Goal: Task Accomplishment & Management: Complete application form

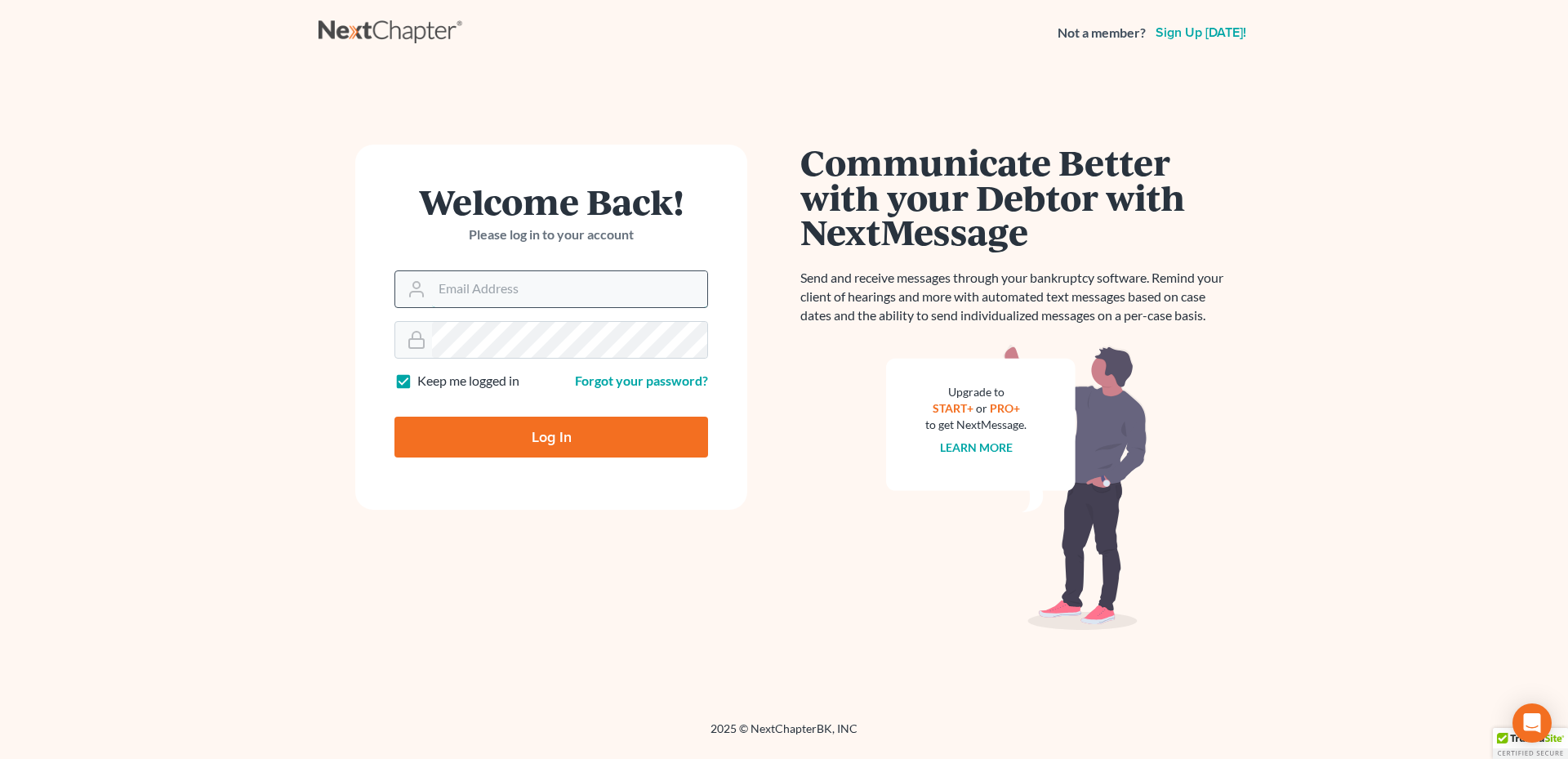
click at [500, 290] on input "Email Address" at bounding box center [570, 289] width 276 height 36
type input "[PERSON_NAME][EMAIL_ADDRESS][DOMAIN_NAME]"
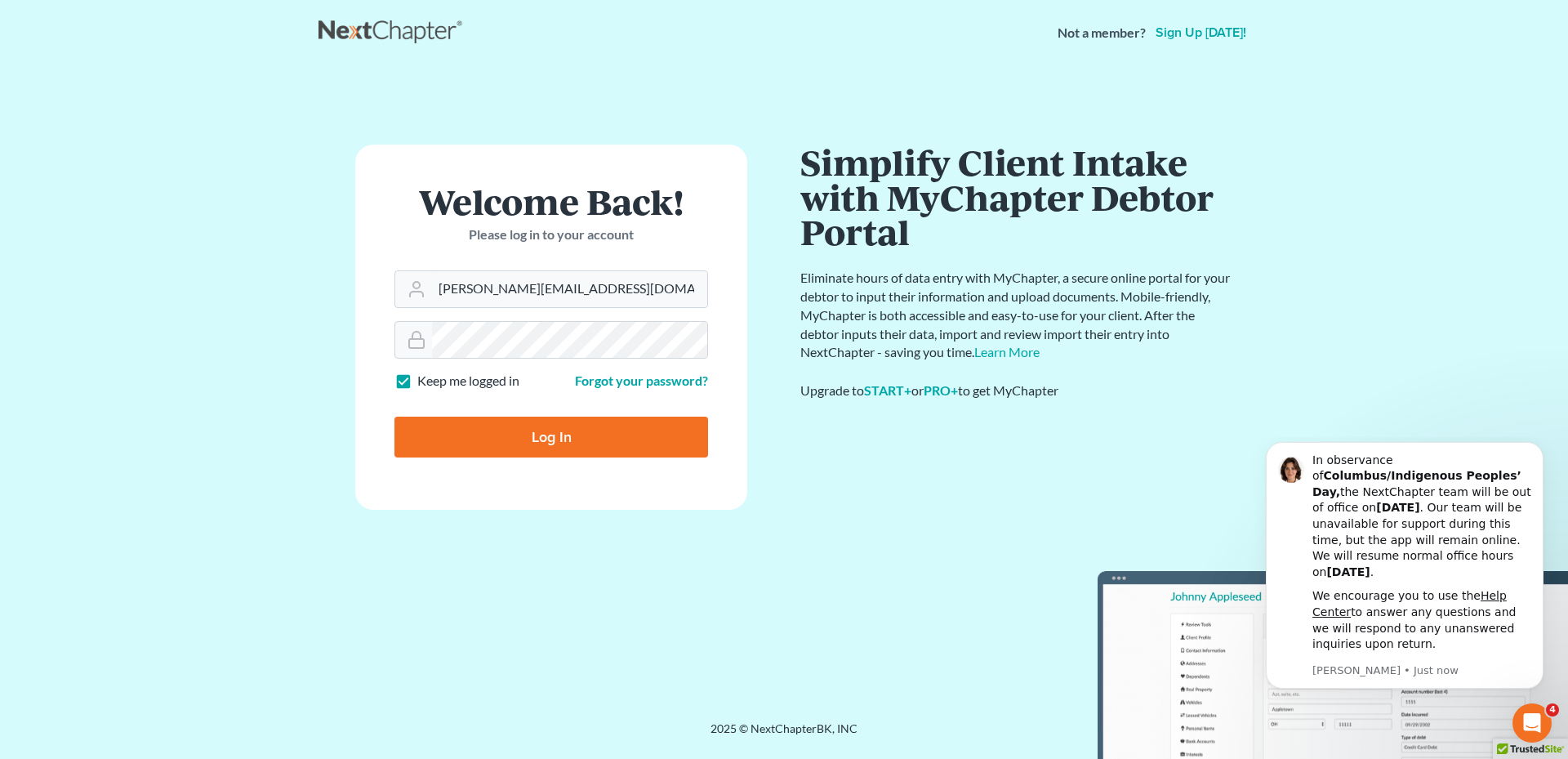
click at [564, 429] on input "Log In" at bounding box center [550, 437] width 314 height 41
type input "Thinking..."
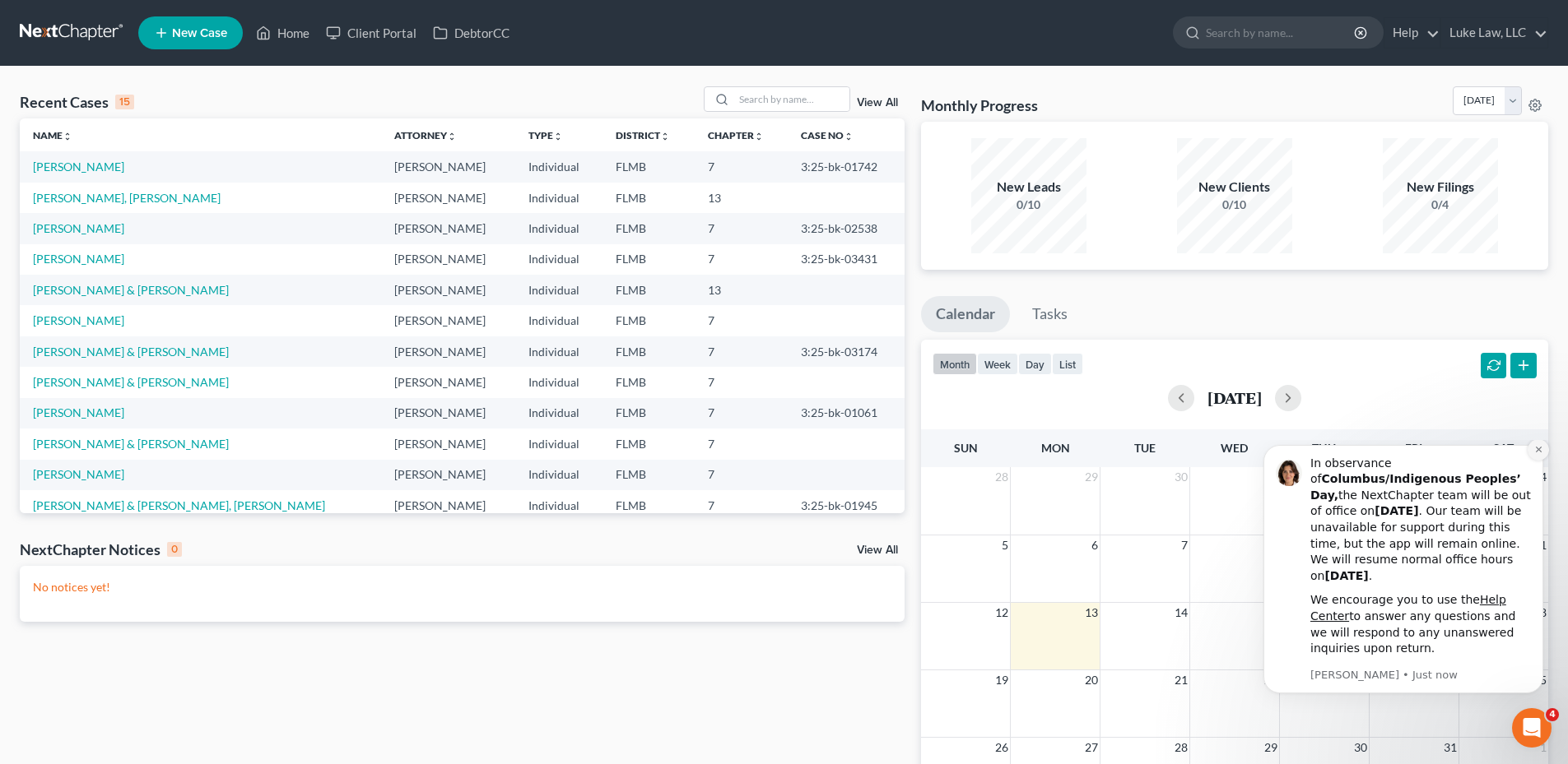
click at [1538, 453] on icon "Dismiss notification" at bounding box center [1538, 449] width 6 height 6
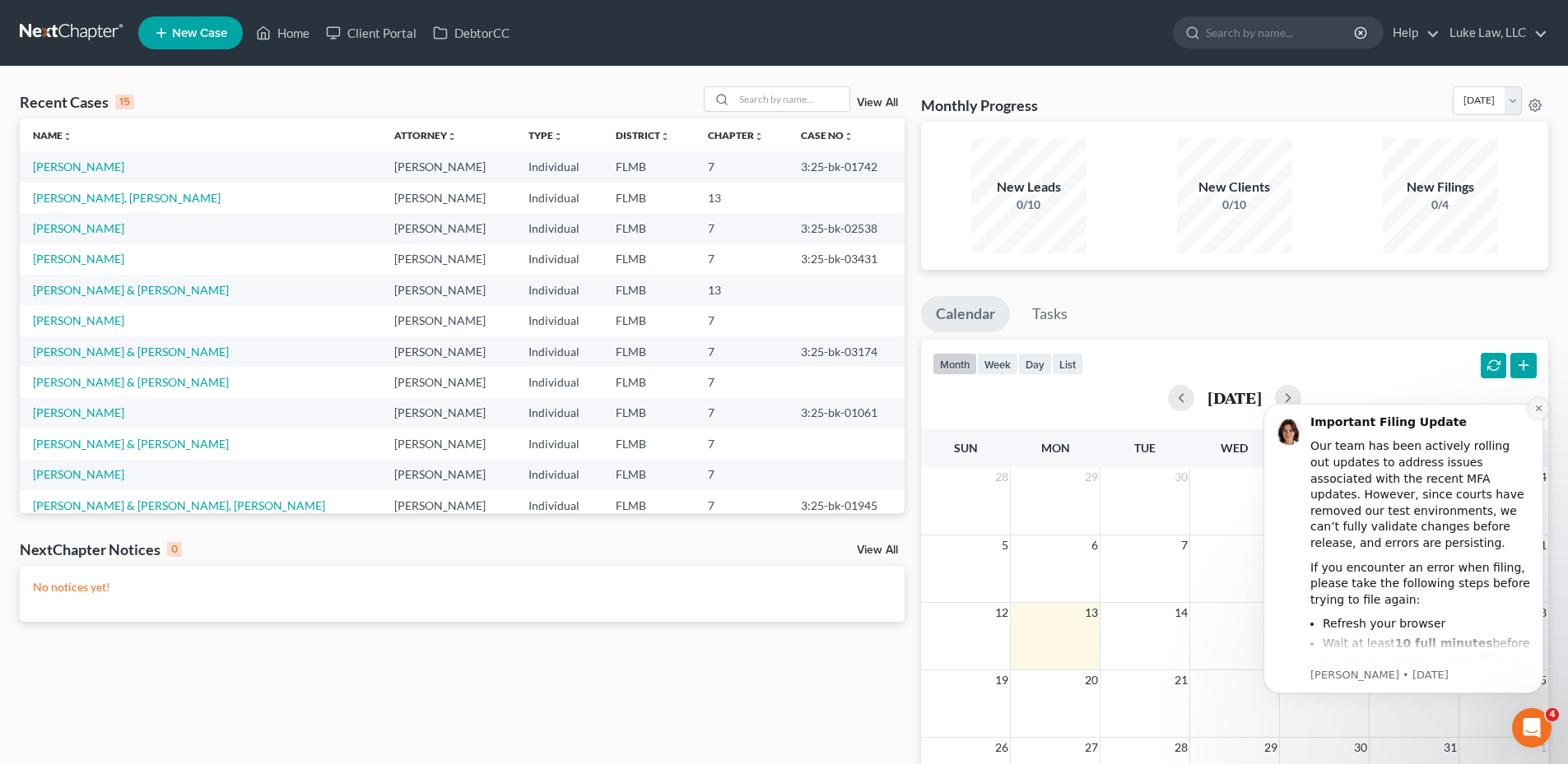
click at [1536, 411] on icon "Dismiss notification" at bounding box center [1538, 408] width 6 height 6
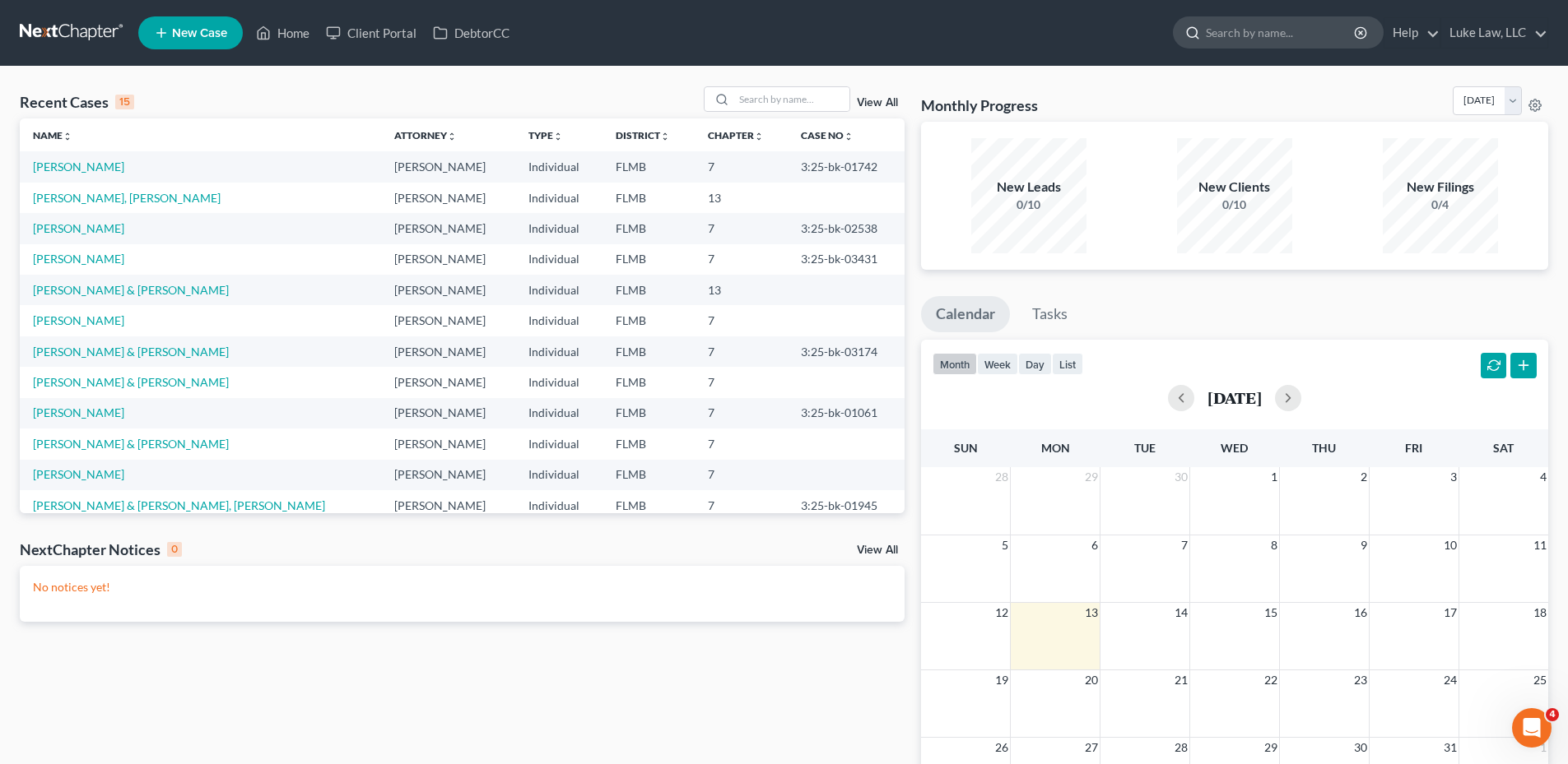
click at [1240, 34] on input "search" at bounding box center [1281, 33] width 151 height 31
click at [383, 32] on link "Client Portal" at bounding box center [371, 33] width 107 height 30
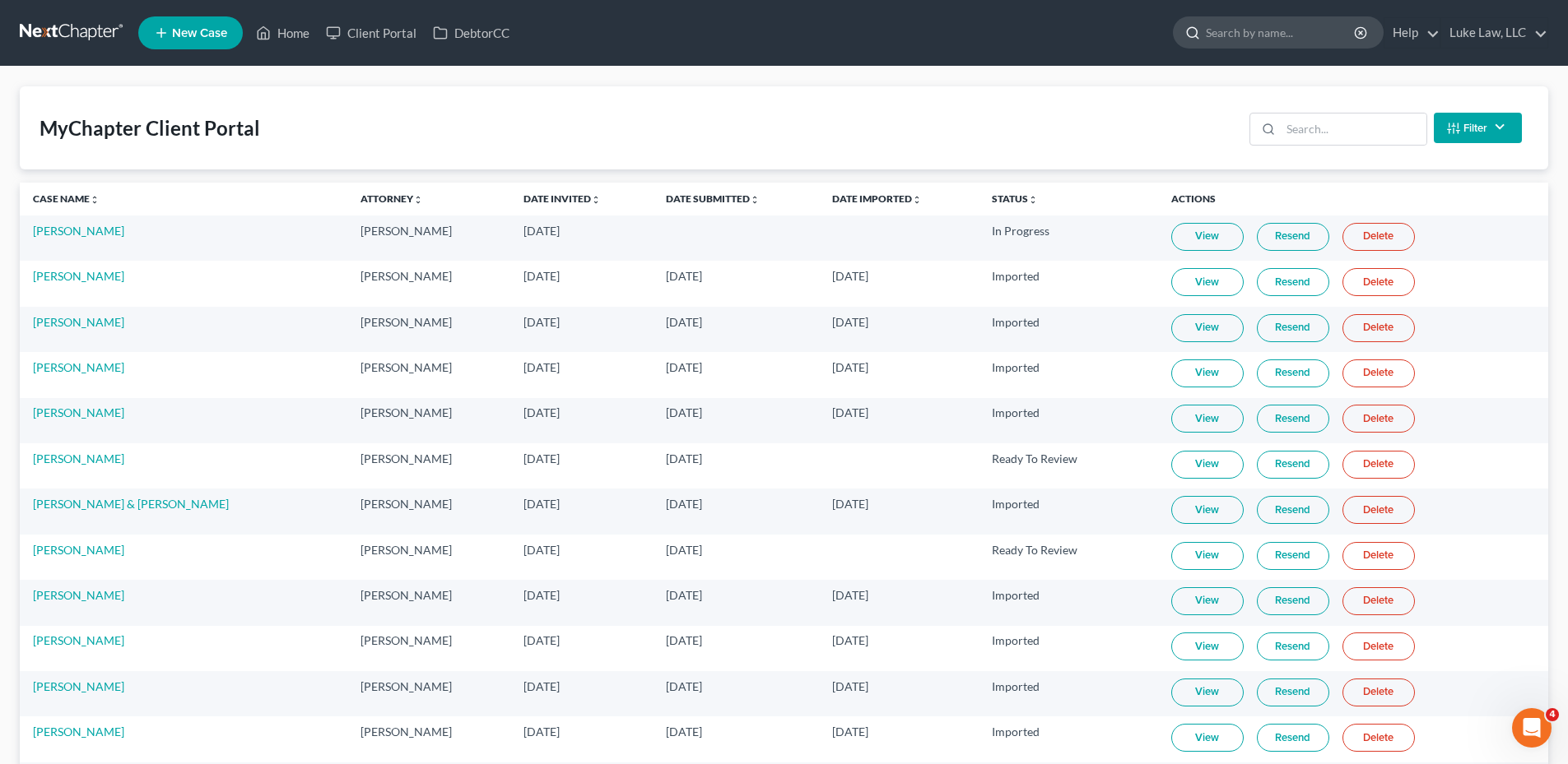
click at [1218, 25] on input "search" at bounding box center [1281, 33] width 151 height 31
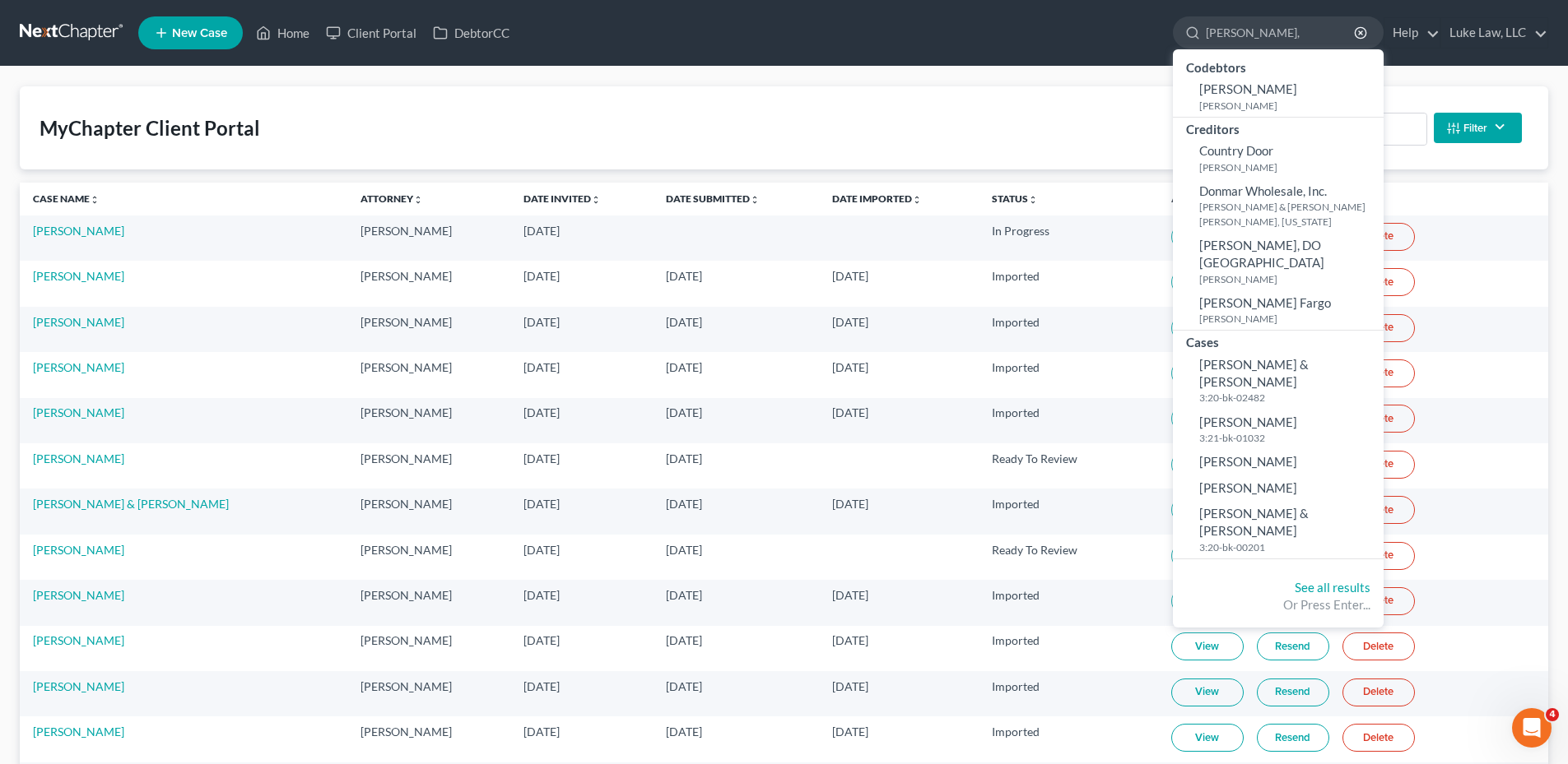
type input "[PERSON_NAME]"
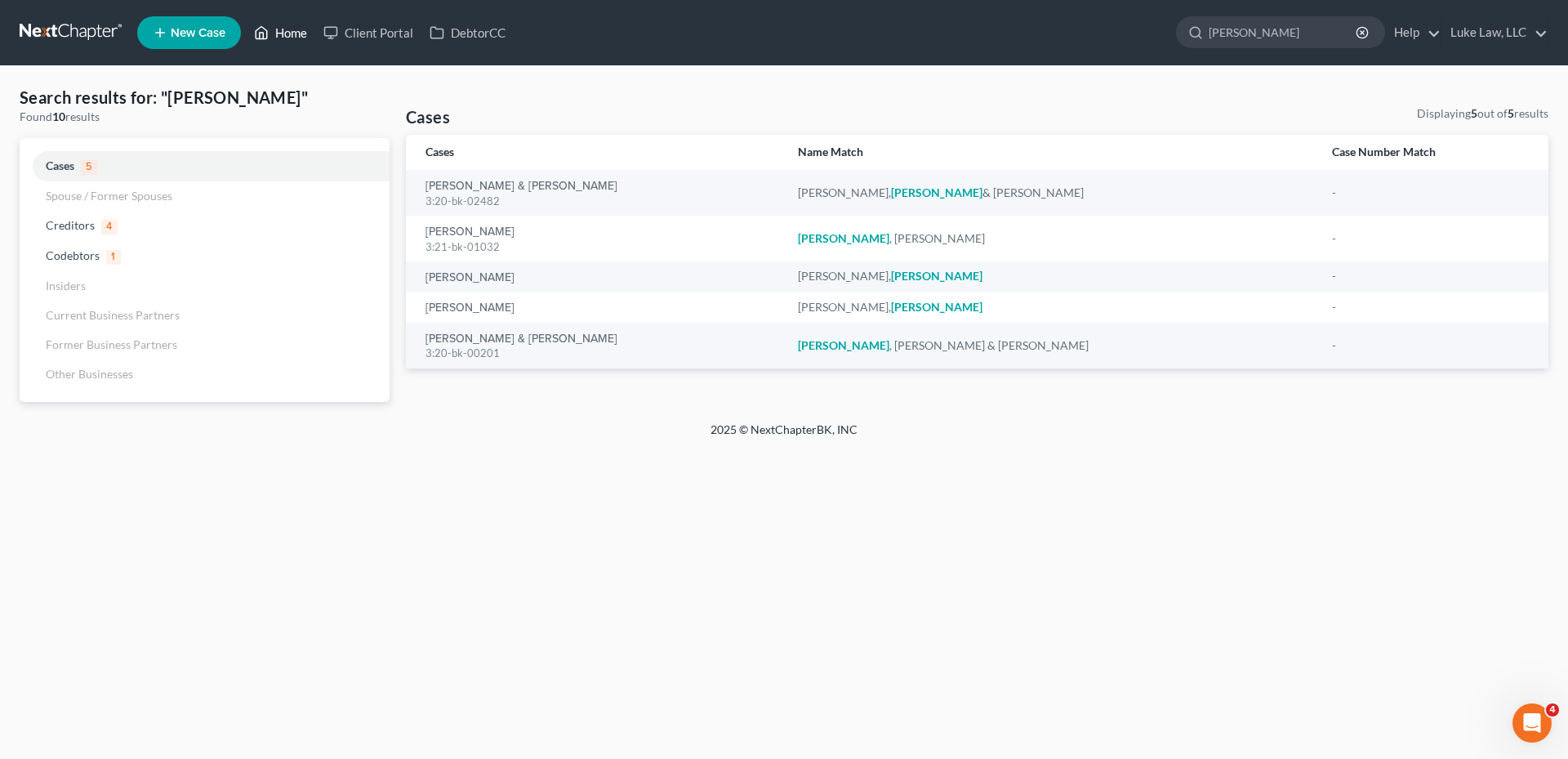
click at [293, 31] on link "Home" at bounding box center [280, 32] width 69 height 30
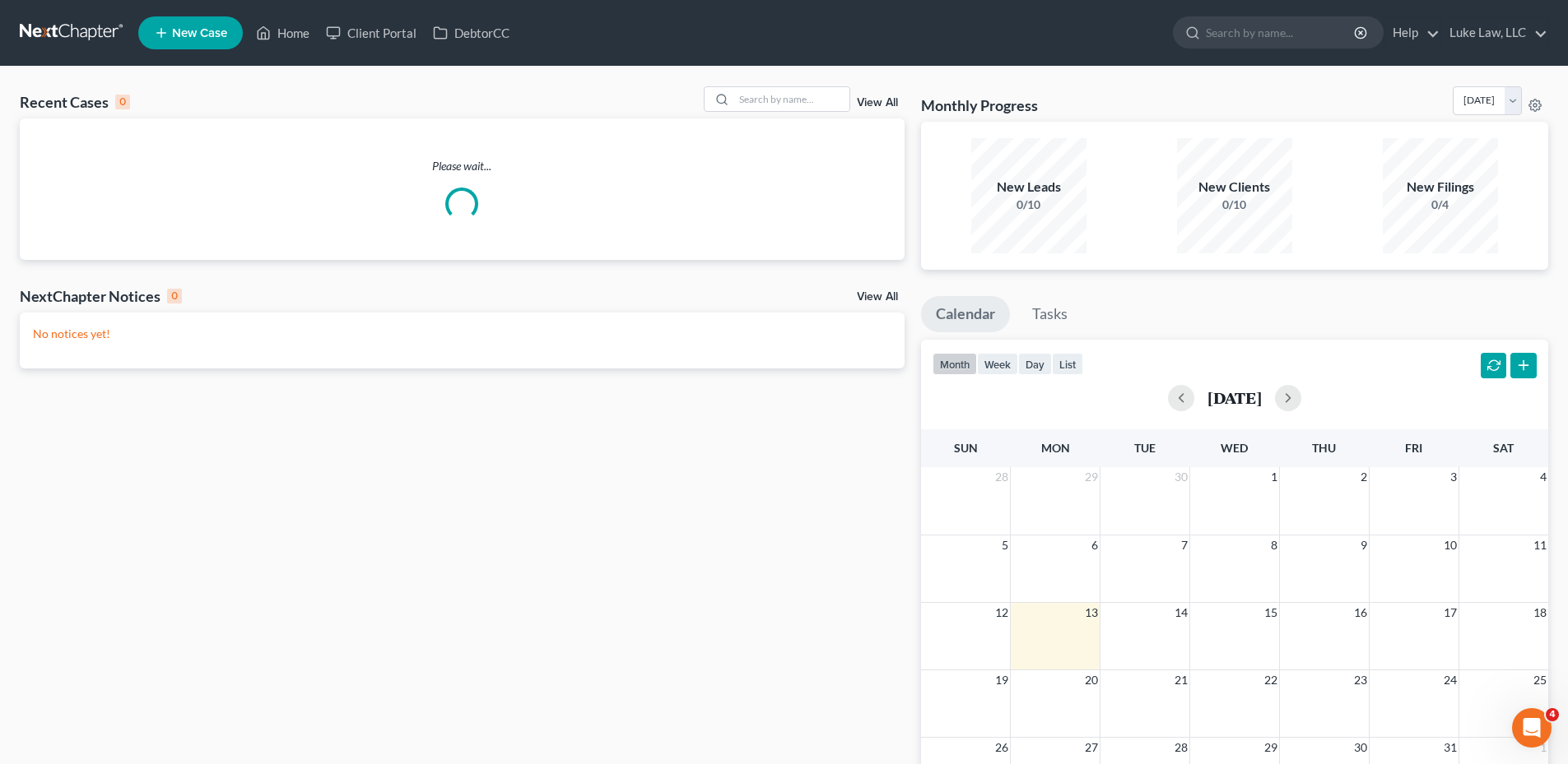
click at [207, 23] on link "New Case" at bounding box center [190, 33] width 104 height 33
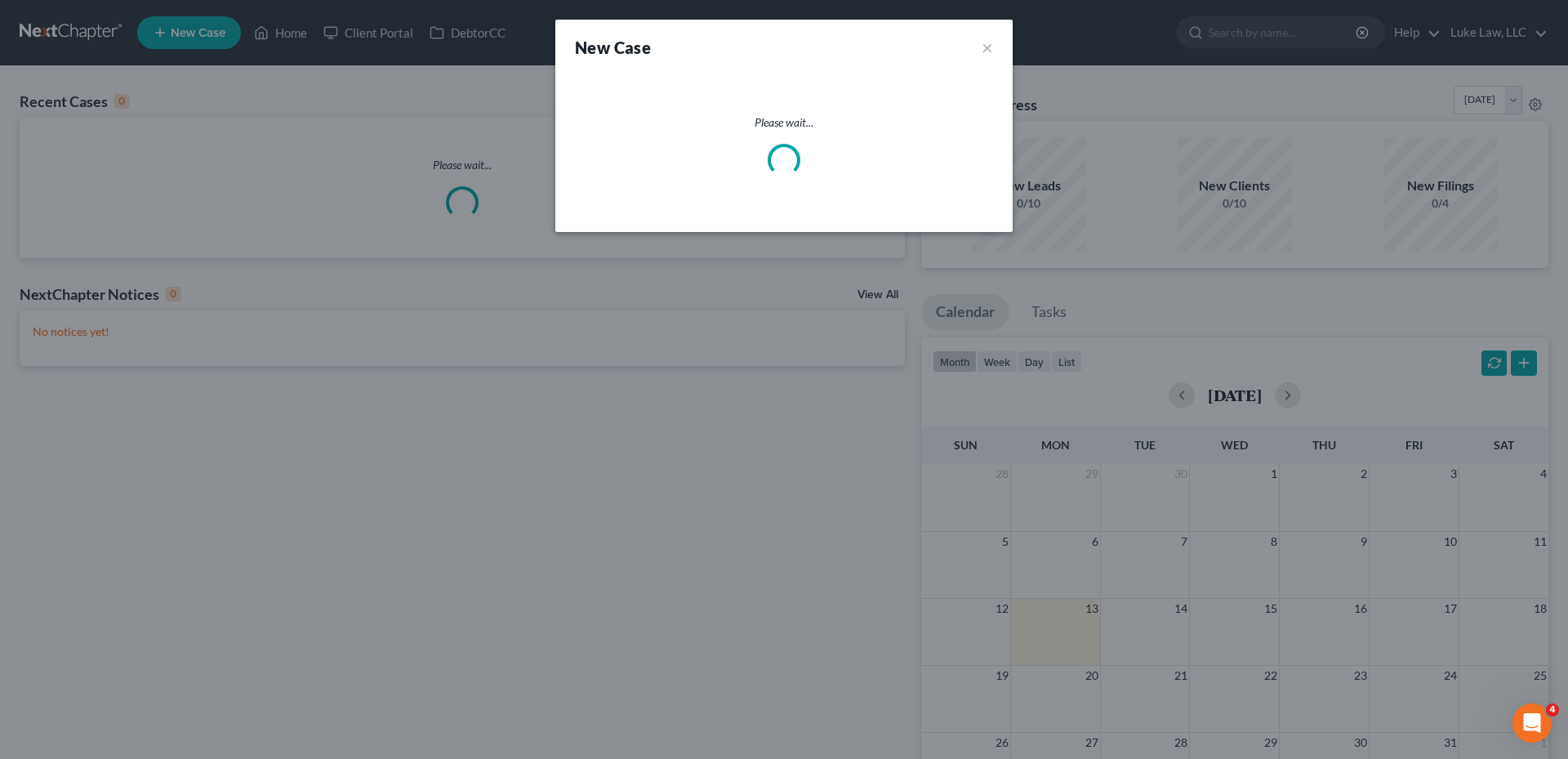
select select "15"
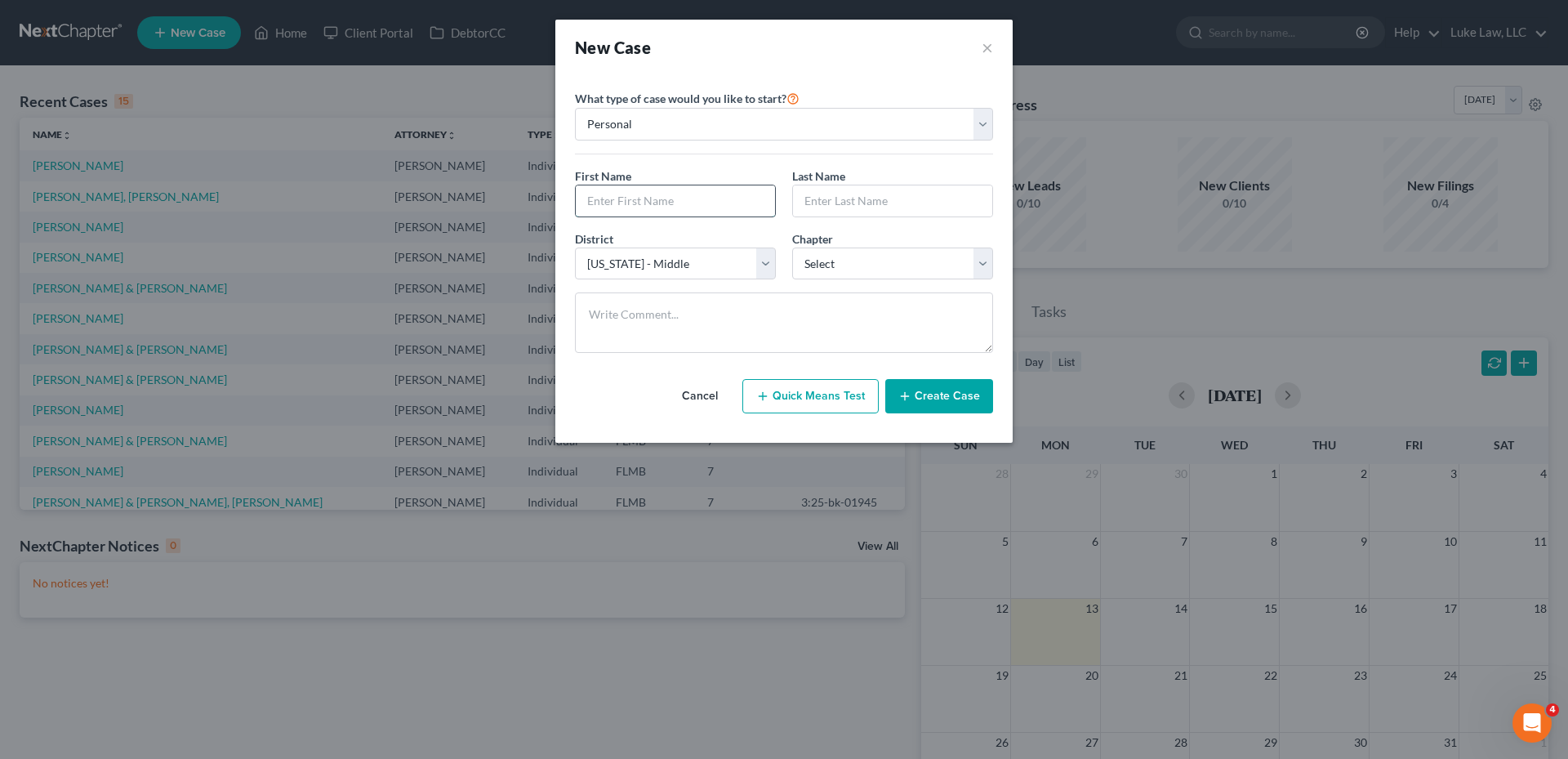
click at [646, 200] on input "text" at bounding box center [674, 201] width 199 height 31
type input "D"
type input "[PERSON_NAME]"
click at [984, 263] on select "Select 7 11 12 13" at bounding box center [892, 264] width 201 height 32
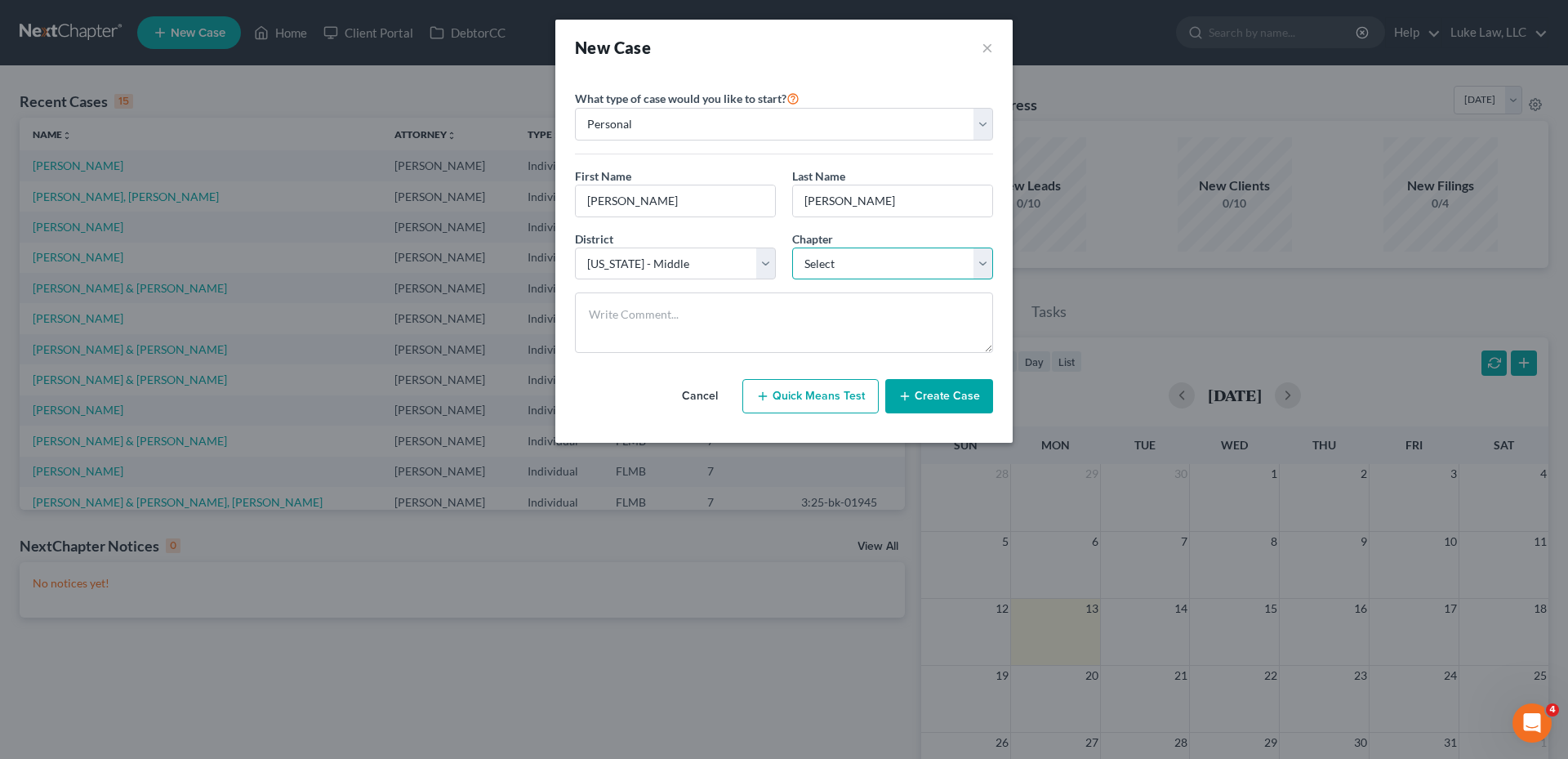
select select "0"
click at [792, 248] on select "Select 7 11 12 13" at bounding box center [892, 264] width 201 height 32
click at [924, 399] on button "Create Case" at bounding box center [939, 396] width 108 height 34
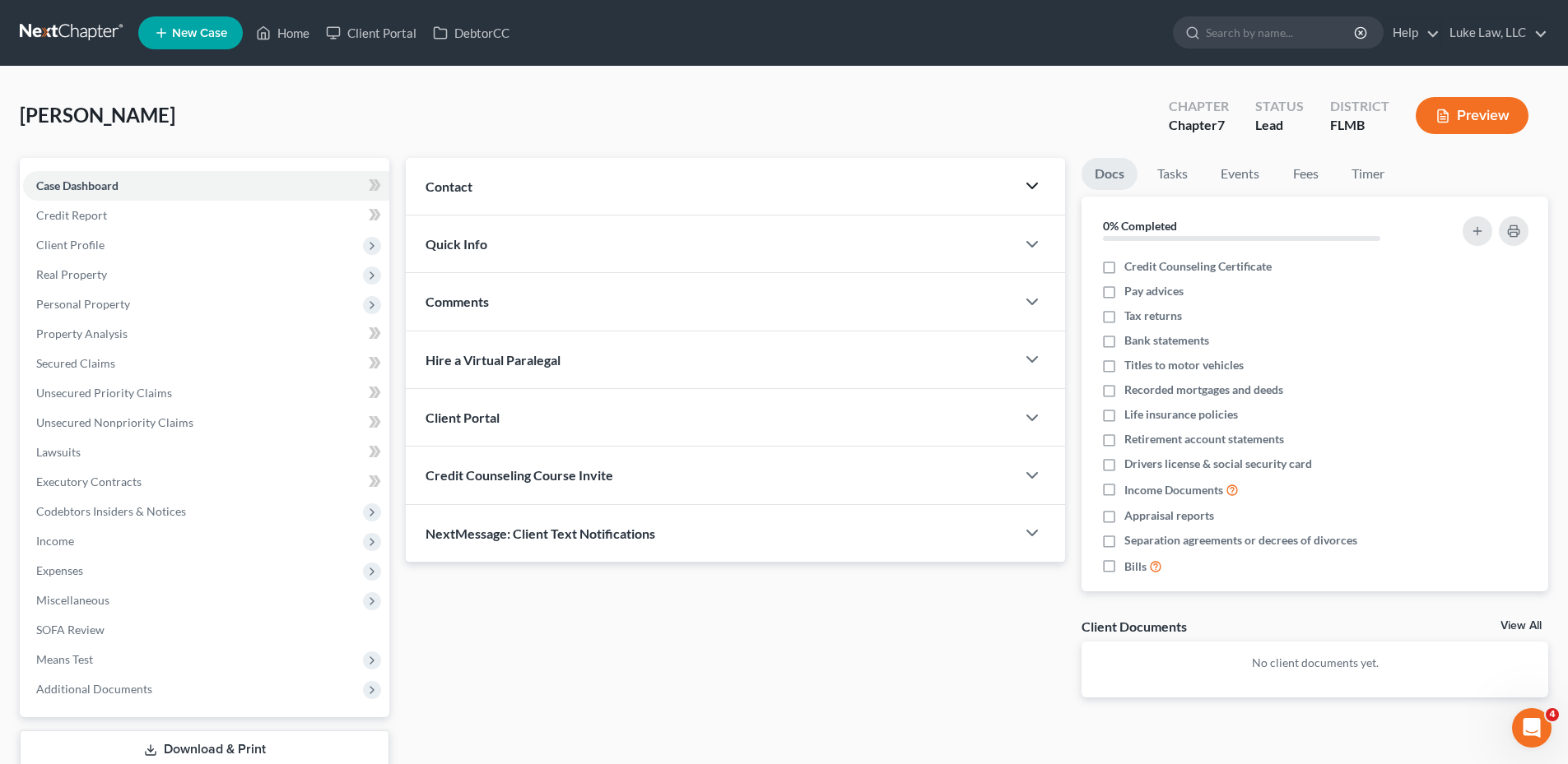
click at [1035, 183] on icon "button" at bounding box center [1032, 185] width 20 height 20
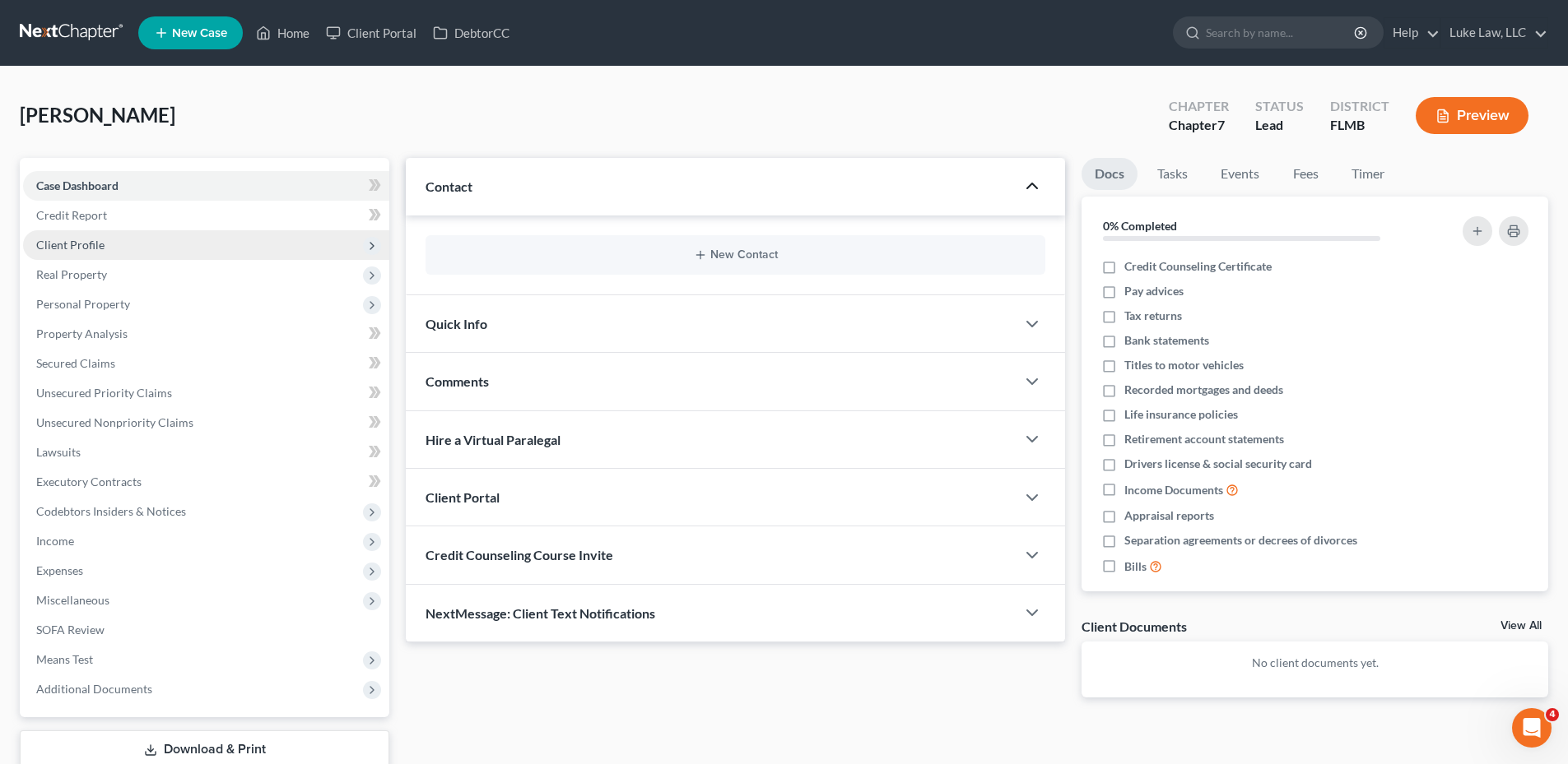
click at [87, 247] on span "Client Profile" at bounding box center [70, 244] width 68 height 14
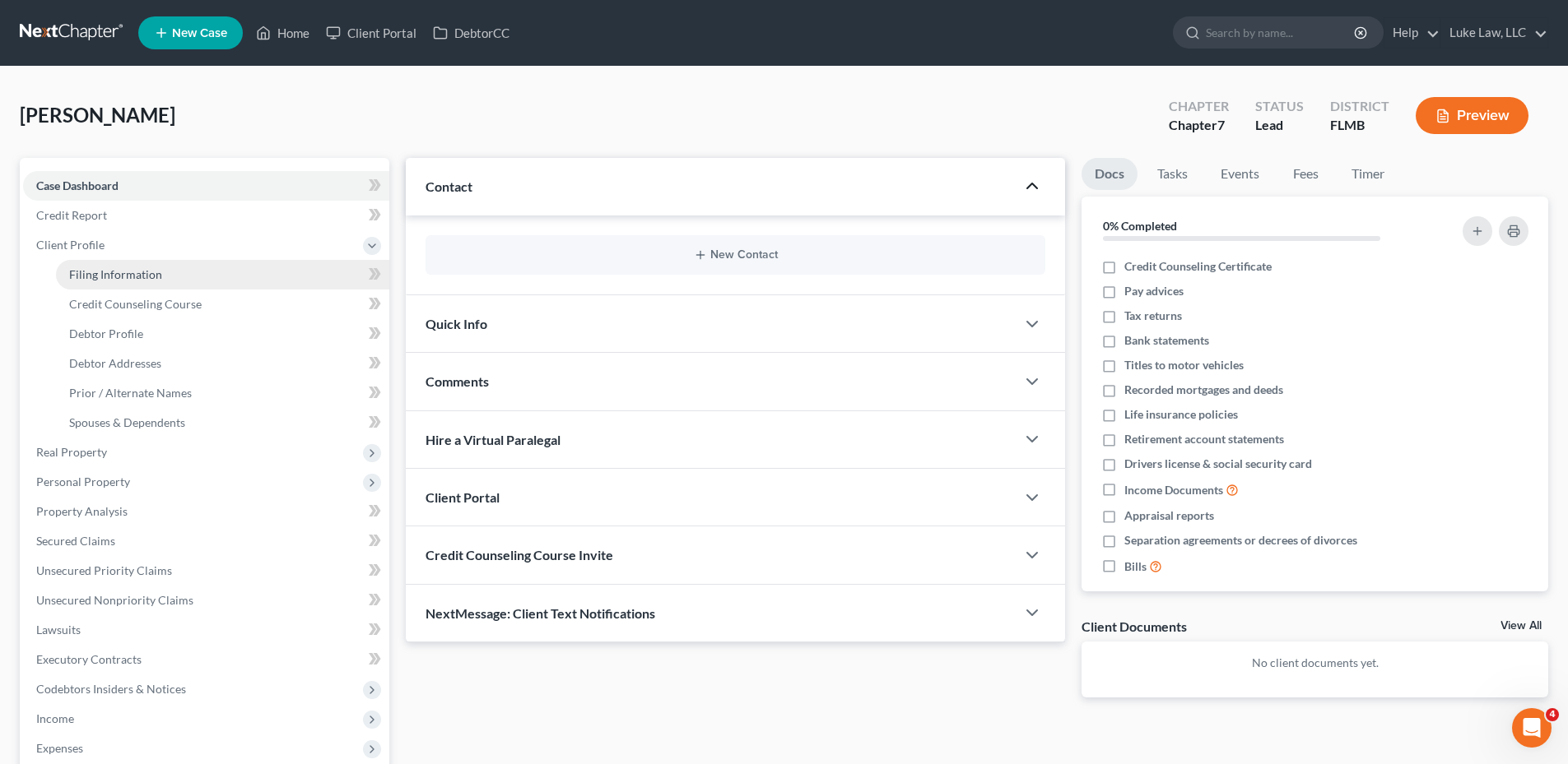
click at [108, 270] on span "Filing Information" at bounding box center [116, 274] width 93 height 14
select select "1"
select select "0"
select select "15"
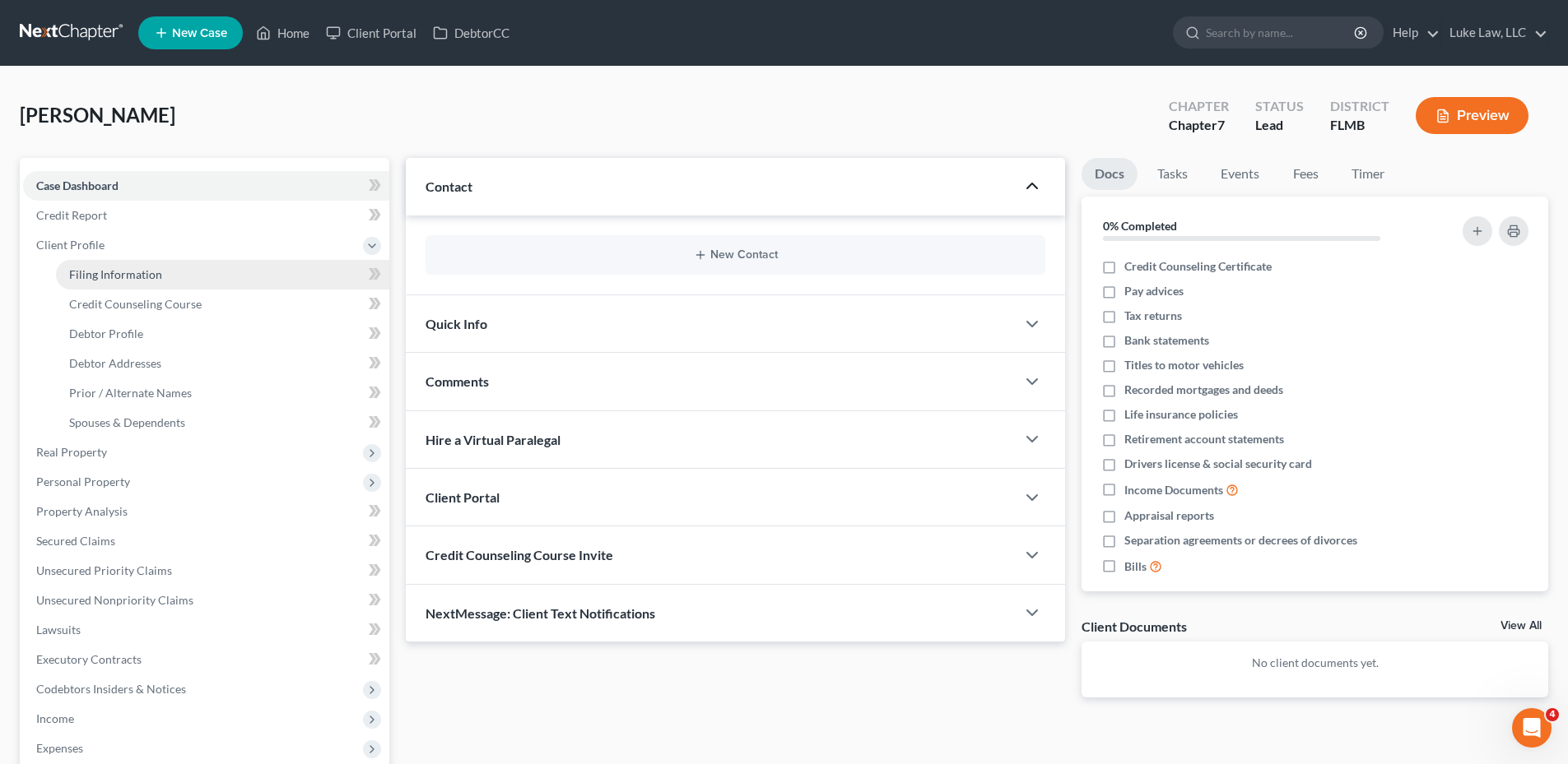
select select "0"
select select "9"
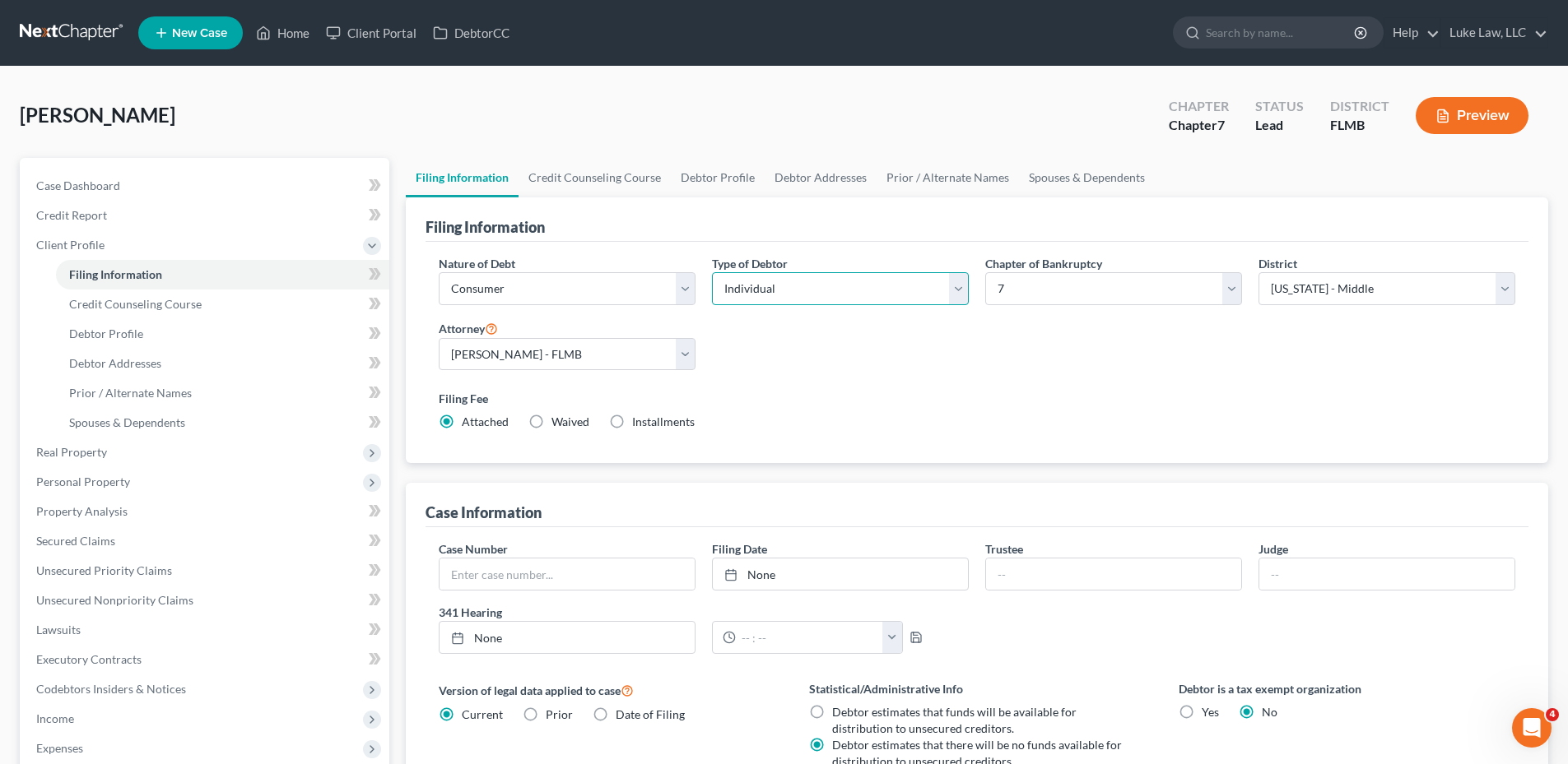
click at [959, 284] on select "Select Individual Joint" at bounding box center [840, 288] width 256 height 33
select select "1"
click at [712, 272] on select "Select Individual Joint" at bounding box center [840, 288] width 256 height 33
click at [720, 174] on link "Debtor Profile" at bounding box center [718, 178] width 94 height 39
select select "1"
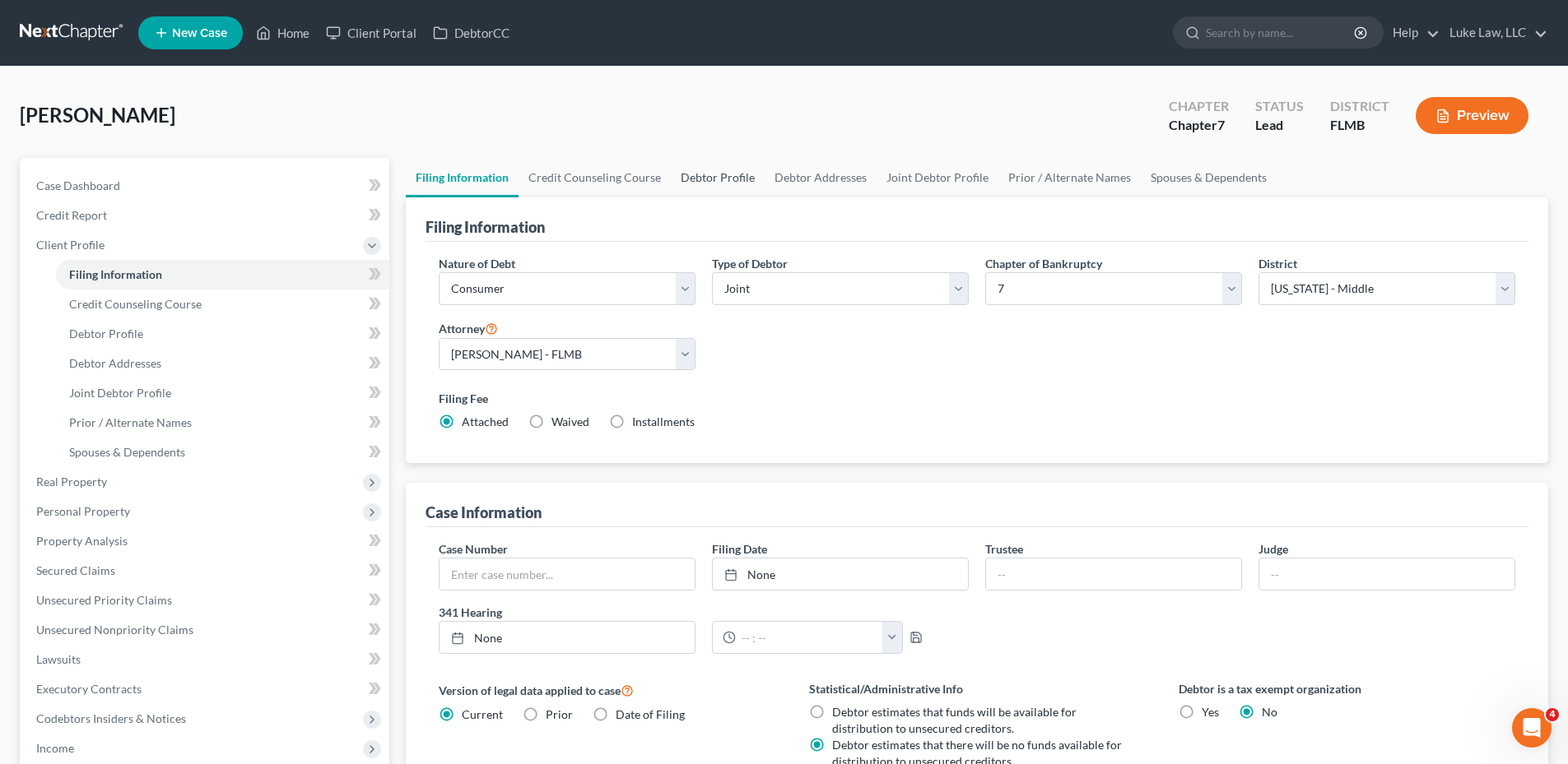
select select "0"
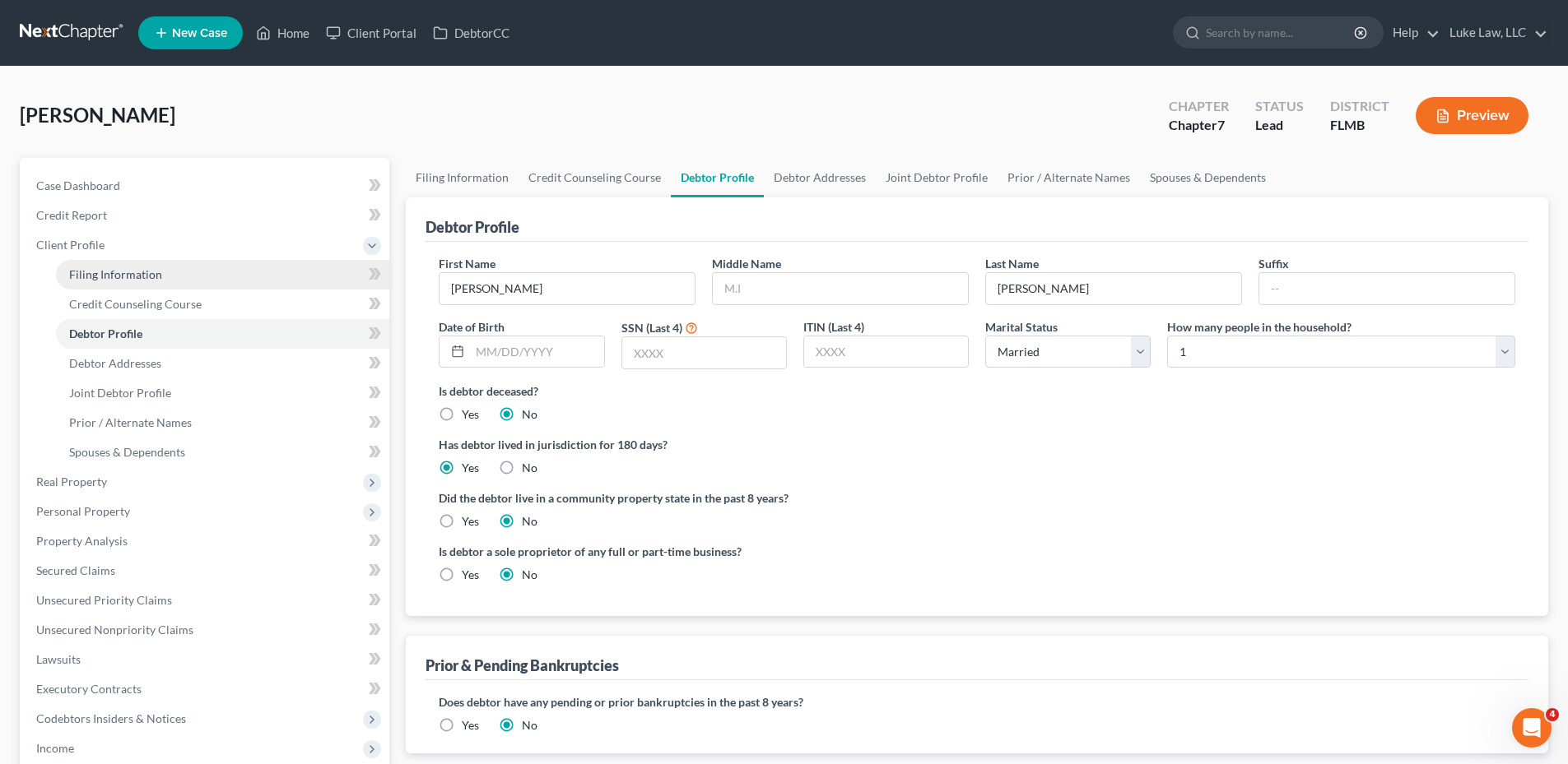
click at [122, 271] on span "Filing Information" at bounding box center [116, 274] width 93 height 14
select select "1"
select select "0"
select select "15"
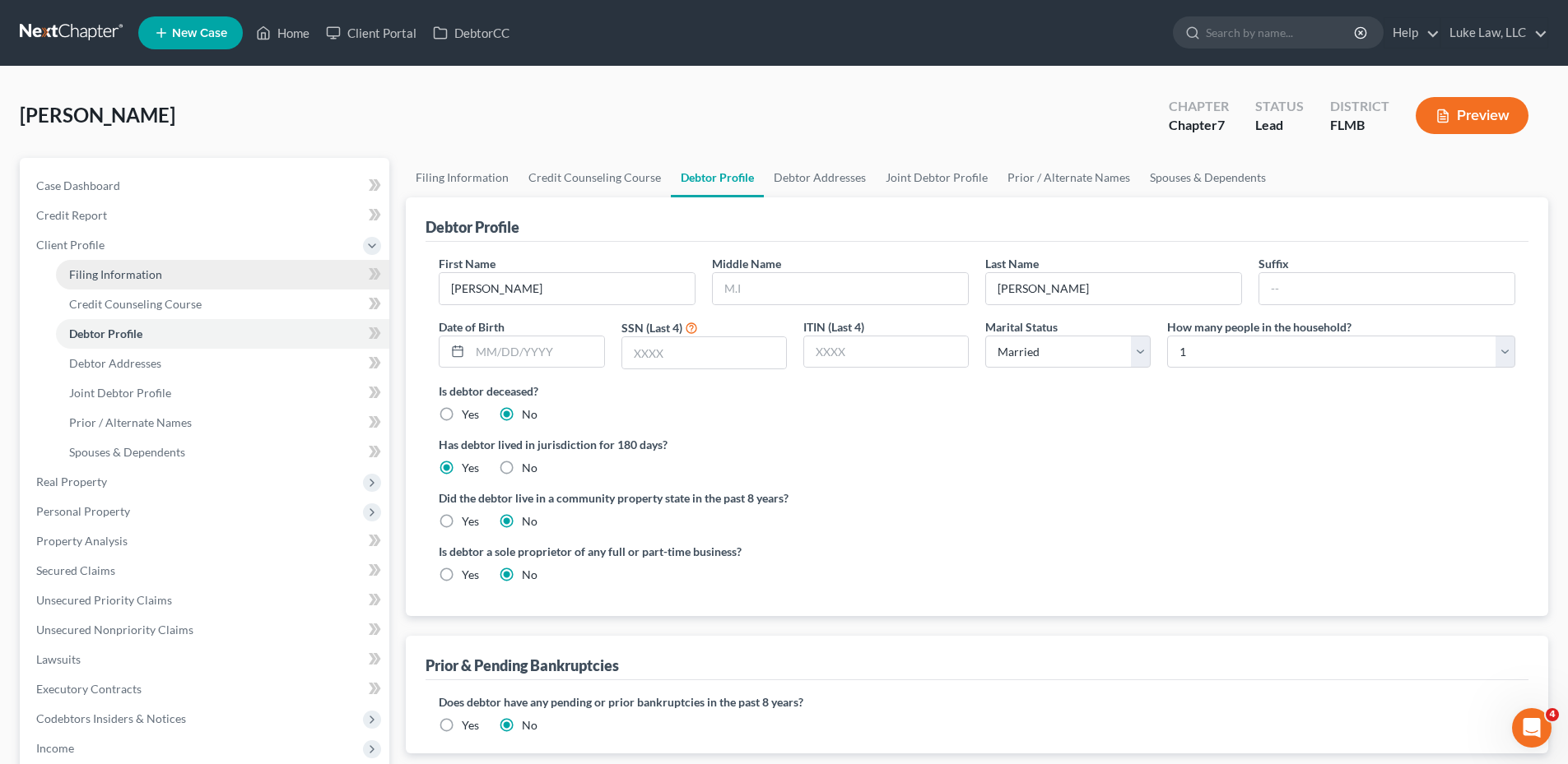
select select "0"
select select "9"
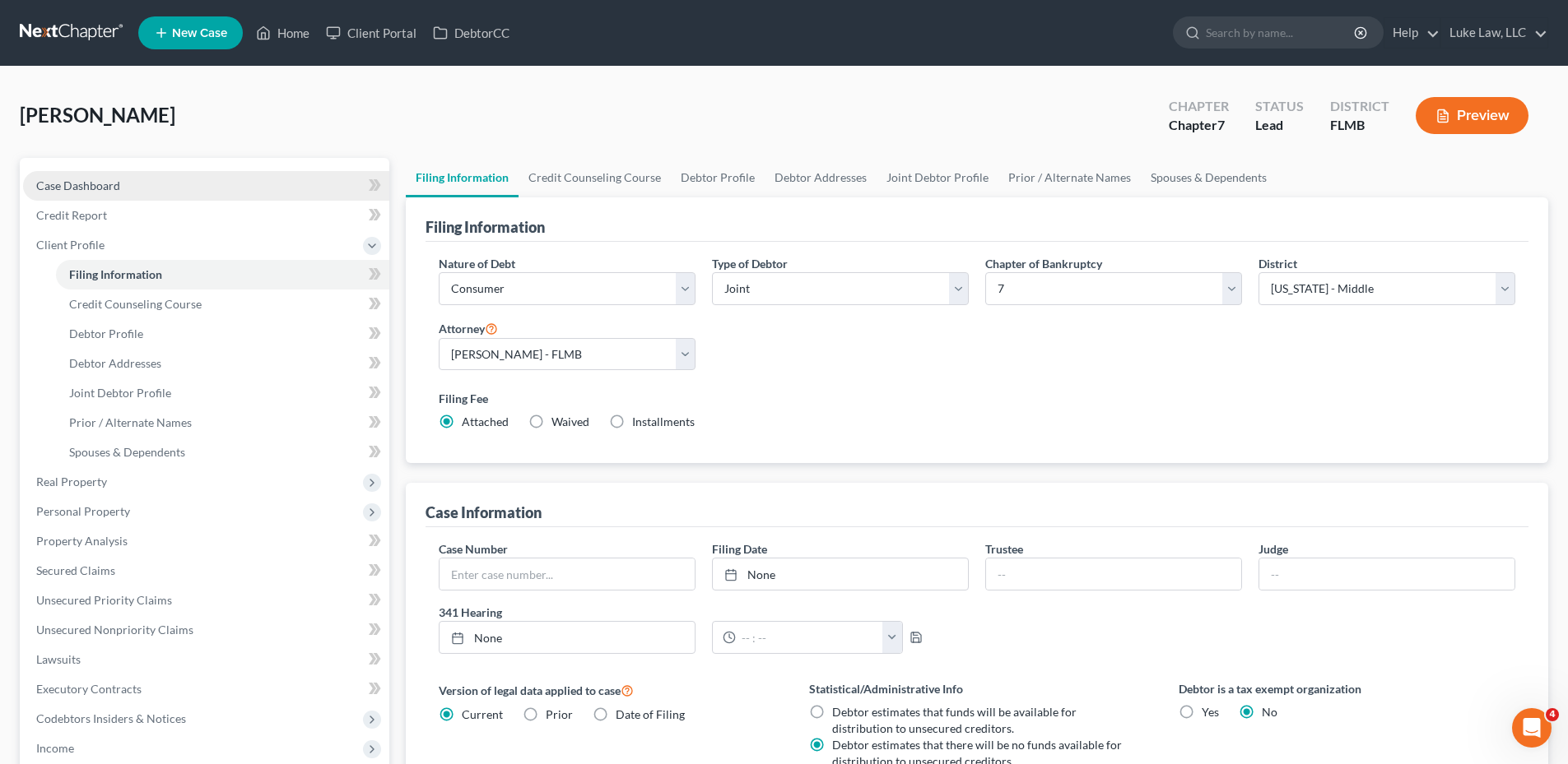
click at [103, 186] on span "Case Dashboard" at bounding box center [78, 185] width 84 height 14
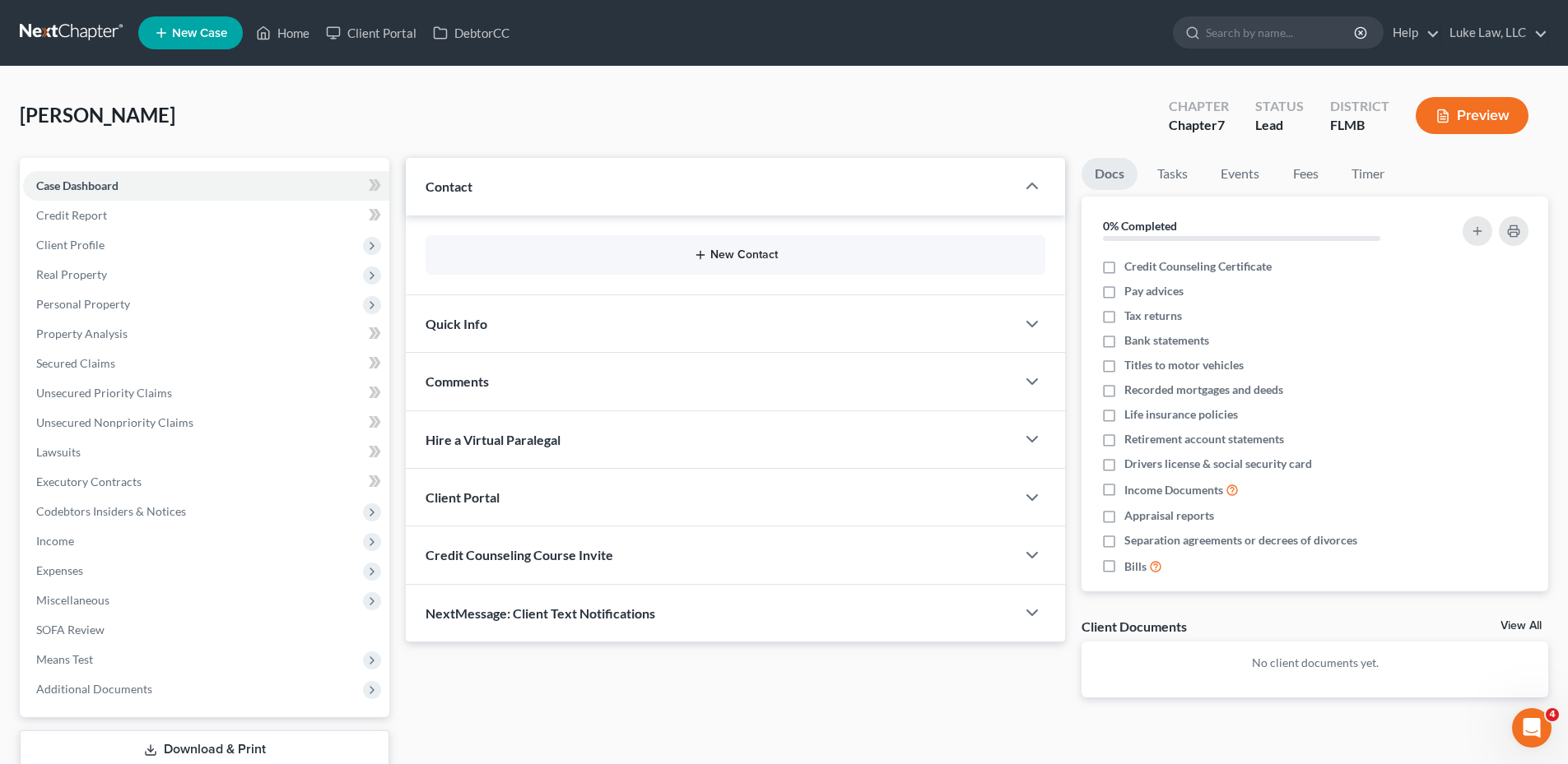
click at [743, 256] on button "New Contact" at bounding box center [736, 255] width 594 height 13
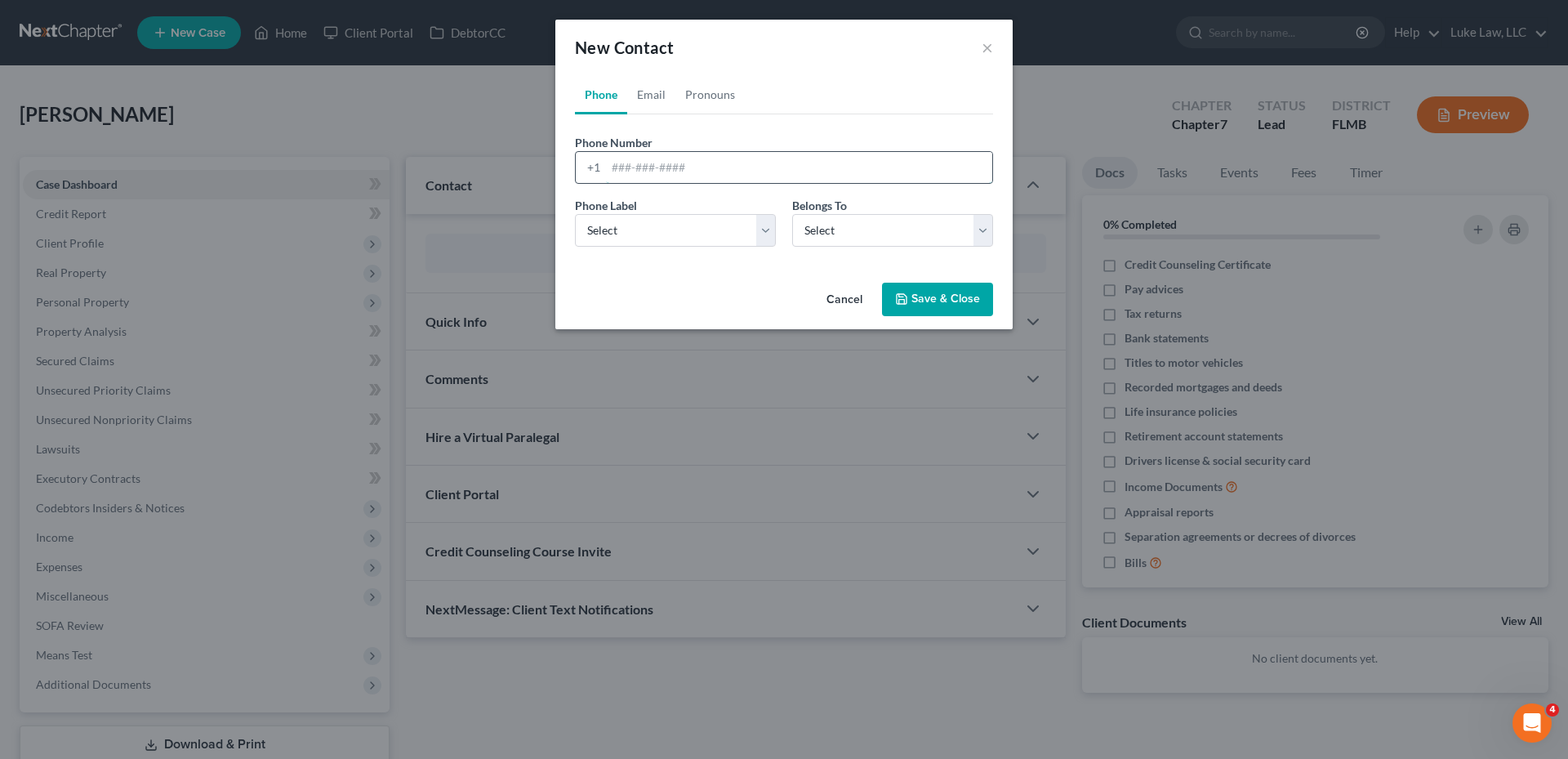
click at [639, 169] on input "tel" at bounding box center [799, 168] width 387 height 31
type input "[PHONE_NUMBER]"
click at [763, 227] on select "Select Mobile Home Work Other" at bounding box center [675, 230] width 201 height 32
select select "0"
click at [575, 214] on select "Select Mobile Home Work Other" at bounding box center [675, 230] width 201 height 32
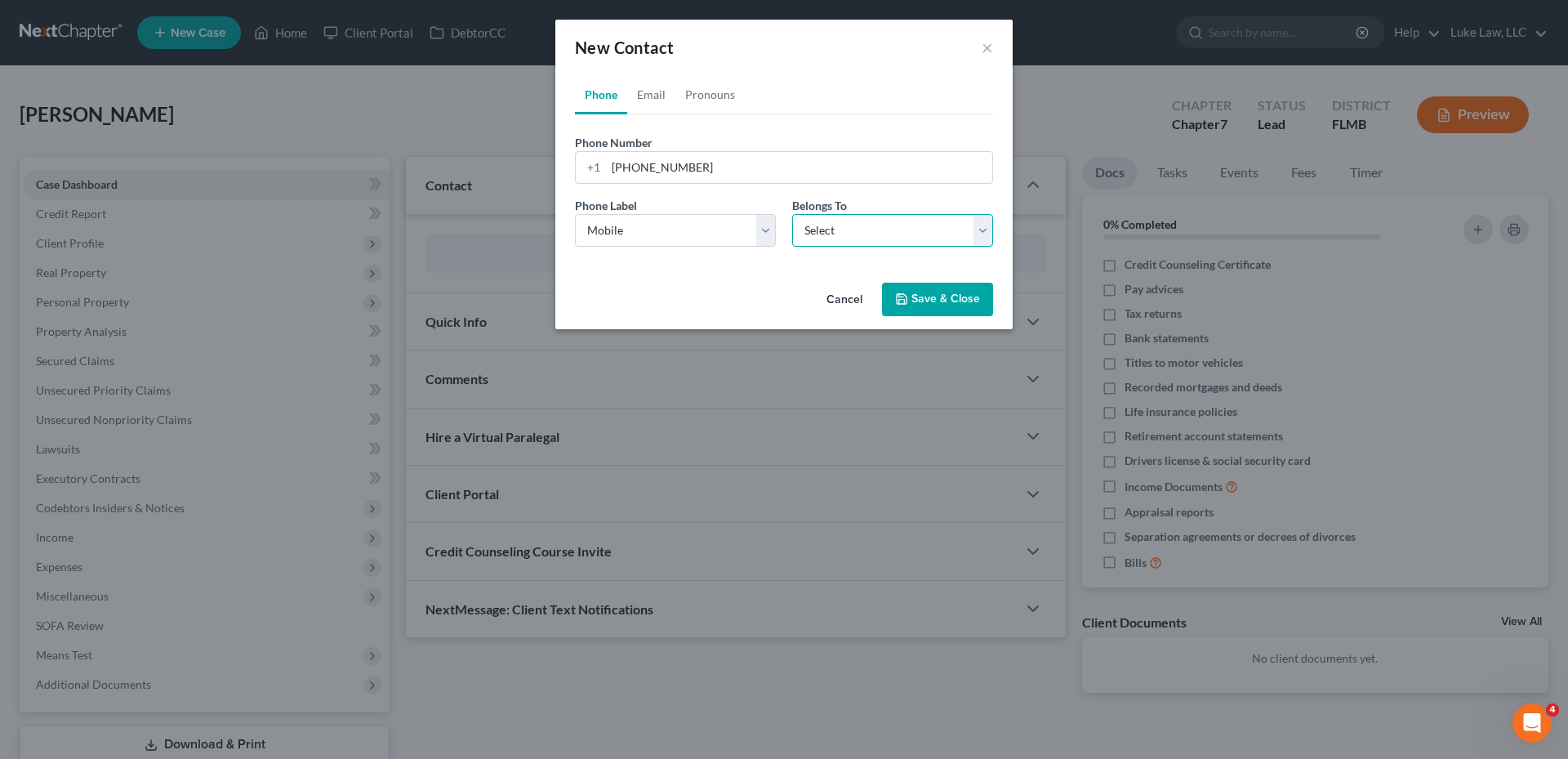
click at [984, 235] on select "Select Client Spouse Other" at bounding box center [892, 230] width 201 height 32
select select "0"
click at [792, 214] on select "Select Client Spouse Other" at bounding box center [892, 230] width 201 height 32
click at [936, 296] on button "Save & Close" at bounding box center [938, 299] width 111 height 34
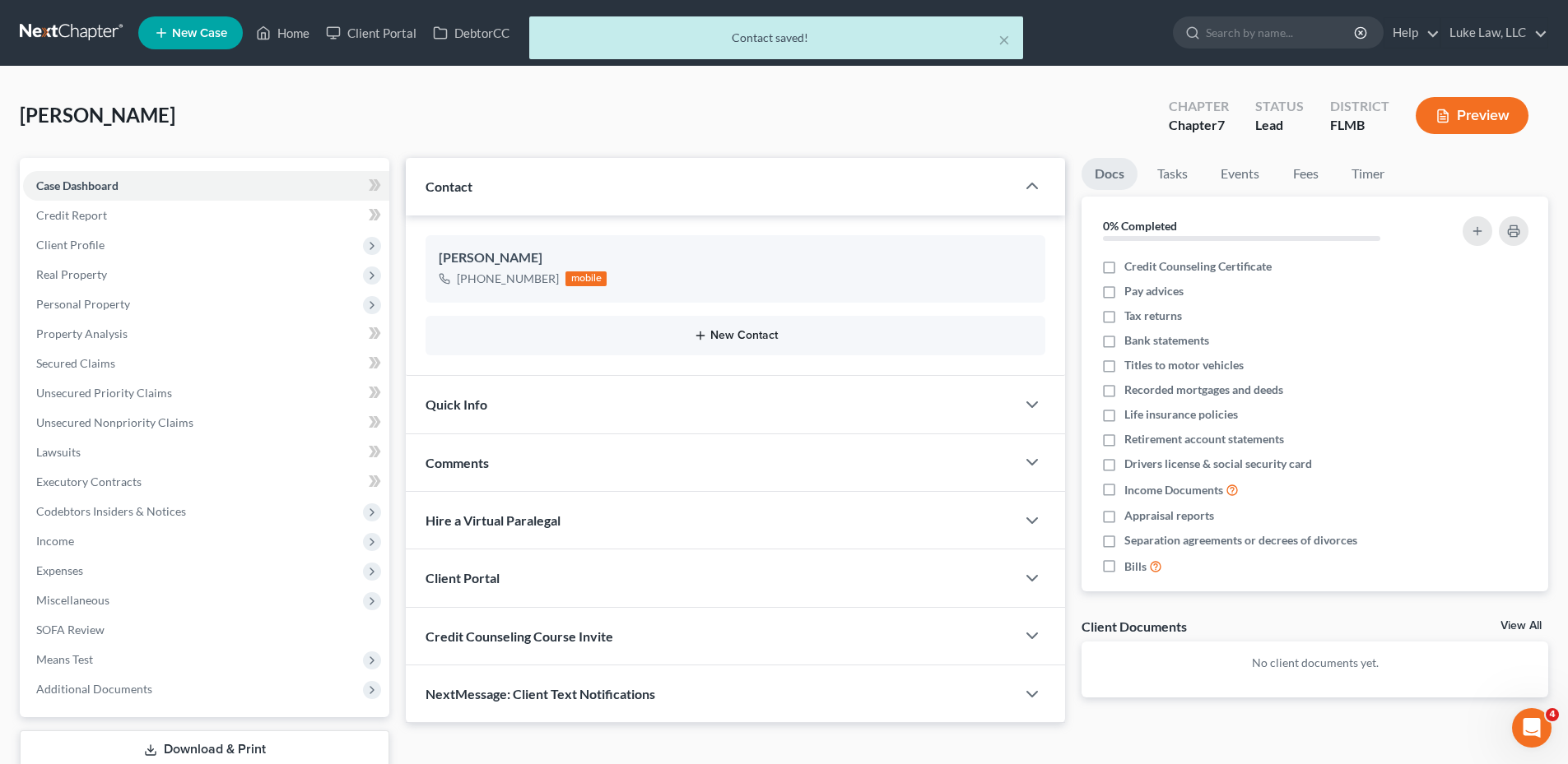
click at [745, 332] on button "New Contact" at bounding box center [736, 335] width 594 height 13
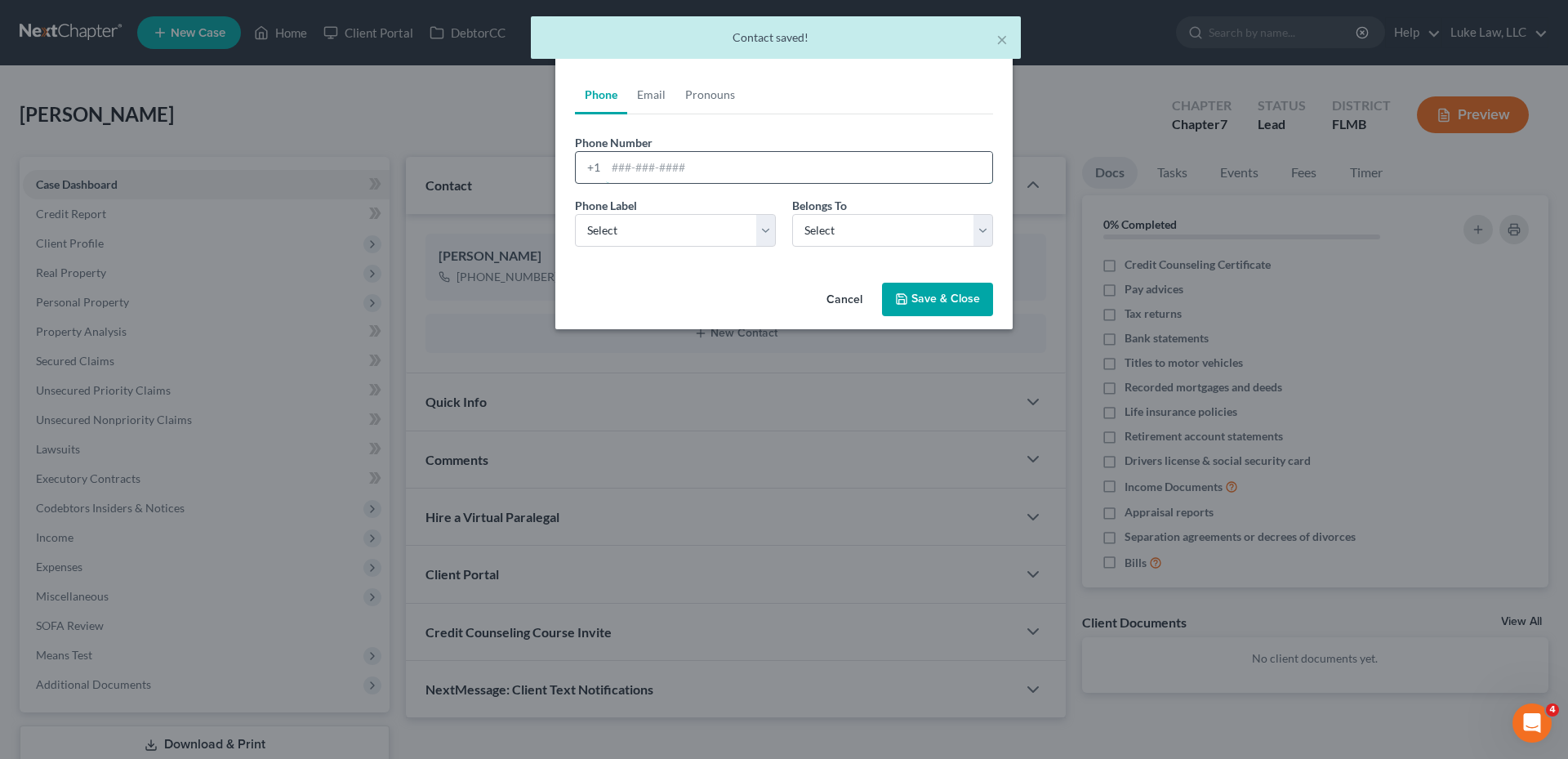
click at [634, 164] on input "tel" at bounding box center [799, 168] width 387 height 31
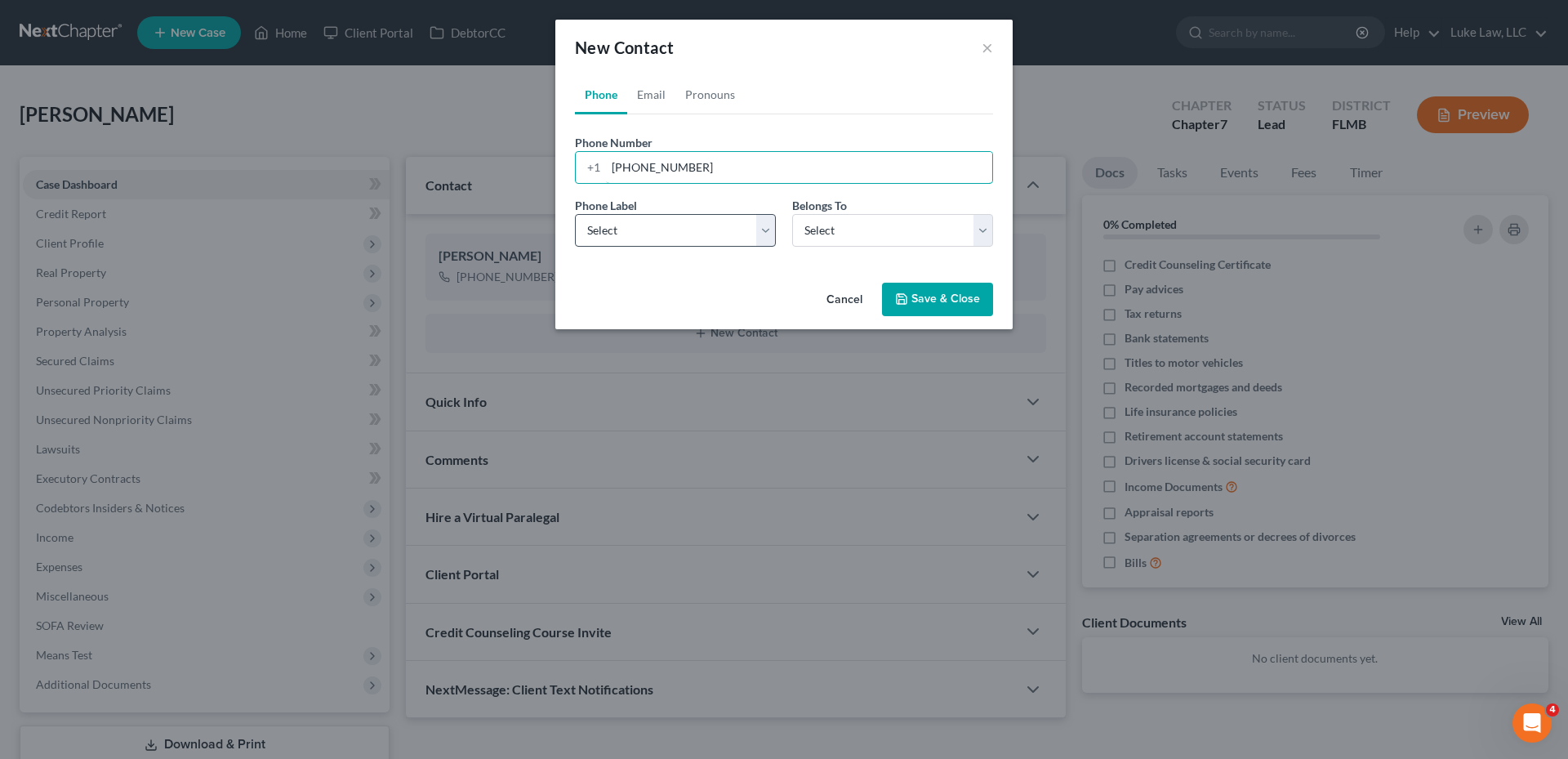
type input "[PHONE_NUMBER]"
click at [764, 229] on select "Select Mobile Home Work Other" at bounding box center [675, 230] width 201 height 32
select select "0"
click at [575, 214] on select "Select Mobile Home Work Other" at bounding box center [675, 230] width 201 height 32
click at [983, 231] on select "Select Client Spouse Other" at bounding box center [892, 230] width 201 height 32
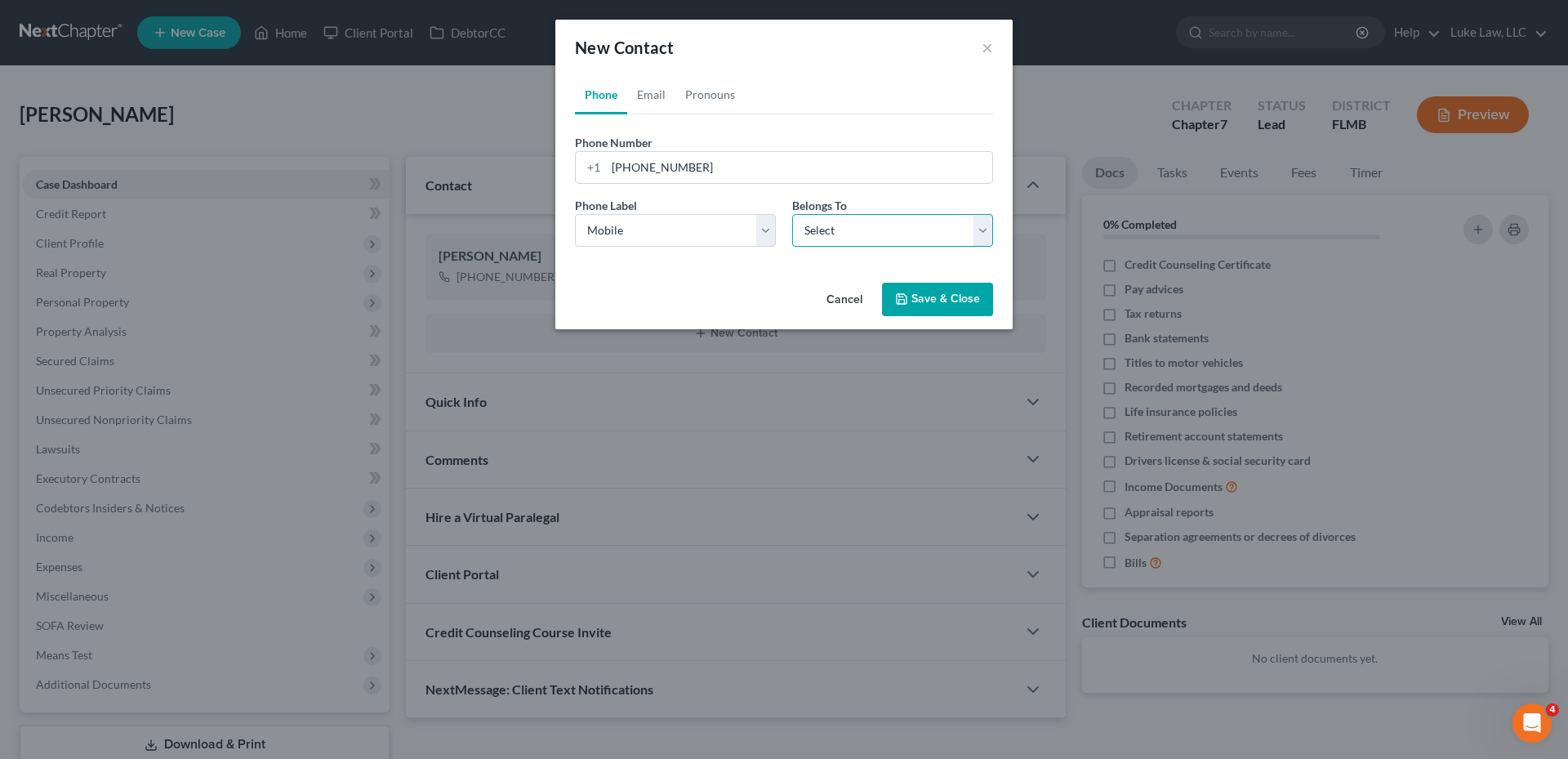
select select "1"
click at [792, 214] on select "Select Client Spouse Other" at bounding box center [892, 230] width 201 height 32
click at [934, 298] on button "Save & Close" at bounding box center [938, 299] width 111 height 34
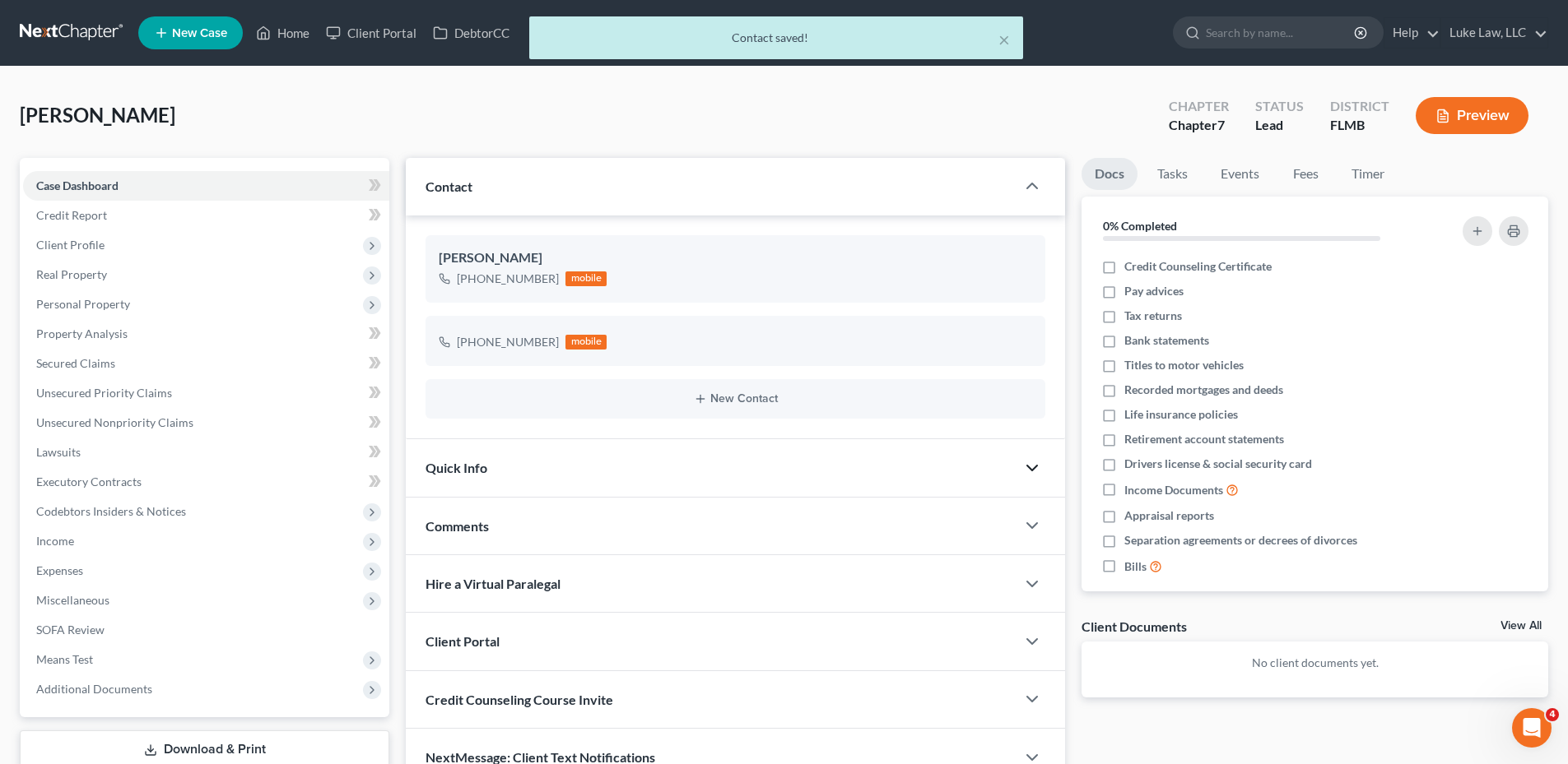
click at [1031, 467] on icon "button" at bounding box center [1032, 468] width 20 height 20
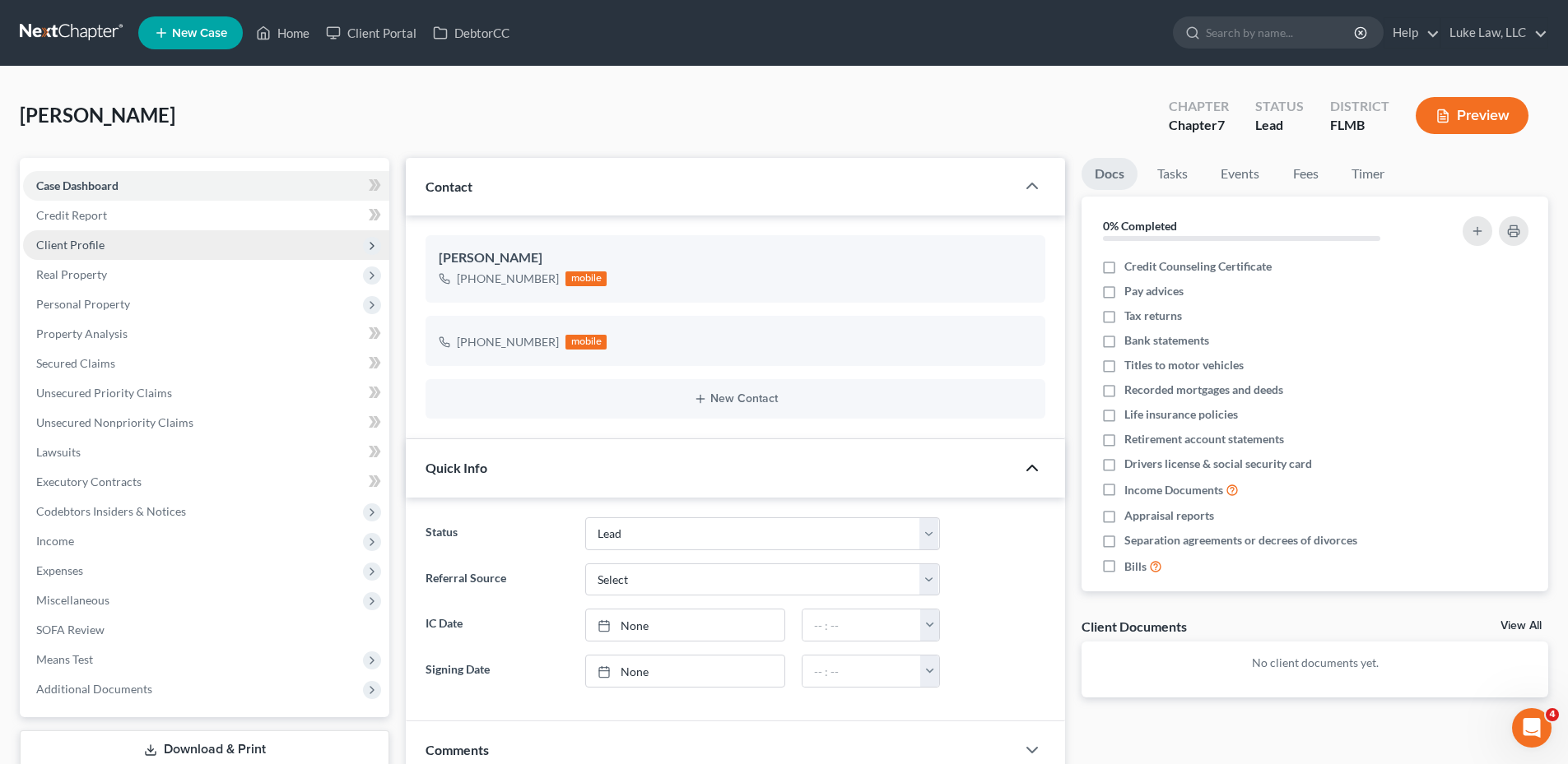
click at [63, 245] on span "Client Profile" at bounding box center [70, 244] width 68 height 14
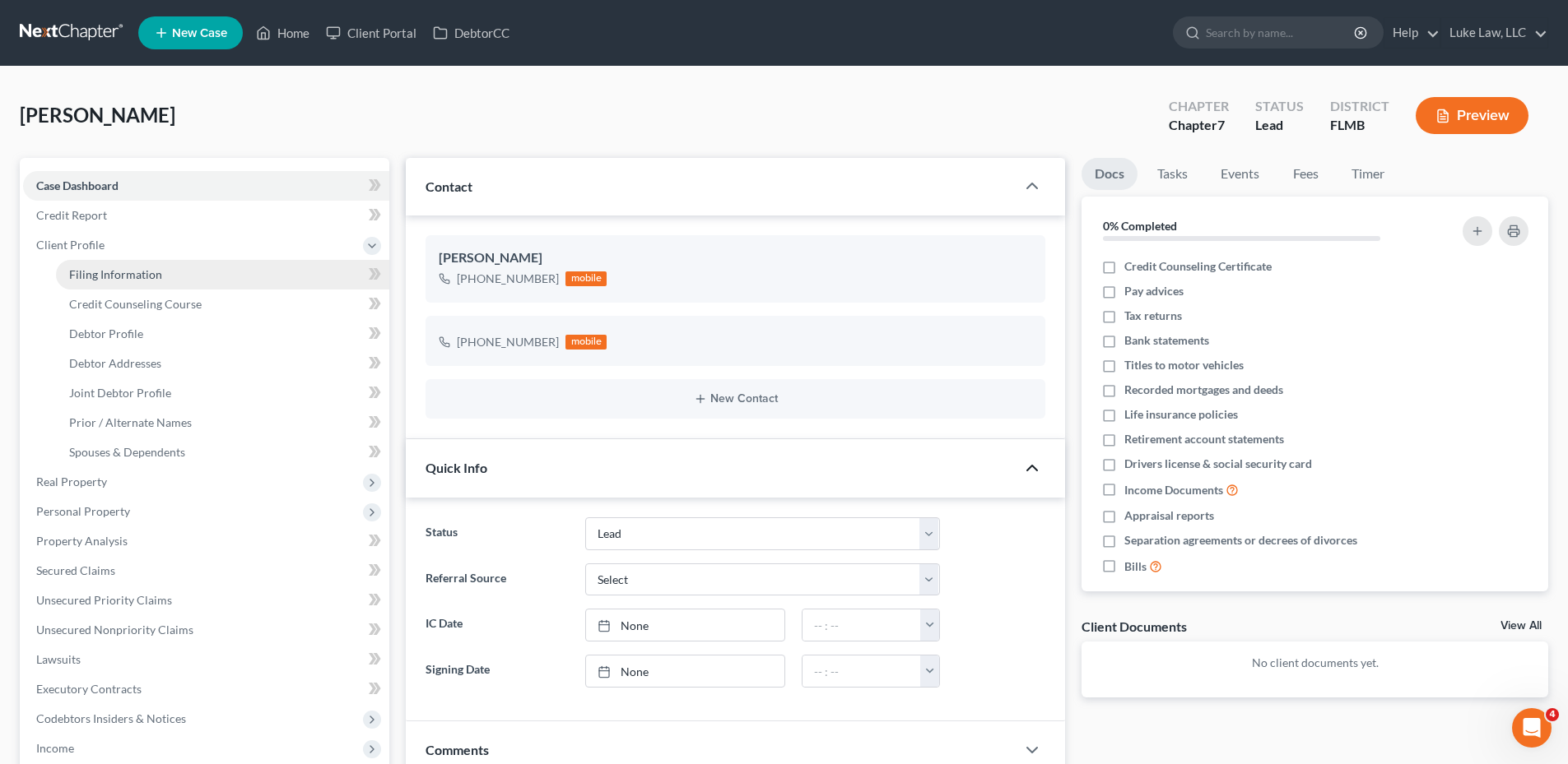
click at [93, 266] on link "Filing Information" at bounding box center [223, 275] width 334 height 30
select select "1"
select select "0"
select select "15"
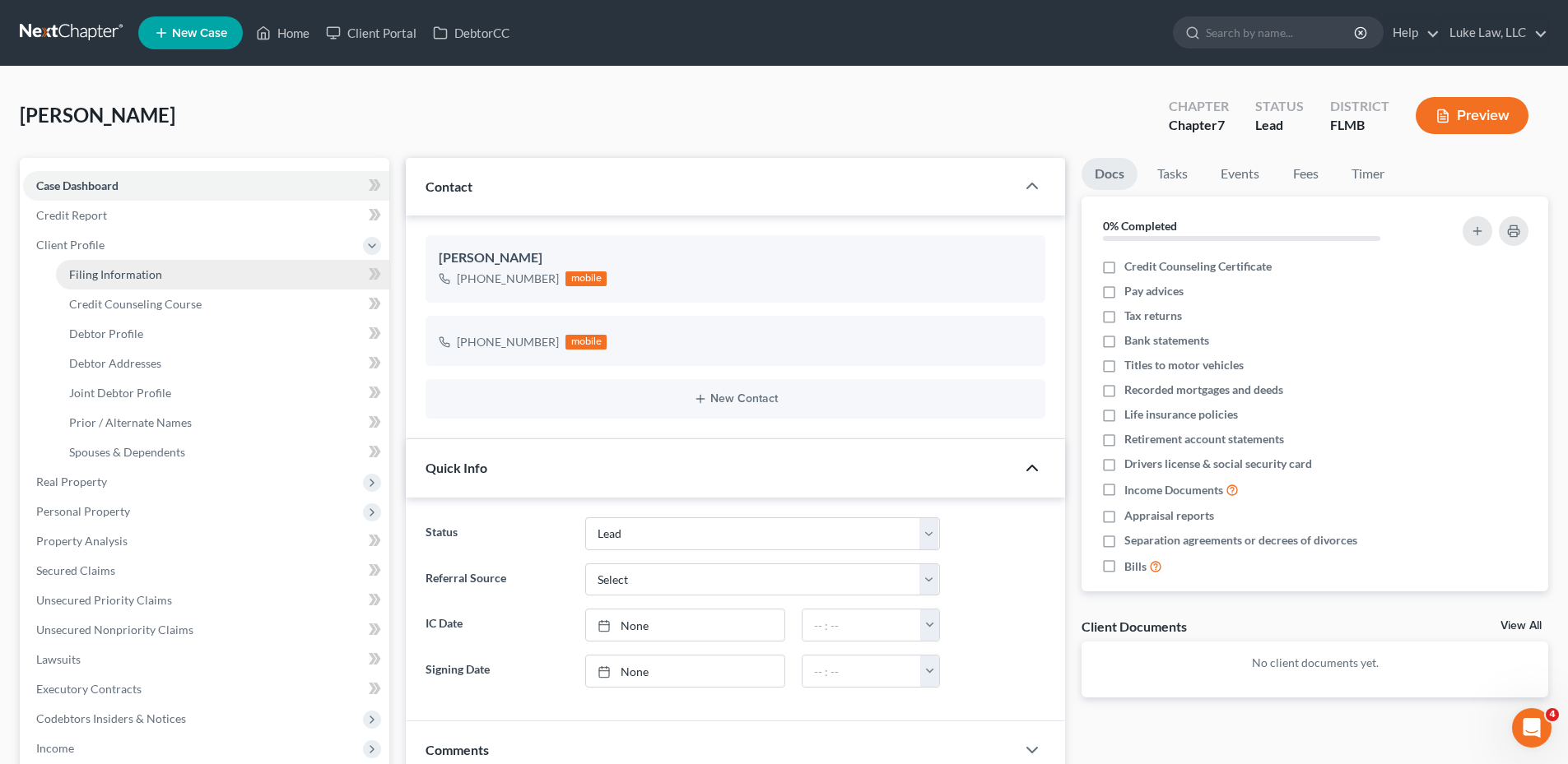
select select "0"
select select "9"
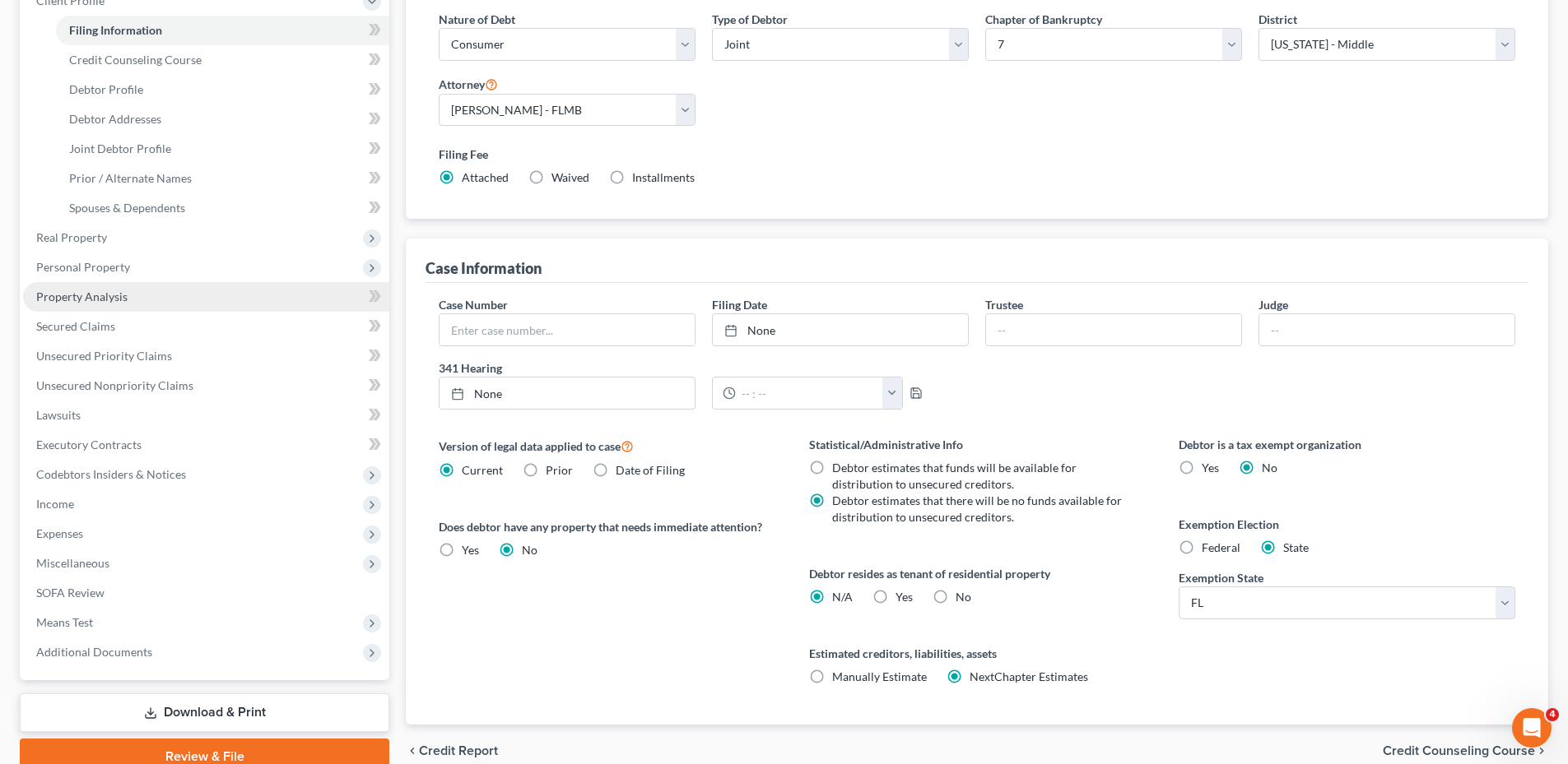
scroll to position [74, 0]
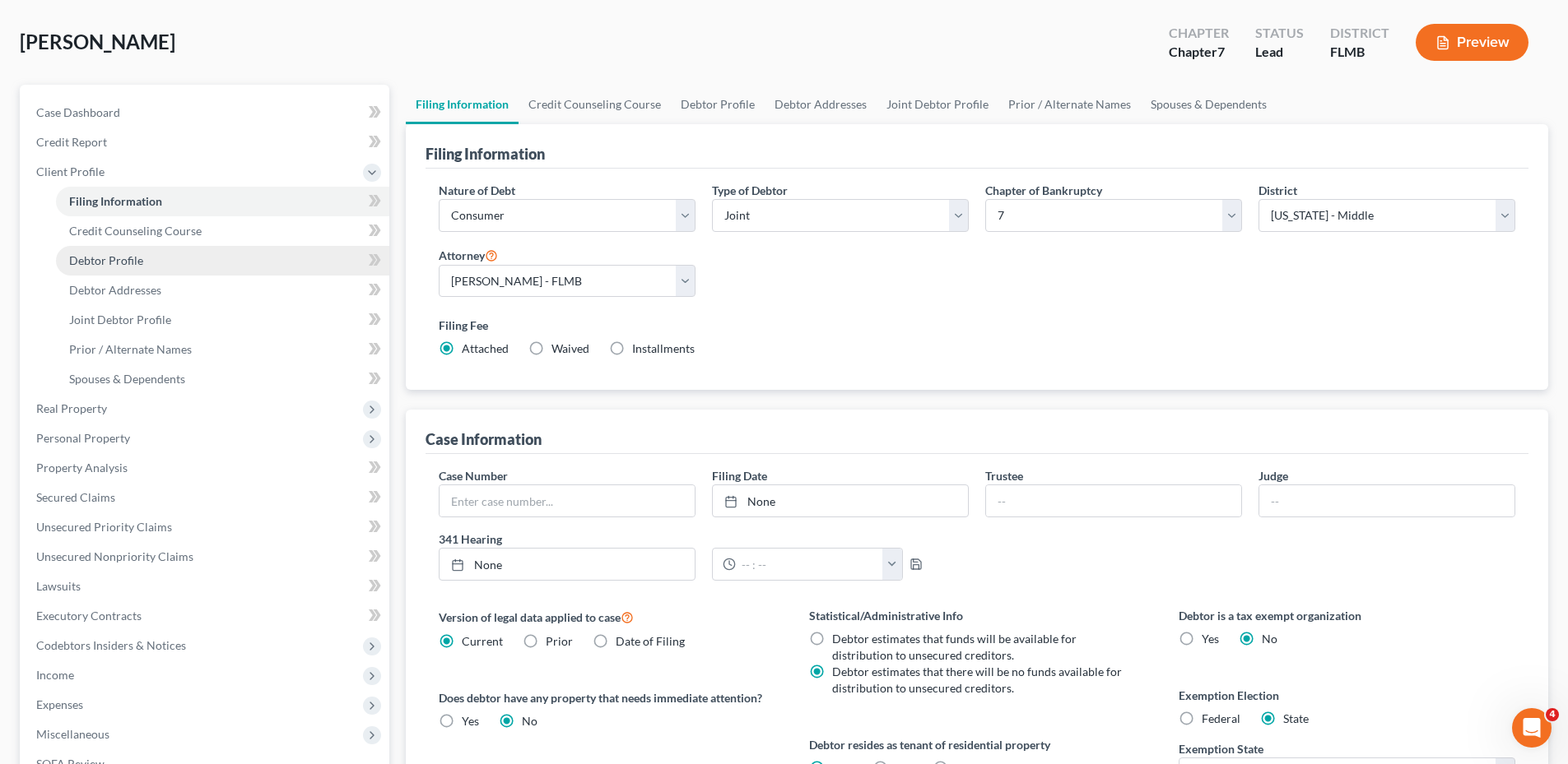
click at [137, 258] on span "Debtor Profile" at bounding box center [105, 260] width 74 height 14
select select "1"
select select "0"
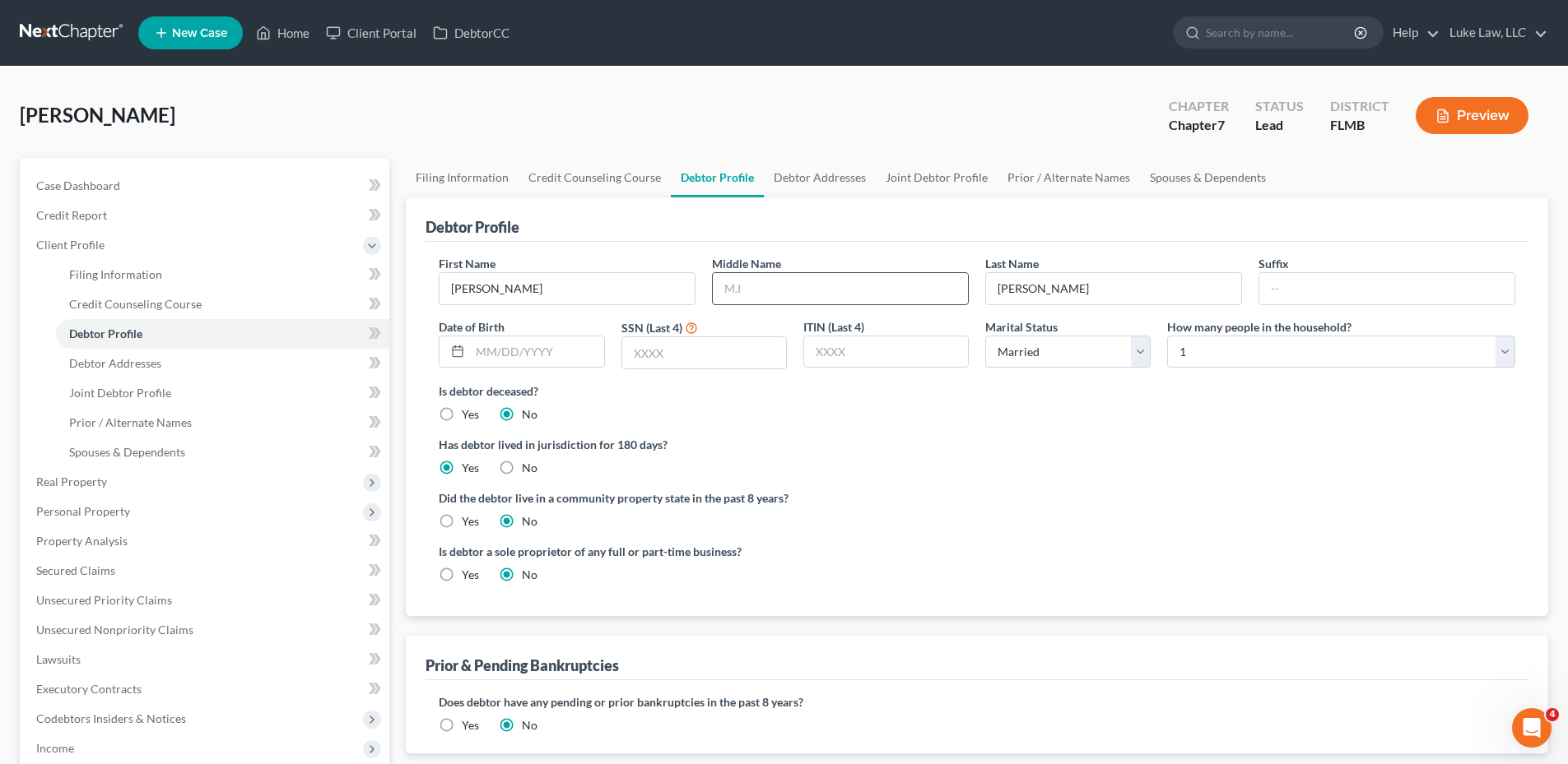
click at [745, 290] on input "text" at bounding box center [841, 289] width 255 height 32
type input "A"
click at [496, 351] on input "text" at bounding box center [536, 352] width 133 height 32
type input "[DATE]"
click at [698, 352] on input "text" at bounding box center [704, 353] width 164 height 32
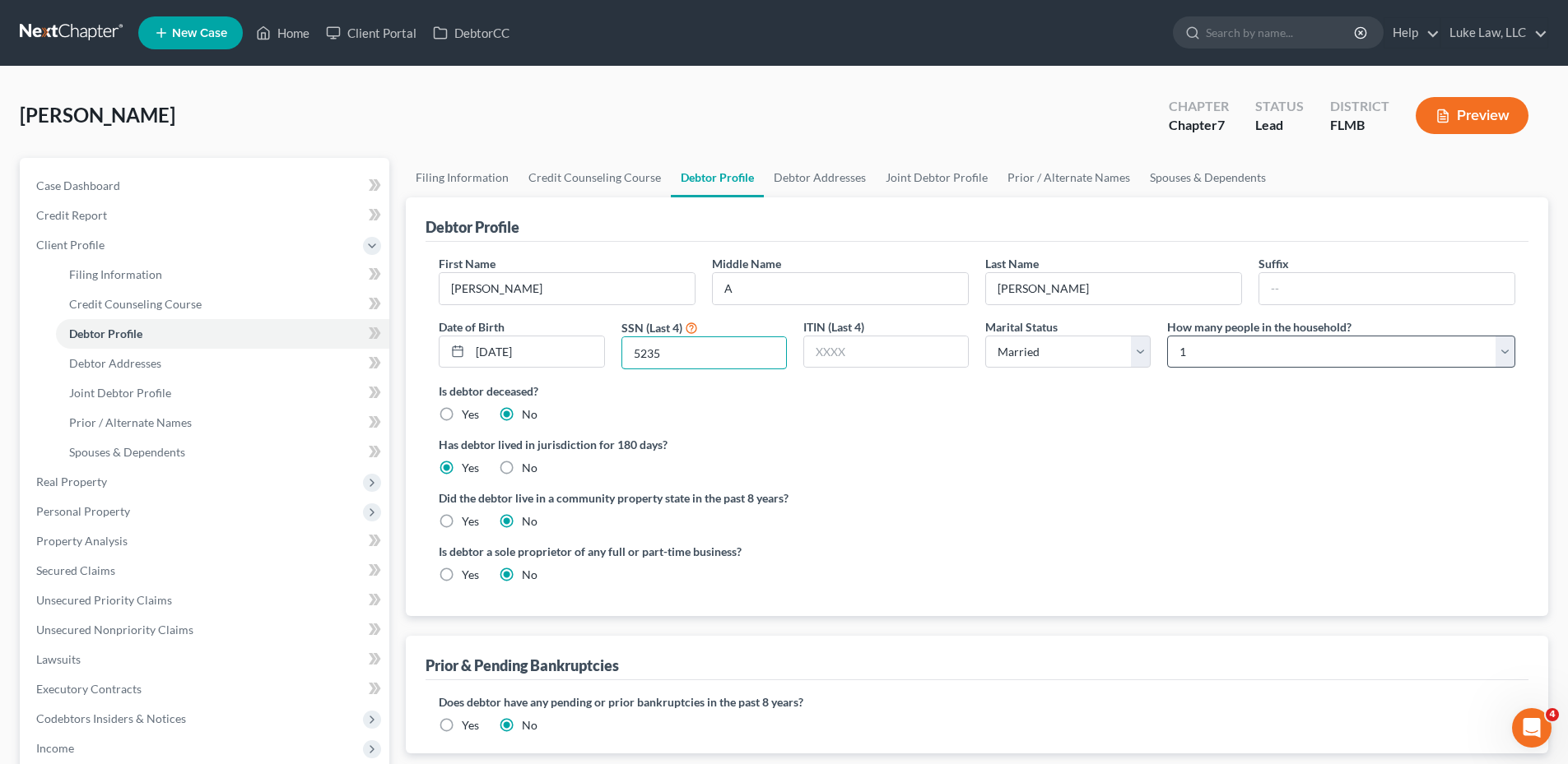
type input "5235"
click at [1505, 359] on select "Select 1 2 3 4 5 6 7 8 9 10 11 12 13 14 15 16 17 18 19 20" at bounding box center [1341, 351] width 348 height 33
select select "1"
click at [1167, 335] on select "Select 1 2 3 4 5 6 7 8 9 10 11 12 13 14 15 16 17 18 19 20" at bounding box center [1341, 351] width 348 height 33
click at [803, 171] on link "Debtor Addresses" at bounding box center [819, 178] width 112 height 39
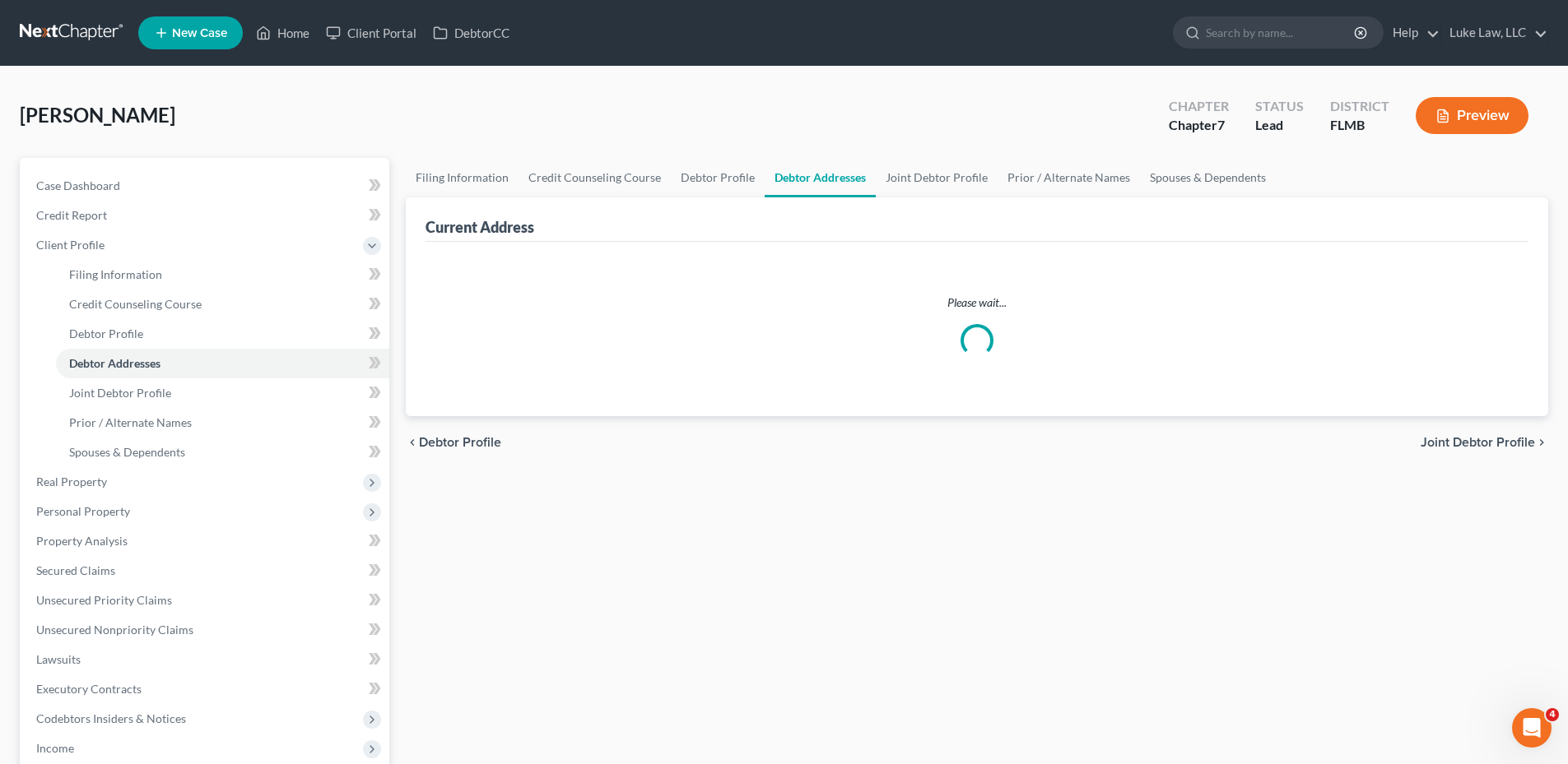
select select "0"
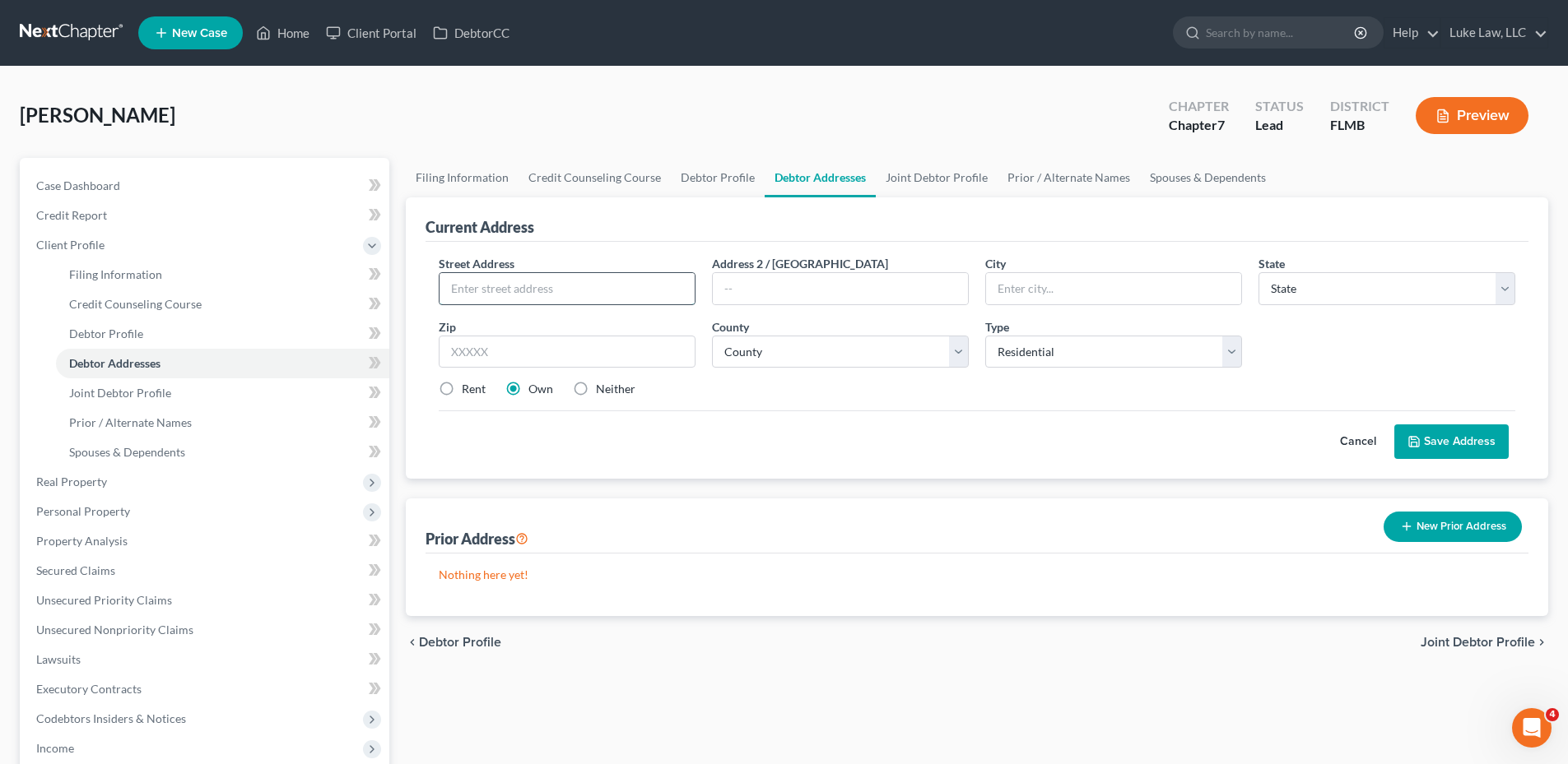
click at [530, 290] on input "text" at bounding box center [567, 289] width 255 height 32
type input "[STREET_ADDRESS]"
click at [1065, 296] on input "text" at bounding box center [1114, 289] width 255 height 32
type input "[PERSON_NAME][GEOGRAPHIC_DATA]"
click at [1368, 291] on select "State [US_STATE] AK AR AZ CA CO CT DE DC [GEOGRAPHIC_DATA] [GEOGRAPHIC_DATA] GU…" at bounding box center [1386, 288] width 256 height 33
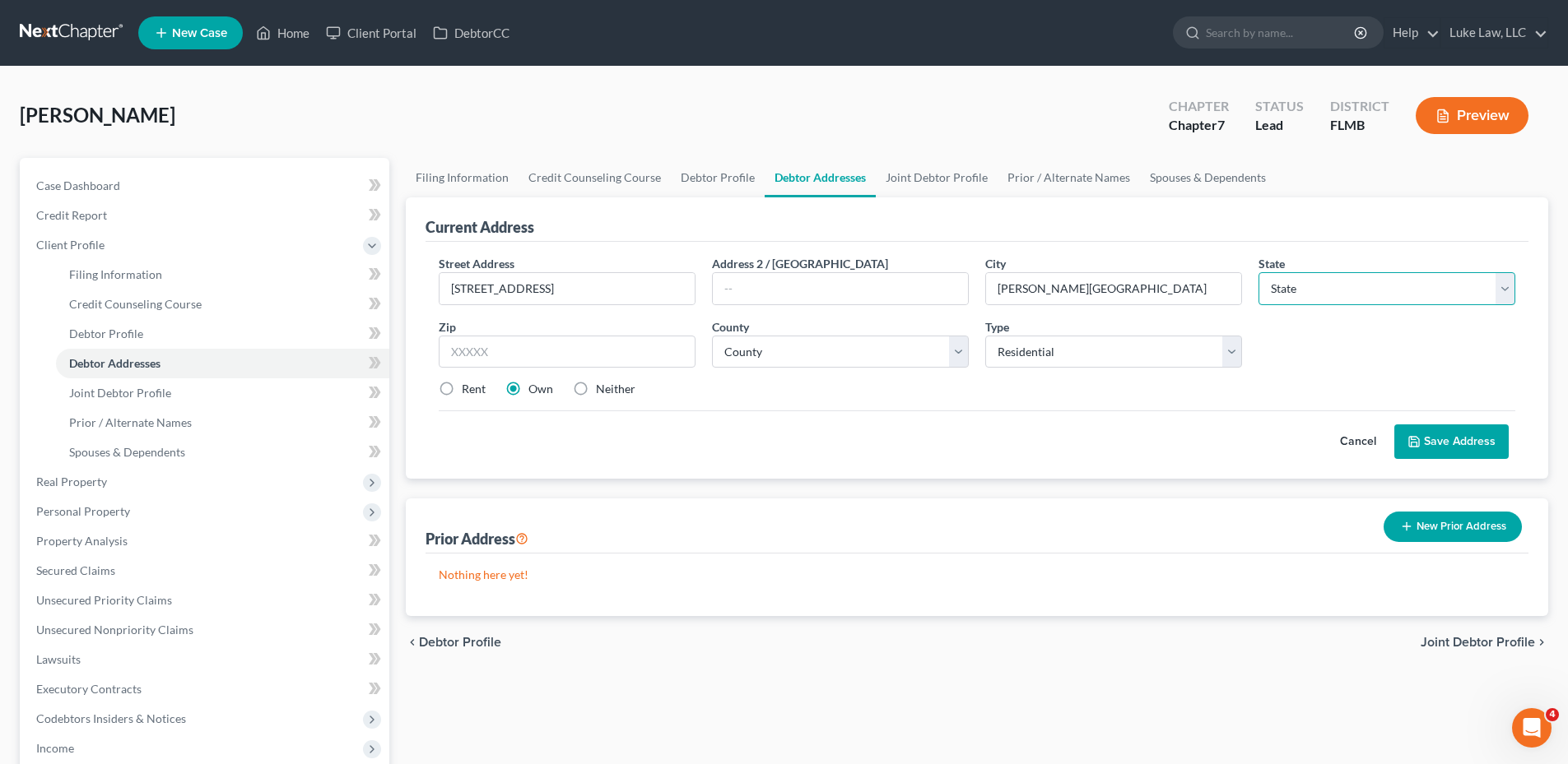
select select "9"
click at [1259, 272] on select "State [US_STATE] AK AR AZ CA CO CT DE DC [GEOGRAPHIC_DATA] [GEOGRAPHIC_DATA] GU…" at bounding box center [1386, 288] width 256 height 33
click at [565, 352] on input "text" at bounding box center [567, 351] width 256 height 33
type input "32008"
type input "Branford"
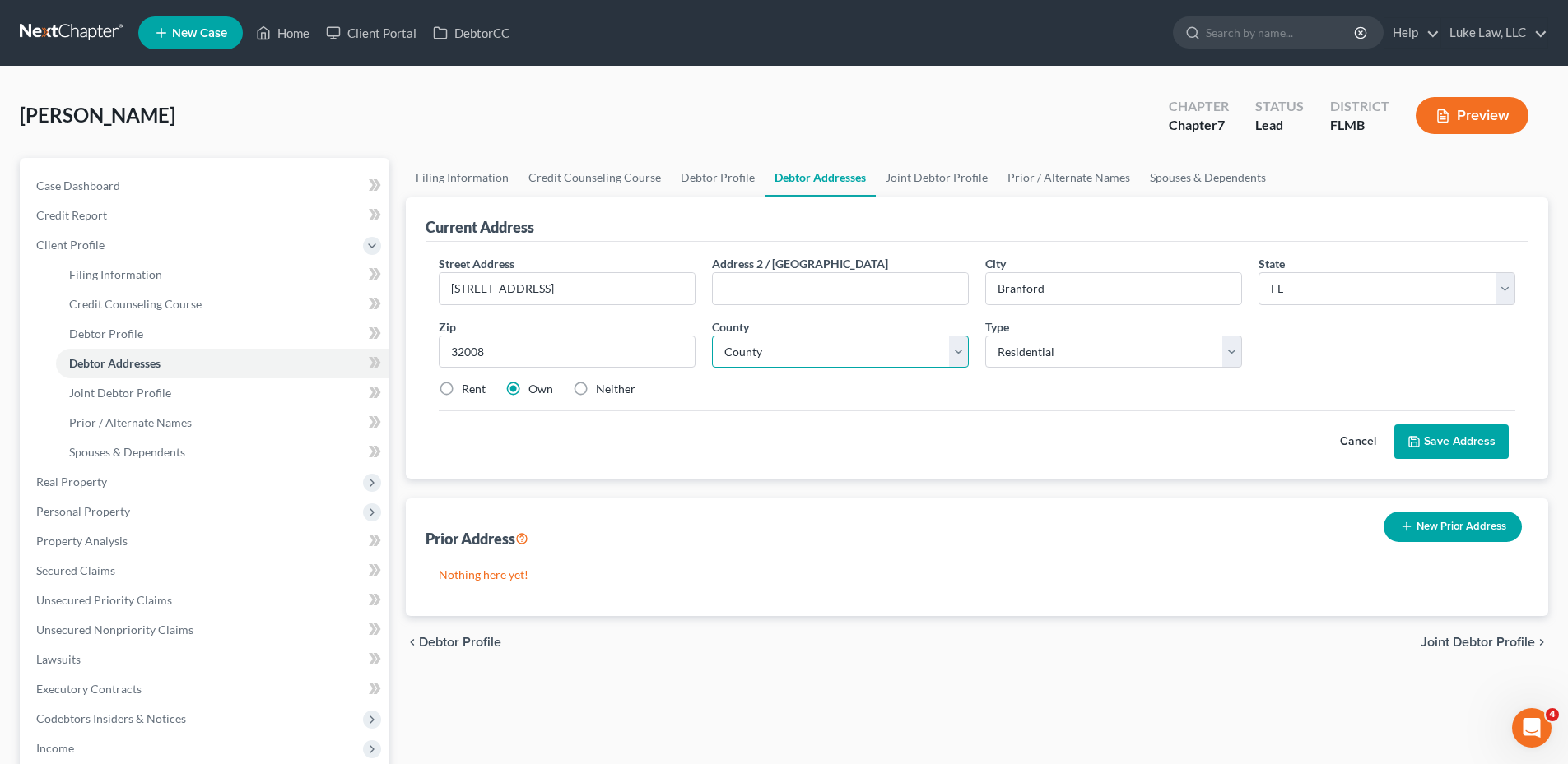
click at [957, 355] on select "County [GEOGRAPHIC_DATA] [GEOGRAPHIC_DATA] [GEOGRAPHIC_DATA] [GEOGRAPHIC_DATA] …" at bounding box center [840, 351] width 256 height 33
select select "9"
click at [712, 335] on select "County [GEOGRAPHIC_DATA] [GEOGRAPHIC_DATA] [GEOGRAPHIC_DATA] [GEOGRAPHIC_DATA] …" at bounding box center [840, 351] width 256 height 33
click at [1485, 438] on button "Save Address" at bounding box center [1451, 442] width 115 height 34
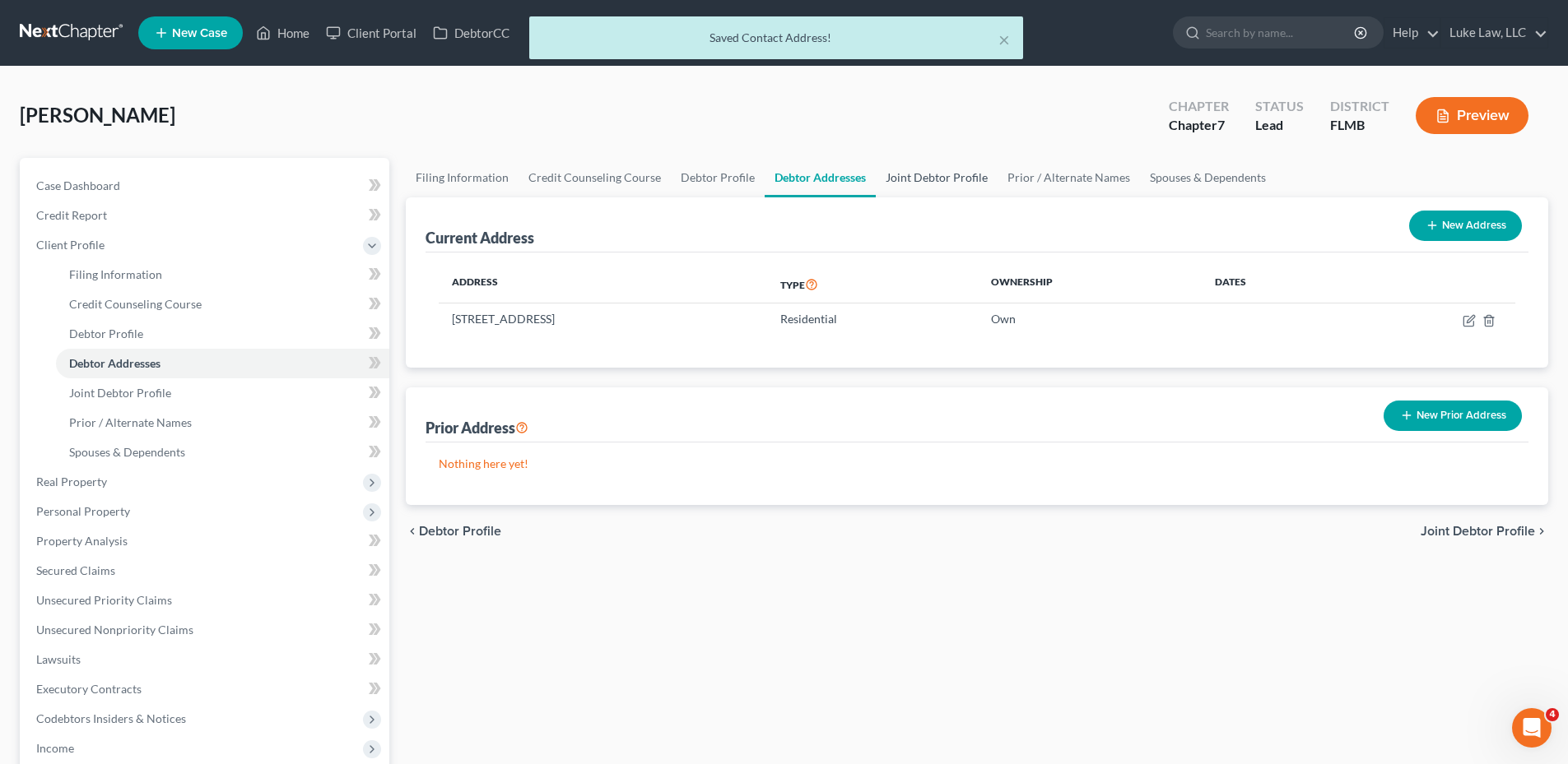
click at [931, 178] on link "Joint Debtor Profile" at bounding box center [936, 178] width 122 height 39
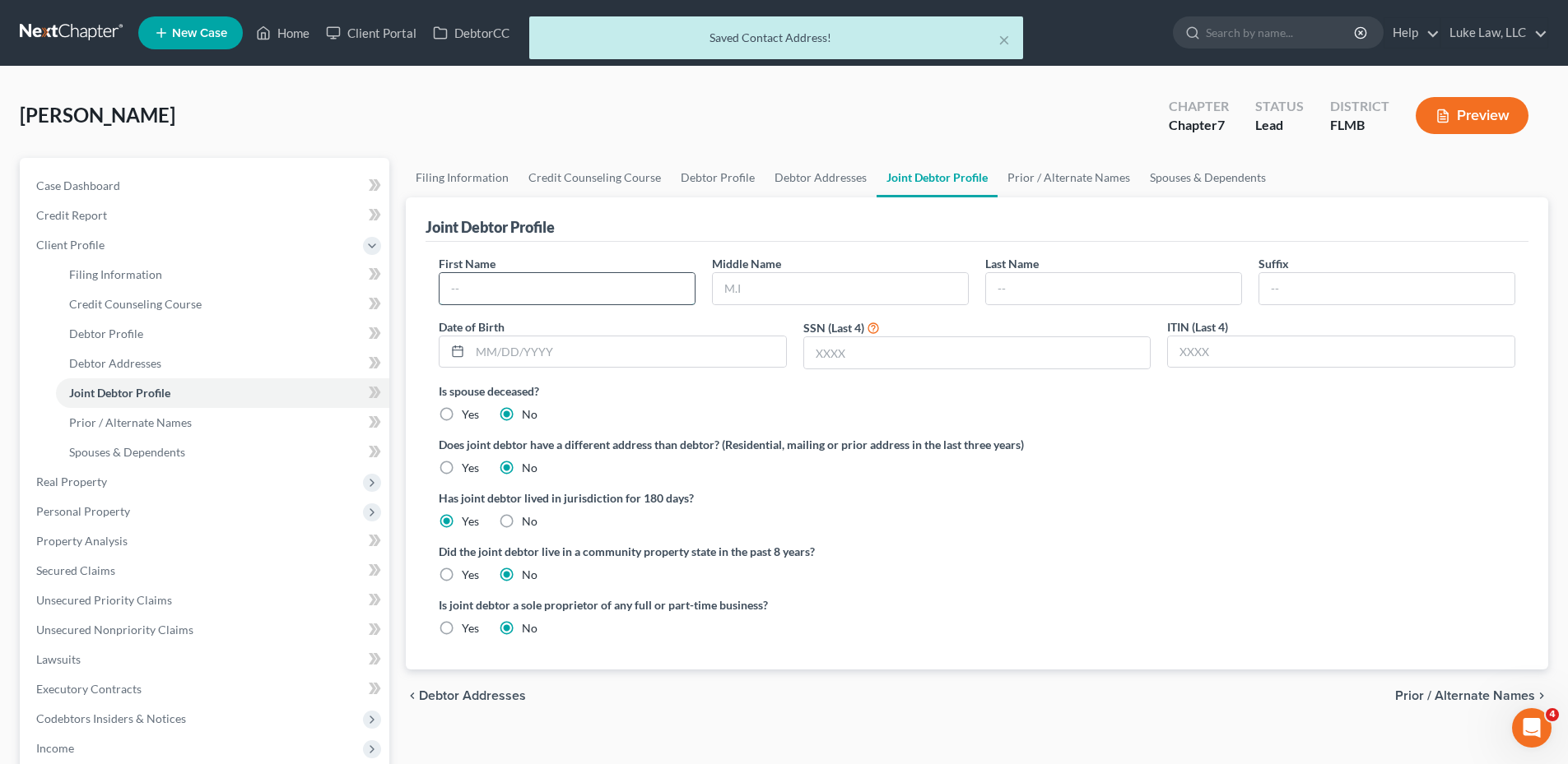
click at [544, 299] on input "text" at bounding box center [567, 289] width 255 height 32
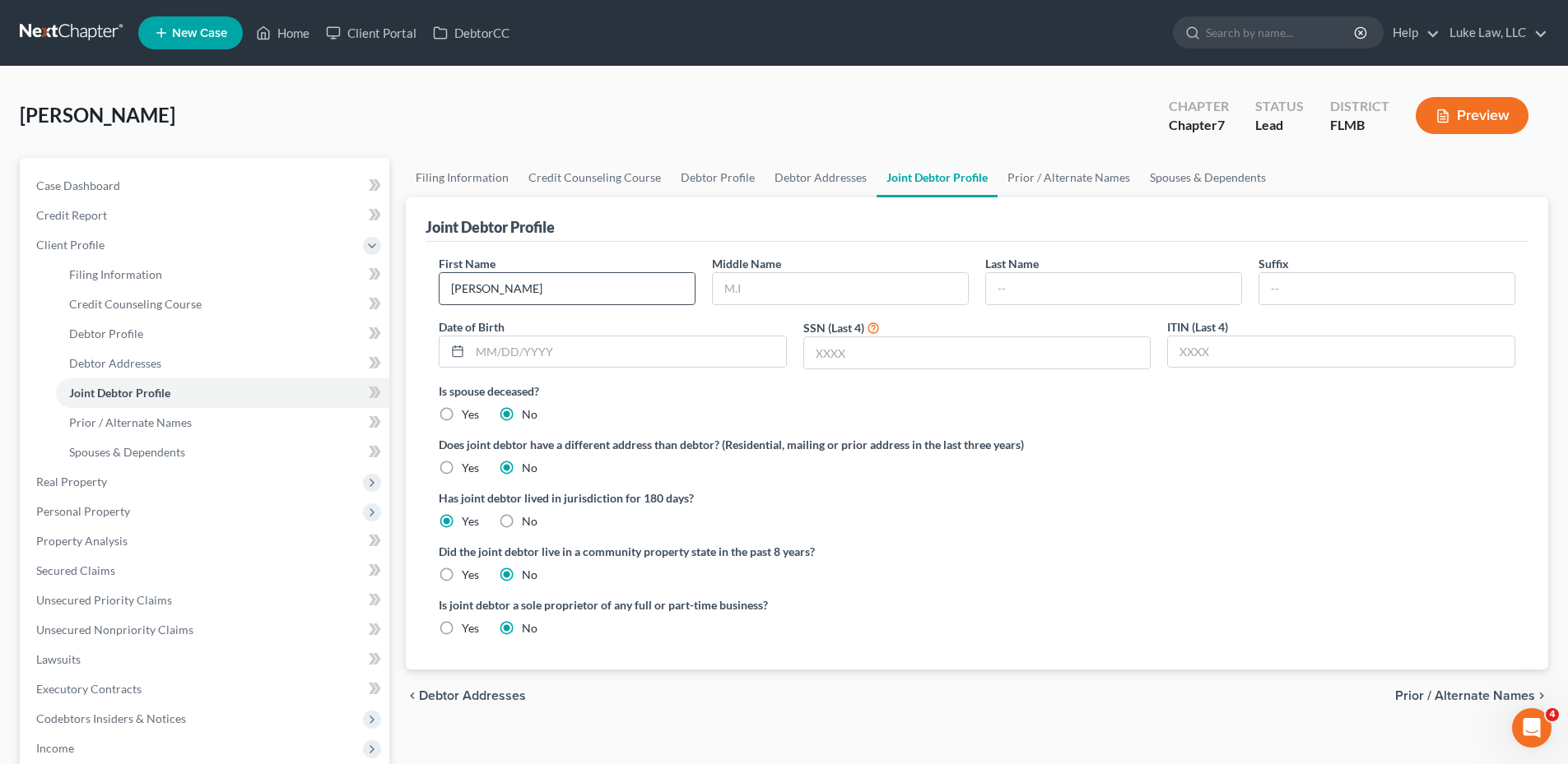
type input "[PERSON_NAME]"
click at [528, 348] on input "text" at bounding box center [627, 352] width 316 height 32
type input "[DATE]"
click at [909, 352] on input "text" at bounding box center [978, 353] width 347 height 32
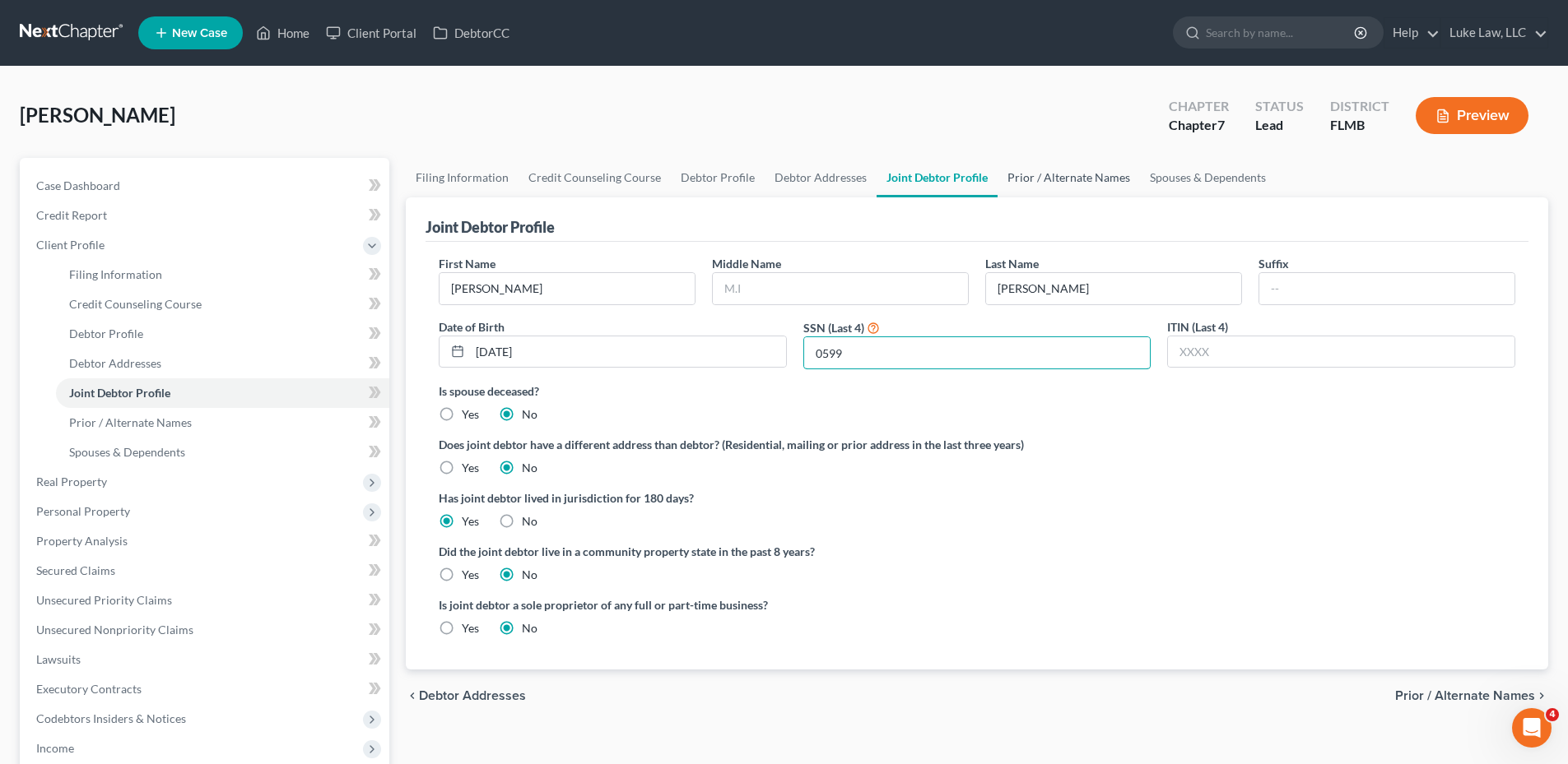
type input "0599"
click at [1050, 177] on link "Prior / Alternate Names" at bounding box center [1068, 178] width 143 height 39
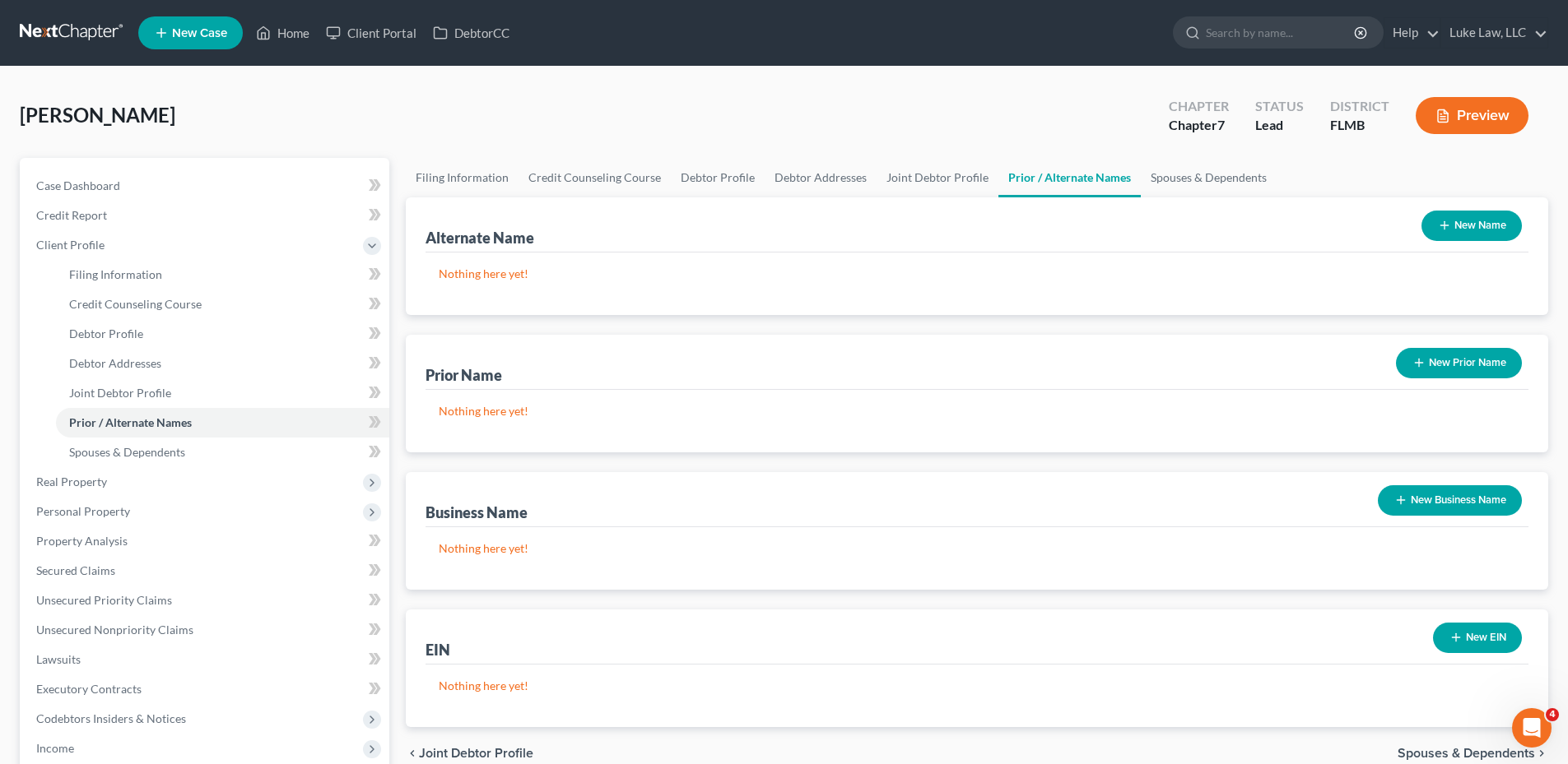
click at [1455, 360] on button "New Prior Name" at bounding box center [1458, 362] width 126 height 31
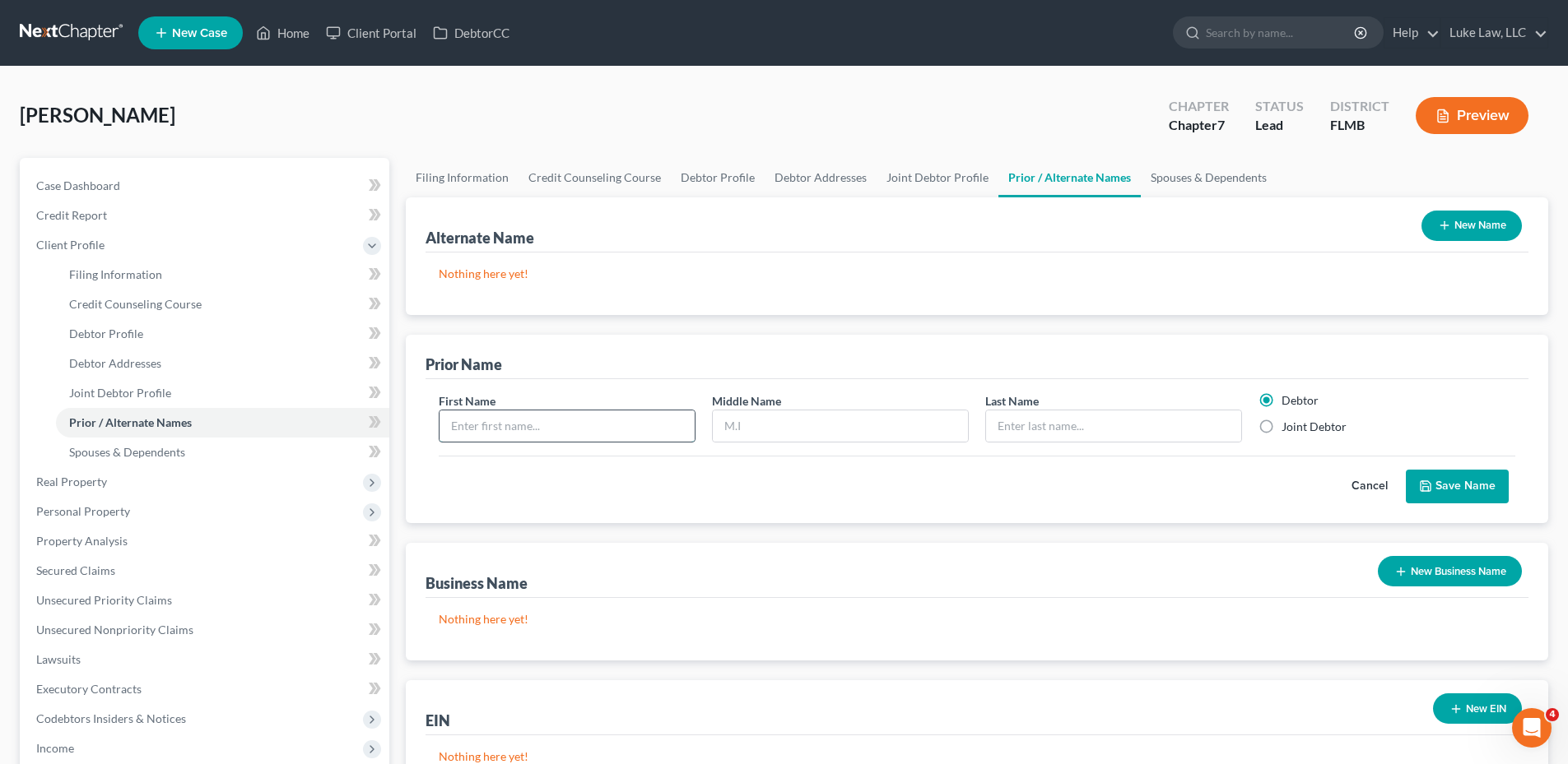
click at [565, 429] on input "text" at bounding box center [567, 427] width 255 height 32
type input "[PERSON_NAME]"
type input "Seijo"
click at [1475, 475] on button "Save Name" at bounding box center [1457, 486] width 103 height 34
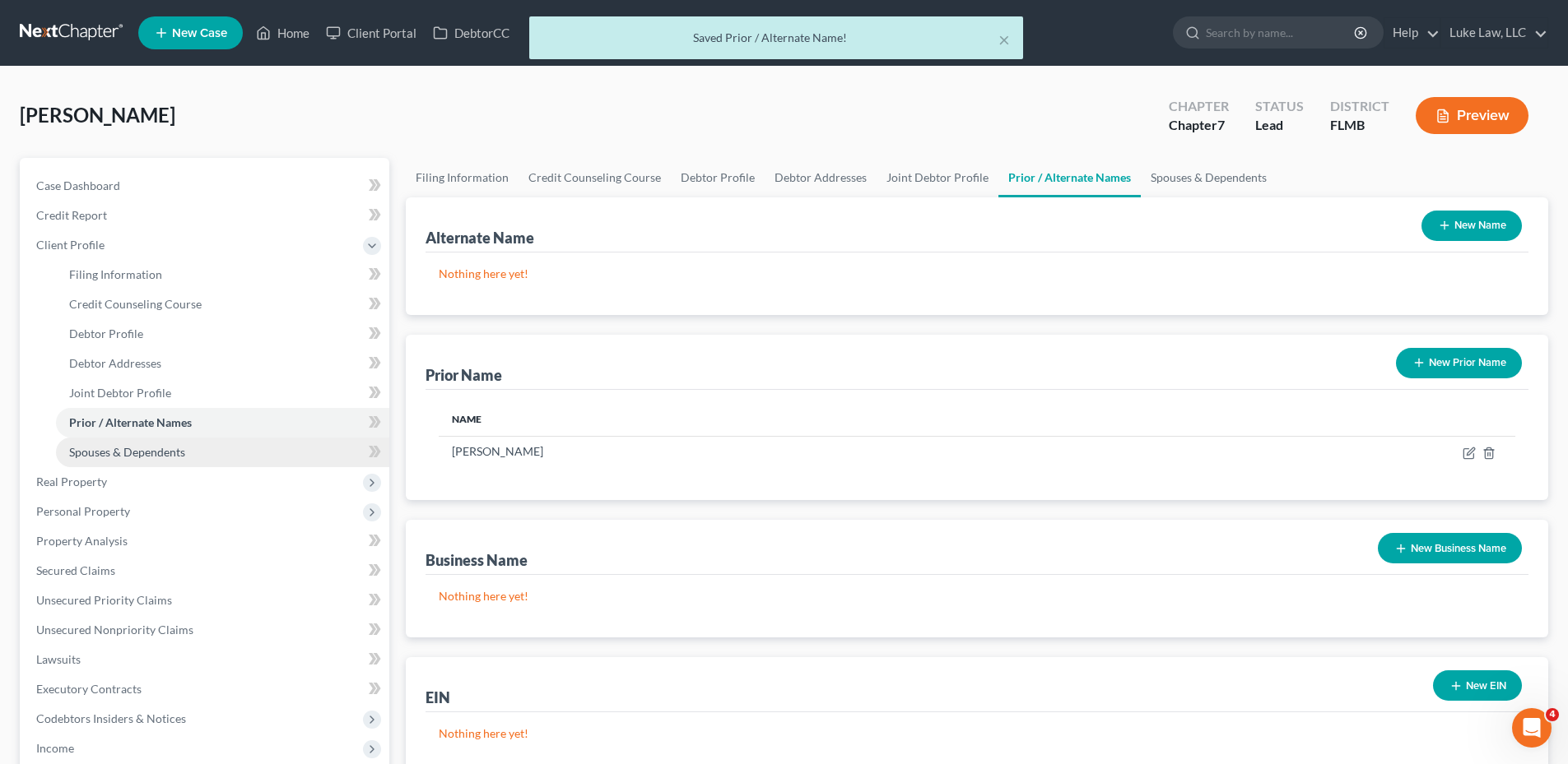
click at [111, 459] on link "Spouses & Dependents" at bounding box center [223, 453] width 334 height 30
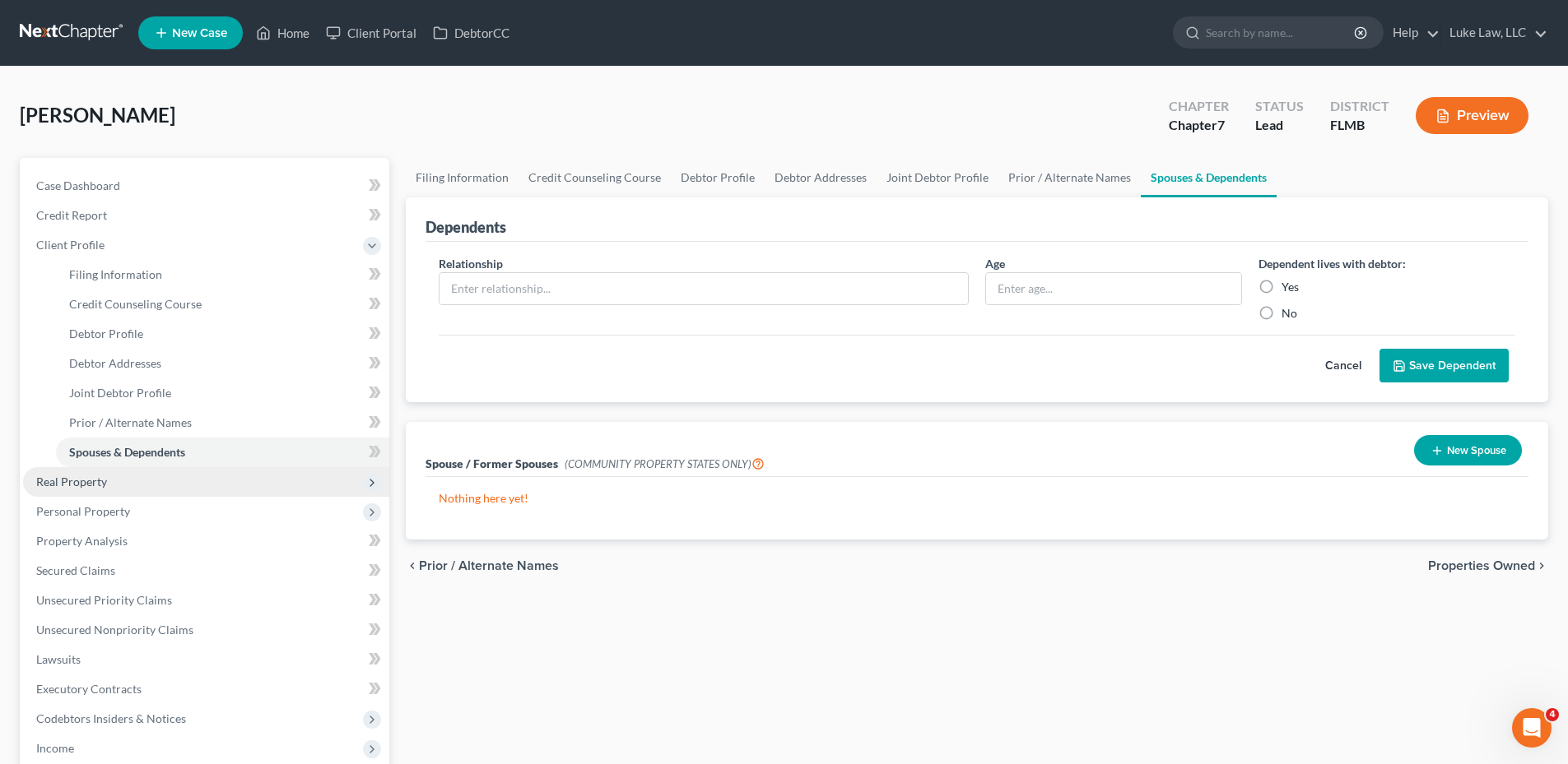
click at [80, 483] on span "Real Property" at bounding box center [72, 481] width 71 height 14
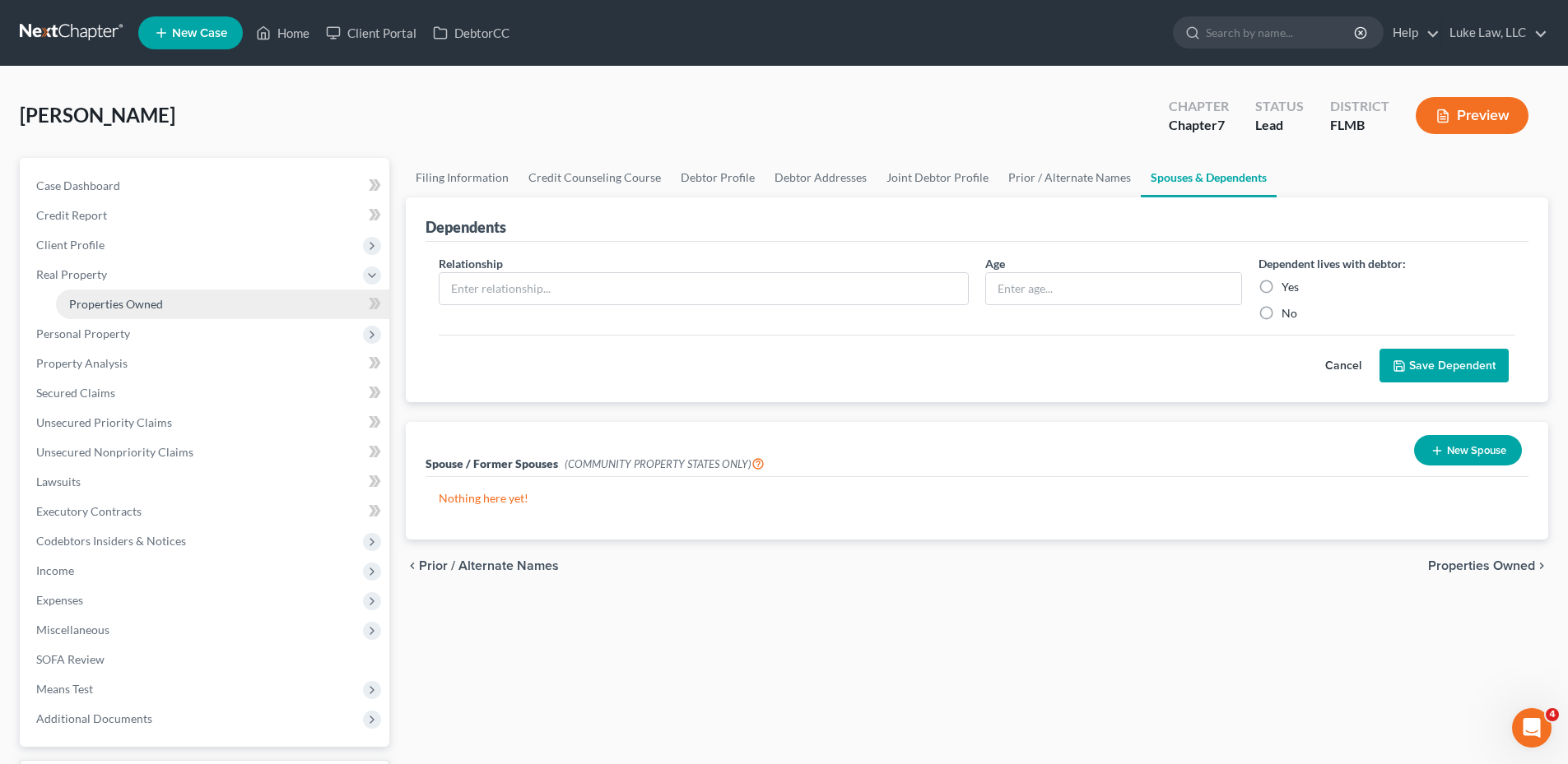
click at [158, 306] on span "Properties Owned" at bounding box center [116, 304] width 94 height 14
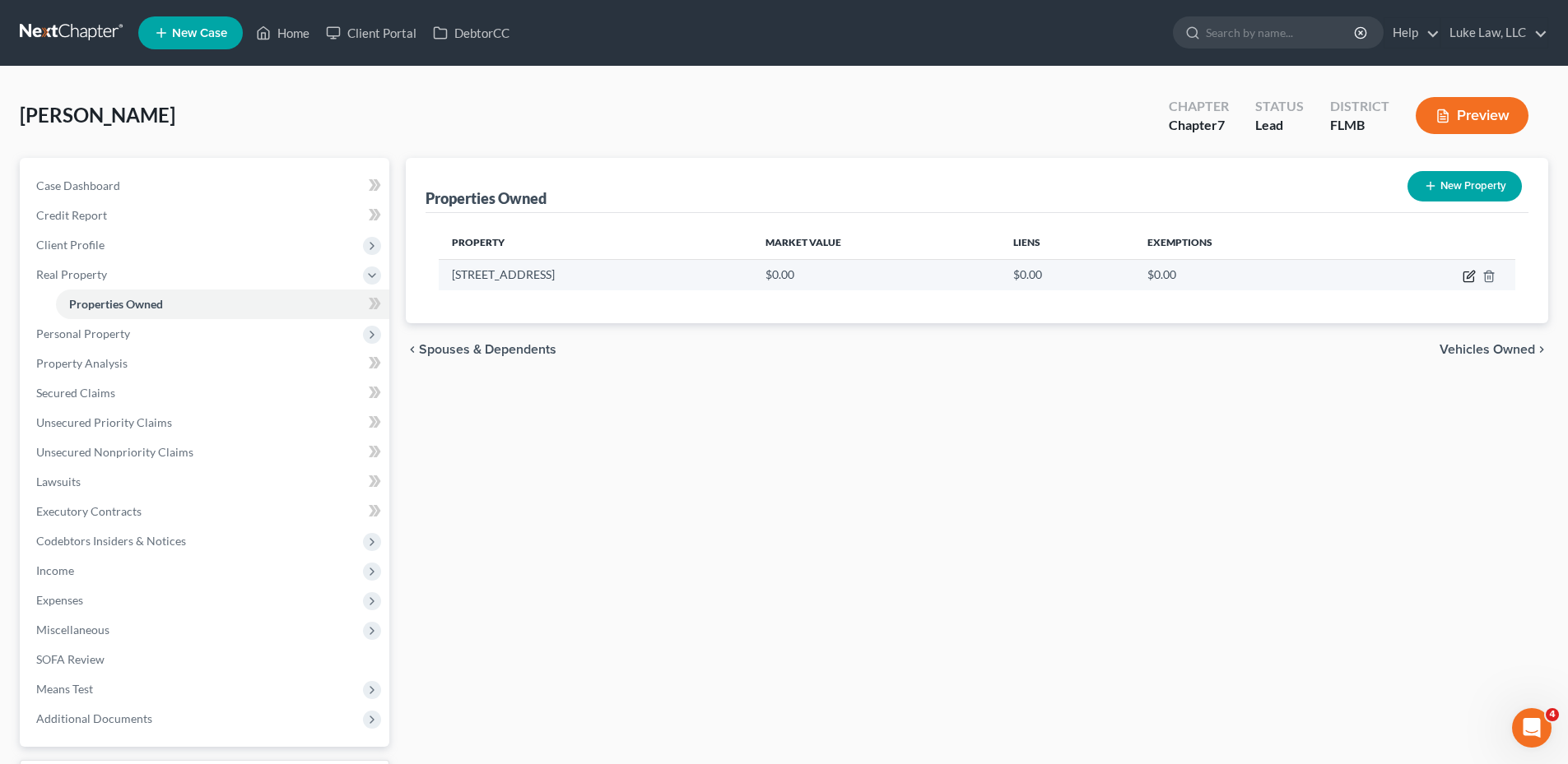
click at [1471, 278] on icon "button" at bounding box center [1469, 277] width 13 height 13
select select "9"
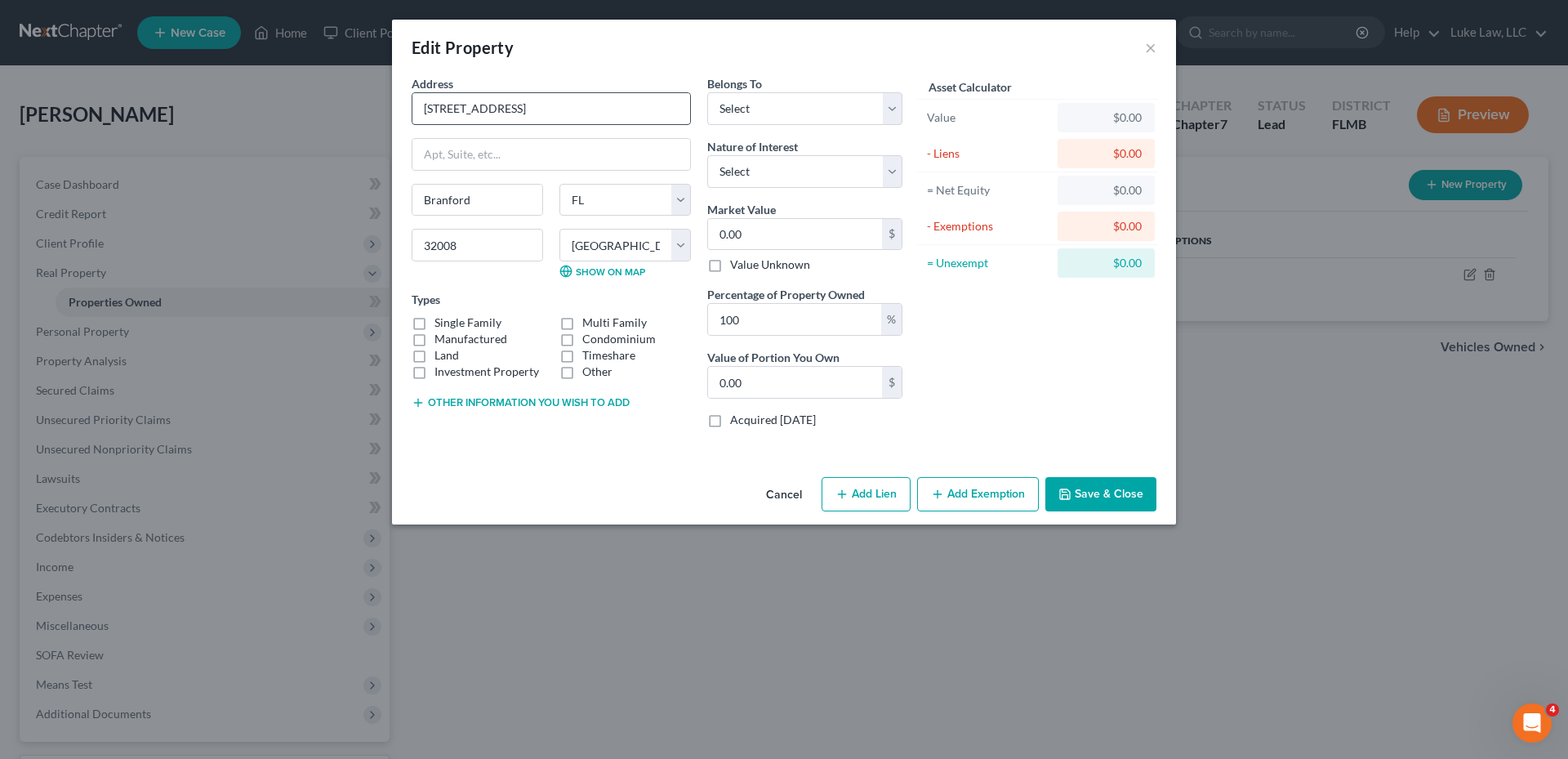
drag, startPoint x: 566, startPoint y: 111, endPoint x: 424, endPoint y: 109, distance: 142.0
click at [424, 109] on input "[STREET_ADDRESS]" at bounding box center [551, 109] width 278 height 31
click at [488, 322] on label "Single Family" at bounding box center [468, 323] width 67 height 17
click at [451, 322] on input "Single Family" at bounding box center [446, 319] width 10 height 10
checkbox input "true"
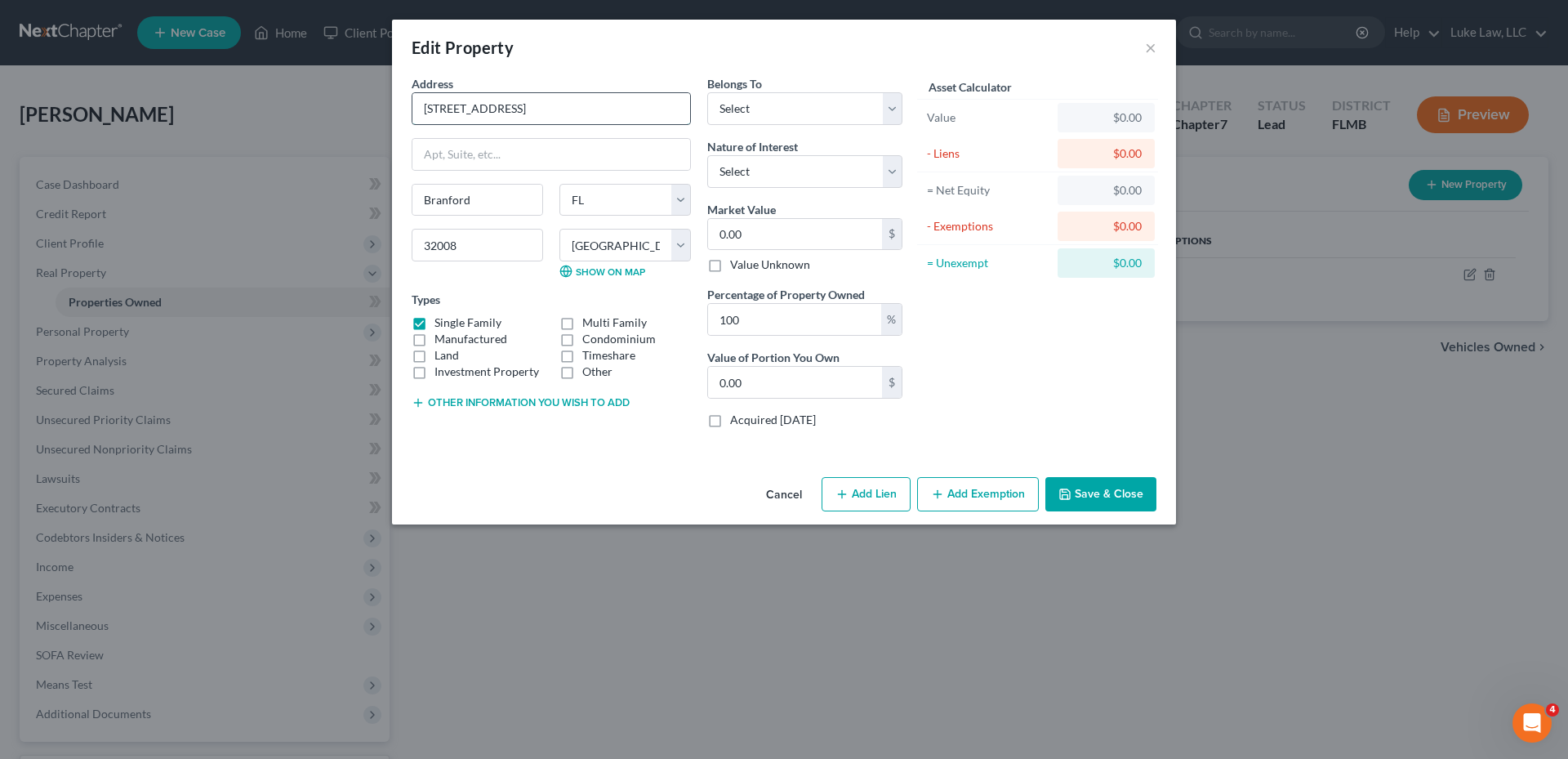
click at [478, 108] on input "[STREET_ADDRESS]" at bounding box center [551, 109] width 278 height 31
type input "[STREET_ADDRESS]"
click at [889, 109] on select "Select Debtor 1 Only Debtor 2 Only Debtor 1 And Debtor 2 Only At Least One Of T…" at bounding box center [805, 108] width 195 height 32
select select "2"
click at [708, 93] on select "Select Debtor 1 Only Debtor 2 Only Debtor 1 And Debtor 2 Only At Least One Of T…" at bounding box center [805, 108] width 195 height 32
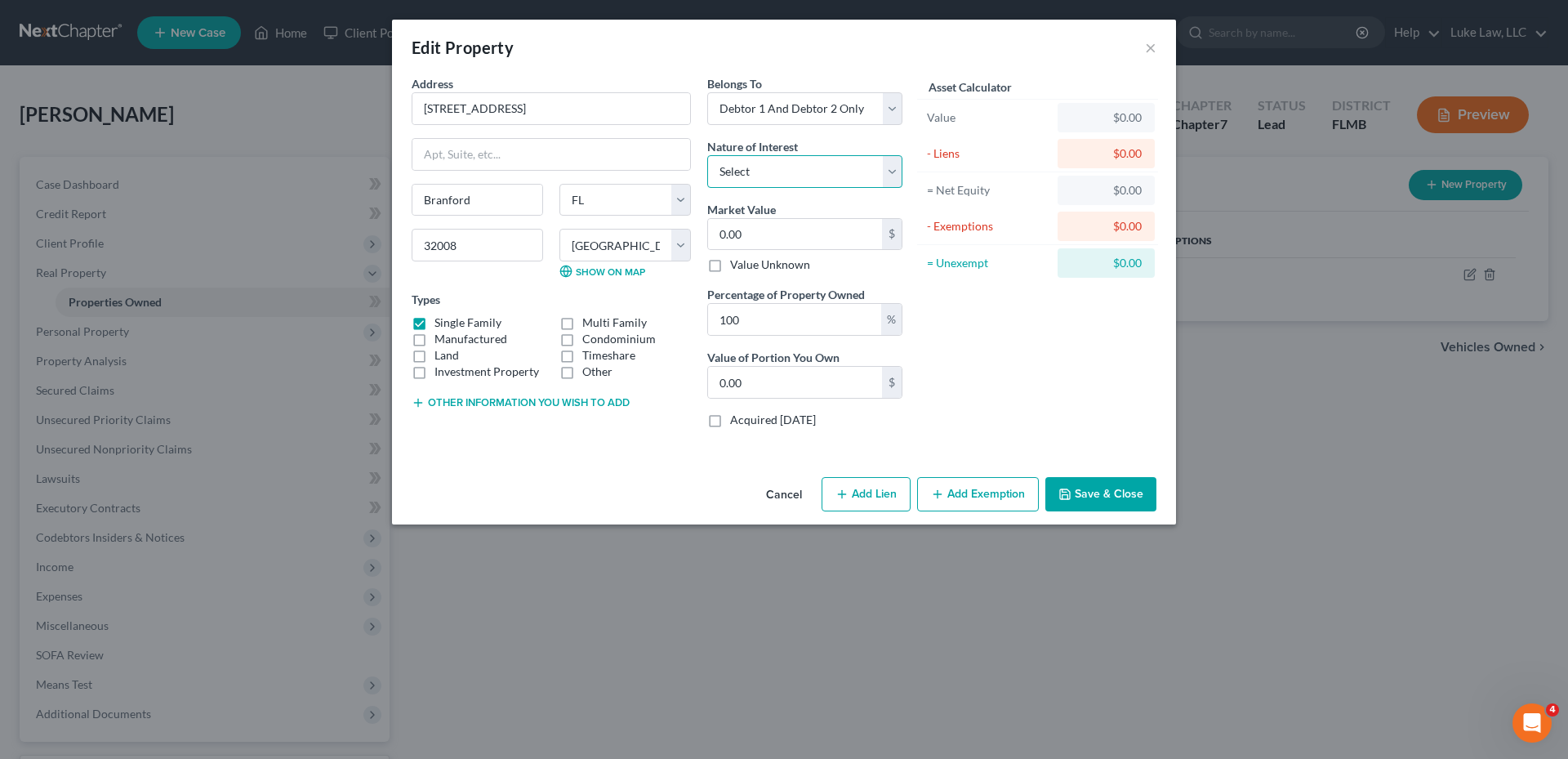
click at [885, 169] on select "Select Fee Simple Joint Tenant Life Estate Equitable Interest Future Interest T…" at bounding box center [805, 171] width 195 height 32
select select "0"
click at [708, 156] on select "Select Fee Simple Joint Tenant Life Estate Equitable Interest Future Interest T…" at bounding box center [805, 171] width 195 height 32
click at [716, 233] on input "0.00" at bounding box center [795, 235] width 174 height 31
type input "0"
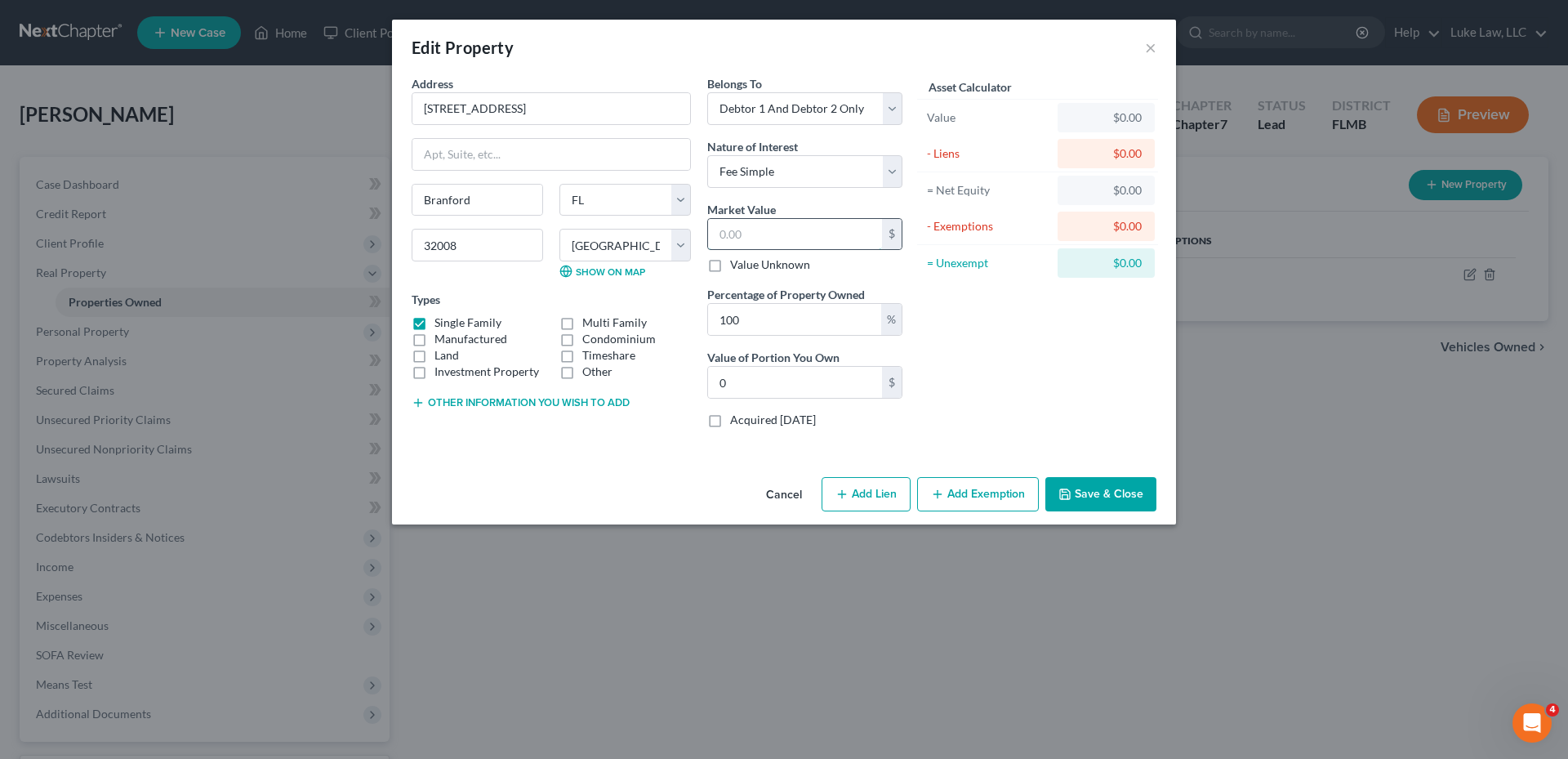
type input "3"
type input "3.00"
type input "34"
type input "34.00"
type input "348"
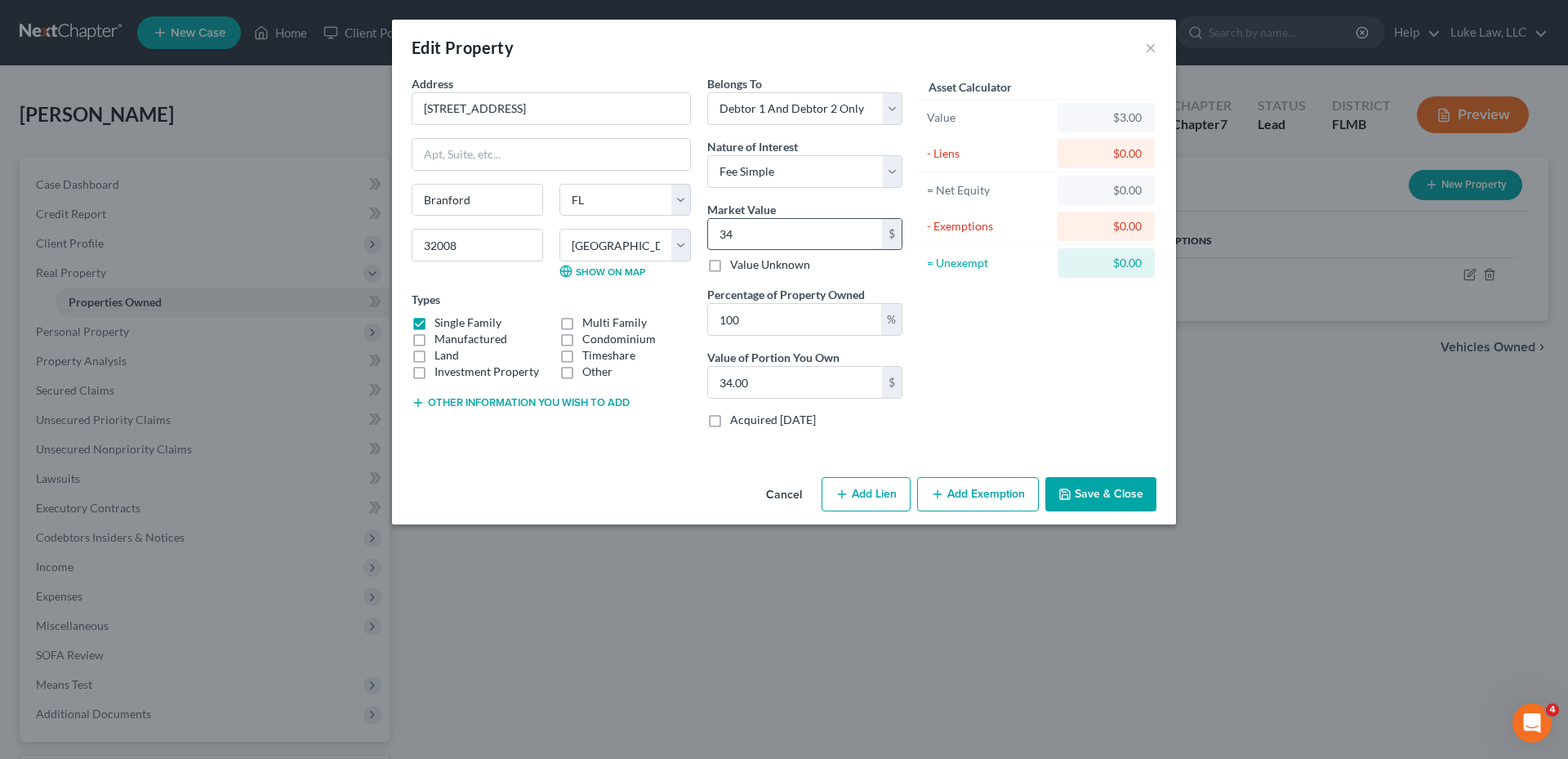
type input "348.00"
type input "3481"
type input "3,481.00"
type input "3,4810"
type input "34,810.00"
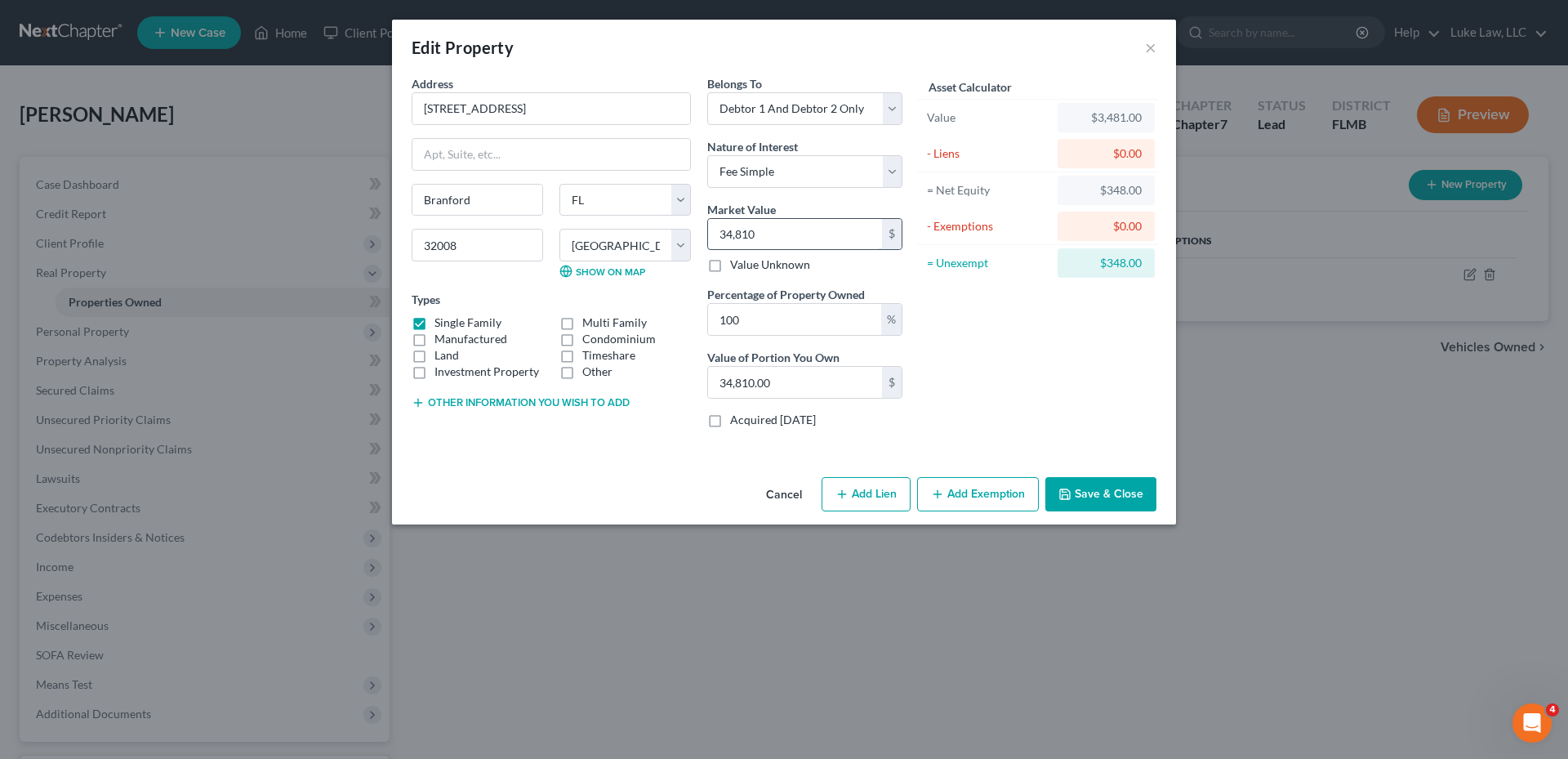
type input "34,8100"
type input "348,100.00"
click at [1116, 497] on button "Save & Close" at bounding box center [1101, 494] width 111 height 34
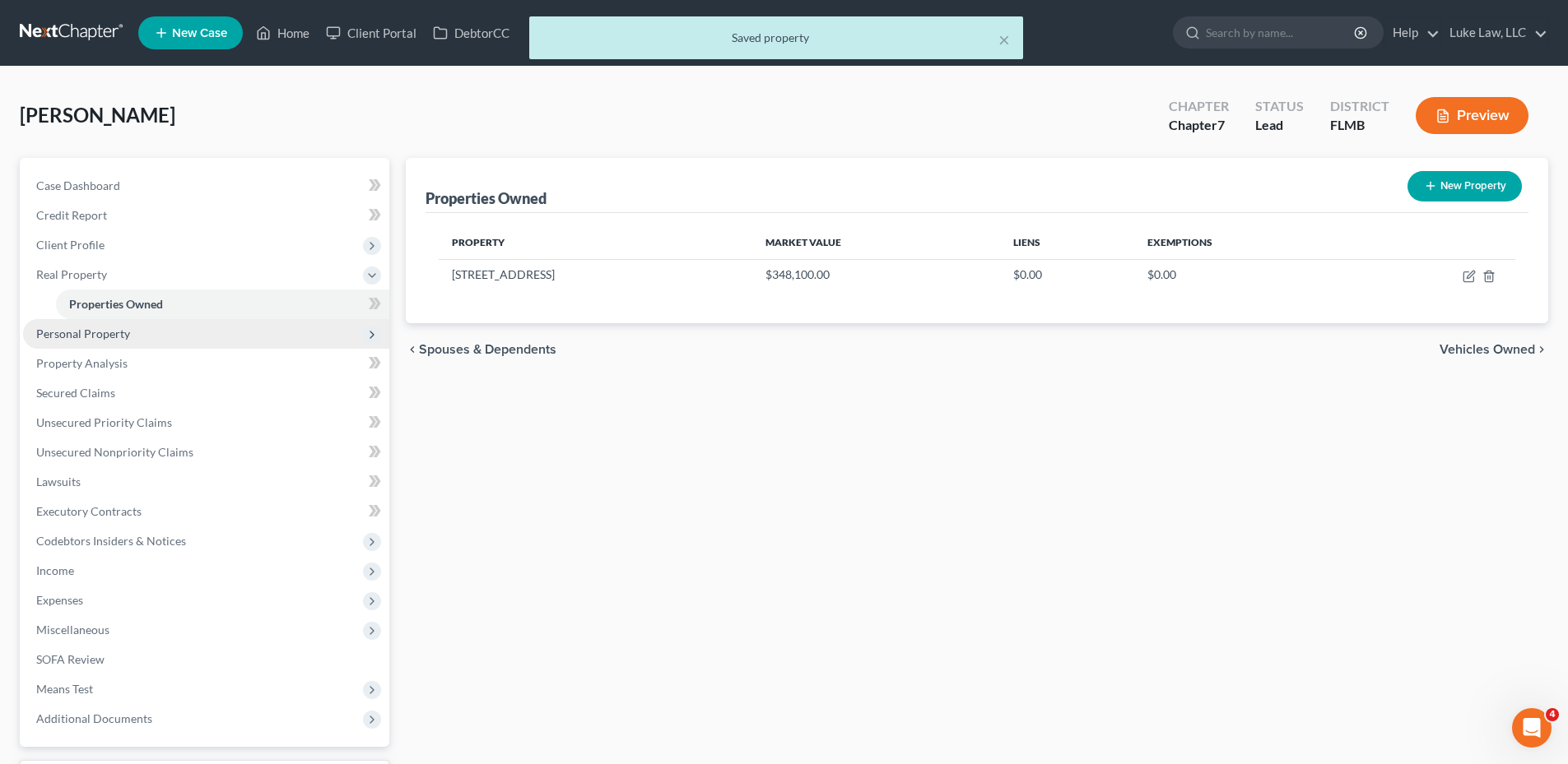
click at [110, 331] on span "Personal Property" at bounding box center [83, 334] width 94 height 14
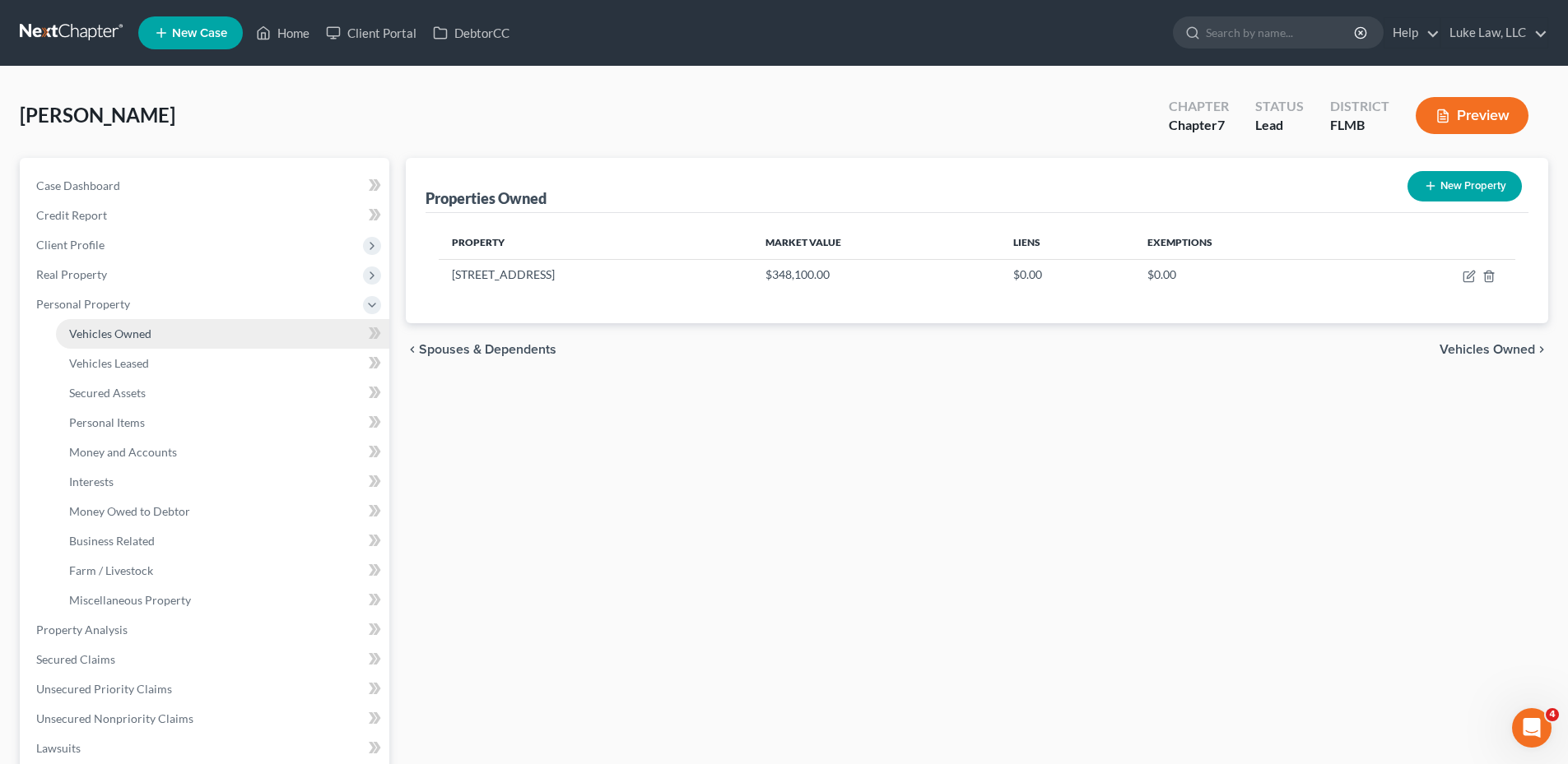
click at [138, 334] on span "Vehicles Owned" at bounding box center [110, 334] width 82 height 14
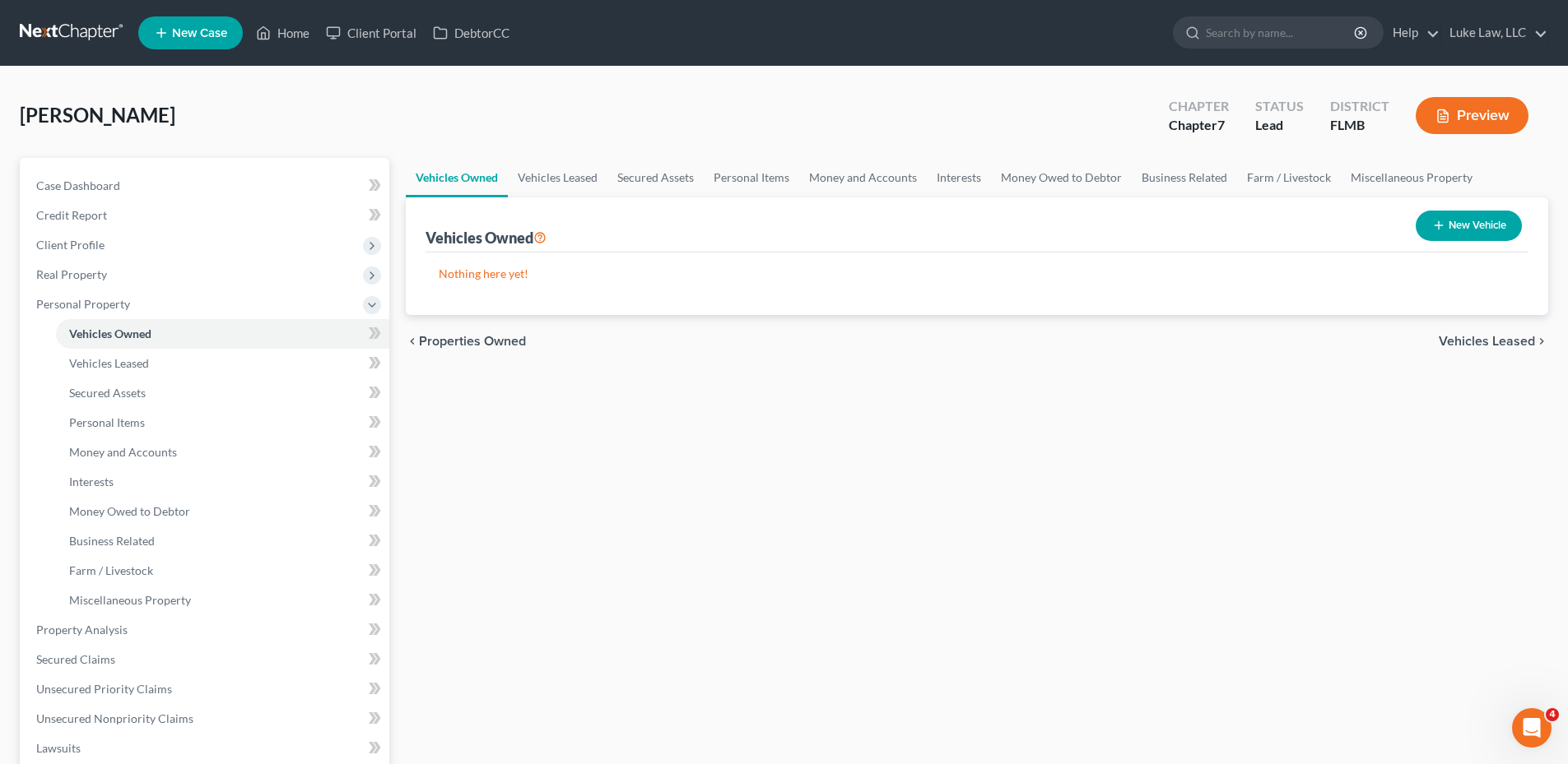
click at [1478, 230] on button "New Vehicle" at bounding box center [1469, 225] width 106 height 31
select select "0"
select select "2"
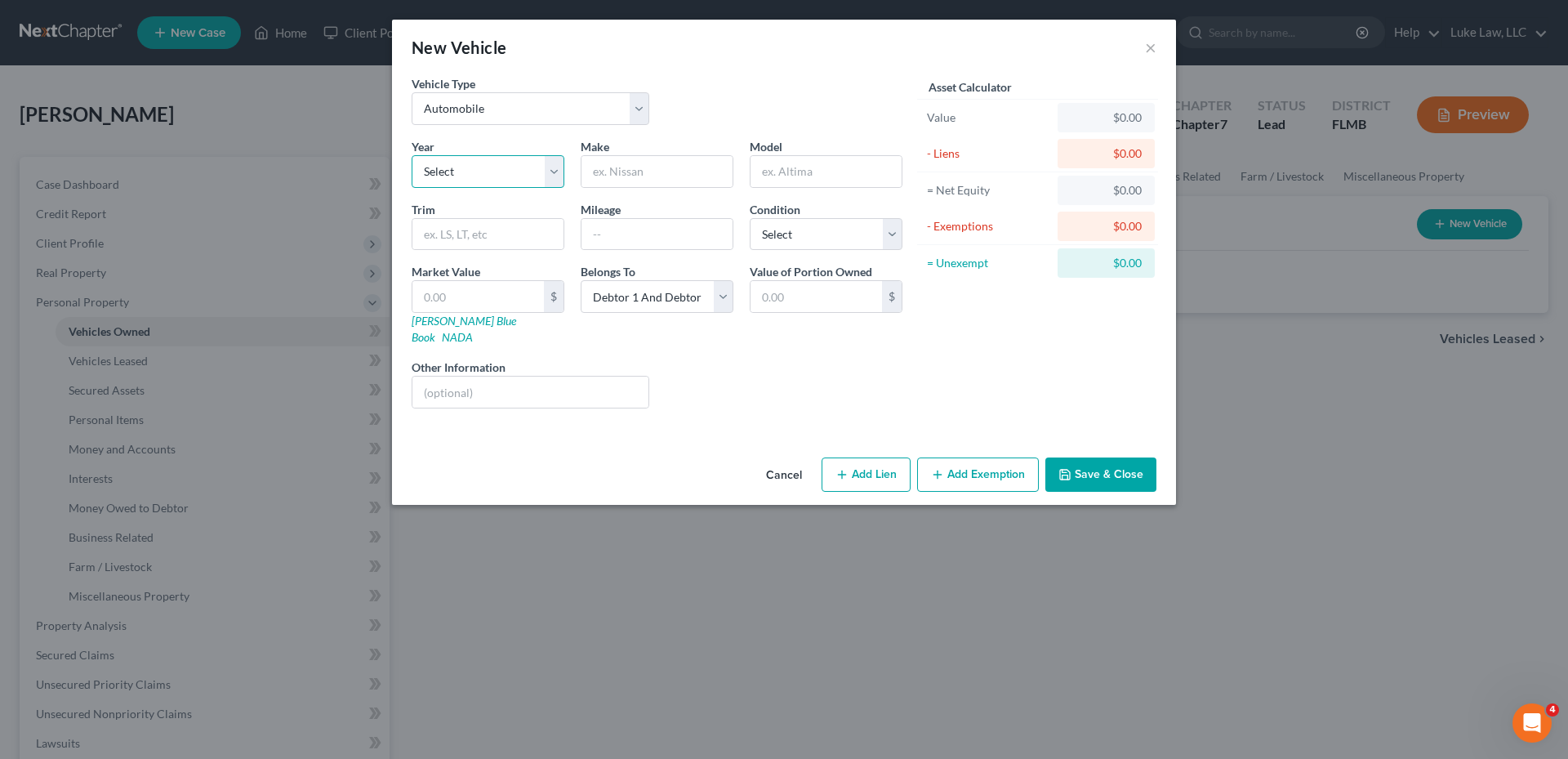
click at [558, 172] on select "Select 2026 2025 2024 2023 2022 2021 2020 2019 2018 2017 2016 2015 2014 2013 20…" at bounding box center [488, 171] width 153 height 32
select select "8"
click at [412, 156] on select "Select 2026 2025 2024 2023 2022 2021 2020 2019 2018 2017 2016 2015 2014 2013 20…" at bounding box center [488, 171] width 153 height 32
click at [623, 172] on input "text" at bounding box center [657, 172] width 151 height 31
type input "Chevrolet"
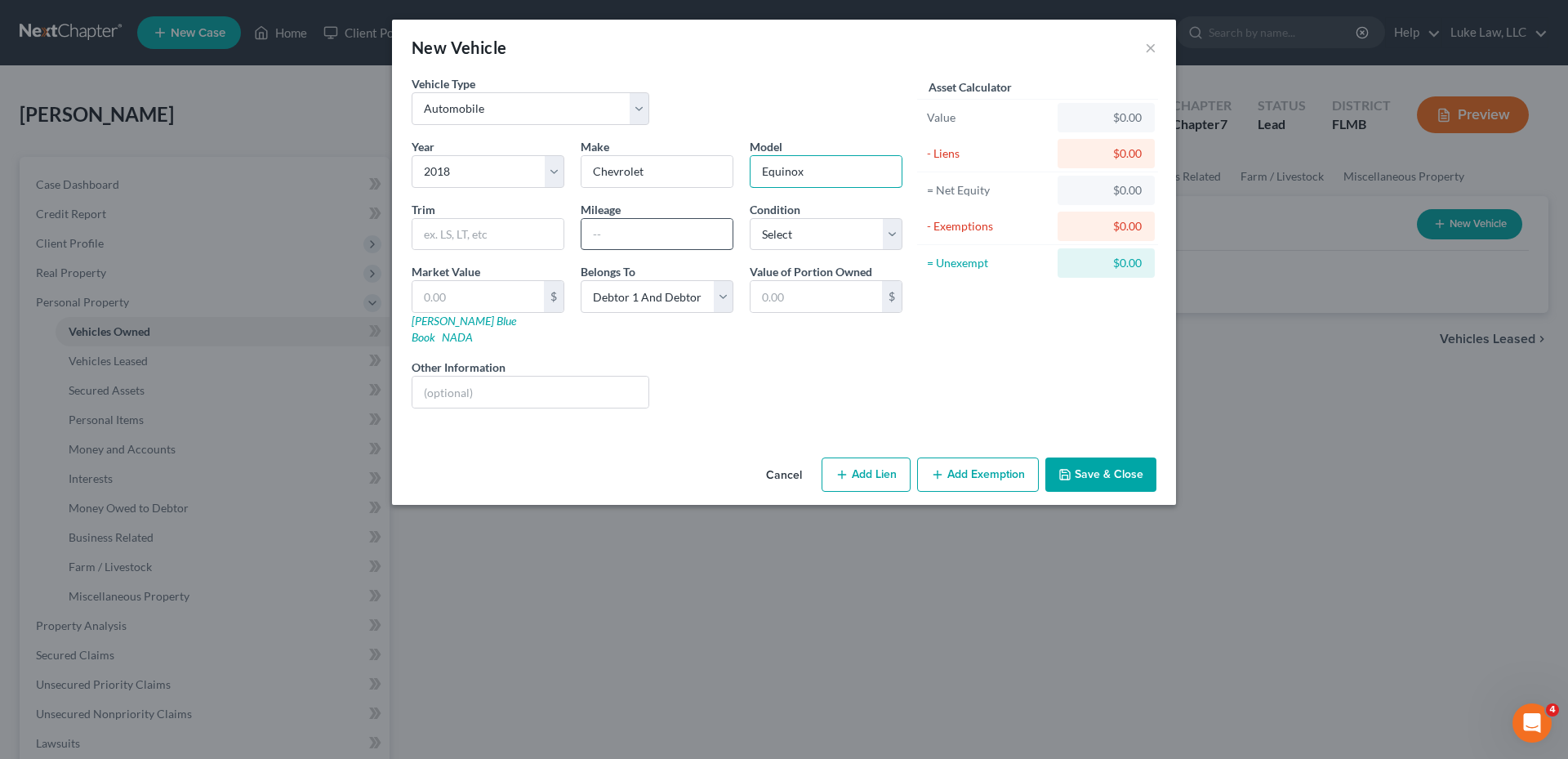
type input "Equinox"
click at [623, 227] on input "text" at bounding box center [657, 235] width 151 height 31
type input "67507"
click at [719, 304] on select "Select Debtor 1 Only Debtor 2 Only Debtor 1 And Debtor 2 Only At Least One Of T…" at bounding box center [657, 296] width 153 height 32
select select "0"
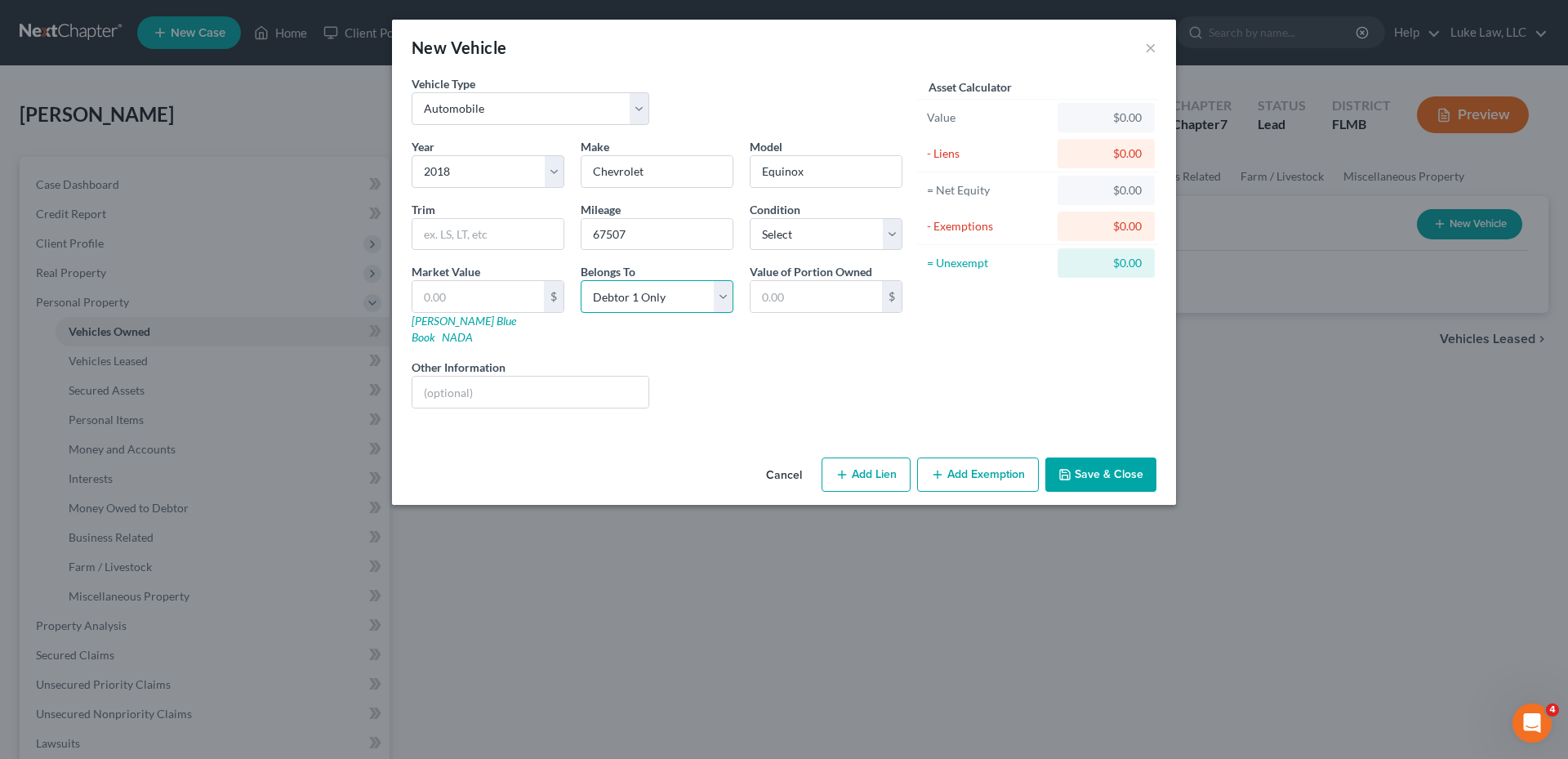
click at [581, 280] on select "Select Debtor 1 Only Debtor 2 Only Debtor 1 And Debtor 2 Only At Least One Of T…" at bounding box center [657, 296] width 153 height 32
click at [894, 234] on select "Select Excellent Very Good Good Fair Poor" at bounding box center [826, 234] width 153 height 32
select select "2"
click at [750, 218] on select "Select Excellent Very Good Good Fair Poor" at bounding box center [826, 234] width 153 height 32
click at [455, 295] on input "text" at bounding box center [478, 297] width 131 height 31
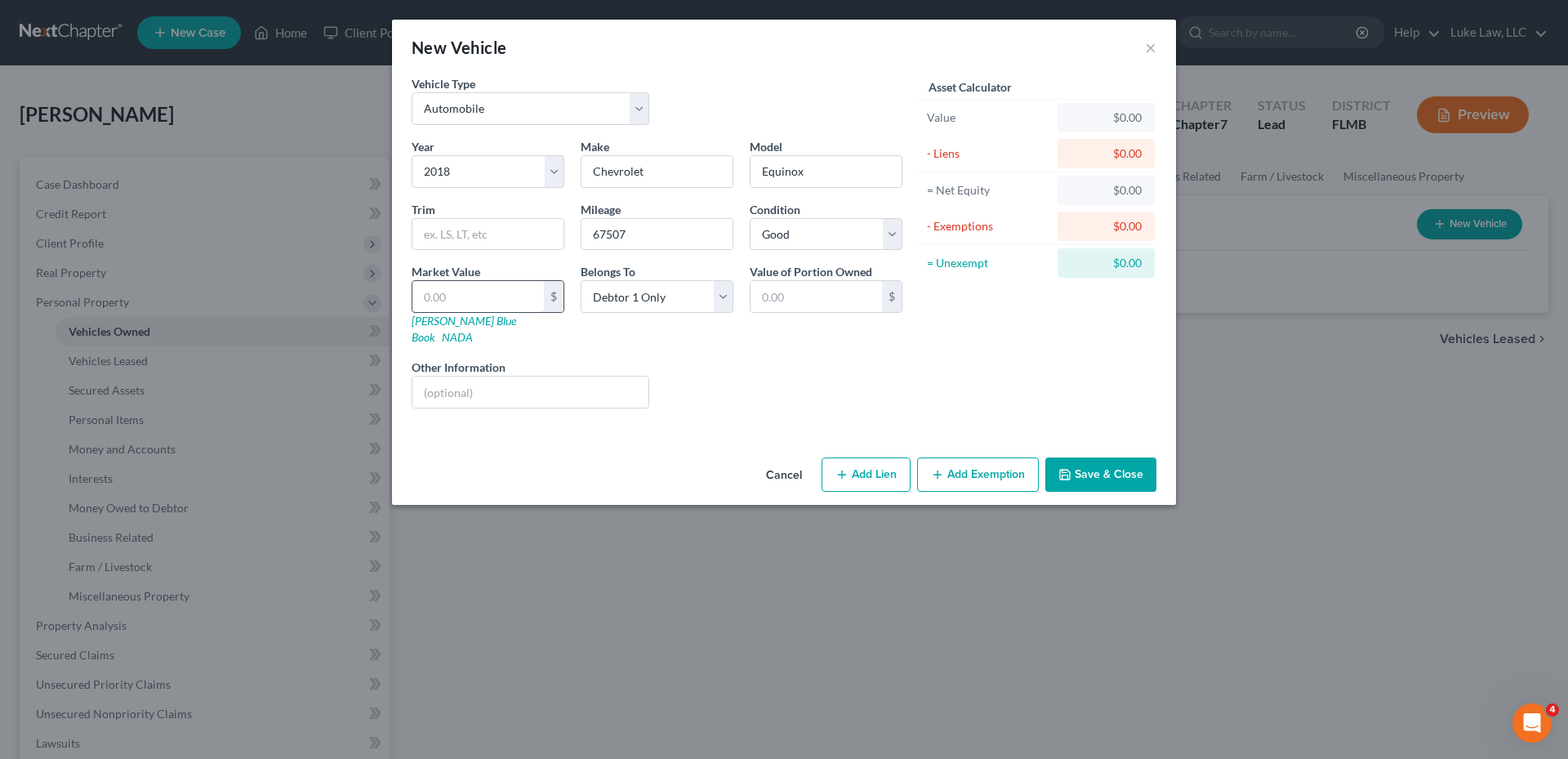
type input "1"
type input "1.00"
type input "12"
type input "12.00"
type input "121"
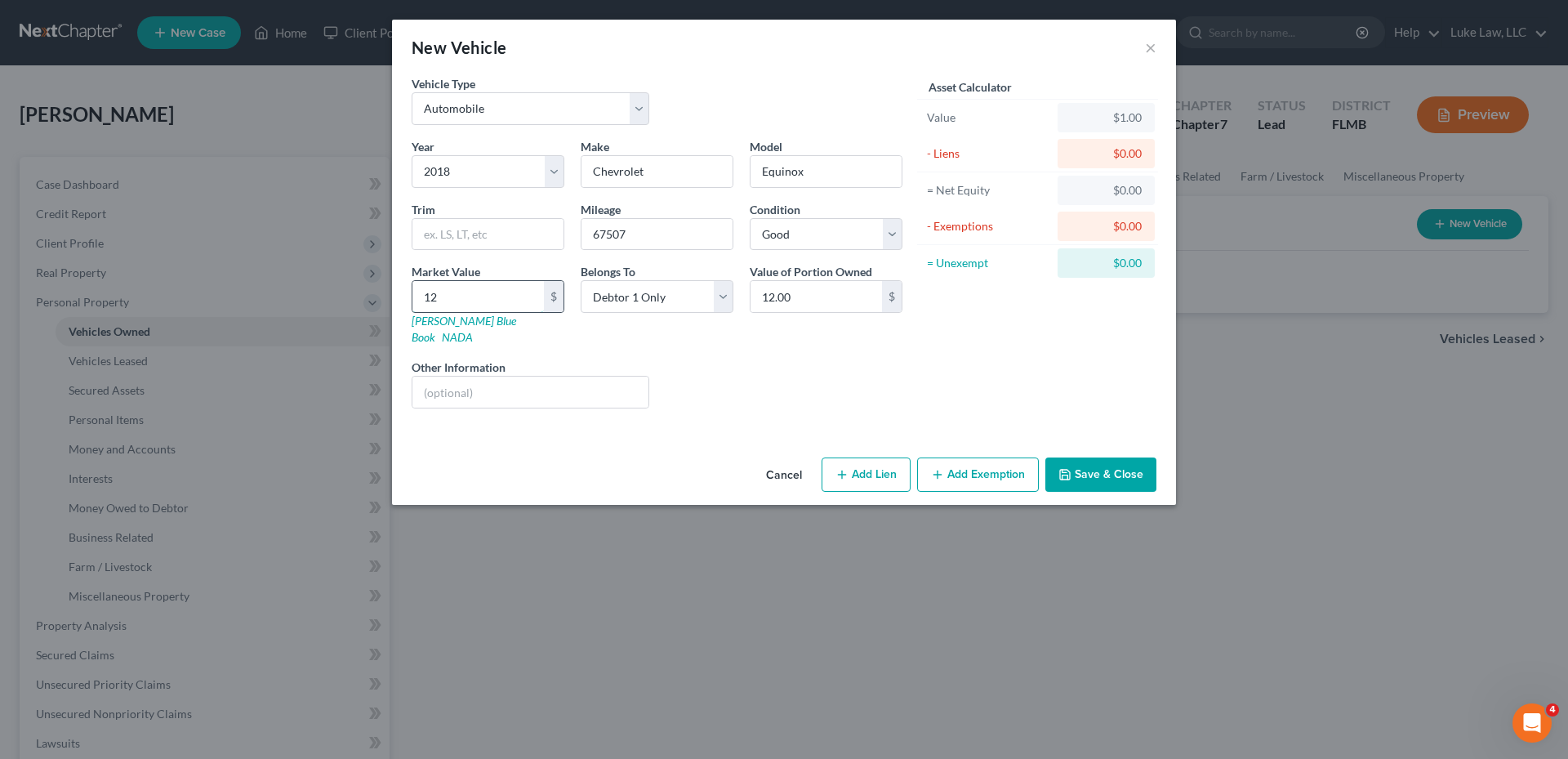
type input "121.00"
type input "1212"
type input "1,212.00"
type input "1,2127"
type input "12,127.00"
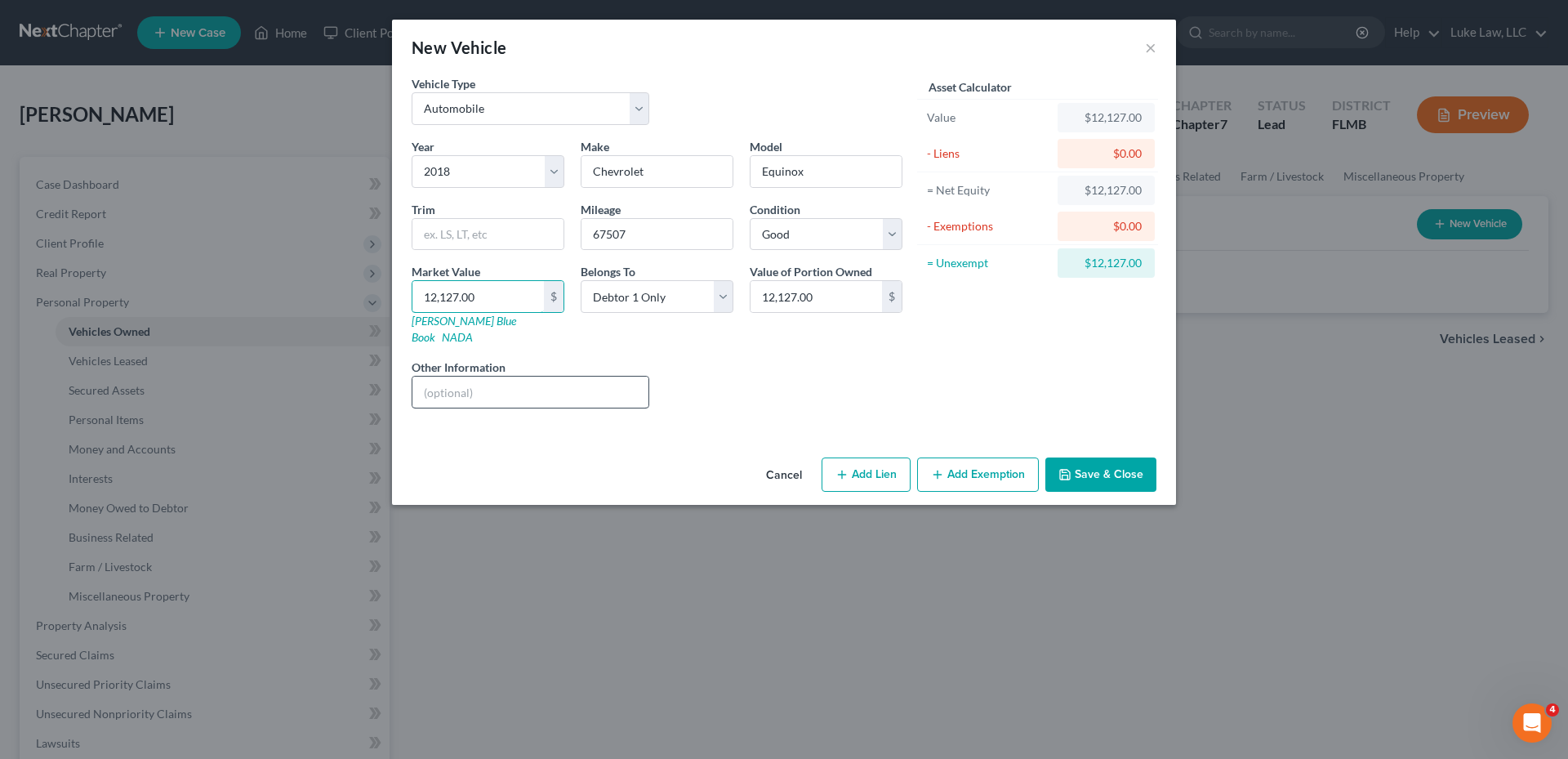
type input "12,127.00"
click at [499, 380] on input "text" at bounding box center [530, 392] width 236 height 31
type input "VIN: [US_VEHICLE_IDENTIFICATION_NUMBER]"
click at [1119, 458] on button "Save & Close" at bounding box center [1101, 474] width 111 height 34
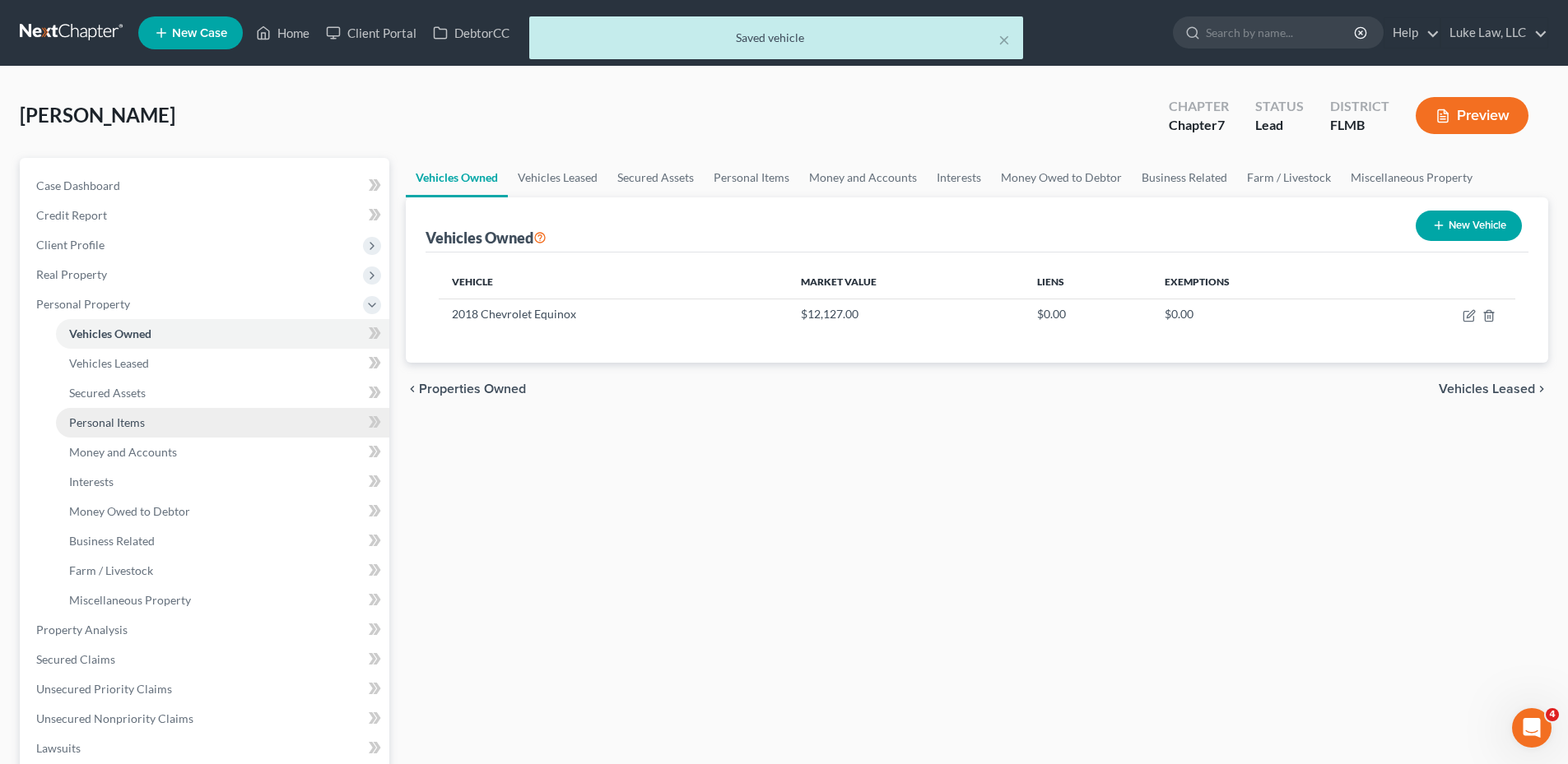
click at [104, 418] on span "Personal Items" at bounding box center [106, 422] width 76 height 14
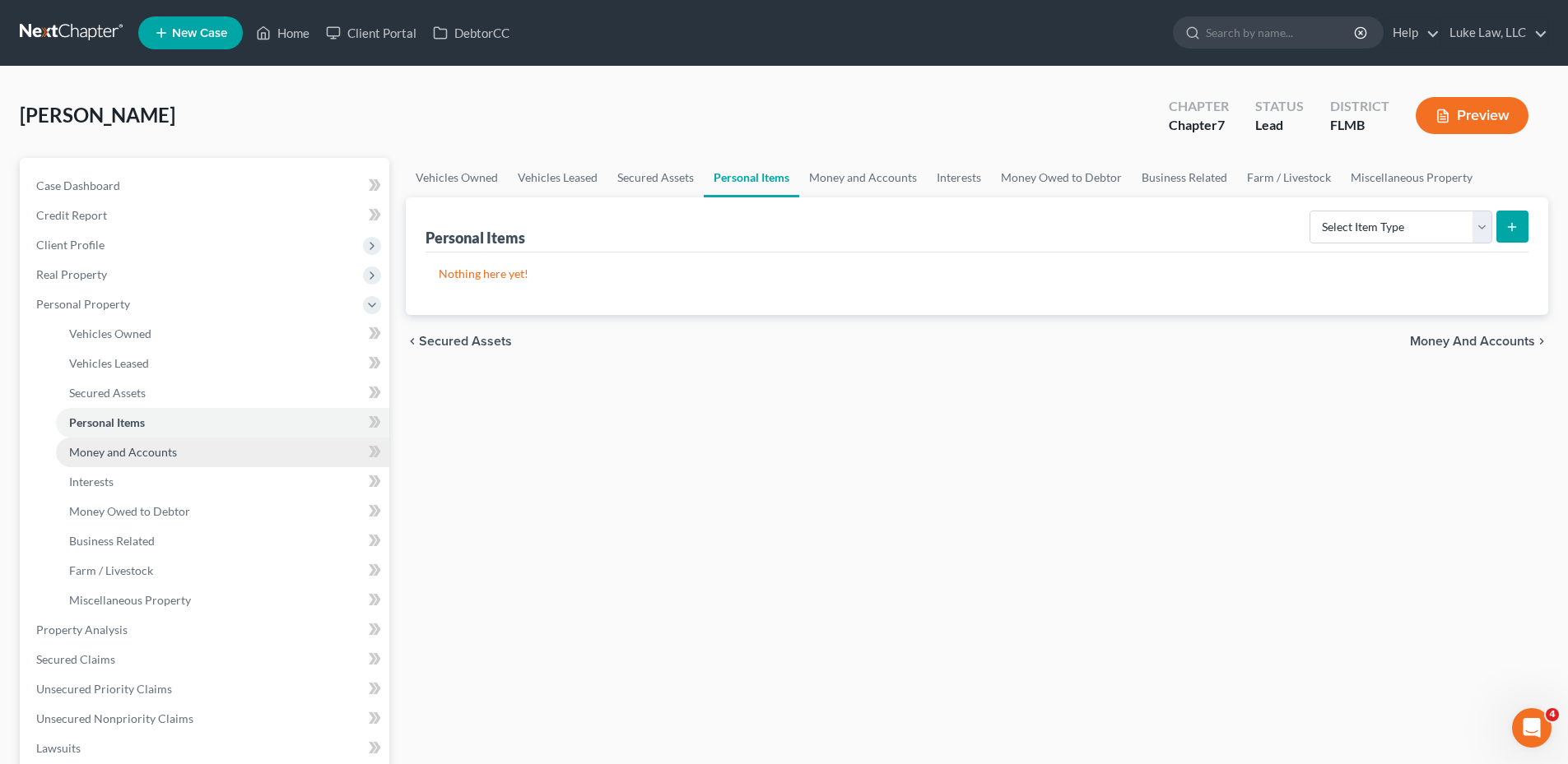
click at [236, 453] on link "Money and Accounts" at bounding box center [223, 453] width 334 height 30
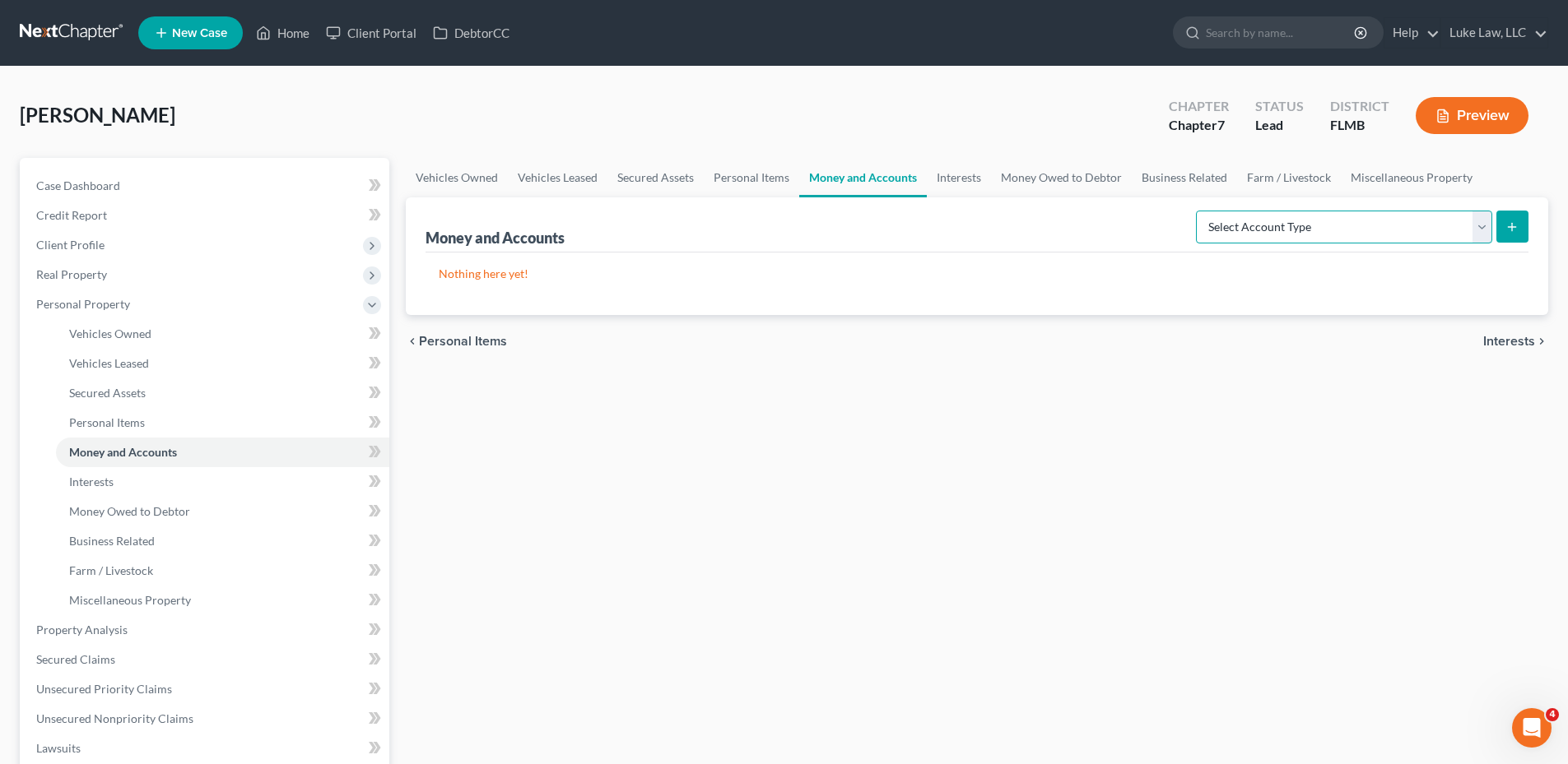
click at [1480, 223] on select "Select Account Type Brokerage Cash on Hand Certificates of Deposit Checking Acc…" at bounding box center [1344, 226] width 296 height 33
select select "checking"
click at [1199, 211] on select "Select Account Type Brokerage Cash on Hand Certificates of Deposit Checking Acc…" at bounding box center [1344, 226] width 296 height 33
click at [1514, 225] on icon "submit" at bounding box center [1512, 227] width 13 height 13
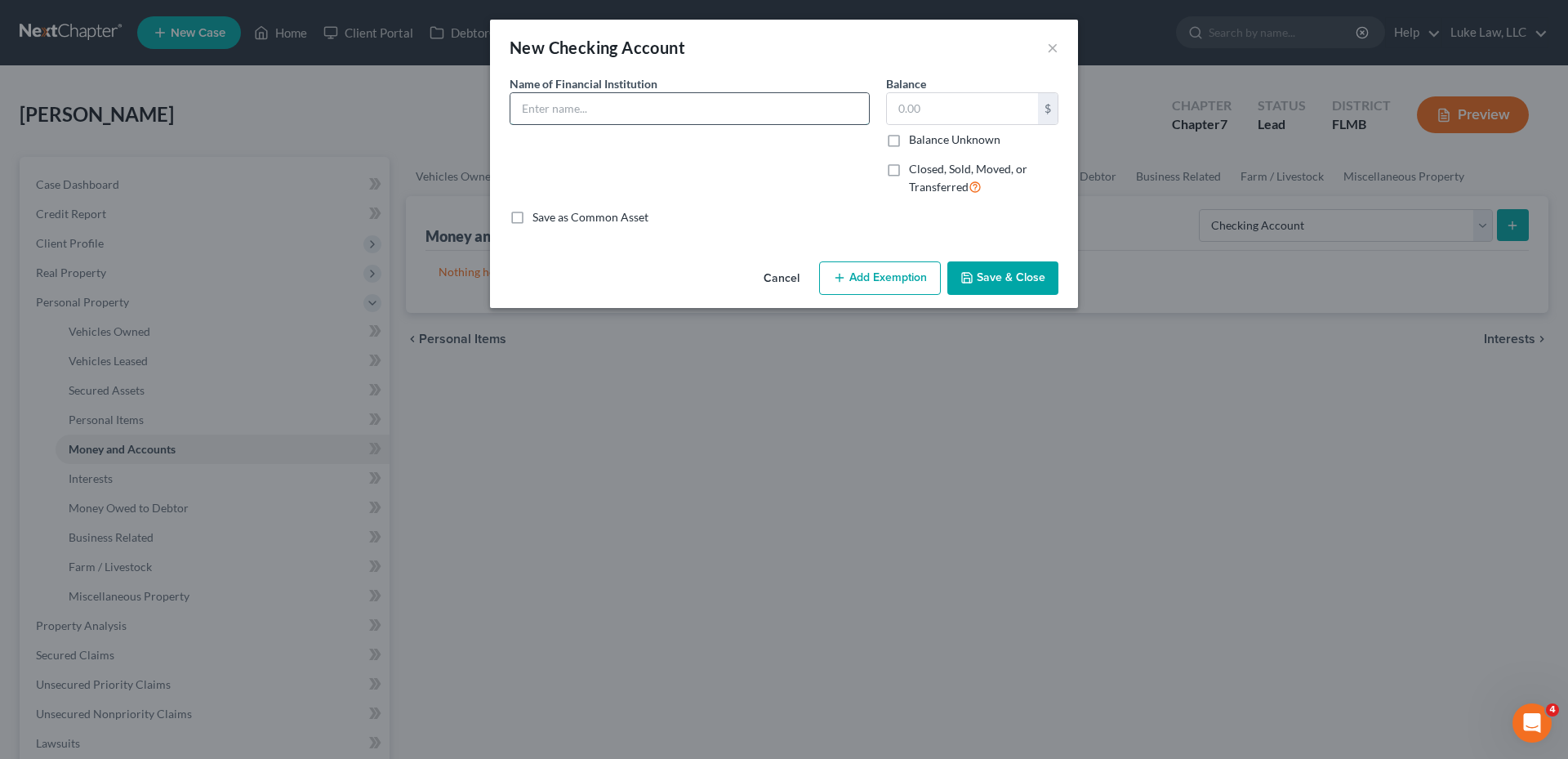
click at [537, 106] on input "text" at bounding box center [690, 109] width 359 height 31
type input "v"
type input "Vystar Credit Union, Account ending 0318"
click at [994, 282] on button "Save & Close" at bounding box center [1003, 279] width 111 height 34
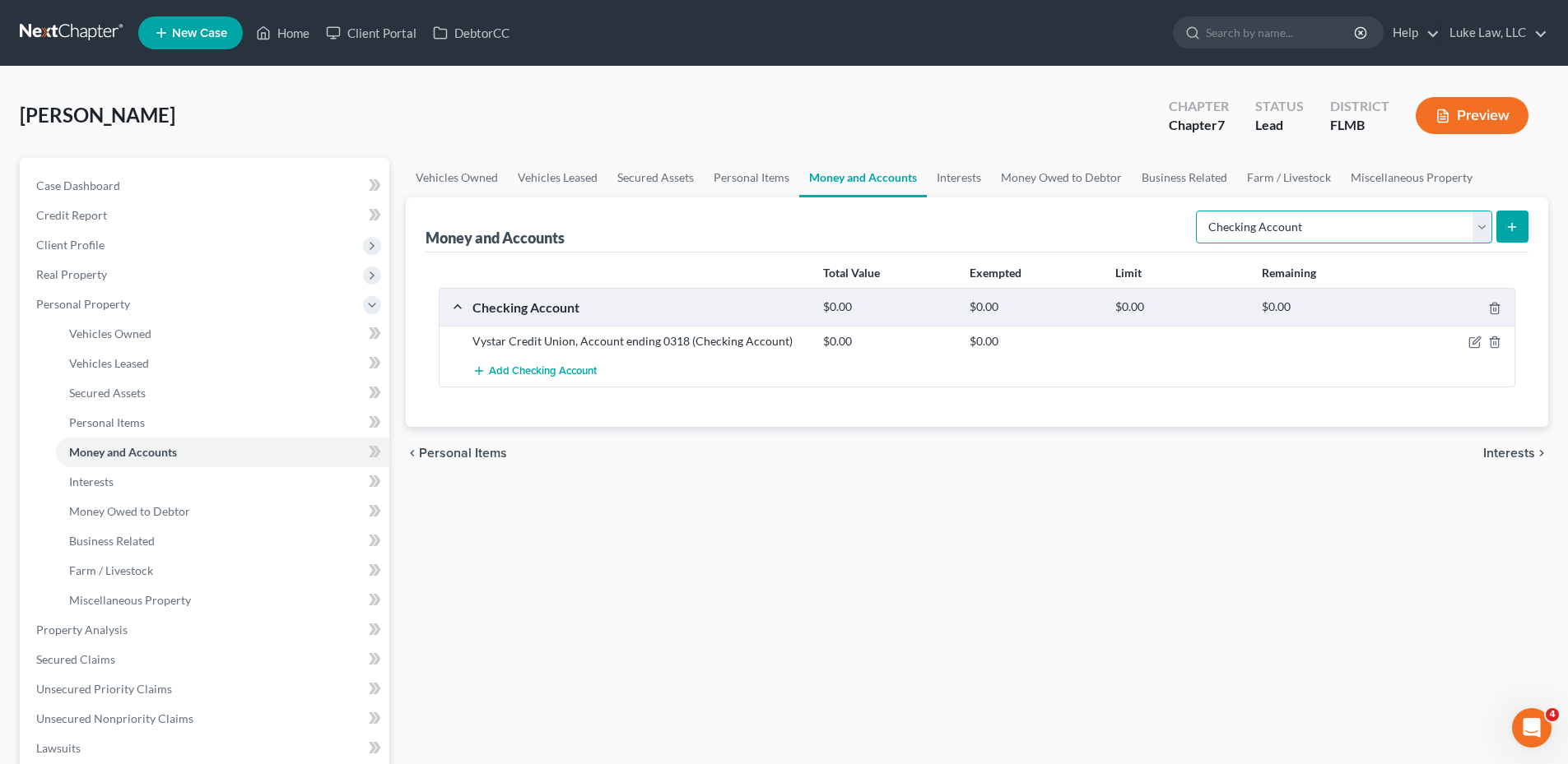
click at [1487, 229] on select "Select Account Type Brokerage Cash on Hand Certificates of Deposit Checking Acc…" at bounding box center [1344, 226] width 296 height 33
select select "savings"
click at [1199, 211] on select "Select Account Type Brokerage Cash on Hand Certificates of Deposit Checking Acc…" at bounding box center [1344, 226] width 296 height 33
click at [1516, 223] on icon "submit" at bounding box center [1512, 227] width 13 height 13
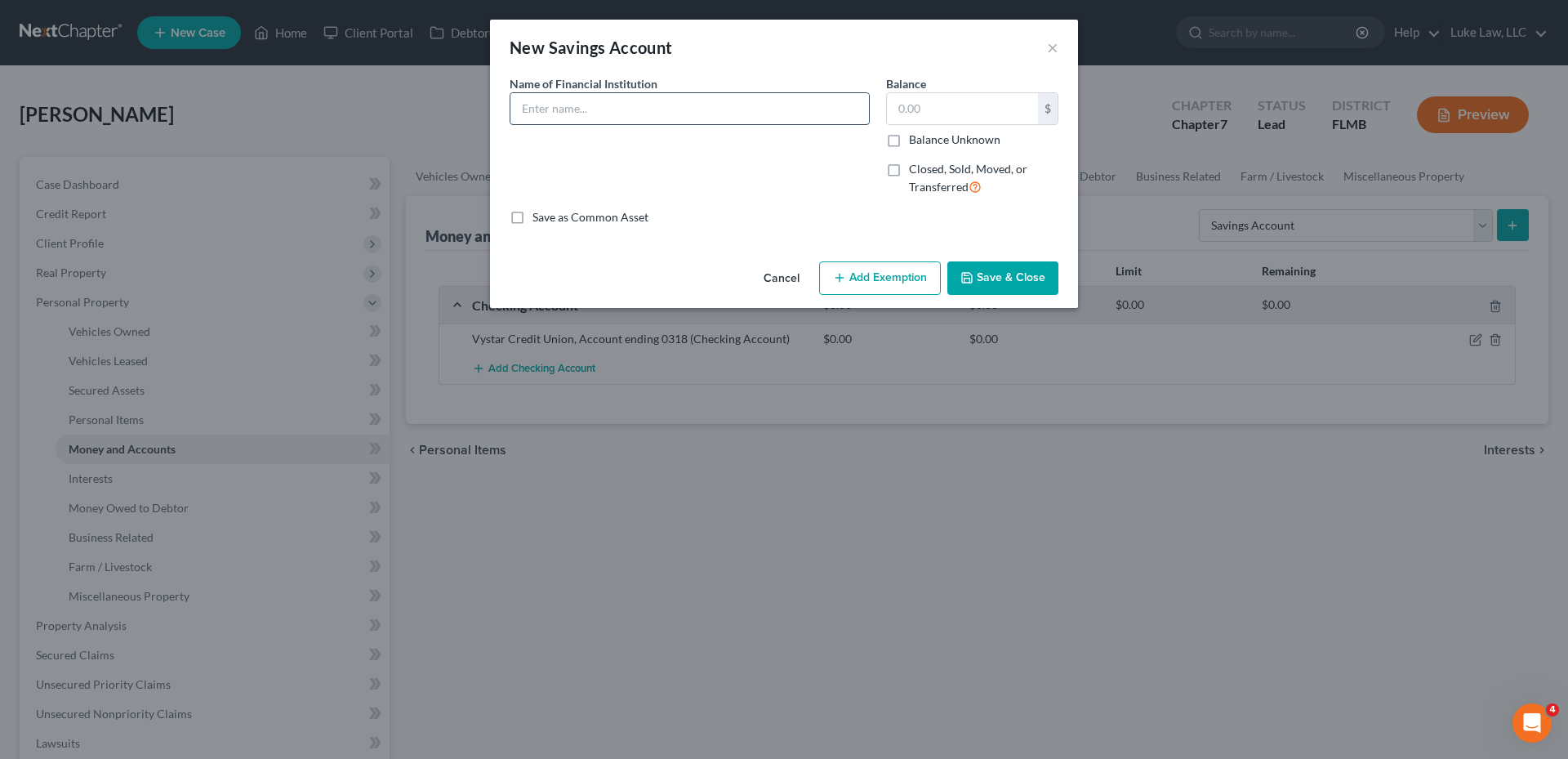
click at [532, 108] on input "text" at bounding box center [690, 109] width 359 height 31
type input "Vystar Credit Union, Account ending in 2906"
click at [992, 281] on button "Save & Close" at bounding box center [1003, 279] width 111 height 34
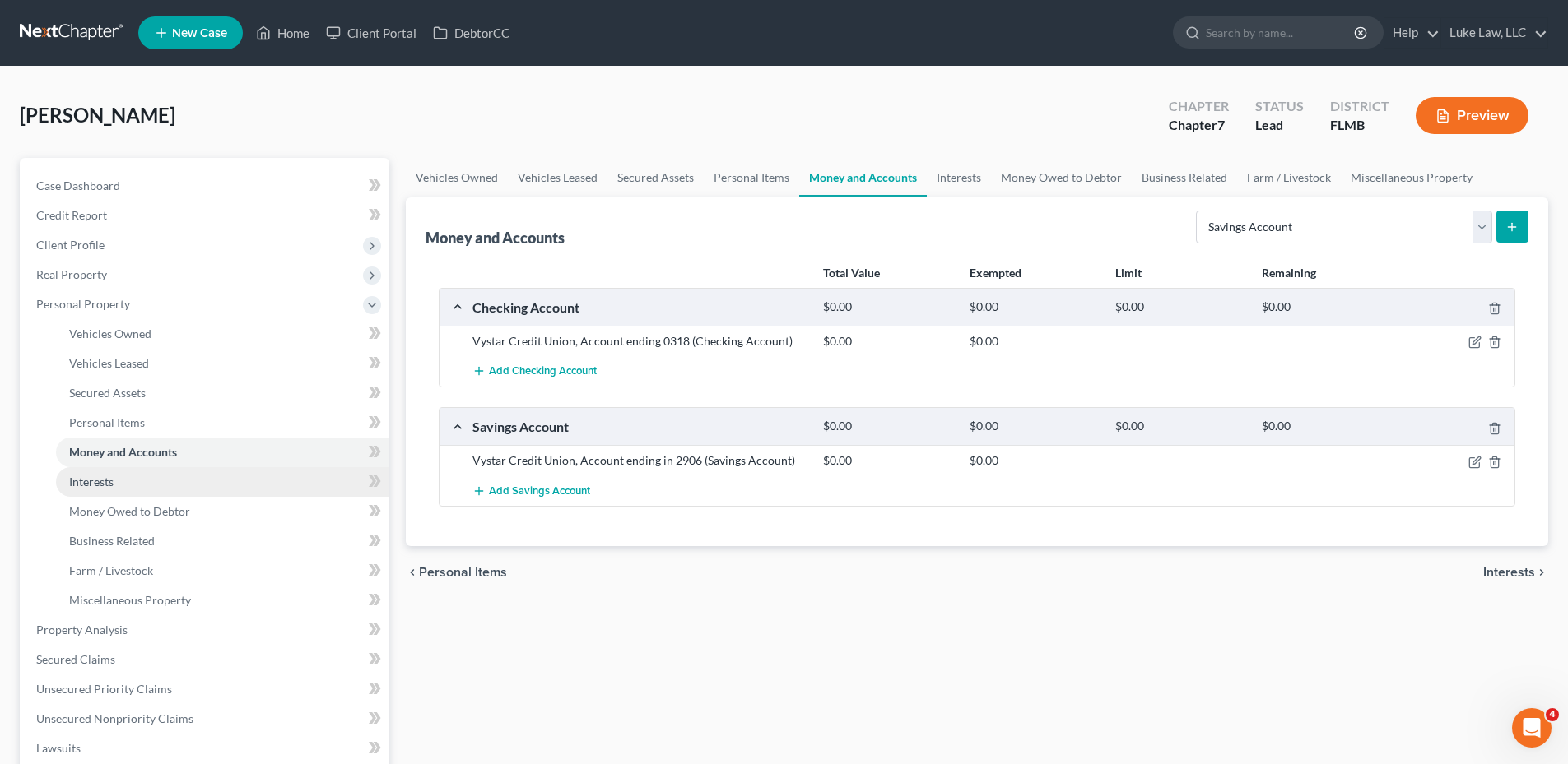
click at [91, 487] on span "Interests" at bounding box center [91, 481] width 45 height 14
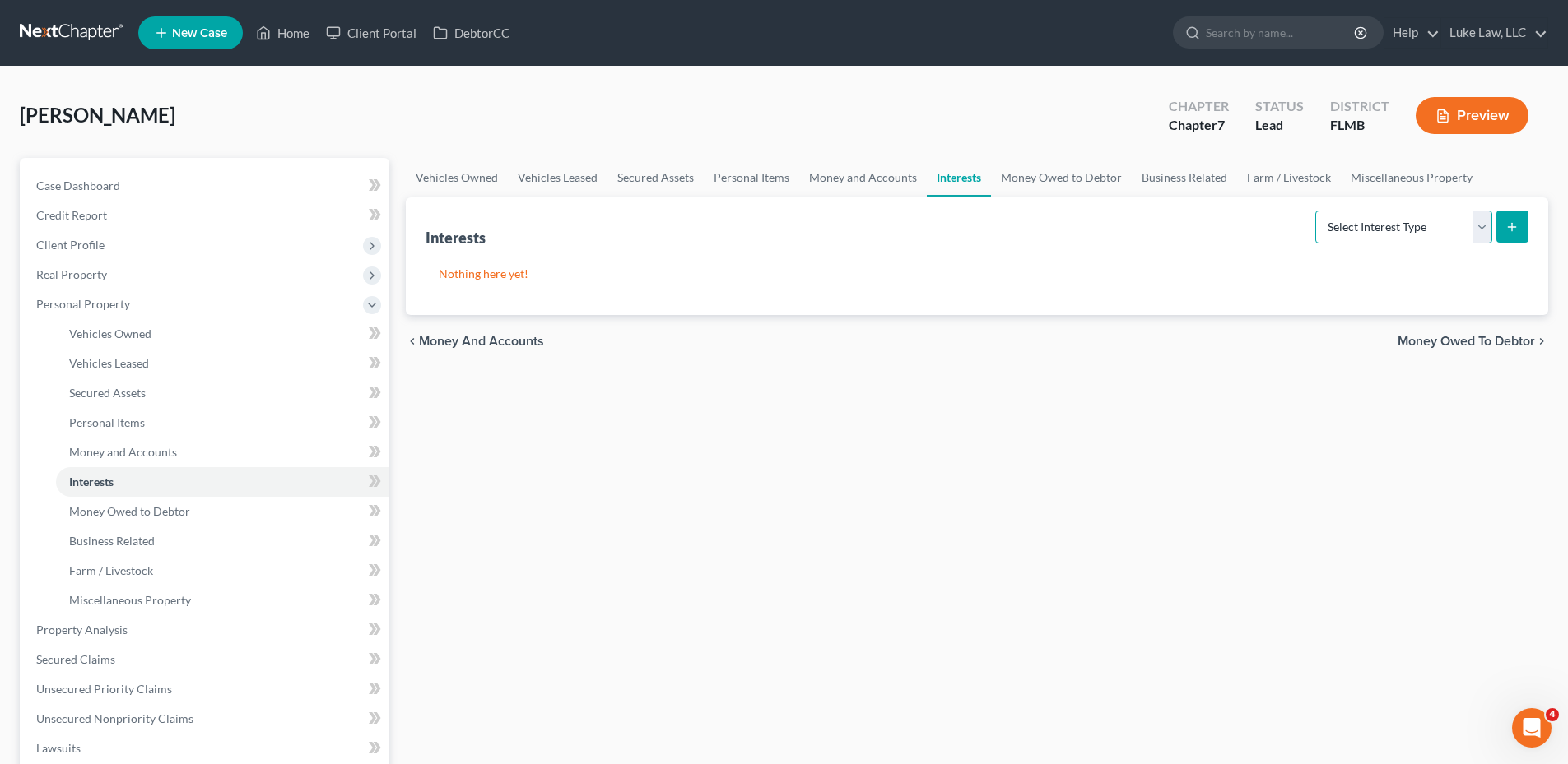
click at [1479, 236] on select "Select Interest Type 401K Annuity Bond Education IRA Government Bond Government…" at bounding box center [1404, 226] width 177 height 33
drag, startPoint x: 121, startPoint y: 600, endPoint x: 258, endPoint y: 560, distance: 142.7
click at [121, 600] on span "Miscellaneous Property" at bounding box center [130, 600] width 122 height 14
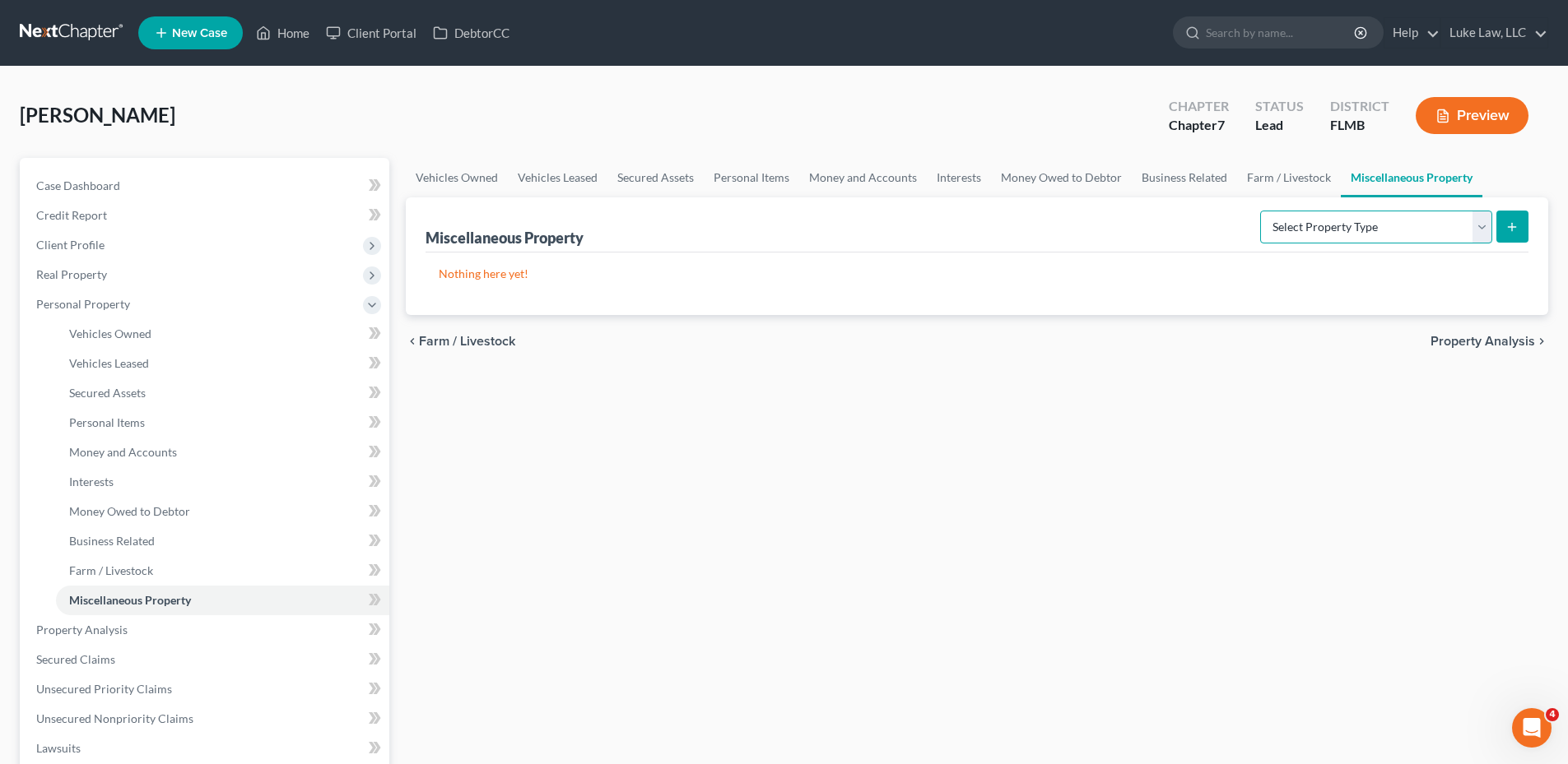
click at [1485, 230] on select "Select Property Type Assigned for Creditor Benefit [DATE] Holding for Another N…" at bounding box center [1376, 226] width 232 height 33
drag, startPoint x: 947, startPoint y: 429, endPoint x: 939, endPoint y: 422, distance: 10.6
click at [947, 429] on div "Vehicles Owned Vehicles Leased Secured Assets Personal Items Money and Accounts…" at bounding box center [976, 634] width 1159 height 950
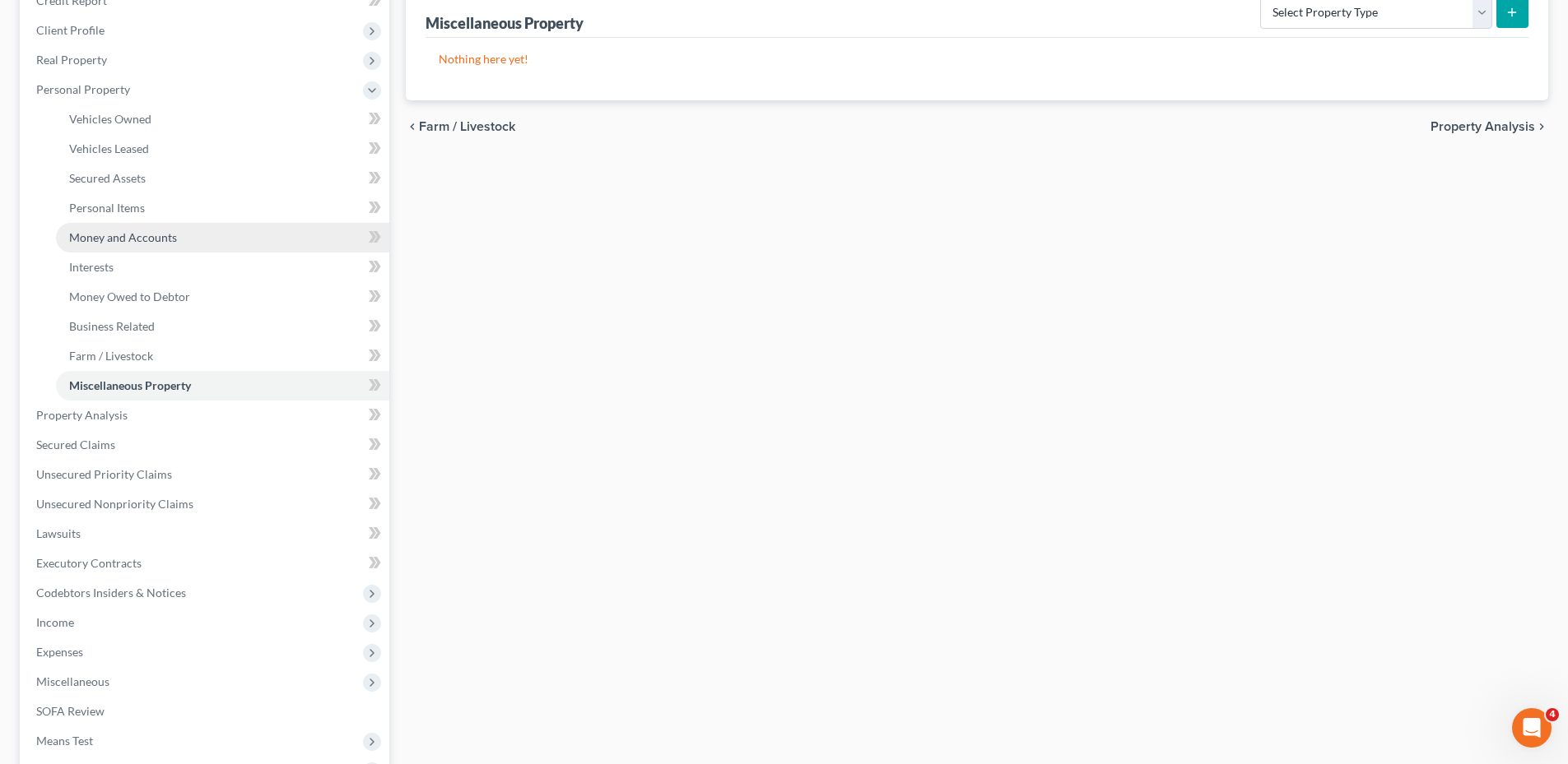
scroll to position [329, 0]
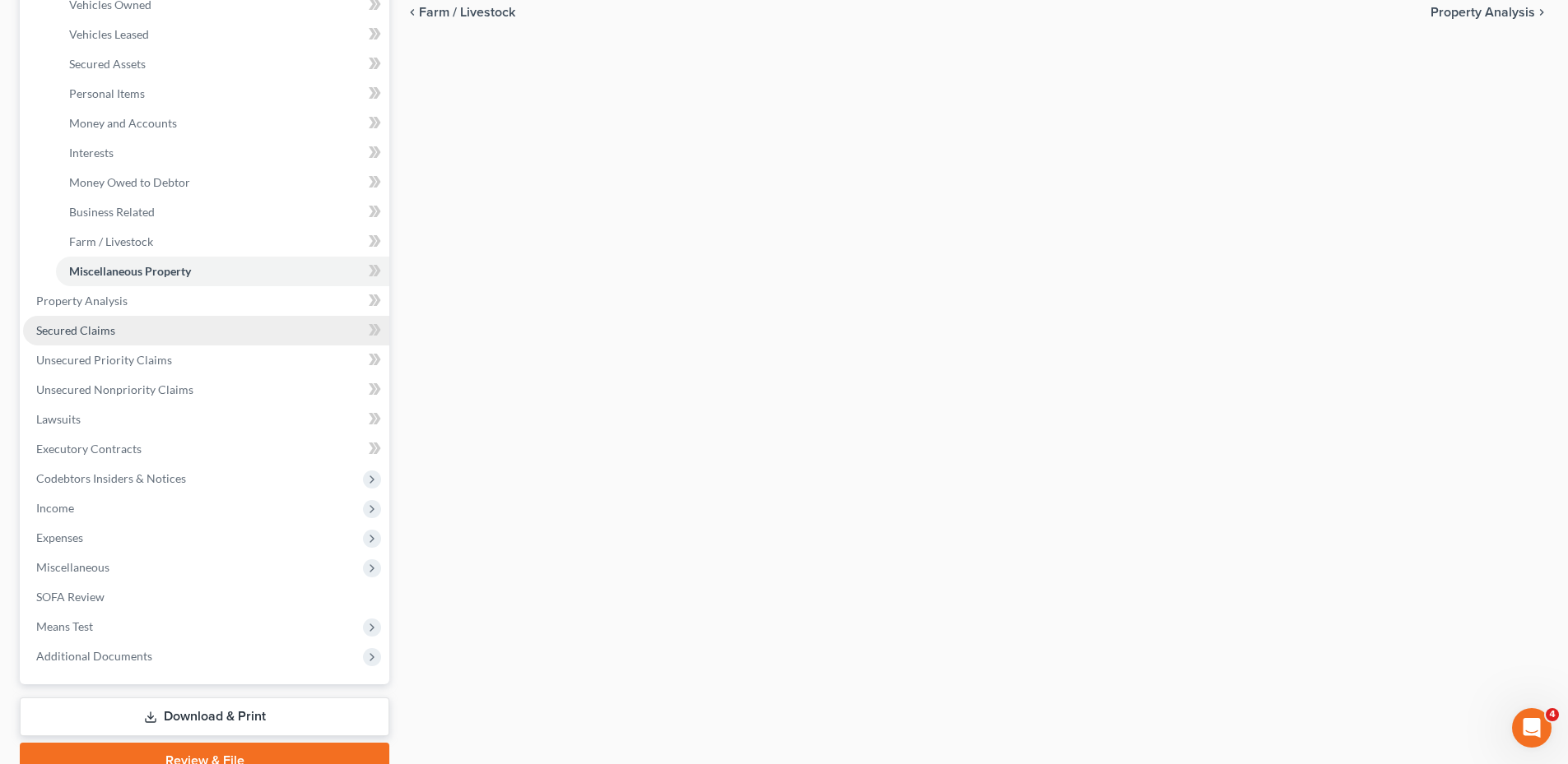
click at [93, 330] on span "Secured Claims" at bounding box center [76, 330] width 79 height 14
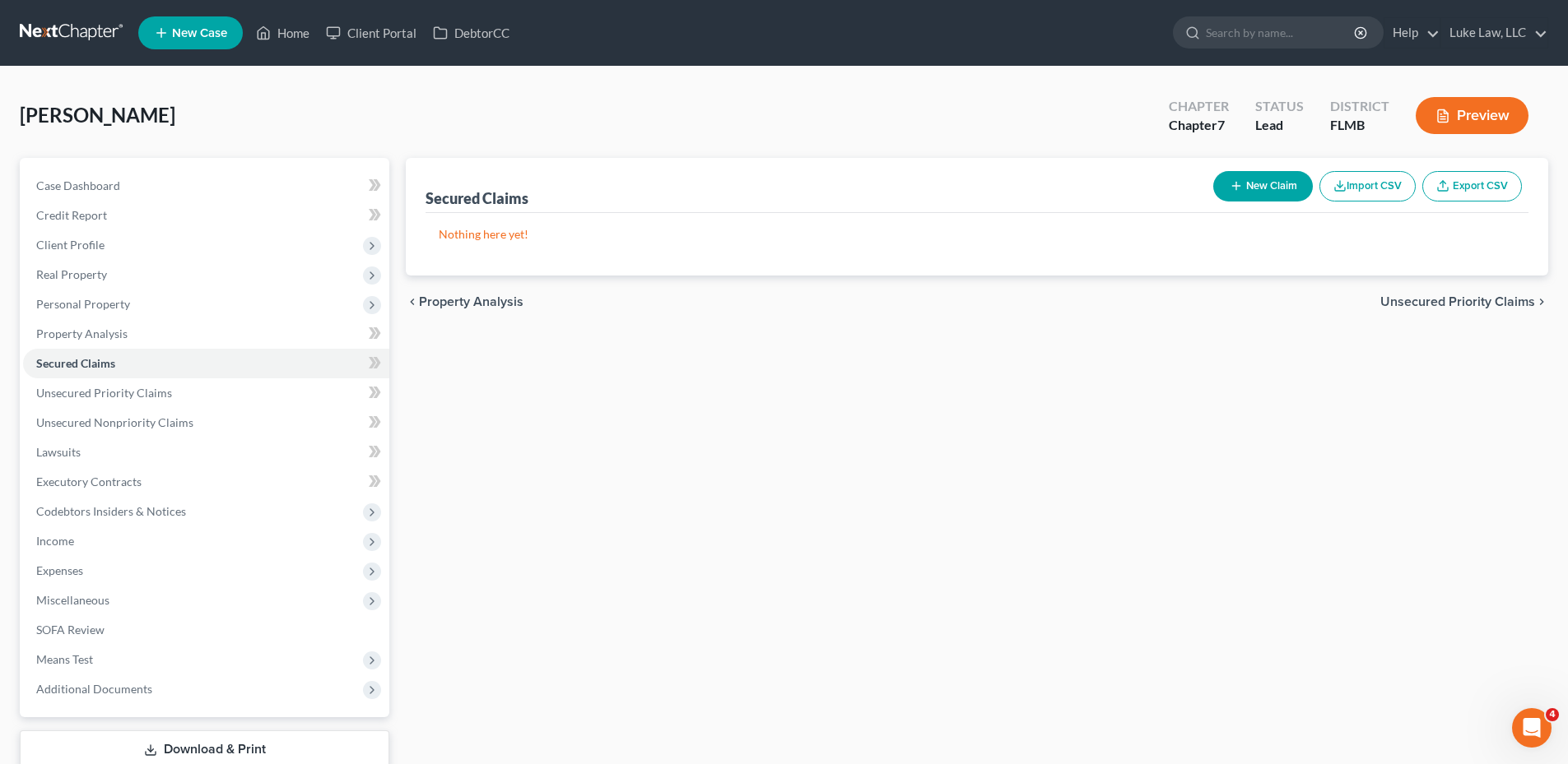
click at [1287, 185] on button "New Claim" at bounding box center [1262, 186] width 100 height 31
select select "0"
select select "2"
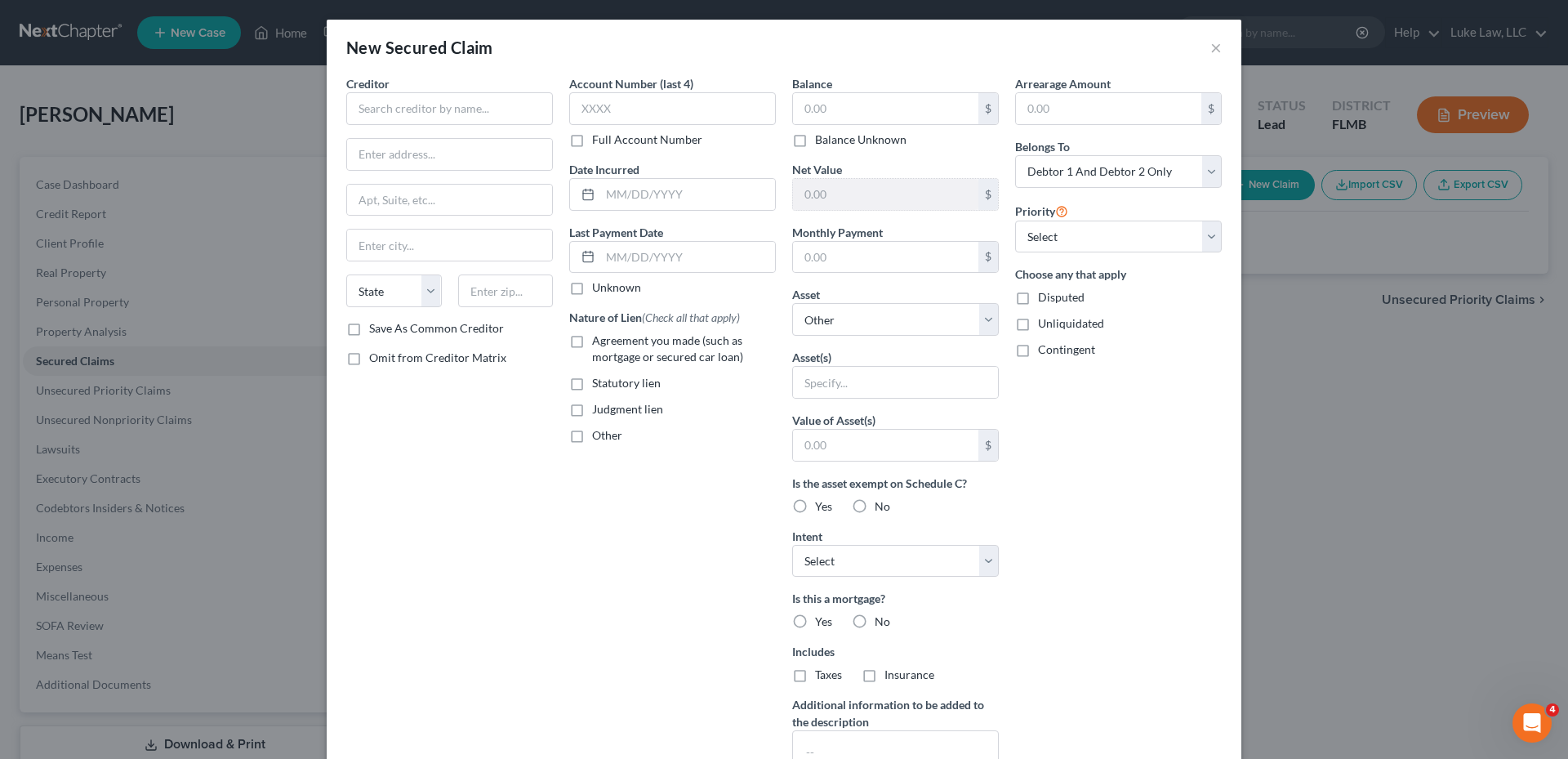
click at [1203, 45] on div "New Secured Claim ×" at bounding box center [784, 47] width 915 height 56
click at [1210, 46] on button "×" at bounding box center [1216, 47] width 11 height 19
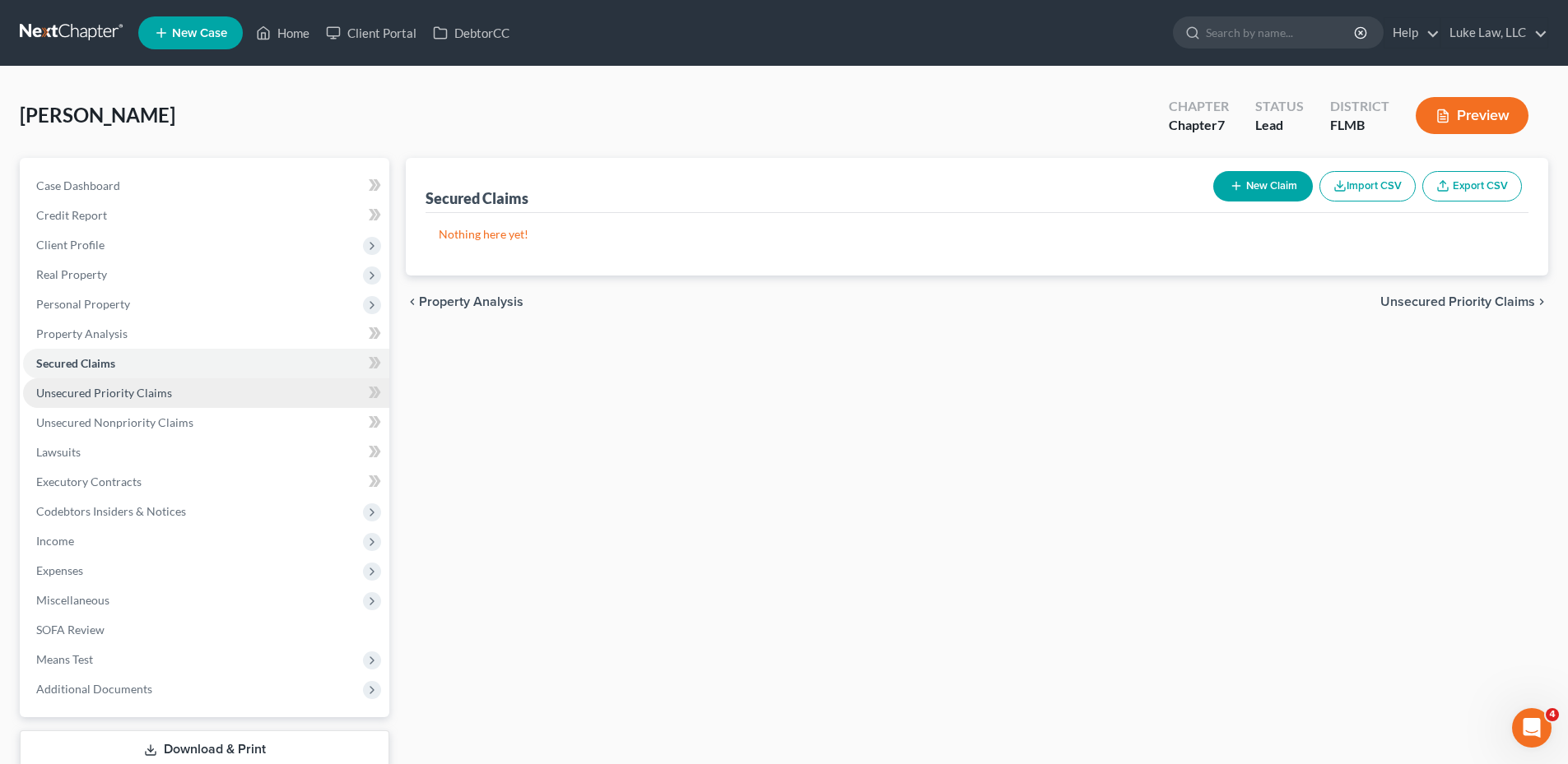
click at [135, 395] on span "Unsecured Priority Claims" at bounding box center [104, 392] width 136 height 14
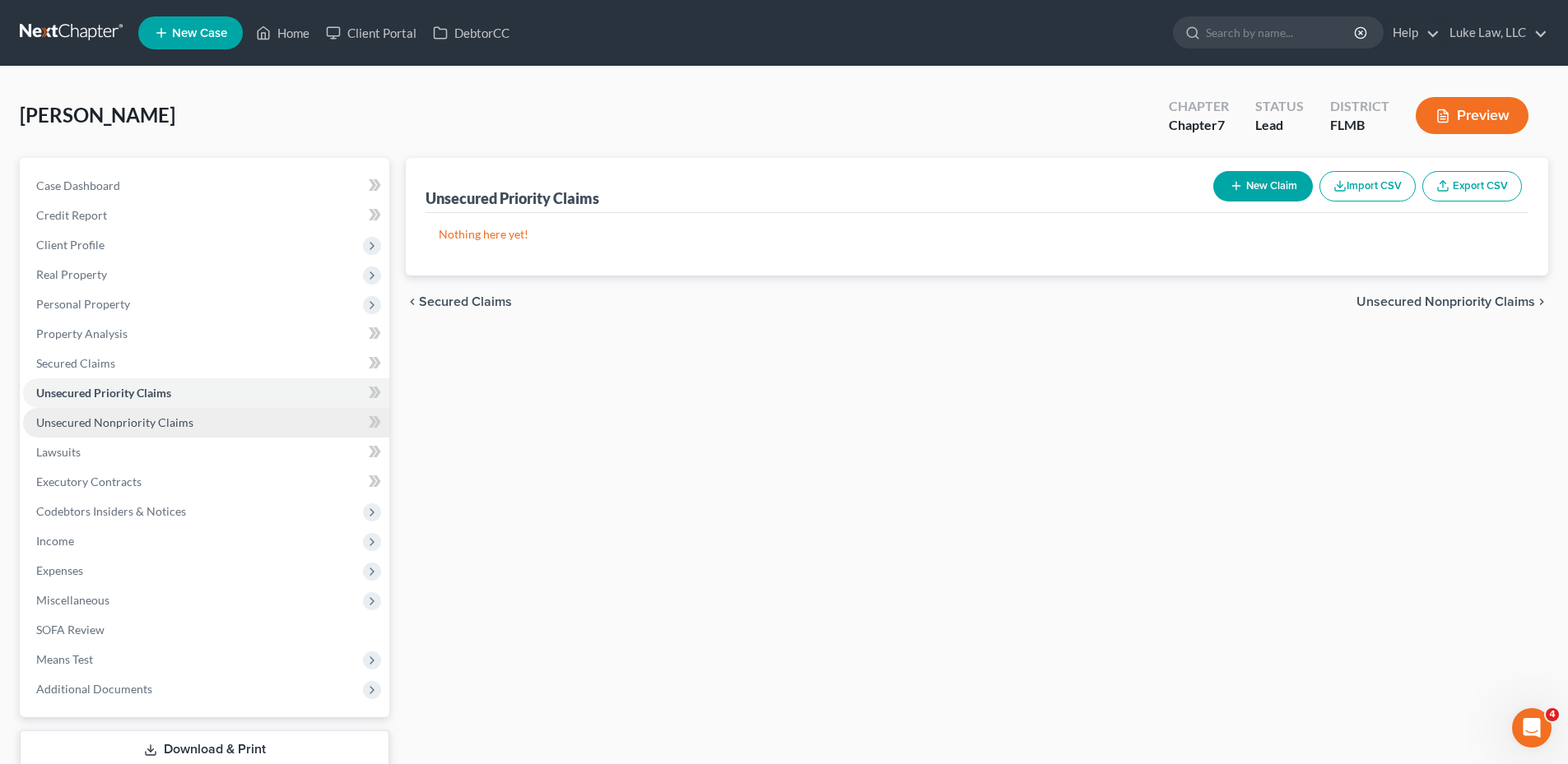
click at [140, 421] on span "Unsecured Nonpriority Claims" at bounding box center [115, 422] width 158 height 14
click at [1266, 193] on button "New Claim" at bounding box center [1262, 186] width 100 height 31
select select "2"
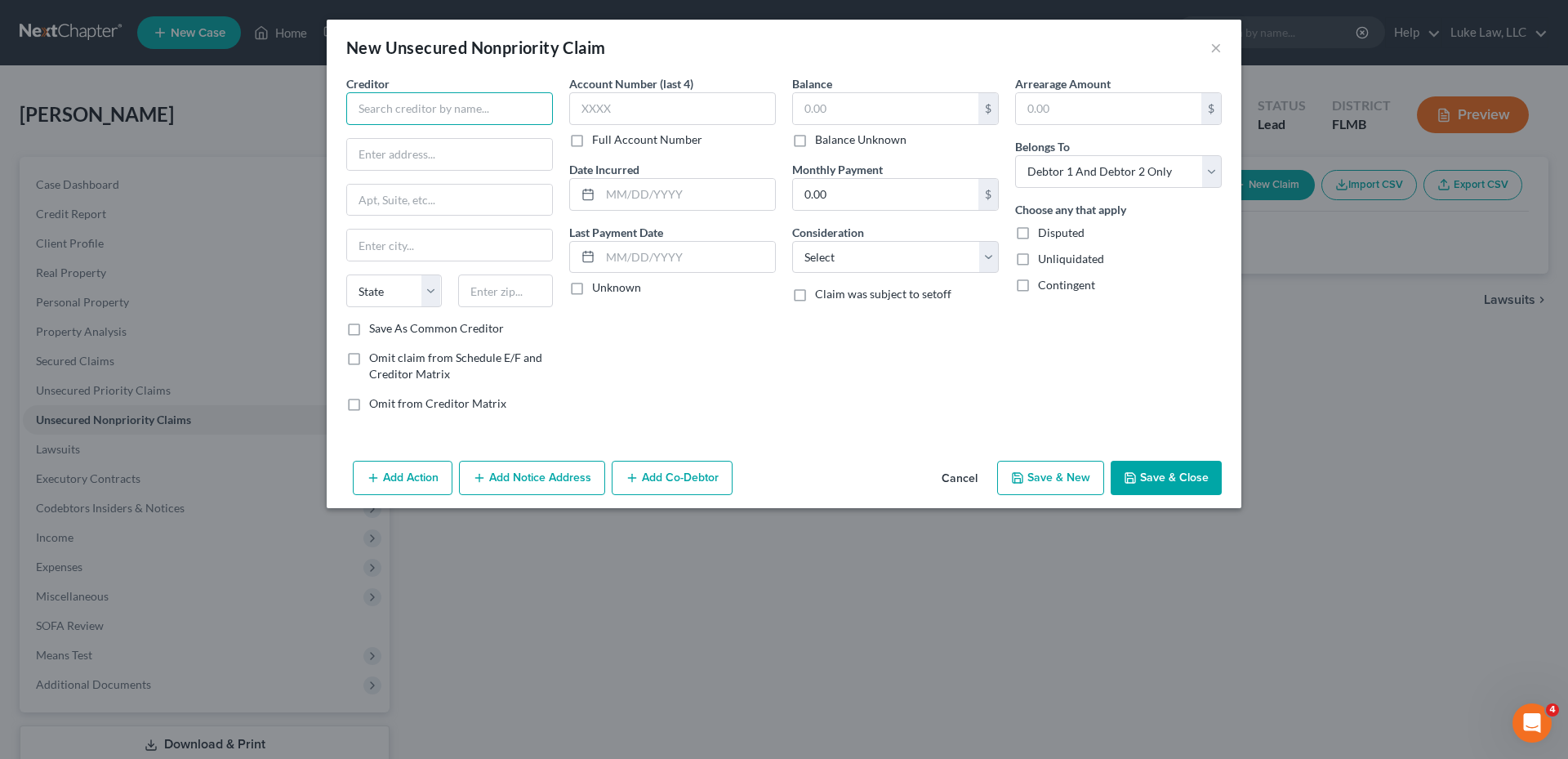
click at [374, 104] on input "text" at bounding box center [449, 108] width 206 height 32
type input "CapitalOne"
type input "PO Box 31293"
type input "[GEOGRAPHIC_DATA]"
select select "46"
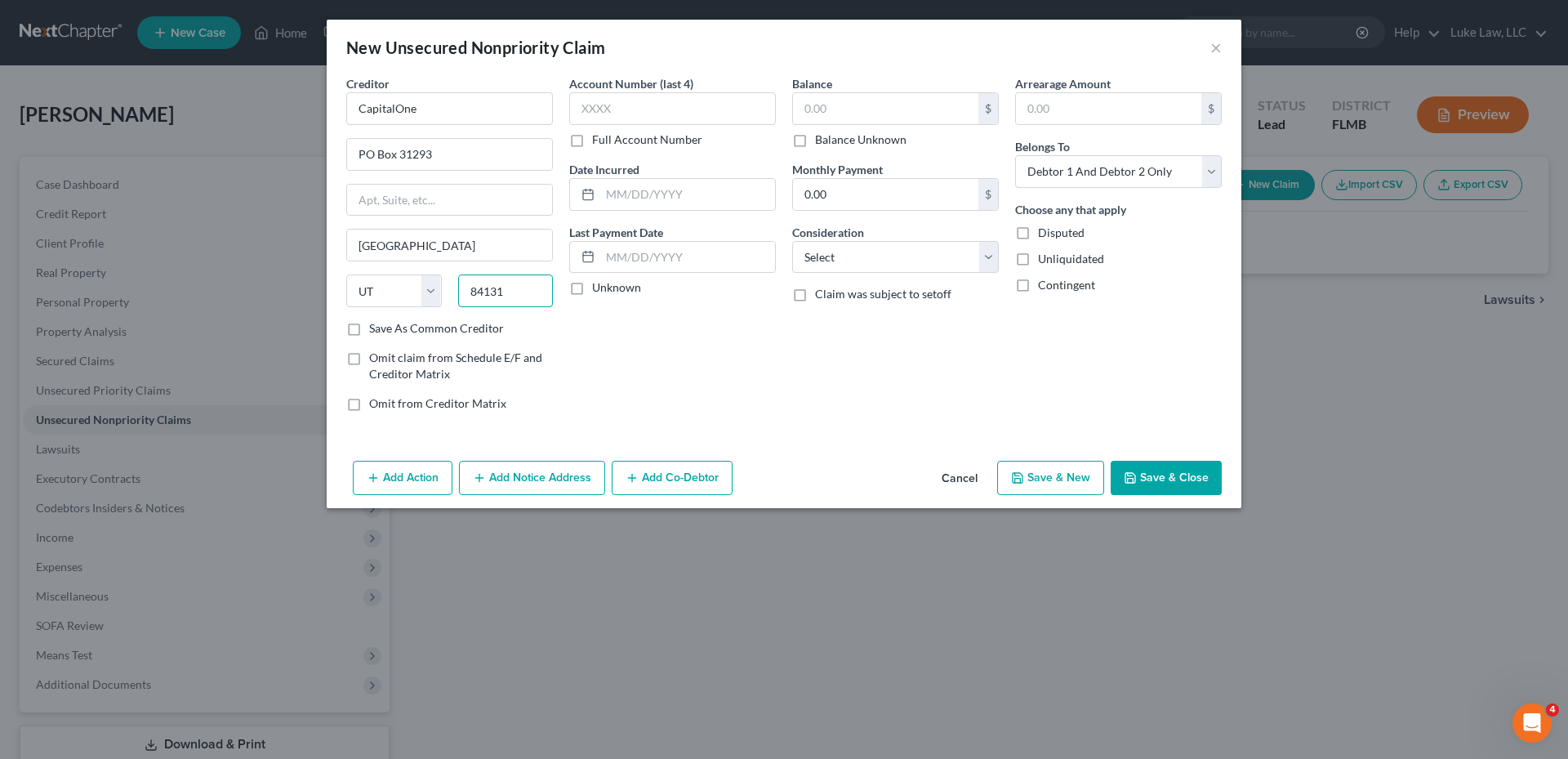
type input "84131"
click at [592, 143] on label "Full Account Number" at bounding box center [647, 140] width 110 height 17
click at [599, 143] on input "Full Account Number" at bounding box center [603, 136] width 10 height 10
click at [596, 111] on input "text" at bounding box center [672, 108] width 206 height 32
type input "517805796551xxxx"
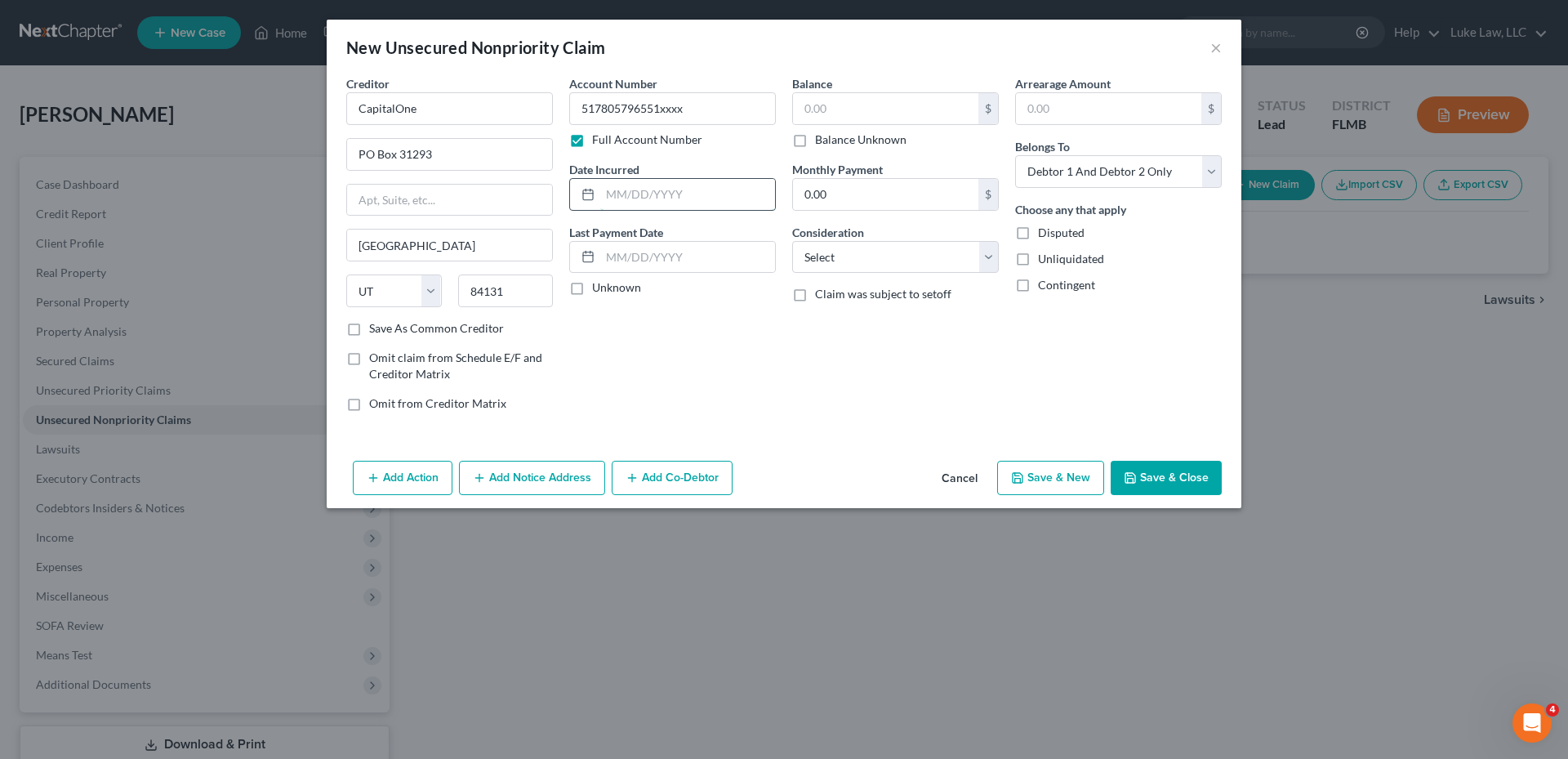
click at [629, 193] on input "text" at bounding box center [687, 194] width 175 height 31
type input "04/2018"
click at [853, 106] on input "text" at bounding box center [885, 109] width 185 height 31
type input "1,893.00"
click at [991, 263] on select "Select Cable / Satellite Services Collection Agency Credit Card Debt Debt Couns…" at bounding box center [895, 256] width 206 height 32
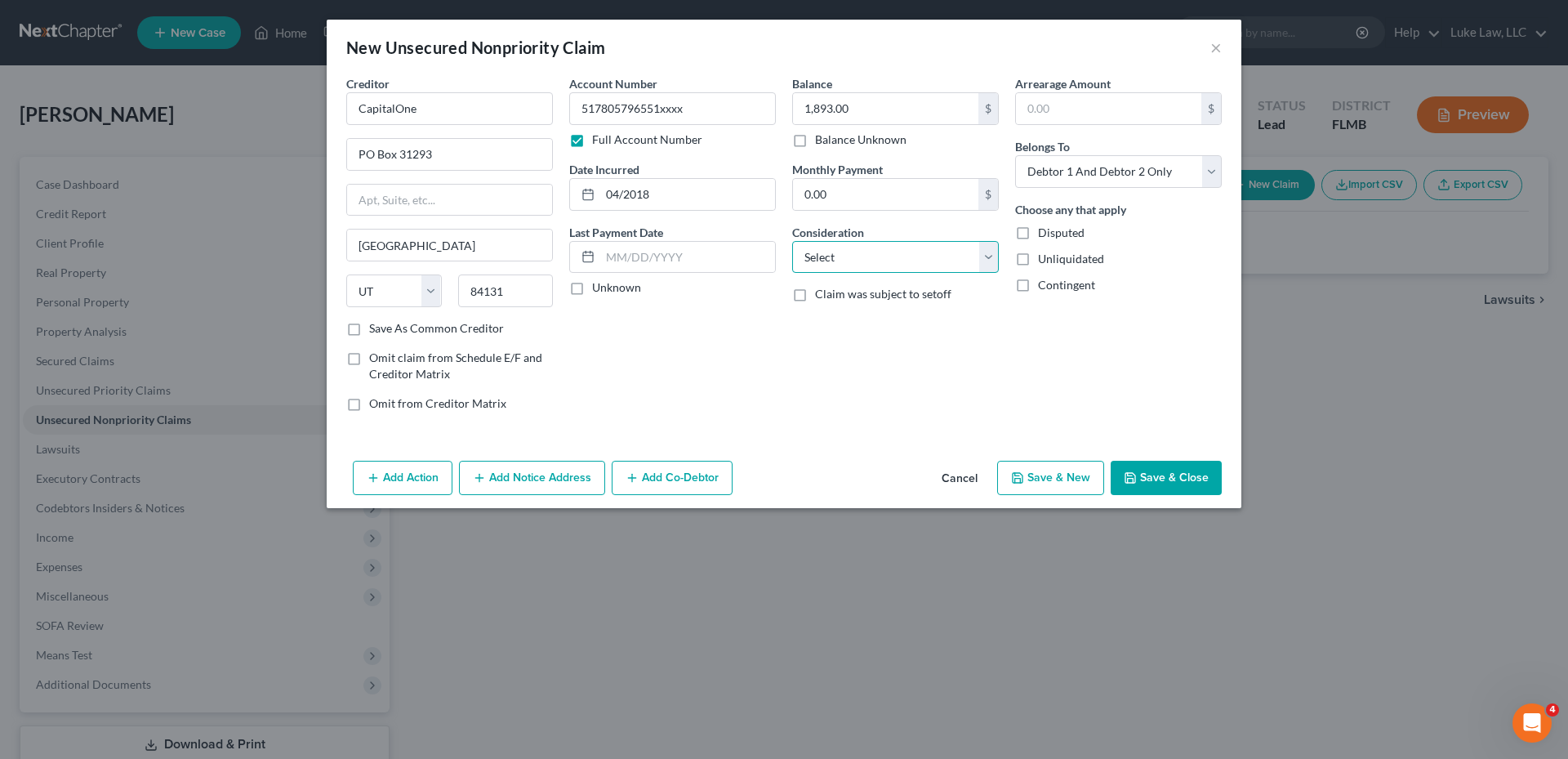
select select "2"
click at [792, 241] on select "Select Cable / Satellite Services Collection Agency Credit Card Debt Debt Couns…" at bounding box center [895, 256] width 206 height 32
click at [1207, 170] on select "Select Debtor 1 Only Debtor 2 Only Debtor 1 And Debtor 2 Only At Least One Of T…" at bounding box center [1117, 171] width 206 height 32
select select "1"
click at [1015, 156] on select "Select Debtor 1 Only Debtor 2 Only Debtor 1 And Debtor 2 Only At Least One Of T…" at bounding box center [1117, 171] width 206 height 32
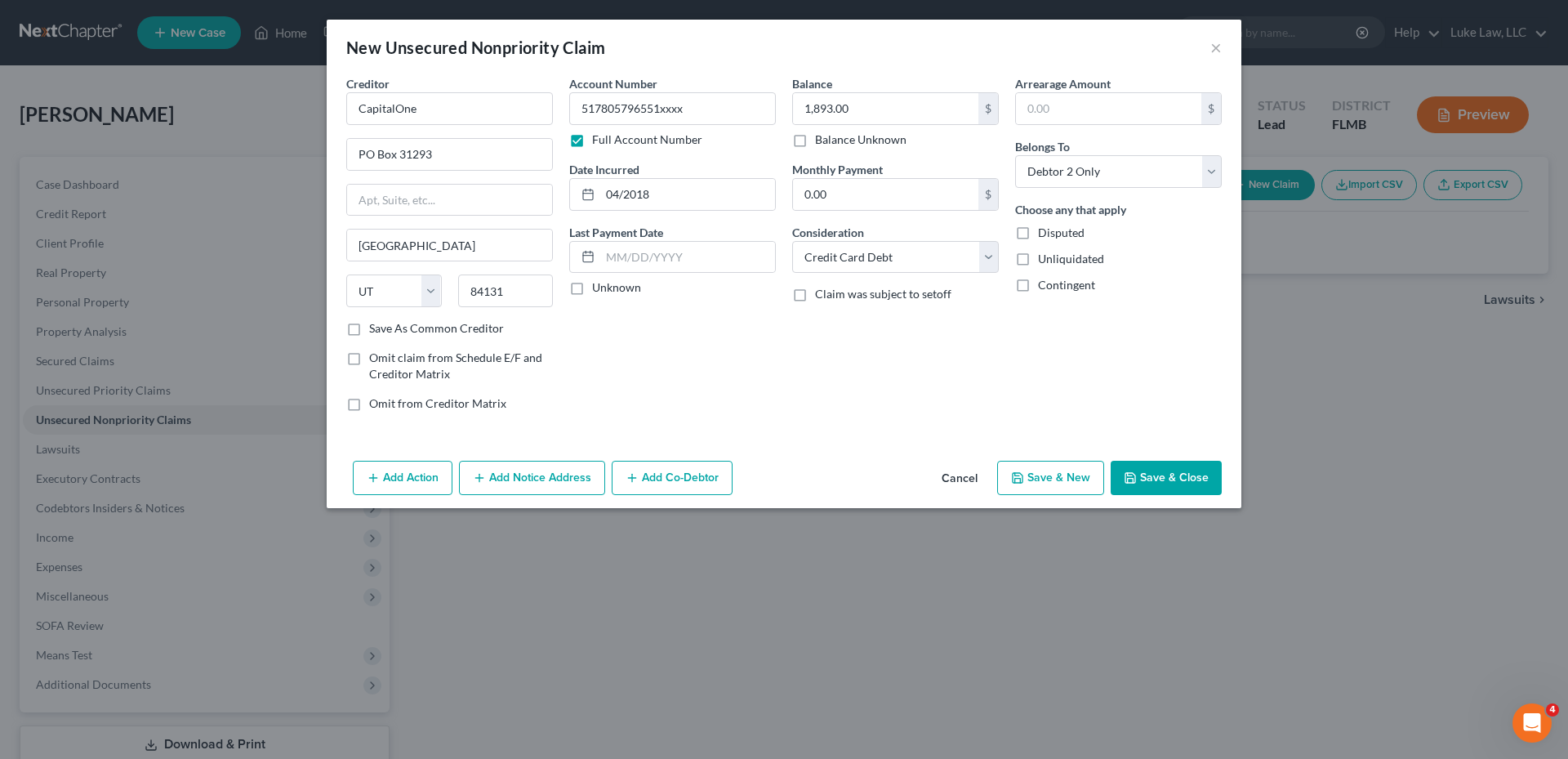
click at [1155, 474] on button "Save & Close" at bounding box center [1167, 478] width 111 height 34
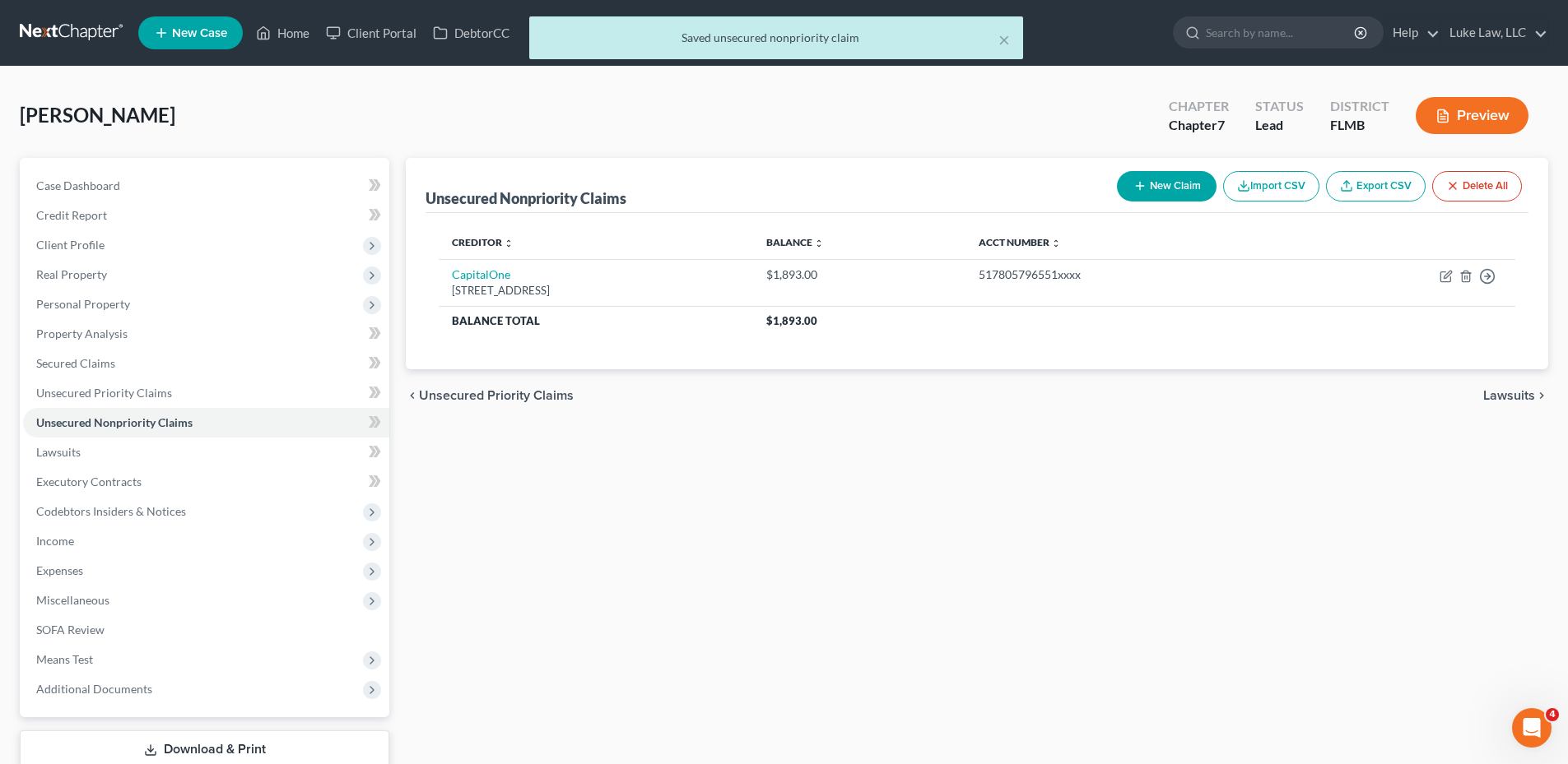
click at [1152, 184] on button "New Claim" at bounding box center [1166, 186] width 100 height 31
select select "2"
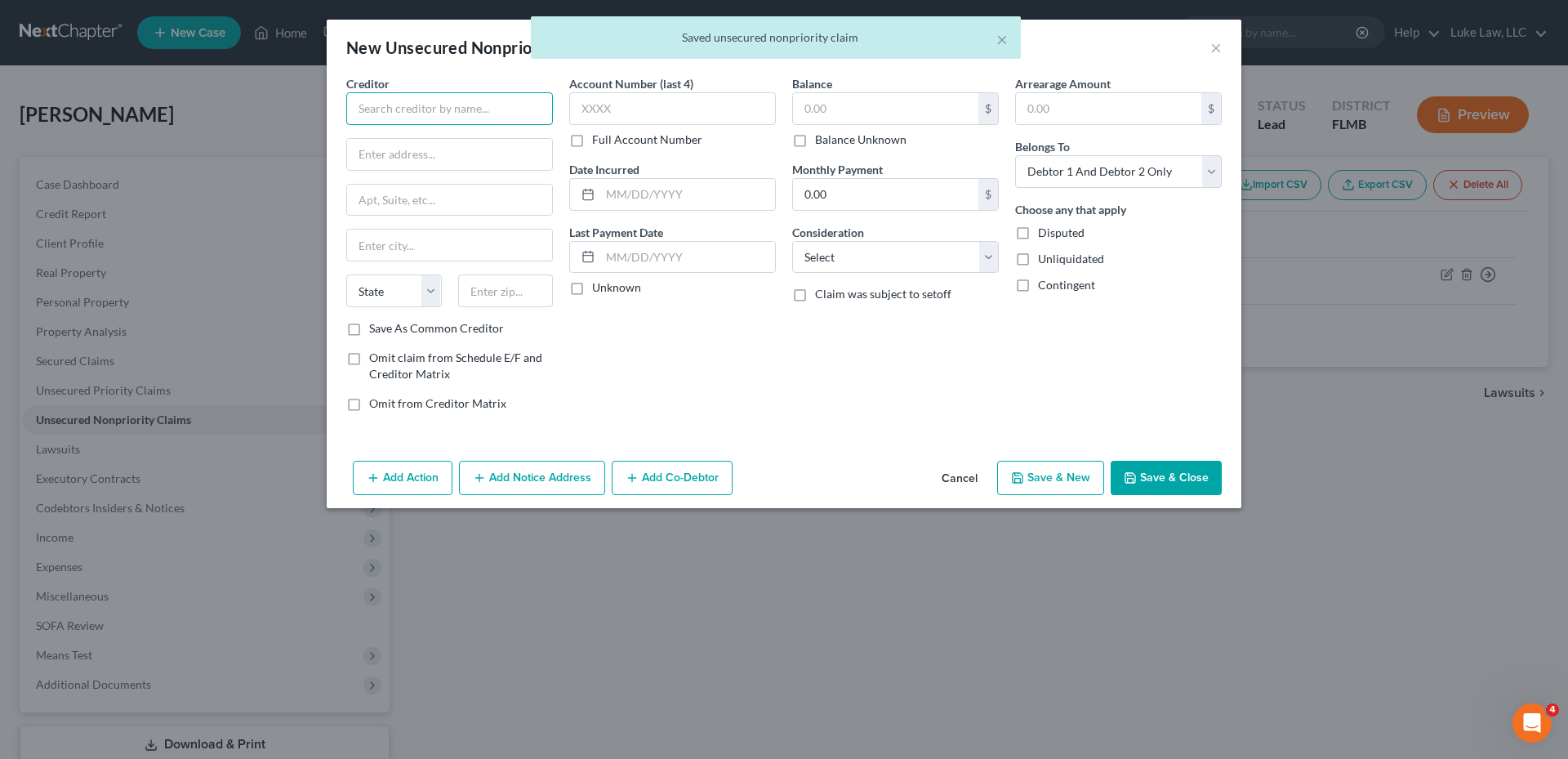
click at [426, 112] on input "text" at bounding box center [449, 108] width 206 height 32
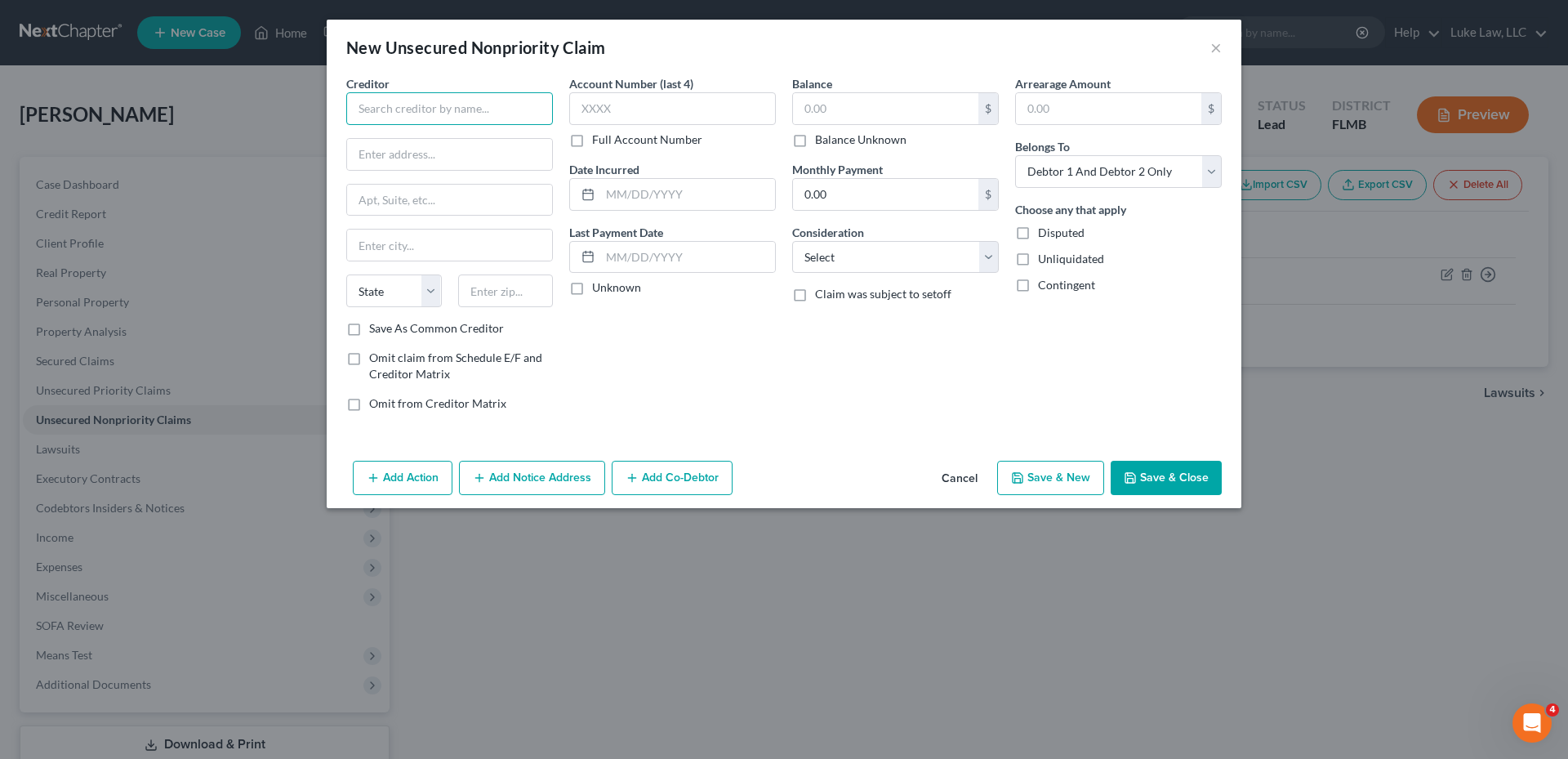
click at [413, 106] on input "text" at bounding box center [449, 108] width 206 height 32
click at [451, 110] on input "text" at bounding box center [449, 108] width 206 height 32
type input "Discover Bank"
type input "PO Box 30939"
click at [380, 243] on input "[GEOGRAPHIC_DATA]" at bounding box center [450, 245] width 205 height 31
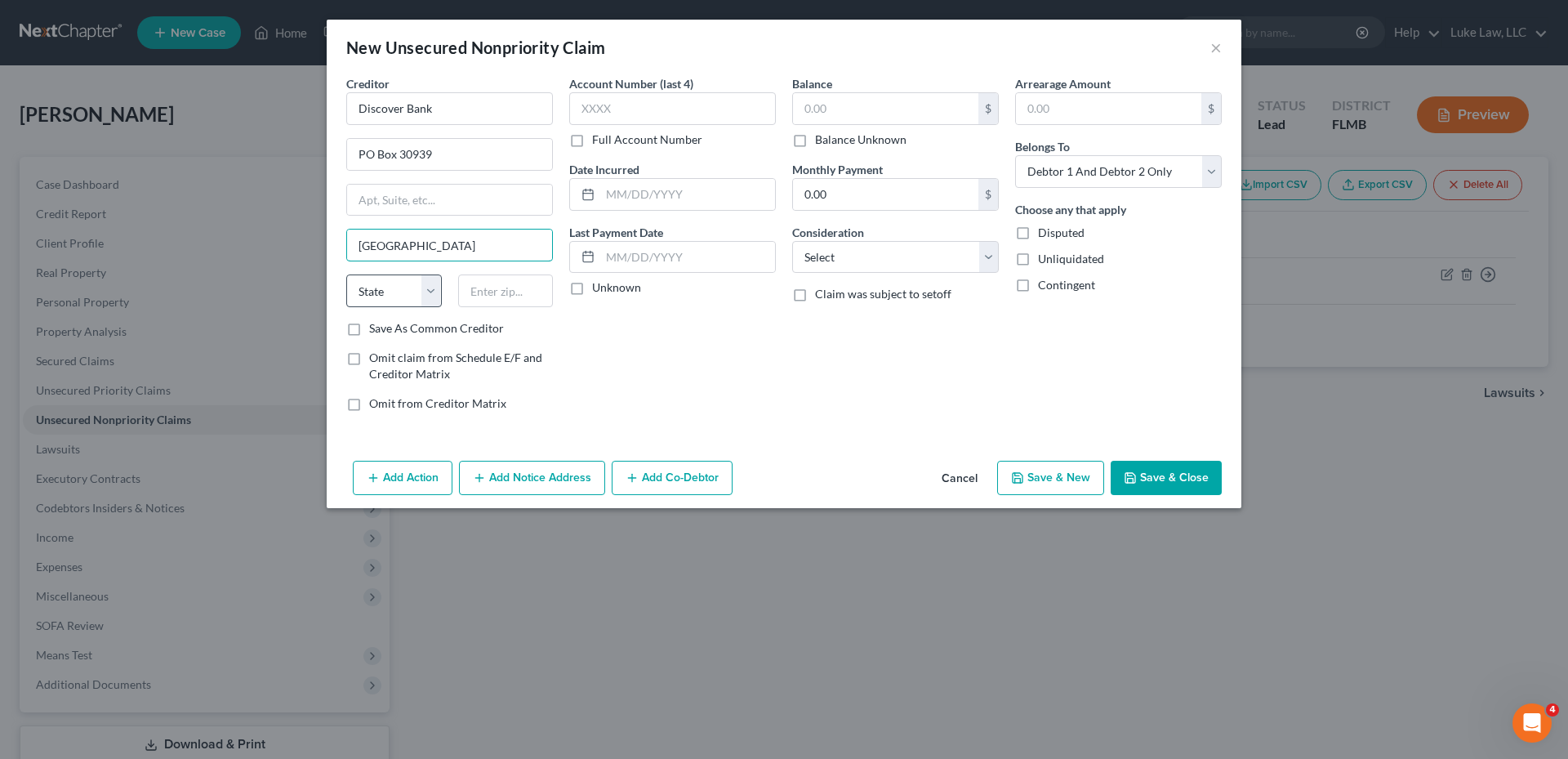
type input "[GEOGRAPHIC_DATA]"
click at [377, 287] on select "State [US_STATE] AK AR AZ CA CO CT DE DC [GEOGRAPHIC_DATA] [GEOGRAPHIC_DATA] GU…" at bounding box center [393, 291] width 95 height 32
select select "46"
click at [346, 275] on select "State [US_STATE] AK AR AZ CA CO CT DE DC [GEOGRAPHIC_DATA] [GEOGRAPHIC_DATA] GU…" at bounding box center [393, 291] width 95 height 32
click at [491, 282] on input "text" at bounding box center [505, 291] width 95 height 32
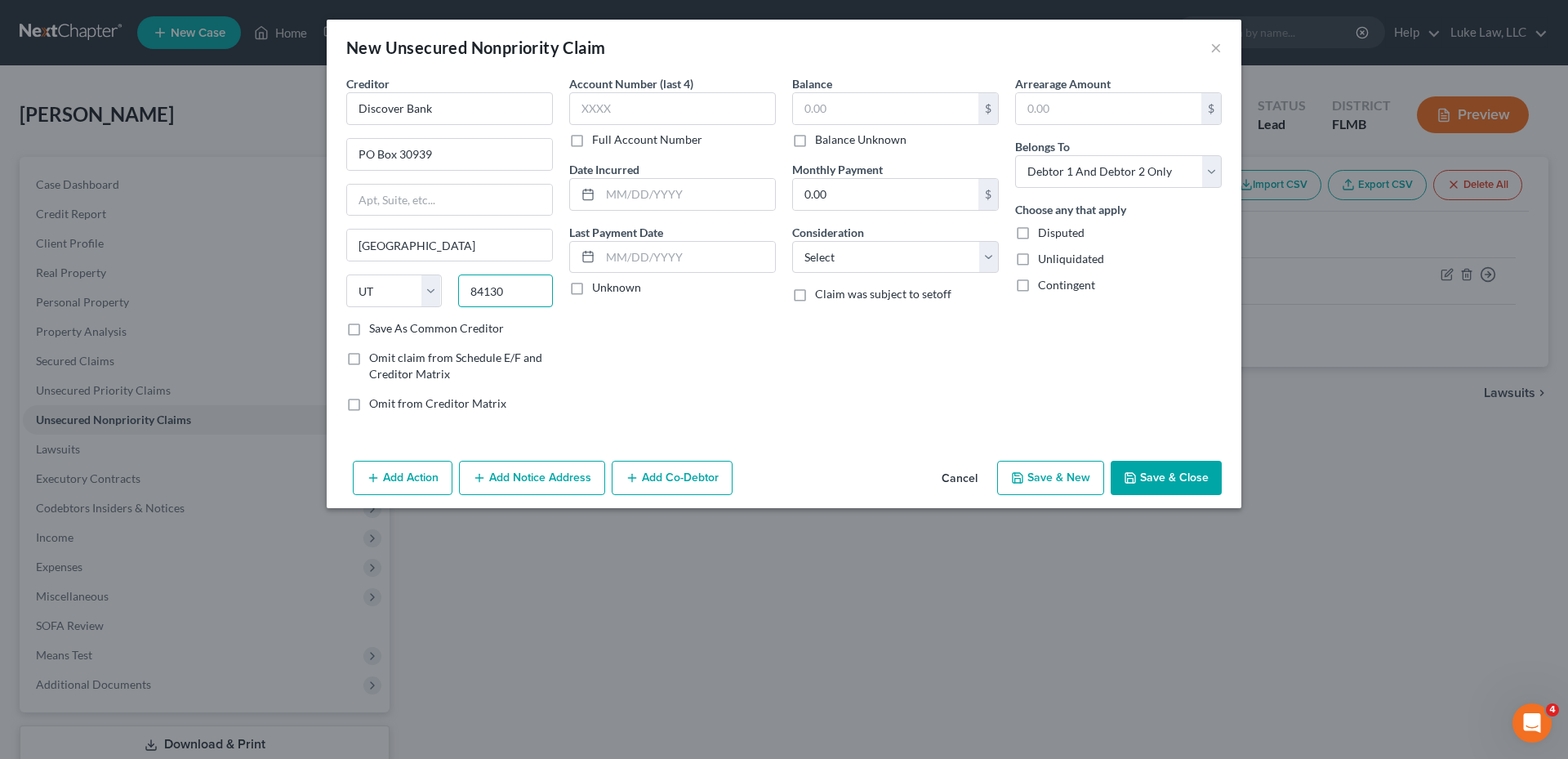
type input "84130"
click at [592, 144] on label "Full Account Number" at bounding box center [647, 140] width 110 height 17
click at [599, 143] on input "Full Account Number" at bounding box center [603, 136] width 10 height 10
click at [598, 104] on input "text" at bounding box center [672, 108] width 206 height 32
type input "301149946931xxxx"
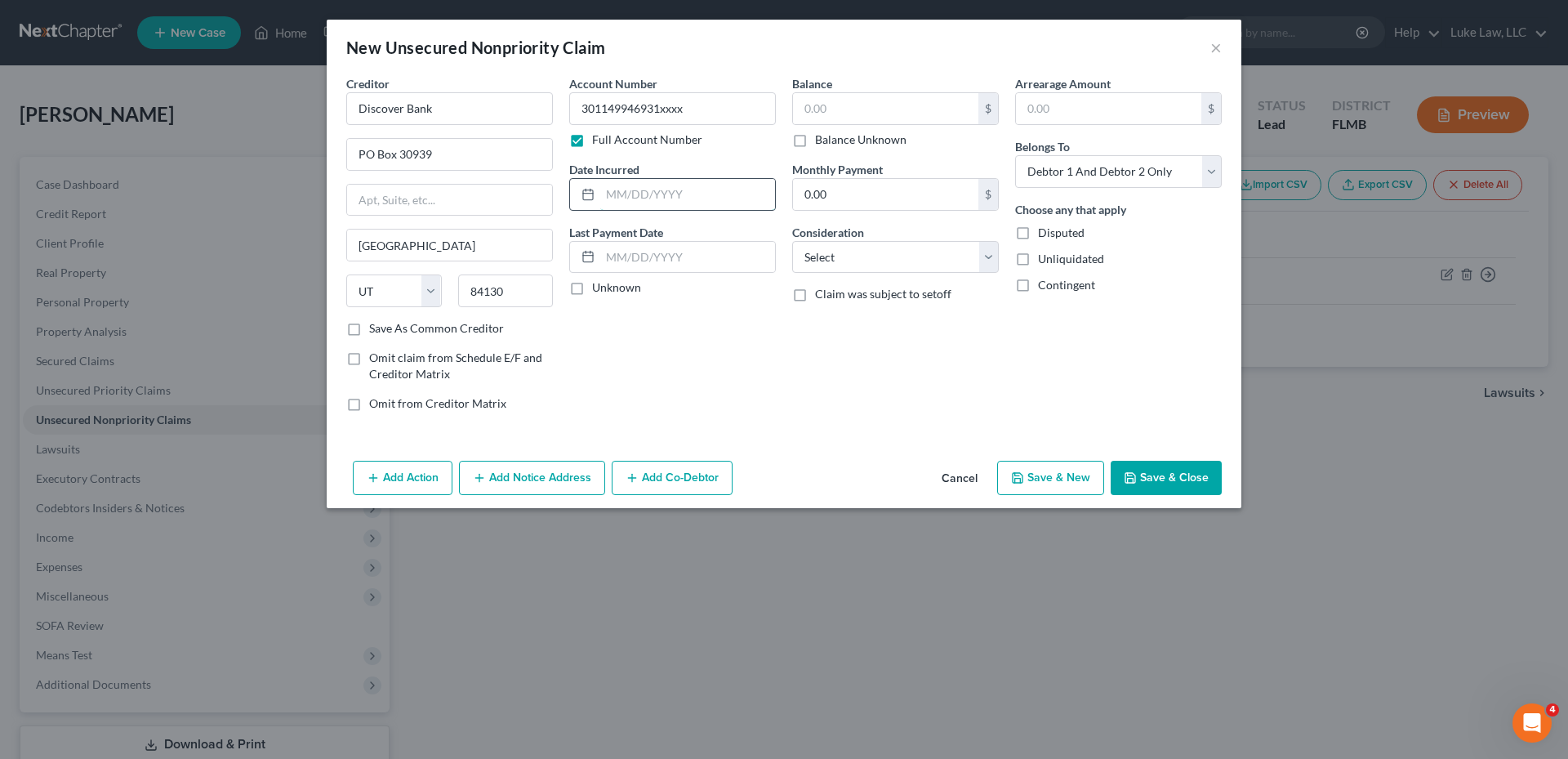
click at [634, 192] on input "text" at bounding box center [687, 194] width 175 height 31
type input "02/2018"
click at [826, 106] on input "text" at bounding box center [885, 109] width 185 height 31
type input "10,434.00"
click at [867, 255] on select "Select Cable / Satellite Services Collection Agency Credit Card Debt Debt Couns…" at bounding box center [895, 256] width 206 height 32
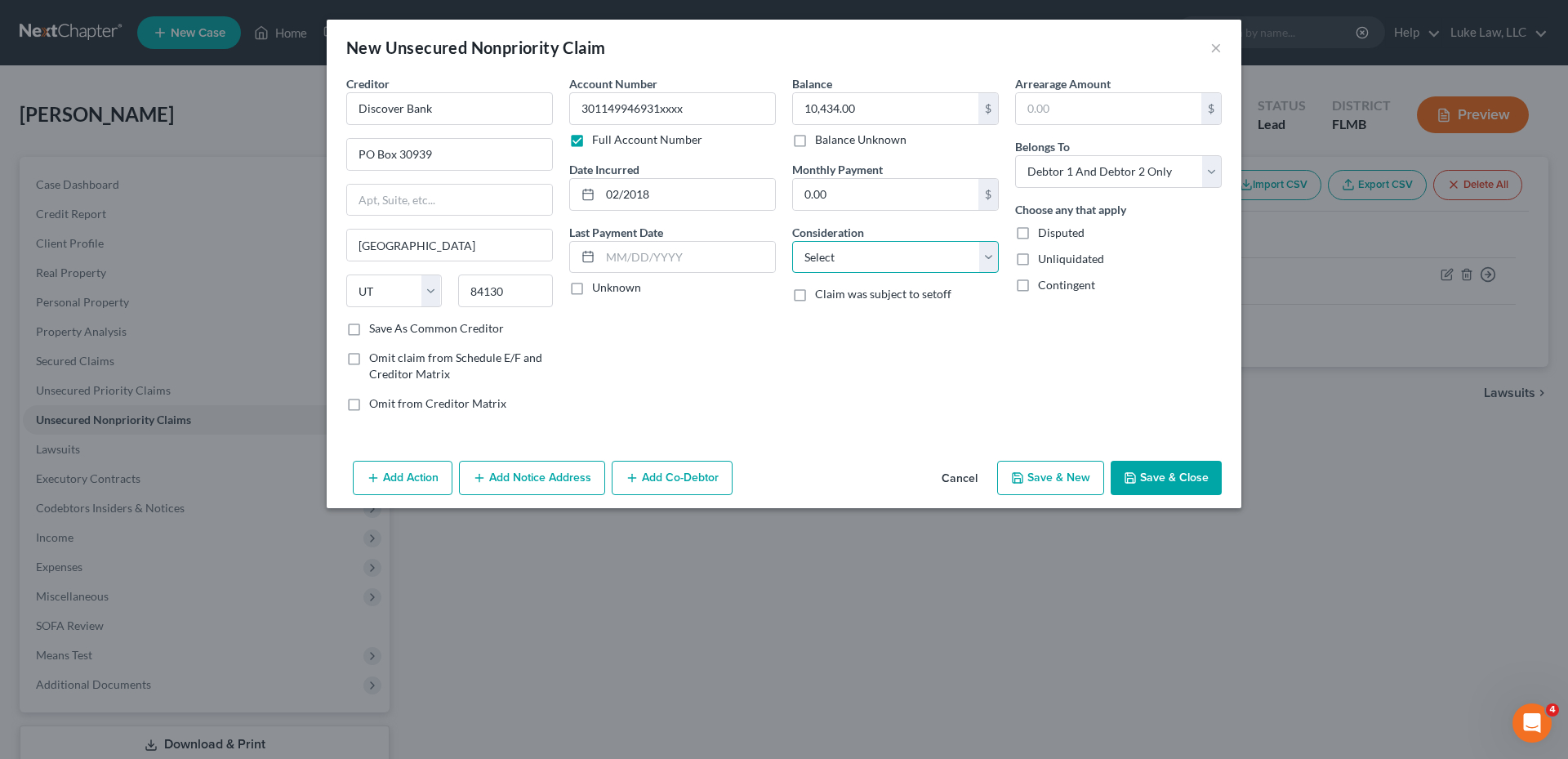
select select "2"
click at [792, 241] on select "Select Cable / Satellite Services Collection Agency Credit Card Debt Debt Couns…" at bounding box center [895, 256] width 206 height 32
click at [1097, 177] on select "Select Debtor 1 Only Debtor 2 Only Debtor 1 And Debtor 2 Only At Least One Of T…" at bounding box center [1117, 171] width 206 height 32
select select "1"
click at [1015, 156] on select "Select Debtor 1 Only Debtor 2 Only Debtor 1 And Debtor 2 Only At Least One Of T…" at bounding box center [1117, 171] width 206 height 32
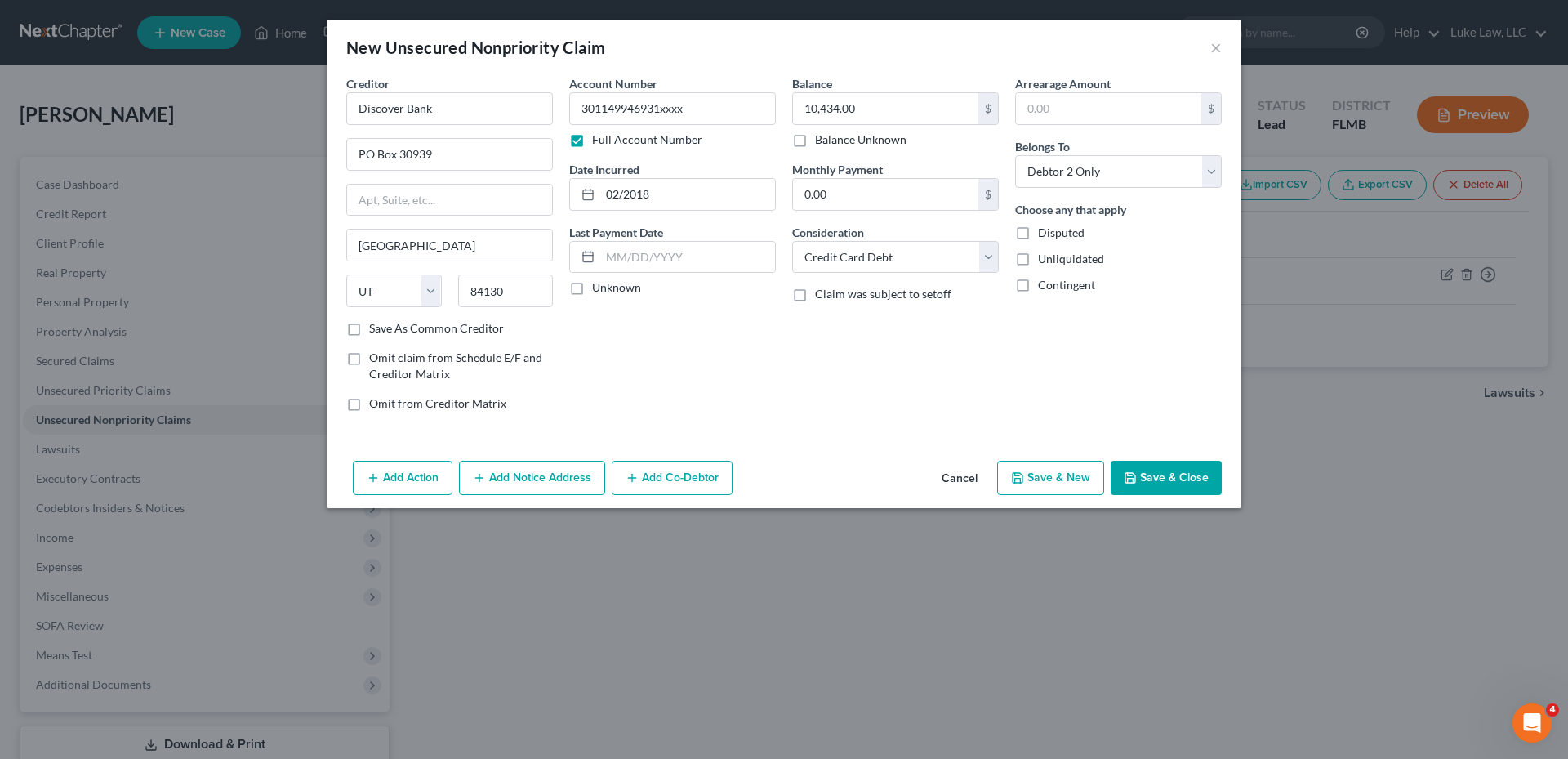
click at [1155, 471] on button "Save & Close" at bounding box center [1167, 478] width 111 height 34
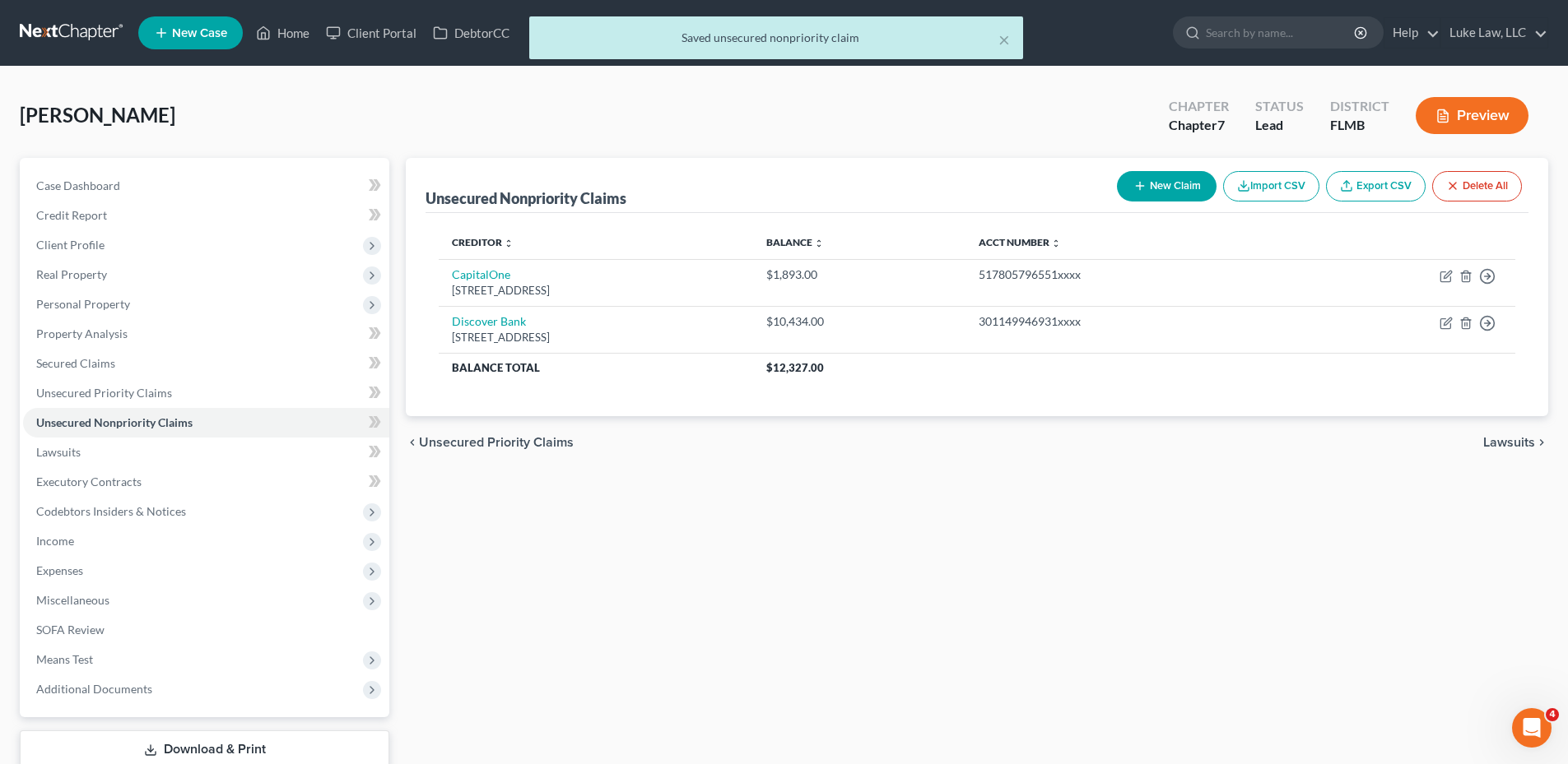
click at [1195, 182] on button "New Claim" at bounding box center [1166, 186] width 100 height 31
select select "2"
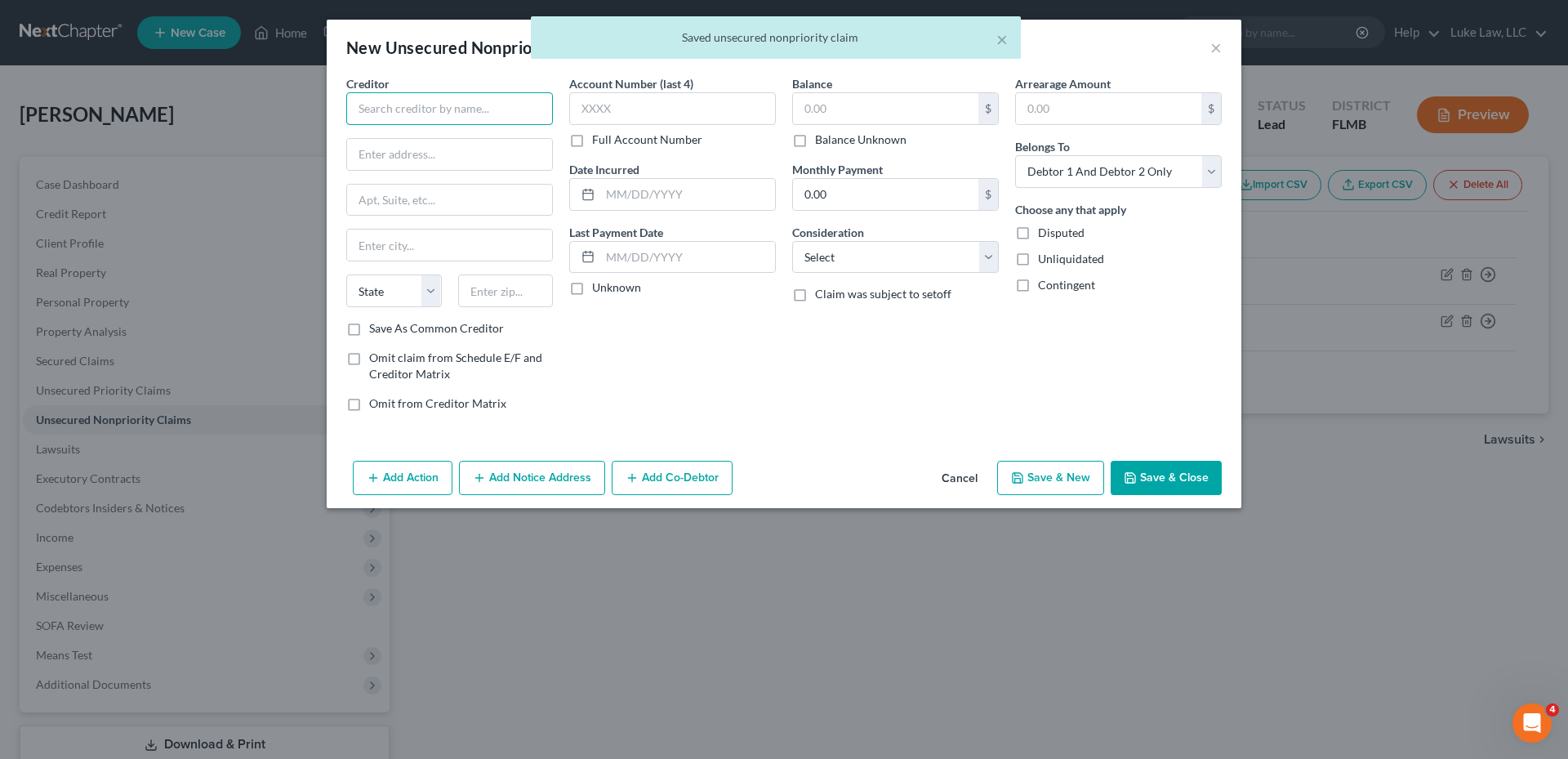
click at [475, 114] on input "text" at bounding box center [449, 108] width 206 height 32
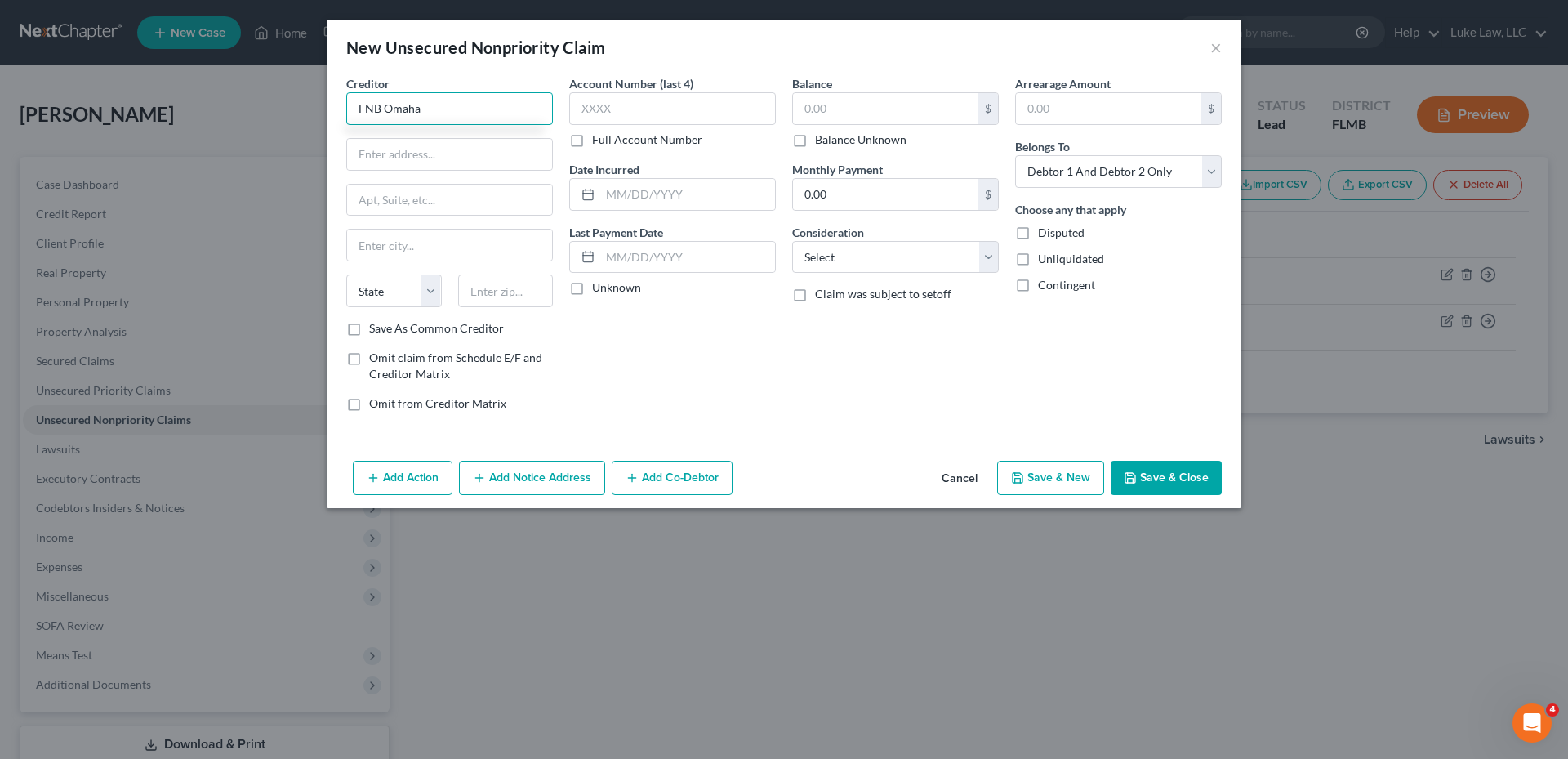
type input "FNB Omaha"
type input "[GEOGRAPHIC_DATA]"
click at [407, 201] on input "text" at bounding box center [450, 201] width 205 height 31
type input "MS 3104"
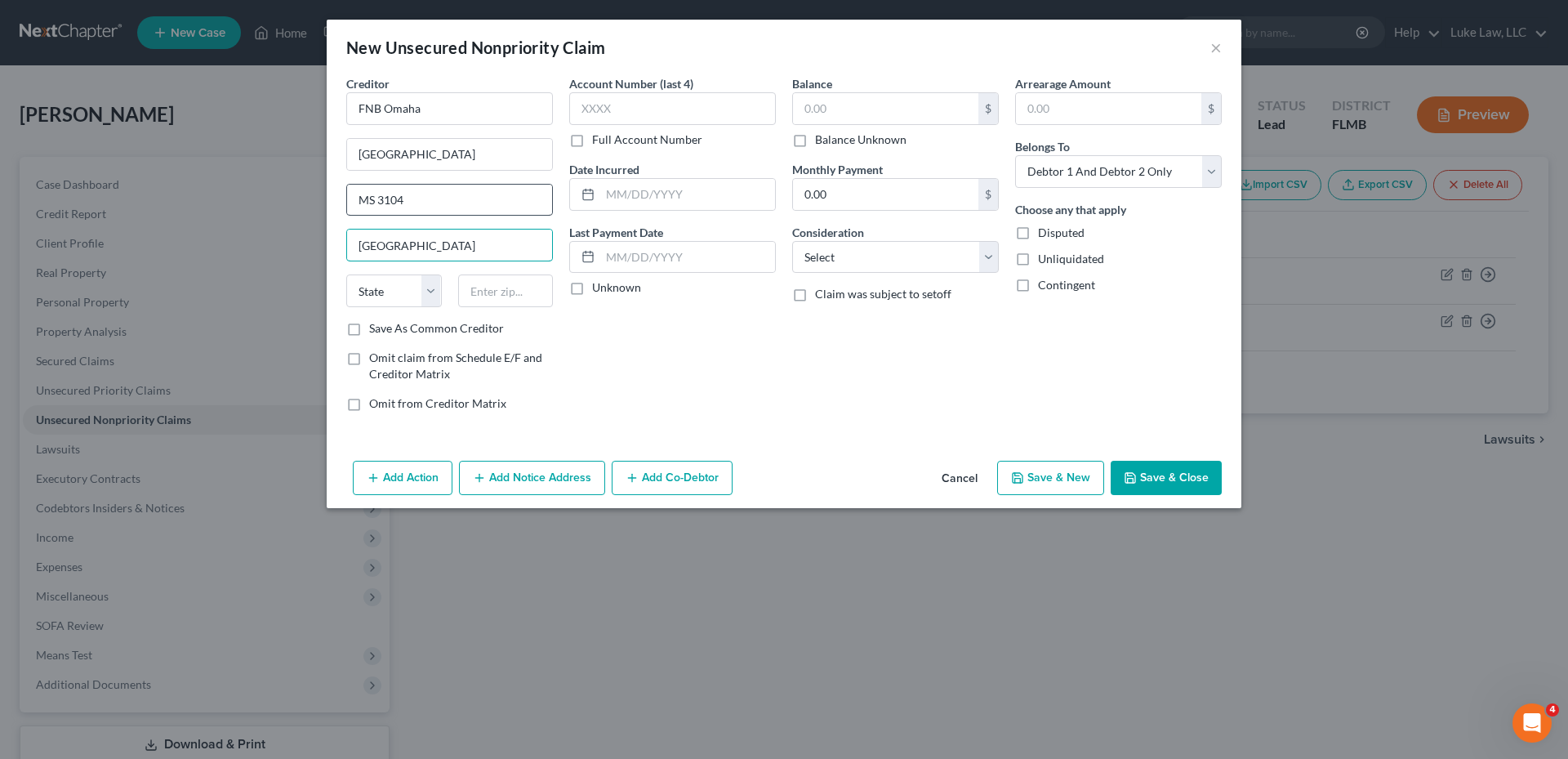
type input "[GEOGRAPHIC_DATA]"
select select "30"
type input "68197"
click at [592, 143] on label "Full Account Number" at bounding box center [647, 140] width 110 height 17
click at [599, 143] on input "Full Account Number" at bounding box center [603, 136] width 10 height 10
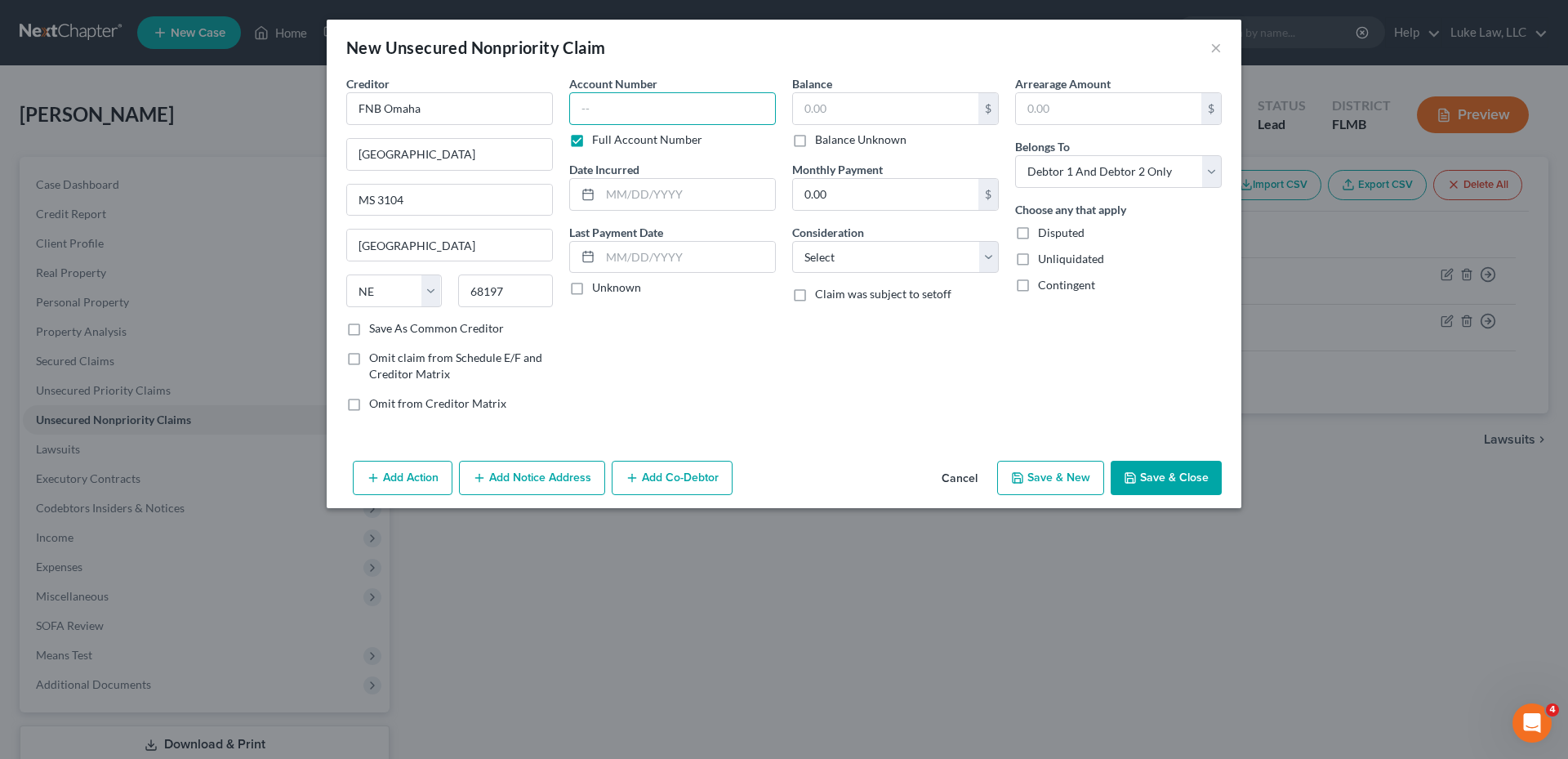
click at [589, 111] on input "text" at bounding box center [672, 108] width 206 height 32
type input "43828107527xxxx"
click at [636, 197] on input "text" at bounding box center [687, 194] width 175 height 31
type input "09/2021"
click at [826, 108] on input "text" at bounding box center [885, 109] width 185 height 31
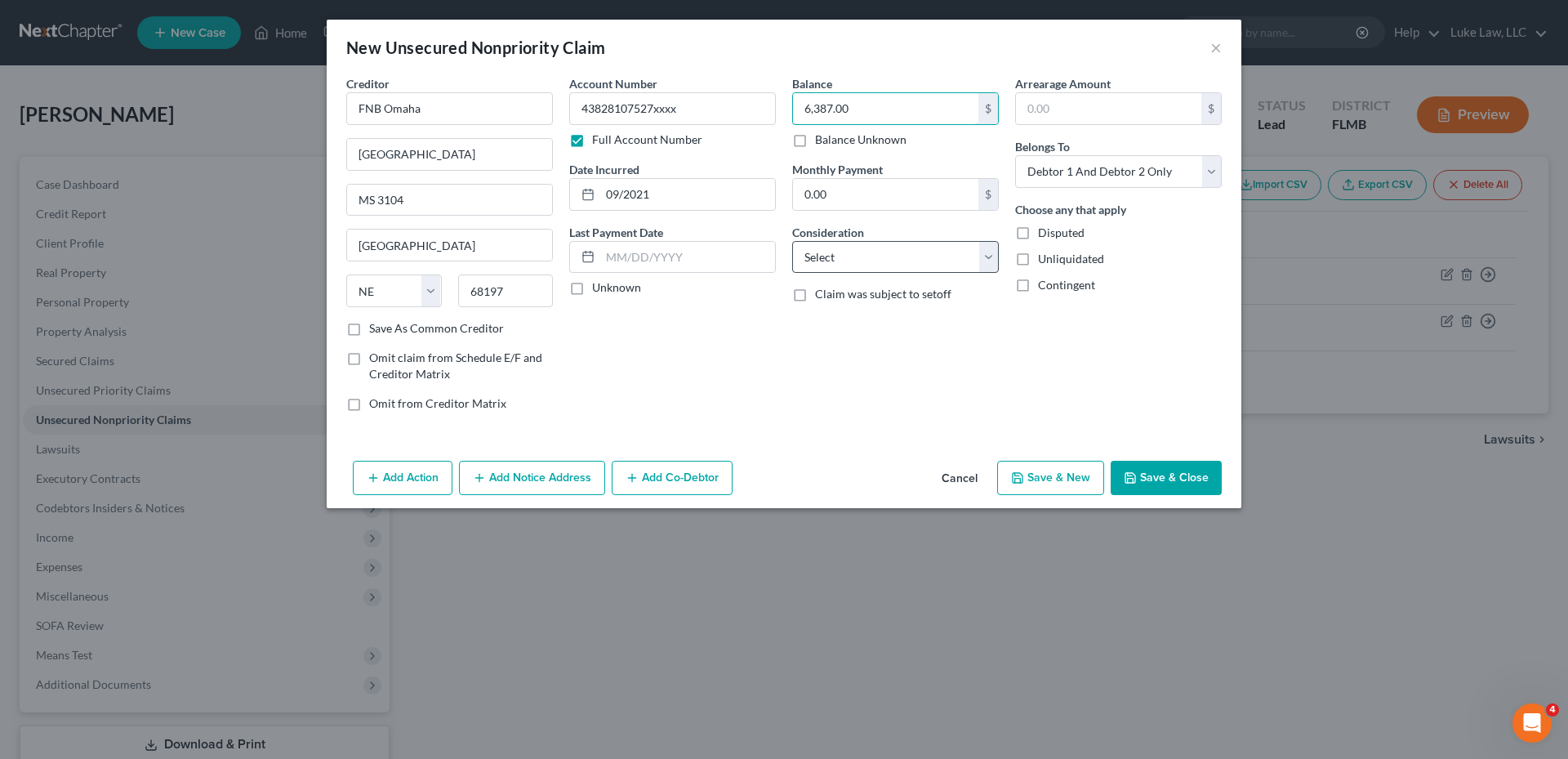
type input "6,387.00"
click at [833, 255] on select "Select Cable / Satellite Services Collection Agency Credit Card Debt Debt Couns…" at bounding box center [895, 256] width 206 height 32
select select "2"
click at [792, 241] on select "Select Cable / Satellite Services Collection Agency Credit Card Debt Debt Couns…" at bounding box center [895, 256] width 206 height 32
click at [1139, 175] on select "Select Debtor 1 Only Debtor 2 Only Debtor 1 And Debtor 2 Only At Least One Of T…" at bounding box center [1117, 171] width 206 height 32
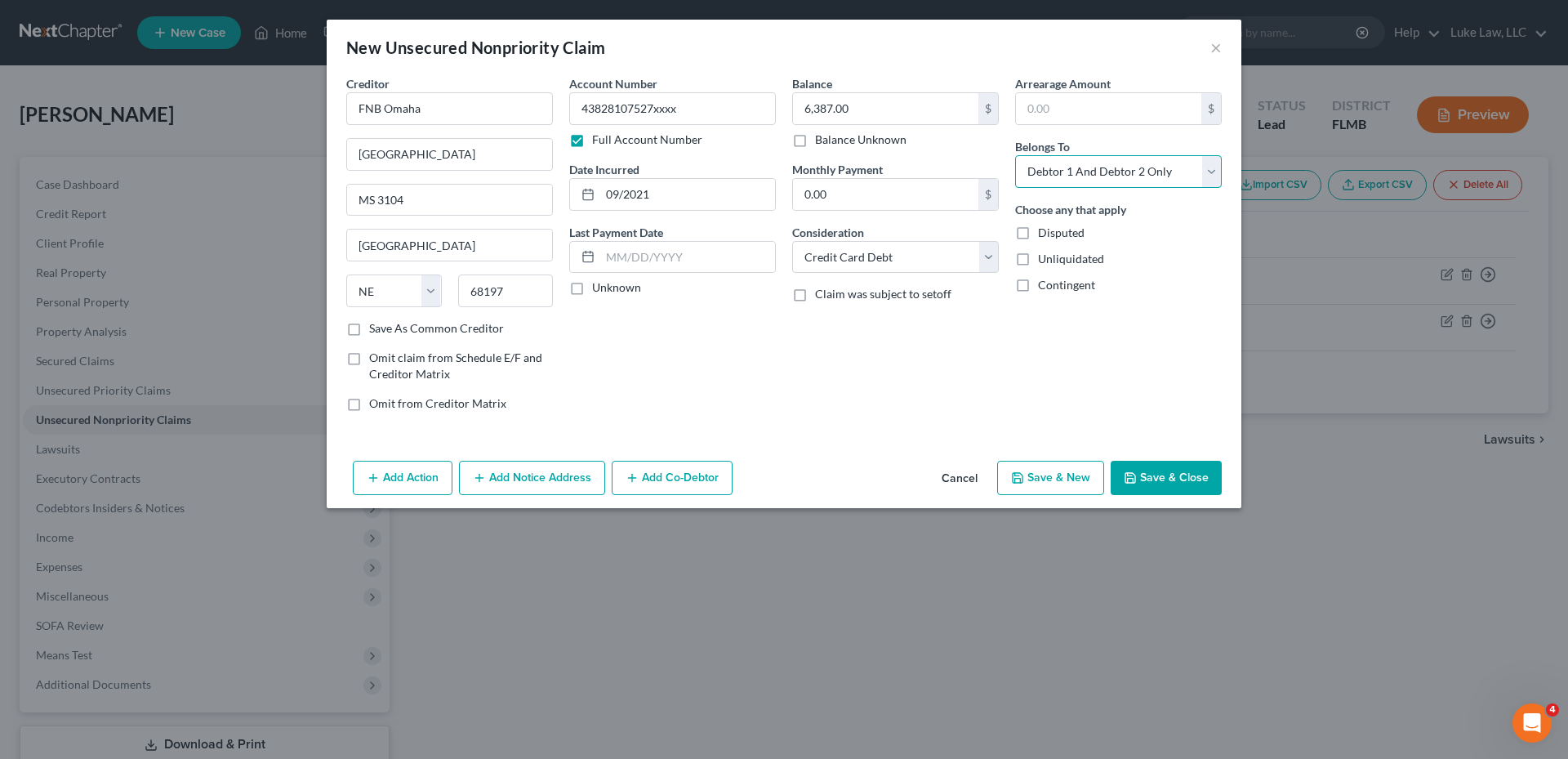
select select "1"
click at [1015, 156] on select "Select Debtor 1 Only Debtor 2 Only Debtor 1 And Debtor 2 Only At Least One Of T…" at bounding box center [1117, 171] width 206 height 32
drag, startPoint x: 1180, startPoint y: 478, endPoint x: 1154, endPoint y: 442, distance: 44.4
click at [1179, 478] on button "Save & Close" at bounding box center [1167, 478] width 111 height 34
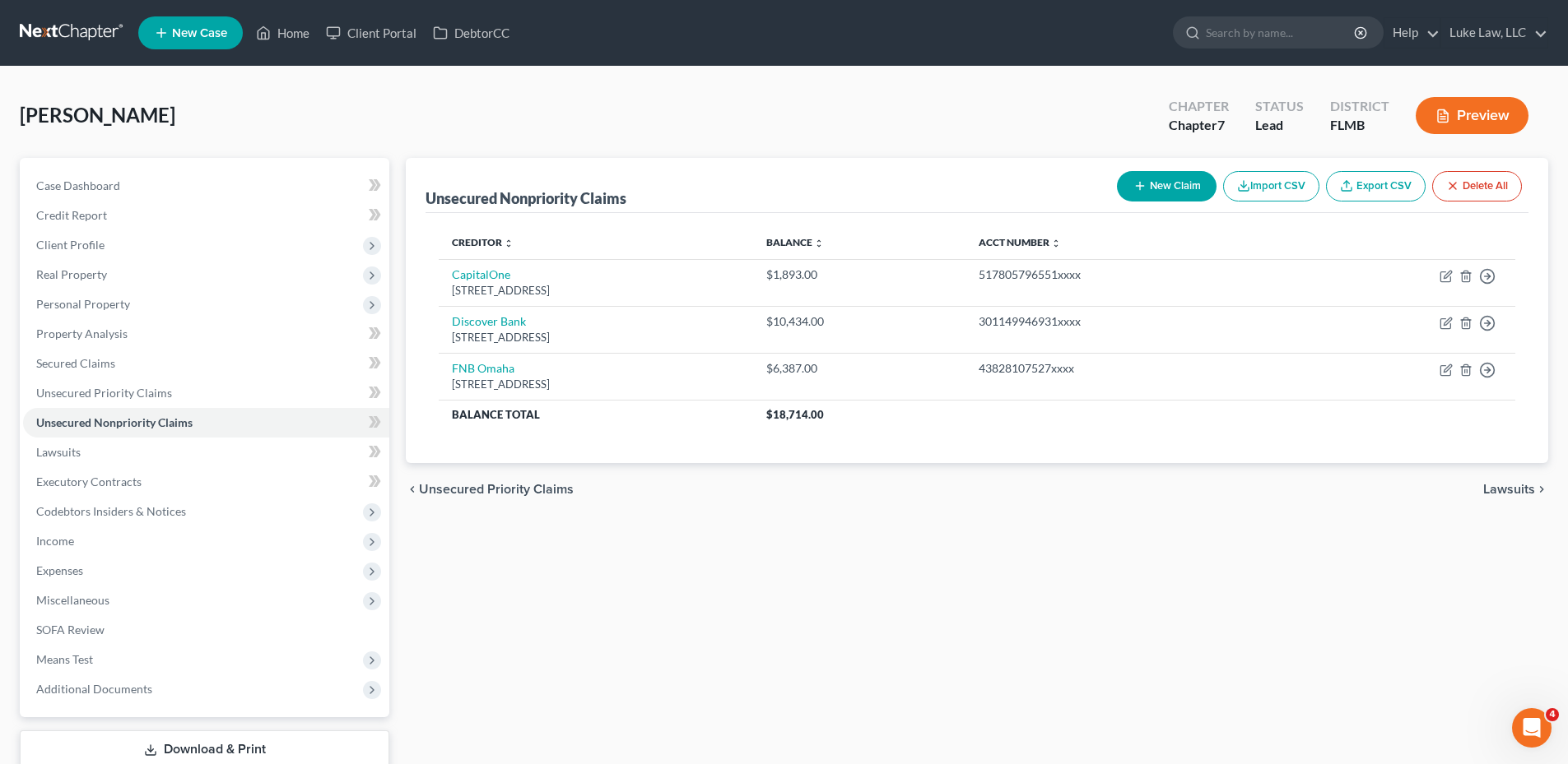
click at [1126, 184] on button "New Claim" at bounding box center [1166, 186] width 100 height 31
select select "2"
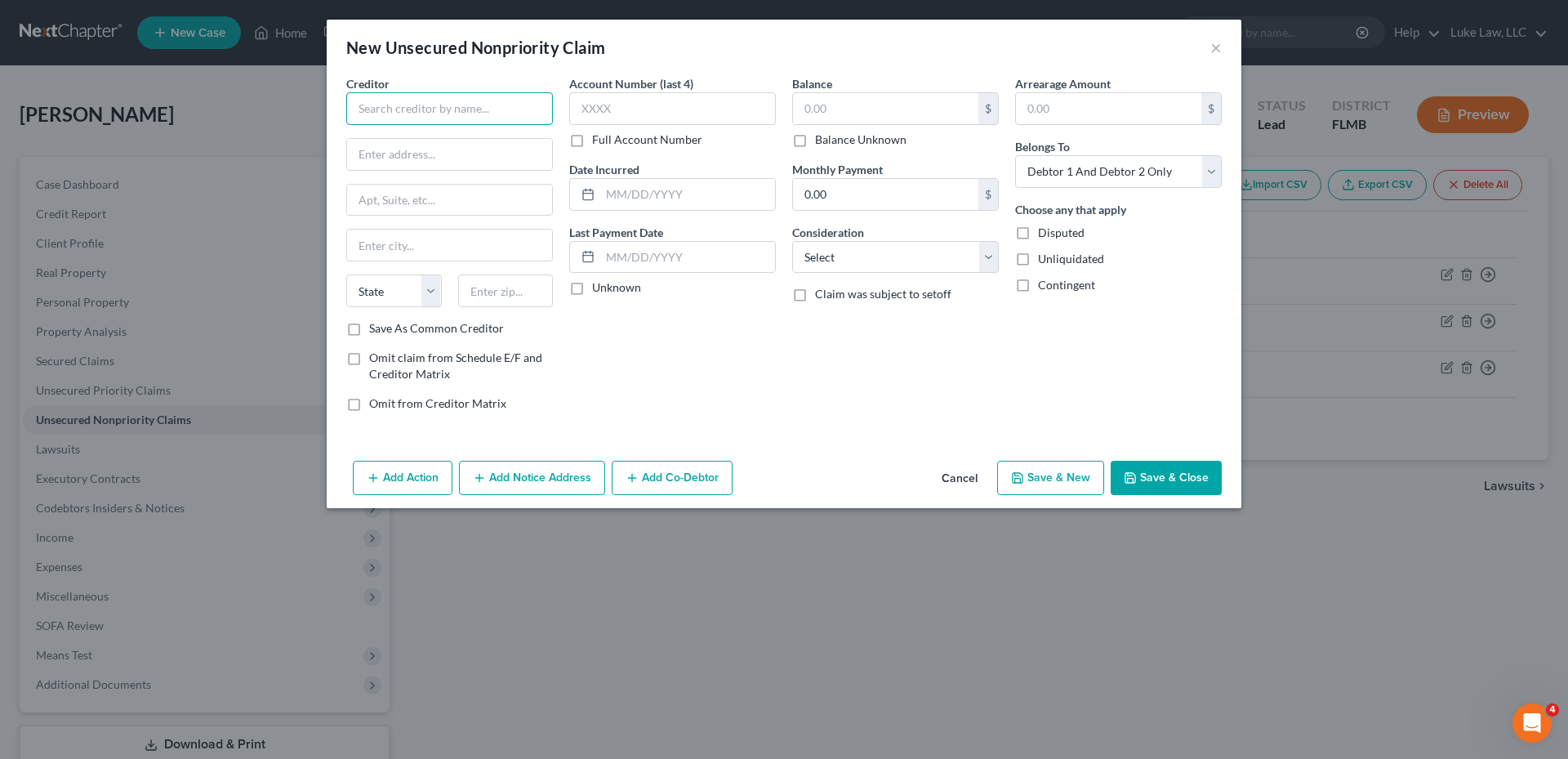
click at [473, 106] on input "text" at bounding box center [449, 108] width 206 height 32
type input "[PERSON_NAME] Bank"
click at [592, 143] on label "Full Account Number" at bounding box center [647, 140] width 110 height 17
click at [599, 143] on input "Full Account Number" at bounding box center [603, 136] width 10 height 10
click at [603, 116] on input "text" at bounding box center [672, 108] width 206 height 32
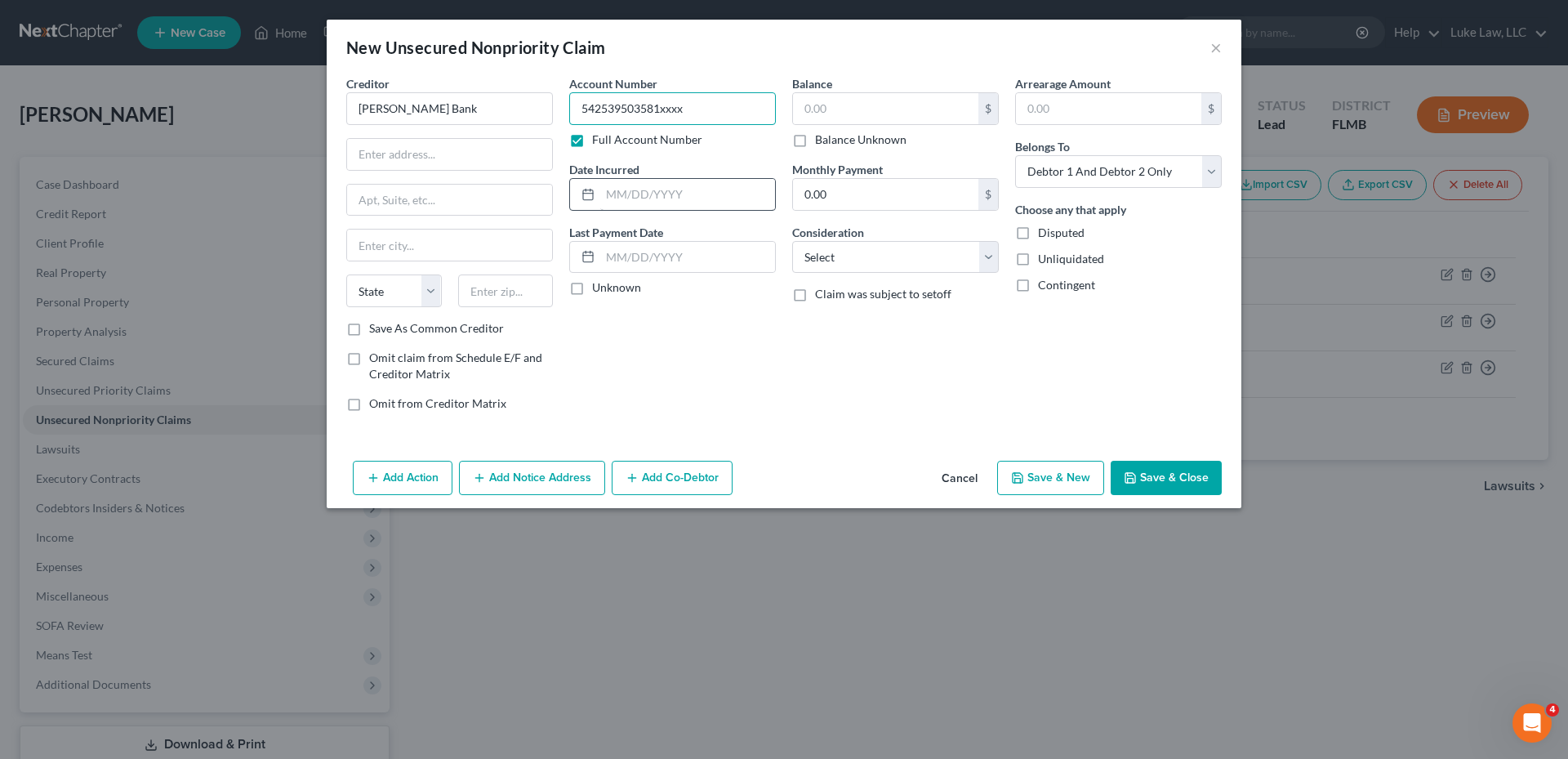
type input "542539503581xxxx"
click at [623, 193] on input "text" at bounding box center [687, 194] width 175 height 31
click at [471, 157] on input "text" at bounding box center [450, 155] width 205 height 31
type input "PO Box 9201"
type input "Old Bethpage"
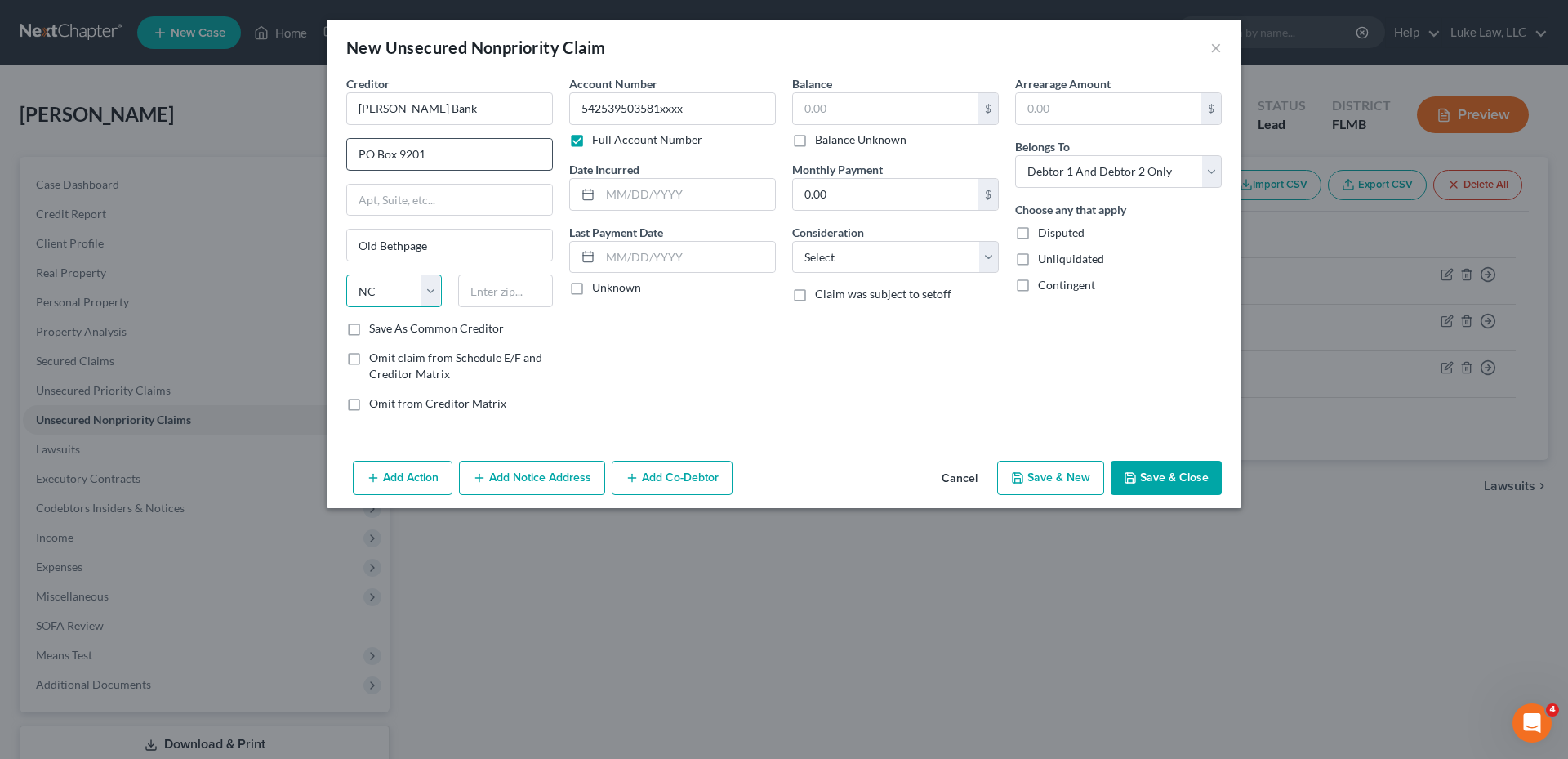
select select "35"
type input "11804"
click at [624, 191] on input "text" at bounding box center [687, 194] width 175 height 31
type input "08/2018"
click at [858, 109] on input "text" at bounding box center [885, 109] width 185 height 31
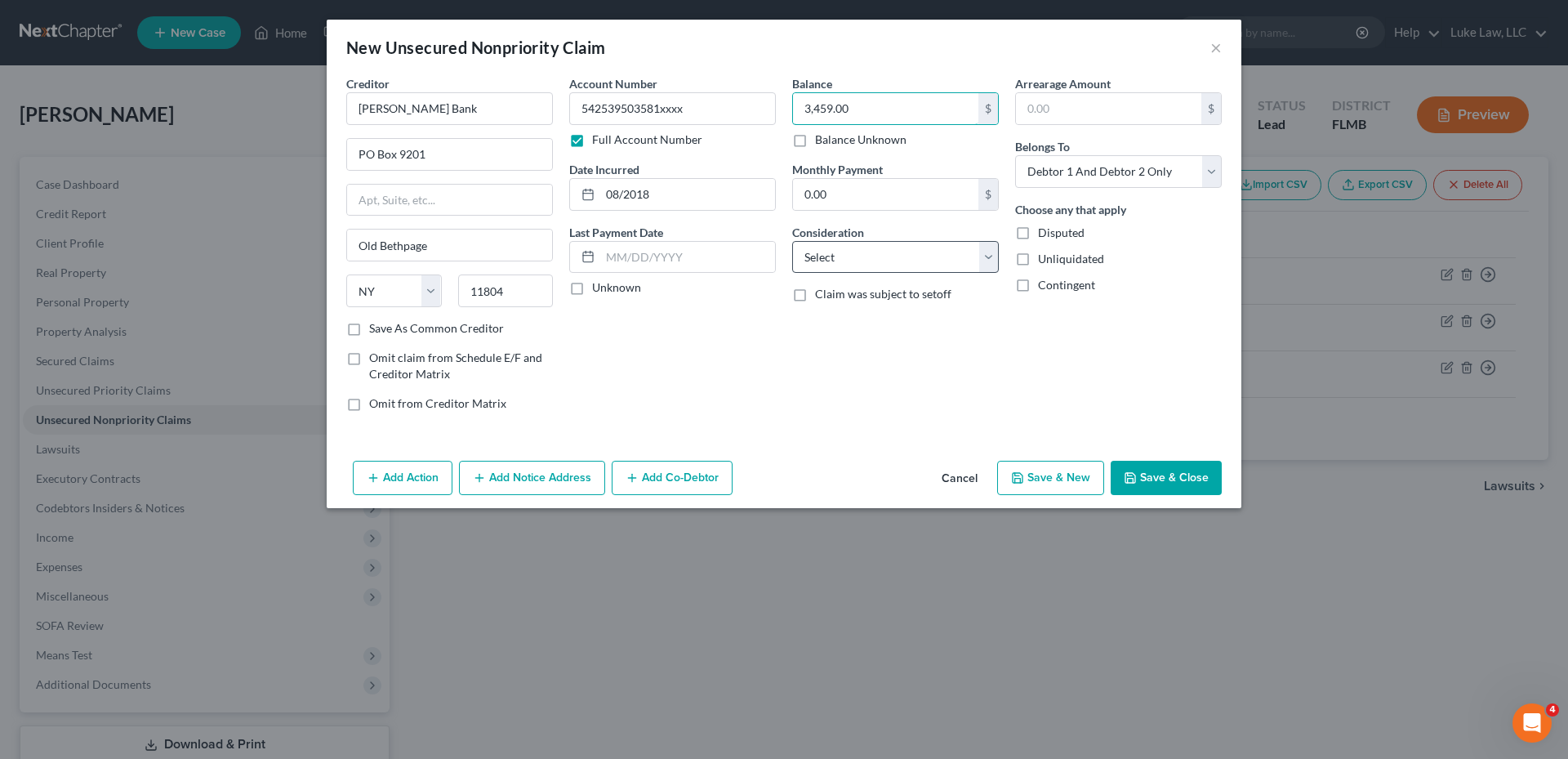
type input "3,459.00"
click at [833, 266] on select "Select Cable / Satellite Services Collection Agency Credit Card Debt Debt Couns…" at bounding box center [895, 256] width 206 height 32
select select "2"
click at [792, 241] on select "Select Cable / Satellite Services Collection Agency Credit Card Debt Debt Couns…" at bounding box center [895, 256] width 206 height 32
click at [1153, 165] on select "Select Debtor 1 Only Debtor 2 Only Debtor 1 And Debtor 2 Only At Least One Of T…" at bounding box center [1117, 171] width 206 height 32
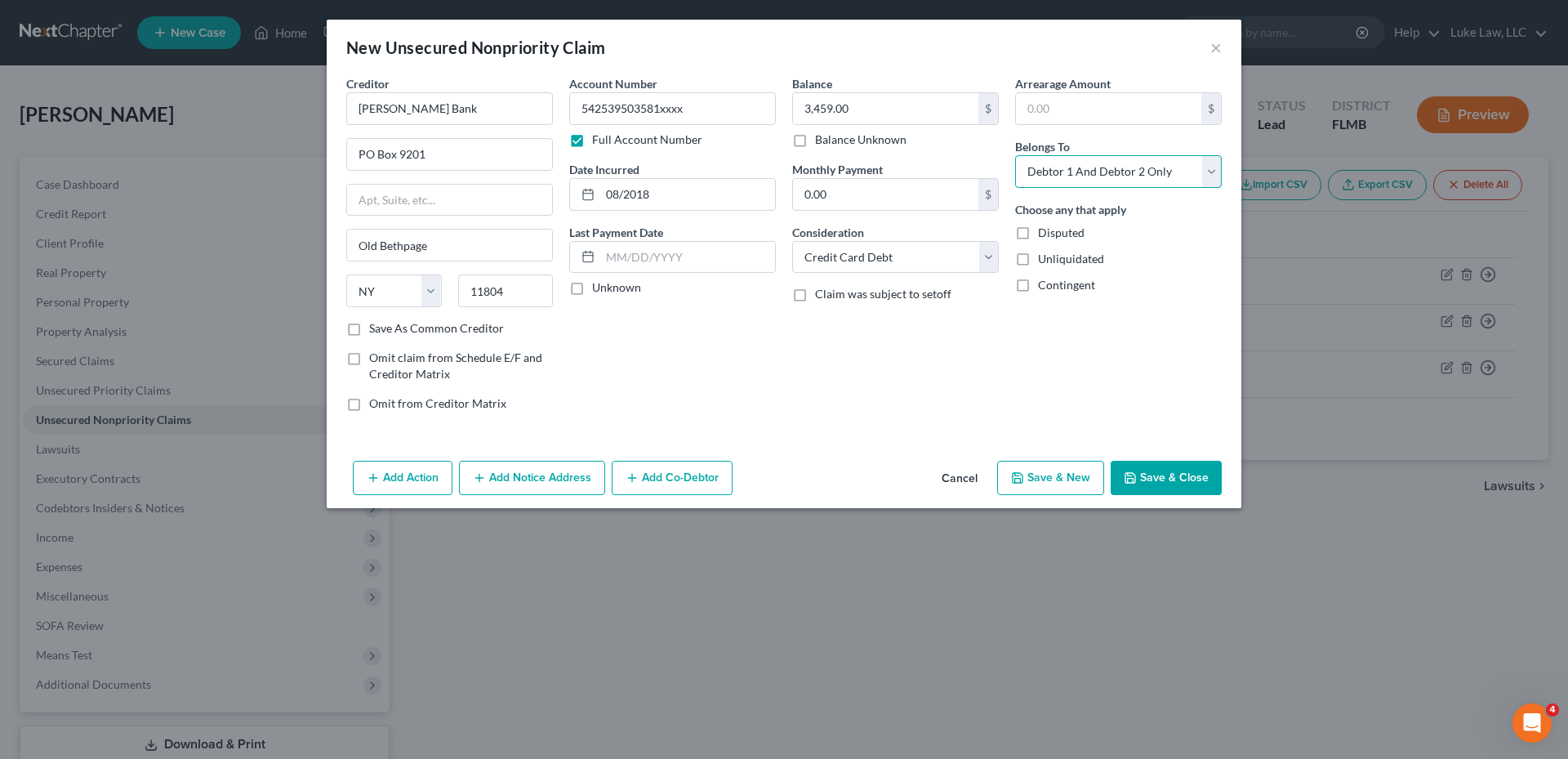
select select "1"
click at [1015, 156] on select "Select Debtor 1 Only Debtor 2 Only Debtor 1 And Debtor 2 Only At Least One Of T…" at bounding box center [1117, 171] width 206 height 32
click at [1174, 474] on button "Save & Close" at bounding box center [1167, 478] width 111 height 34
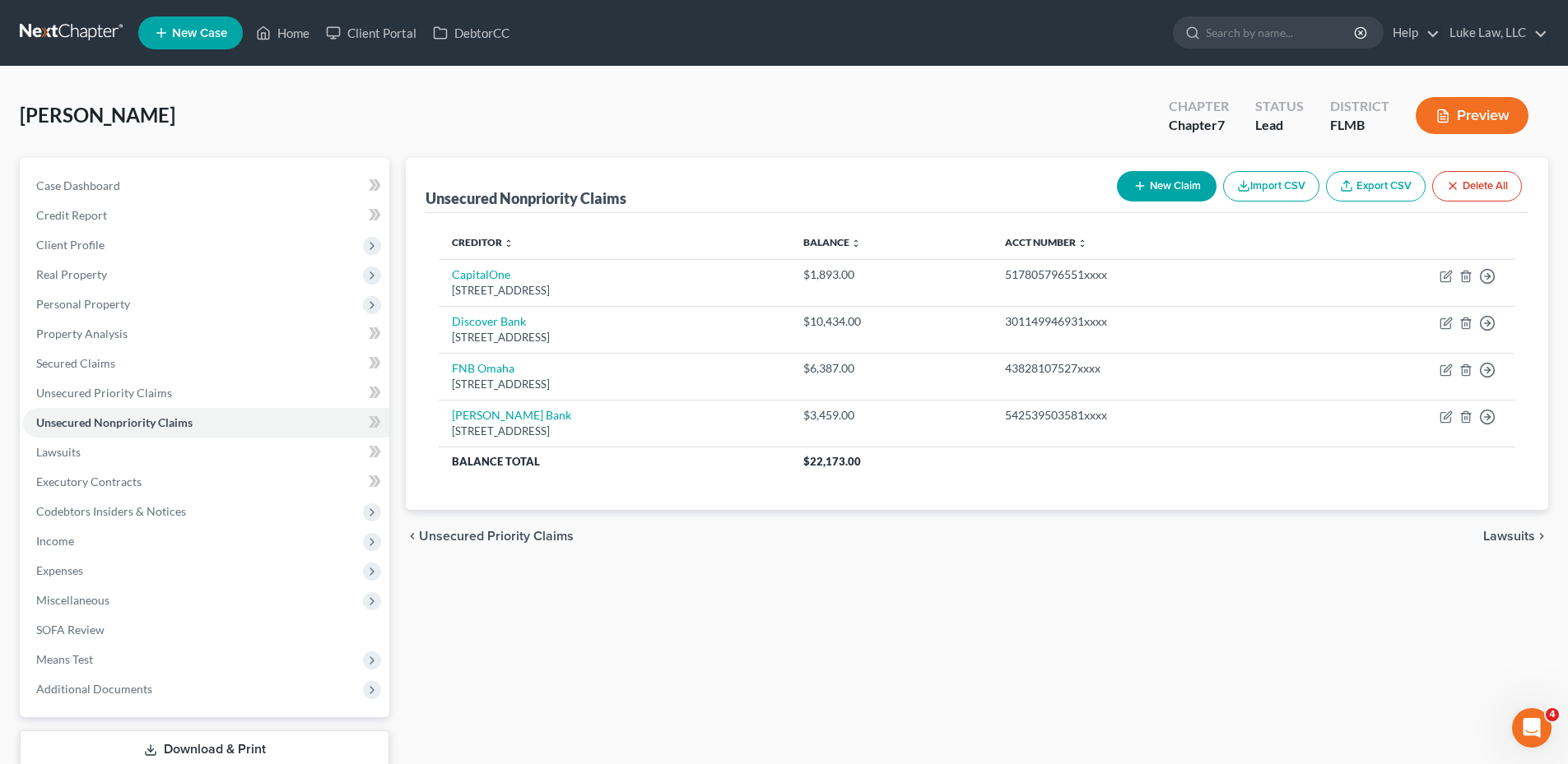
click at [1143, 188] on button "New Claim" at bounding box center [1166, 186] width 100 height 31
select select "2"
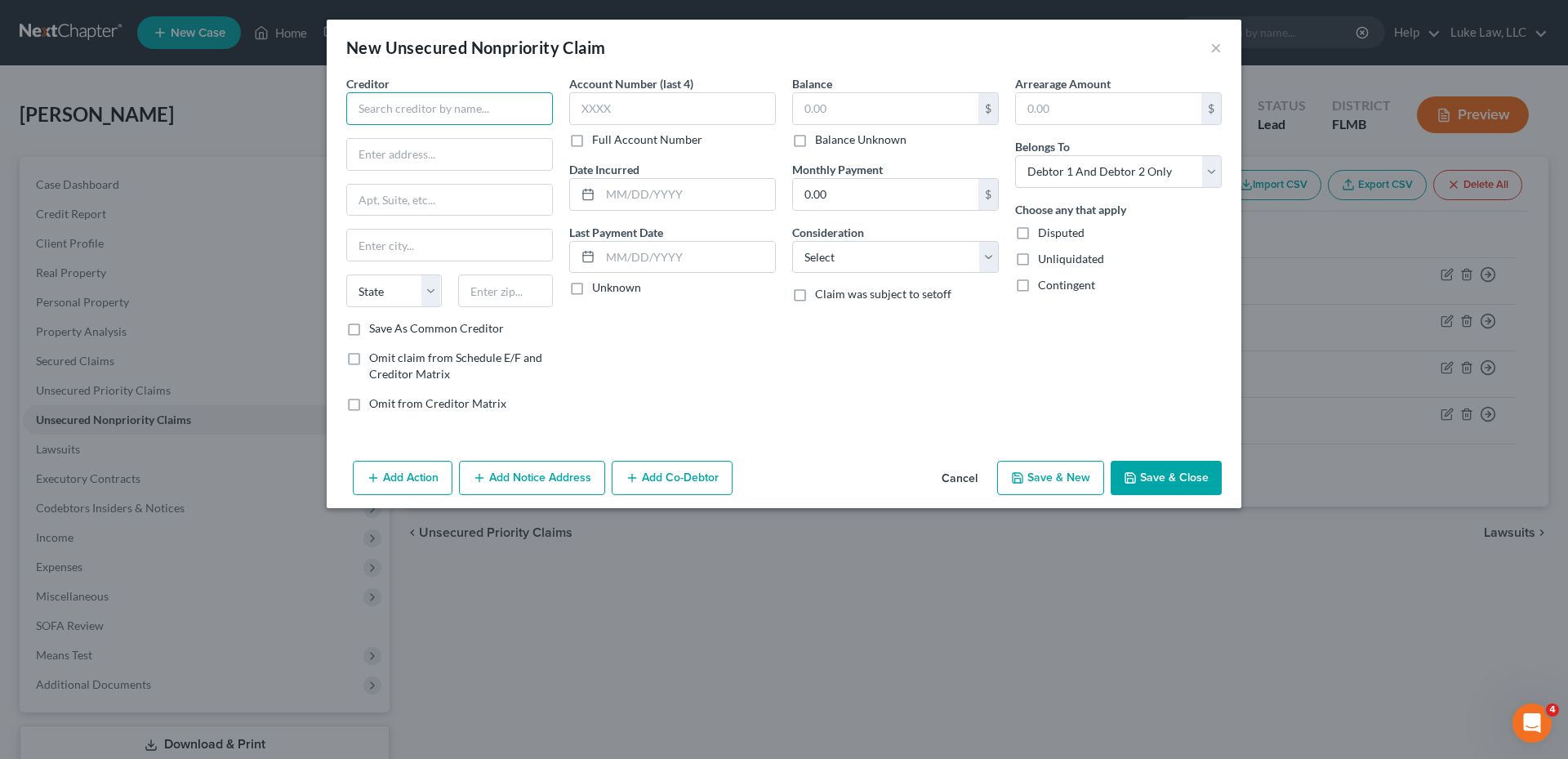
click at [466, 104] on input "text" at bounding box center [449, 108] width 206 height 32
click at [369, 109] on input "Calalry Portfolio SVCS" at bounding box center [449, 108] width 206 height 32
type input "Cavalry Portfolio SVCS"
click at [382, 150] on input "text" at bounding box center [450, 155] width 205 height 31
type input "[STREET_ADDRESS]"
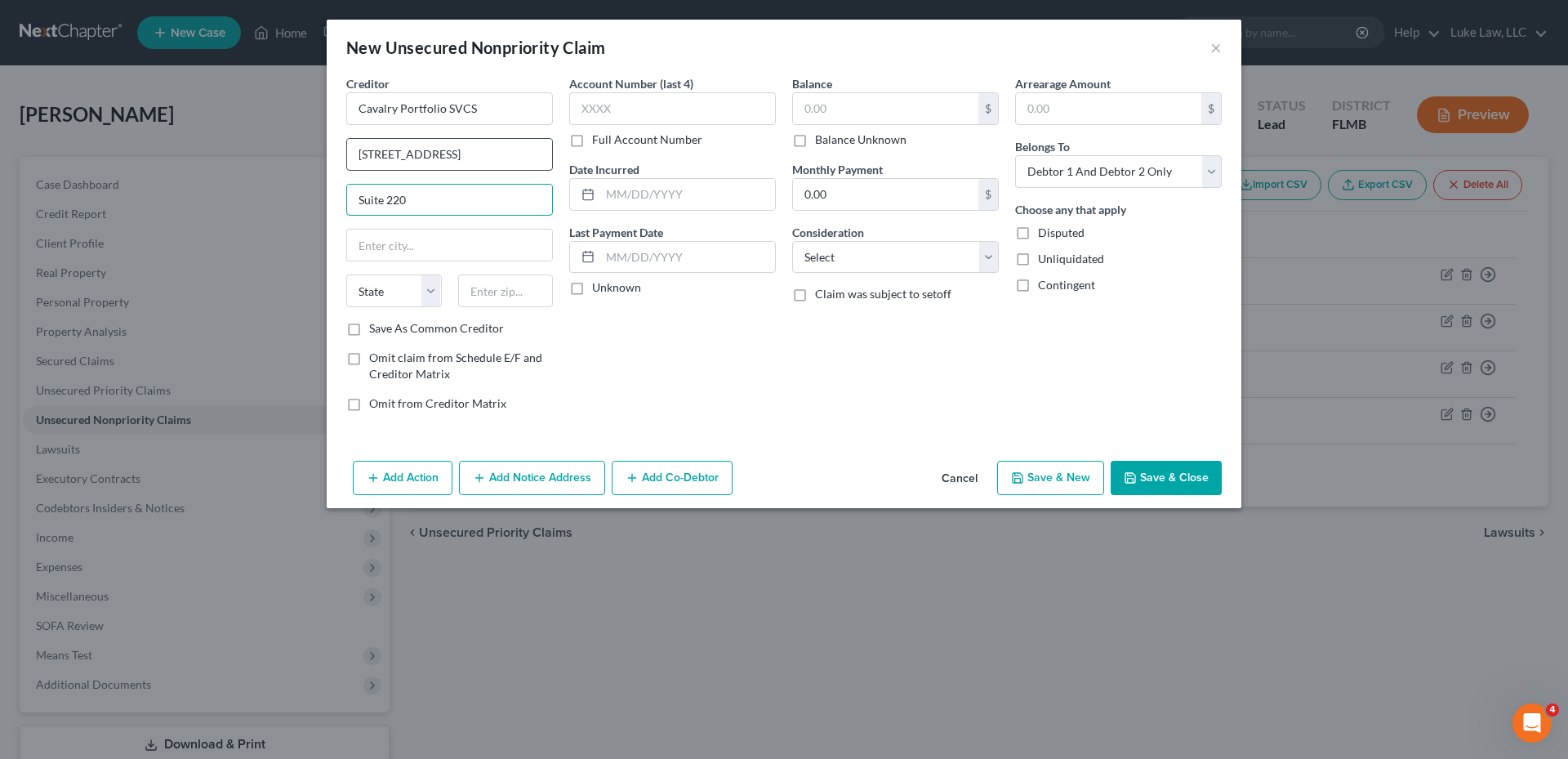
type input "Suite 220"
drag, startPoint x: 463, startPoint y: 158, endPoint x: 359, endPoint y: 157, distance: 104.0
click at [359, 157] on input "[STREET_ADDRESS]" at bounding box center [450, 155] width 205 height 31
click at [359, 203] on input "Suite 220" at bounding box center [450, 201] width 205 height 31
paste input "[STREET_ADDRESS]"
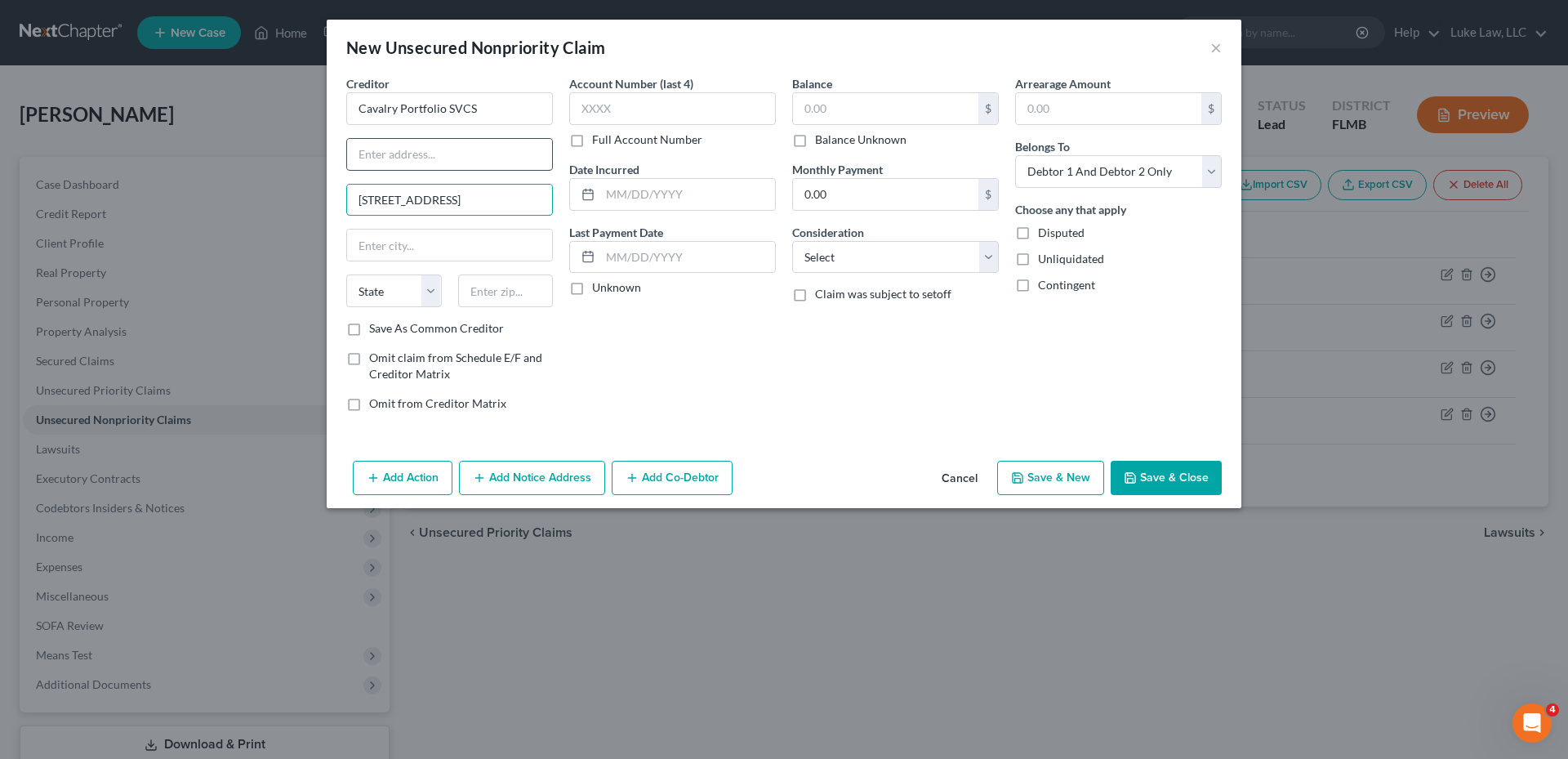
type input "[STREET_ADDRESS]"
click at [408, 163] on input "text" at bounding box center [450, 155] width 205 height 31
type input "c/o Citibank"
click at [395, 243] on input "text" at bounding box center [450, 245] width 205 height 31
type input "[GEOGRAPHIC_DATA]"
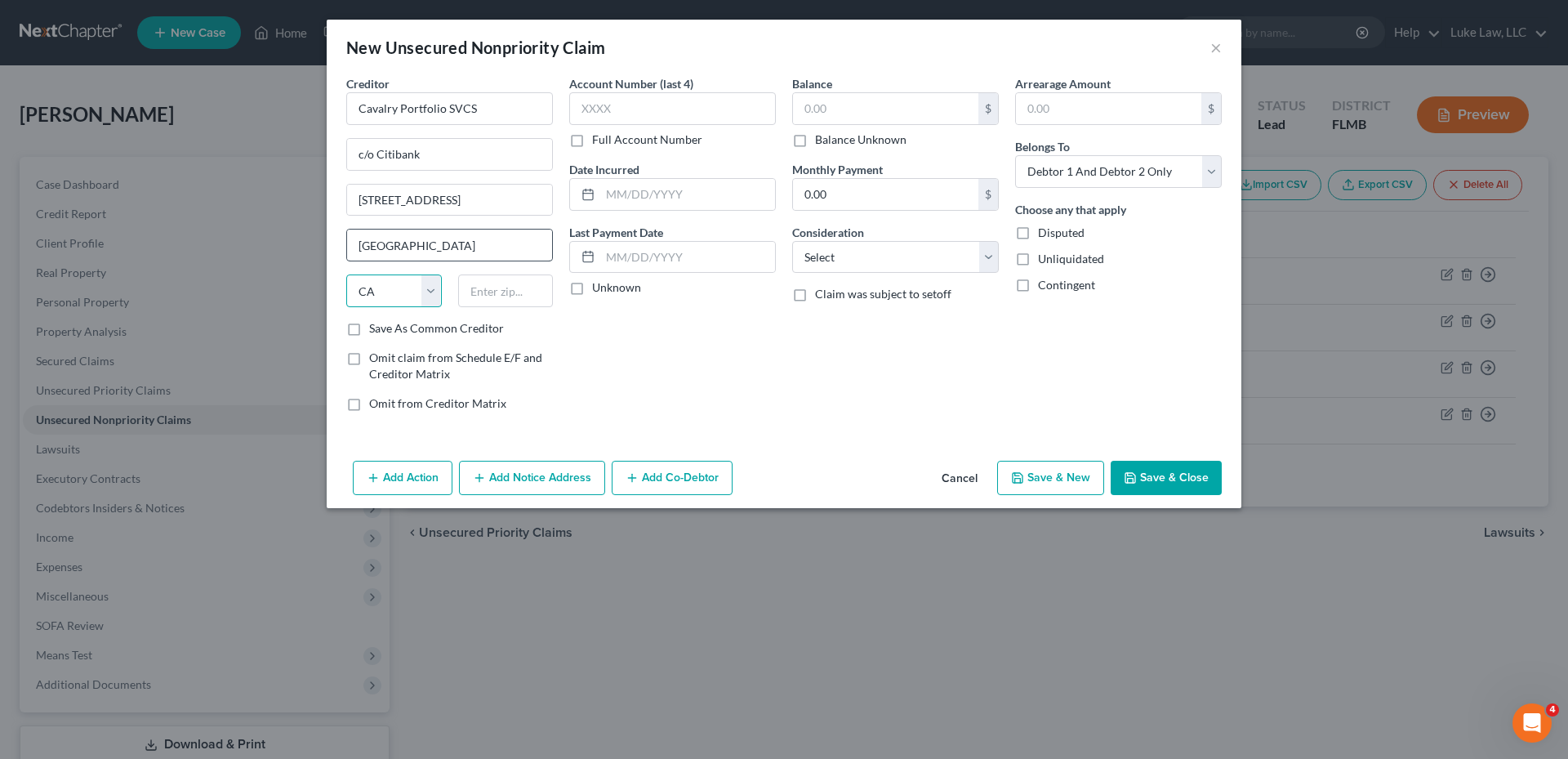
select select "6"
type input "06831"
click at [592, 146] on label "Full Account Number" at bounding box center [647, 140] width 110 height 17
click at [599, 143] on input "Full Account Number" at bounding box center [603, 136] width 10 height 10
click at [591, 115] on input "text" at bounding box center [672, 108] width 206 height 32
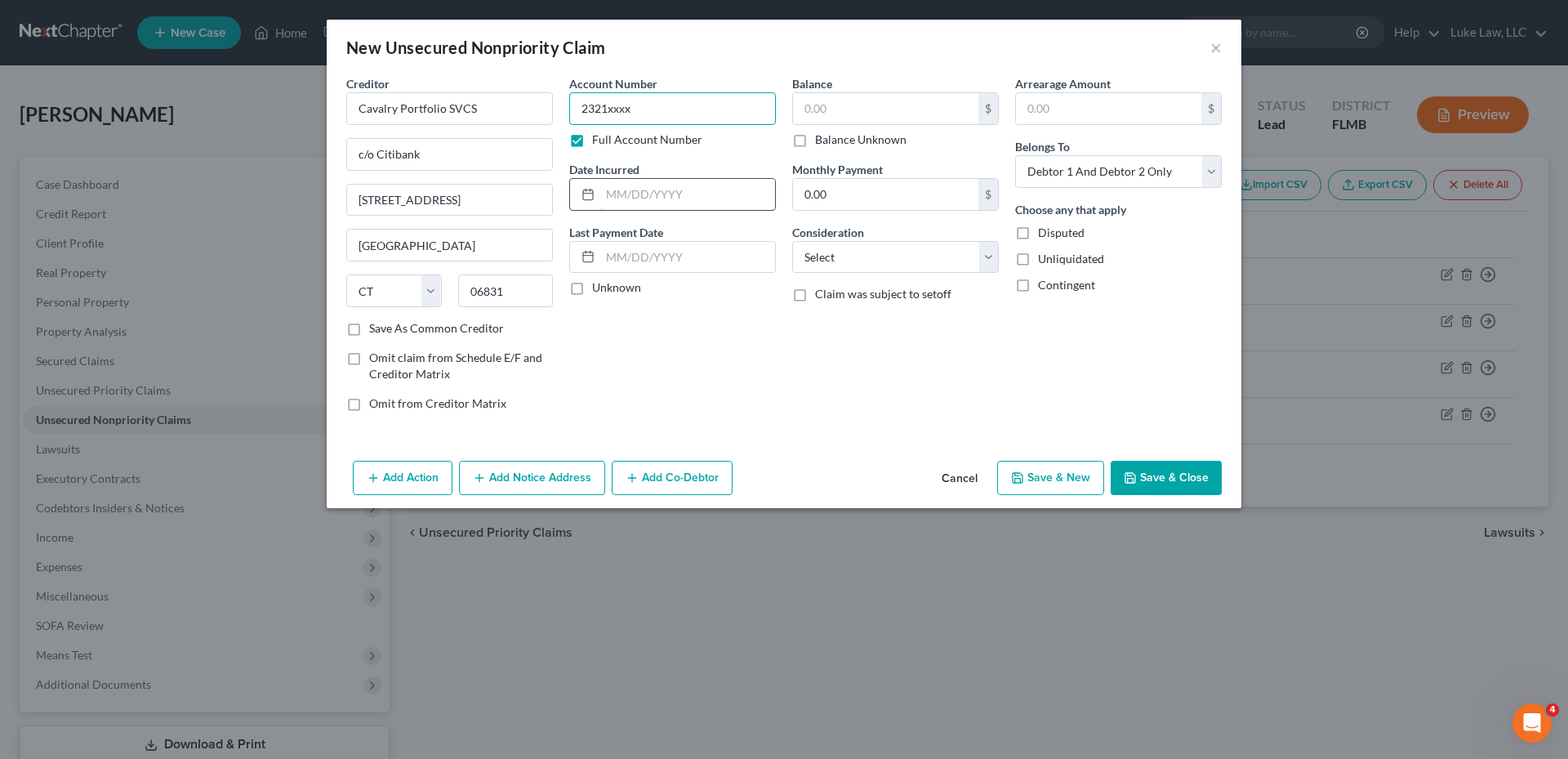
type input "2321xxxx"
click at [638, 196] on input "text" at bounding box center [687, 194] width 175 height 31
type input "12/2024"
click at [846, 104] on input "text" at bounding box center [885, 109] width 185 height 31
type input "5,303.00"
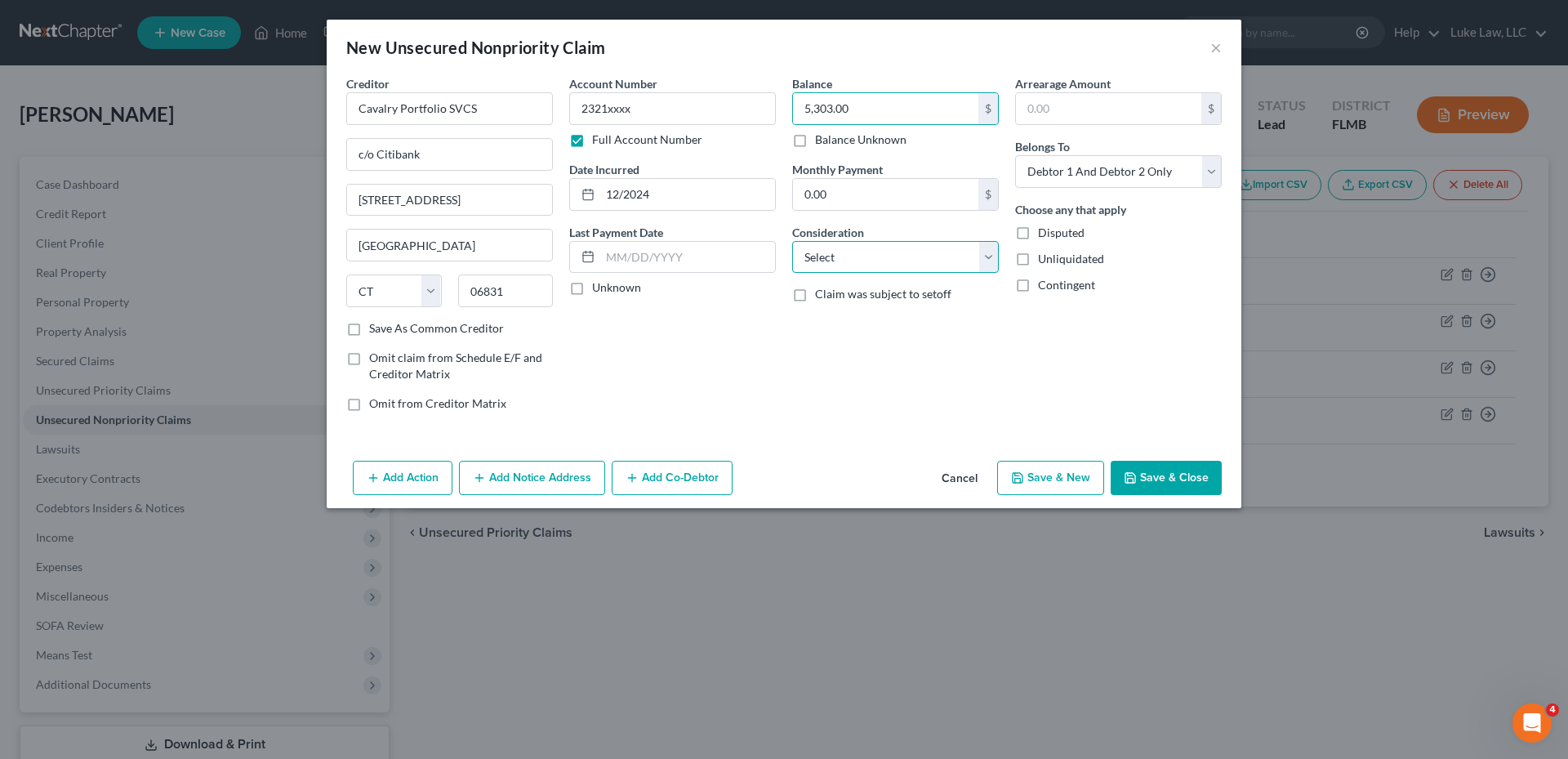
click at [987, 247] on select "Select Cable / Satellite Services Collection Agency Credit Card Debt Debt Couns…" at bounding box center [895, 256] width 206 height 32
select select "1"
click at [792, 241] on select "Select Cable / Satellite Services Collection Agency Credit Card Debt Debt Couns…" at bounding box center [895, 256] width 206 height 32
click at [1208, 175] on select "Select Debtor 1 Only Debtor 2 Only Debtor 1 And Debtor 2 Only At Least One Of T…" at bounding box center [1117, 171] width 206 height 32
select select "1"
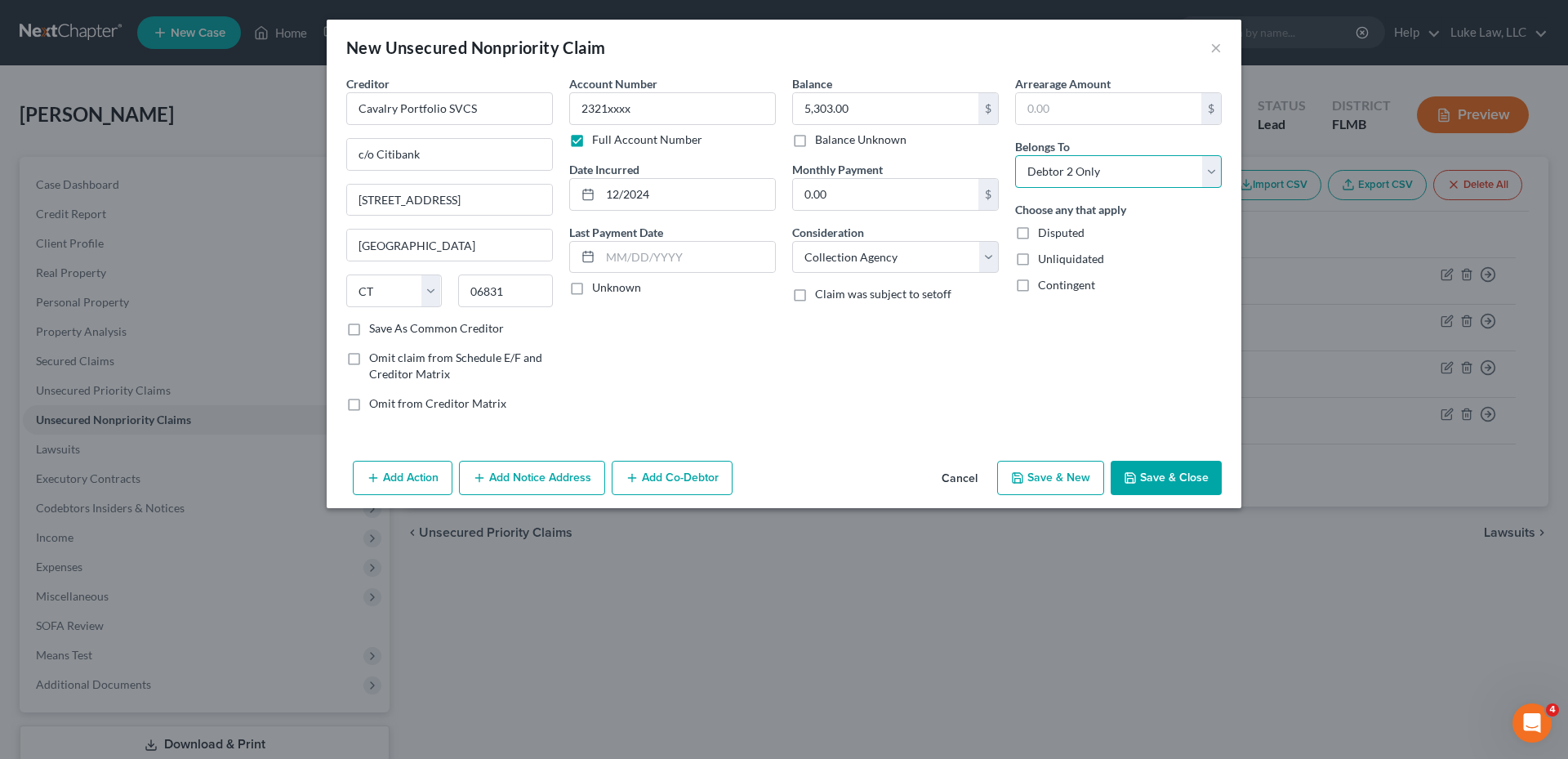
click at [1015, 156] on select "Select Debtor 1 Only Debtor 2 Only Debtor 1 And Debtor 2 Only At Least One Of T…" at bounding box center [1117, 171] width 206 height 32
click at [1178, 482] on button "Save & Close" at bounding box center [1167, 478] width 111 height 34
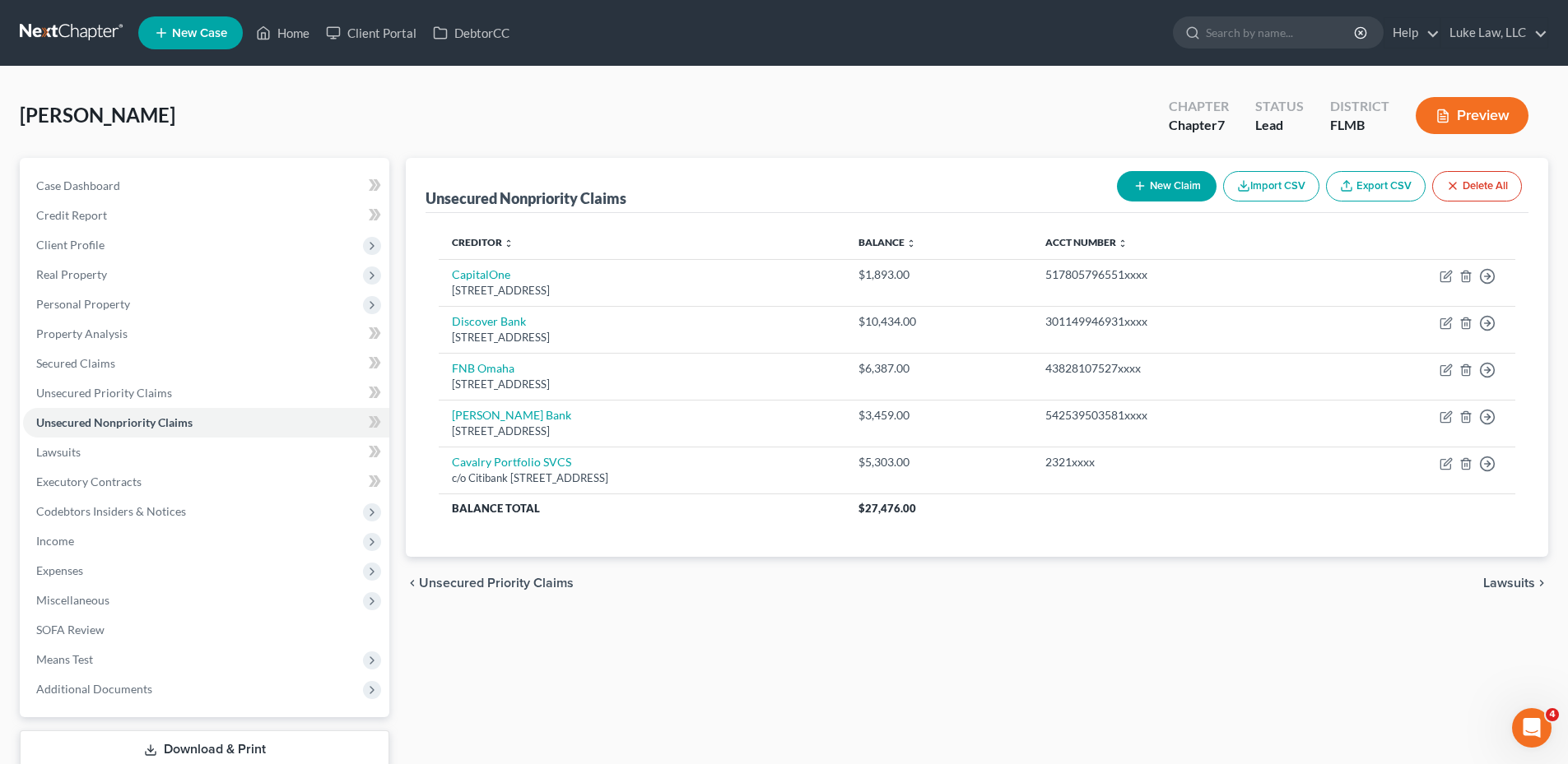
click at [1154, 189] on button "New Claim" at bounding box center [1166, 186] width 100 height 31
select select "2"
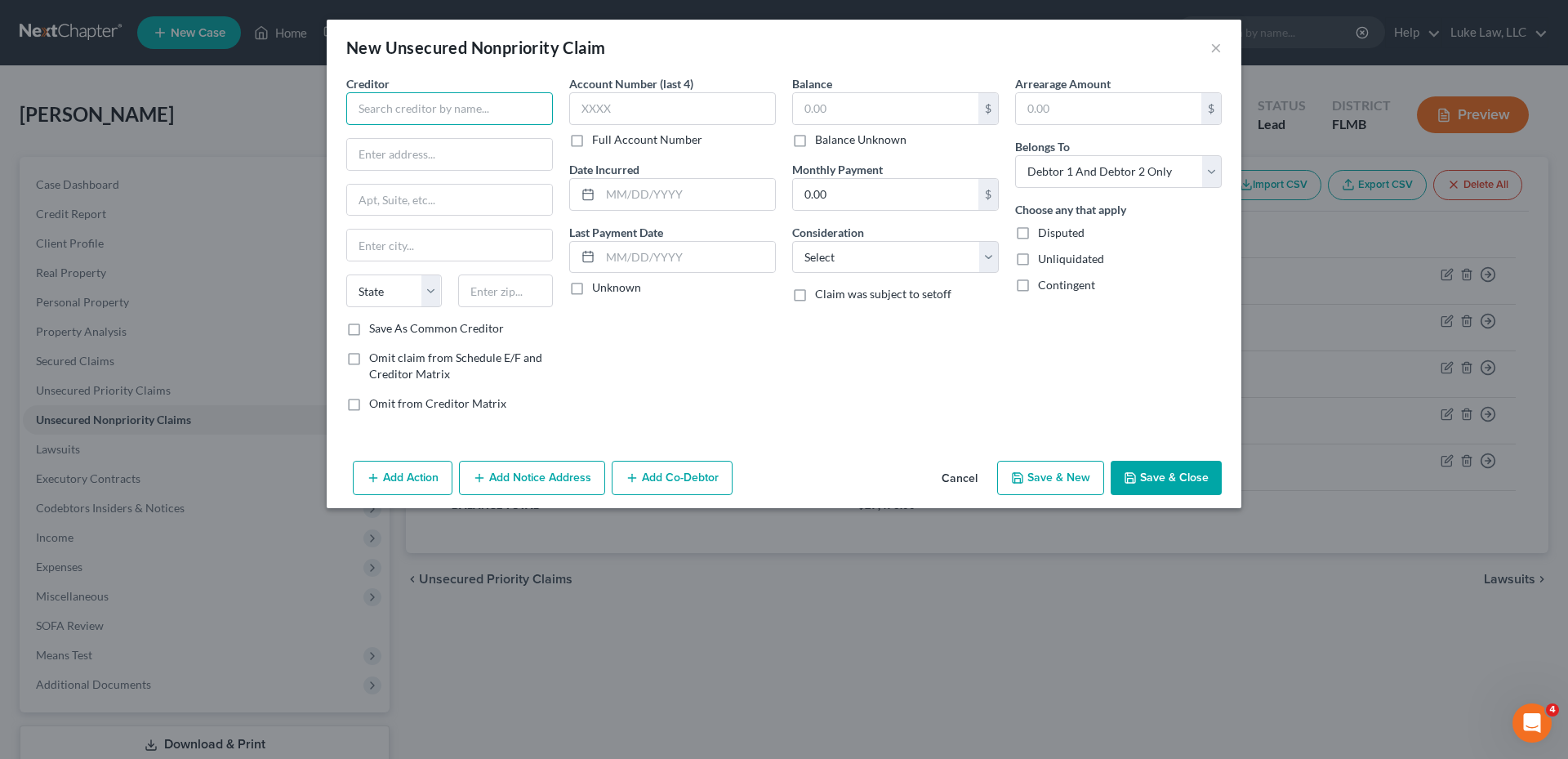
click at [372, 109] on input "text" at bounding box center [449, 108] width 206 height 32
type input "LVNV Funding"
type input "c/o Resurgent Capital Service"
type input "PO Box 1269"
type input "[GEOGRAPHIC_DATA]"
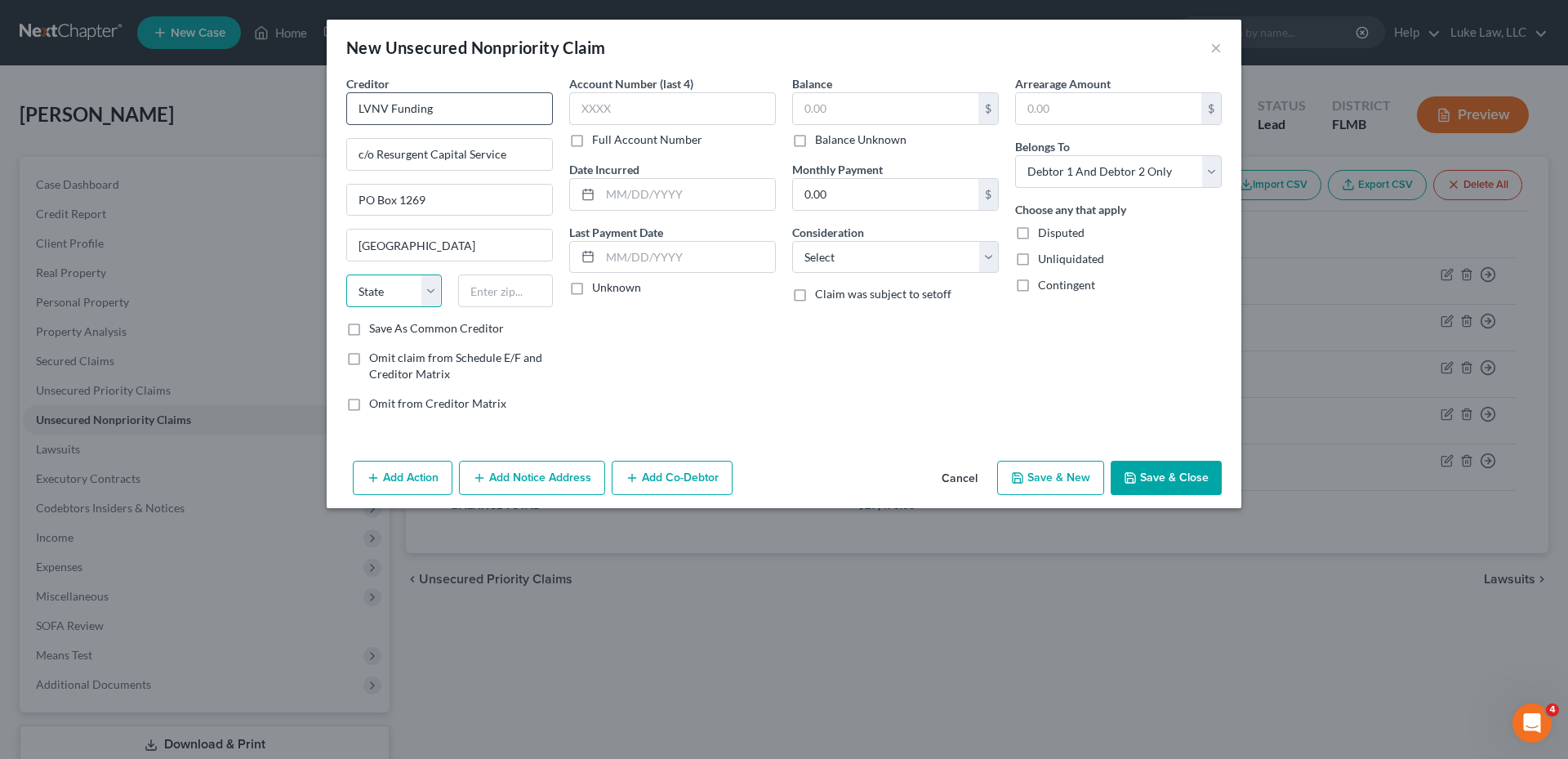
select select "42"
type input "29603"
click at [592, 143] on label "Full Account Number" at bounding box center [647, 140] width 110 height 17
click at [599, 143] on input "Full Account Number" at bounding box center [603, 136] width 10 height 10
click at [597, 109] on input "text" at bounding box center [672, 108] width 206 height 32
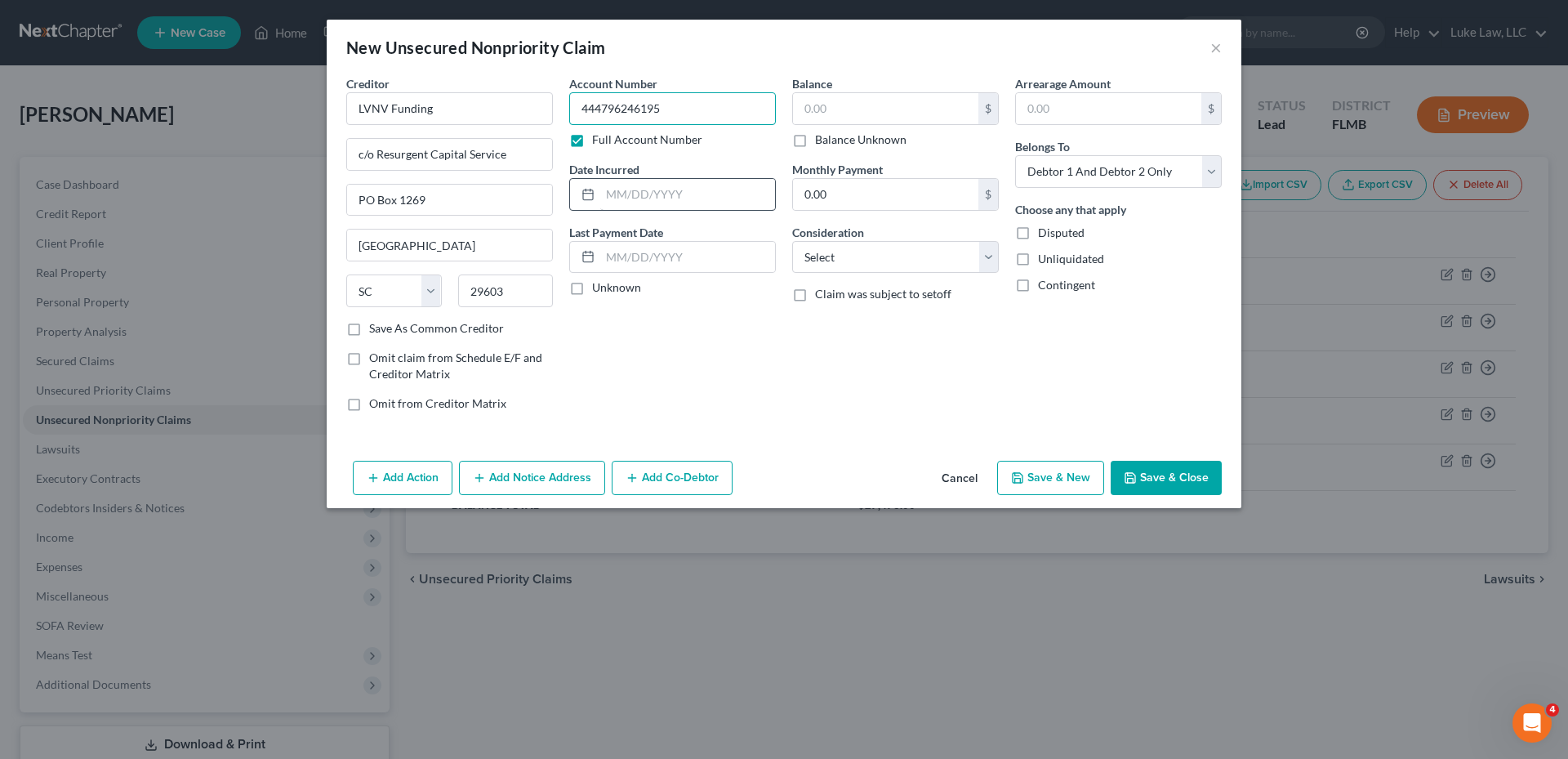
type input "444796246195"
click at [637, 197] on input "text" at bounding box center [687, 194] width 175 height 31
type input "08/2024"
click at [506, 153] on input "c/o Resurgent Capital Service" at bounding box center [450, 155] width 205 height 31
drag, startPoint x: 513, startPoint y: 153, endPoint x: 360, endPoint y: 157, distance: 153.1
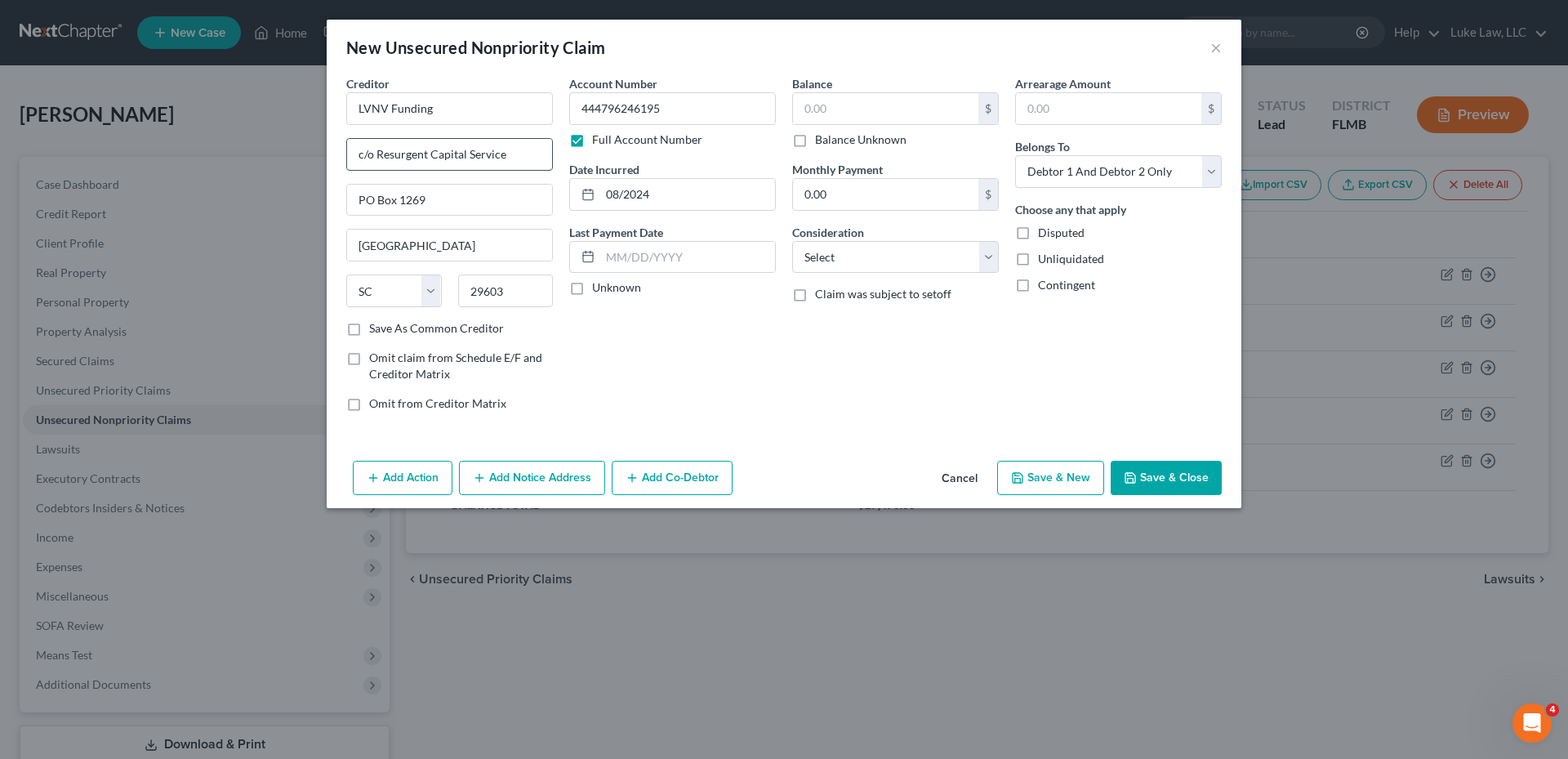
click at [360, 157] on input "c/o Resurgent Capital Service" at bounding box center [450, 155] width 205 height 31
click at [438, 105] on input "LVNV Funding" at bounding box center [449, 108] width 206 height 32
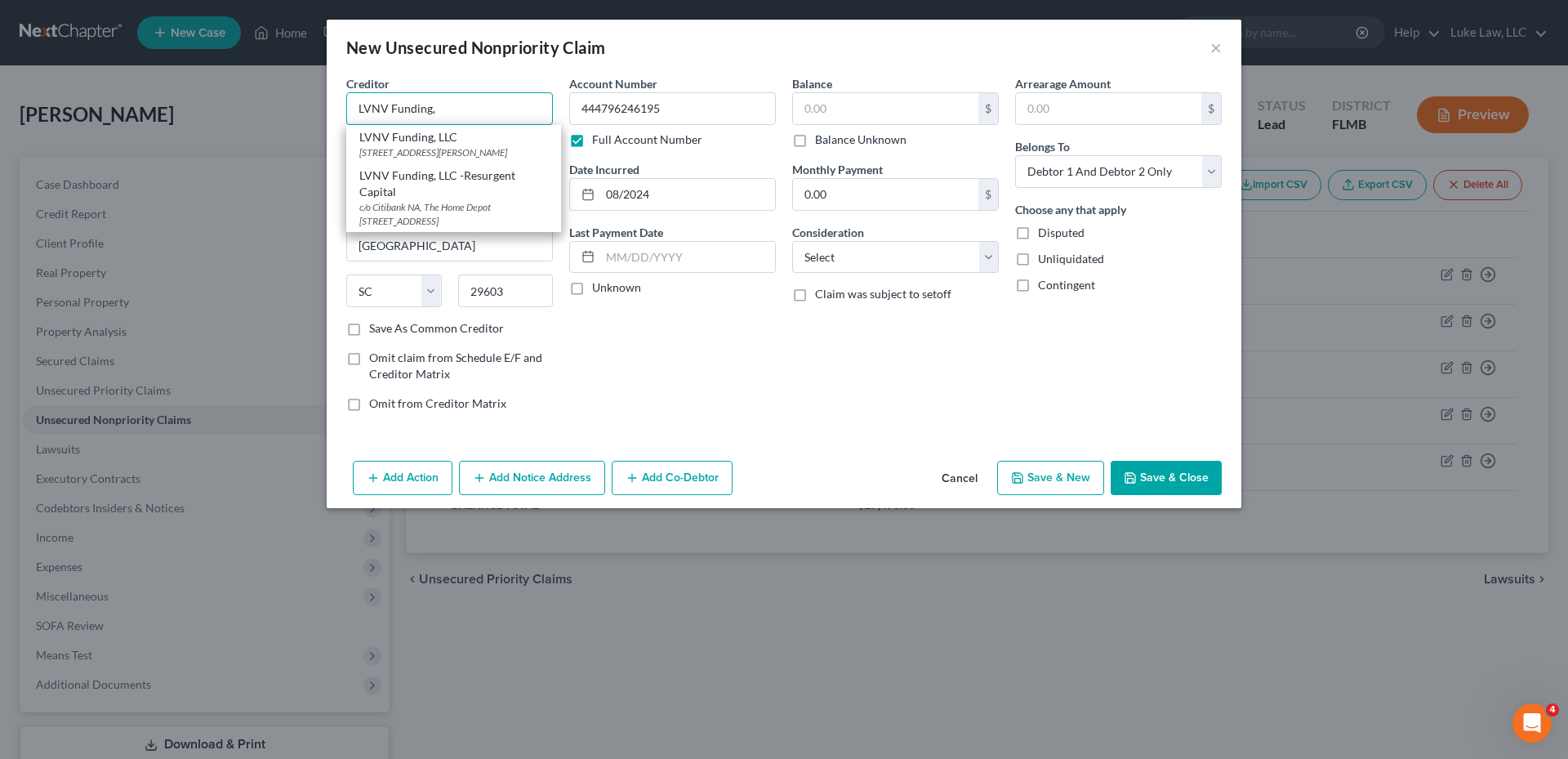
paste input "c/o Resurgent Capital Service"
type input "LVNV Funding, c/o Resurgent Capital Service"
click at [527, 71] on div "New Unsecured Nonpriority Claim ×" at bounding box center [784, 47] width 915 height 56
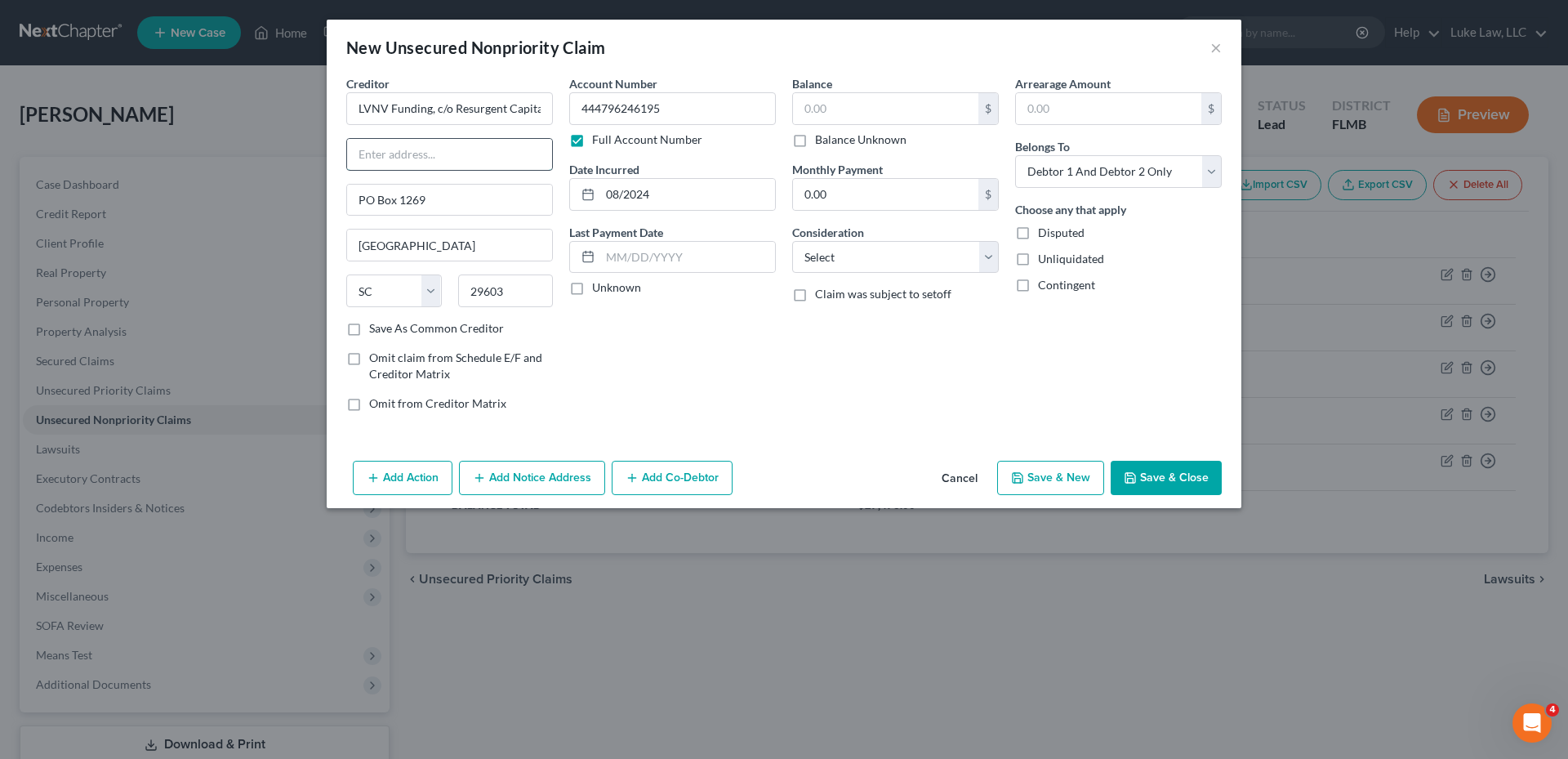
click at [379, 155] on input "text" at bounding box center [450, 155] width 205 height 31
type input "for Credit One Bank"
click at [835, 103] on input "text" at bounding box center [885, 109] width 185 height 31
type input "1,214.00"
click at [1000, 262] on div "Balance 1,214.00 $ Balance Unknown Balance Undetermined 1,214.00 $ Balance Unkn…" at bounding box center [895, 250] width 223 height 350
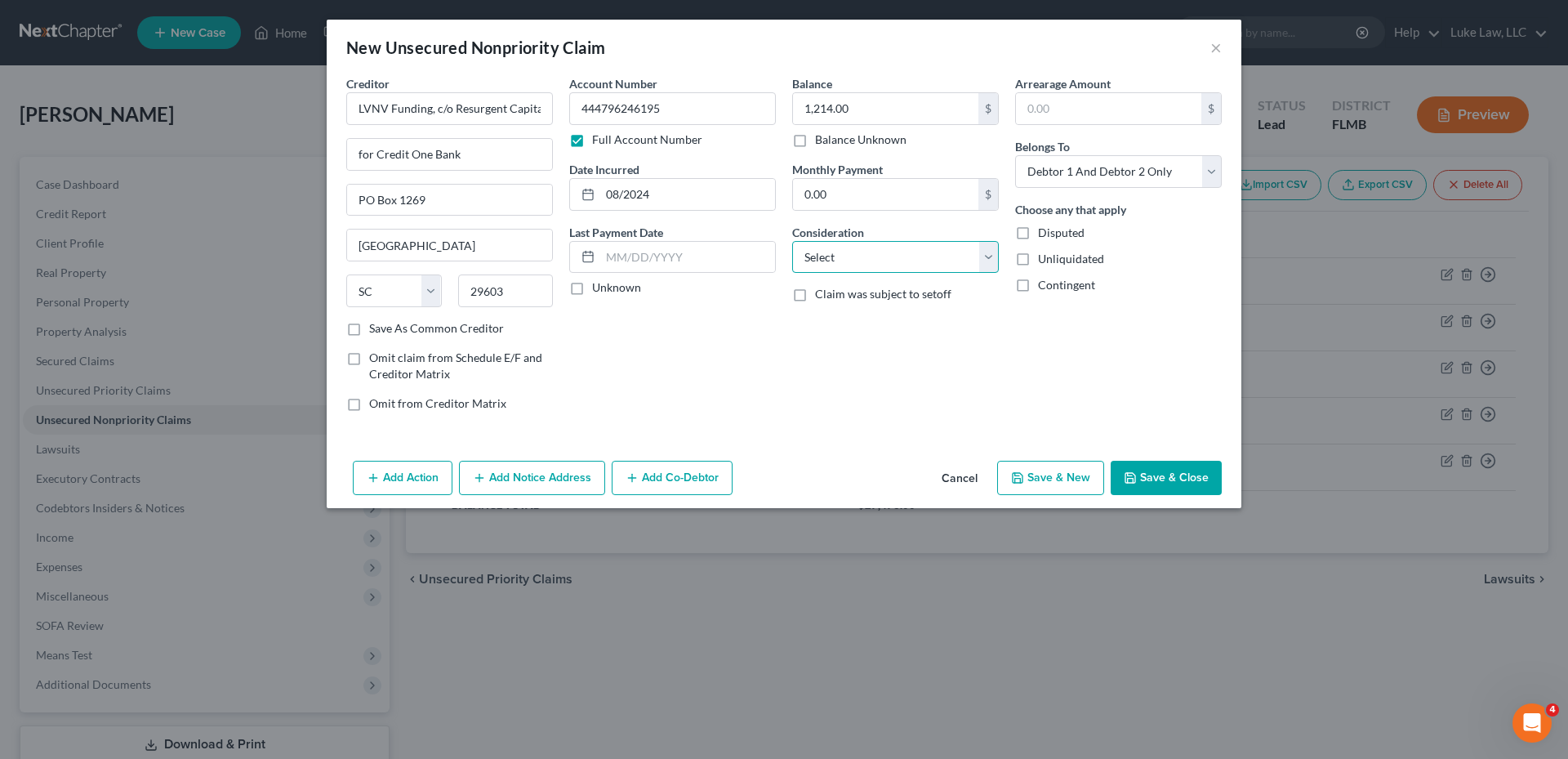
click at [995, 258] on select "Select Cable / Satellite Services Collection Agency Credit Card Debt Debt Couns…" at bounding box center [895, 256] width 206 height 32
select select "1"
click at [792, 241] on select "Select Cable / Satellite Services Collection Agency Credit Card Debt Debt Couns…" at bounding box center [895, 256] width 206 height 32
click at [1147, 182] on select "Select Debtor 1 Only Debtor 2 Only Debtor 1 And Debtor 2 Only At Least One Of T…" at bounding box center [1117, 171] width 206 height 32
select select "1"
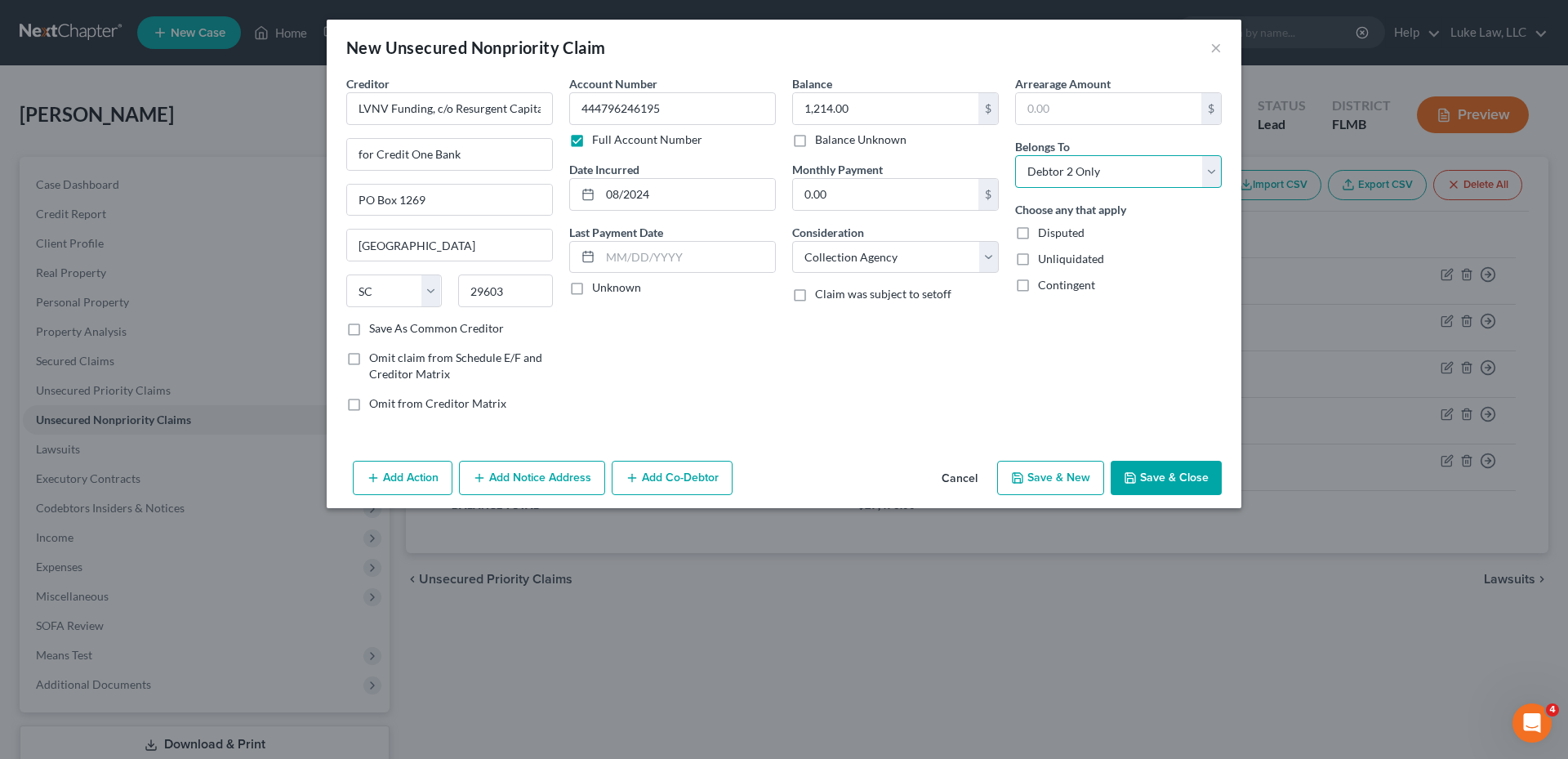
click at [1015, 156] on select "Select Debtor 1 Only Debtor 2 Only Debtor 1 And Debtor 2 Only At Least One Of T…" at bounding box center [1117, 171] width 206 height 32
click at [1170, 470] on button "Save & Close" at bounding box center [1167, 478] width 111 height 34
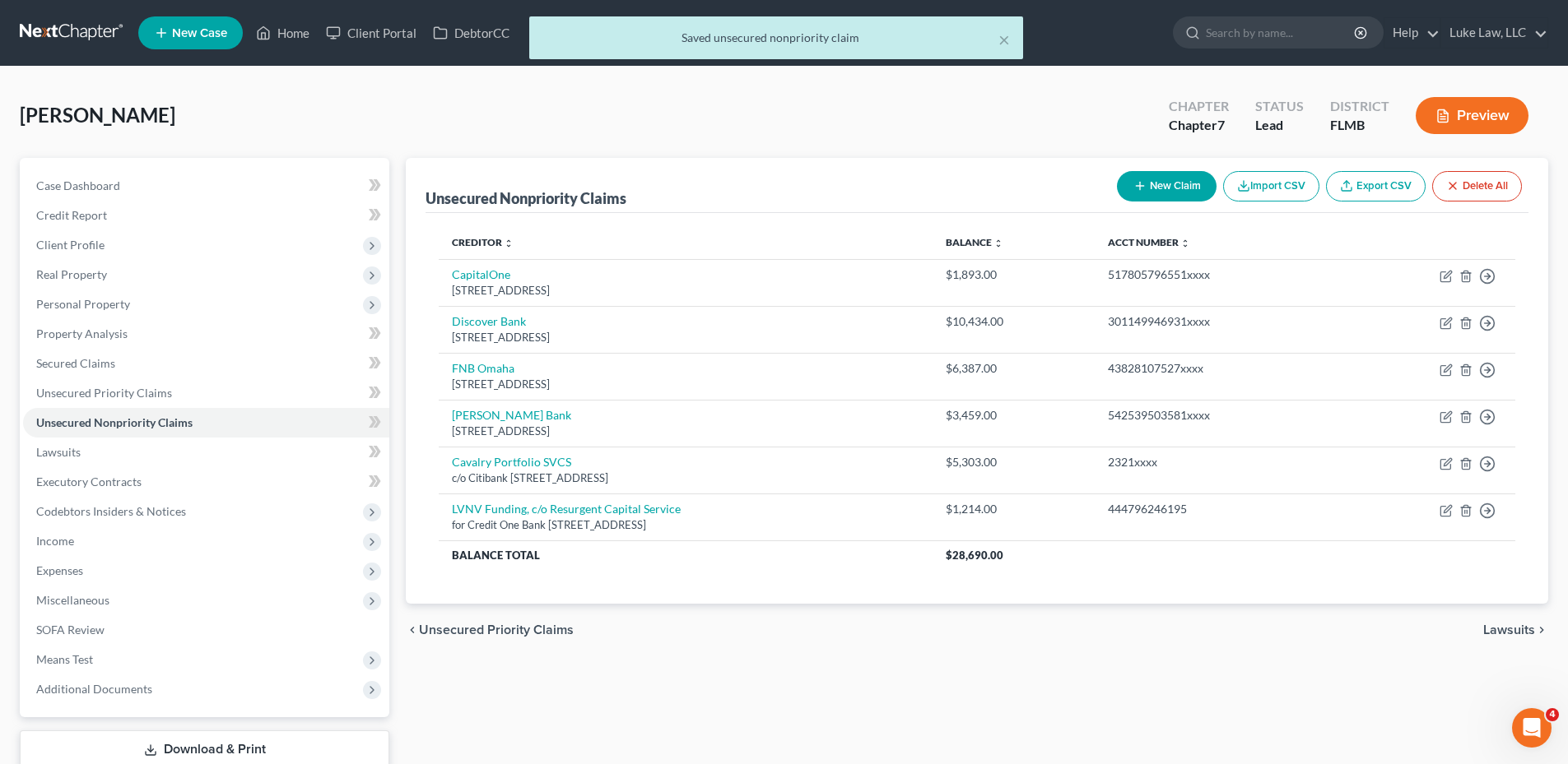
click at [1155, 182] on button "New Claim" at bounding box center [1166, 186] width 100 height 31
select select "2"
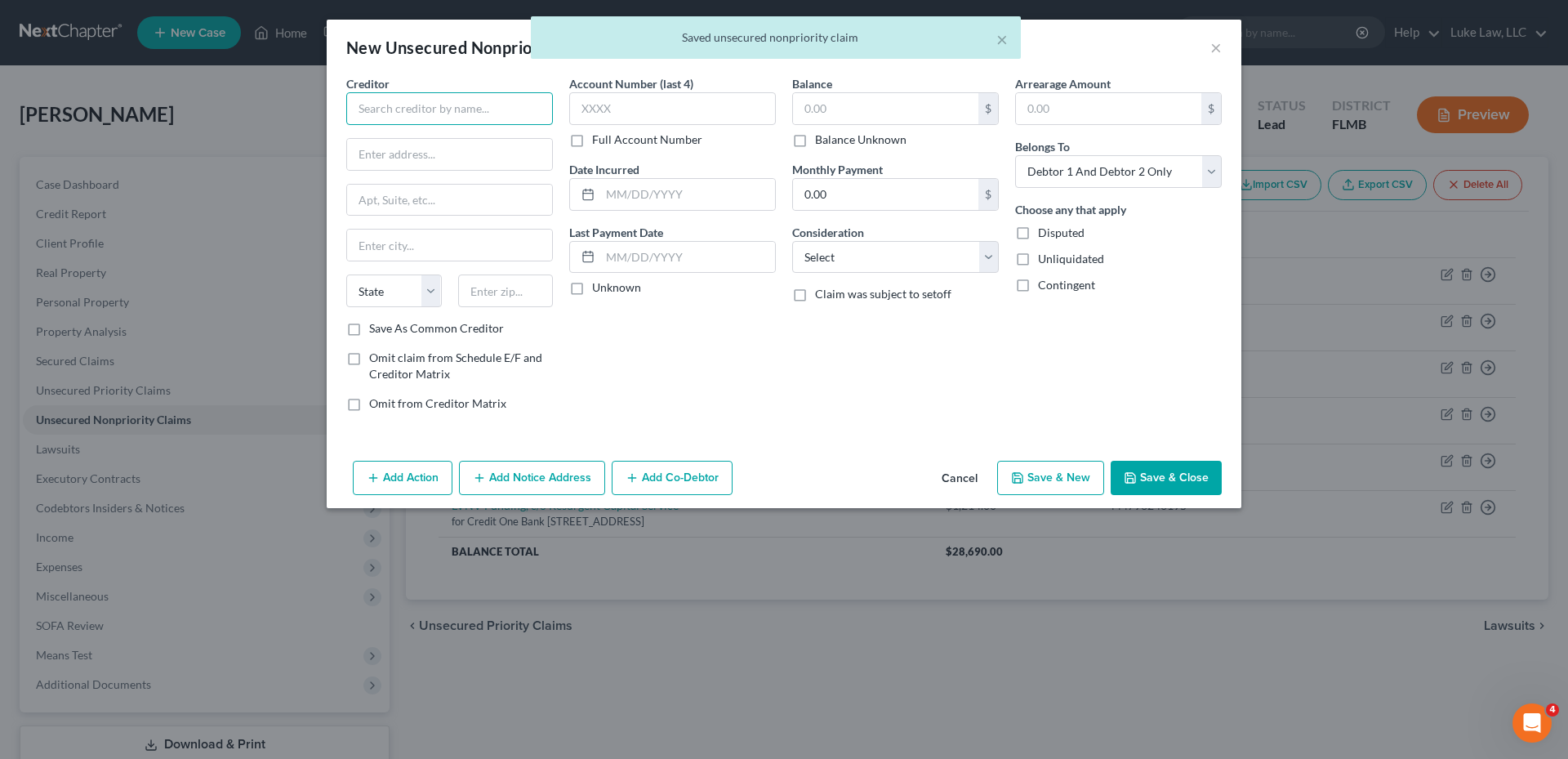
click at [401, 107] on input "text" at bounding box center [449, 108] width 206 height 32
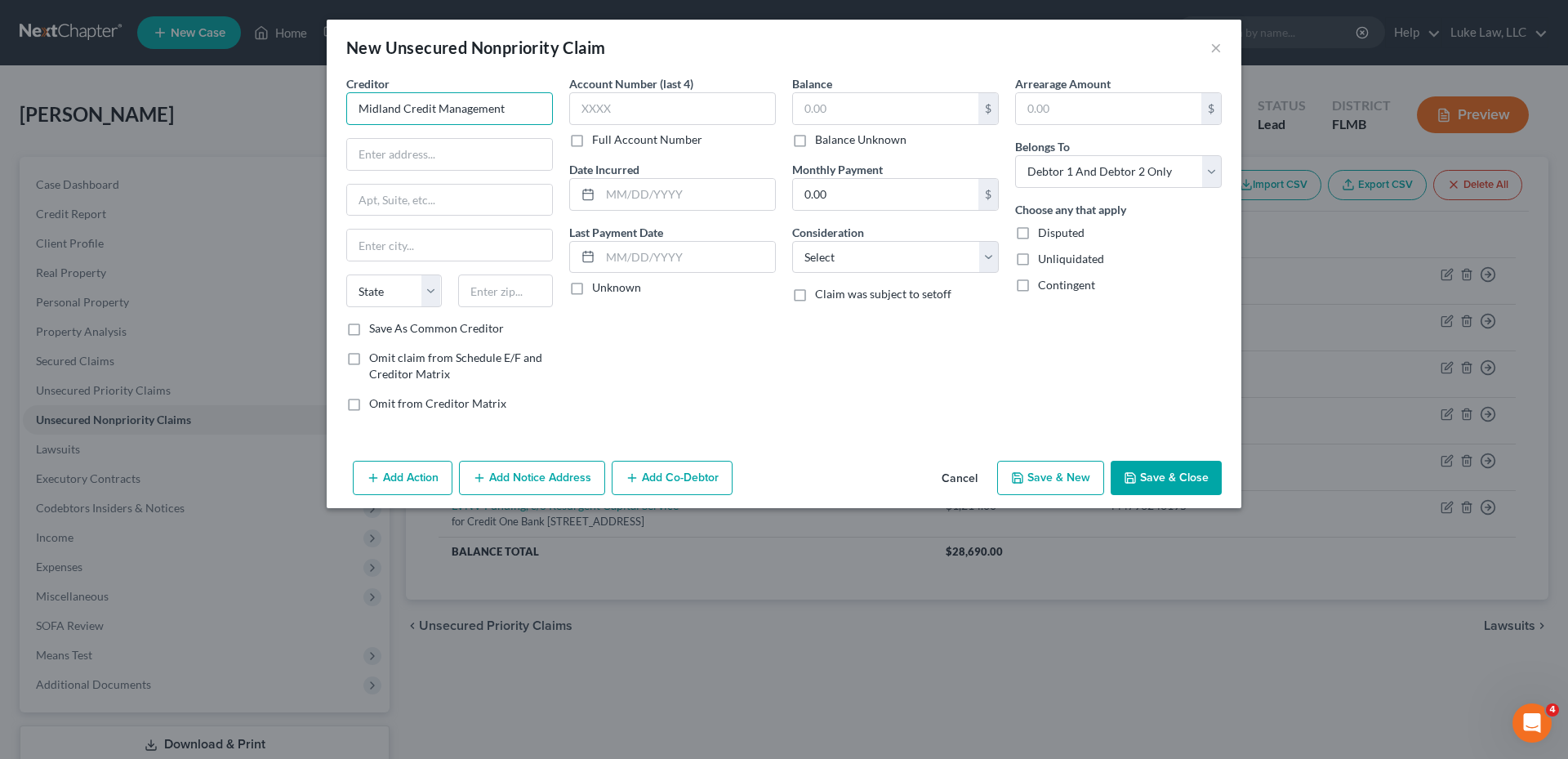
click at [502, 111] on input "Midland Credit Management" at bounding box center [449, 108] width 206 height 32
type input "Midland Credit Management, Inc"
click at [433, 150] on input "text" at bounding box center [450, 155] width 205 height 31
type input "[STREET_ADDRESS]"
type input "Sui"
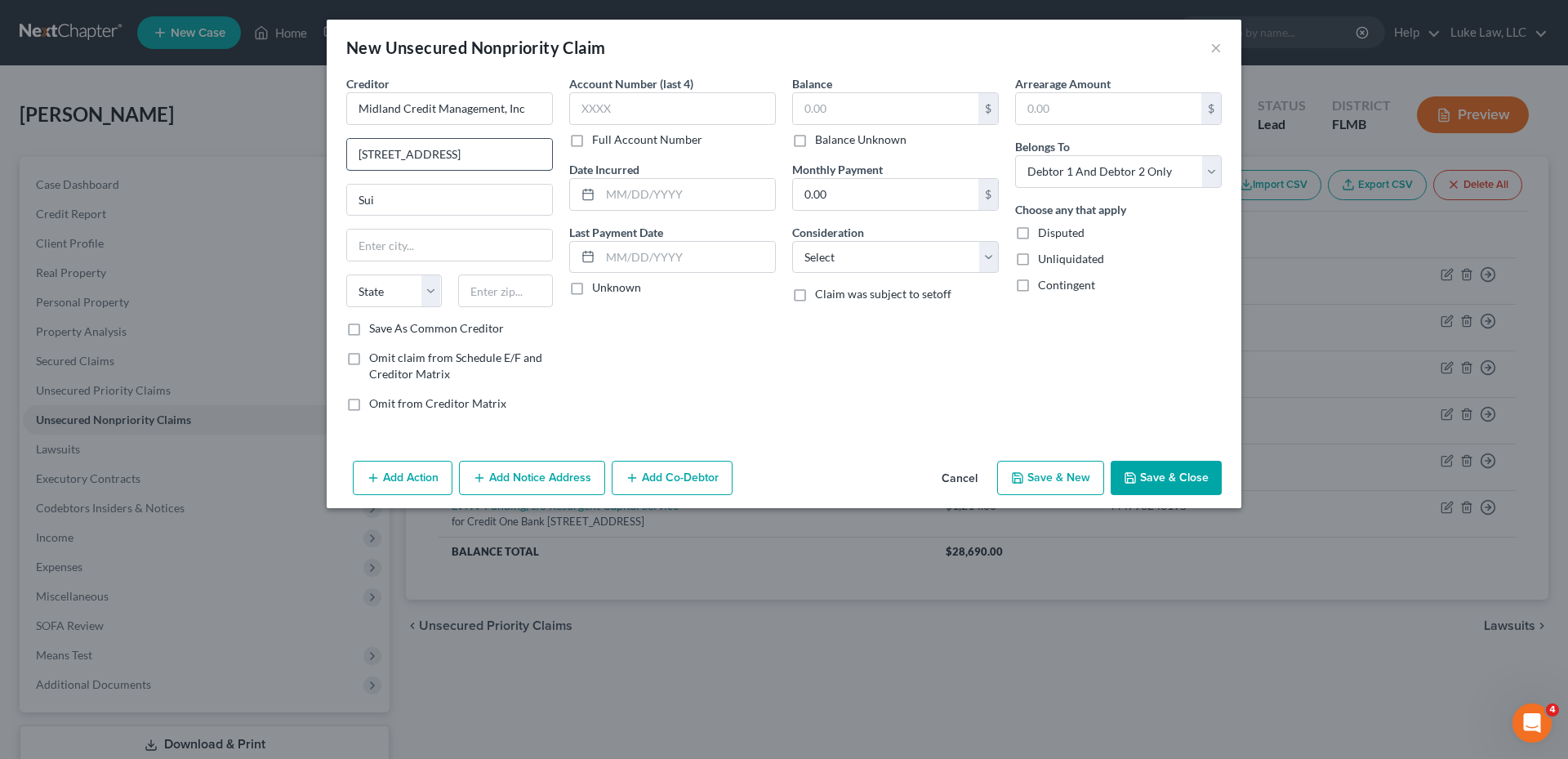
drag, startPoint x: 472, startPoint y: 155, endPoint x: 357, endPoint y: 154, distance: 115.0
click at [357, 154] on input "[STREET_ADDRESS]" at bounding box center [450, 155] width 205 height 31
click at [358, 199] on input "Sui" at bounding box center [450, 201] width 205 height 31
paste input "[STREET_ADDRESS]"
type input "[STREET_ADDRESS]"
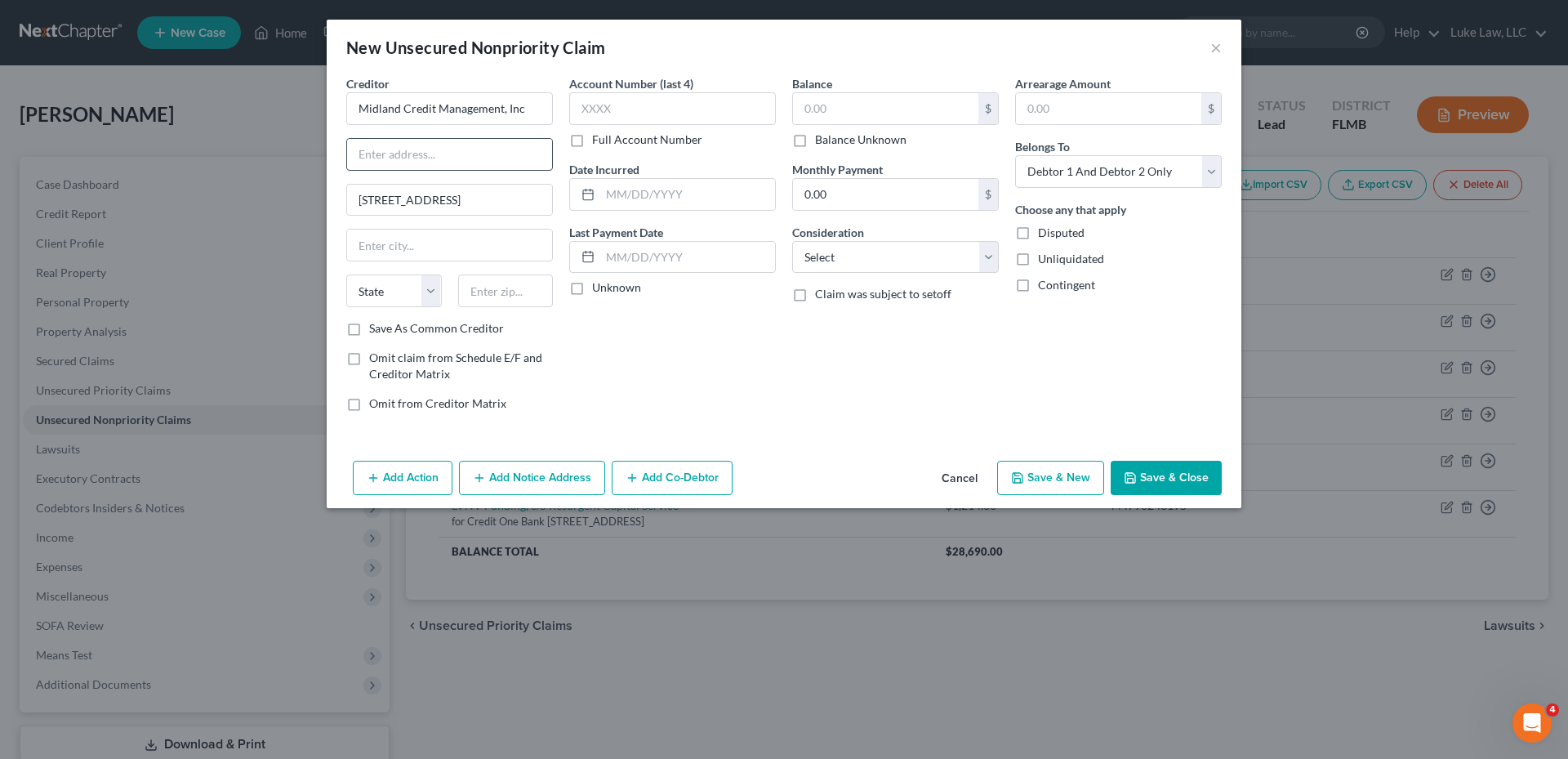
click at [387, 154] on input "text" at bounding box center [450, 155] width 205 height 31
type input "c/o Citibank, N.A."
click at [388, 242] on input "text" at bounding box center [450, 245] width 205 height 31
click at [457, 200] on input "[STREET_ADDRESS]" at bounding box center [450, 201] width 205 height 31
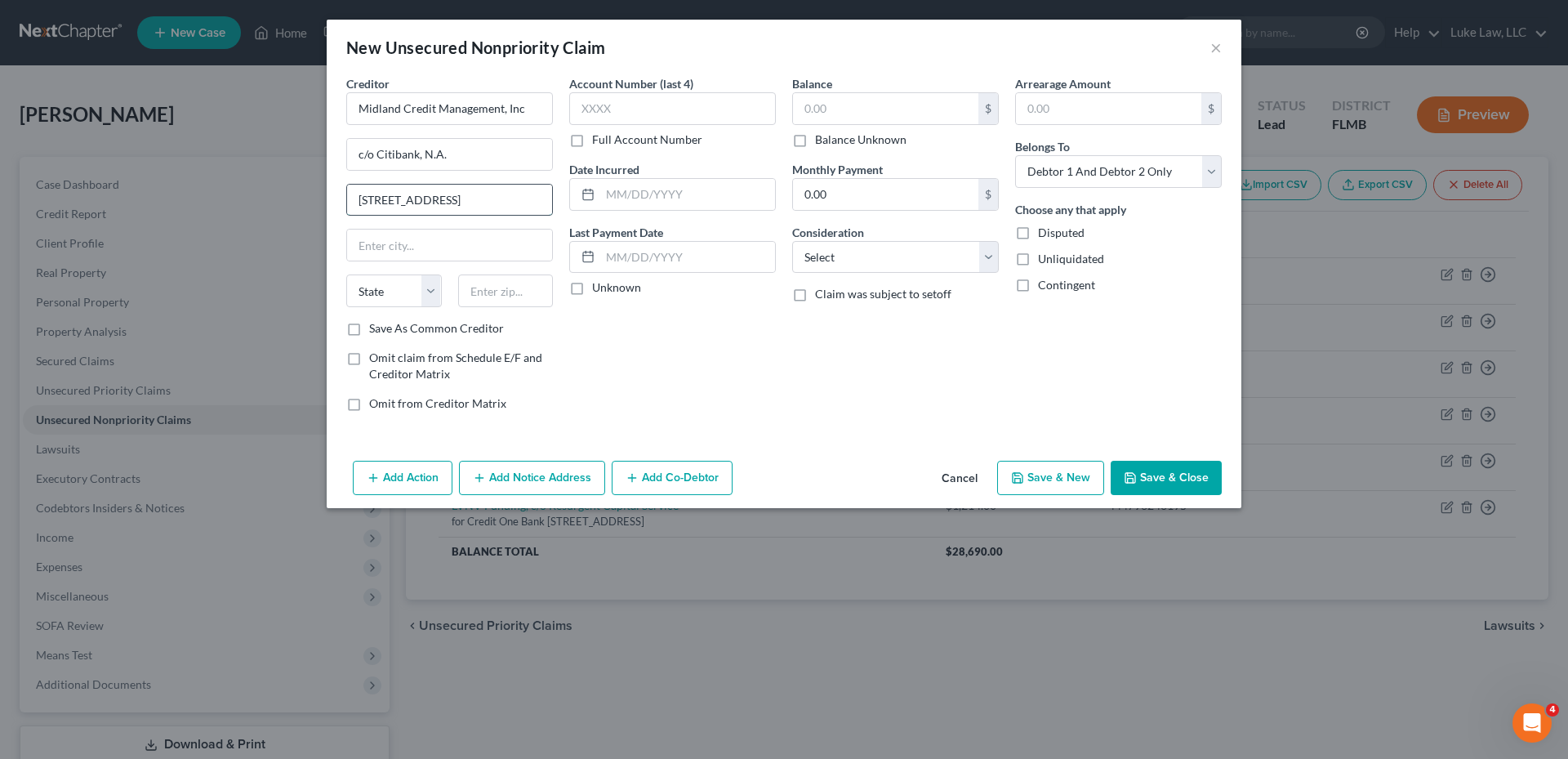
click at [479, 202] on input "[STREET_ADDRESS]" at bounding box center [450, 201] width 205 height 31
type input "[STREET_ADDRESS]"
click at [459, 242] on input "text" at bounding box center [450, 245] width 205 height 31
type input "[PERSON_NAME]"
select select "23"
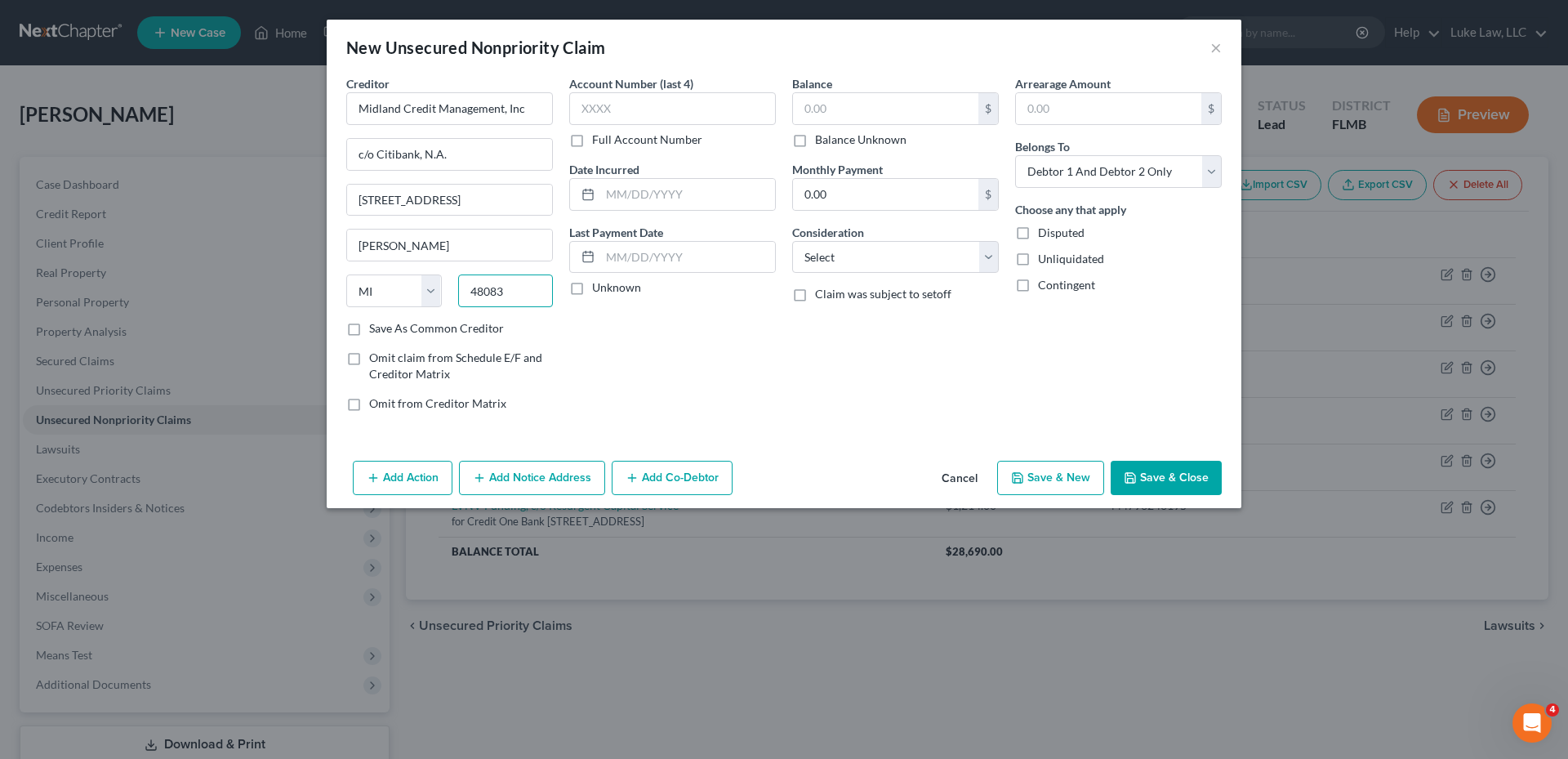
type input "48083"
click at [592, 145] on label "Full Account Number" at bounding box center [647, 140] width 110 height 17
click at [599, 143] on input "Full Account Number" at bounding box center [603, 136] width 10 height 10
click at [588, 112] on input "text" at bounding box center [672, 108] width 206 height 32
type input "32842xxxx"
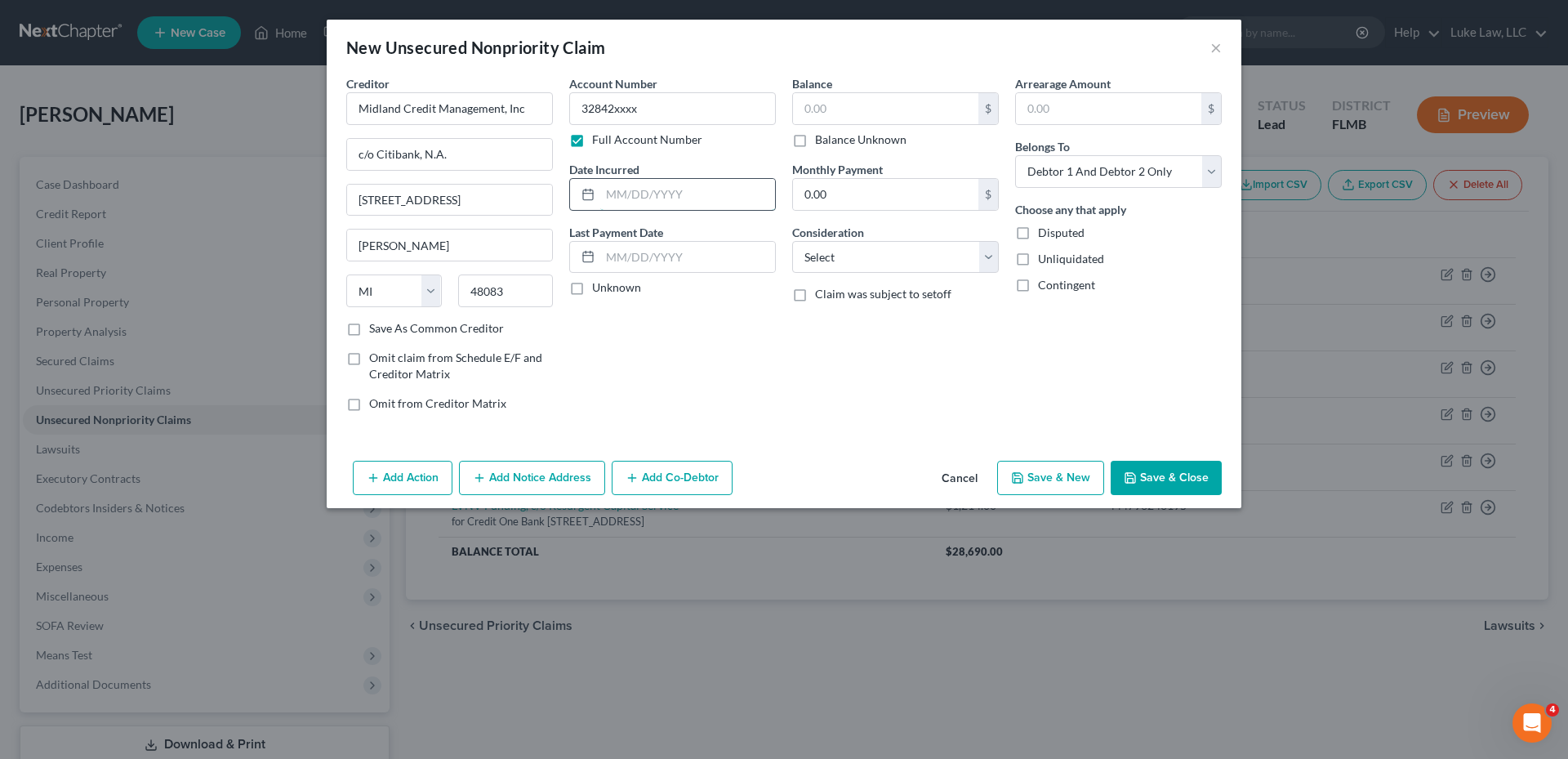
click at [611, 188] on input "text" at bounding box center [687, 194] width 175 height 31
type input "08/2024"
click at [839, 106] on input "text" at bounding box center [885, 109] width 185 height 31
type input "2,500.00"
click at [996, 260] on select "Select Cable / Satellite Services Collection Agency Credit Card Debt Debt Couns…" at bounding box center [895, 256] width 206 height 32
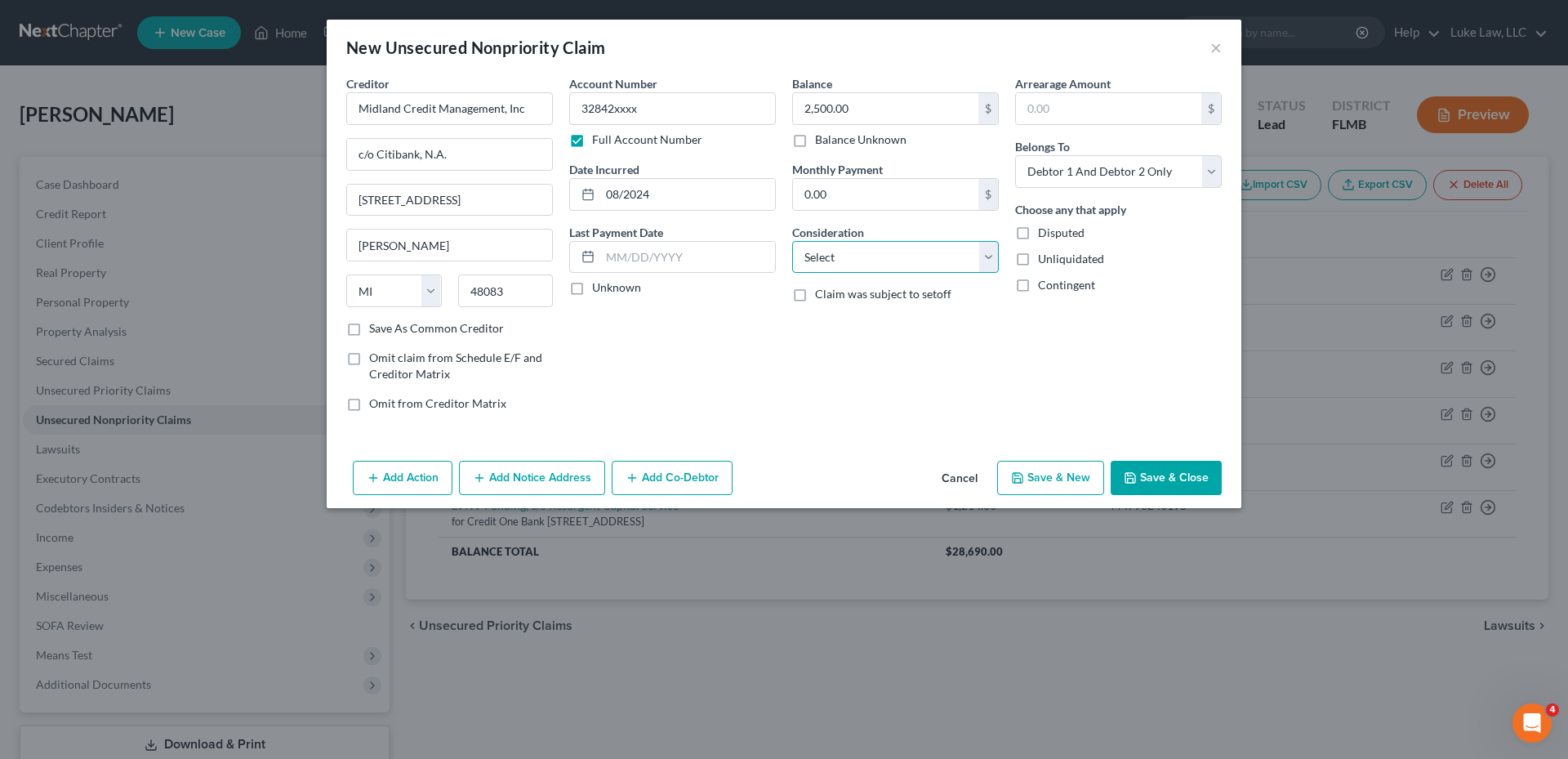
select select "1"
click at [792, 241] on select "Select Cable / Satellite Services Collection Agency Credit Card Debt Debt Couns…" at bounding box center [895, 256] width 206 height 32
click at [1211, 172] on select "Select Debtor 1 Only Debtor 2 Only Debtor 1 And Debtor 2 Only At Least One Of T…" at bounding box center [1117, 171] width 206 height 32
select select "1"
click at [1015, 156] on select "Select Debtor 1 Only Debtor 2 Only Debtor 1 And Debtor 2 Only At Least One Of T…" at bounding box center [1117, 171] width 206 height 32
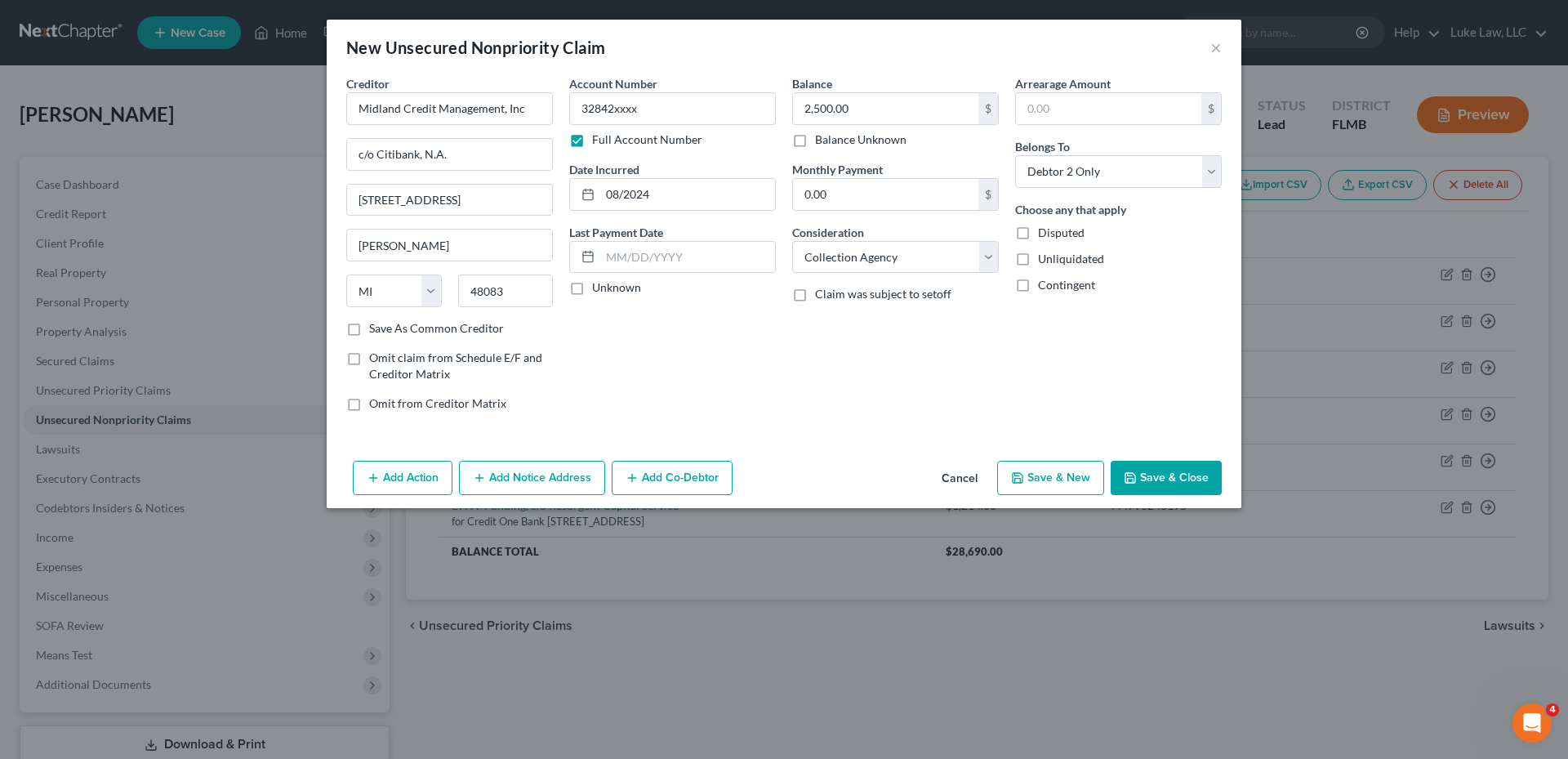
click at [1150, 479] on button "Save & Close" at bounding box center [1167, 478] width 111 height 34
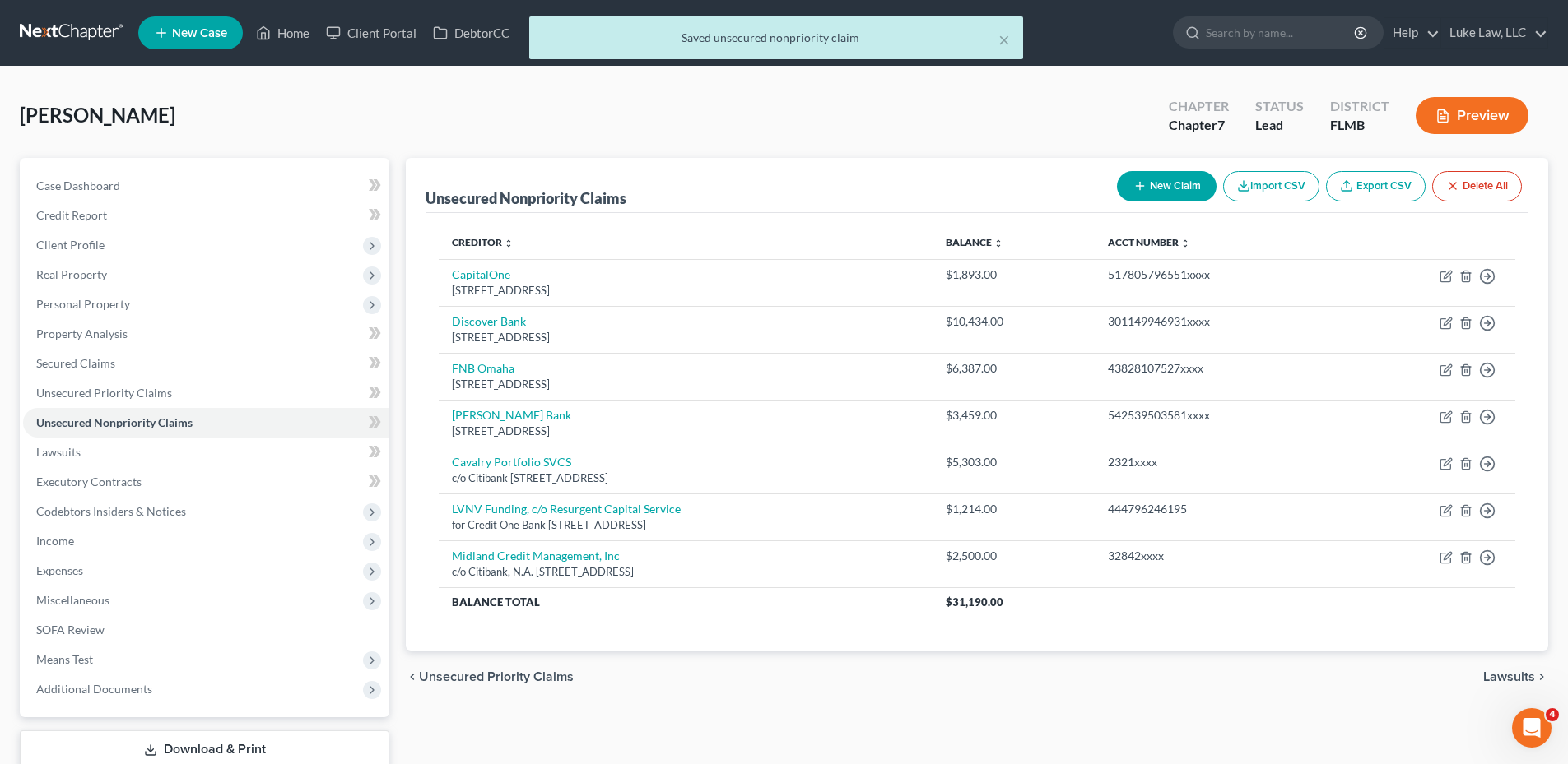
click at [1168, 191] on button "New Claim" at bounding box center [1166, 186] width 100 height 31
select select "2"
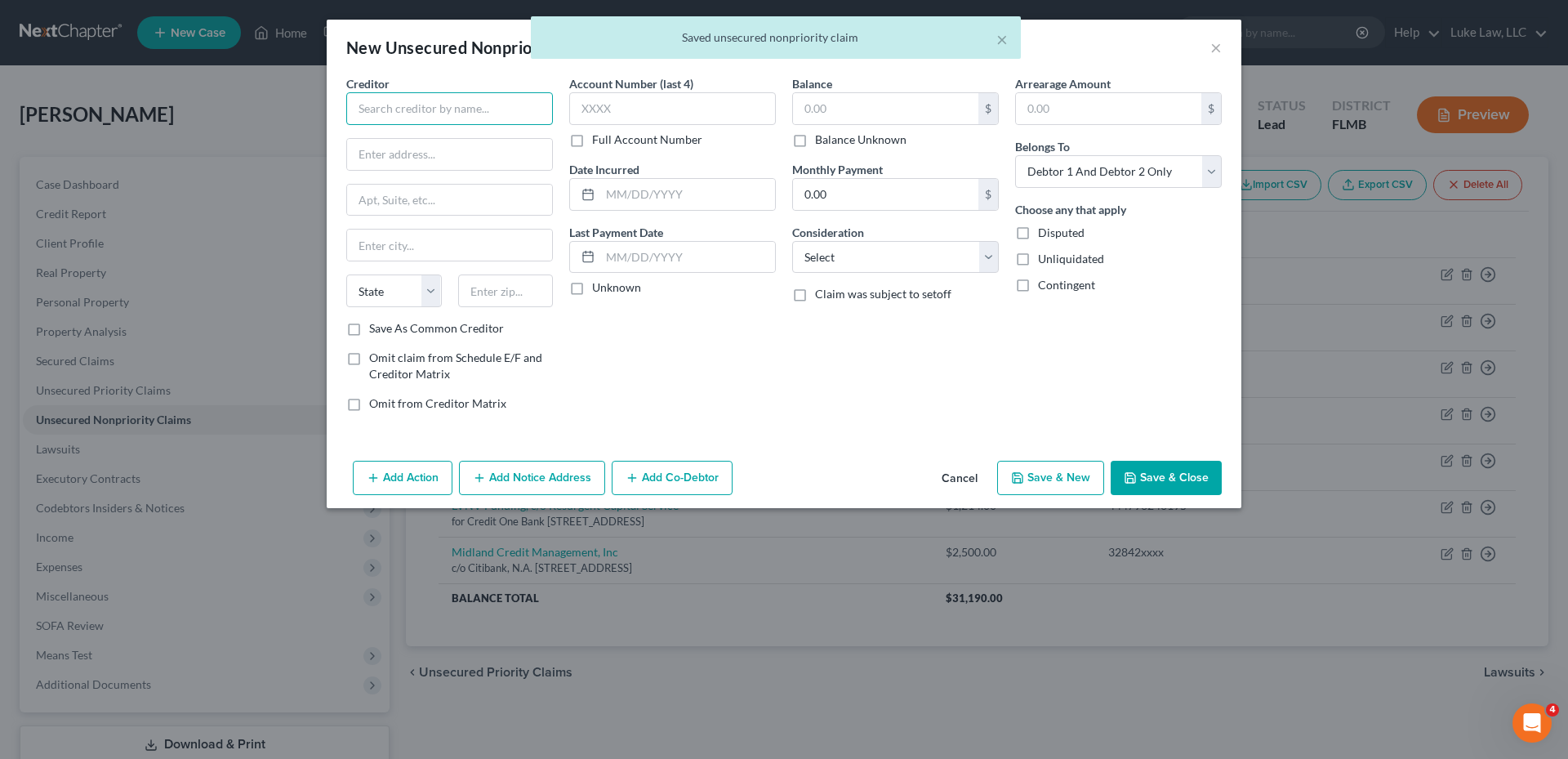
click at [439, 107] on input "text" at bounding box center [449, 108] width 206 height 32
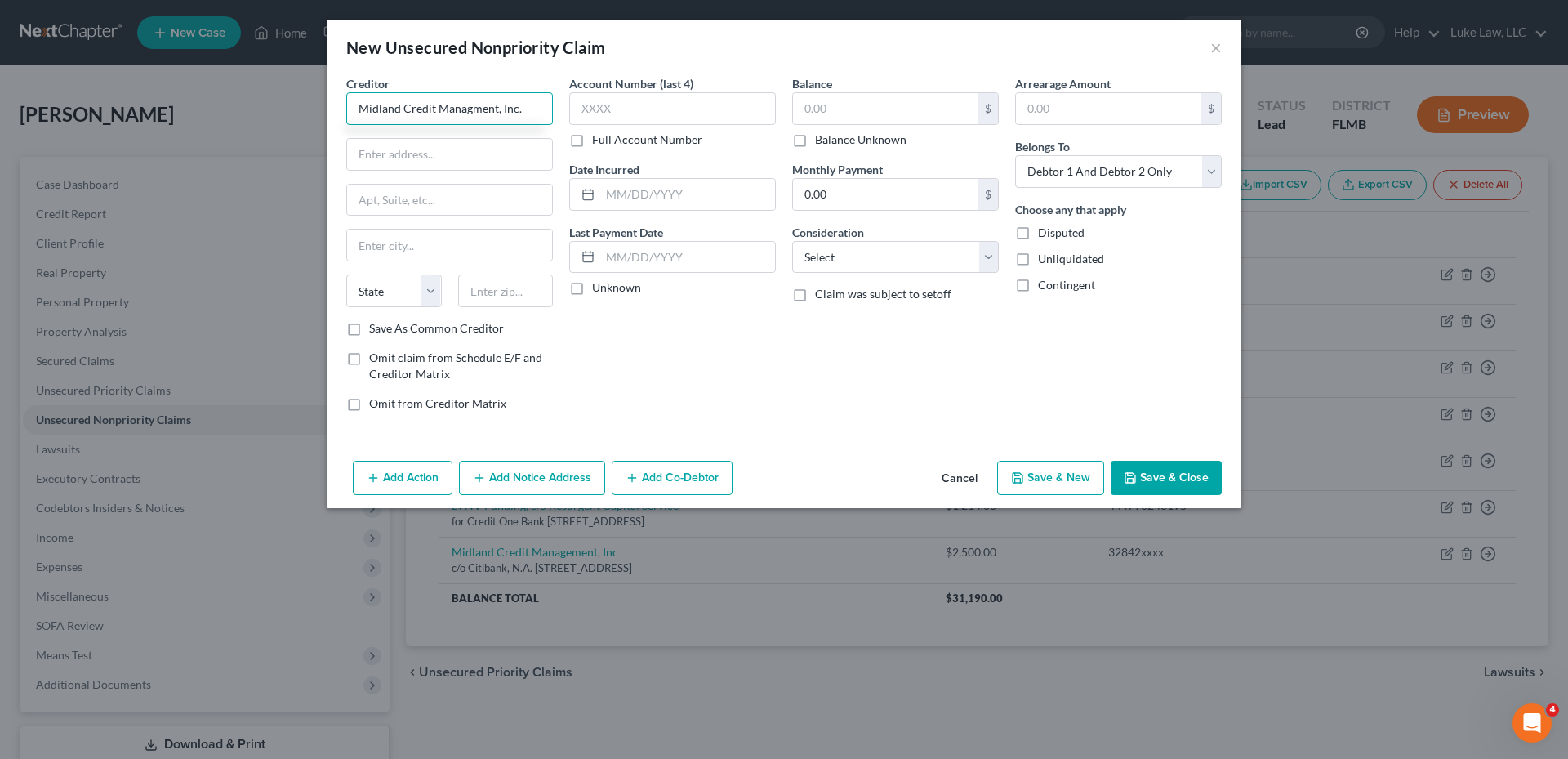
type input "Midland Credit Managment, Inc."
type input "C"
type input "c/o Citibank, N.A."
type input "[STREET_ADDRESS]"
type input "[PERSON_NAME]"
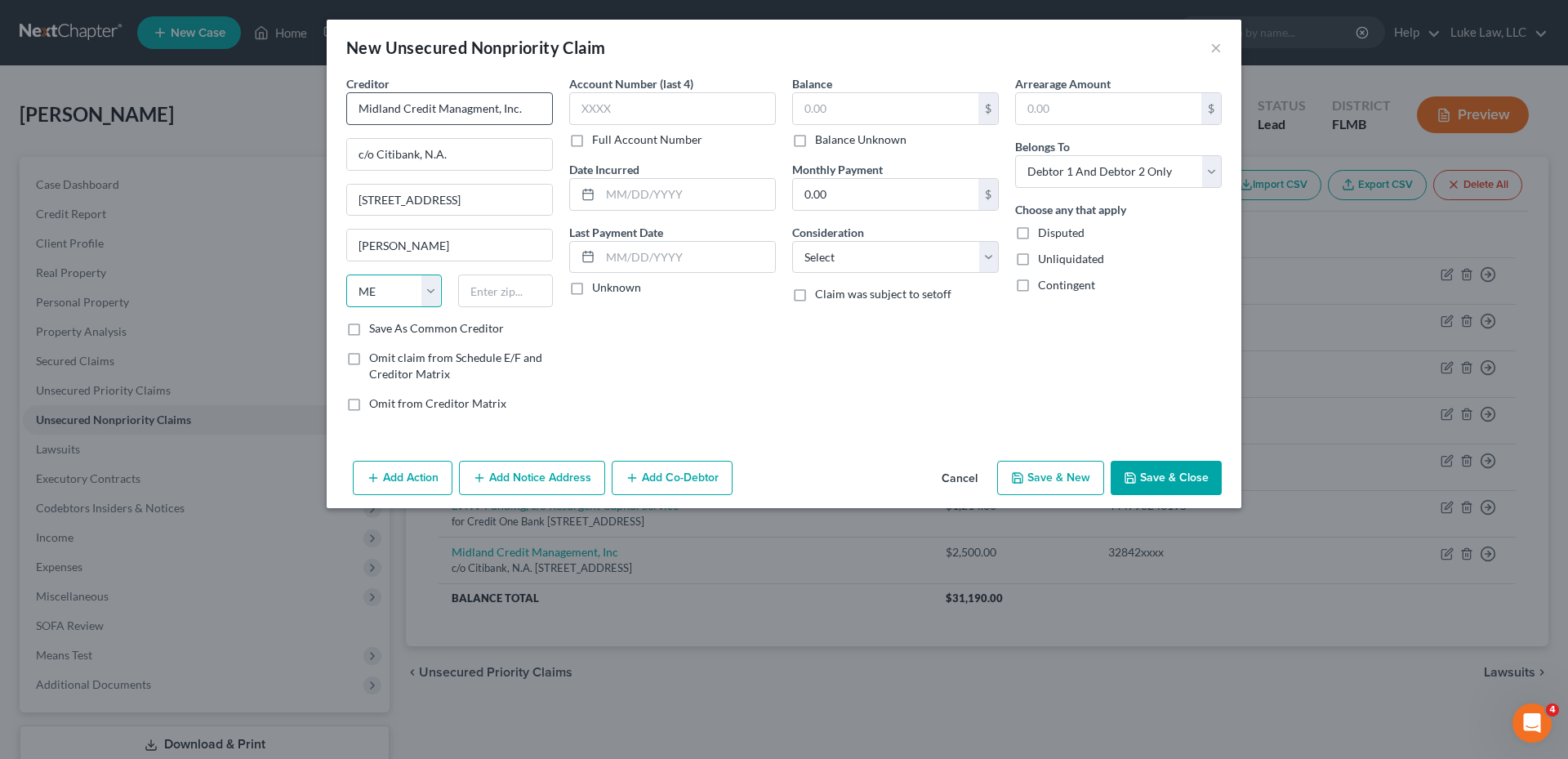
select select "23"
type input "48083"
click at [592, 138] on label "Full Account Number" at bounding box center [647, 140] width 110 height 17
click at [599, 138] on input "Full Account Number" at bounding box center [603, 136] width 10 height 10
click at [606, 108] on input "text" at bounding box center [672, 108] width 206 height 32
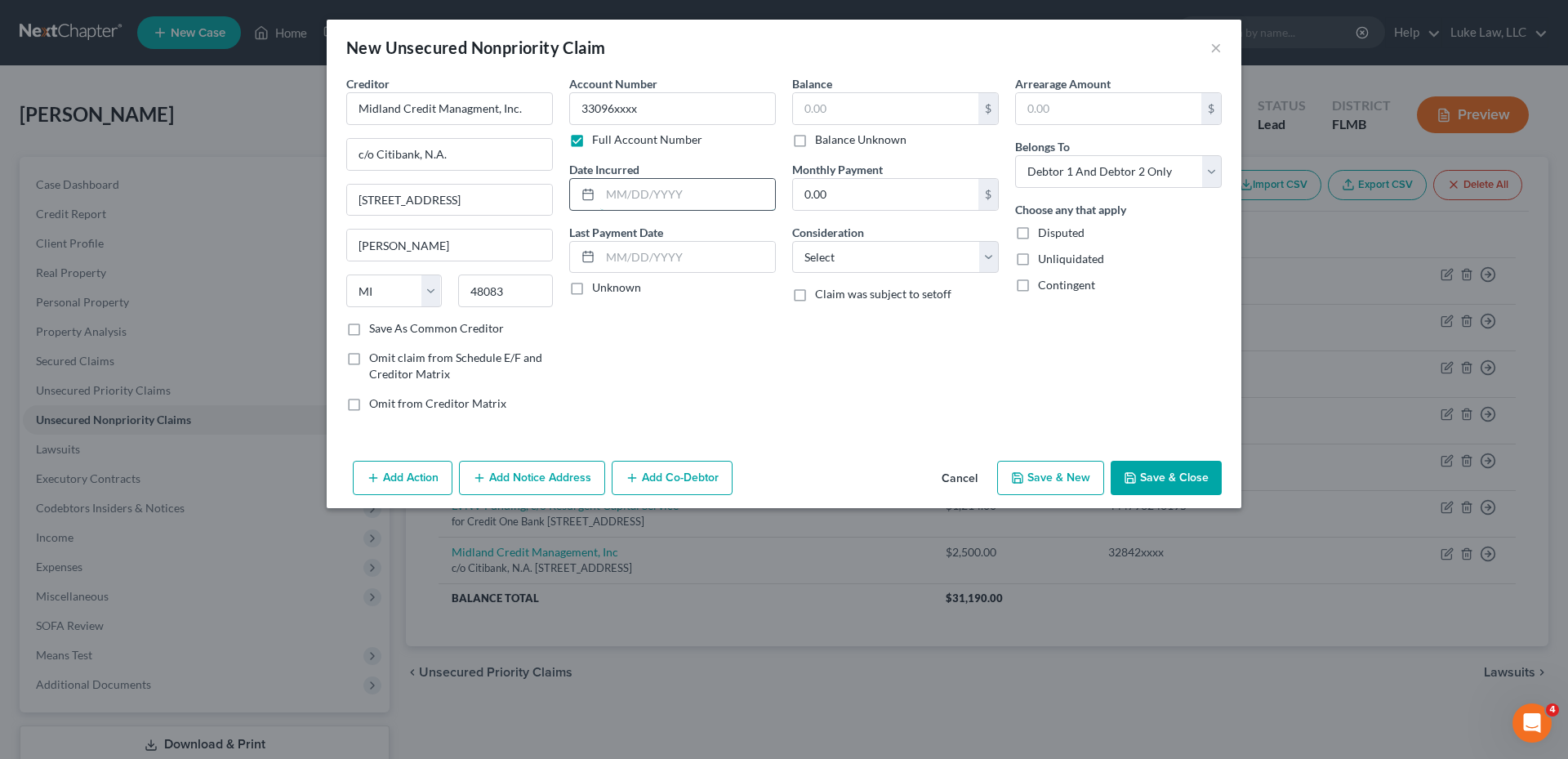
click at [632, 188] on input "text" at bounding box center [687, 194] width 175 height 31
click at [839, 103] on input "text" at bounding box center [885, 109] width 185 height 31
click at [988, 263] on select "Select Cable / Satellite Services Collection Agency Credit Card Debt Debt Couns…" at bounding box center [895, 256] width 206 height 32
click at [792, 241] on select "Select Cable / Satellite Services Collection Agency Credit Card Debt Debt Couns…" at bounding box center [895, 256] width 206 height 32
click at [1200, 171] on select "Select Debtor 1 Only Debtor 2 Only Debtor 1 And Debtor 2 Only At Least One Of T…" at bounding box center [1117, 171] width 206 height 32
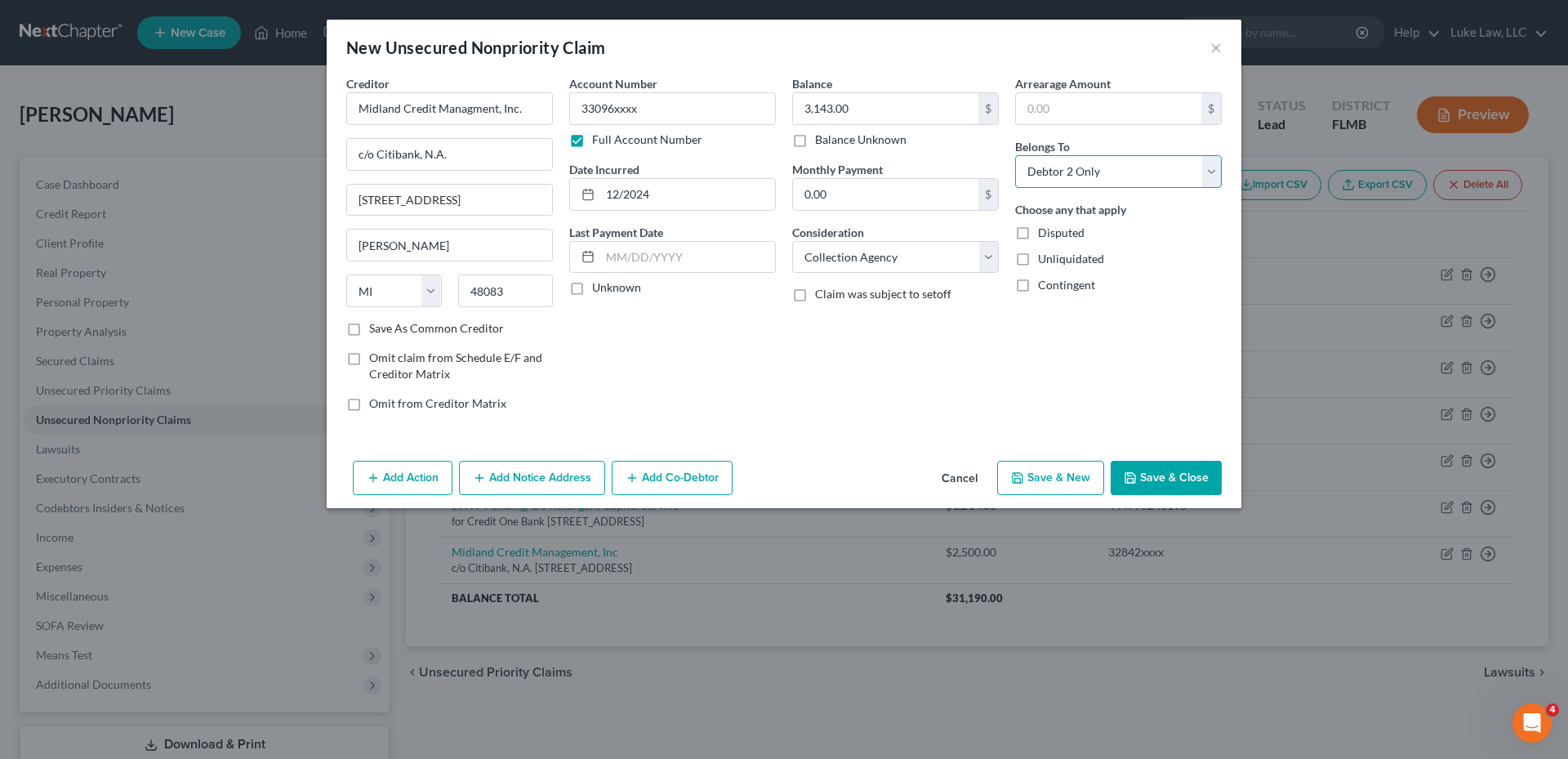
click at [1015, 156] on select "Select Debtor 1 Only Debtor 2 Only Debtor 1 And Debtor 2 Only At Least One Of T…" at bounding box center [1117, 171] width 206 height 32
click at [1165, 474] on button "Save & Close" at bounding box center [1167, 478] width 111 height 34
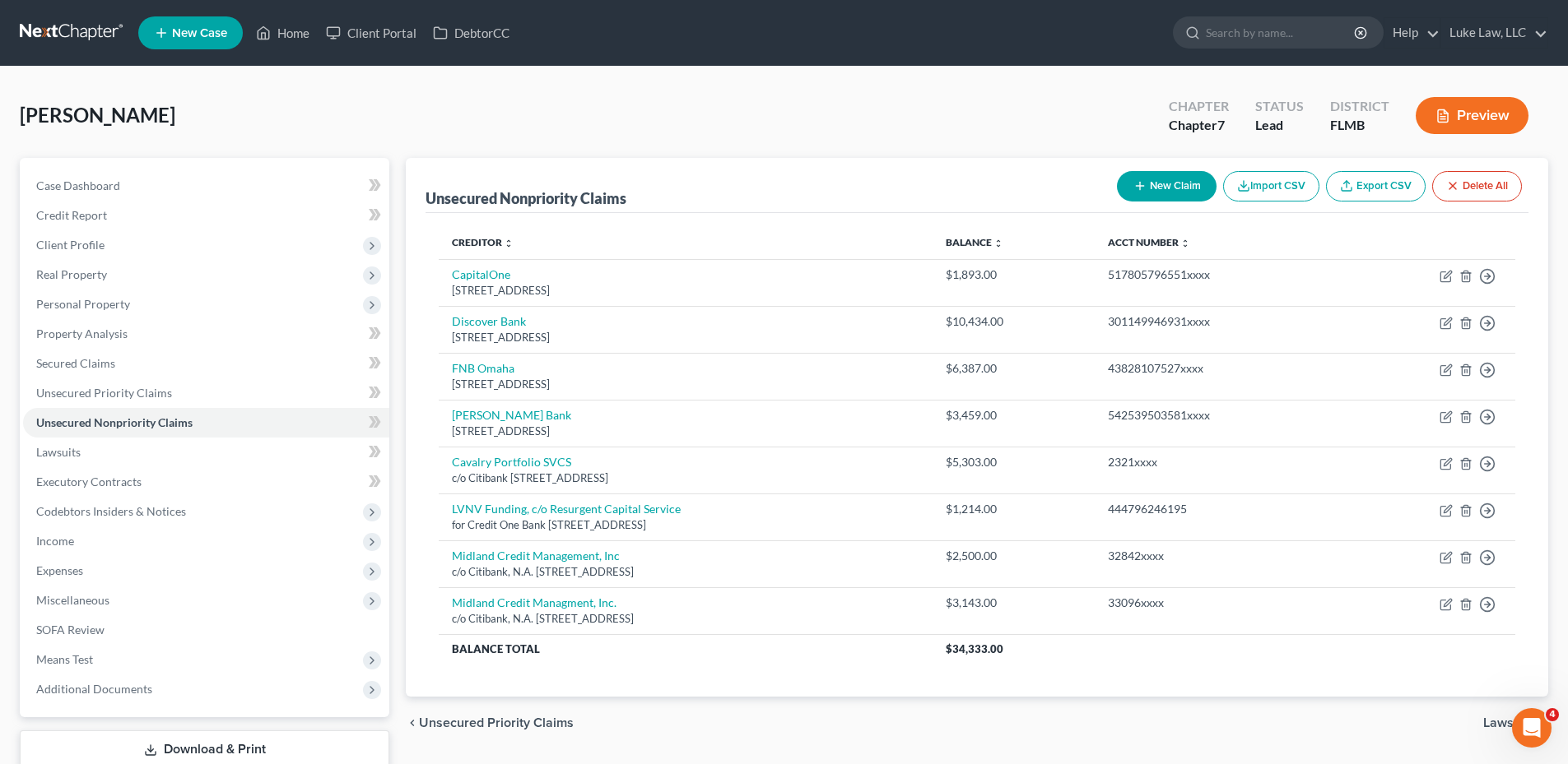
click at [1163, 190] on button "New Claim" at bounding box center [1166, 186] width 100 height 31
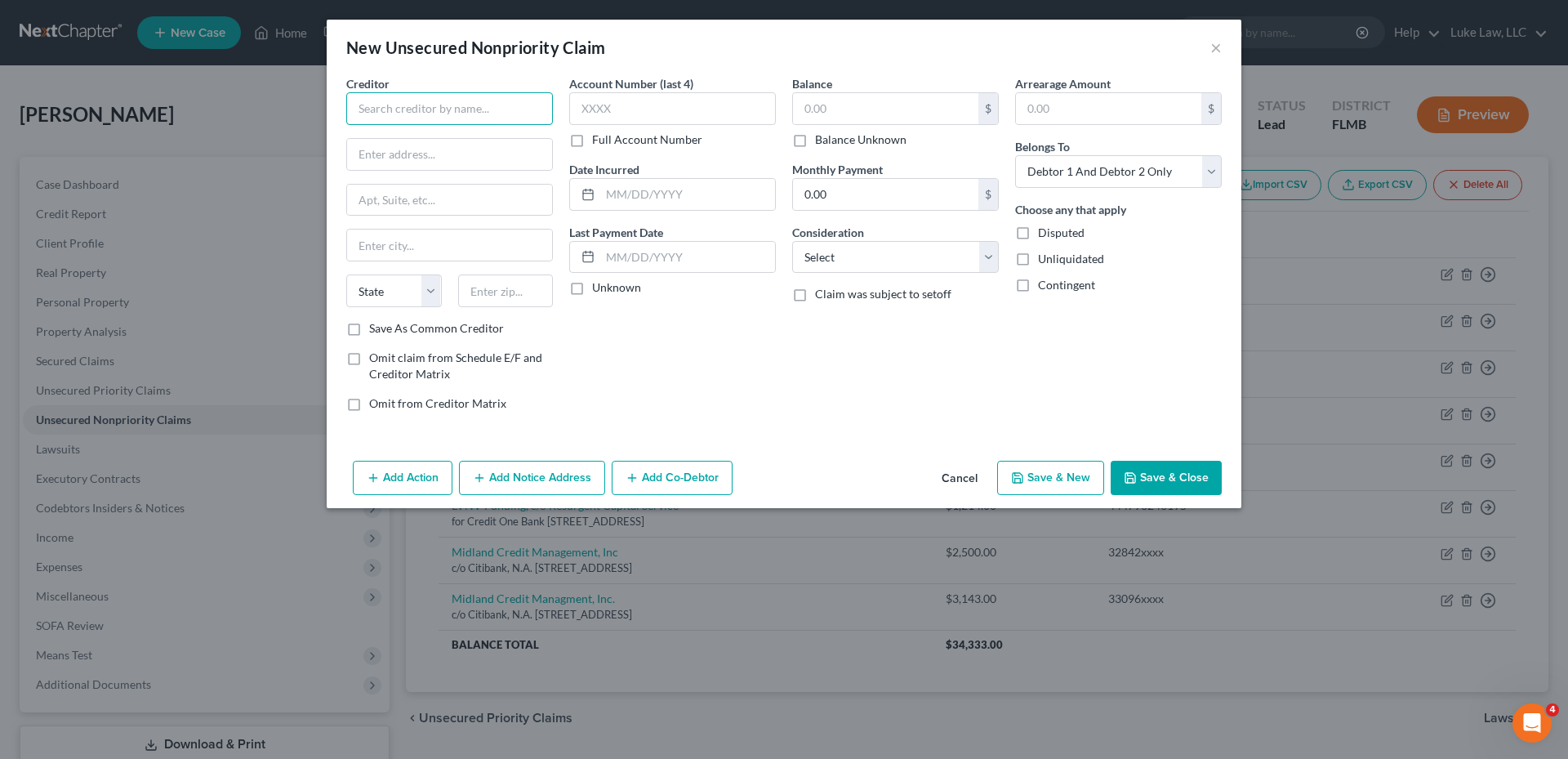
click at [474, 108] on input "text" at bounding box center [449, 108] width 206 height 32
click at [379, 111] on input "Potfolio Recovery" at bounding box center [449, 108] width 206 height 32
click at [452, 108] on input "Portfolio Recovery" at bounding box center [449, 108] width 206 height 32
click at [424, 164] on input "text" at bounding box center [450, 155] width 205 height 31
drag, startPoint x: 530, startPoint y: 156, endPoint x: 352, endPoint y: 153, distance: 178.0
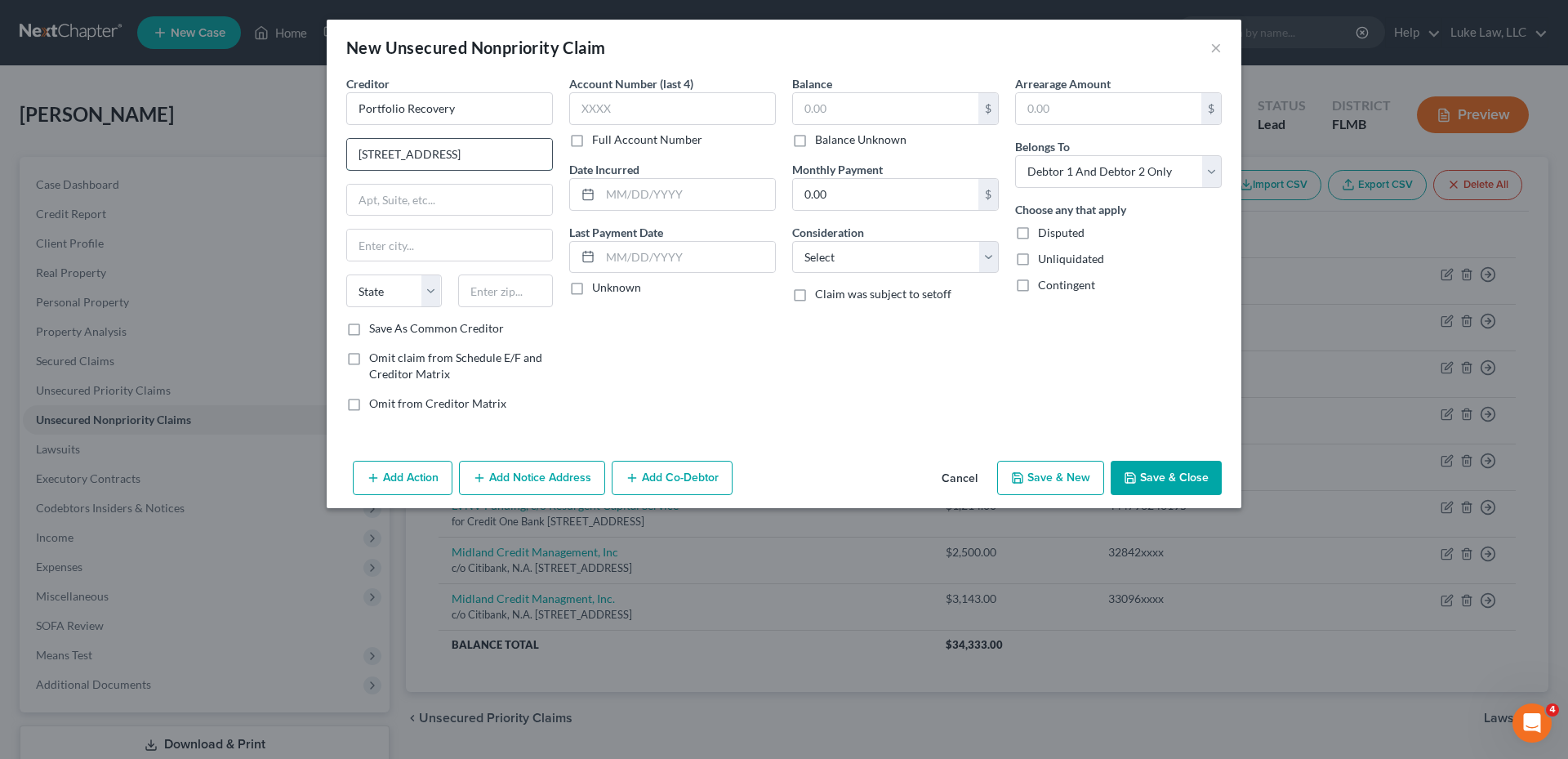
click at [352, 153] on input "[STREET_ADDRESS]" at bounding box center [450, 155] width 205 height 31
click at [380, 193] on input "text" at bounding box center [450, 201] width 205 height 31
paste input "[STREET_ADDRESS]"
drag, startPoint x: 401, startPoint y: 152, endPoint x: 406, endPoint y: 164, distance: 13.0
click at [401, 154] on input "text" at bounding box center [450, 155] width 205 height 31
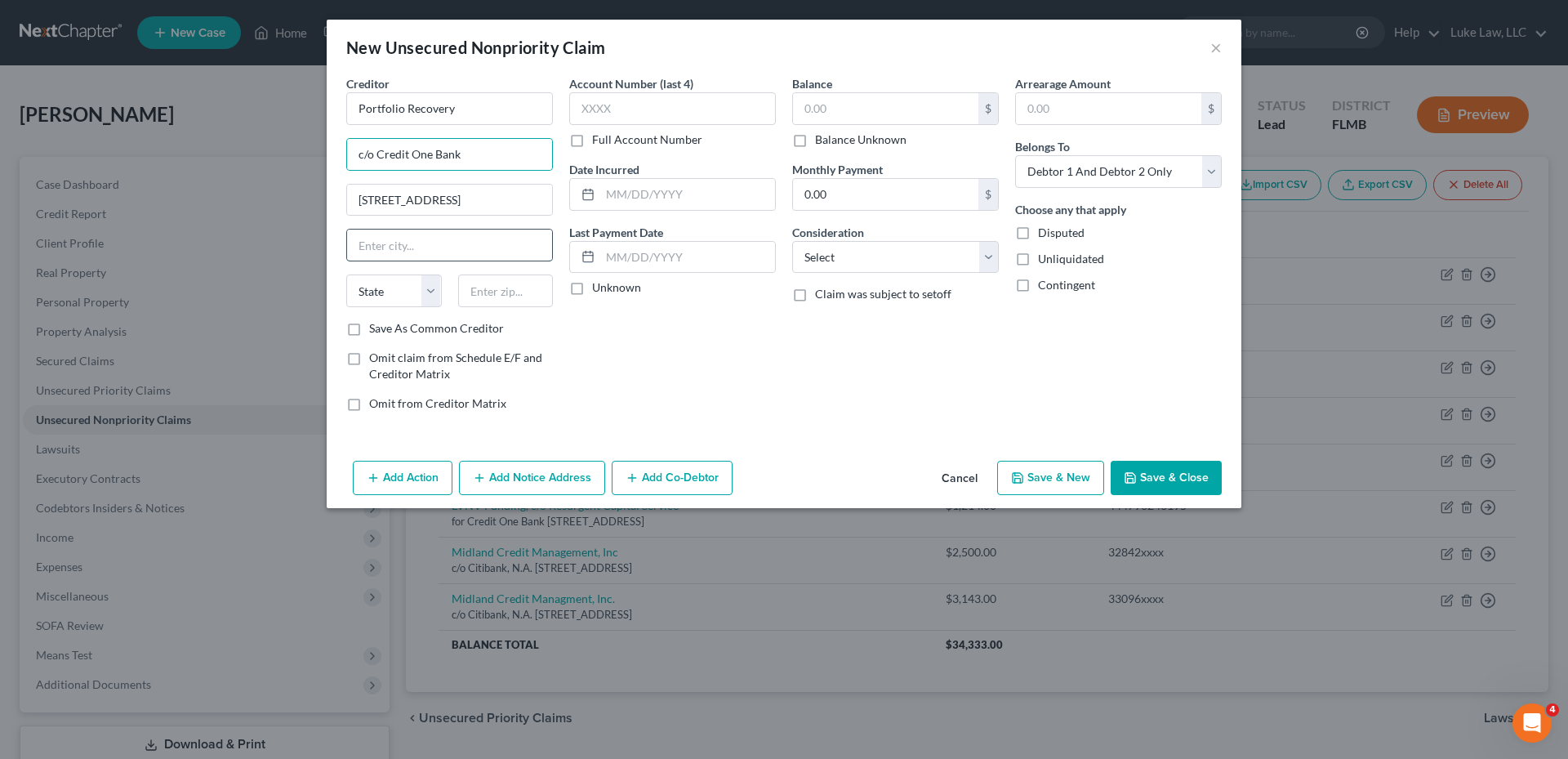
click at [424, 248] on input "text" at bounding box center [450, 245] width 205 height 31
click at [592, 140] on label "Full Account Number" at bounding box center [647, 140] width 110 height 17
click at [599, 140] on input "Full Account Number" at bounding box center [603, 136] width 10 height 10
click at [590, 107] on input "text" at bounding box center [672, 108] width 206 height 32
click at [633, 192] on input "text" at bounding box center [687, 194] width 175 height 31
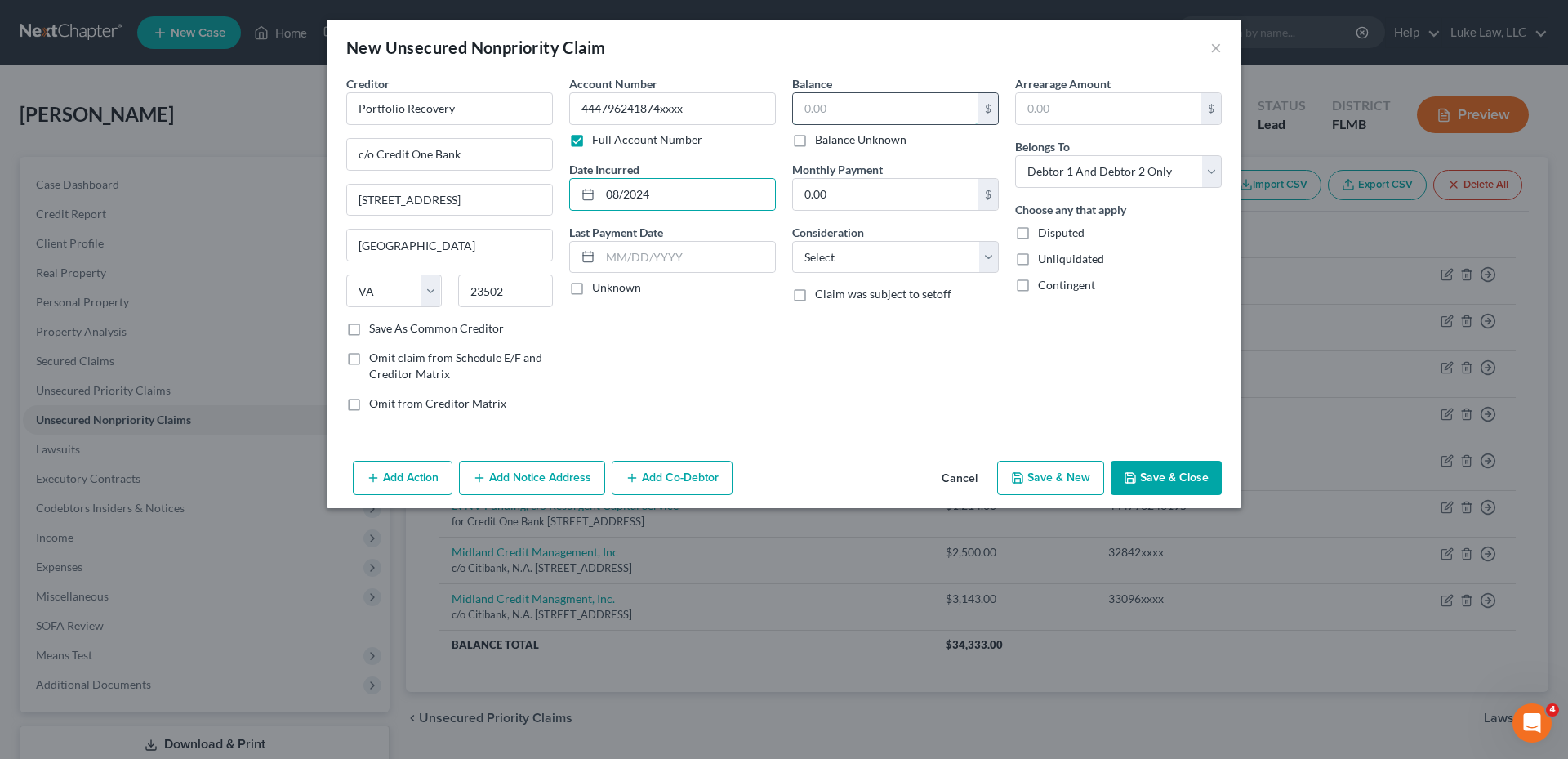
click at [850, 106] on input "text" at bounding box center [885, 109] width 185 height 31
click at [852, 255] on select "Select Cable / Satellite Services Collection Agency Credit Card Debt Debt Couns…" at bounding box center [895, 256] width 206 height 32
click at [792, 241] on select "Select Cable / Satellite Services Collection Agency Credit Card Debt Debt Couns…" at bounding box center [895, 256] width 206 height 32
click at [1156, 171] on select "Select Debtor 1 Only Debtor 2 Only Debtor 1 And Debtor 2 Only At Least One Of T…" at bounding box center [1117, 171] width 206 height 32
click at [1015, 156] on select "Select Debtor 1 Only Debtor 2 Only Debtor 1 And Debtor 2 Only At Least One Of T…" at bounding box center [1117, 171] width 206 height 32
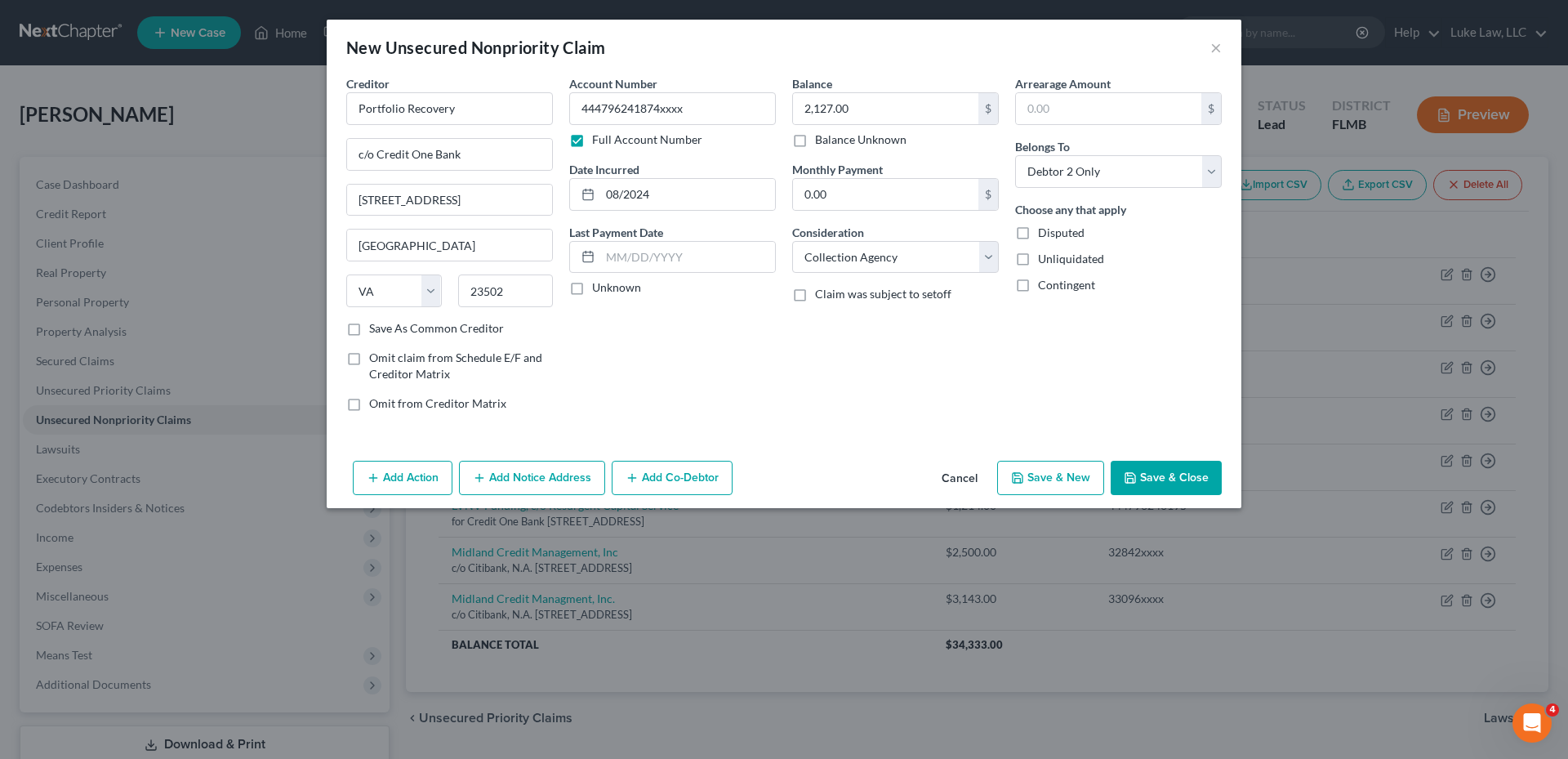
click at [1176, 476] on button "Save & Close" at bounding box center [1167, 478] width 111 height 34
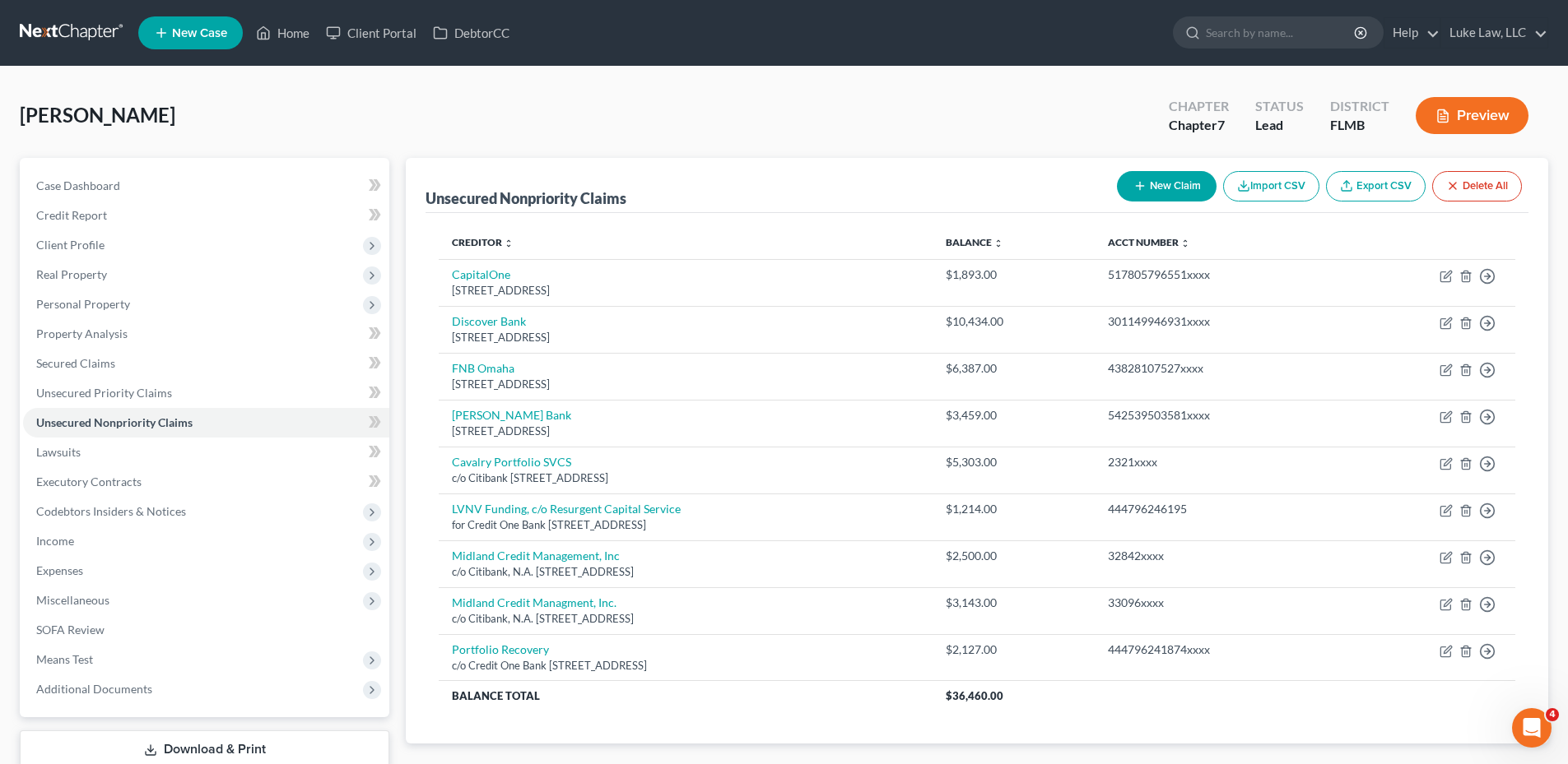
click at [1168, 193] on button "New Claim" at bounding box center [1166, 186] width 100 height 31
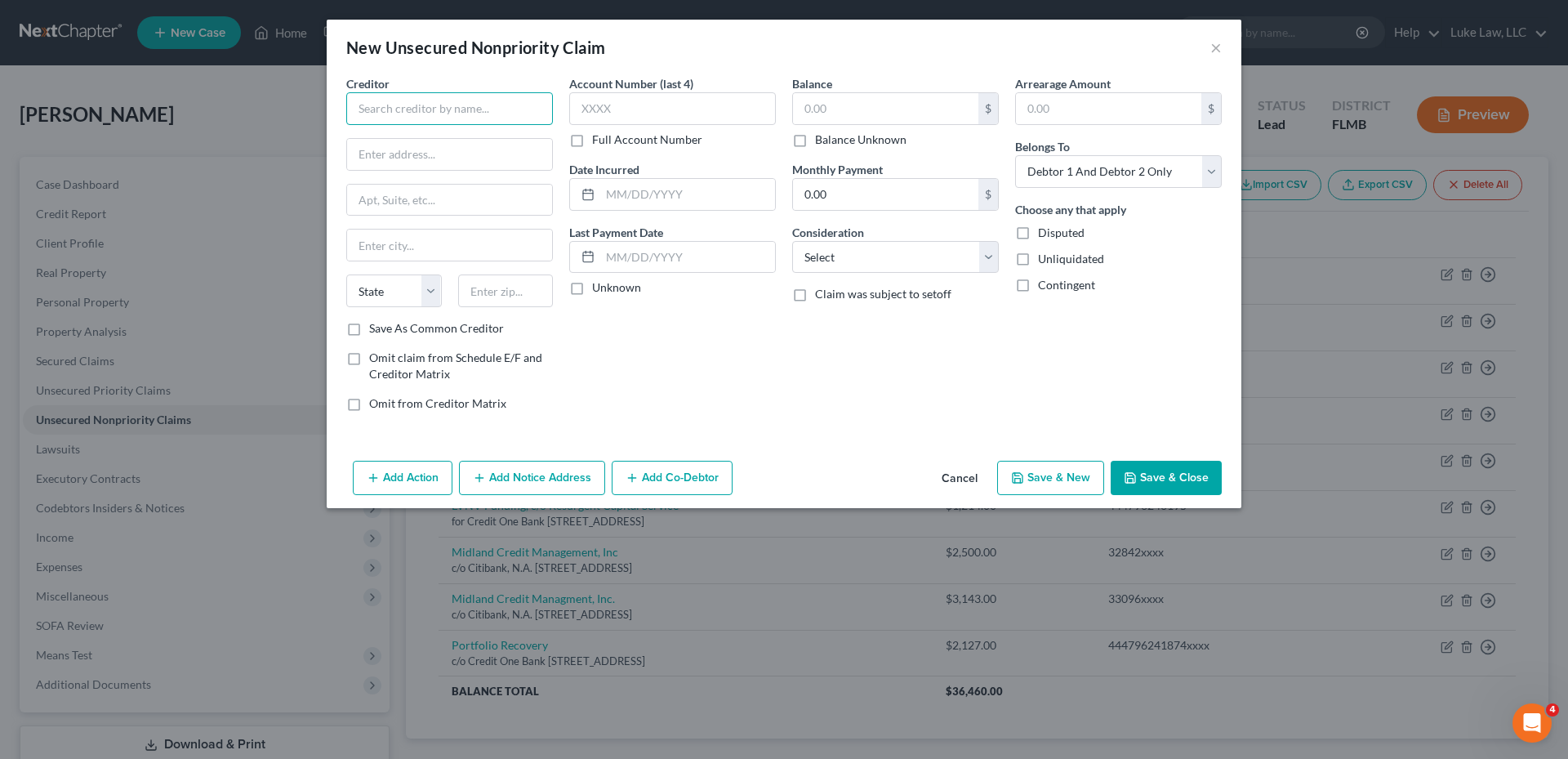
click at [436, 113] on input "text" at bounding box center [449, 108] width 206 height 32
click at [592, 140] on label "Full Account Number" at bounding box center [647, 140] width 110 height 17
click at [599, 140] on input "Full Account Number" at bounding box center [603, 136] width 10 height 10
click at [593, 101] on input "text" at bounding box center [672, 108] width 206 height 32
click at [633, 196] on input "text" at bounding box center [687, 194] width 175 height 31
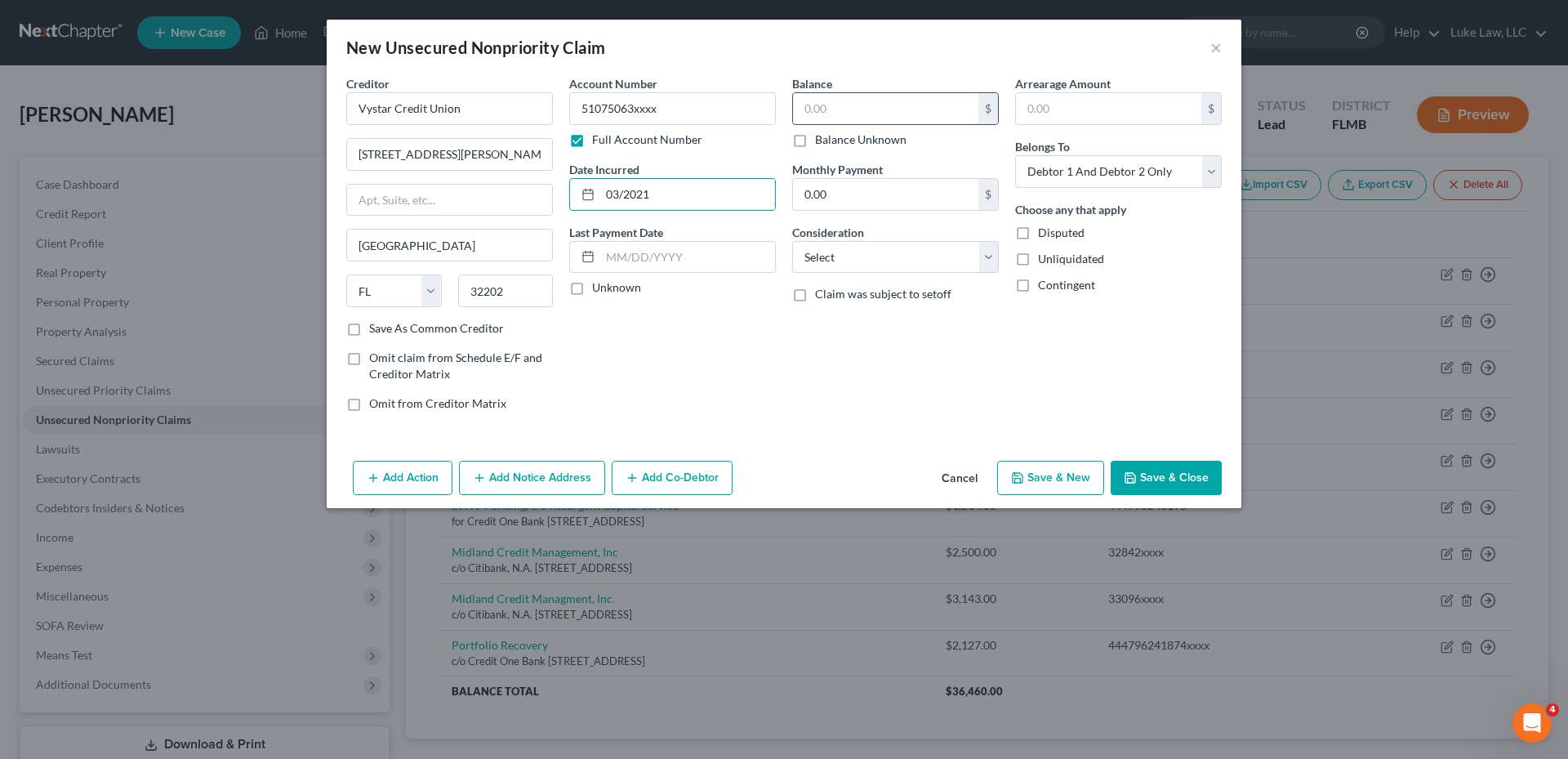
click at [809, 107] on input "text" at bounding box center [885, 109] width 185 height 31
click at [821, 191] on input "0.00" at bounding box center [885, 194] width 185 height 31
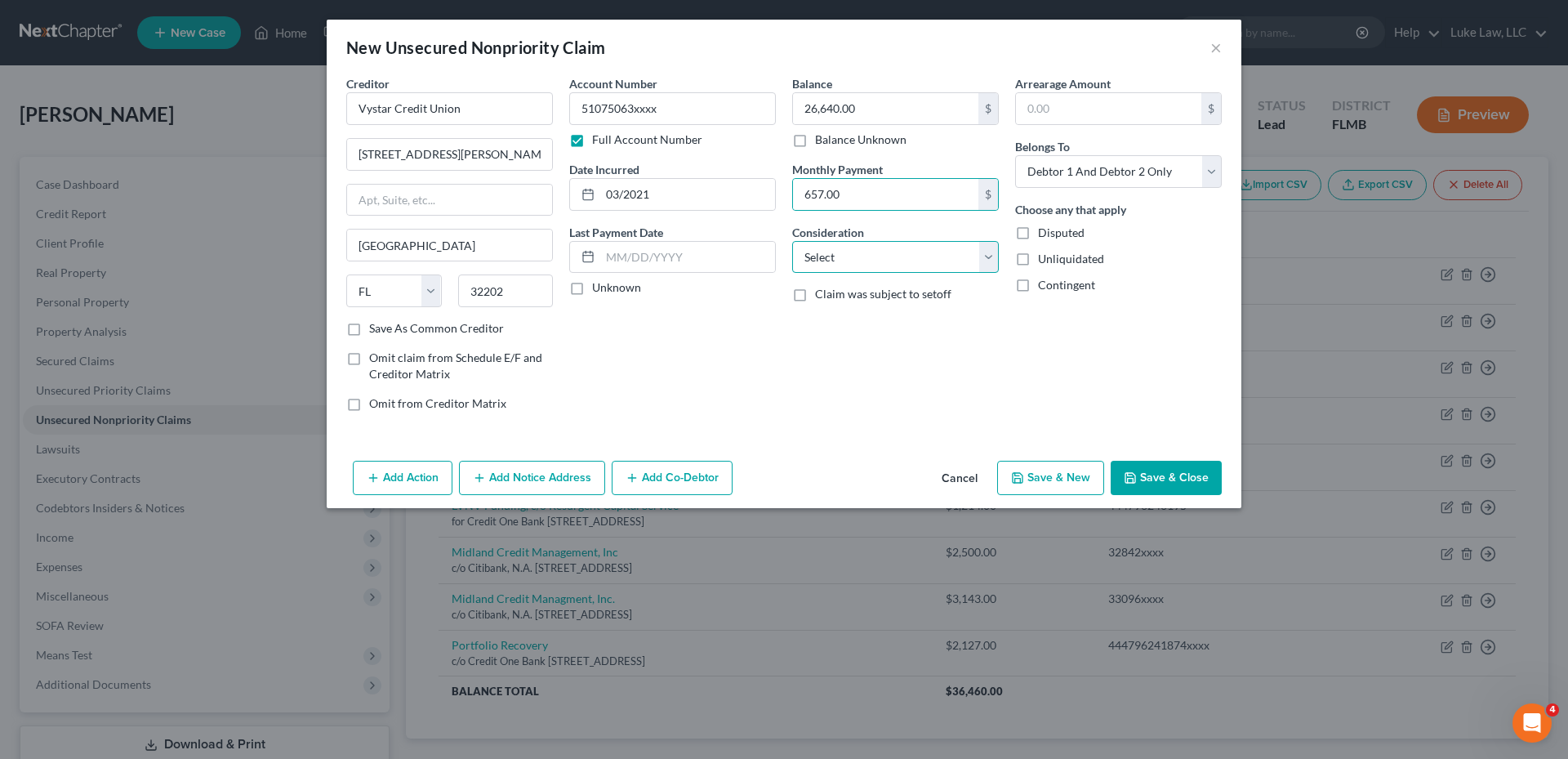
click at [990, 255] on select "Select Cable / Satellite Services Collection Agency Credit Card Debt Debt Couns…" at bounding box center [895, 256] width 206 height 32
click at [792, 241] on select "Select Cable / Satellite Services Collection Agency Credit Card Debt Debt Couns…" at bounding box center [895, 256] width 206 height 32
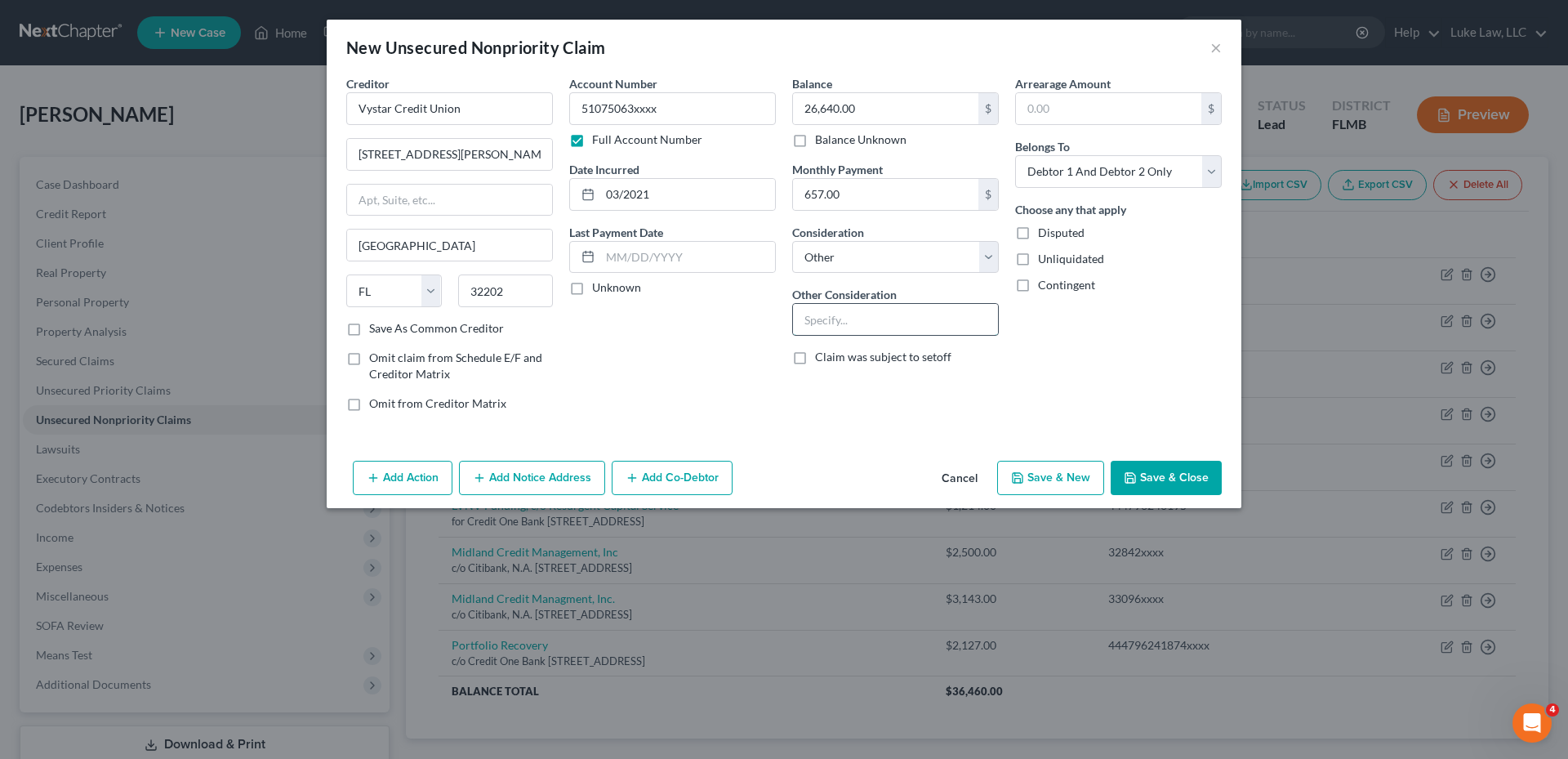
click at [834, 318] on input "text" at bounding box center [895, 319] width 205 height 31
click at [1154, 479] on button "Save & Close" at bounding box center [1167, 478] width 111 height 34
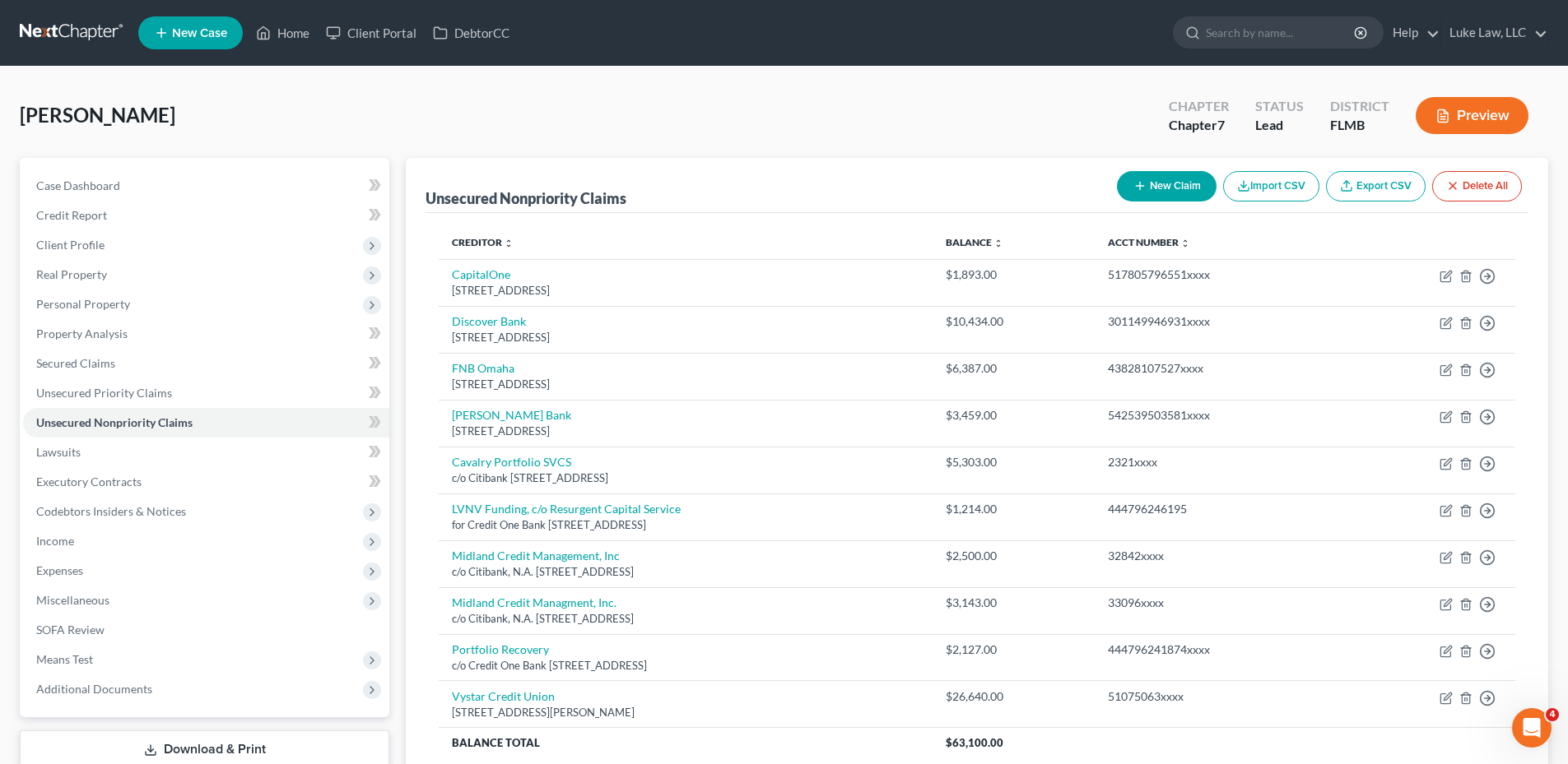
click at [1152, 192] on button "New Claim" at bounding box center [1166, 186] width 100 height 31
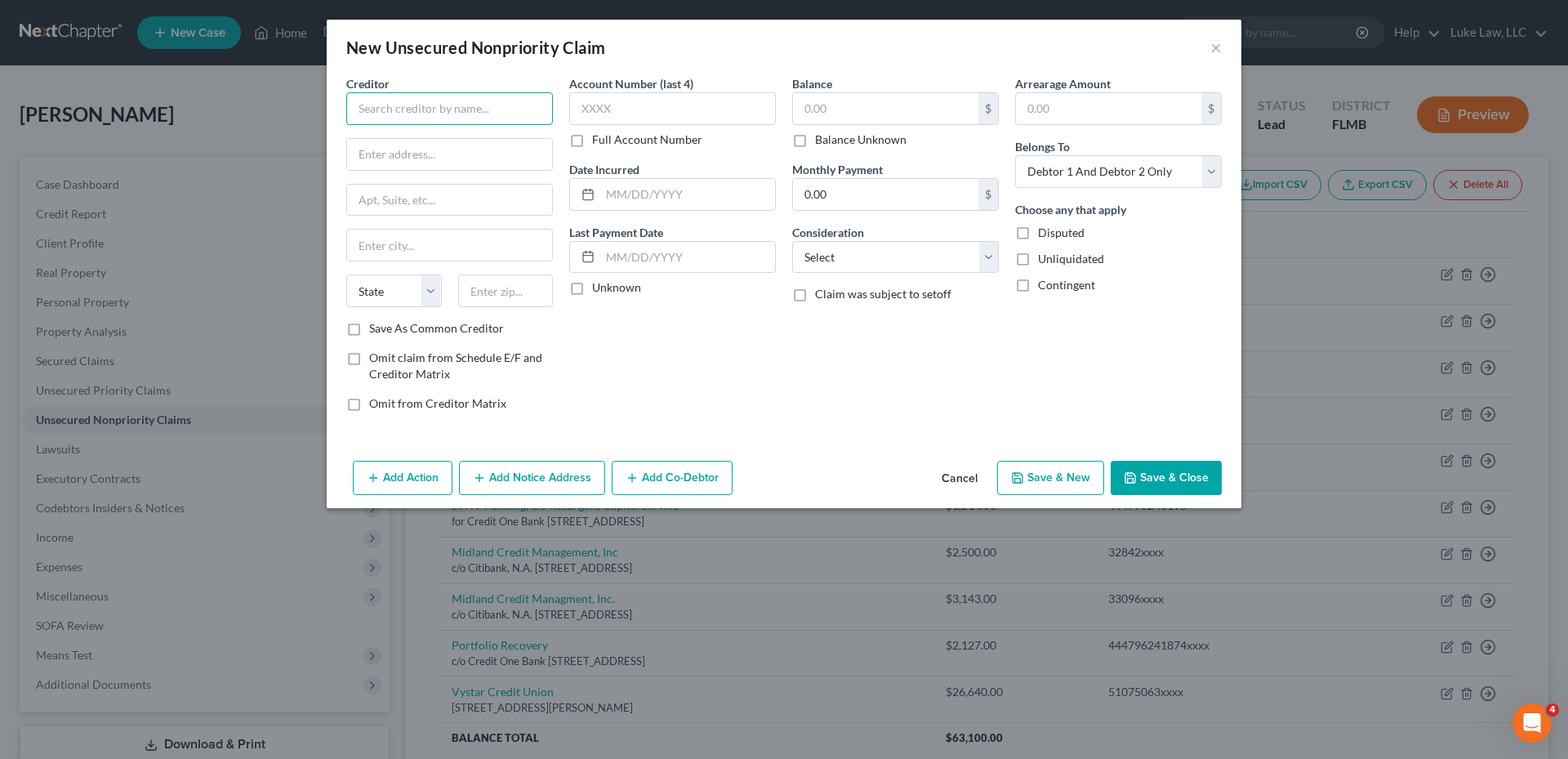
click at [463, 113] on input "text" at bounding box center [449, 108] width 206 height 32
click at [592, 141] on label "Full Account Number" at bounding box center [647, 140] width 110 height 17
click at [599, 141] on input "Full Account Number" at bounding box center [603, 136] width 10 height 10
click at [597, 111] on input "text" at bounding box center [672, 108] width 206 height 32
click at [617, 193] on input "text" at bounding box center [687, 194] width 175 height 31
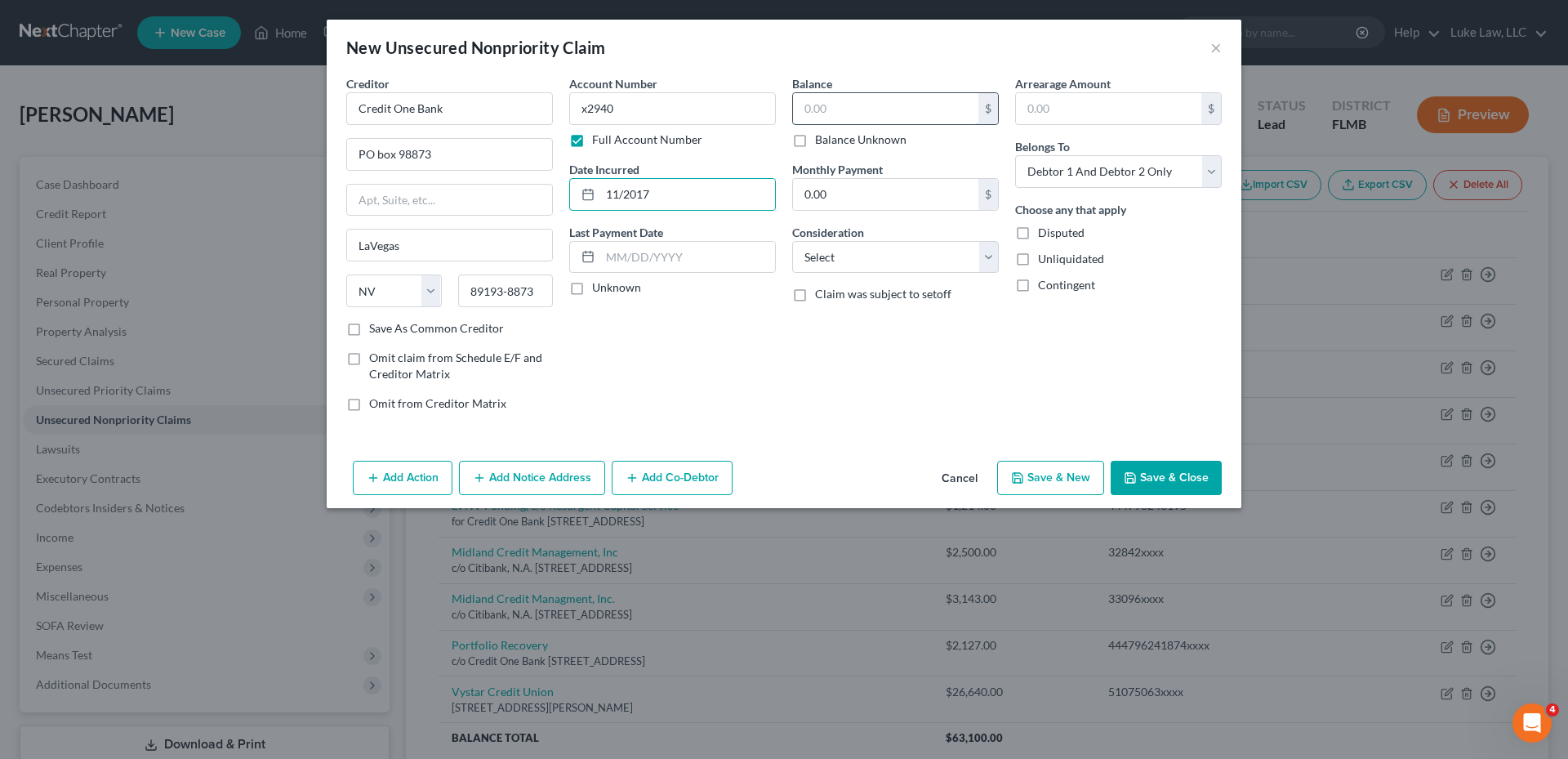
click at [836, 107] on input "text" at bounding box center [885, 109] width 185 height 31
click at [854, 256] on select "Select Cable / Satellite Services Collection Agency Credit Card Debt Debt Couns…" at bounding box center [895, 256] width 206 height 32
click at [792, 241] on select "Select Cable / Satellite Services Collection Agency Credit Card Debt Debt Couns…" at bounding box center [895, 256] width 206 height 32
click at [1141, 172] on select "Select Debtor 1 Only Debtor 2 Only Debtor 1 And Debtor 2 Only At Least One Of T…" at bounding box center [1117, 171] width 206 height 32
click at [1015, 156] on select "Select Debtor 1 Only Debtor 2 Only Debtor 1 And Debtor 2 Only At Least One Of T…" at bounding box center [1117, 171] width 206 height 32
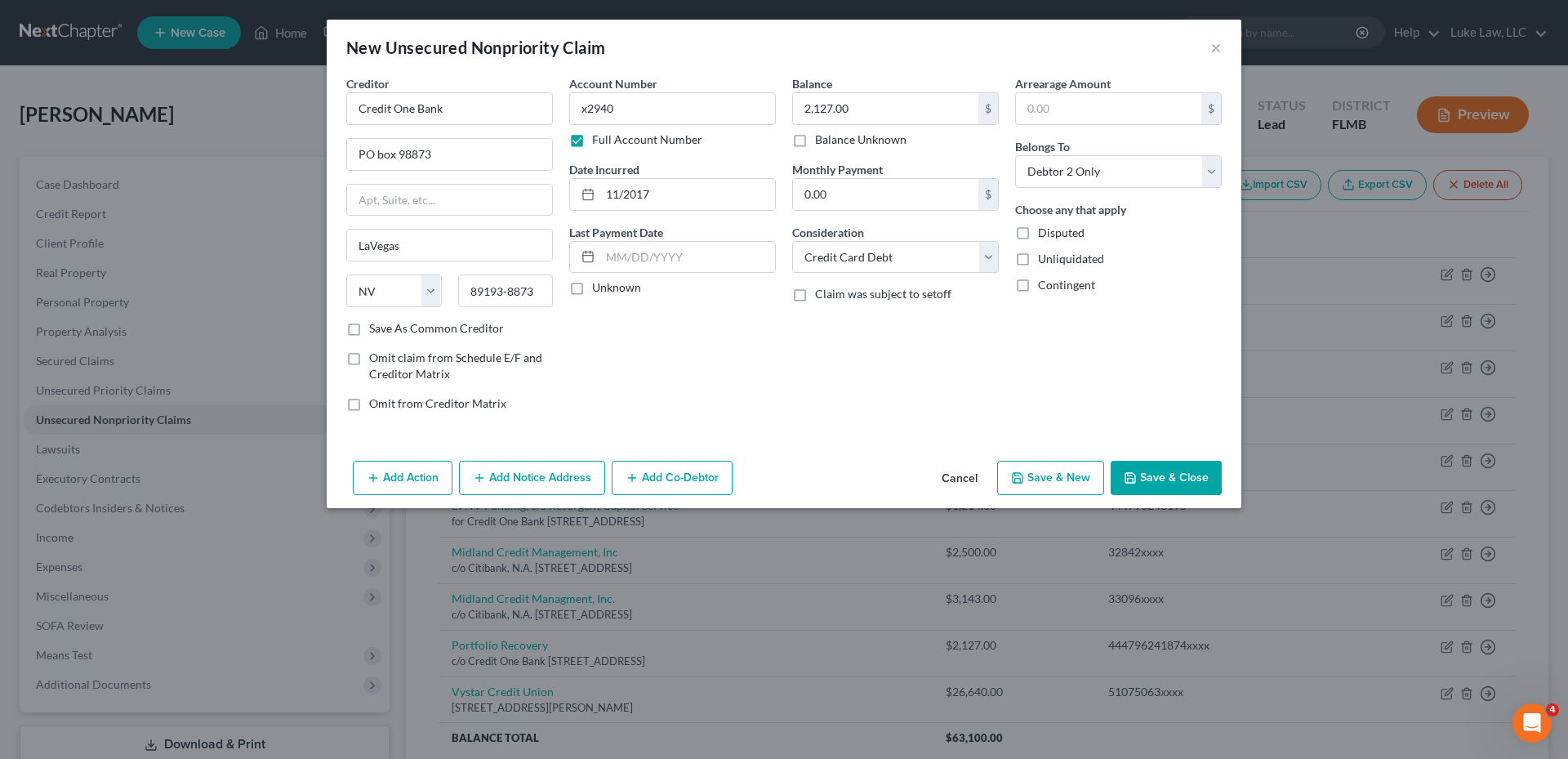
click at [563, 477] on button "Add Notice Address" at bounding box center [532, 478] width 146 height 34
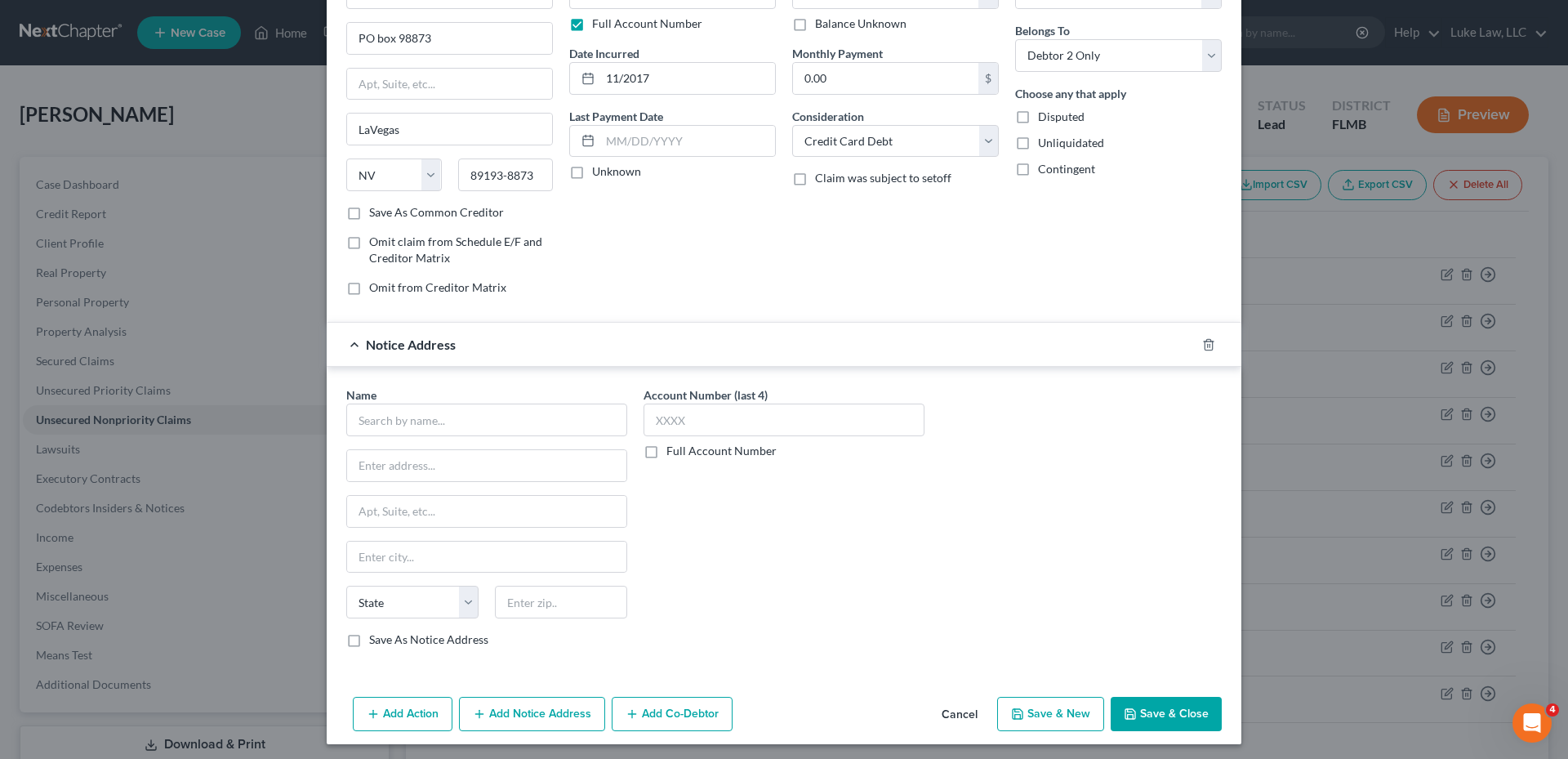
scroll to position [121, 0]
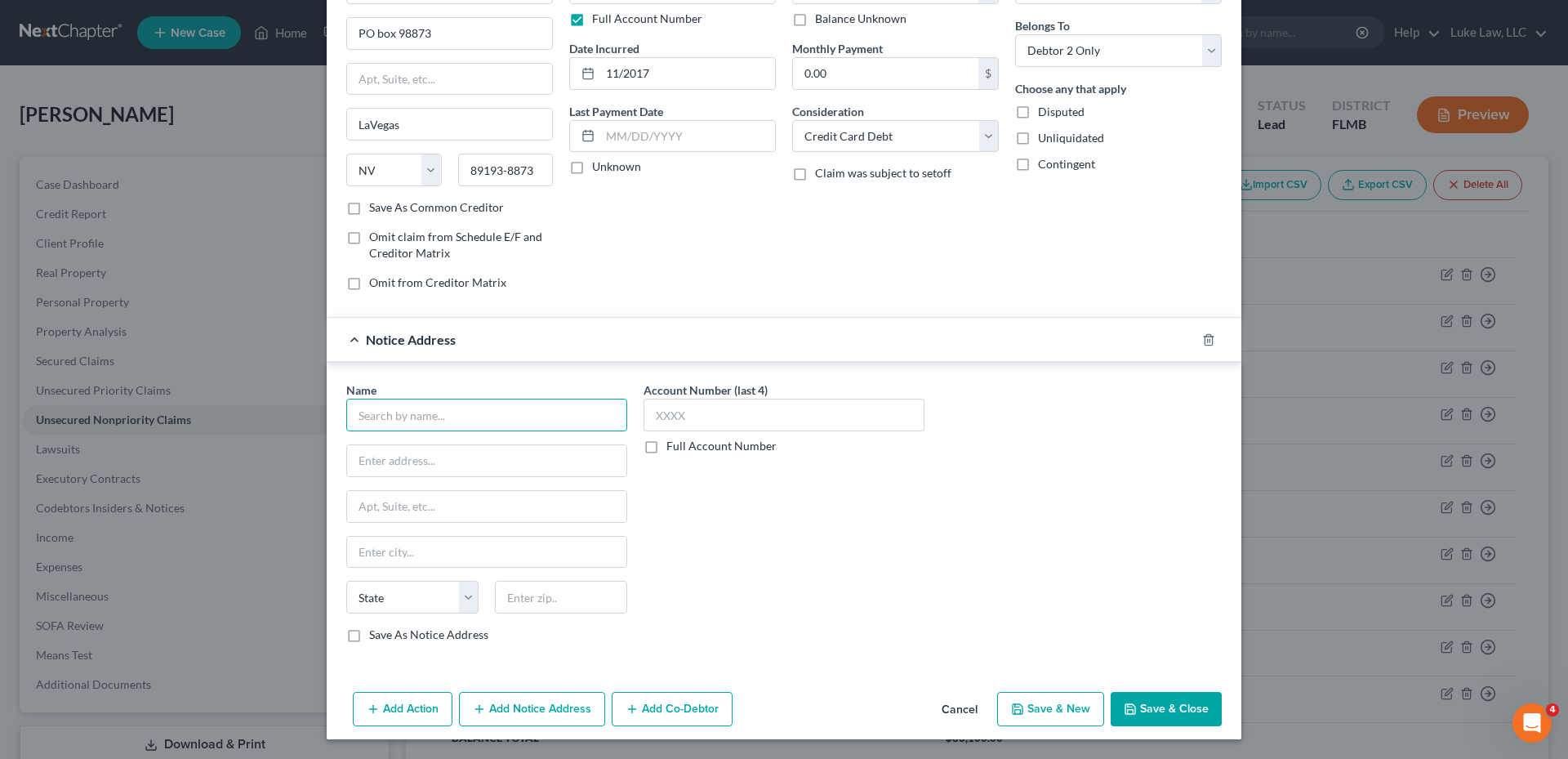
click at [440, 414] on input "text" at bounding box center [487, 415] width 281 height 32
click at [666, 450] on label "Full Account Number" at bounding box center [721, 446] width 110 height 17
click at [673, 449] on input "Full Account Number" at bounding box center [678, 442] width 10 height 10
click at [673, 416] on input "text" at bounding box center [784, 415] width 281 height 32
click at [1178, 712] on button "Save & Close" at bounding box center [1167, 709] width 111 height 34
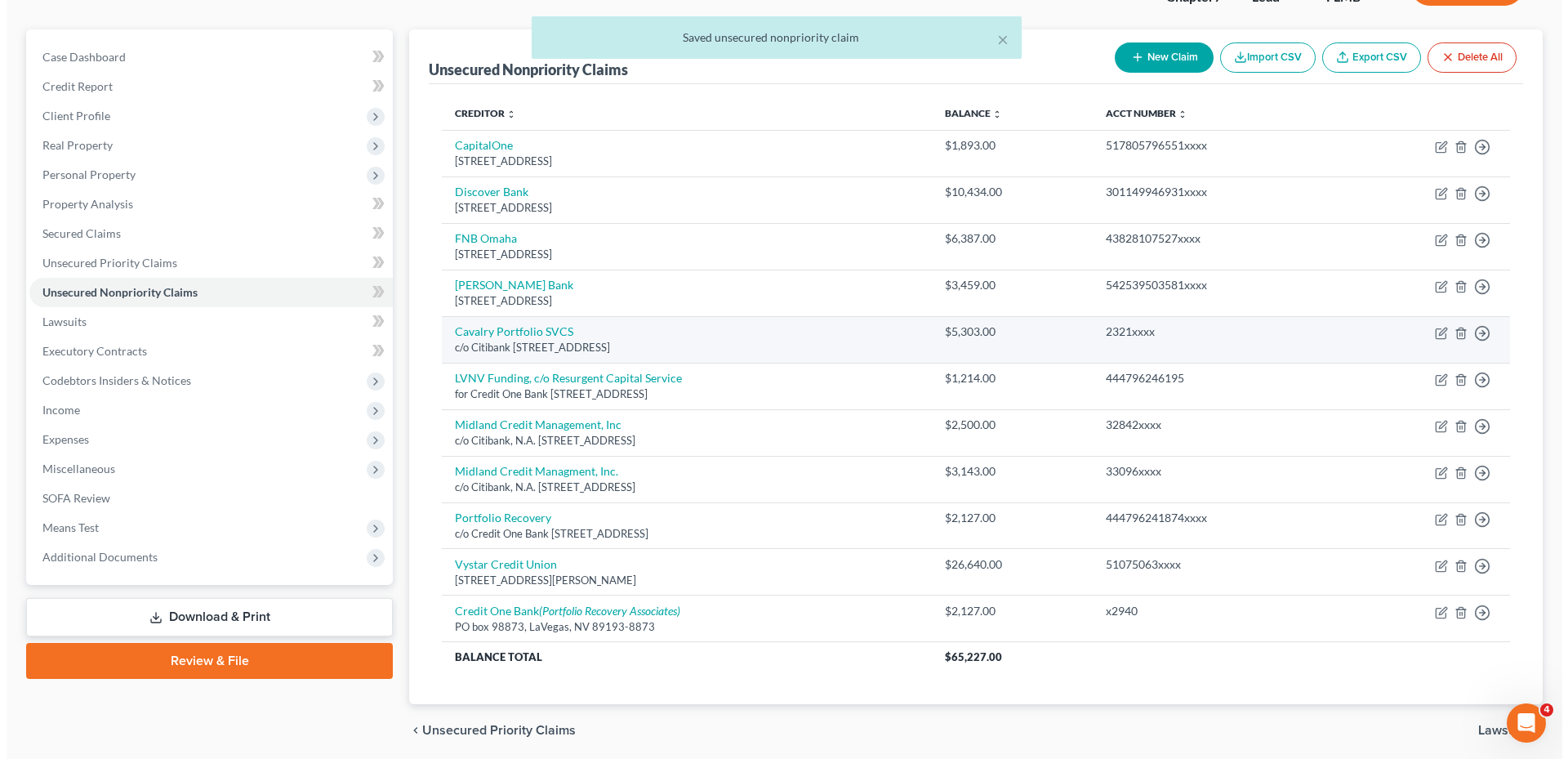
scroll to position [164, 0]
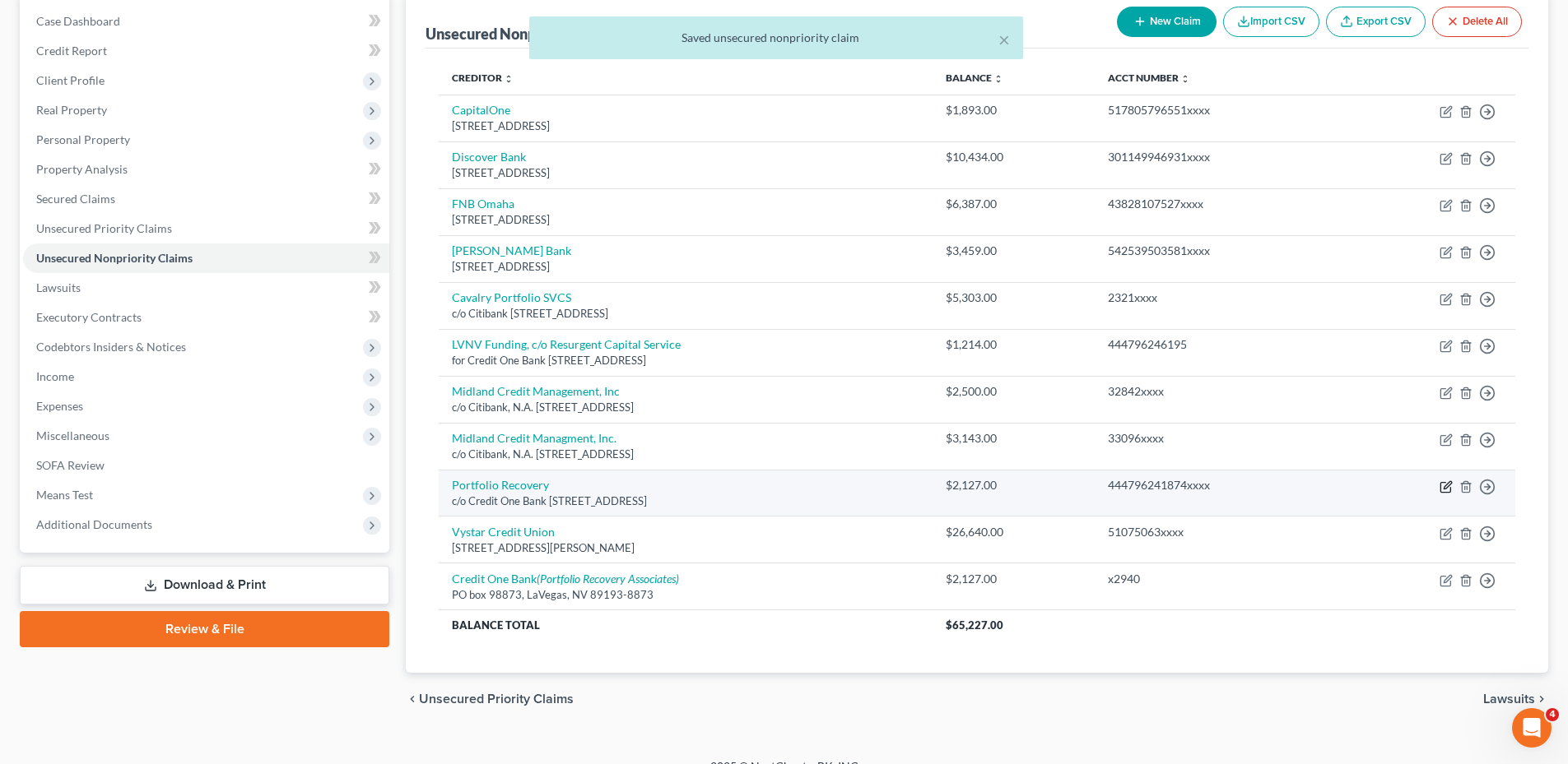
click at [1443, 488] on icon "button" at bounding box center [1446, 487] width 13 height 13
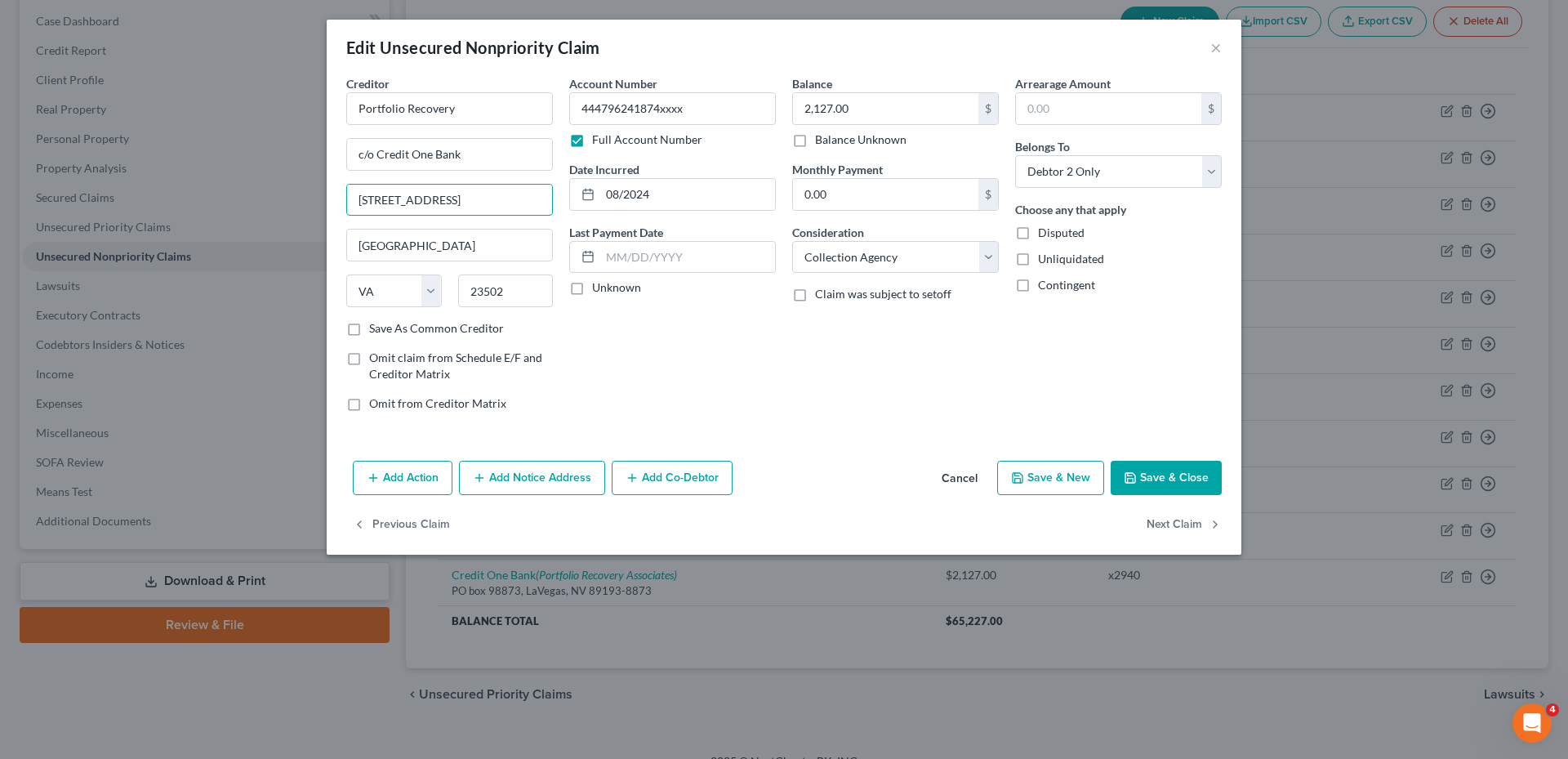
drag, startPoint x: 525, startPoint y: 204, endPoint x: 345, endPoint y: 196, distance: 180.2
click at [345, 196] on div "Creditor * Portfolio Recovery c/o Credit One Bank [STREET_ADDRESS][GEOGRAPHIC_D…" at bounding box center [450, 250] width 223 height 350
click at [1153, 472] on button "Save & Close" at bounding box center [1167, 478] width 111 height 34
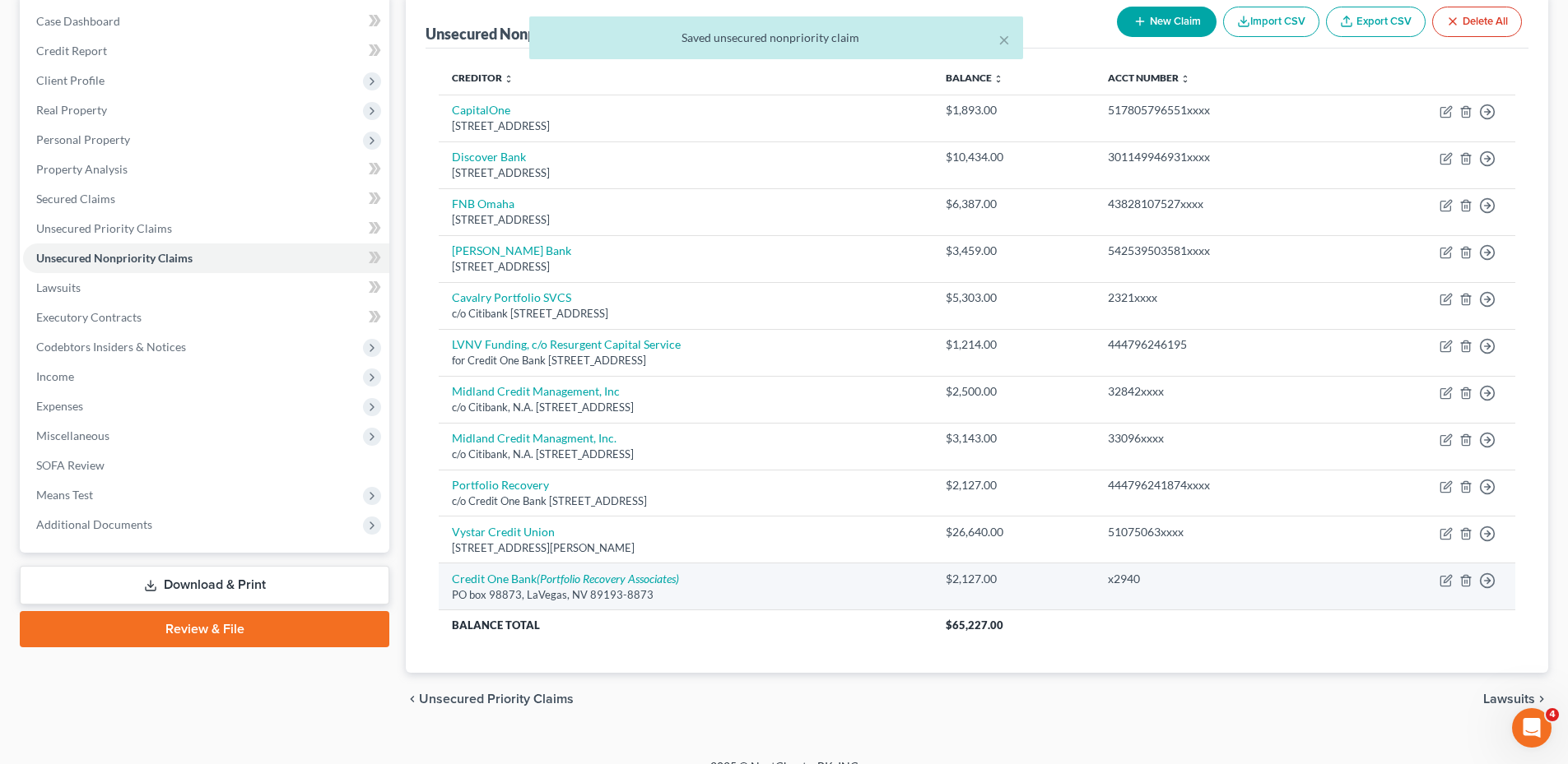
click at [1057, 588] on td "$2,127.00" at bounding box center [1013, 587] width 162 height 47
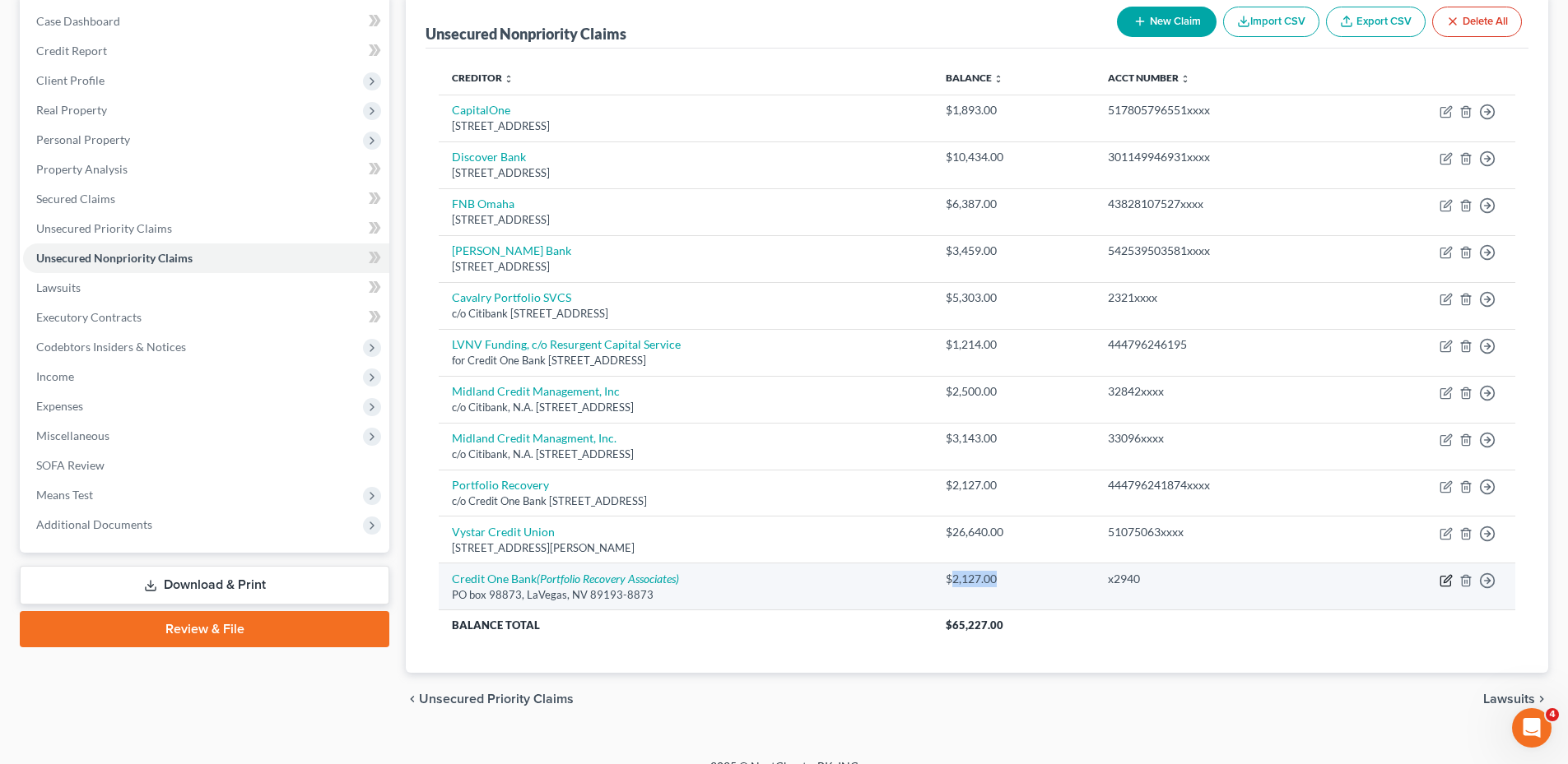
click at [1444, 581] on icon "button" at bounding box center [1448, 579] width 7 height 7
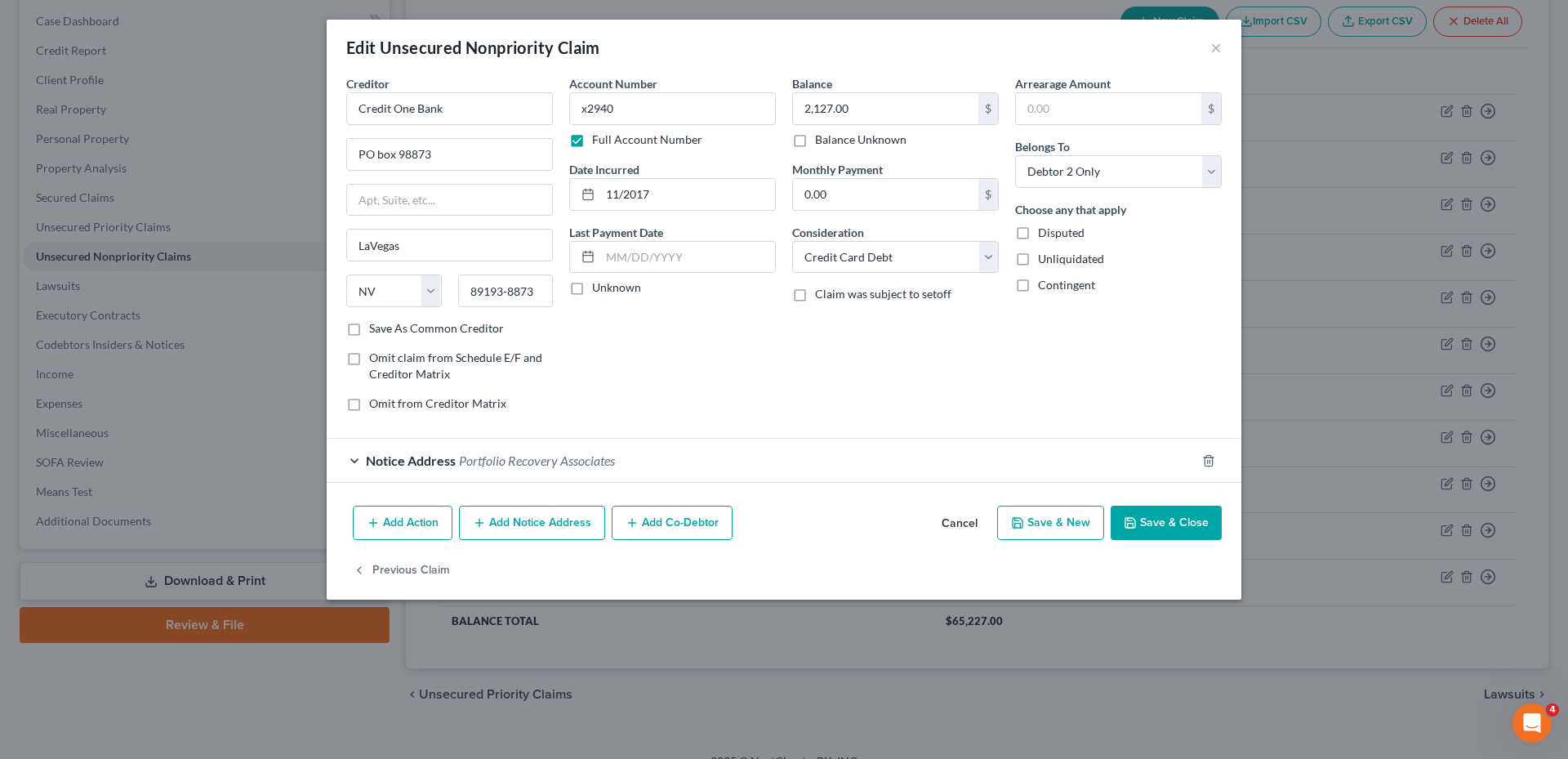
click at [423, 461] on span "Notice Address" at bounding box center [411, 460] width 90 height 16
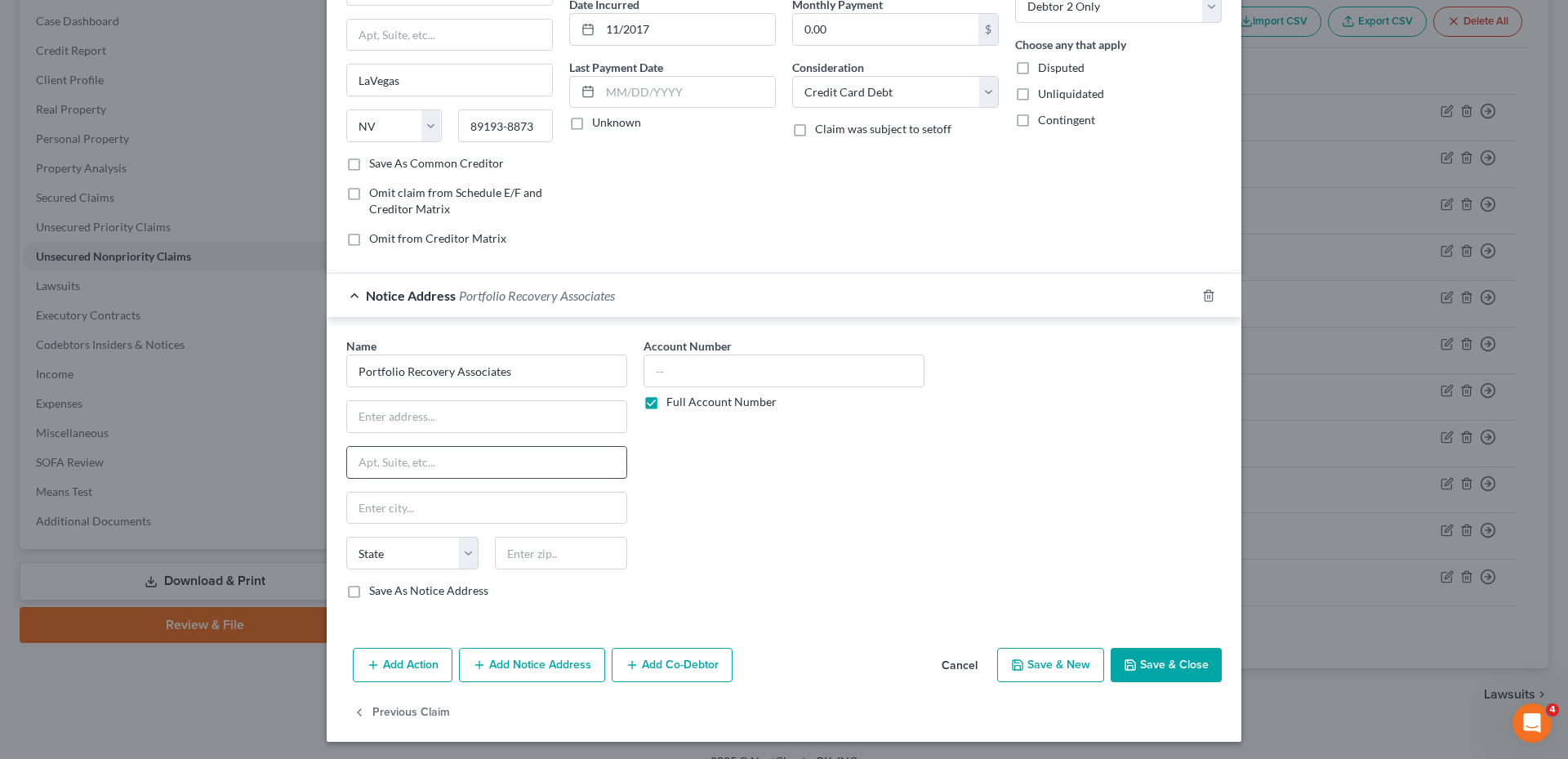
scroll to position [168, 0]
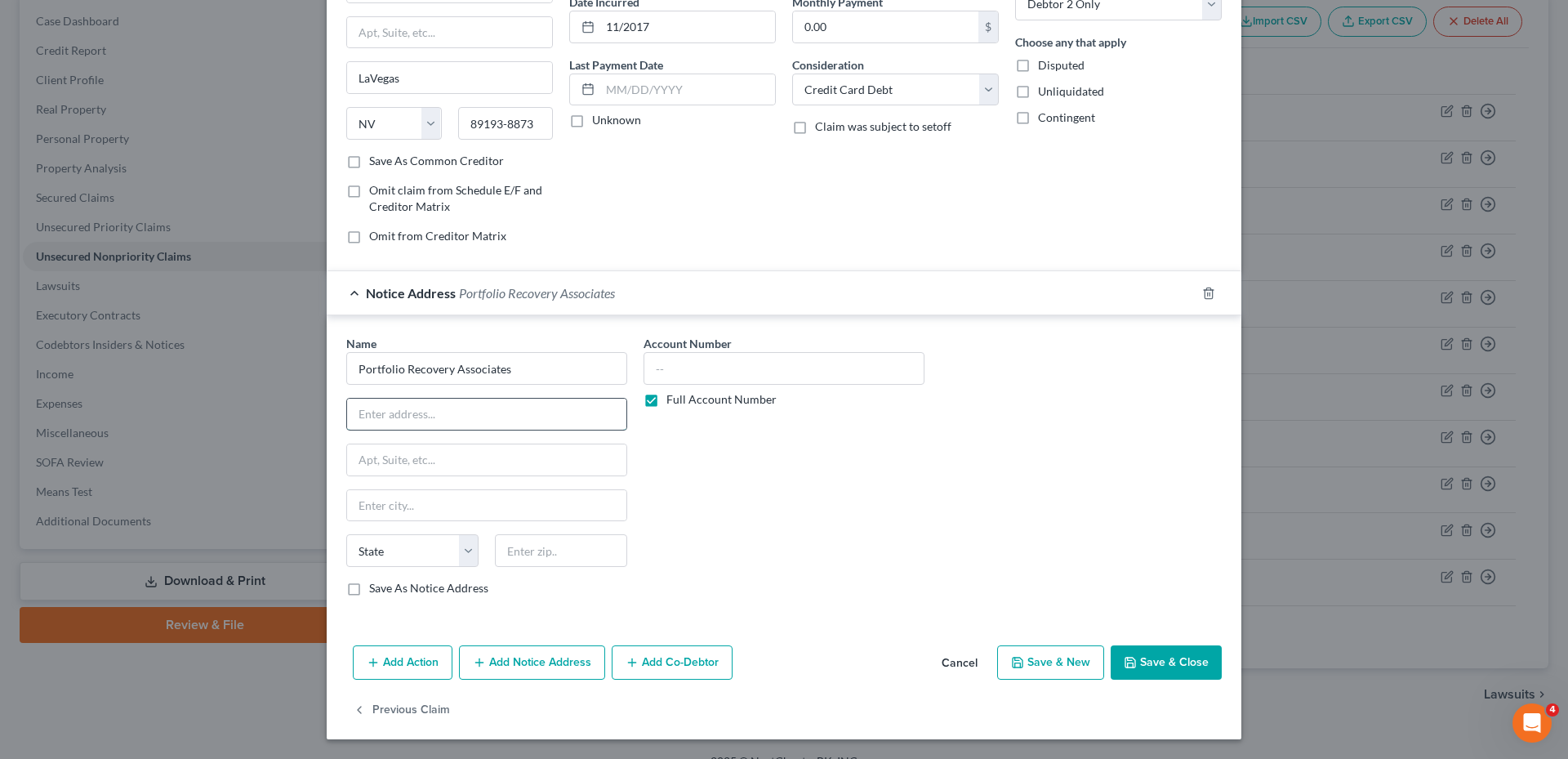
click at [365, 410] on input "text" at bounding box center [487, 415] width 279 height 31
paste input "[STREET_ADDRESS]"
click at [402, 508] on input "text" at bounding box center [487, 506] width 279 height 31
click at [1161, 664] on button "Save & Close" at bounding box center [1167, 662] width 111 height 34
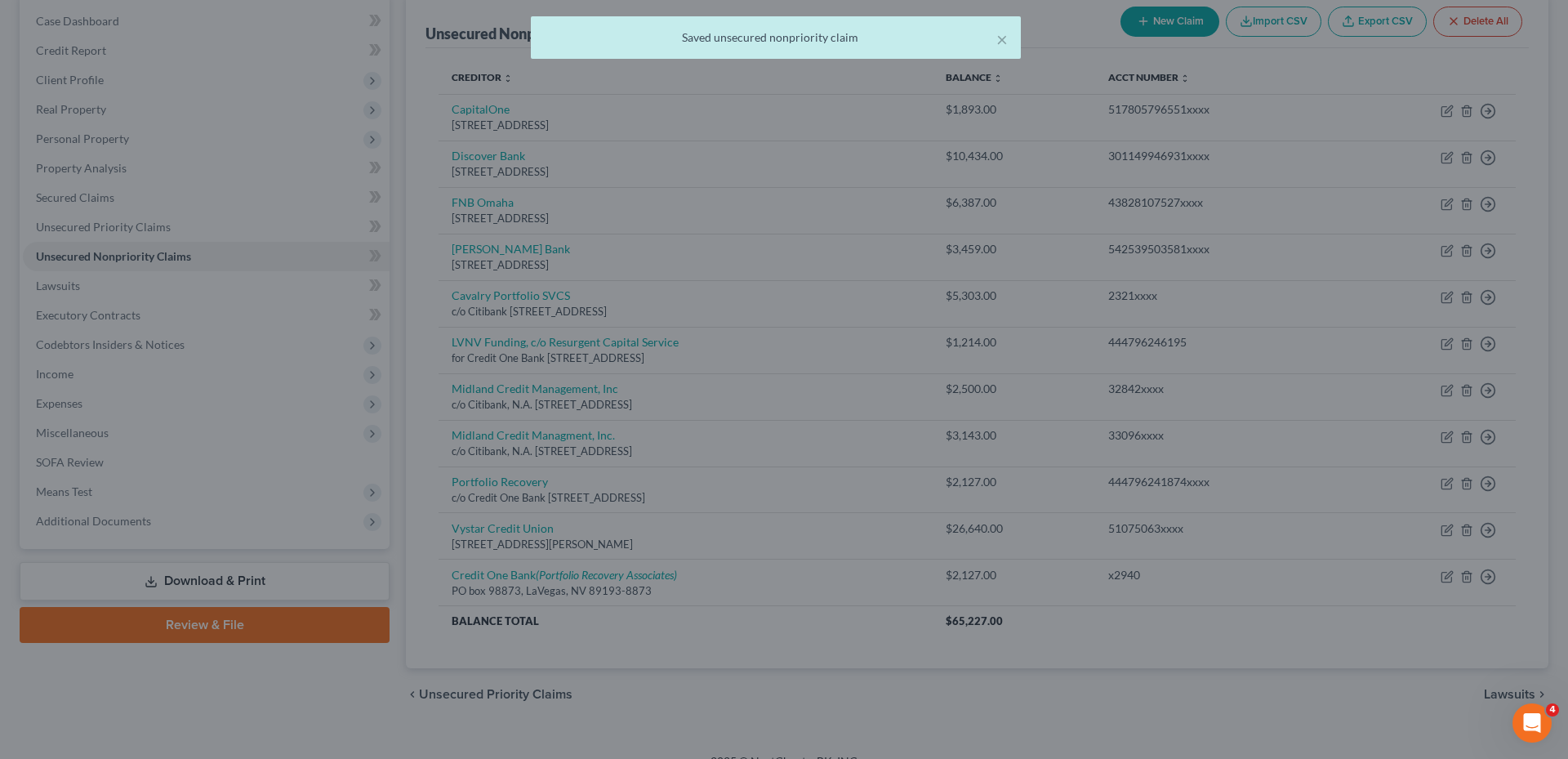
scroll to position [0, 0]
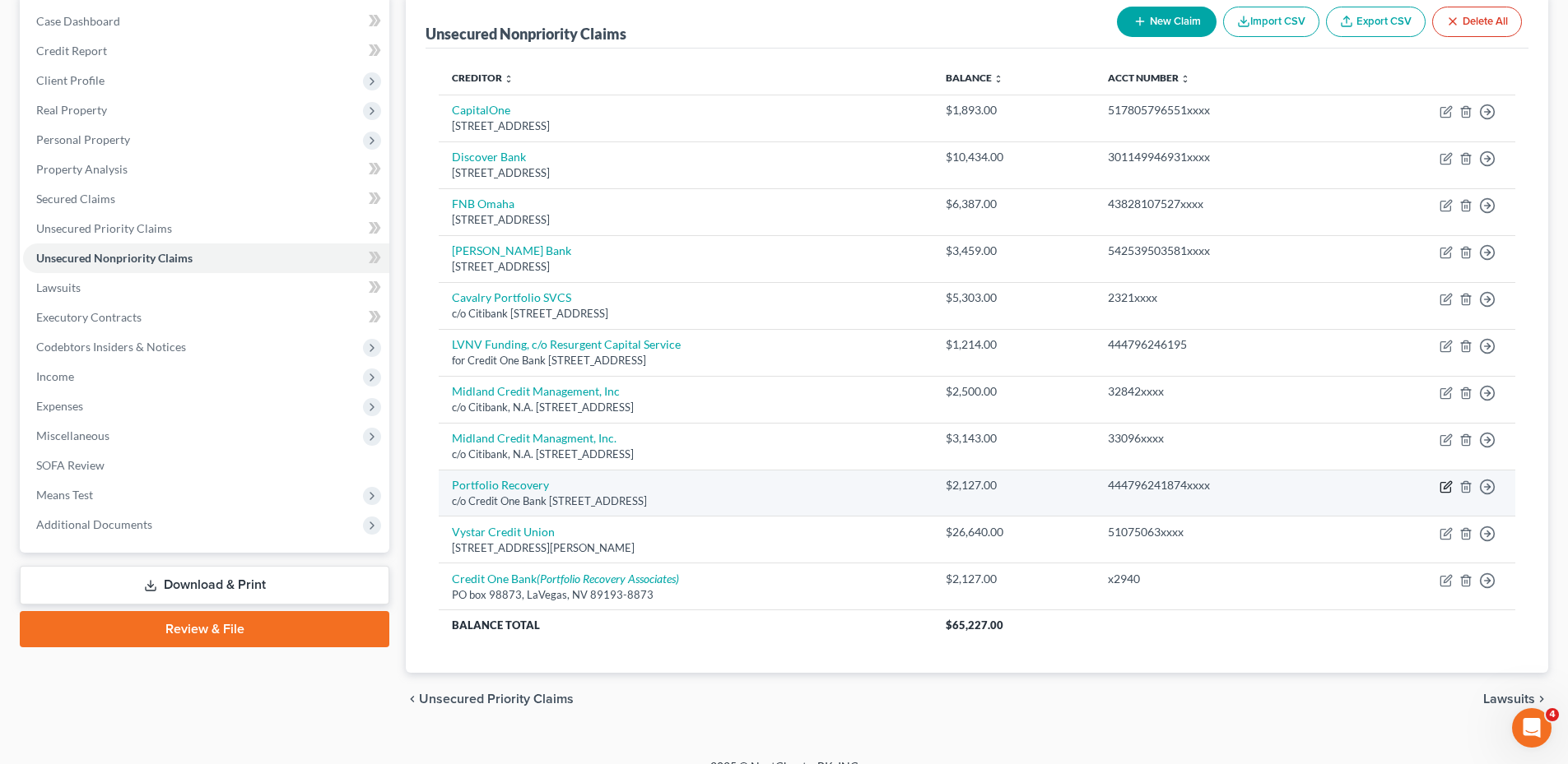
click at [1445, 485] on icon "button" at bounding box center [1448, 484] width 7 height 7
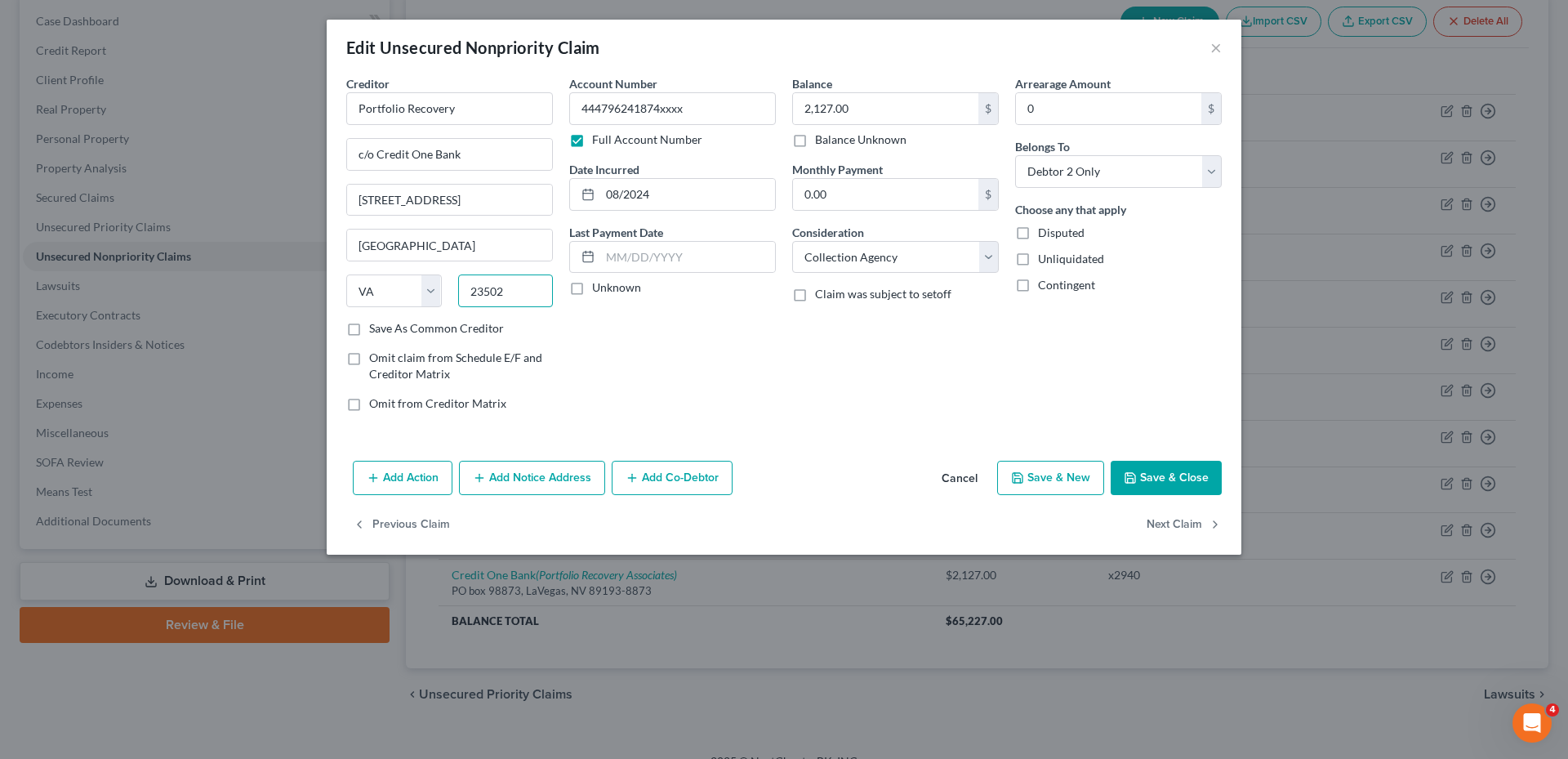
drag, startPoint x: 525, startPoint y: 290, endPoint x: 484, endPoint y: 293, distance: 41.1
click at [455, 296] on div "23502" at bounding box center [505, 291] width 112 height 32
click at [1176, 478] on button "Save & Close" at bounding box center [1167, 478] width 111 height 34
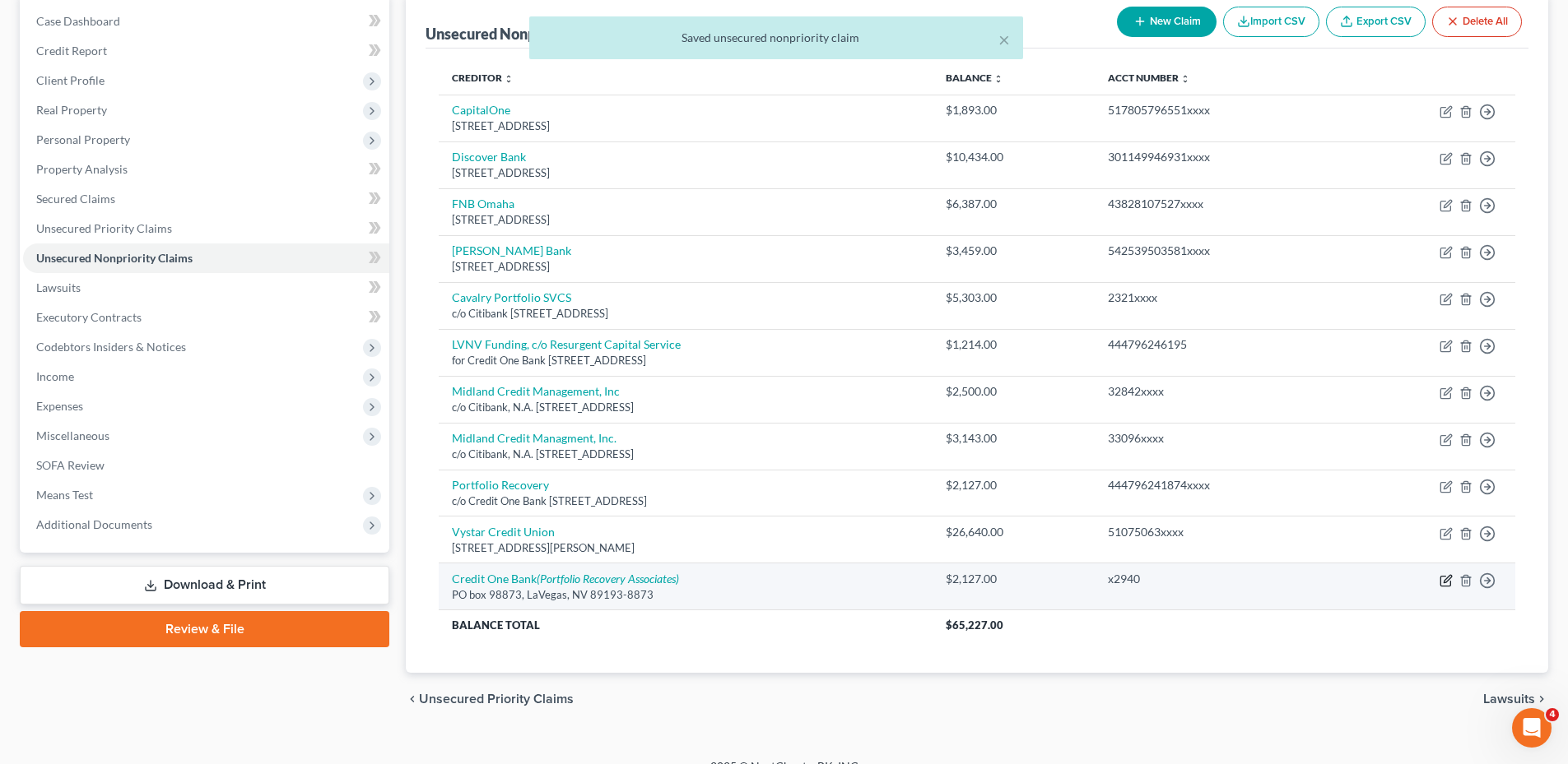
click at [1448, 578] on icon "button" at bounding box center [1448, 579] width 7 height 7
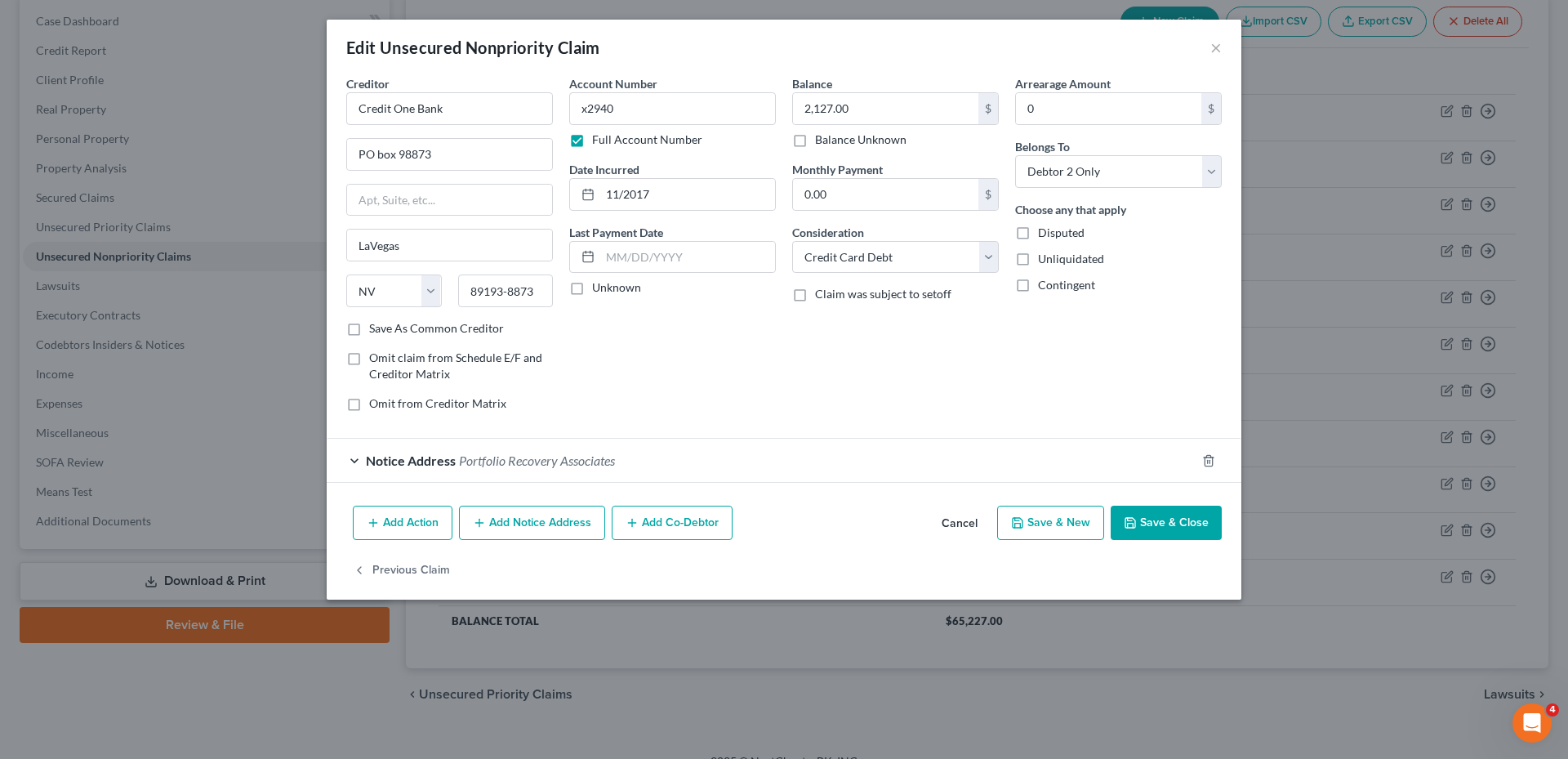
click at [629, 460] on div "Notice Address Portfolio Recovery Associates" at bounding box center [760, 460] width 869 height 44
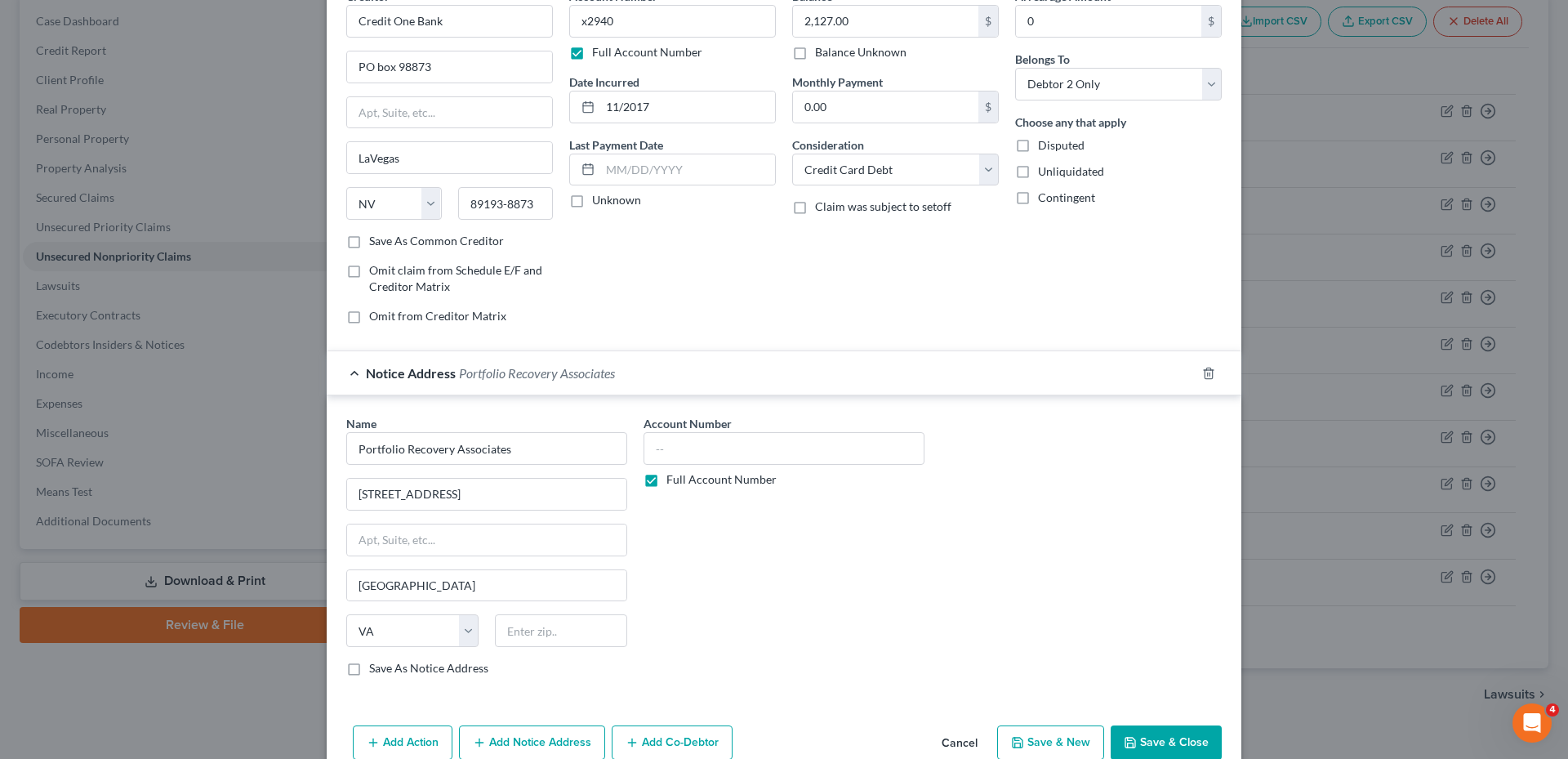
scroll to position [168, 0]
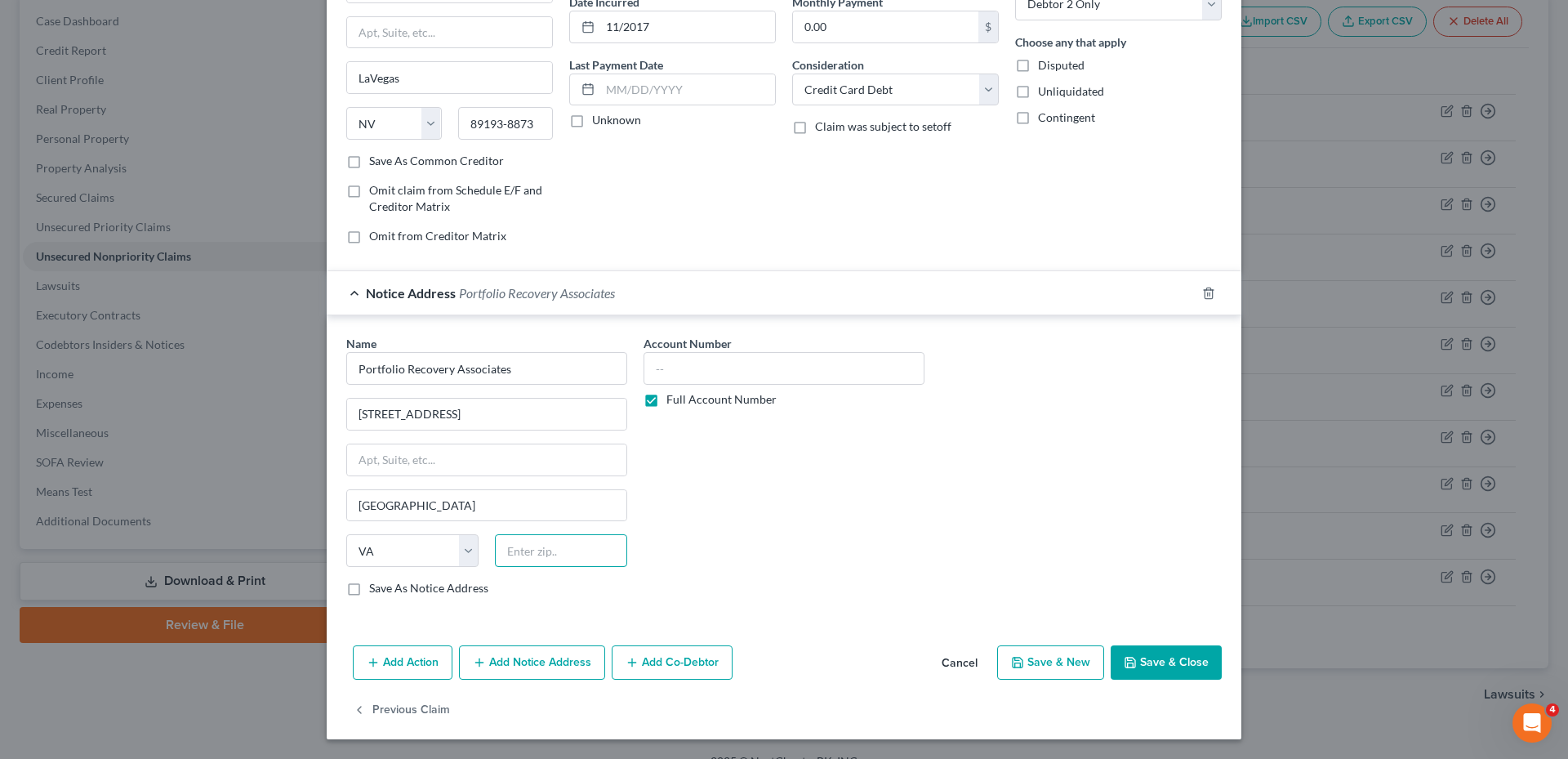
click at [521, 555] on input "text" at bounding box center [561, 550] width 132 height 32
paste input "23502"
click at [1169, 666] on button "Save & Close" at bounding box center [1167, 662] width 111 height 34
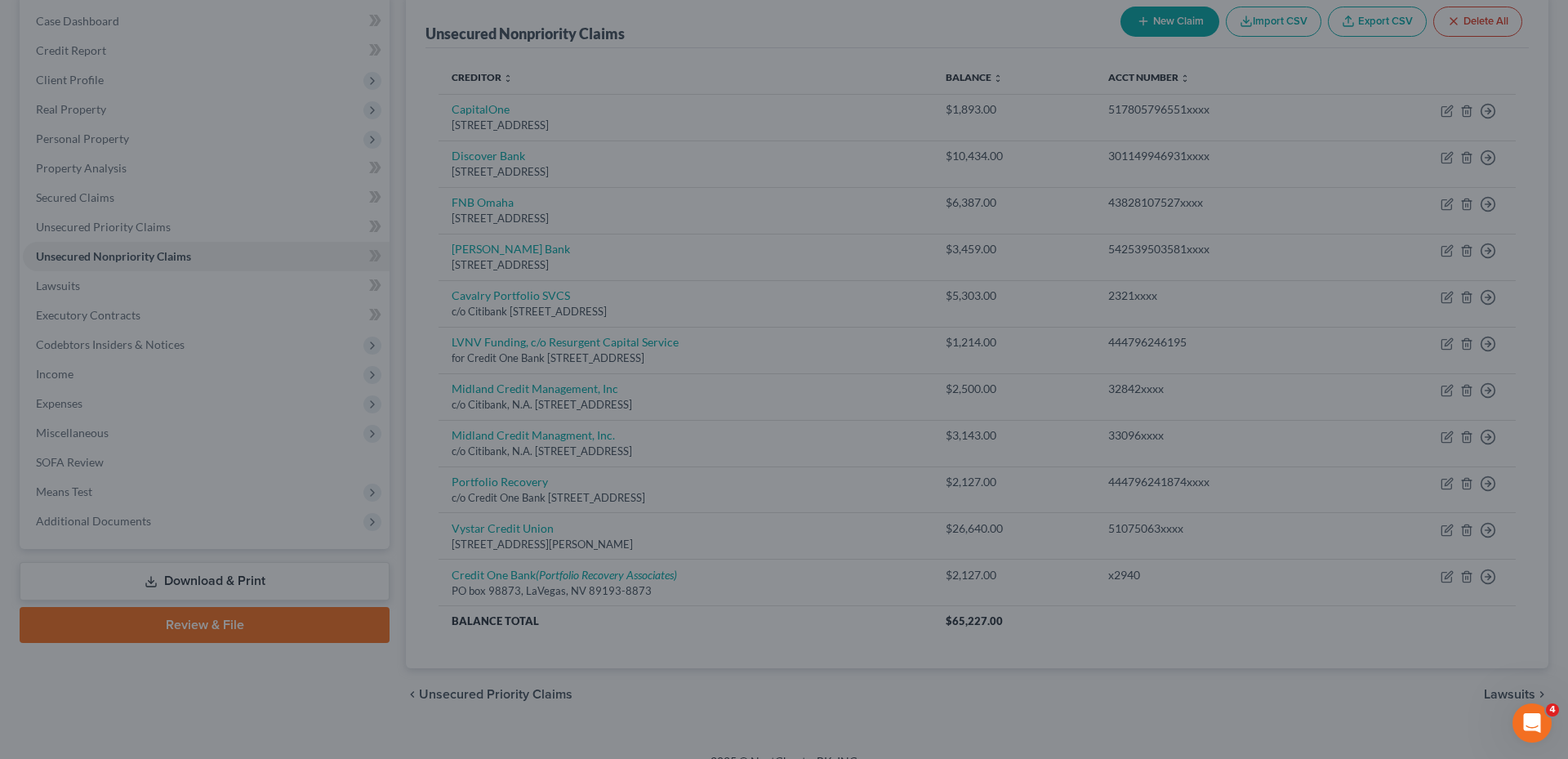
scroll to position [0, 0]
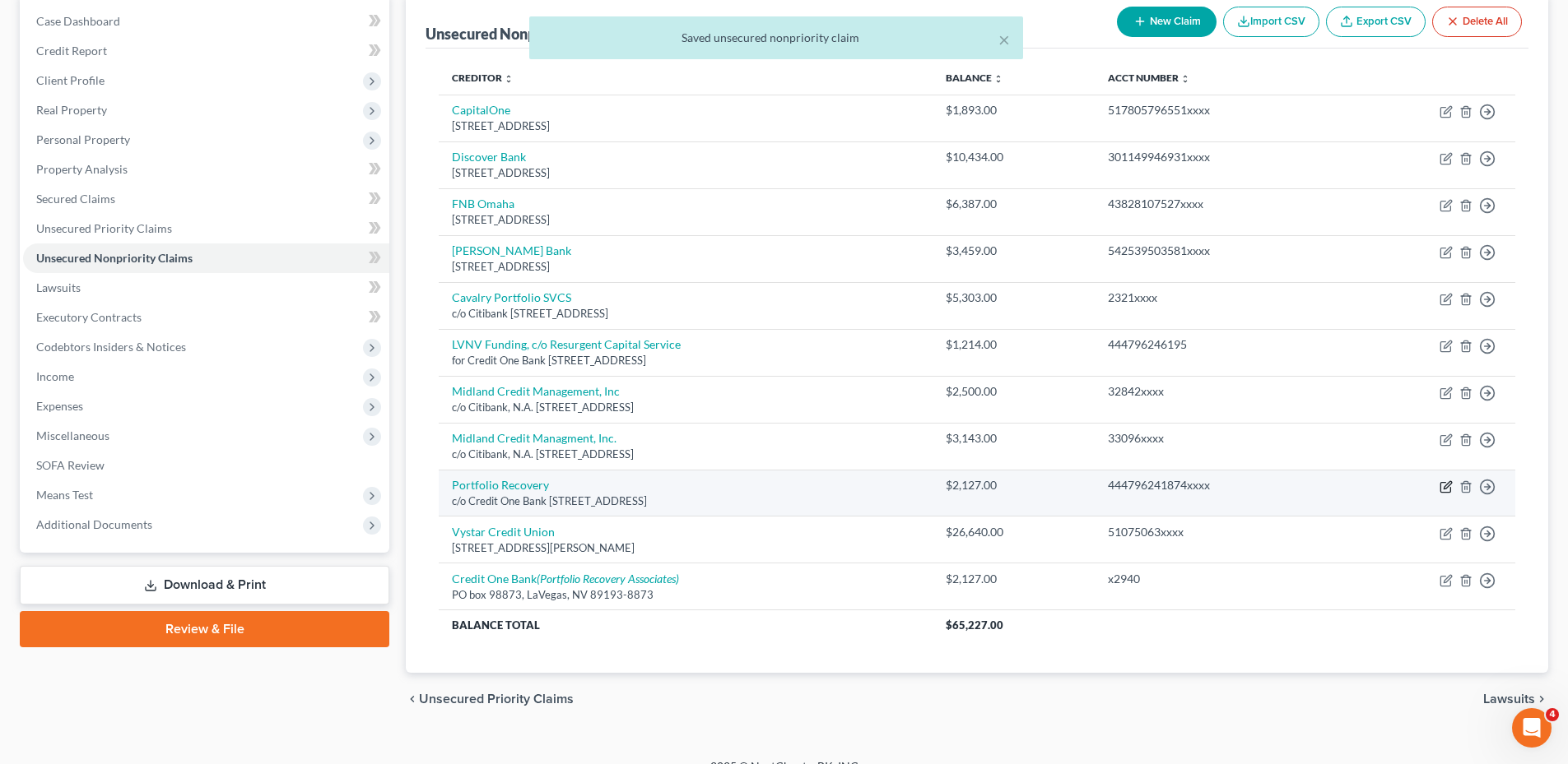
click at [1448, 487] on icon "button" at bounding box center [1448, 484] width 7 height 7
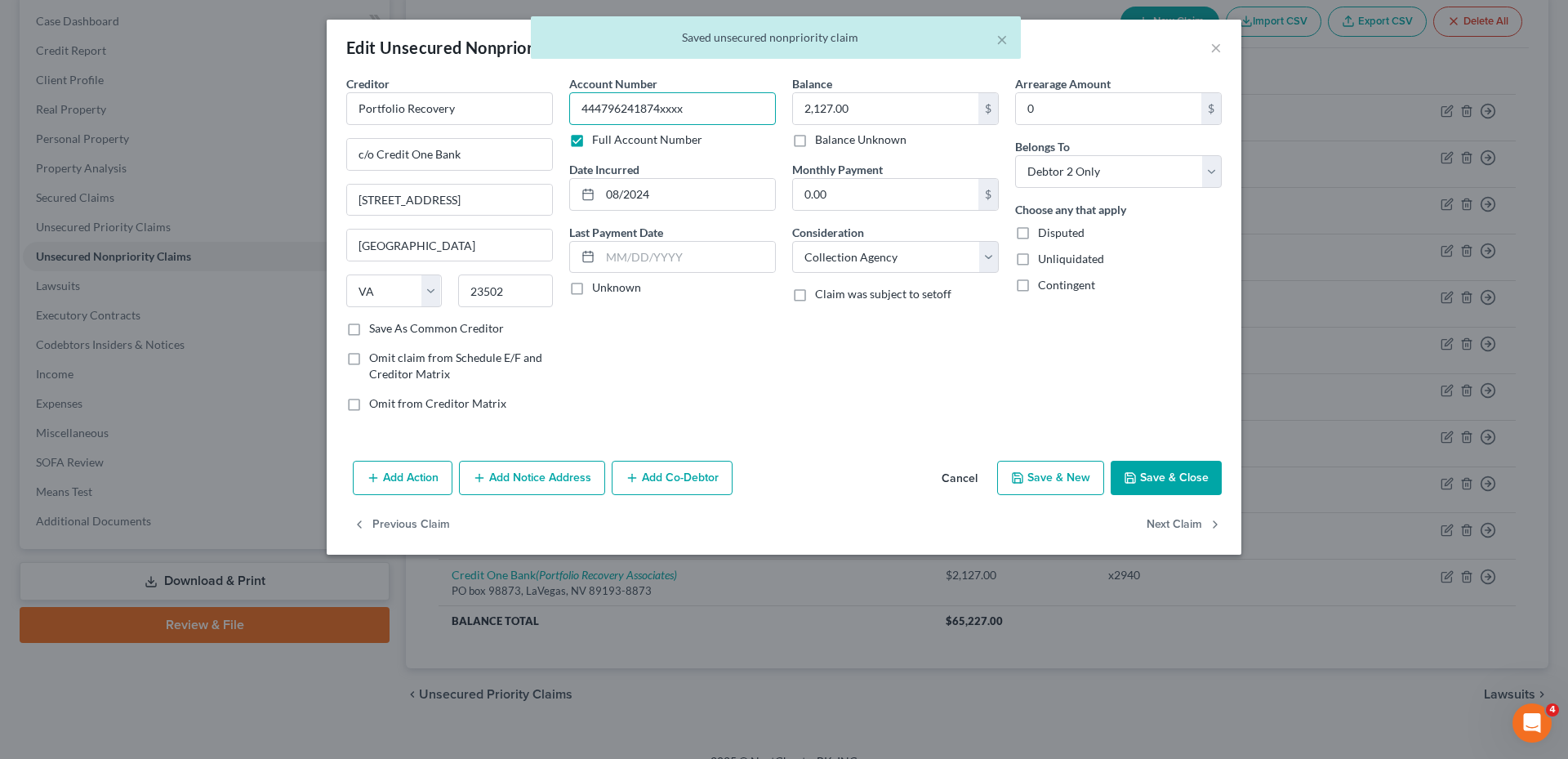
click at [688, 110] on input "444796241874xxxx" at bounding box center [672, 108] width 206 height 32
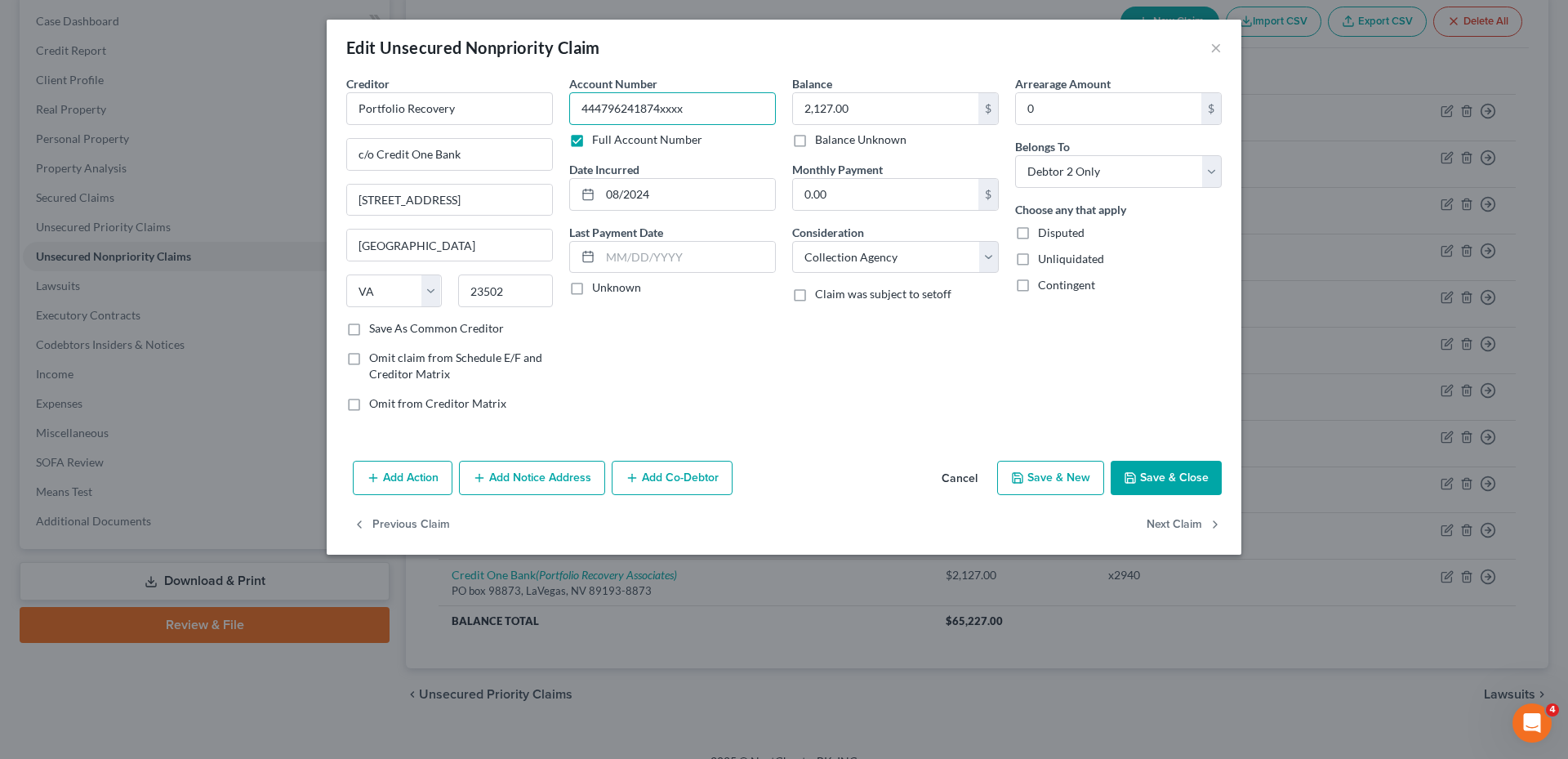
drag, startPoint x: 712, startPoint y: 108, endPoint x: 582, endPoint y: 106, distance: 130.0
click at [582, 106] on input "444796241874xxxx" at bounding box center [672, 108] width 206 height 32
click at [1181, 484] on button "Save & Close" at bounding box center [1167, 478] width 111 height 34
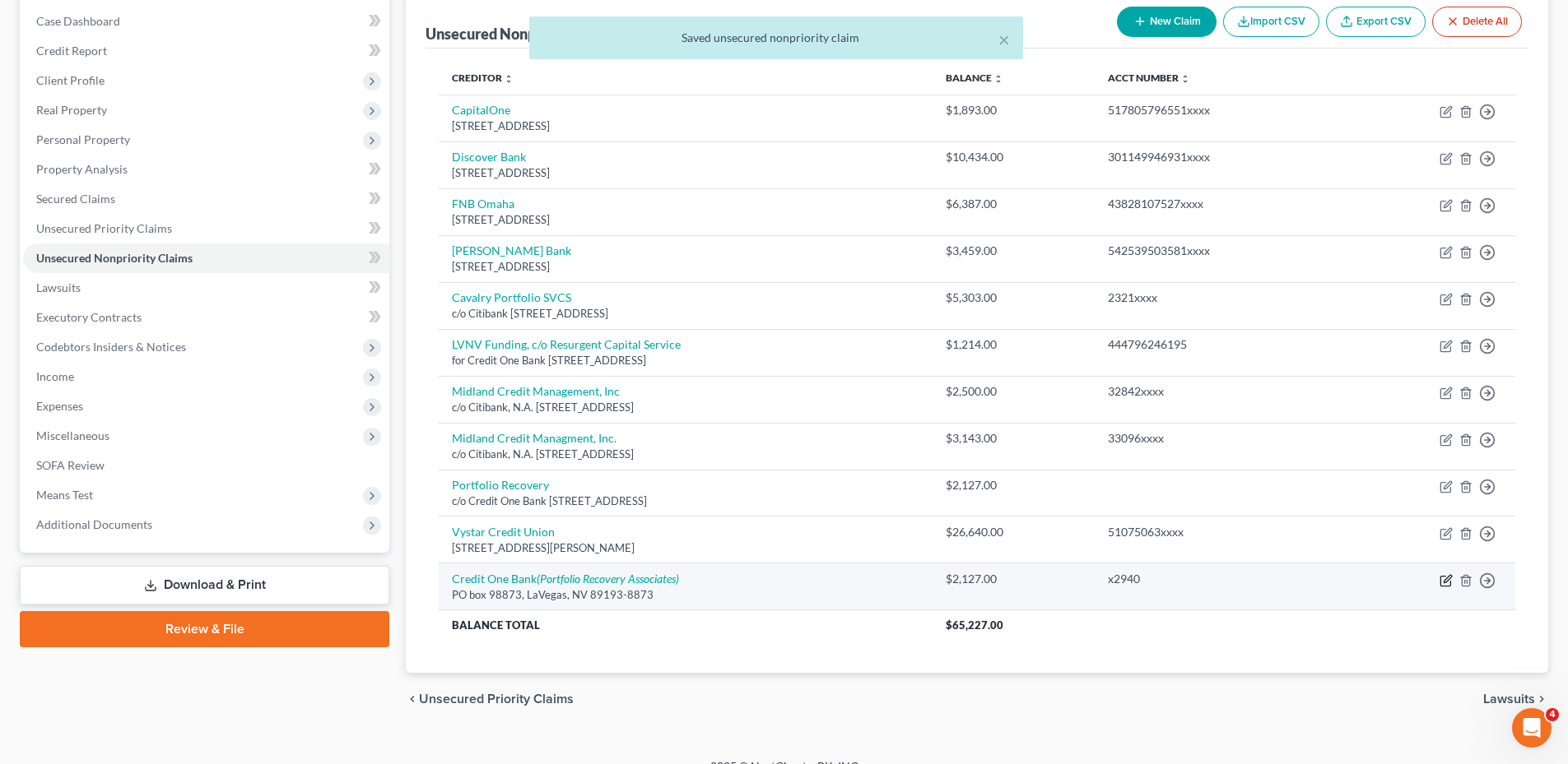
click at [1450, 580] on icon "button" at bounding box center [1448, 579] width 7 height 7
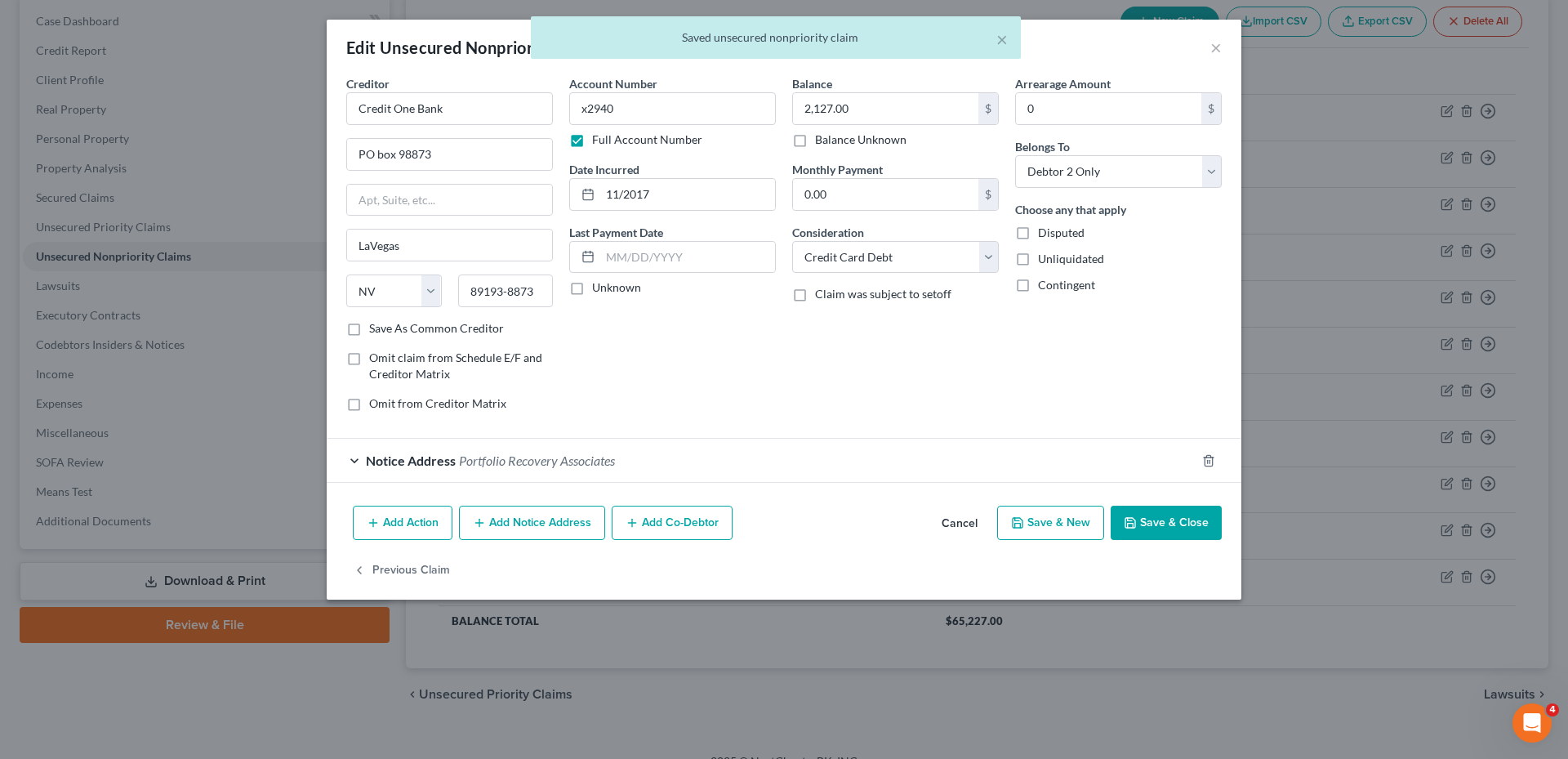
click at [573, 465] on span "Portfolio Recovery Associates" at bounding box center [537, 460] width 156 height 16
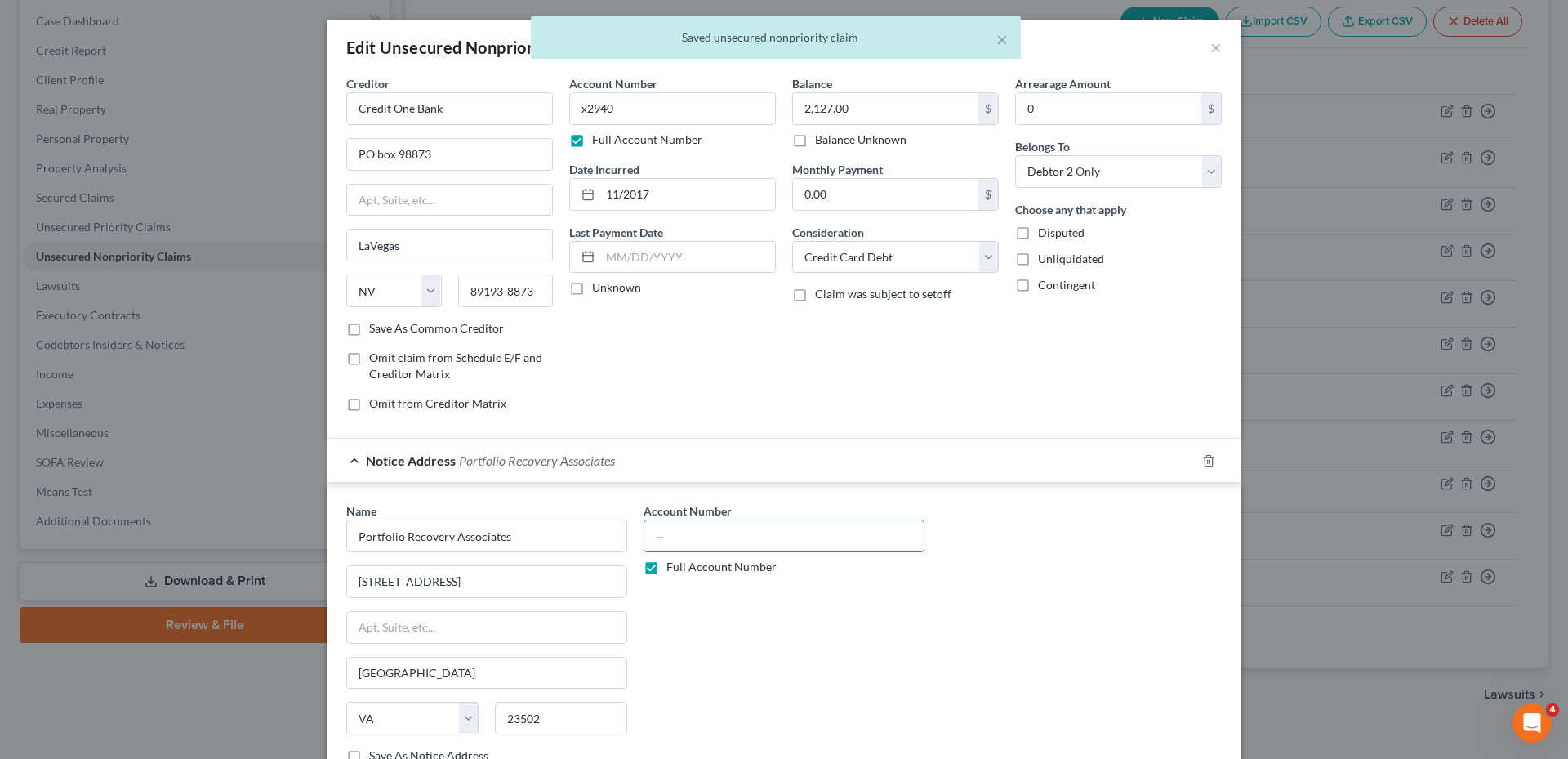
click at [680, 538] on input "text" at bounding box center [784, 536] width 281 height 32
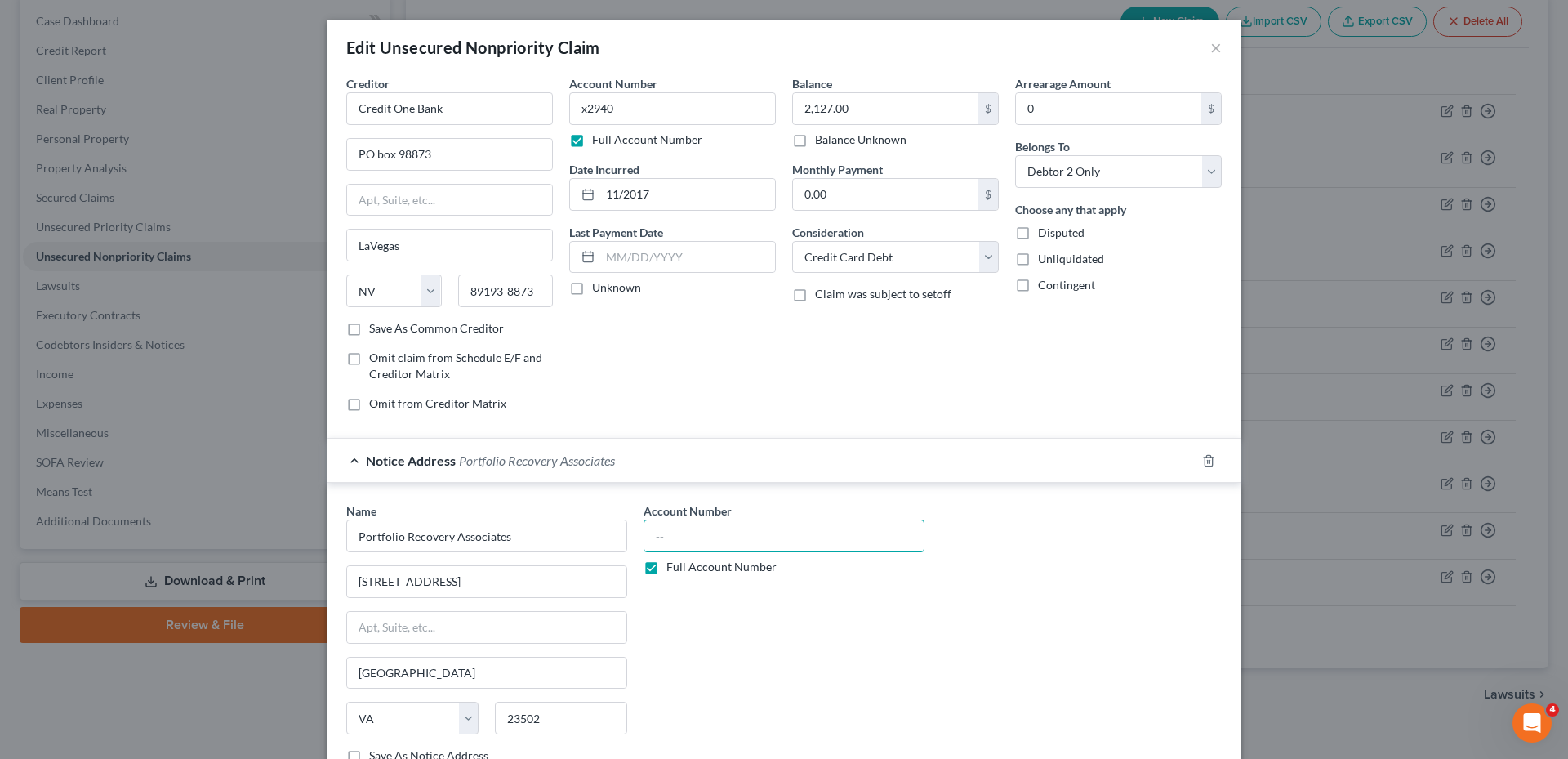
paste input "444796241874xxxx"
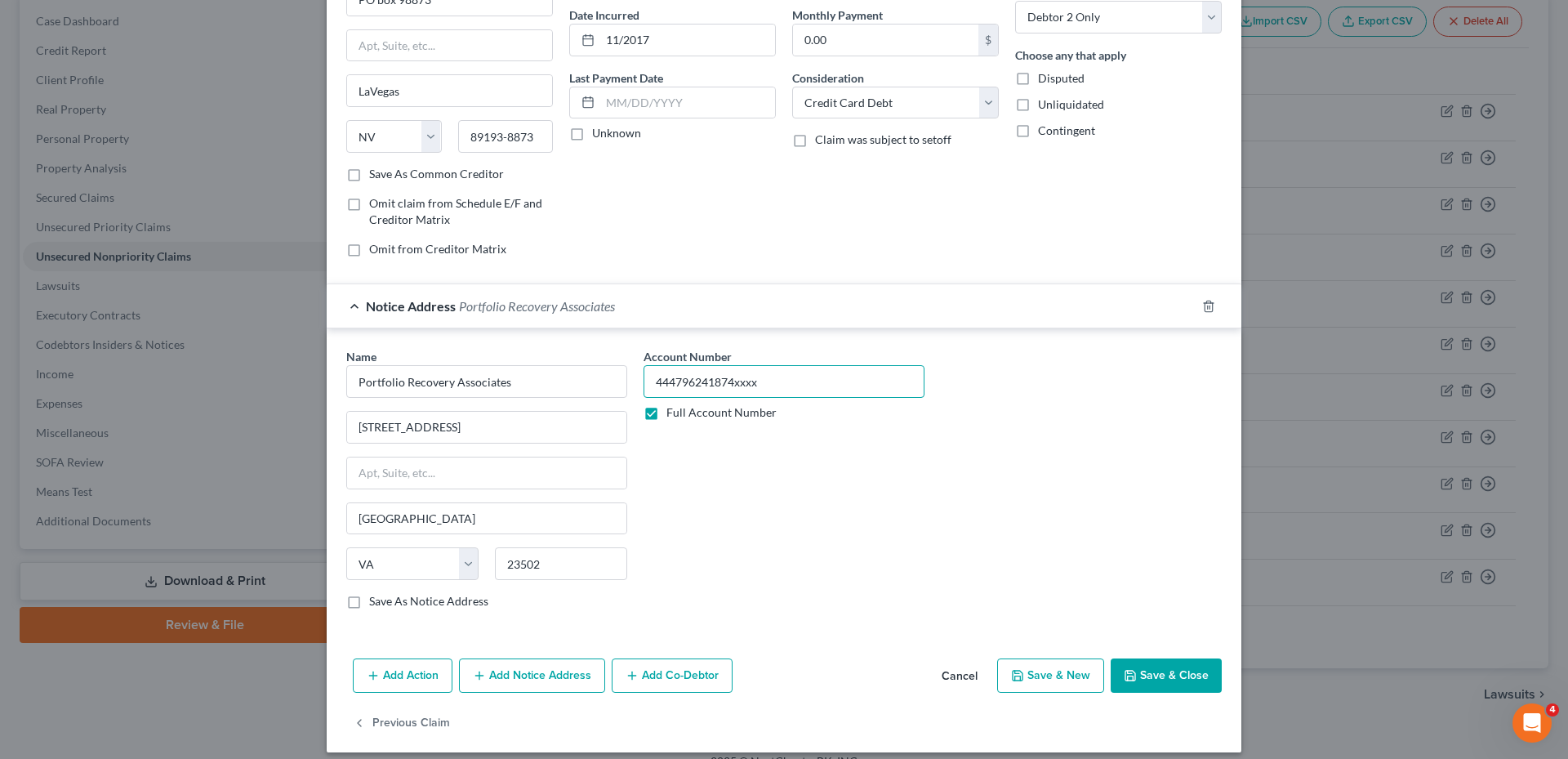
scroll to position [168, 0]
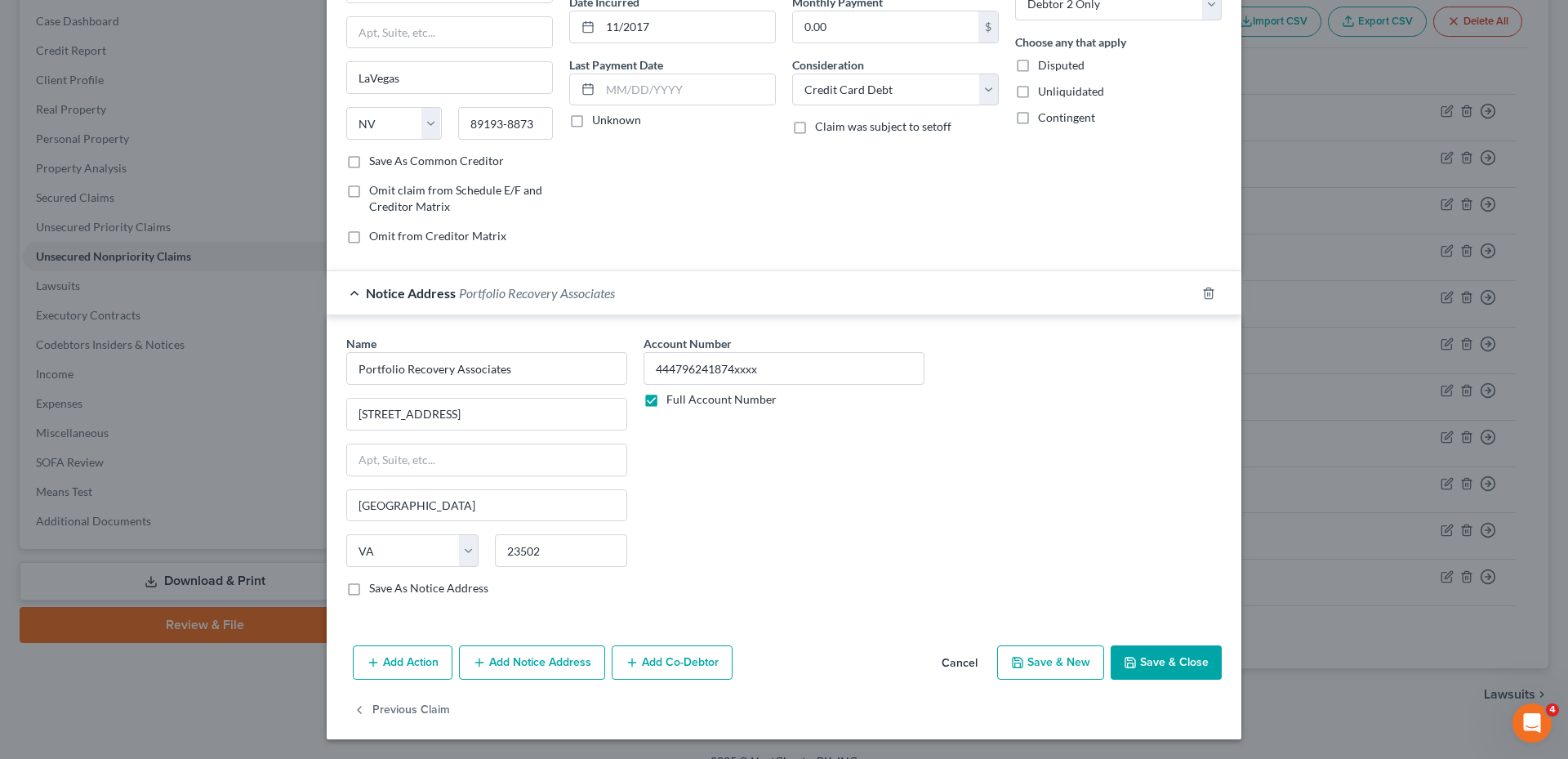
click at [1161, 653] on button "Save & Close" at bounding box center [1167, 662] width 111 height 34
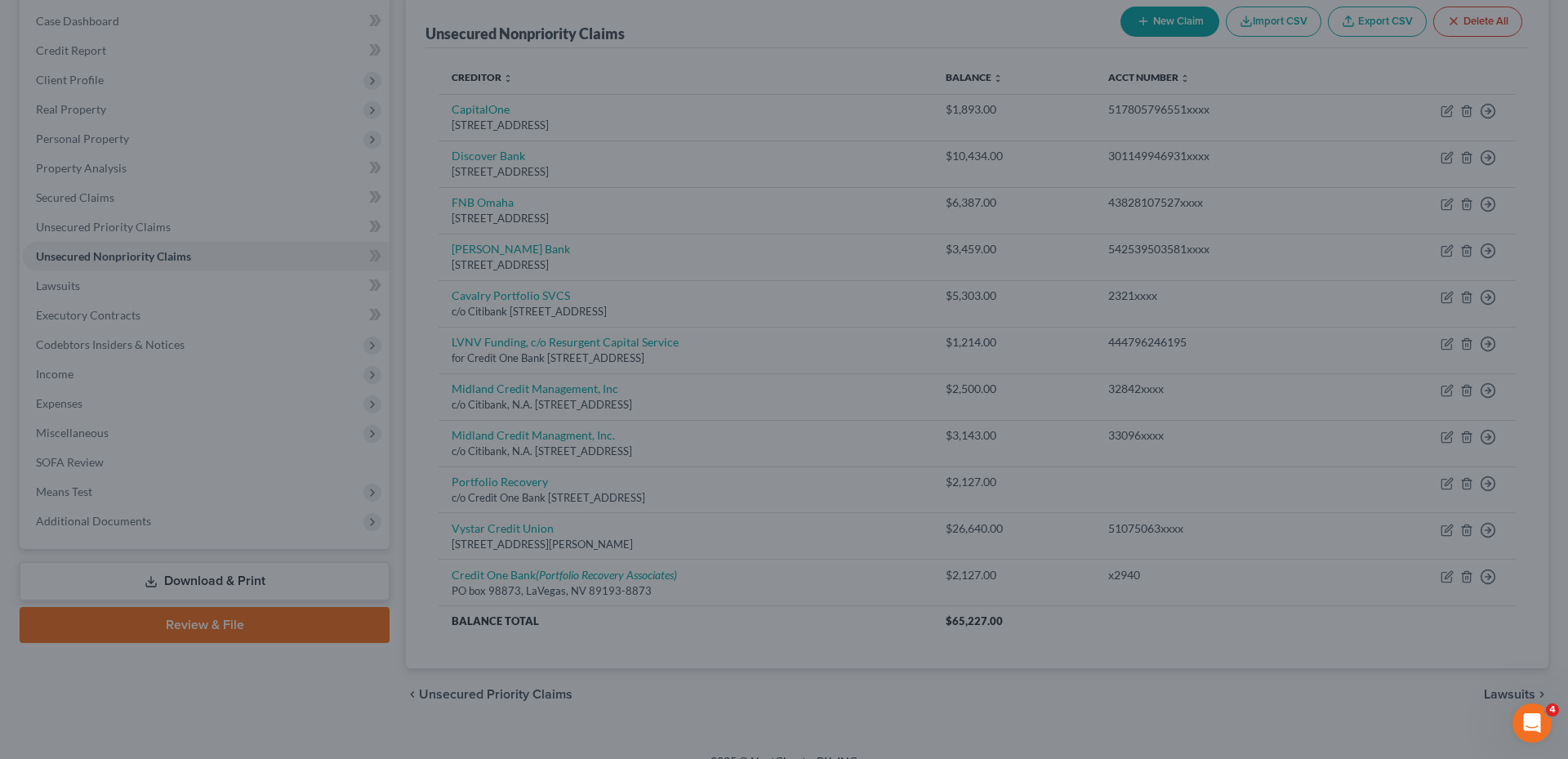
scroll to position [0, 0]
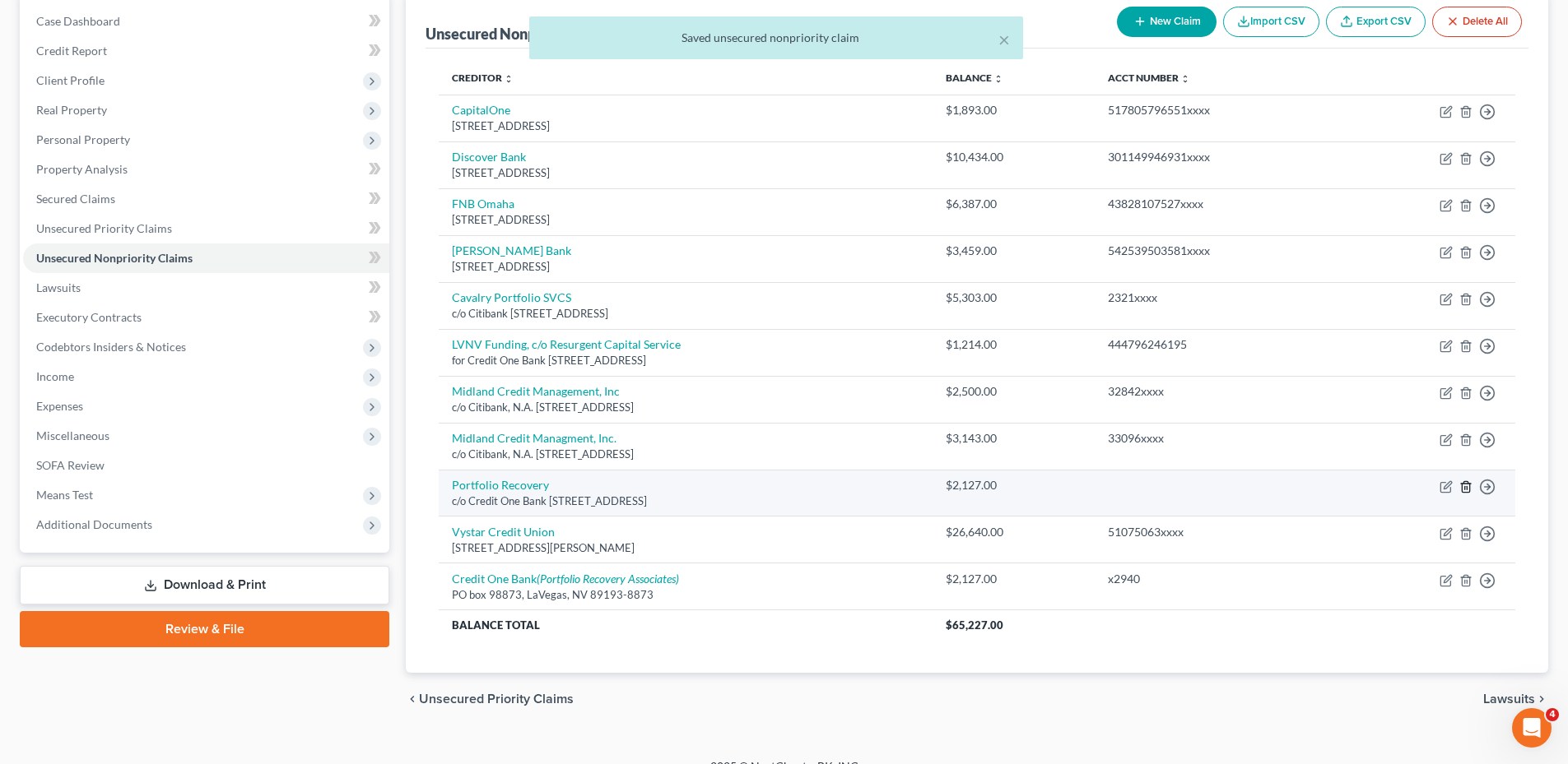
click at [1466, 488] on line "button" at bounding box center [1466, 488] width 0 height 4
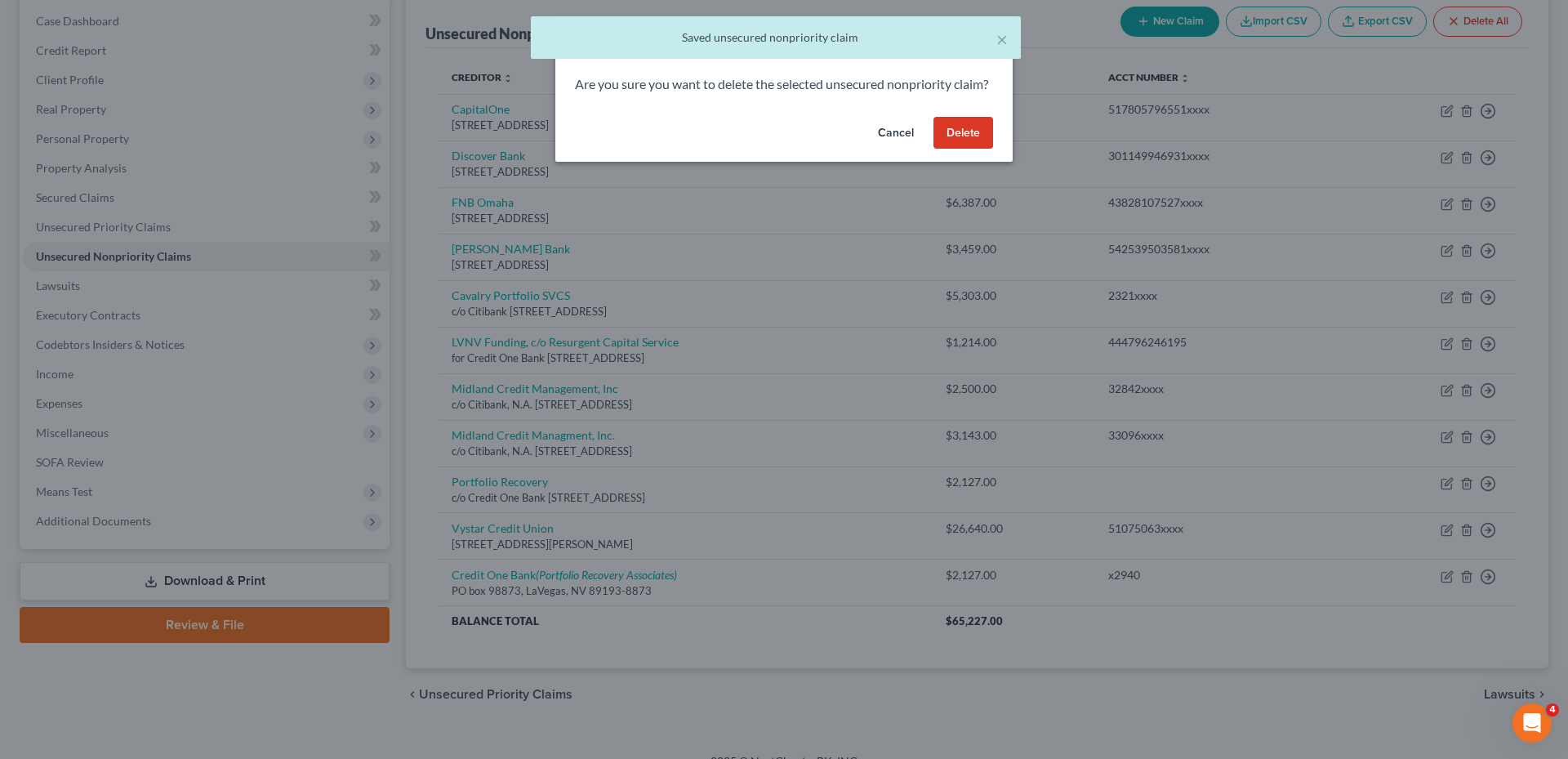
click at [963, 149] on button "Delete" at bounding box center [963, 132] width 59 height 32
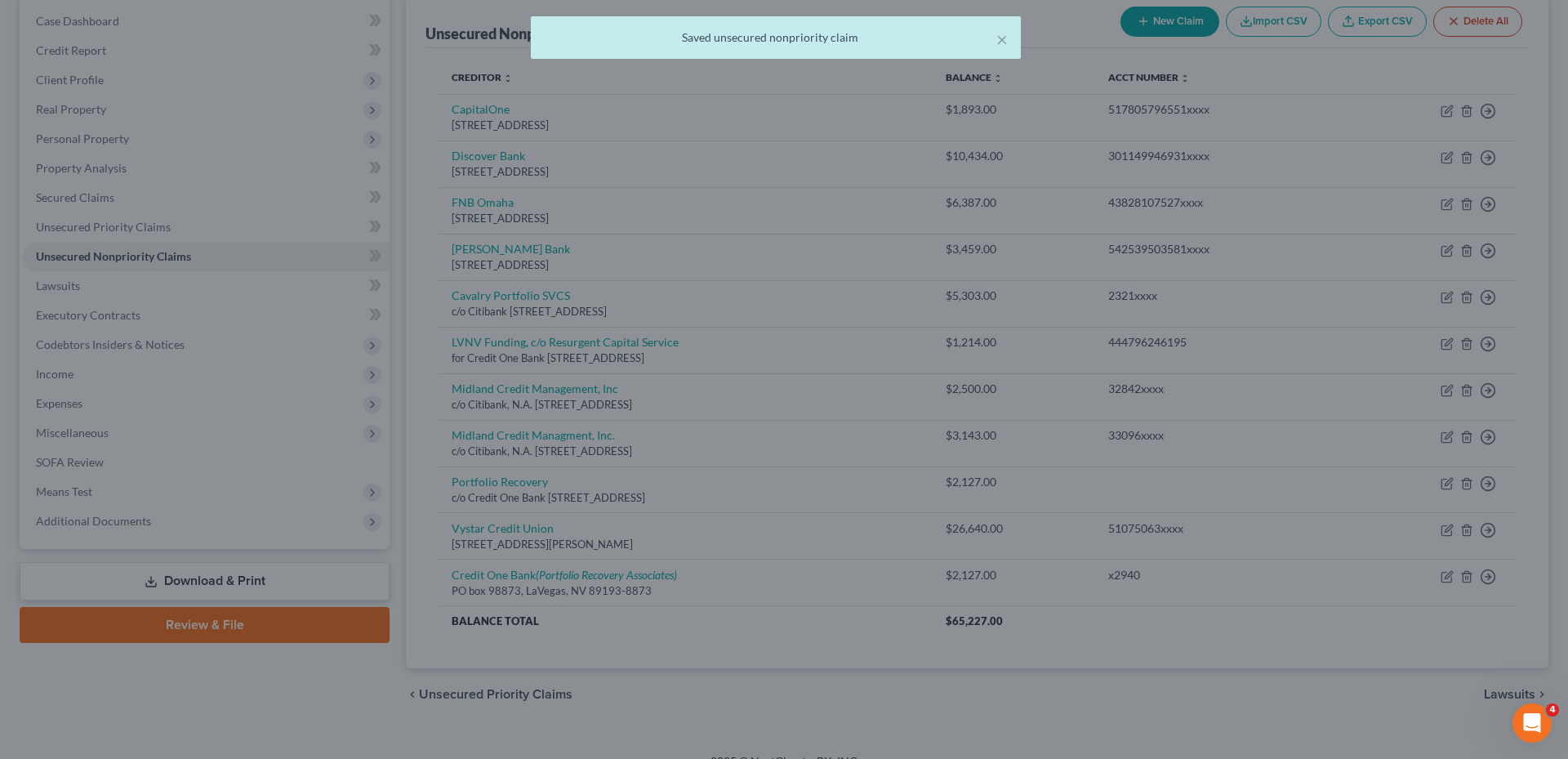
scroll to position [141, 0]
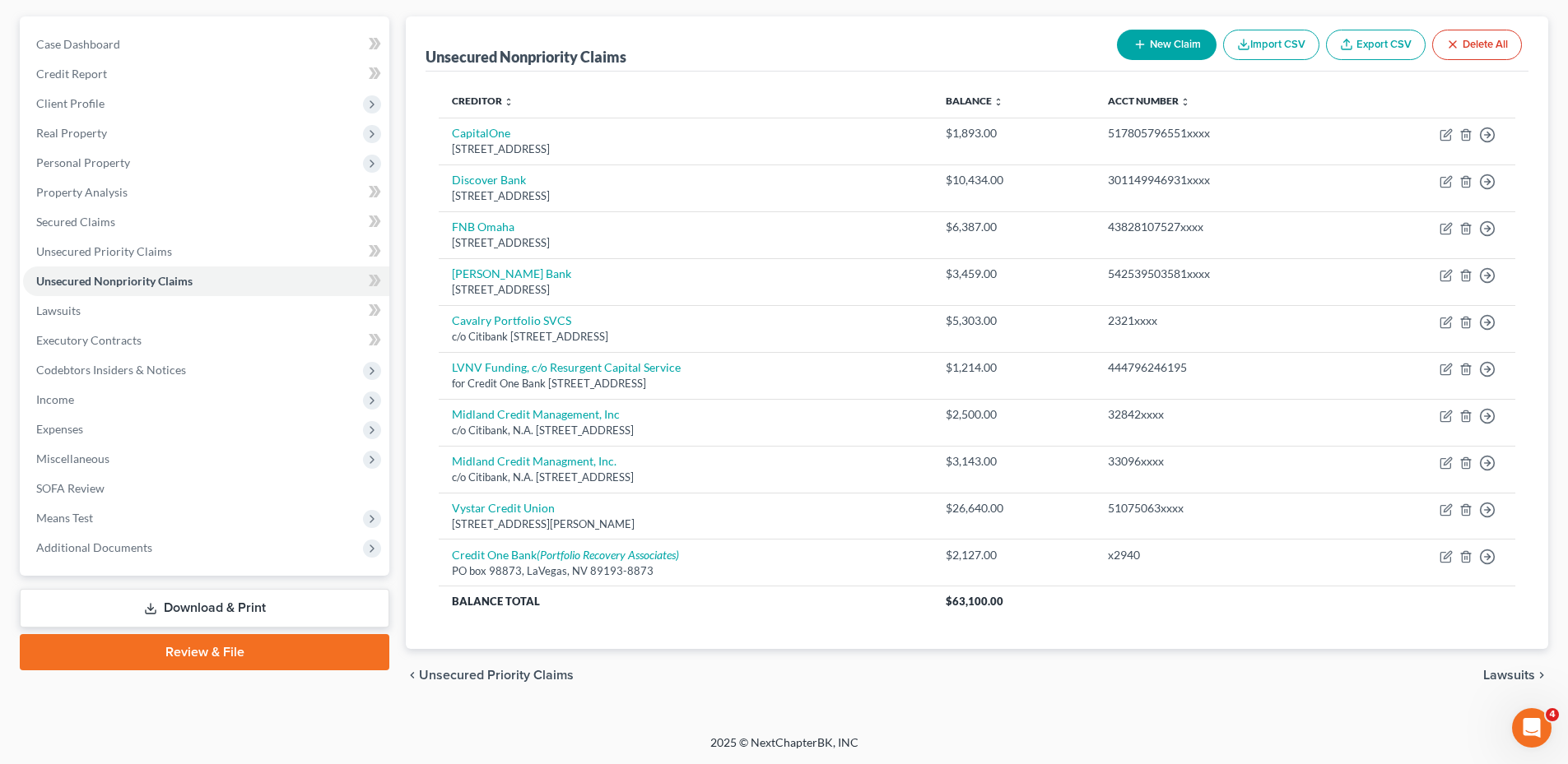
click at [1156, 35] on button "New Claim" at bounding box center [1166, 45] width 100 height 31
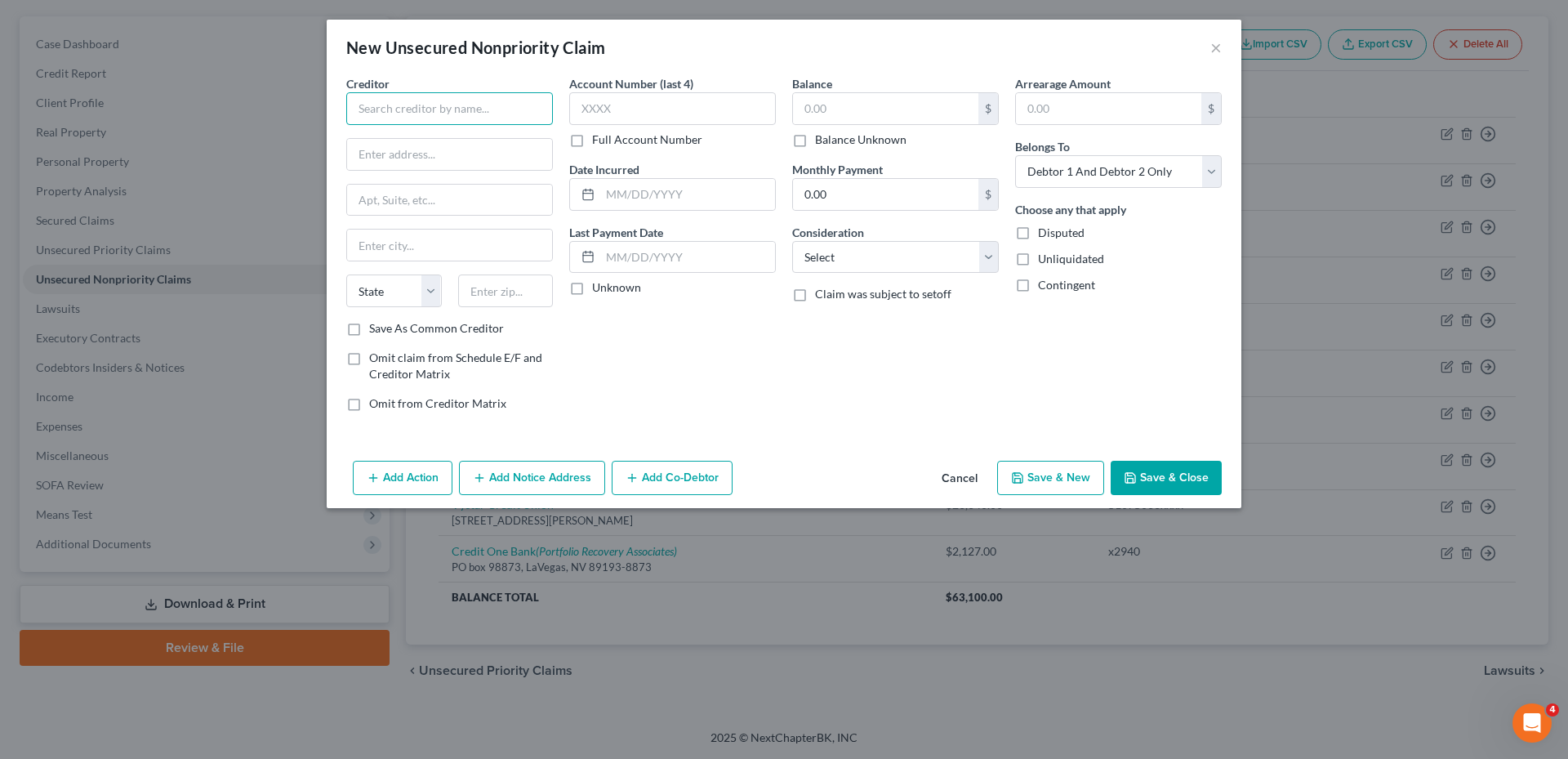
click at [463, 110] on input "text" at bounding box center [449, 108] width 206 height 32
click at [592, 143] on label "Full Account Number" at bounding box center [647, 140] width 110 height 17
click at [599, 143] on input "Full Account Number" at bounding box center [603, 136] width 10 height 10
click at [629, 102] on input "text" at bounding box center [672, 108] width 206 height 32
click at [621, 190] on input "text" at bounding box center [687, 194] width 175 height 31
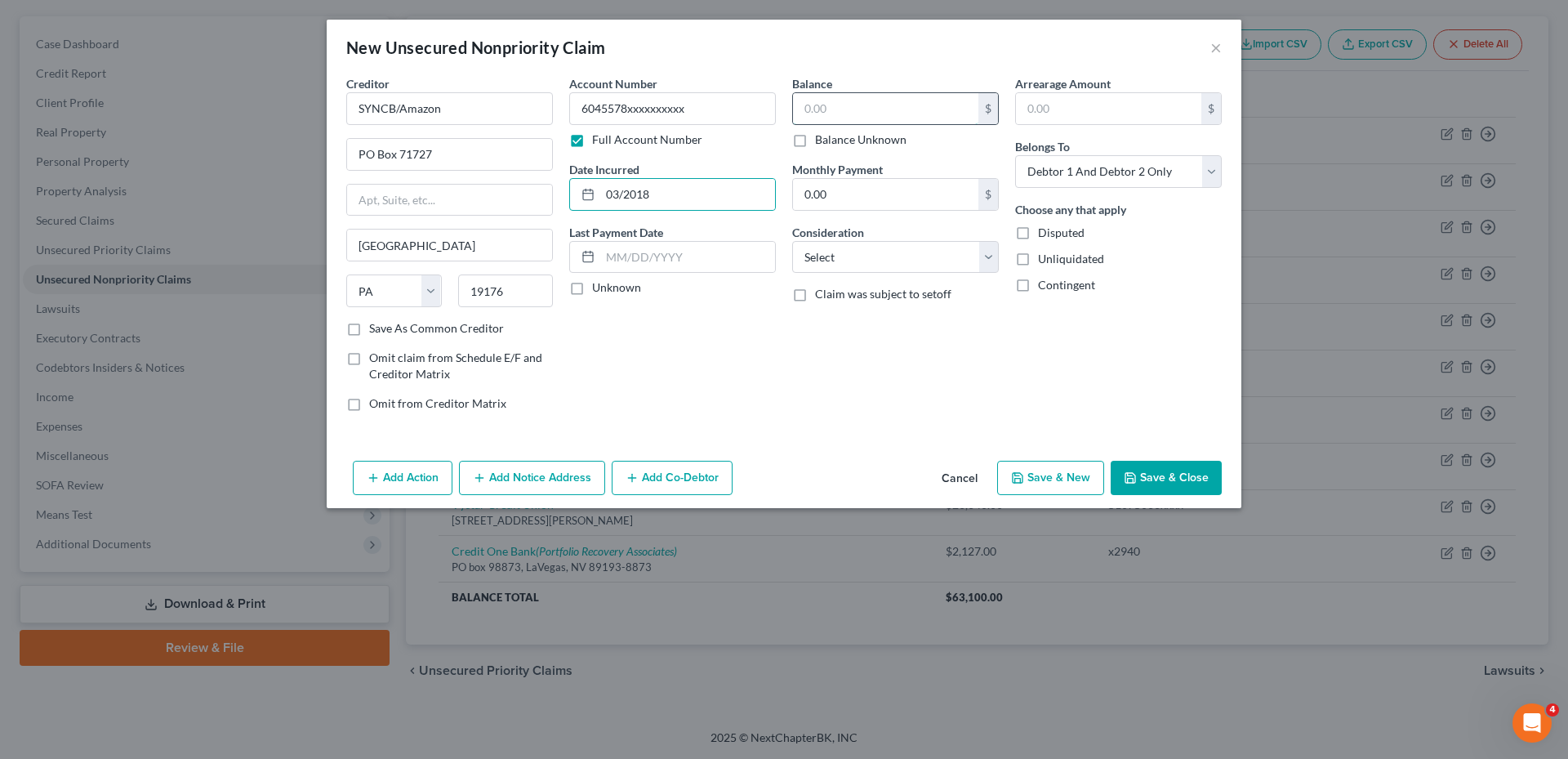
click at [846, 113] on input "text" at bounding box center [885, 109] width 185 height 31
click at [922, 261] on select "Select Cable / Satellite Services Collection Agency Credit Card Debt Debt Couns…" at bounding box center [895, 256] width 206 height 32
click at [792, 241] on select "Select Cable / Satellite Services Collection Agency Credit Card Debt Debt Couns…" at bounding box center [895, 256] width 206 height 32
click at [1165, 167] on select "Select Debtor 1 Only Debtor 2 Only Debtor 1 And Debtor 2 Only At Least One Of T…" at bounding box center [1117, 171] width 206 height 32
click at [1015, 156] on select "Select Debtor 1 Only Debtor 2 Only Debtor 1 And Debtor 2 Only At Least One Of T…" at bounding box center [1117, 171] width 206 height 32
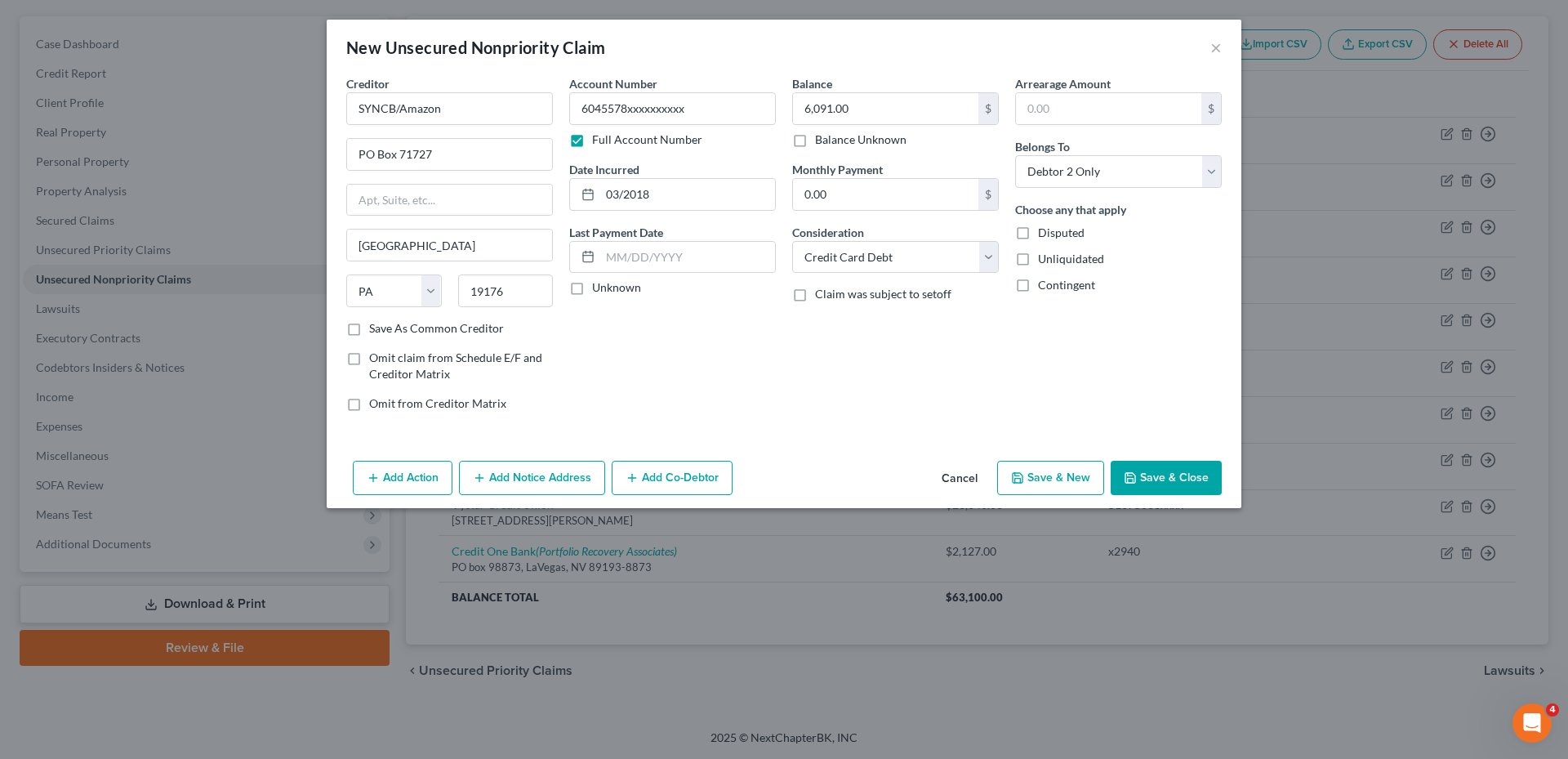
click at [1162, 471] on button "Save & Close" at bounding box center [1167, 478] width 111 height 34
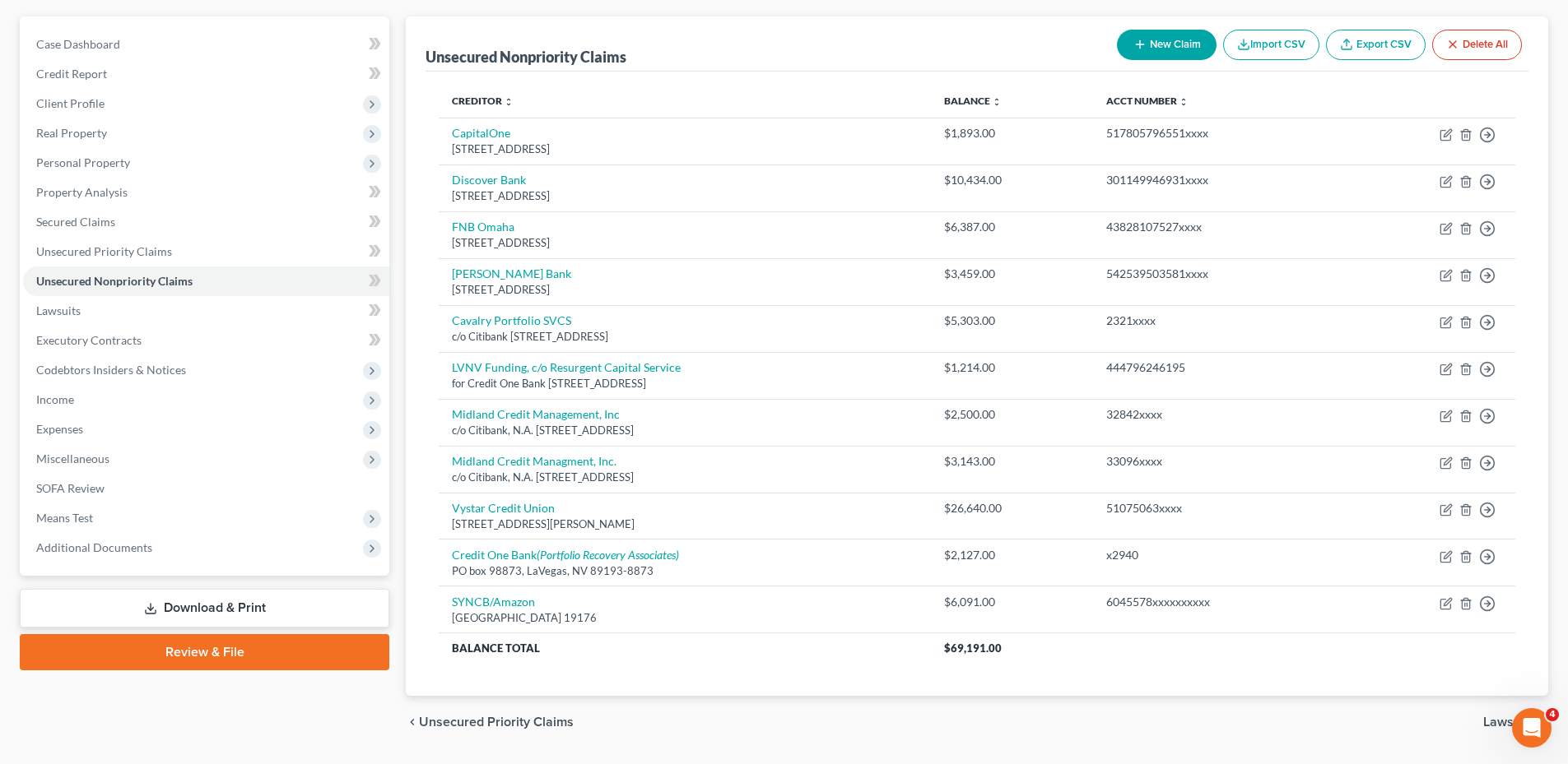
click at [1136, 44] on icon "button" at bounding box center [1140, 45] width 13 height 13
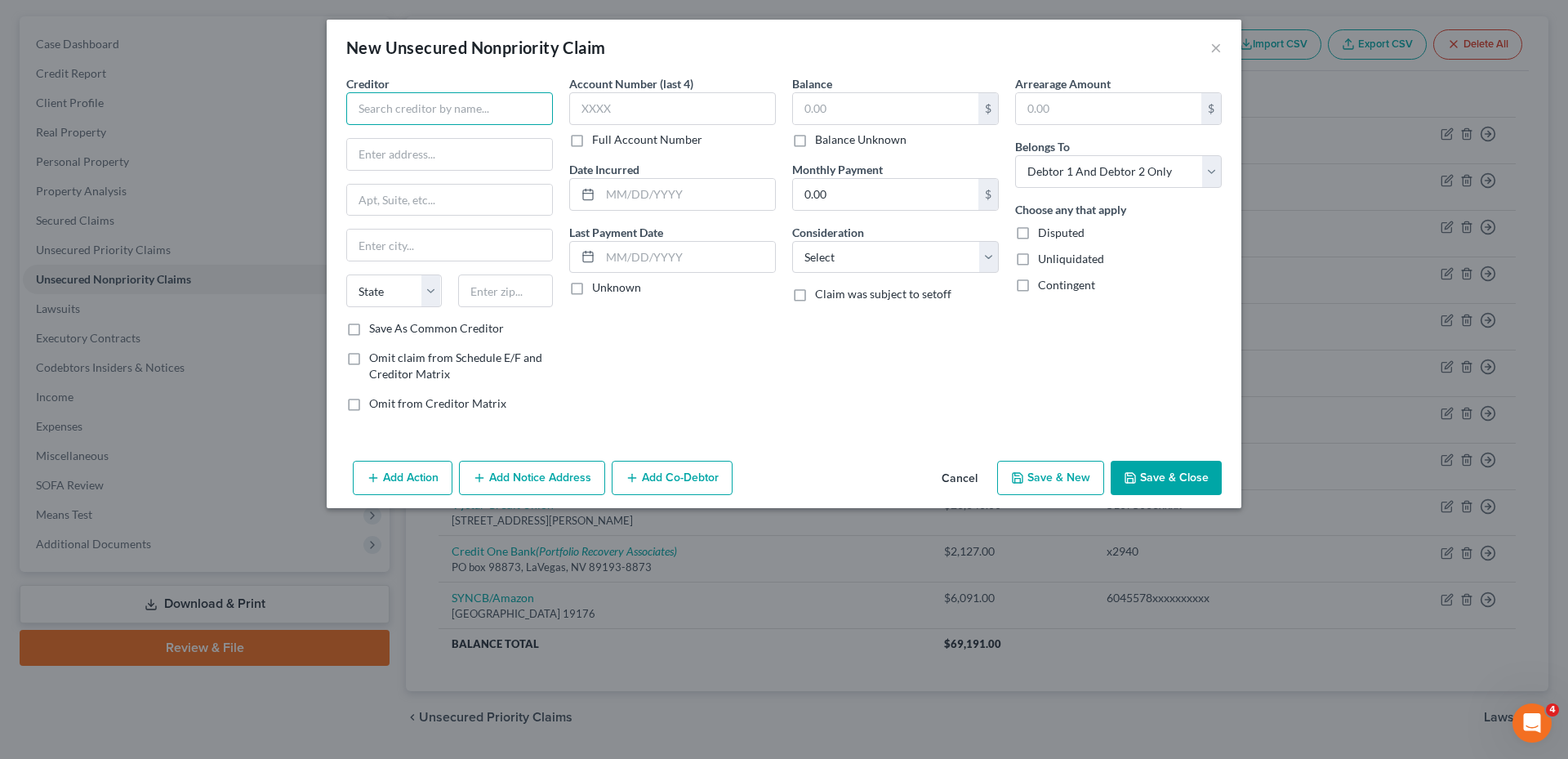
click at [438, 110] on input "text" at bounding box center [449, 108] width 206 height 32
click at [380, 254] on input "[PERSON_NAME]" at bounding box center [450, 245] width 205 height 31
click at [387, 293] on select "State [US_STATE] AK AR AZ CA CO CT DE DC [GEOGRAPHIC_DATA] [GEOGRAPHIC_DATA] GU…" at bounding box center [393, 291] width 95 height 32
click at [485, 282] on input "text" at bounding box center [505, 291] width 95 height 32
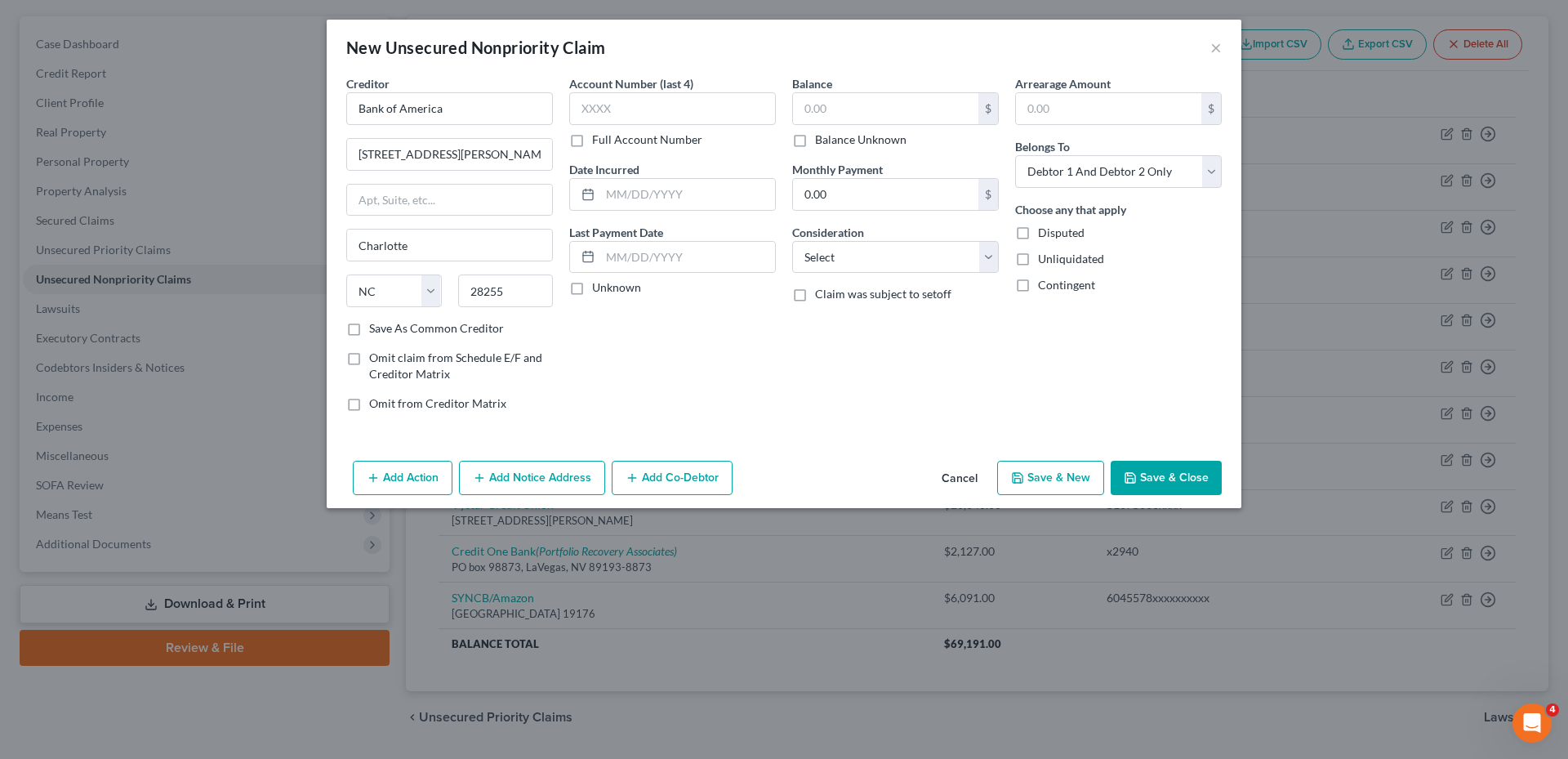
click at [592, 140] on label "Full Account Number" at bounding box center [647, 140] width 110 height 17
click at [599, 140] on input "Full Account Number" at bounding box center [603, 136] width 10 height 10
click at [599, 115] on input "text" at bounding box center [672, 108] width 206 height 32
click at [640, 191] on input "text" at bounding box center [687, 194] width 175 height 31
click at [816, 114] on input "text" at bounding box center [885, 109] width 185 height 31
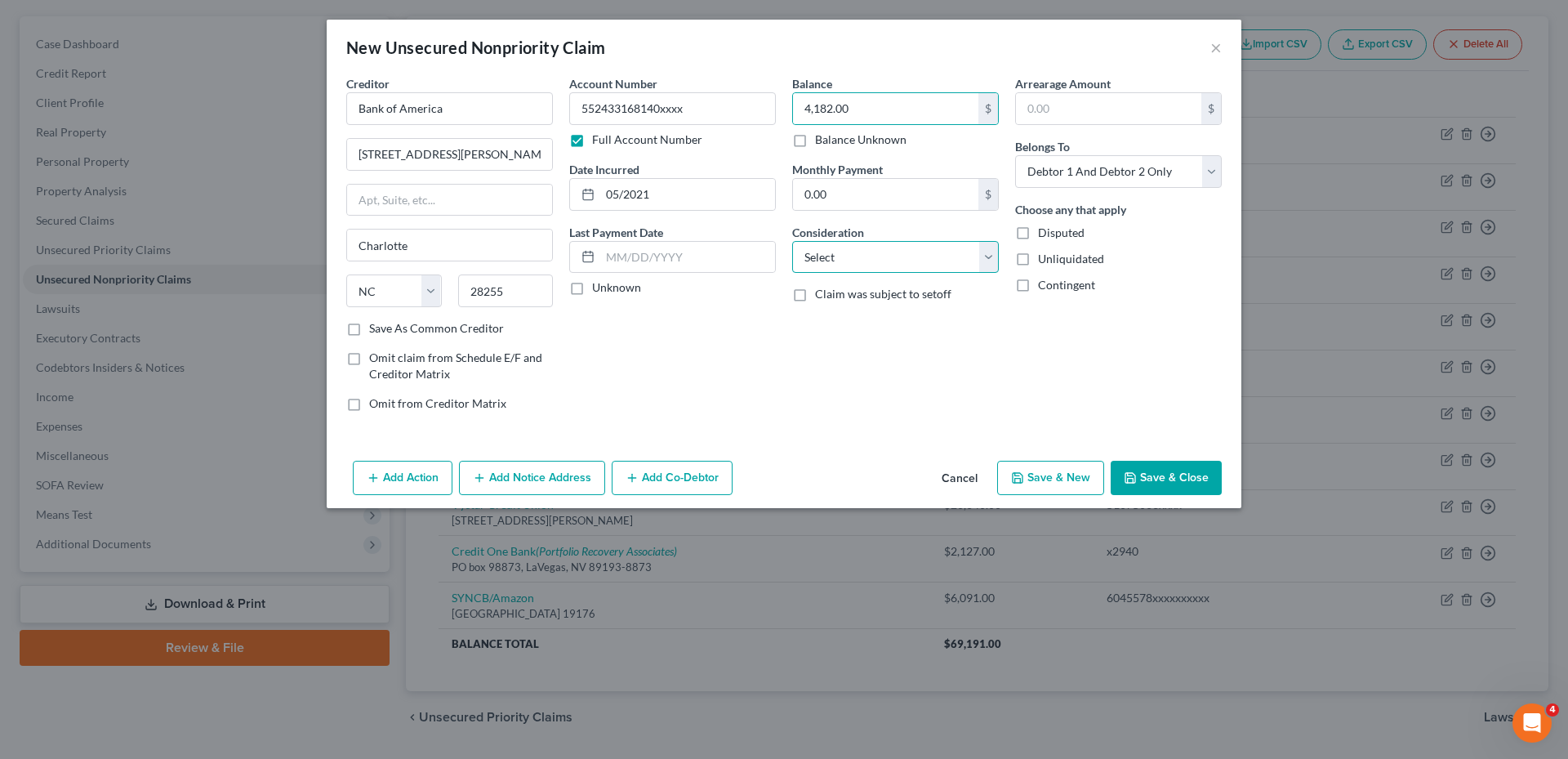
click at [989, 261] on select "Select Cable / Satellite Services Collection Agency Credit Card Debt Debt Couns…" at bounding box center [895, 256] width 206 height 32
click at [792, 241] on select "Select Cable / Satellite Services Collection Agency Credit Card Debt Debt Couns…" at bounding box center [895, 256] width 206 height 32
drag, startPoint x: 1172, startPoint y: 178, endPoint x: 1159, endPoint y: 184, distance: 14.3
click at [1172, 178] on select "Select Debtor 1 Only Debtor 2 Only Debtor 1 And Debtor 2 Only At Least One Of T…" at bounding box center [1117, 171] width 206 height 32
click at [1015, 156] on select "Select Debtor 1 Only Debtor 2 Only Debtor 1 And Debtor 2 Only At Least One Of T…" at bounding box center [1117, 171] width 206 height 32
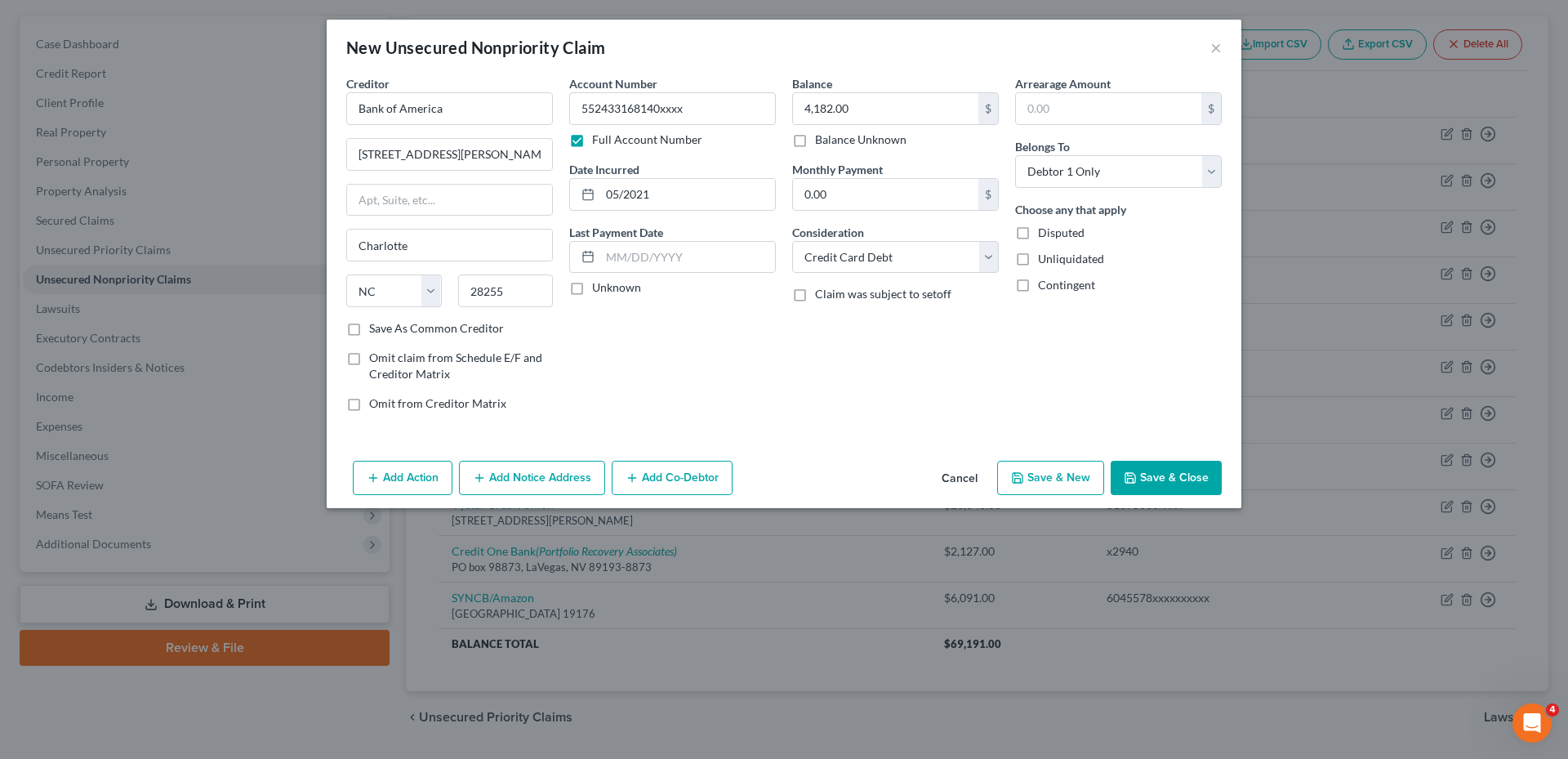
click at [1168, 485] on button "Save & Close" at bounding box center [1167, 478] width 111 height 34
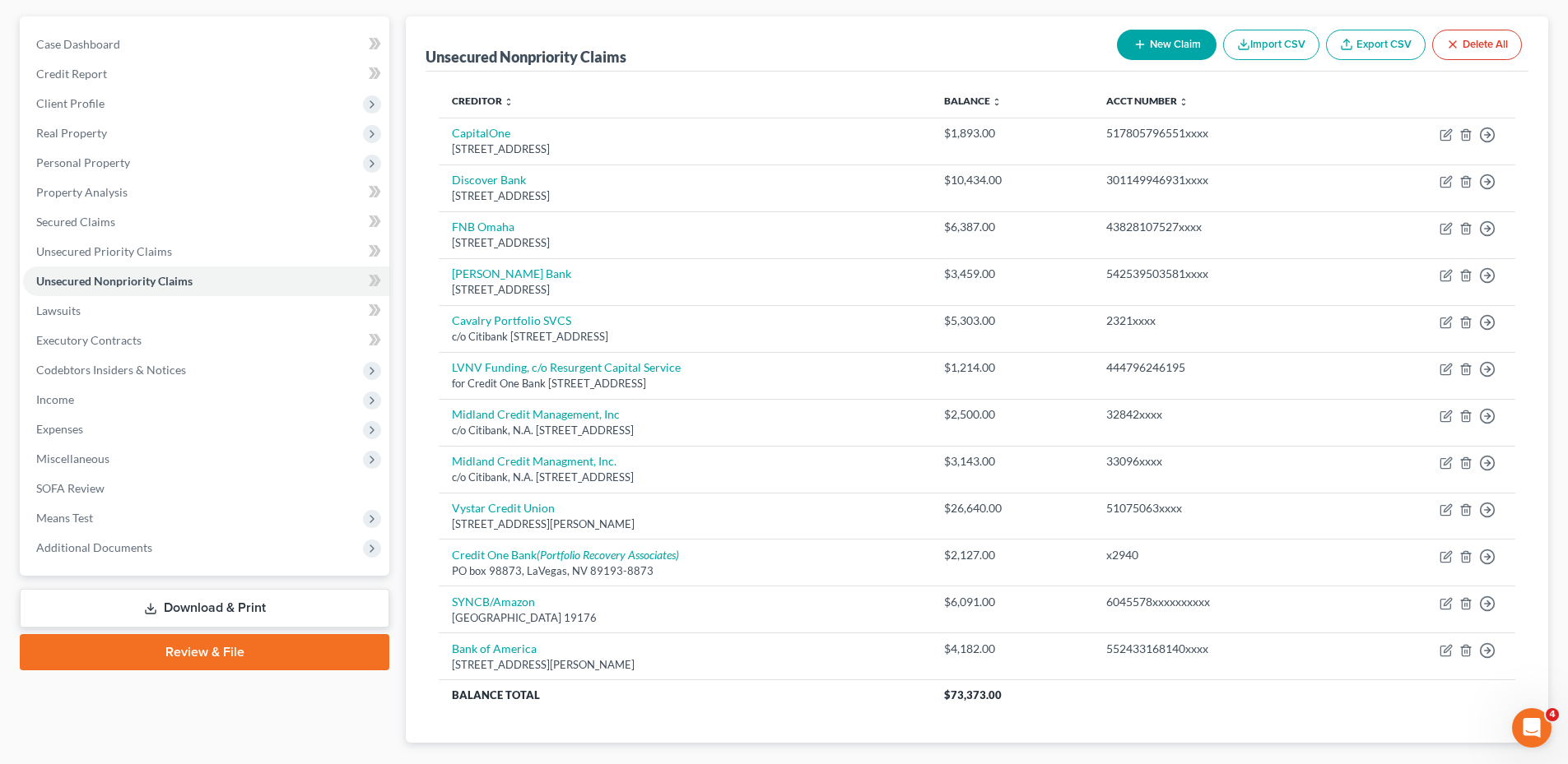
click at [1168, 52] on button "New Claim" at bounding box center [1166, 45] width 100 height 31
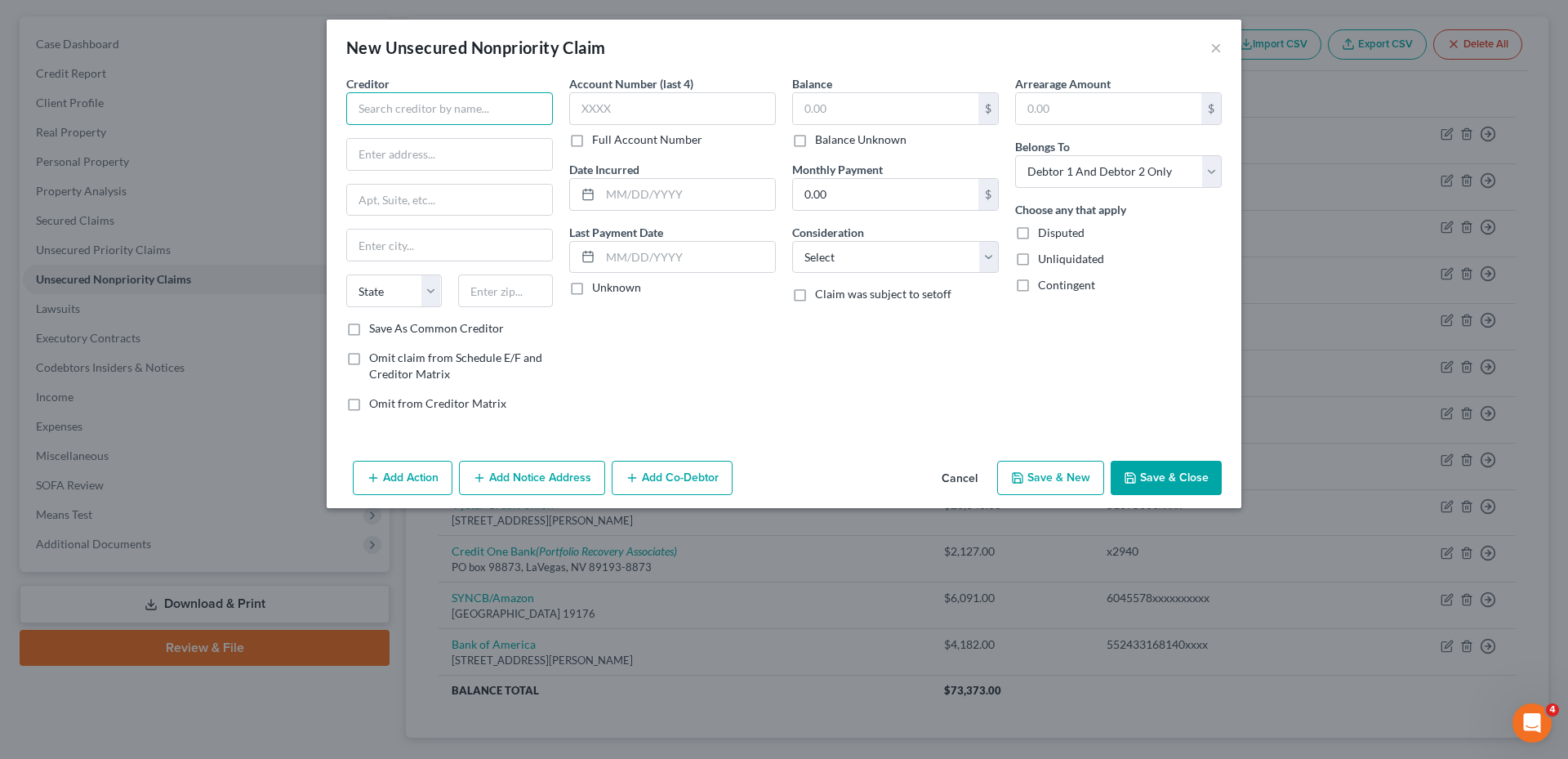
click at [467, 108] on input "text" at bounding box center [449, 108] width 206 height 32
click at [425, 149] on input "text" at bounding box center [450, 155] width 205 height 31
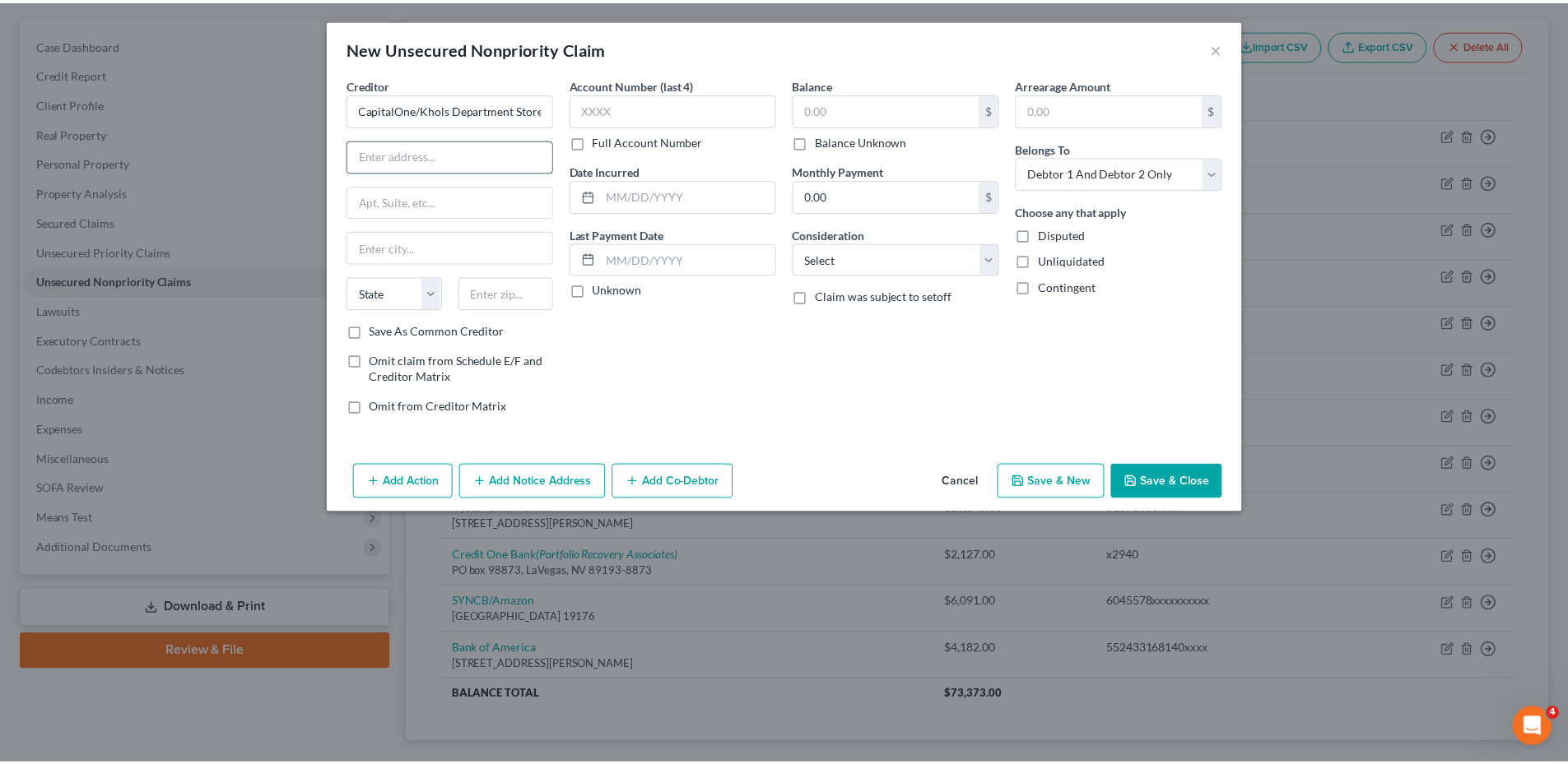
scroll to position [0, 0]
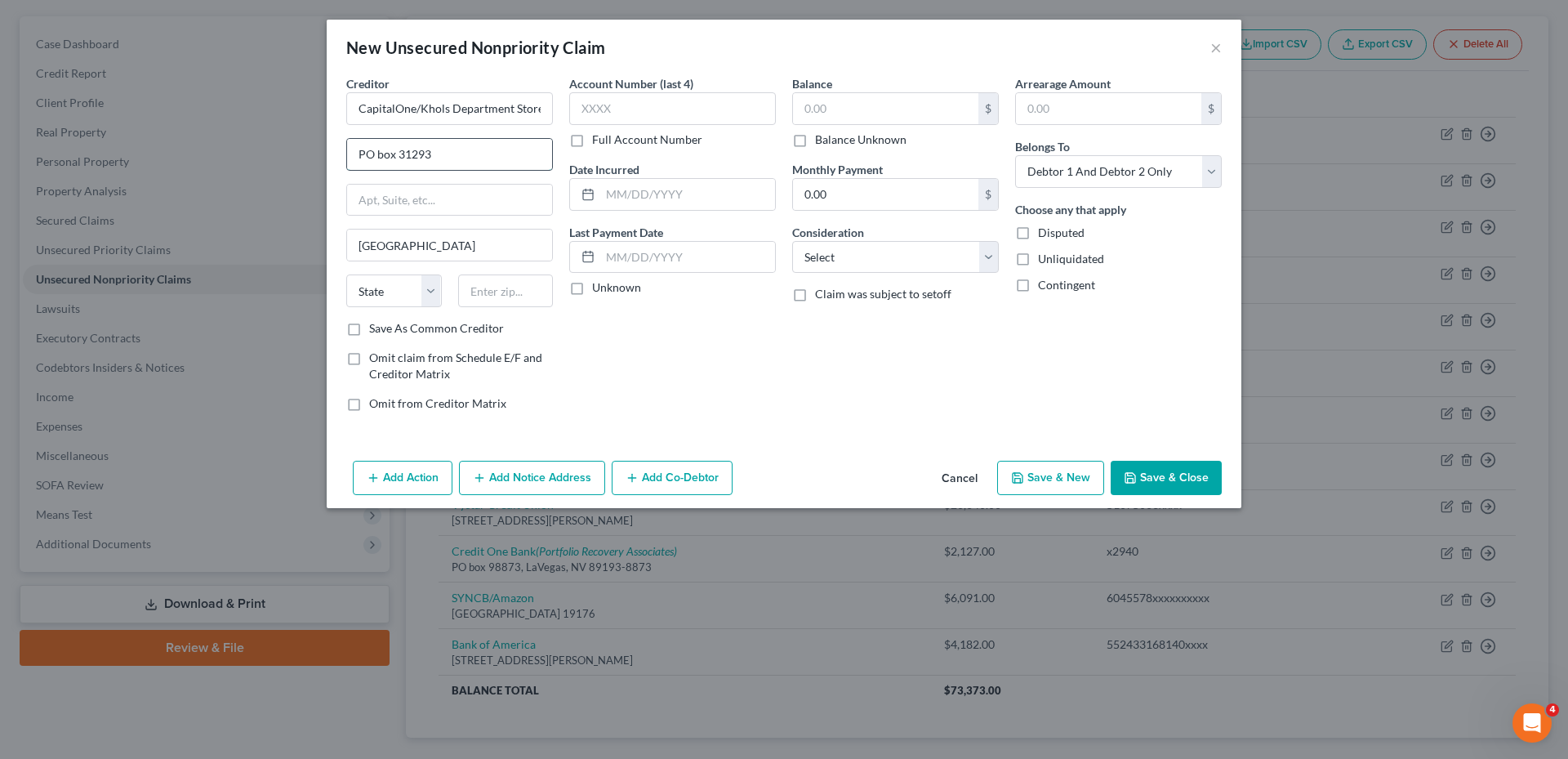
click at [383, 156] on input "PO box 31293" at bounding box center [450, 155] width 205 height 31
click at [369, 244] on input "[GEOGRAPHIC_DATA]" at bounding box center [450, 245] width 205 height 31
drag, startPoint x: 369, startPoint y: 244, endPoint x: 589, endPoint y: 305, distance: 228.3
click at [617, 325] on div "Account Number (last 4) Full Account Number Date Incurred Last Payment Date Unk…" at bounding box center [673, 250] width 223 height 350
click at [451, 253] on input "[GEOGRAPHIC_DATA]" at bounding box center [450, 245] width 205 height 31
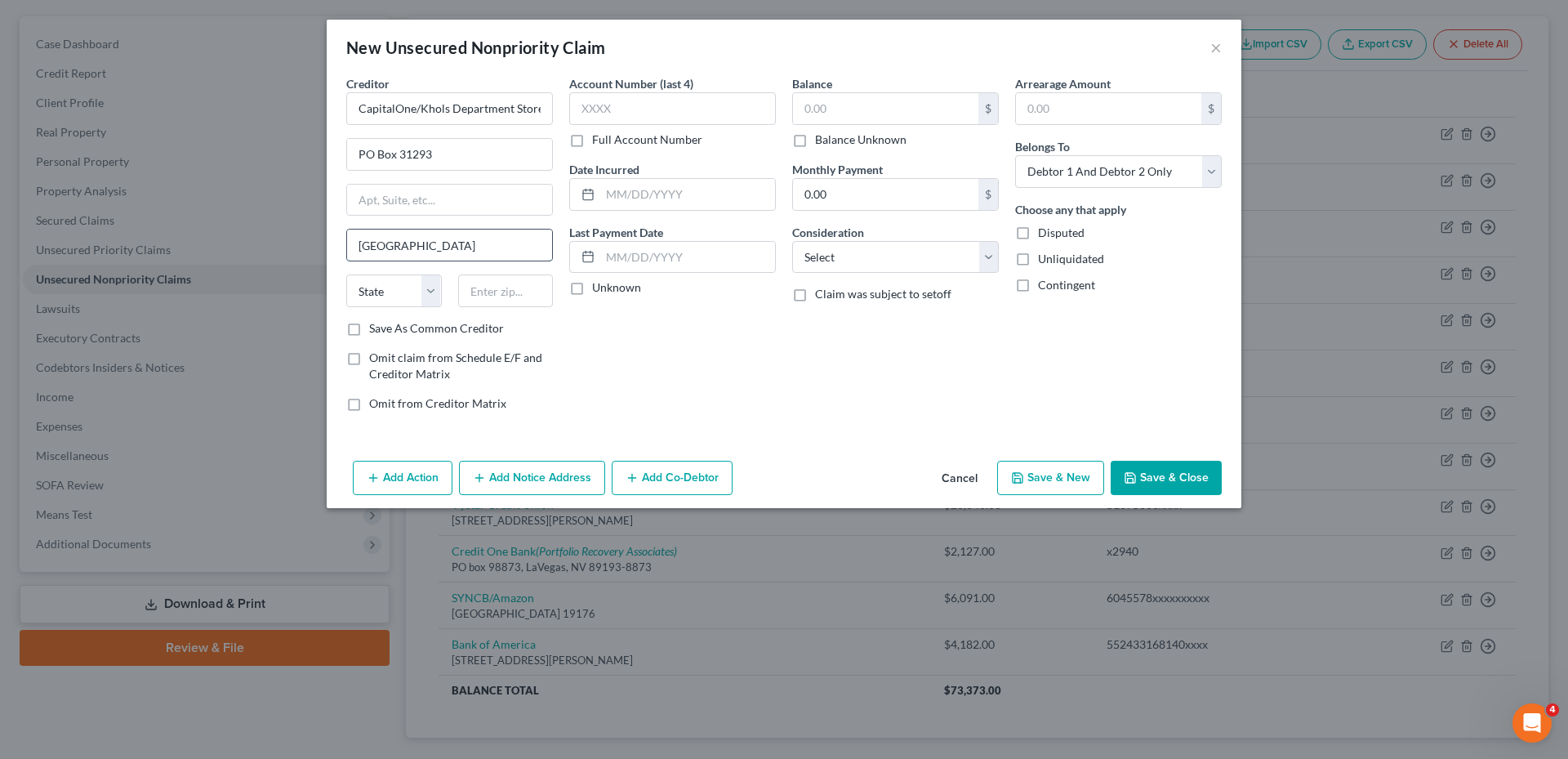
click at [377, 247] on input "[GEOGRAPHIC_DATA]" at bounding box center [450, 245] width 205 height 31
click at [394, 290] on select "State [US_STATE] AK AR AZ CA CO CT DE DC [GEOGRAPHIC_DATA] [GEOGRAPHIC_DATA] GU…" at bounding box center [393, 291] width 95 height 32
click at [346, 275] on select "State [US_STATE] AK AR AZ CA CO CT DE DC [GEOGRAPHIC_DATA] [GEOGRAPHIC_DATA] GU…" at bounding box center [393, 291] width 95 height 32
click at [592, 143] on label "Full Account Number" at bounding box center [647, 140] width 110 height 17
click at [599, 143] on input "Full Account Number" at bounding box center [603, 136] width 10 height 10
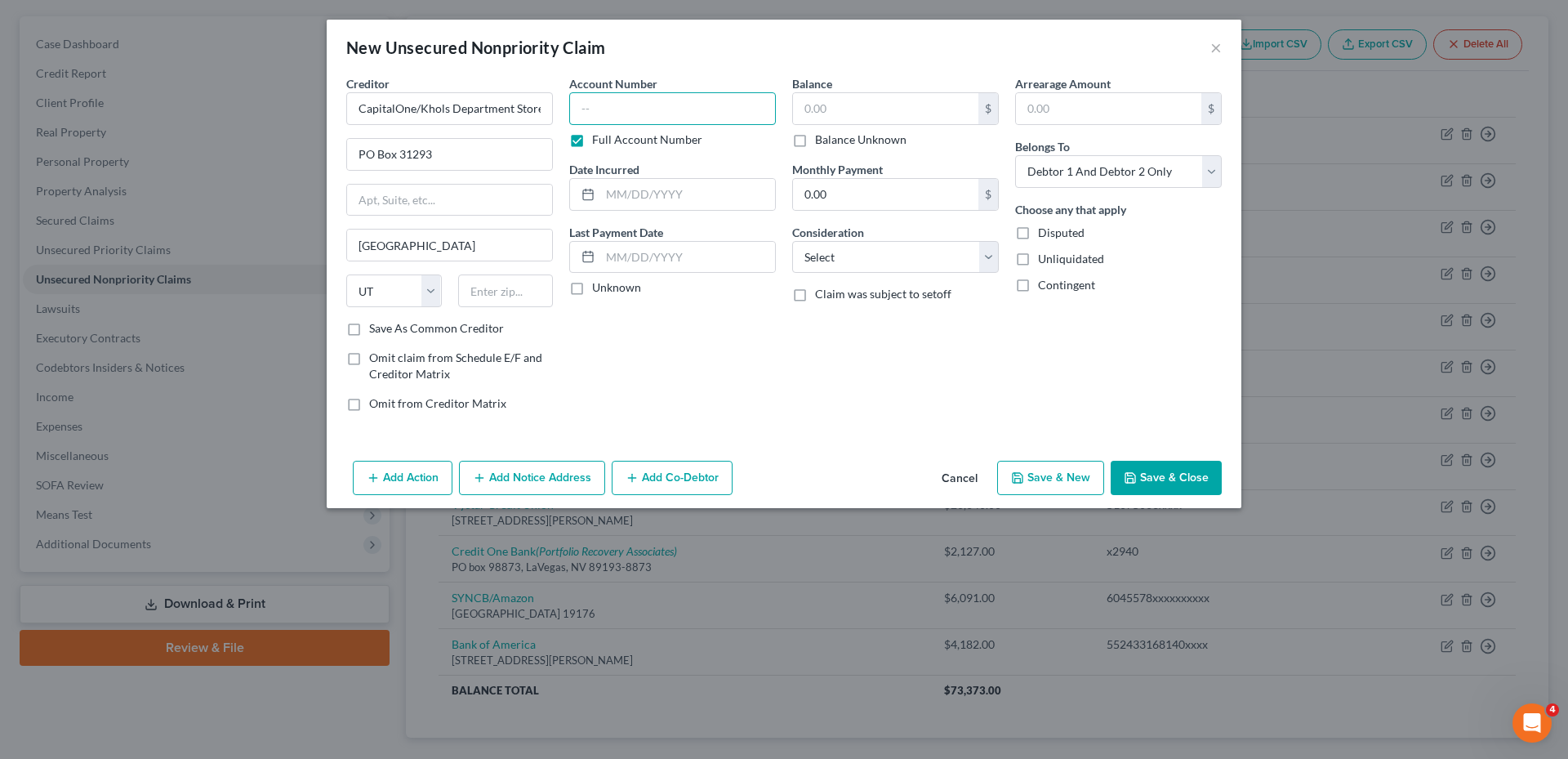
click at [598, 114] on input "text" at bounding box center [672, 108] width 206 height 32
click at [640, 107] on input "639305499727xxxx" at bounding box center [672, 108] width 206 height 32
click at [672, 203] on input "text" at bounding box center [687, 194] width 175 height 31
click at [819, 110] on input "text" at bounding box center [885, 109] width 185 height 31
click at [950, 275] on div "Balance 179.00 $ Balance Unknown Balance Undetermined 179.00 $ Balance Unknown …" at bounding box center [895, 250] width 223 height 350
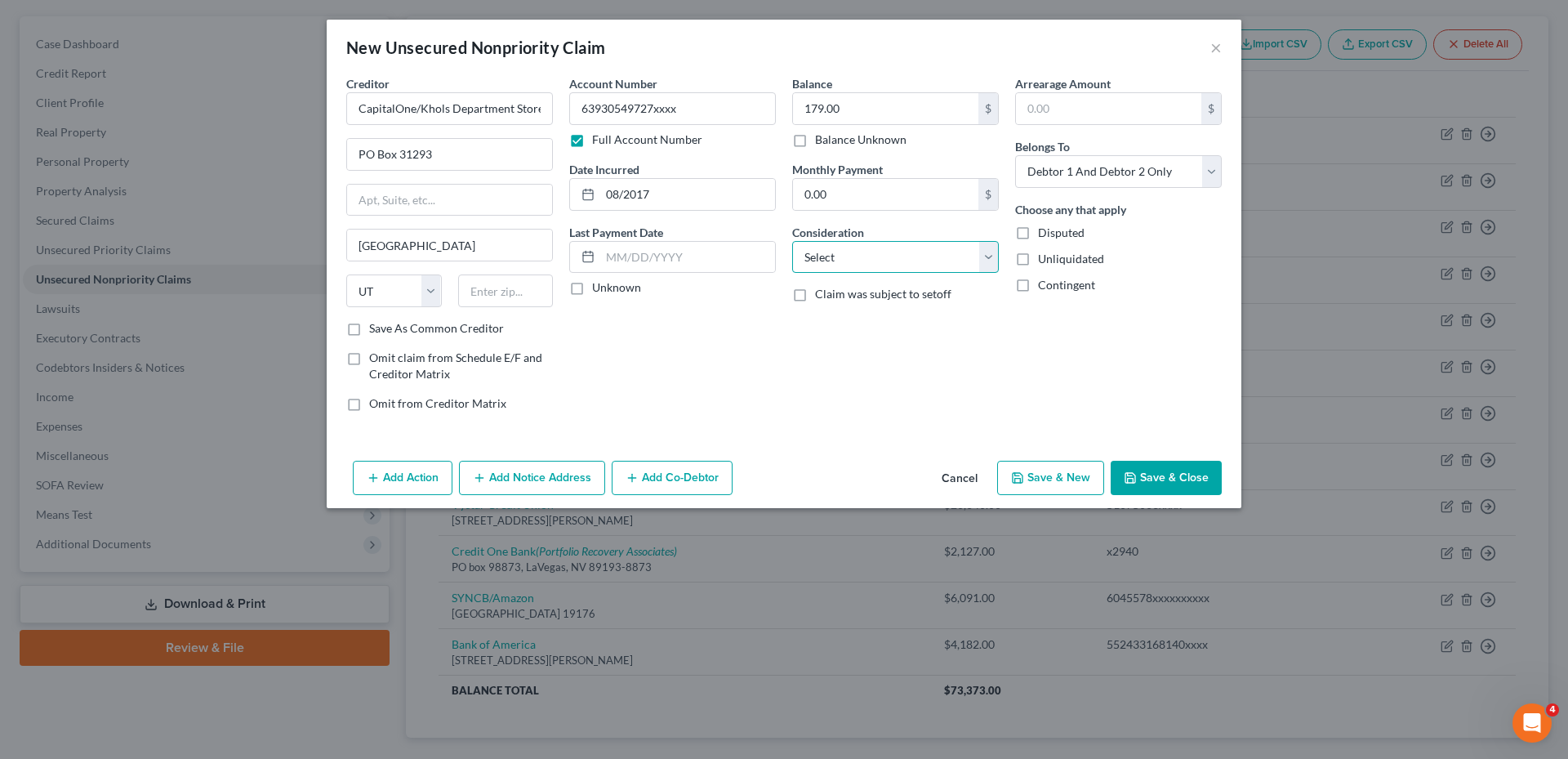
click at [952, 258] on select "Select Cable / Satellite Services Collection Agency Credit Card Debt Debt Couns…" at bounding box center [895, 256] width 206 height 32
click at [792, 241] on select "Select Cable / Satellite Services Collection Agency Credit Card Debt Debt Couns…" at bounding box center [895, 256] width 206 height 32
drag, startPoint x: 1117, startPoint y: 169, endPoint x: 1113, endPoint y: 187, distance: 18.4
click at [1117, 169] on select "Select Debtor 1 Only Debtor 2 Only Debtor 1 And Debtor 2 Only At Least One Of T…" at bounding box center [1117, 171] width 206 height 32
click at [1015, 156] on select "Select Debtor 1 Only Debtor 2 Only Debtor 1 And Debtor 2 Only At Least One Of T…" at bounding box center [1117, 171] width 206 height 32
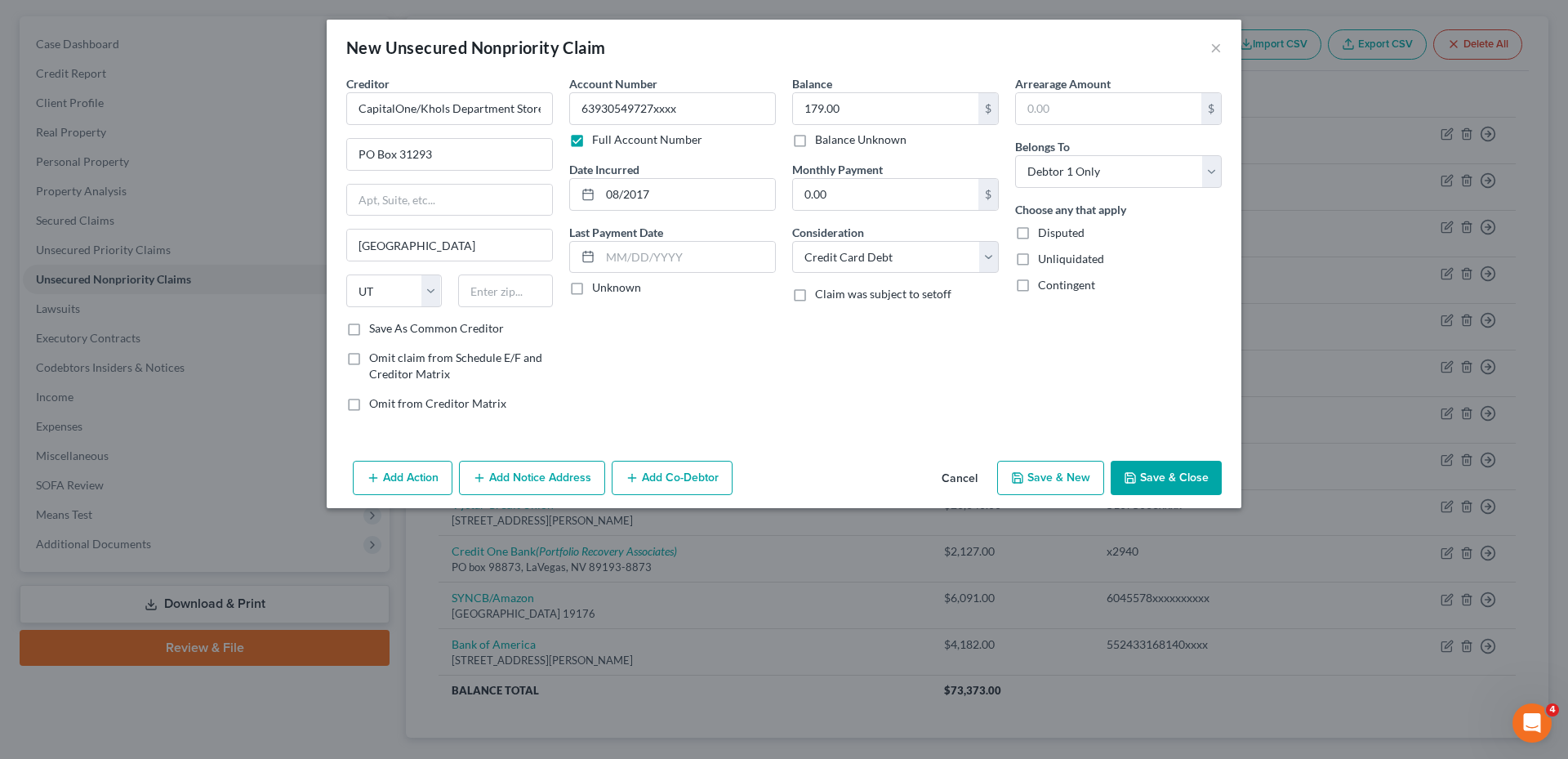
click at [1174, 472] on button "Save & Close" at bounding box center [1167, 478] width 111 height 34
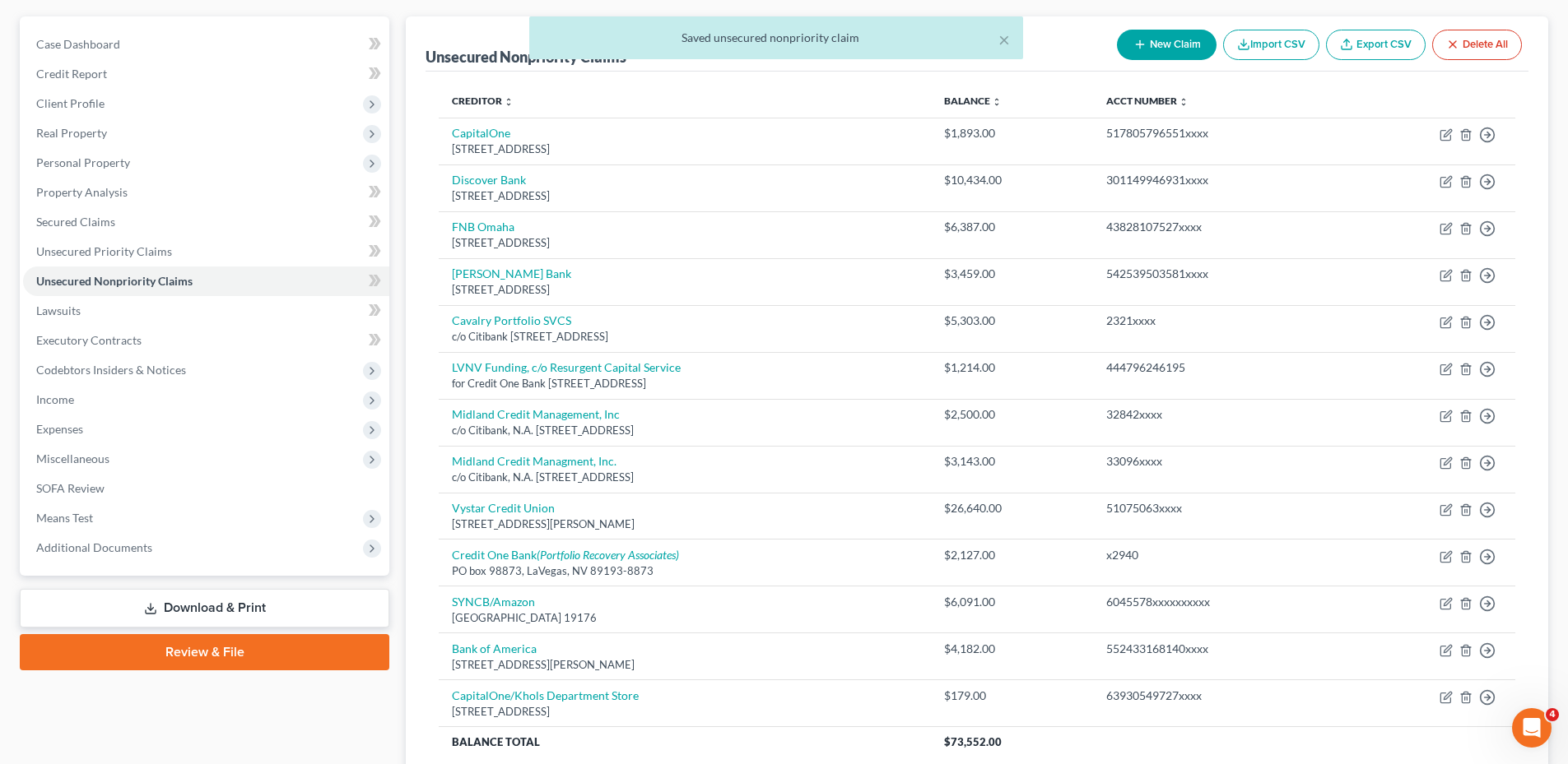
click at [1160, 46] on div "× Saved unsecured nonpriority claim" at bounding box center [776, 42] width 1568 height 51
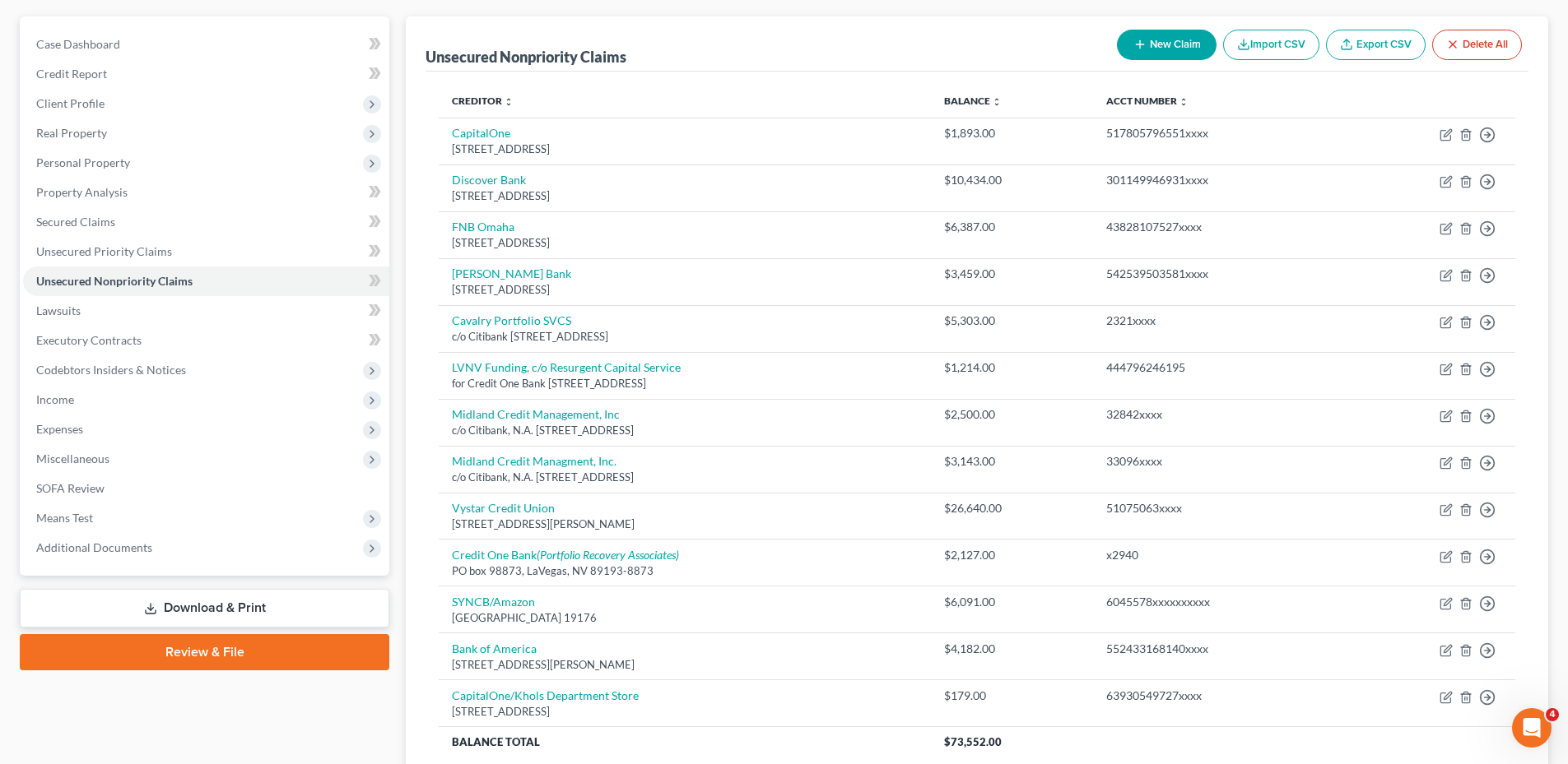
click at [1157, 32] on button "New Claim" at bounding box center [1166, 45] width 100 height 31
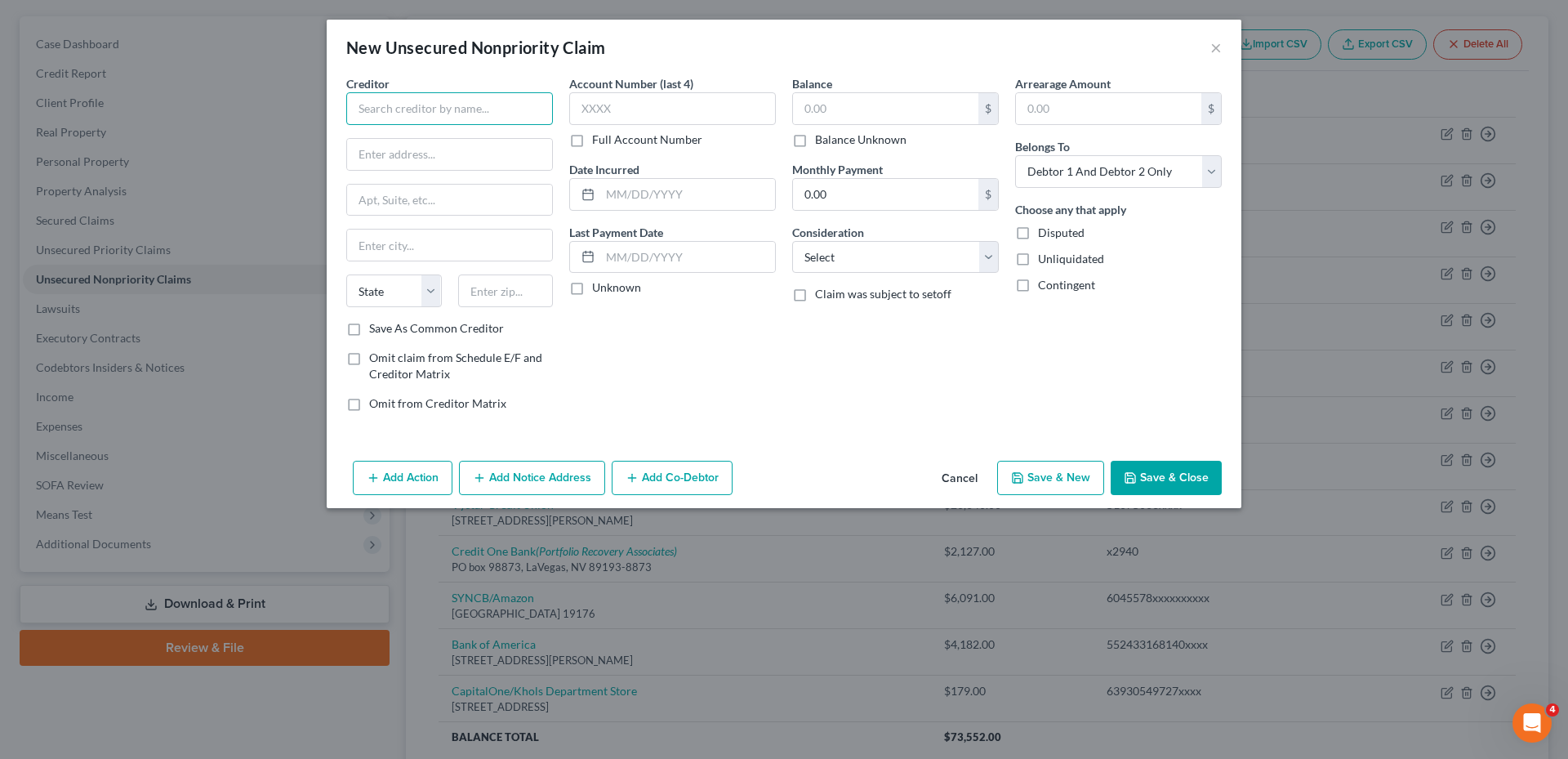
click at [452, 116] on input "text" at bounding box center [449, 108] width 206 height 32
click at [592, 140] on label "Full Account Number" at bounding box center [647, 140] width 110 height 17
click at [599, 140] on input "Full Account Number" at bounding box center [603, 136] width 10 height 10
click at [599, 107] on input "text" at bounding box center [672, 108] width 206 height 32
click at [631, 201] on input "text" at bounding box center [687, 194] width 175 height 31
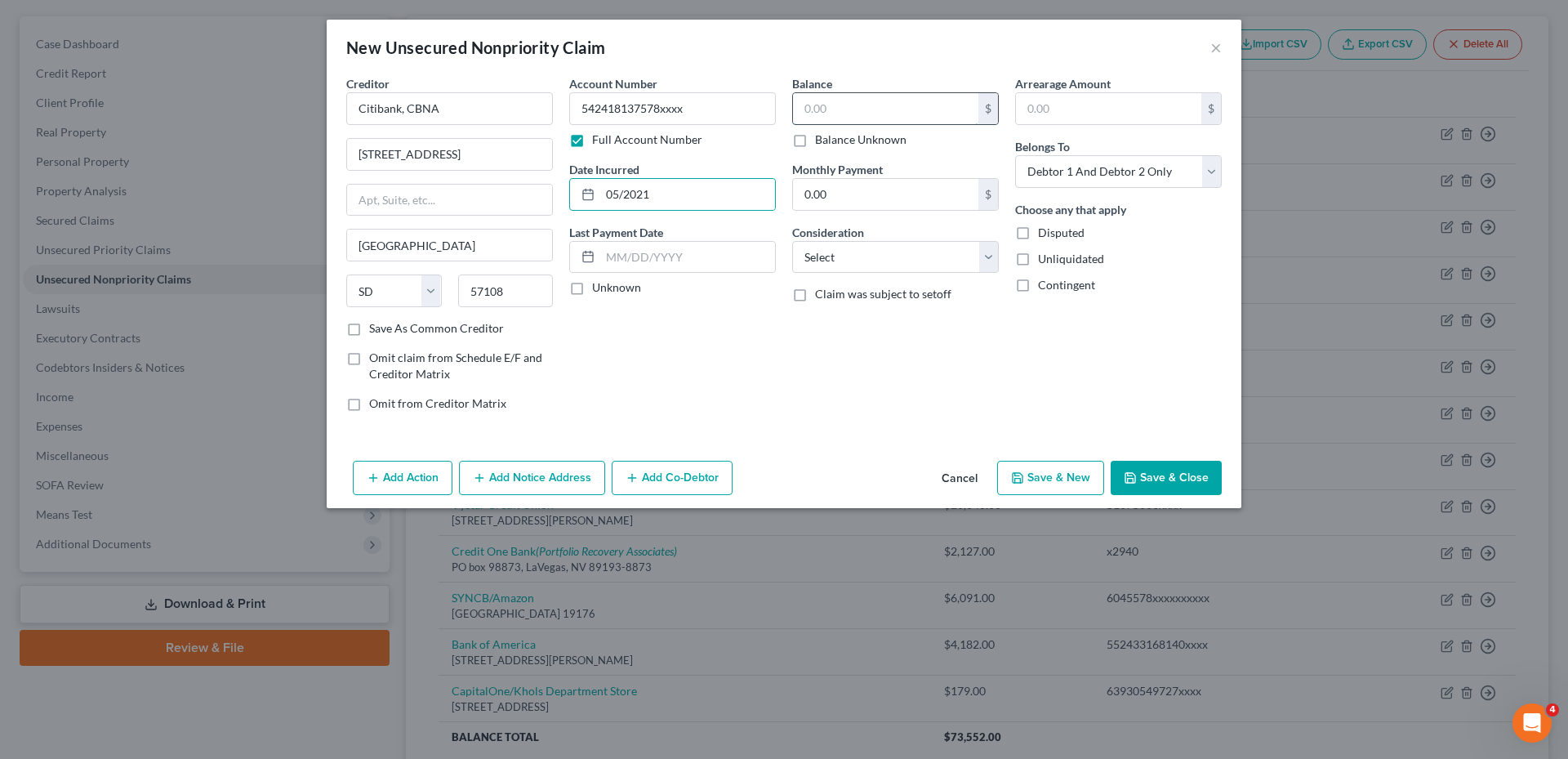
click at [841, 106] on input "text" at bounding box center [885, 109] width 185 height 31
click at [907, 262] on select "Select Cable / Satellite Services Collection Agency Credit Card Debt Debt Couns…" at bounding box center [895, 256] width 206 height 32
click at [792, 241] on select "Select Cable / Satellite Services Collection Agency Credit Card Debt Debt Couns…" at bounding box center [895, 256] width 206 height 32
drag, startPoint x: 1166, startPoint y: 174, endPoint x: 1160, endPoint y: 183, distance: 10.8
click at [1166, 174] on select "Select Debtor 1 Only Debtor 2 Only Debtor 1 And Debtor 2 Only At Least One Of T…" at bounding box center [1117, 171] width 206 height 32
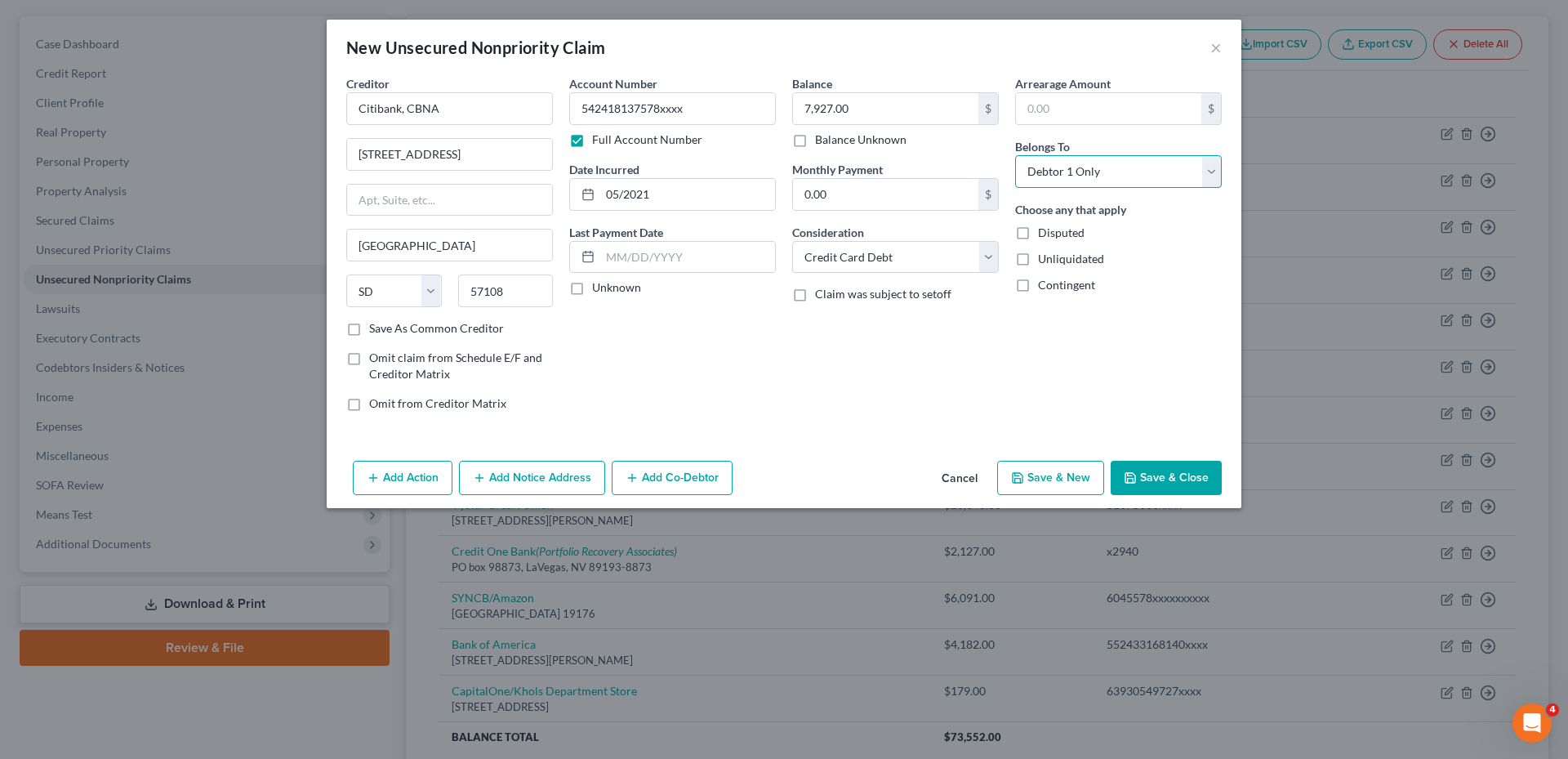
click at [1015, 156] on select "Select Debtor 1 Only Debtor 2 Only Debtor 1 And Debtor 2 Only At Least One Of T…" at bounding box center [1117, 171] width 206 height 32
click at [1140, 485] on button "Save & Close" at bounding box center [1167, 478] width 111 height 34
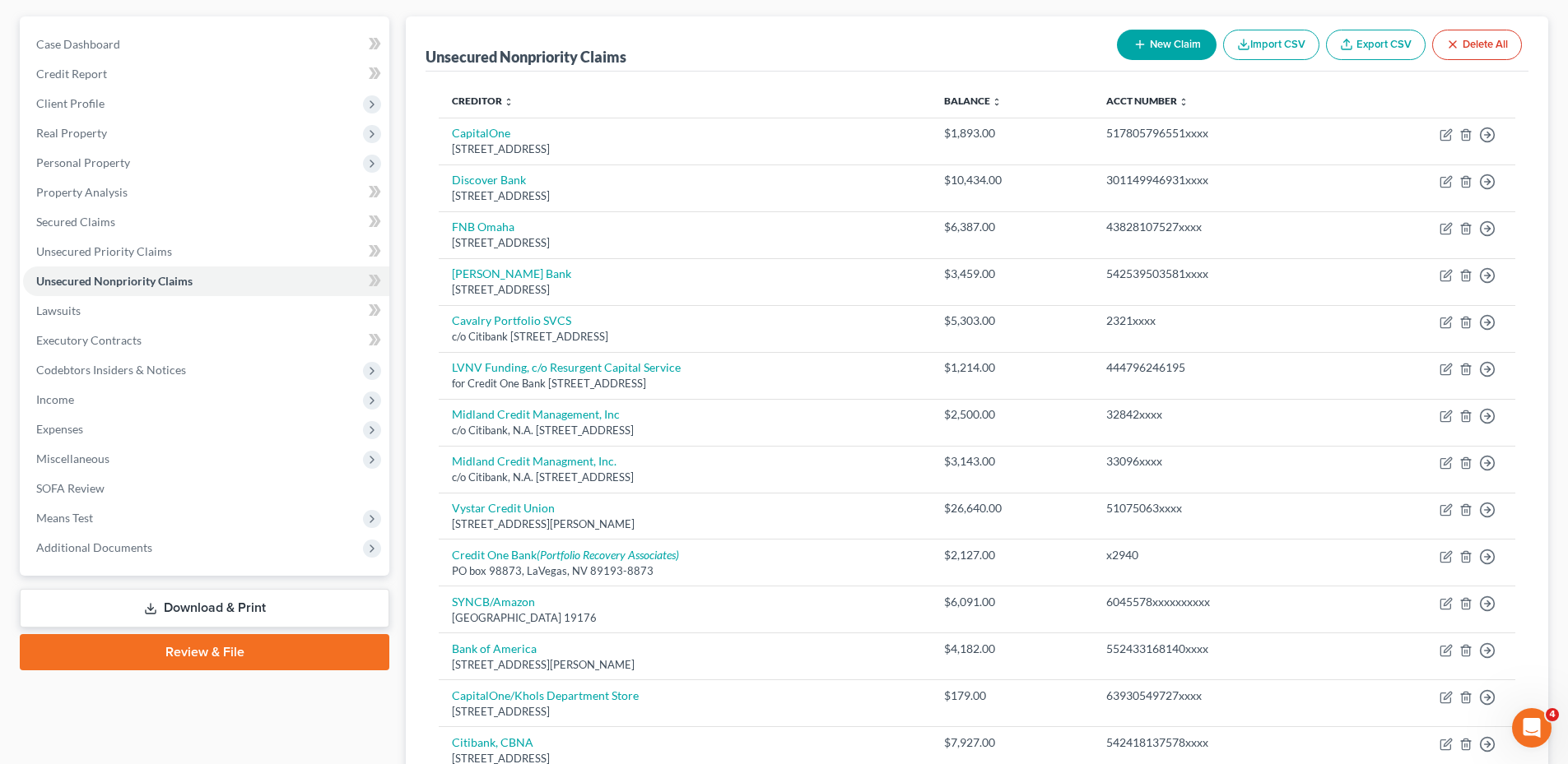
click at [1151, 39] on button "New Claim" at bounding box center [1166, 45] width 100 height 31
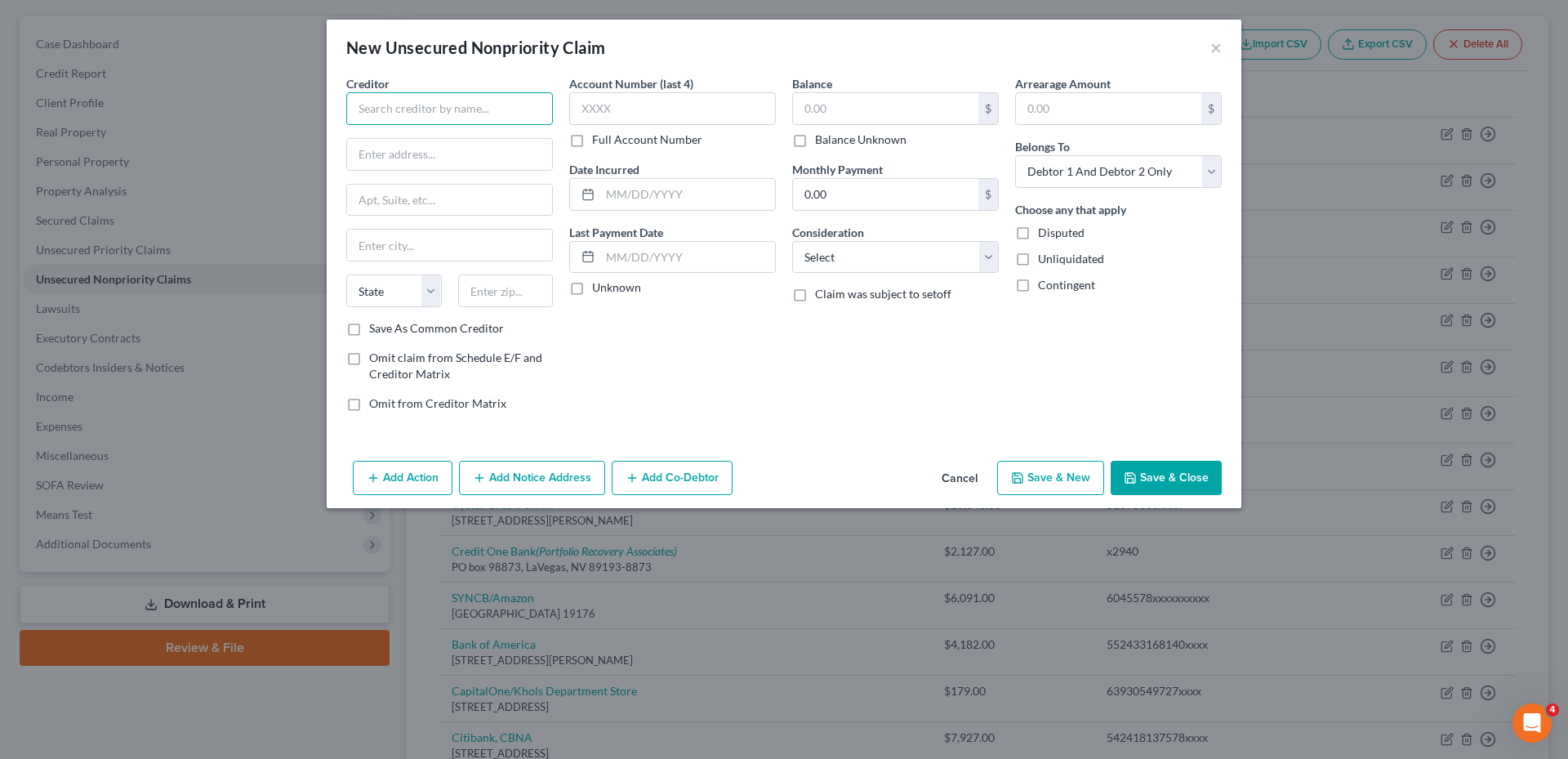
click at [450, 118] on input "text" at bounding box center [449, 108] width 206 height 32
click at [380, 237] on input "text" at bounding box center [450, 245] width 205 height 31
click at [592, 143] on label "Full Account Number" at bounding box center [647, 140] width 110 height 17
click at [599, 143] on input "Full Account Number" at bounding box center [603, 136] width 10 height 10
click at [599, 108] on input "text" at bounding box center [672, 108] width 206 height 32
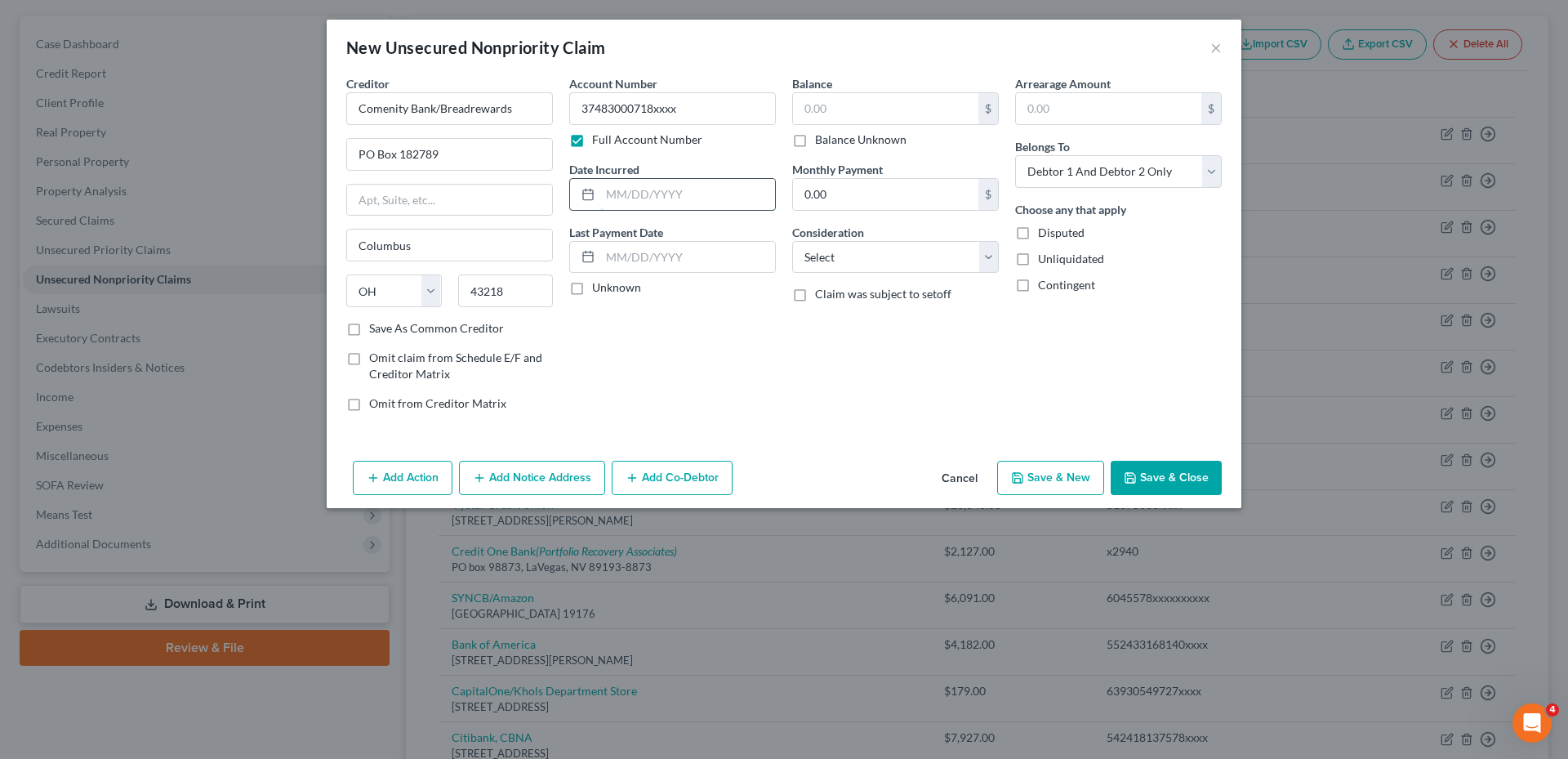
click at [640, 196] on input "text" at bounding box center [687, 194] width 175 height 31
click at [810, 106] on input "text" at bounding box center [885, 109] width 185 height 31
click at [821, 260] on select "Select Cable / Satellite Services Collection Agency Credit Card Debt Debt Couns…" at bounding box center [895, 256] width 206 height 32
click at [792, 241] on select "Select Cable / Satellite Services Collection Agency Credit Card Debt Debt Couns…" at bounding box center [895, 256] width 206 height 32
drag, startPoint x: 1115, startPoint y: 164, endPoint x: 1111, endPoint y: 176, distance: 12.6
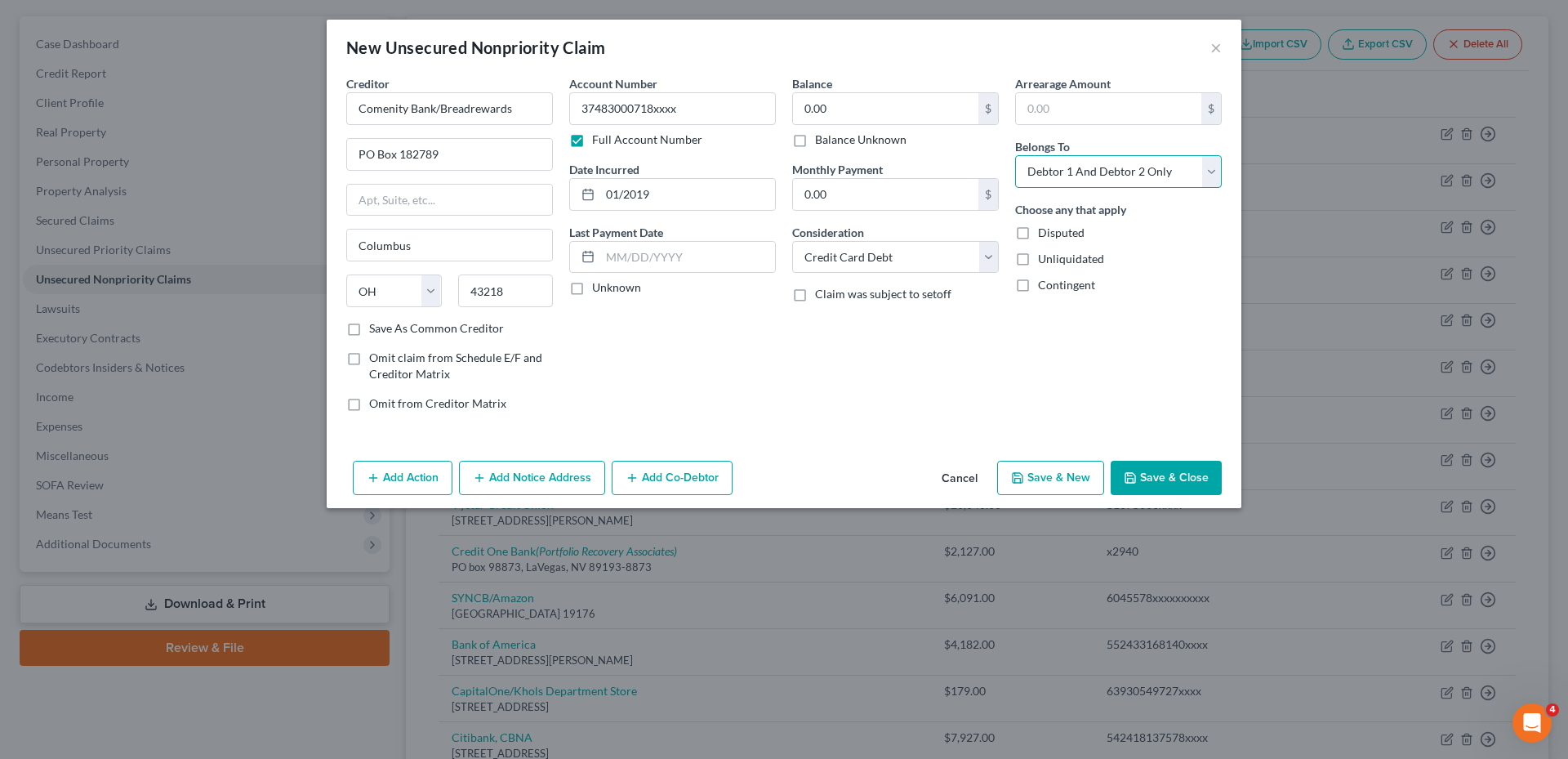
click at [1115, 164] on select "Select Debtor 1 Only Debtor 2 Only Debtor 1 And Debtor 2 Only At Least One Of T…" at bounding box center [1117, 171] width 206 height 32
click at [1015, 156] on select "Select Debtor 1 Only Debtor 2 Only Debtor 1 And Debtor 2 Only At Least One Of T…" at bounding box center [1117, 171] width 206 height 32
click at [1176, 481] on button "Save & Close" at bounding box center [1167, 478] width 111 height 34
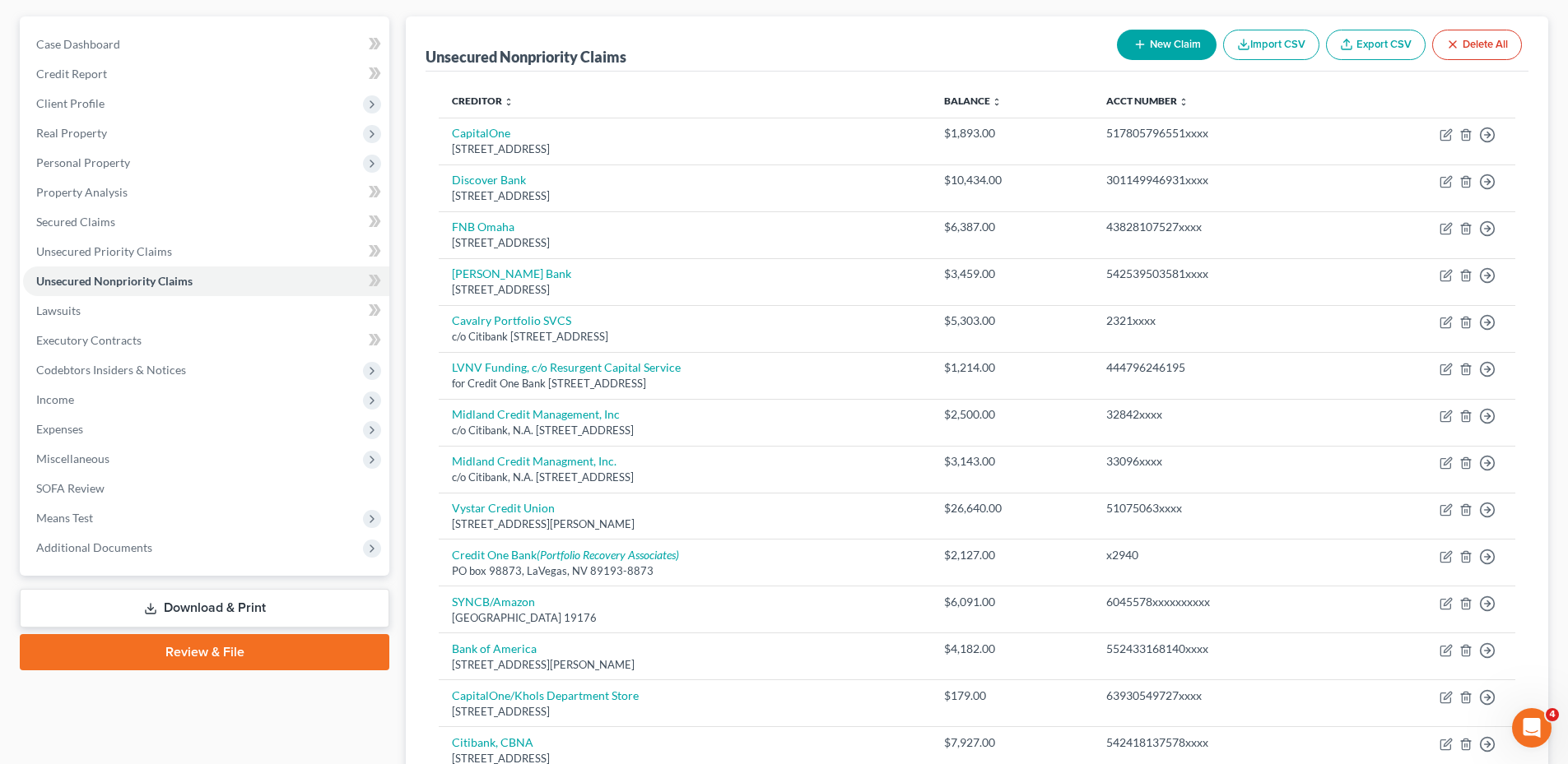
click at [1147, 37] on button "New Claim" at bounding box center [1166, 45] width 100 height 31
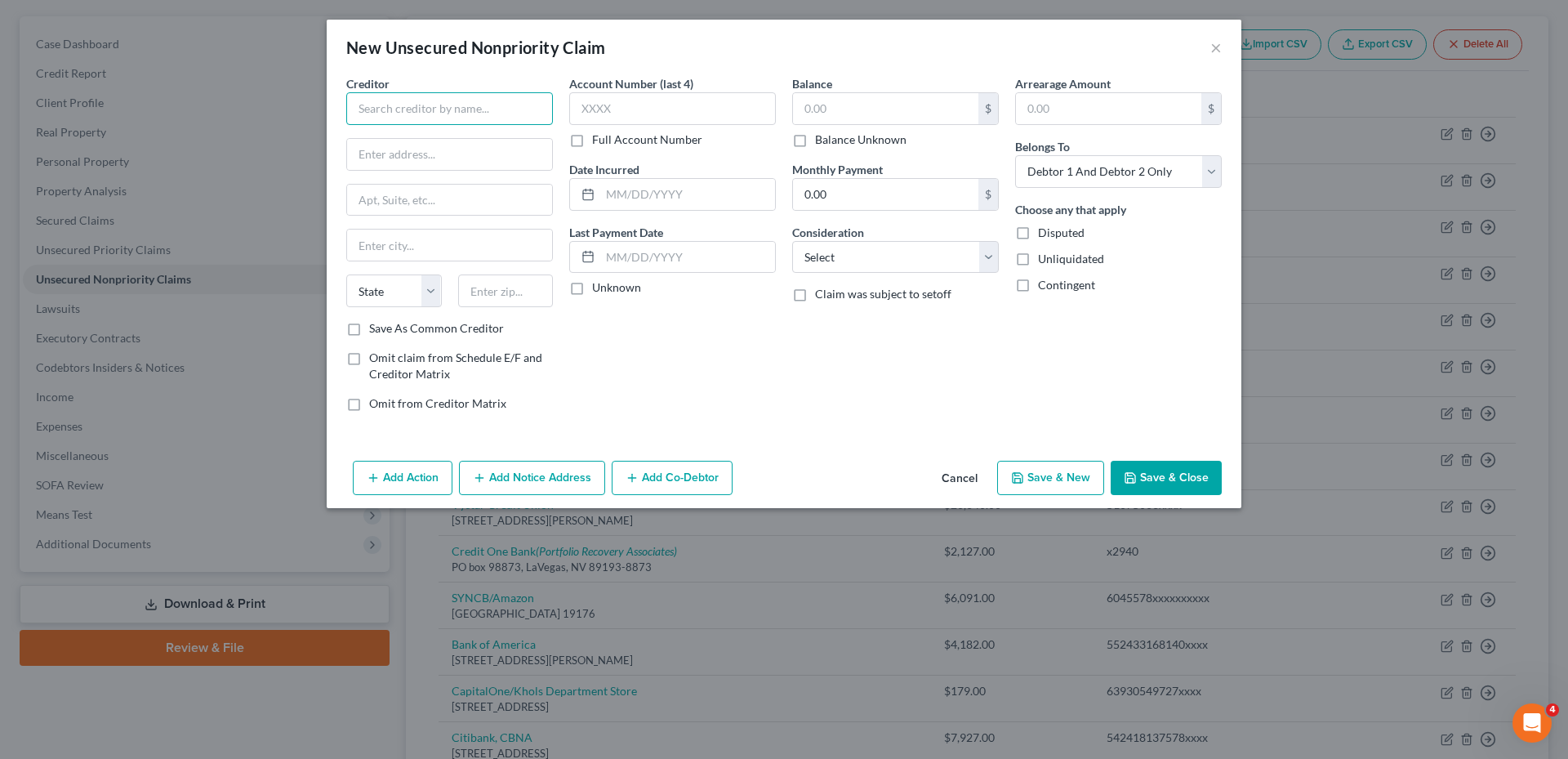
click at [413, 111] on input "text" at bounding box center [449, 108] width 206 height 32
click at [592, 145] on label "Full Account Number" at bounding box center [647, 140] width 110 height 17
click at [599, 143] on input "Full Account Number" at bounding box center [603, 136] width 10 height 10
click at [593, 120] on input "text" at bounding box center [672, 108] width 206 height 32
click at [609, 194] on input "text" at bounding box center [687, 194] width 175 height 31
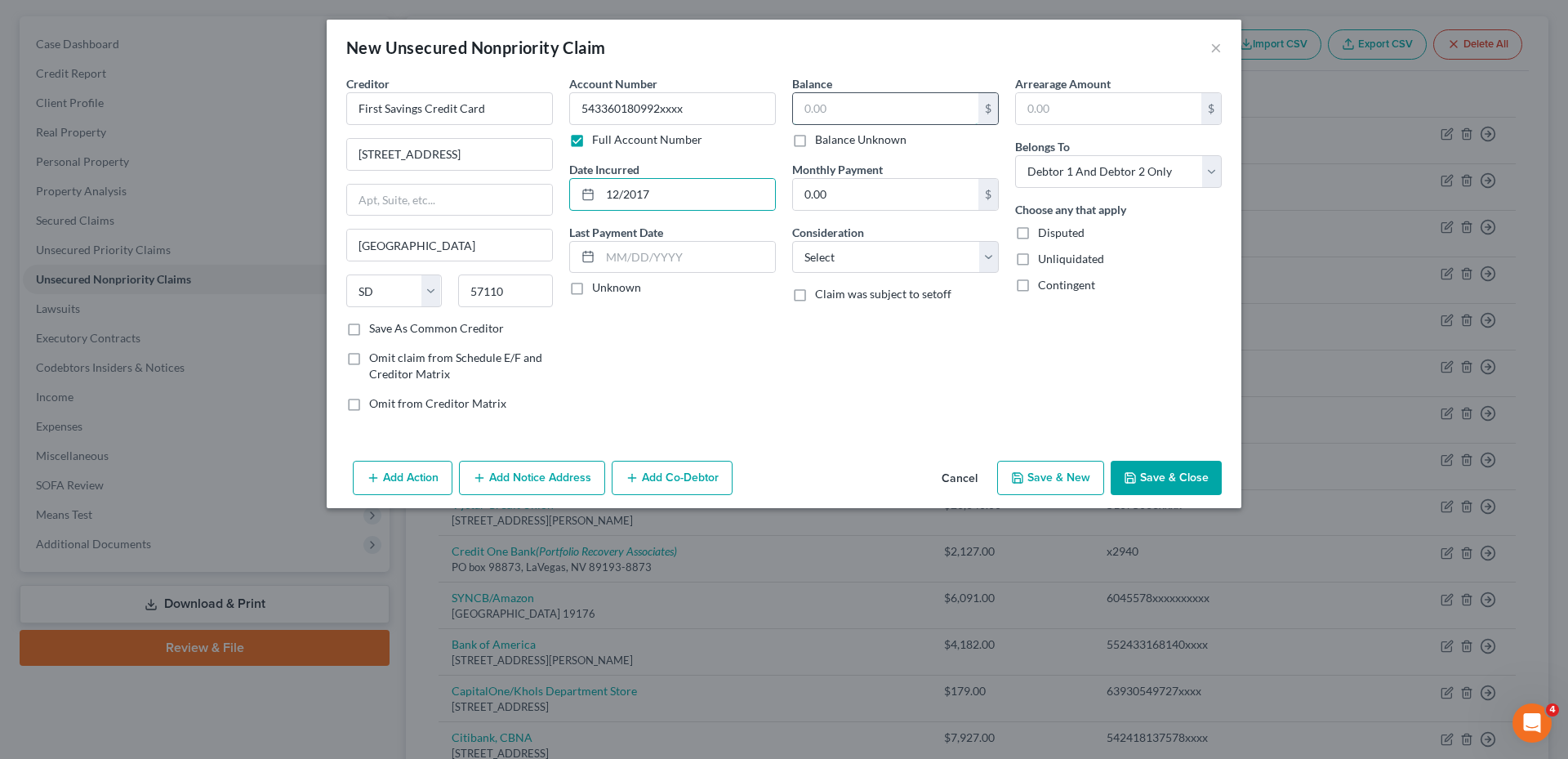
click at [812, 105] on input "text" at bounding box center [885, 109] width 185 height 31
click at [897, 258] on select "Select Cable / Satellite Services Collection Agency Credit Card Debt Debt Couns…" at bounding box center [895, 256] width 206 height 32
click at [792, 241] on select "Select Cable / Satellite Services Collection Agency Credit Card Debt Debt Couns…" at bounding box center [895, 256] width 206 height 32
drag, startPoint x: 1127, startPoint y: 170, endPoint x: 1124, endPoint y: 185, distance: 15.3
click at [1127, 170] on select "Select Debtor 1 Only Debtor 2 Only Debtor 1 And Debtor 2 Only At Least One Of T…" at bounding box center [1117, 171] width 206 height 32
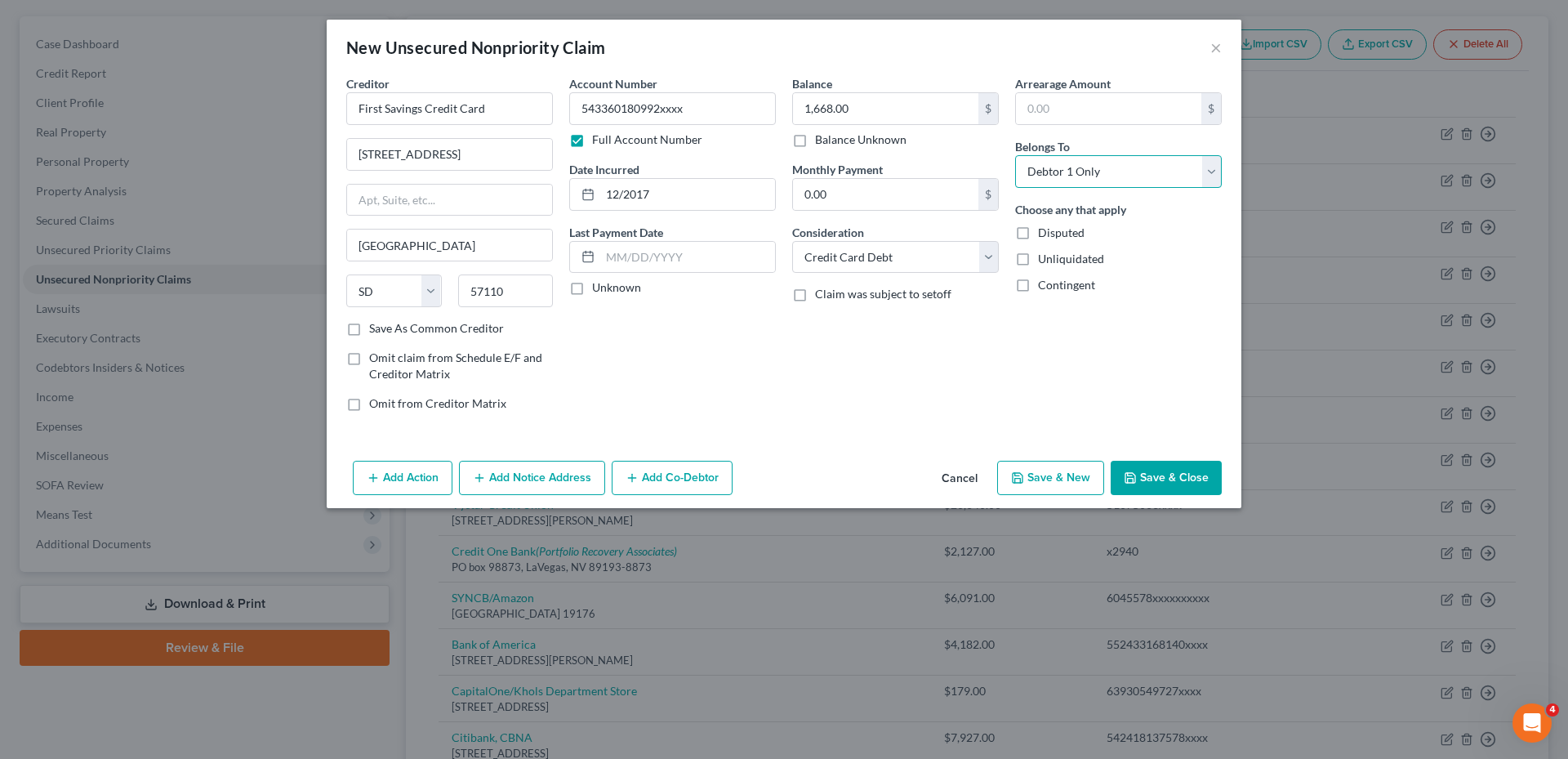
click at [1015, 156] on select "Select Debtor 1 Only Debtor 2 Only Debtor 1 And Debtor 2 Only At Least One Of T…" at bounding box center [1117, 171] width 206 height 32
click at [1149, 470] on button "Save & Close" at bounding box center [1167, 478] width 111 height 34
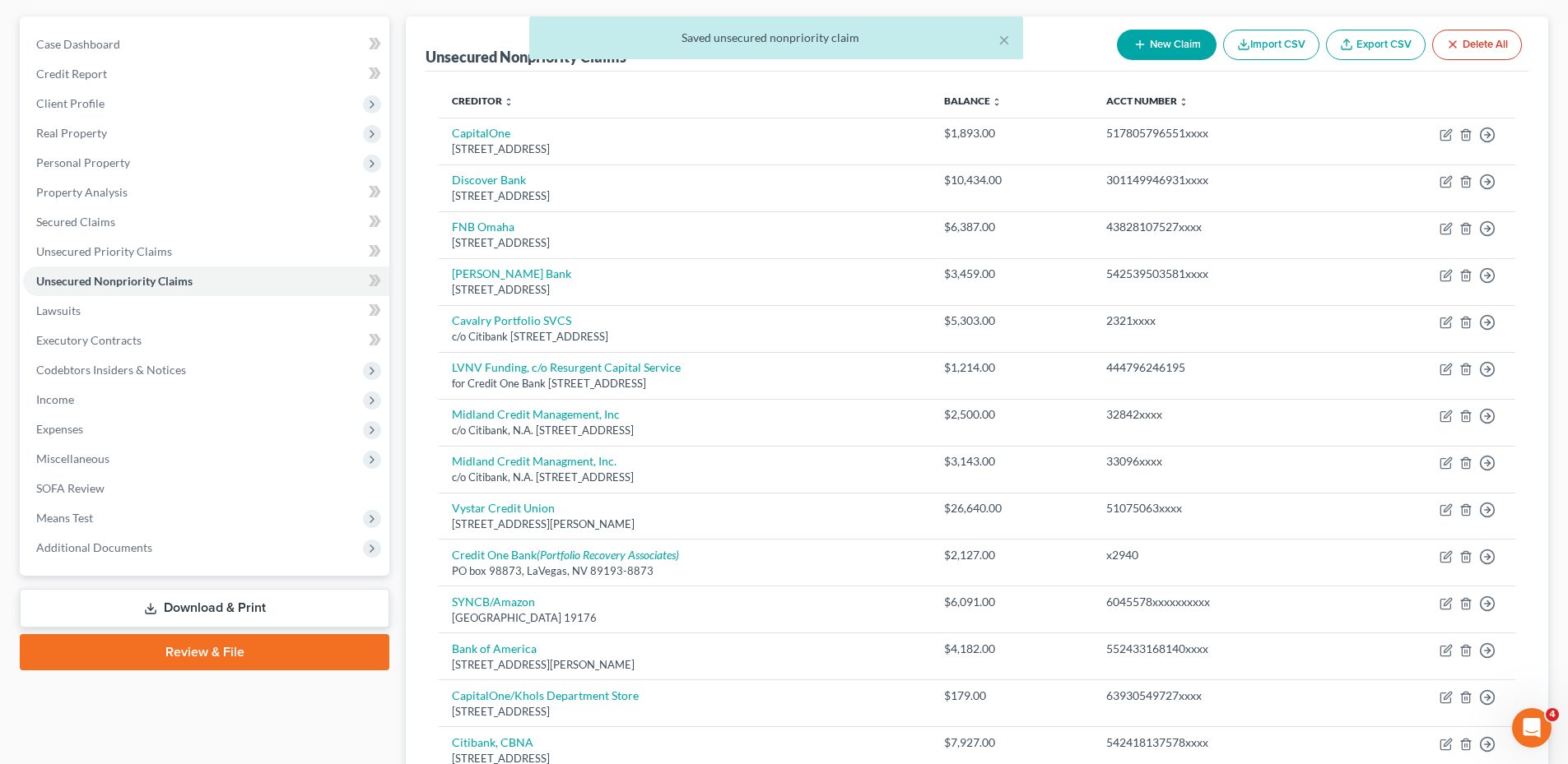
click at [1182, 45] on div "× Saved unsecured nonpriority claim" at bounding box center [776, 42] width 1568 height 51
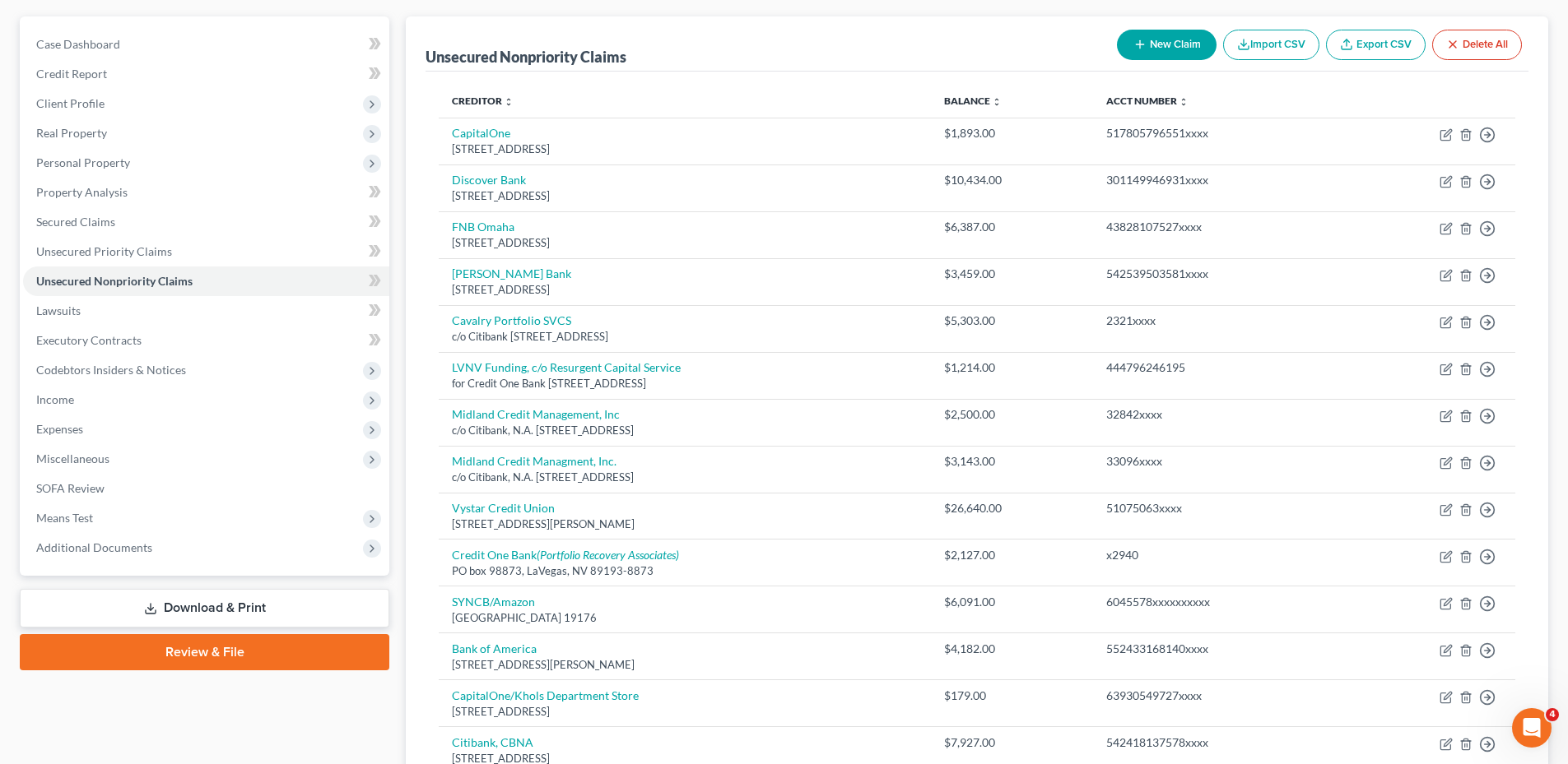
click at [1179, 51] on button "New Claim" at bounding box center [1166, 45] width 100 height 31
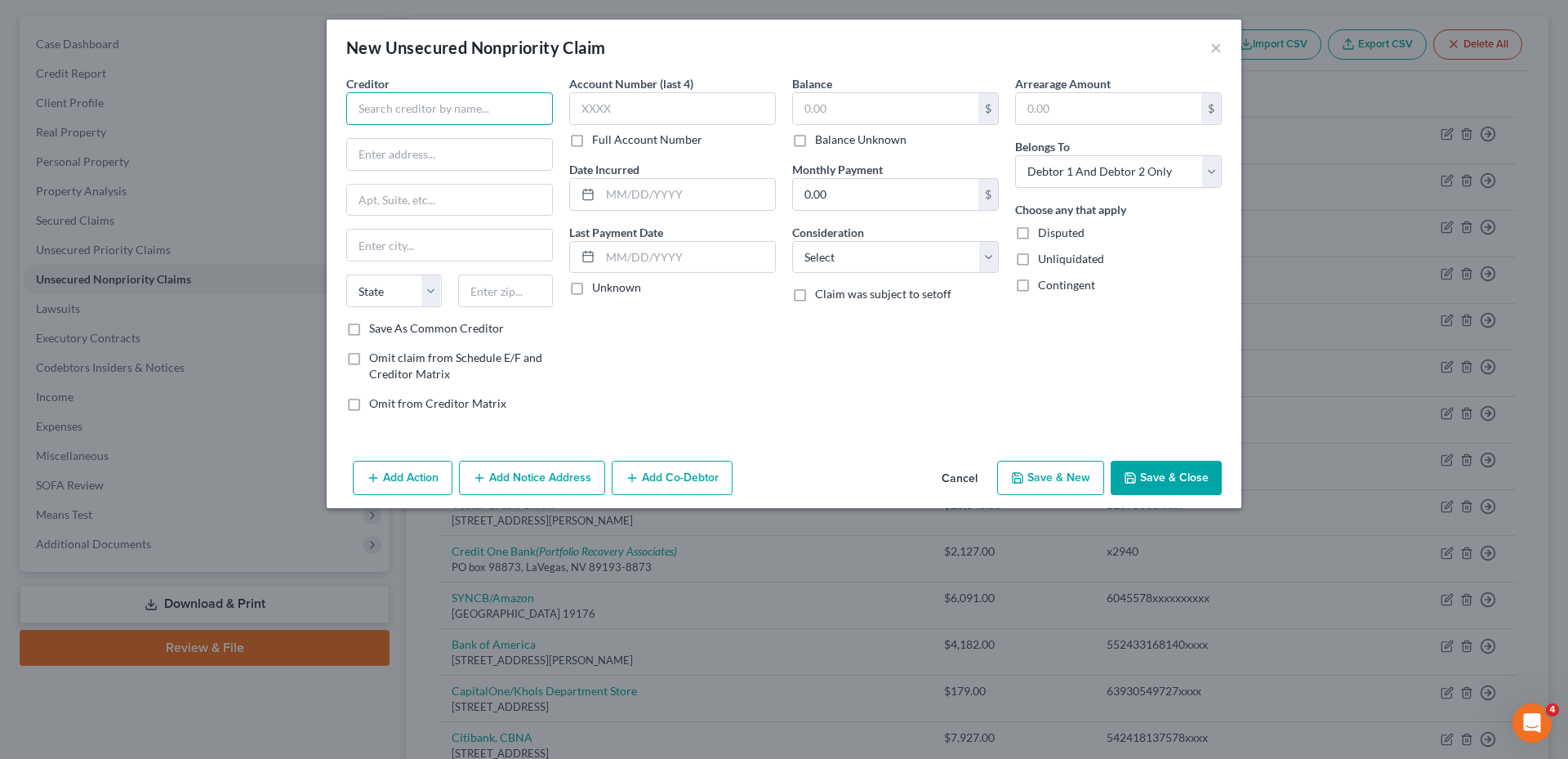
click at [445, 116] on input "text" at bounding box center [449, 108] width 206 height 32
click at [390, 109] on input "FSB BLaze Credit Card" at bounding box center [449, 108] width 206 height 32
click at [382, 160] on input "text" at bounding box center [450, 155] width 205 height 31
click at [592, 140] on label "Full Account Number" at bounding box center [647, 140] width 110 height 17
click at [599, 140] on input "Full Account Number" at bounding box center [603, 136] width 10 height 10
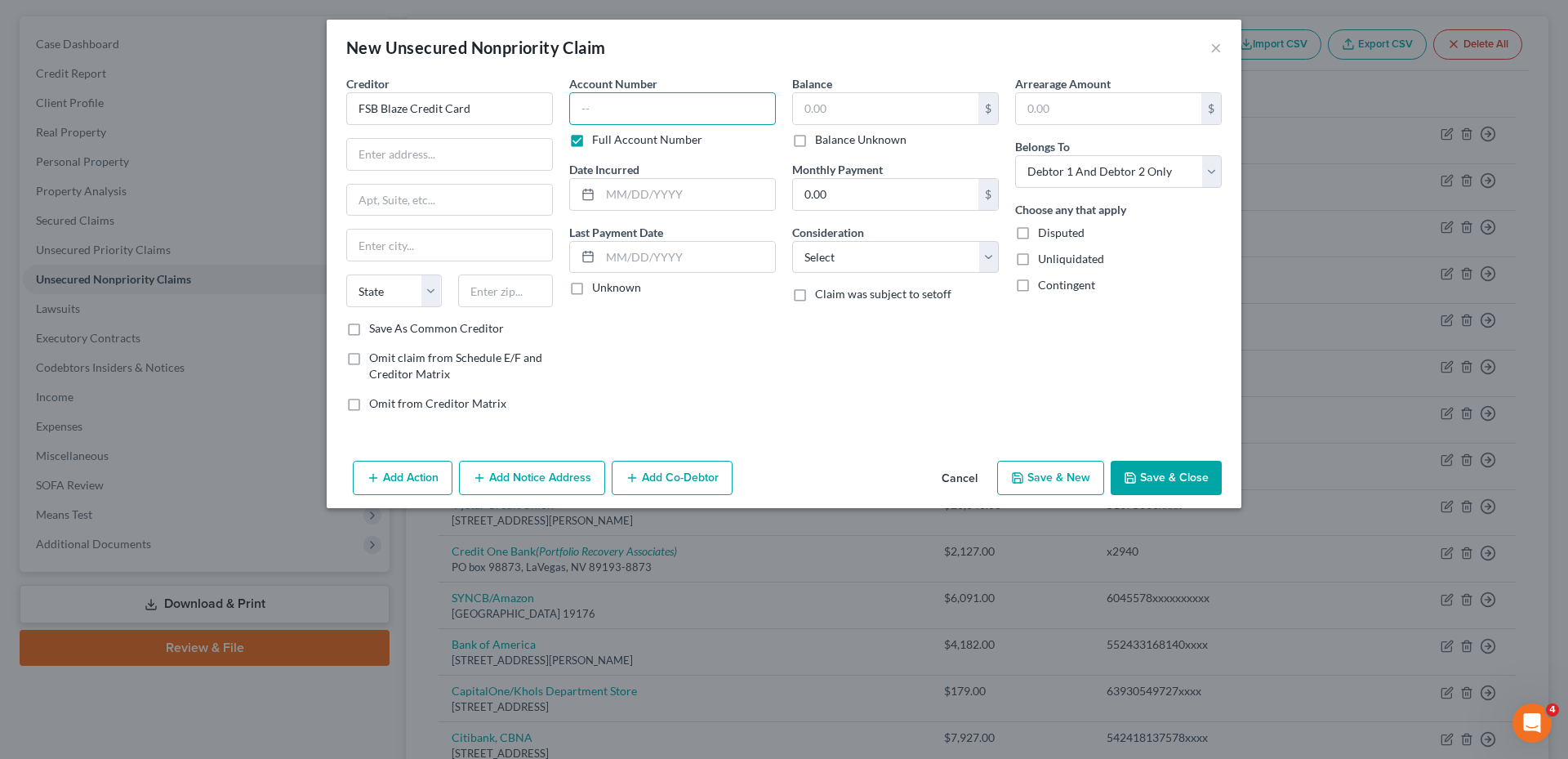
click at [609, 106] on input "text" at bounding box center [672, 108] width 206 height 32
click at [635, 187] on input "text" at bounding box center [687, 194] width 175 height 31
click at [436, 144] on input "text" at bounding box center [450, 155] width 205 height 31
click at [429, 255] on input "text" at bounding box center [450, 245] width 205 height 31
click at [611, 194] on input "text" at bounding box center [687, 194] width 175 height 31
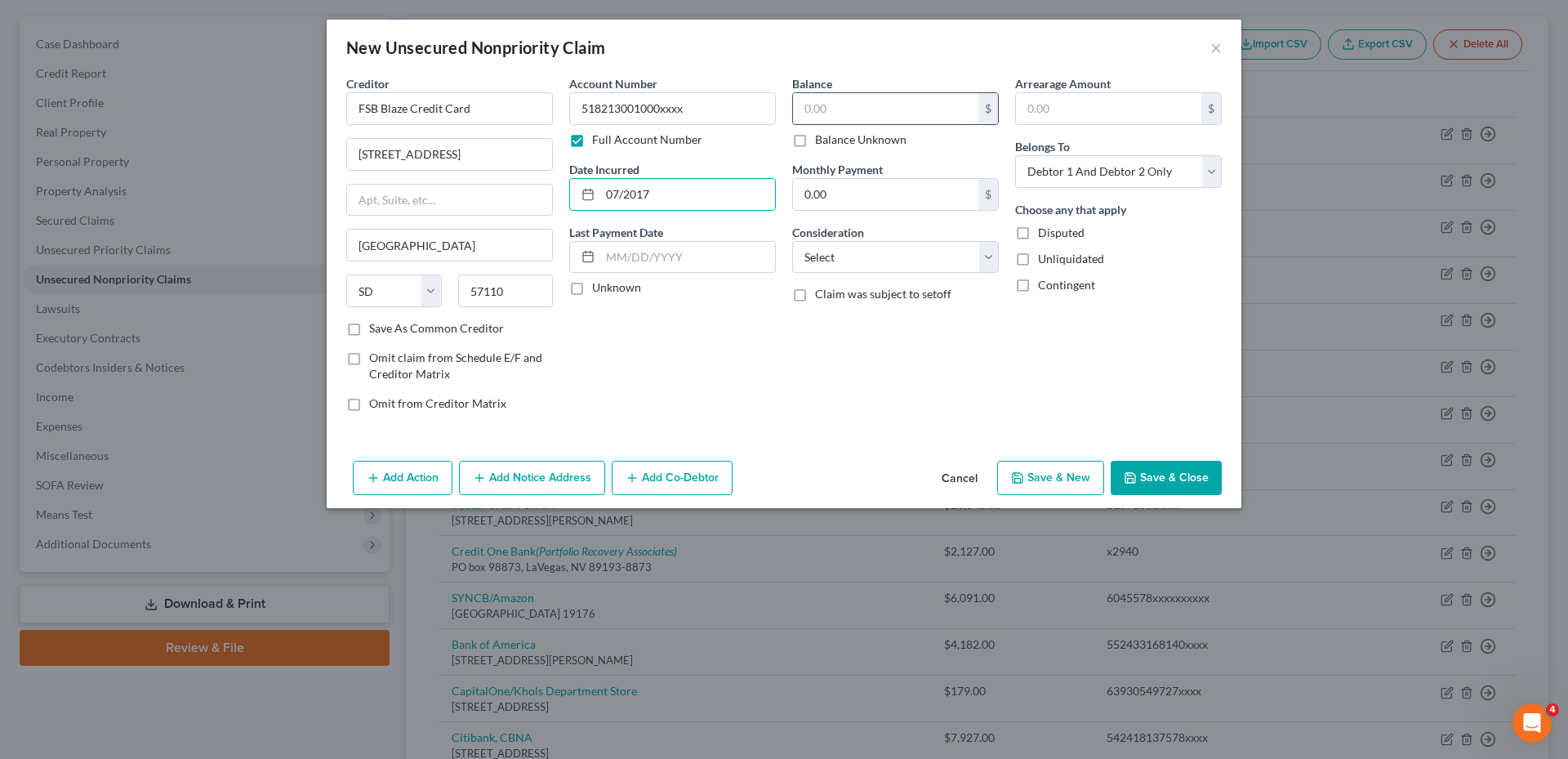
click at [818, 106] on input "text" at bounding box center [885, 109] width 185 height 31
click at [828, 250] on select "Select Cable / Satellite Services Collection Agency Credit Card Debt Debt Couns…" at bounding box center [895, 256] width 206 height 32
click at [792, 241] on select "Select Cable / Satellite Services Collection Agency Credit Card Debt Debt Couns…" at bounding box center [895, 256] width 206 height 32
click at [1142, 171] on select "Select Debtor 1 Only Debtor 2 Only Debtor 1 And Debtor 2 Only At Least One Of T…" at bounding box center [1117, 171] width 206 height 32
click at [1015, 156] on select "Select Debtor 1 Only Debtor 2 Only Debtor 1 And Debtor 2 Only At Least One Of T…" at bounding box center [1117, 171] width 206 height 32
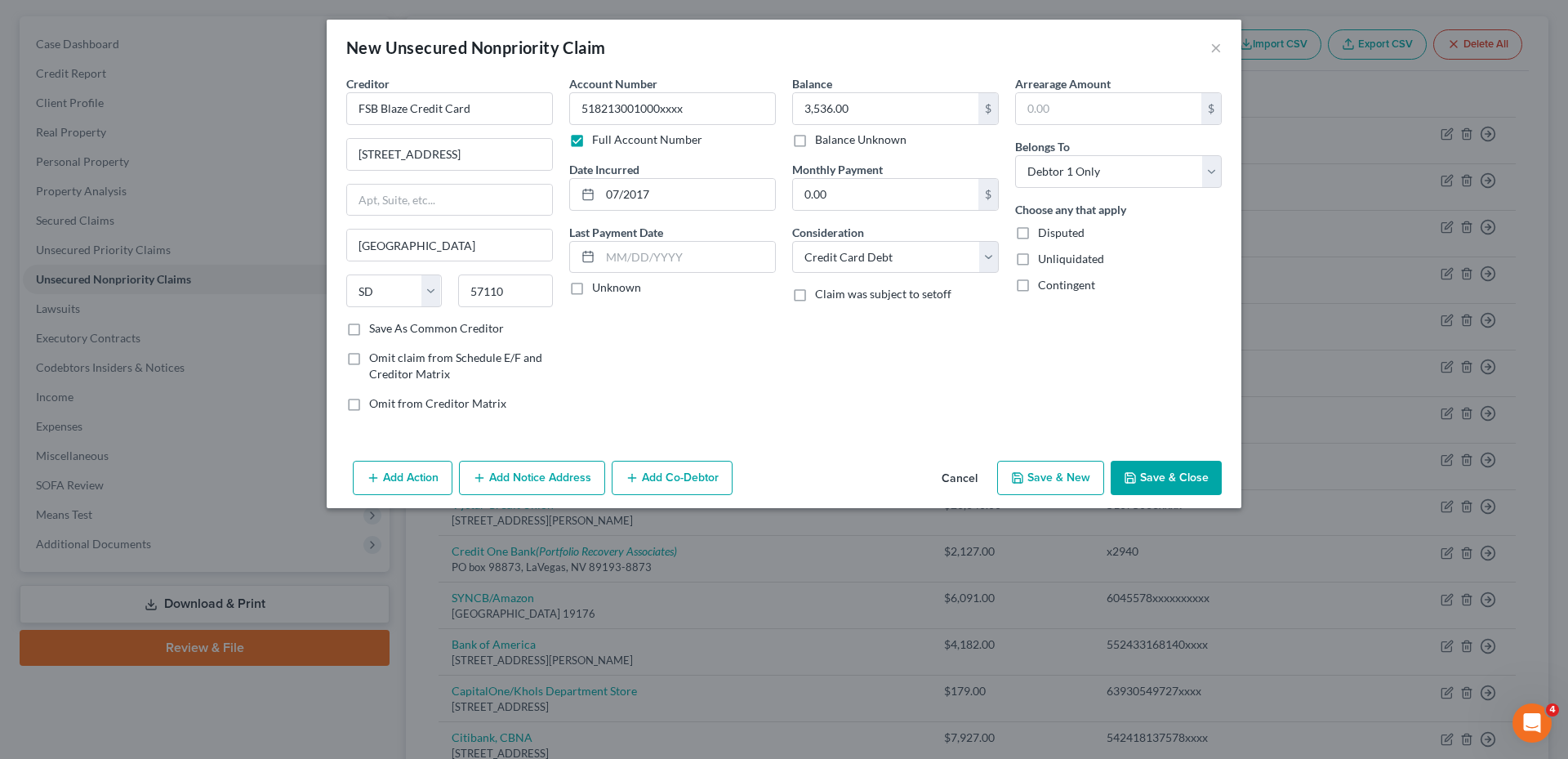
click at [1167, 479] on button "Save & Close" at bounding box center [1167, 478] width 111 height 34
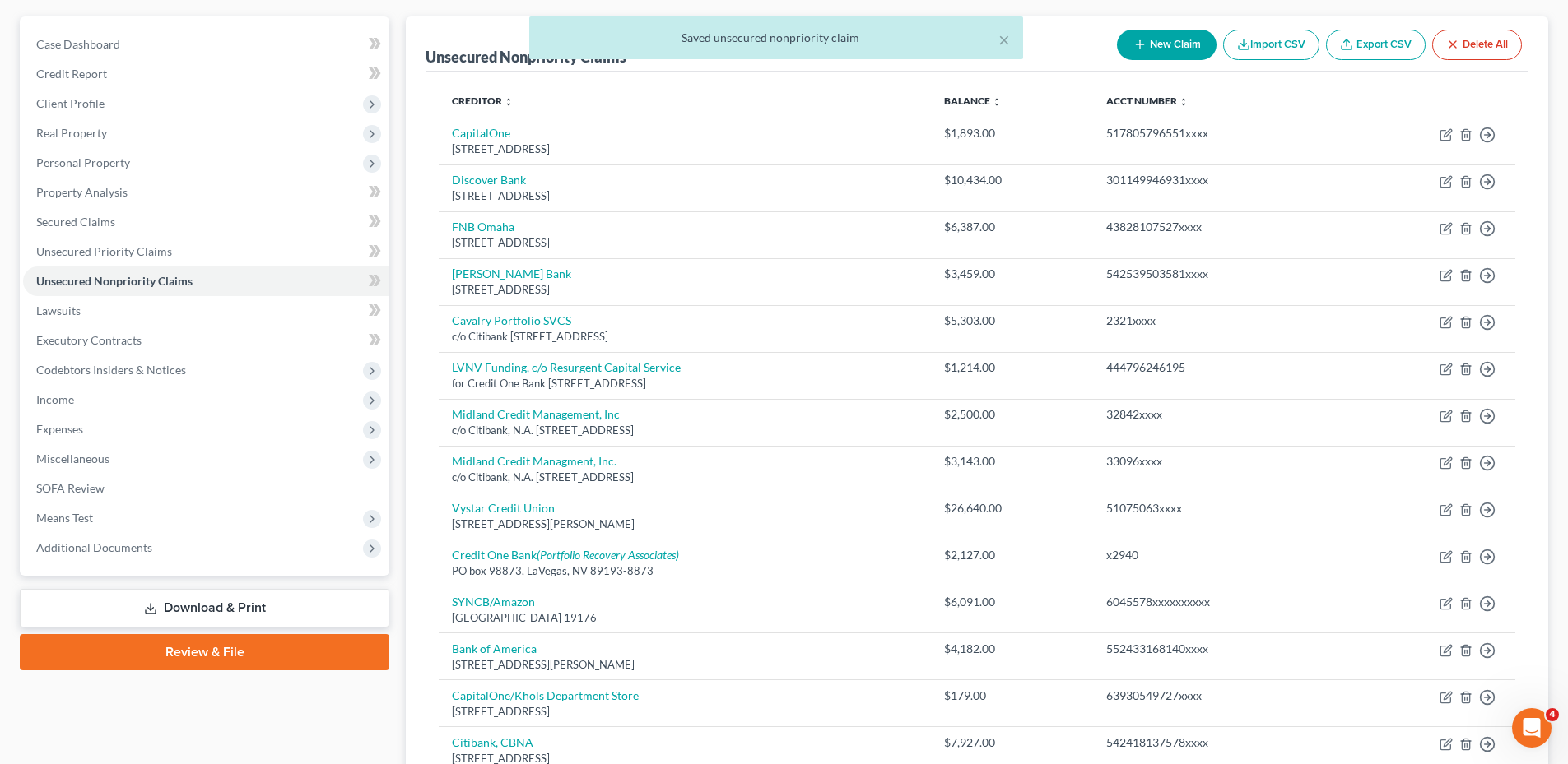
click at [1147, 38] on div "× Saved unsecured nonpriority claim" at bounding box center [776, 42] width 1568 height 51
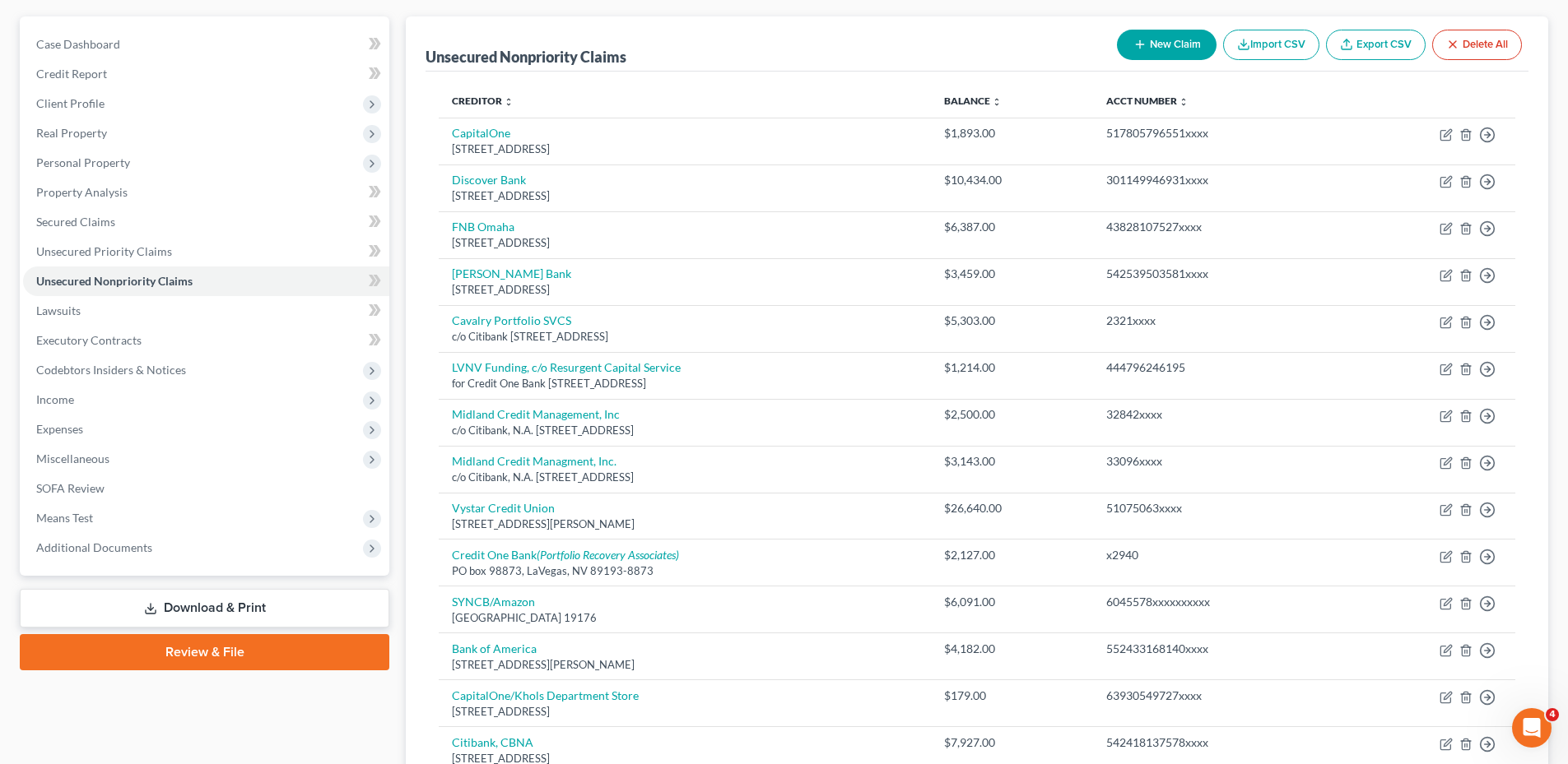
click at [1162, 44] on button "New Claim" at bounding box center [1166, 45] width 100 height 31
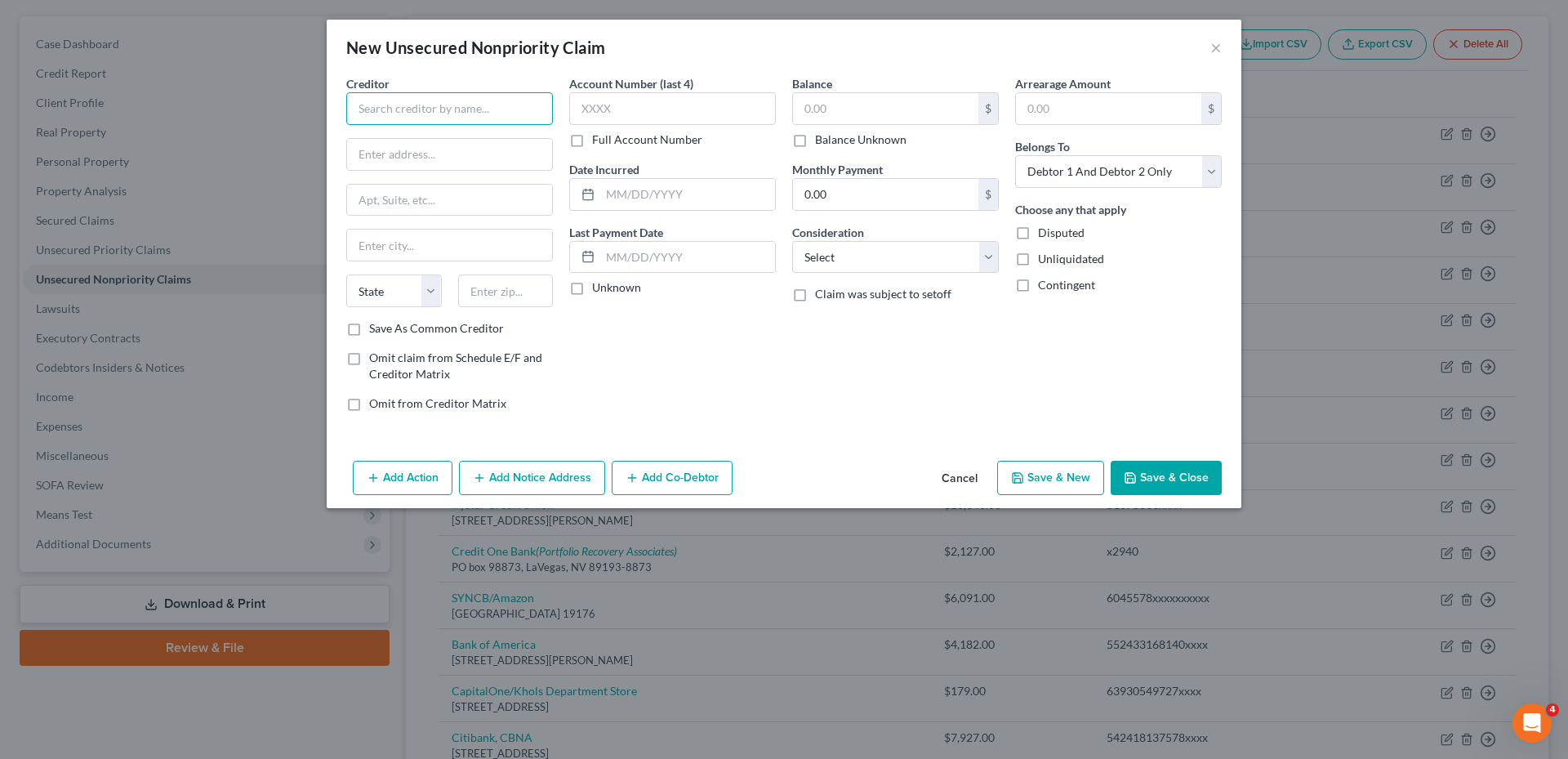
click at [518, 104] on input "text" at bounding box center [449, 108] width 206 height 32
click at [592, 143] on label "Full Account Number" at bounding box center [647, 140] width 110 height 17
click at [599, 143] on input "Full Account Number" at bounding box center [603, 136] width 10 height 10
click at [599, 109] on input "text" at bounding box center [672, 108] width 206 height 32
click at [644, 190] on input "text" at bounding box center [687, 194] width 175 height 31
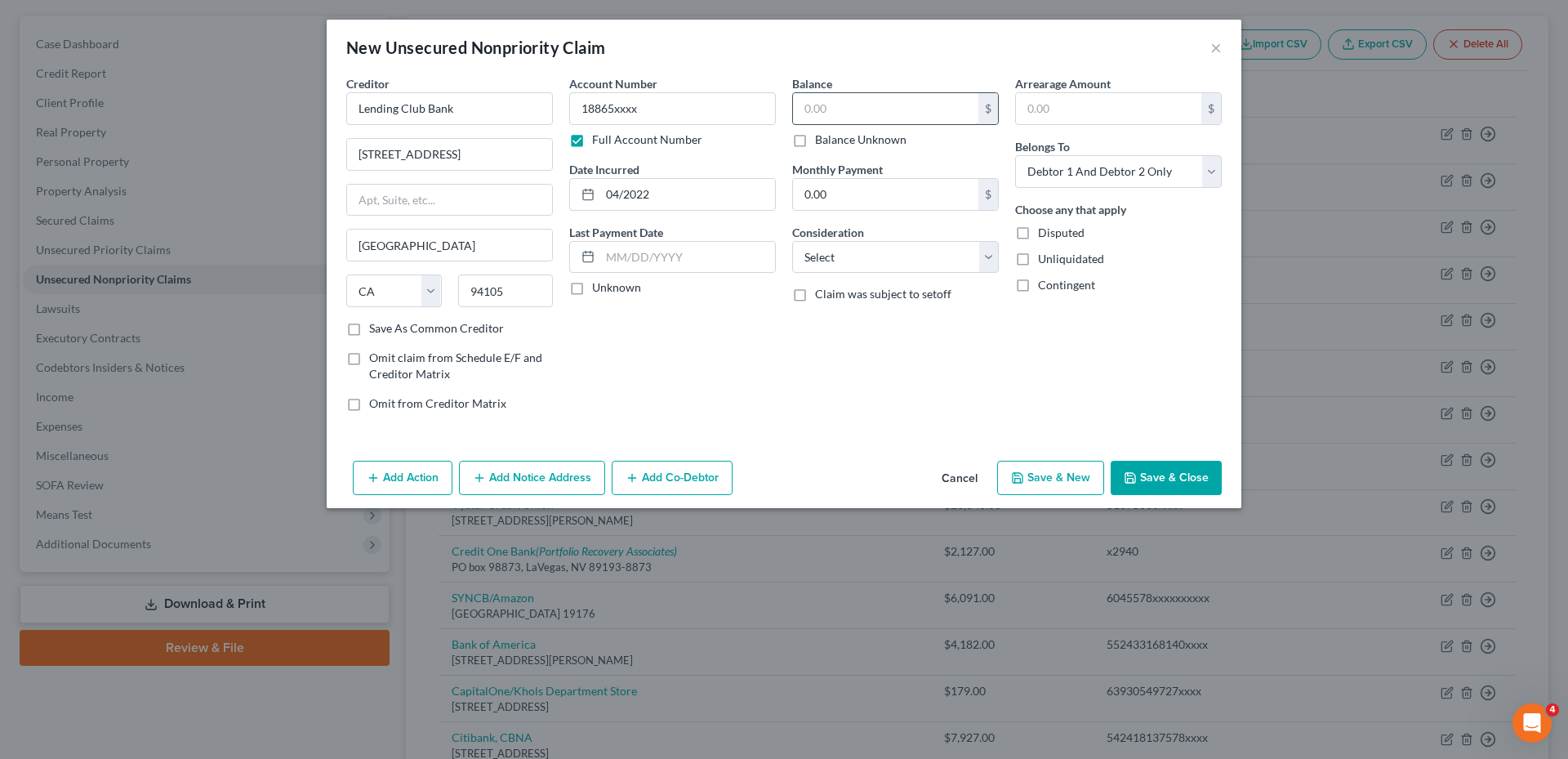
click at [837, 113] on input "text" at bounding box center [885, 109] width 185 height 31
drag, startPoint x: 885, startPoint y: 112, endPoint x: 774, endPoint y: 112, distance: 111.0
click at [774, 112] on div "Creditor * Lending Club Bank [STREET_ADDRESS][GEOGRAPHIC_DATA] [US_STATE][GEOGR…" at bounding box center [784, 250] width 892 height 350
click at [840, 108] on input "text" at bounding box center [885, 109] width 185 height 31
click at [862, 255] on select "Select Cable / Satellite Services Collection Agency Credit Card Debt Debt Couns…" at bounding box center [895, 256] width 206 height 32
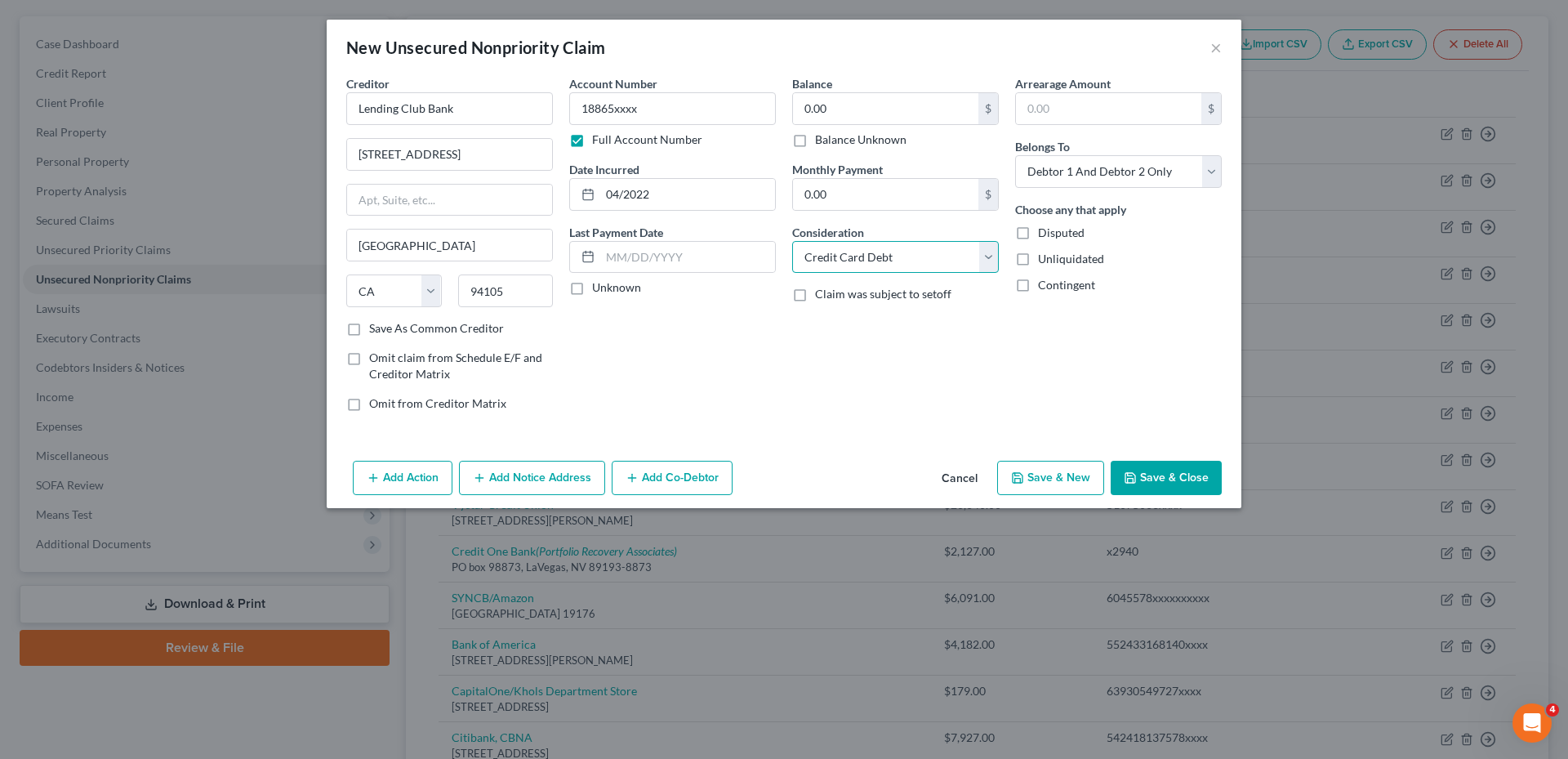
click at [792, 241] on select "Select Cable / Satellite Services Collection Agency Credit Card Debt Debt Couns…" at bounding box center [895, 256] width 206 height 32
click at [1083, 176] on select "Select Debtor 1 Only Debtor 2 Only Debtor 1 And Debtor 2 Only At Least One Of T…" at bounding box center [1117, 171] width 206 height 32
click at [1015, 156] on select "Select Debtor 1 Only Debtor 2 Only Debtor 1 And Debtor 2 Only At Least One Of T…" at bounding box center [1117, 171] width 206 height 32
click at [1146, 478] on button "Save & Close" at bounding box center [1167, 478] width 111 height 34
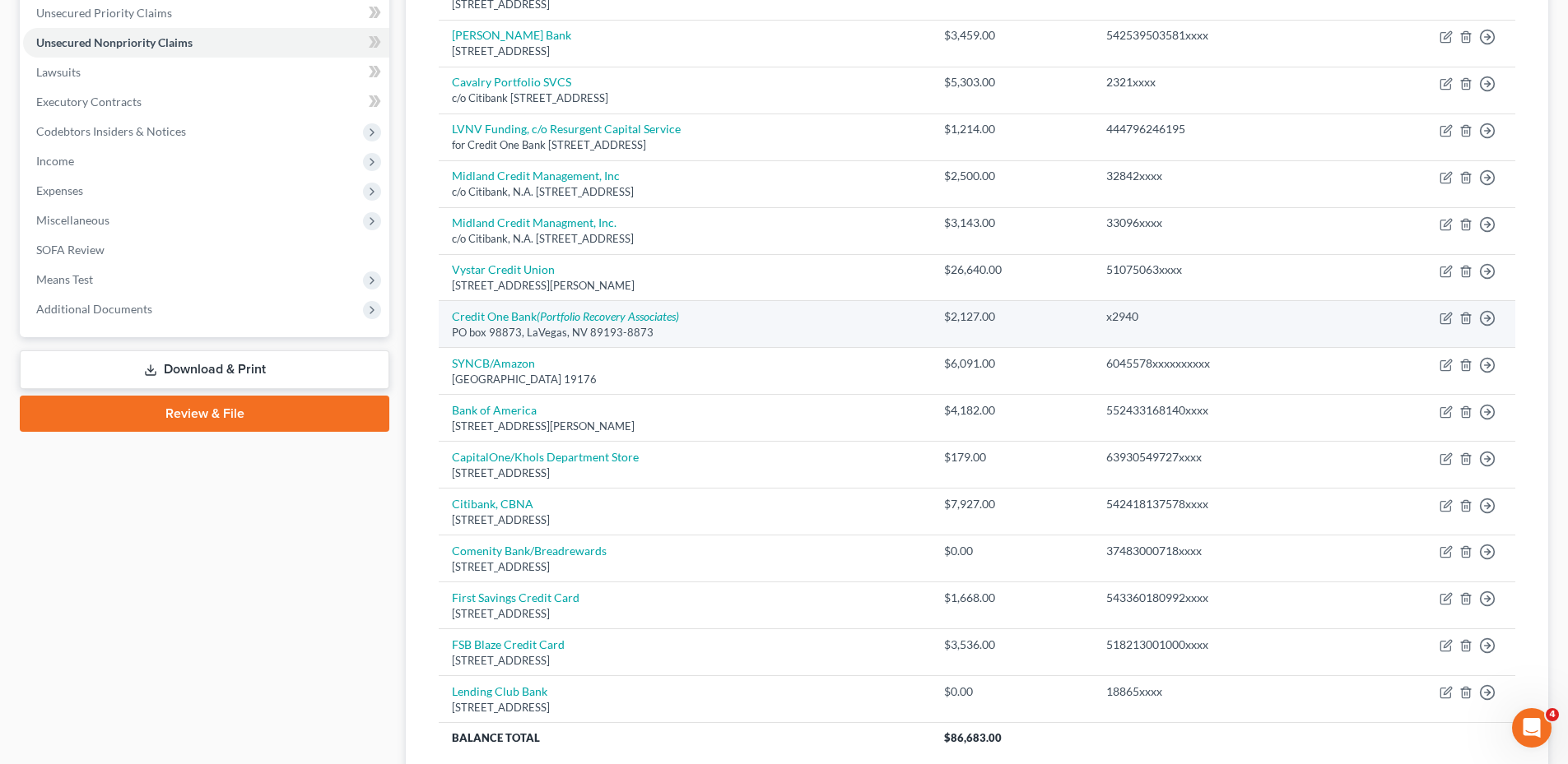
scroll to position [471, 0]
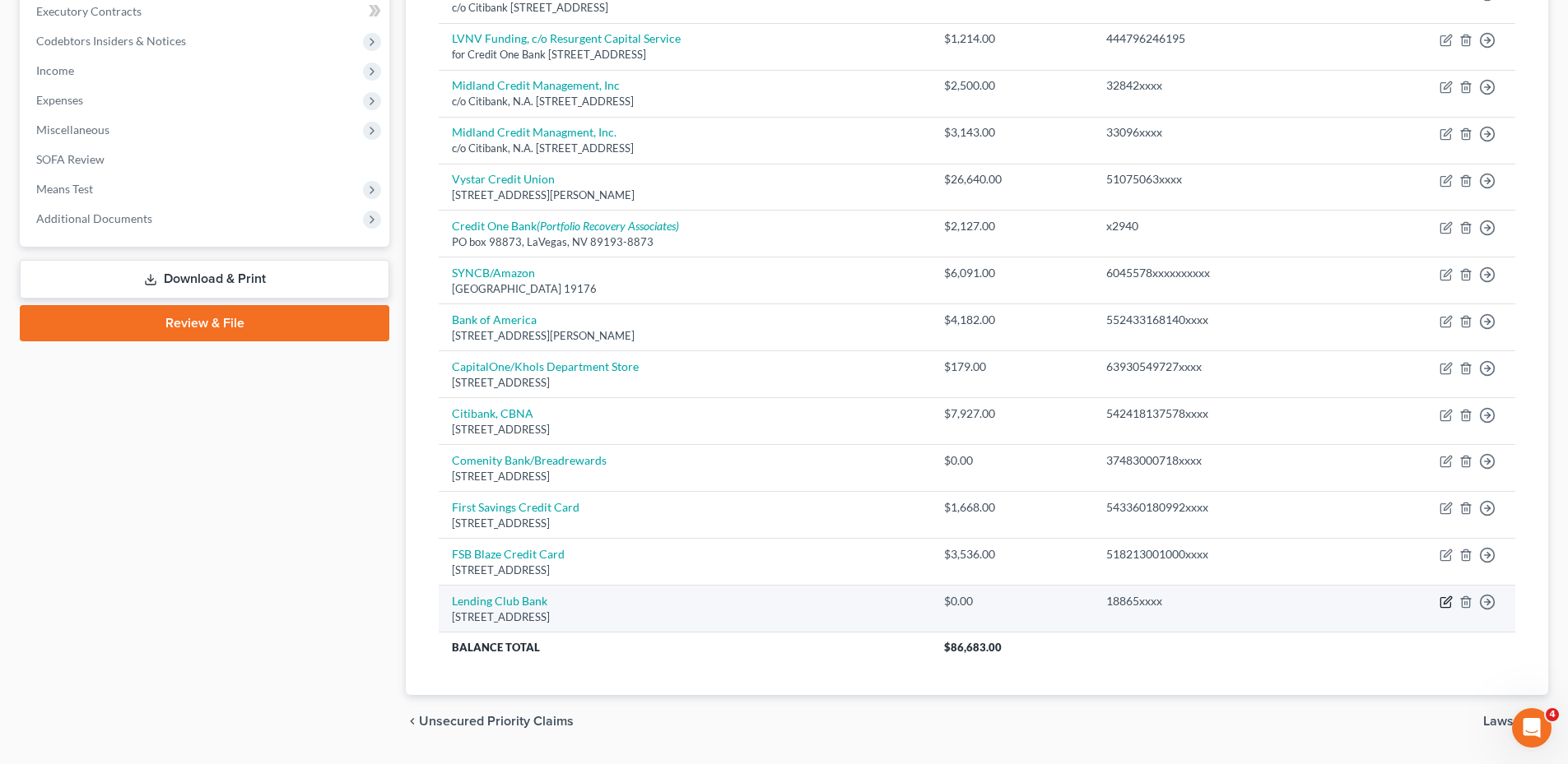
click at [1446, 605] on icon "button" at bounding box center [1448, 601] width 7 height 7
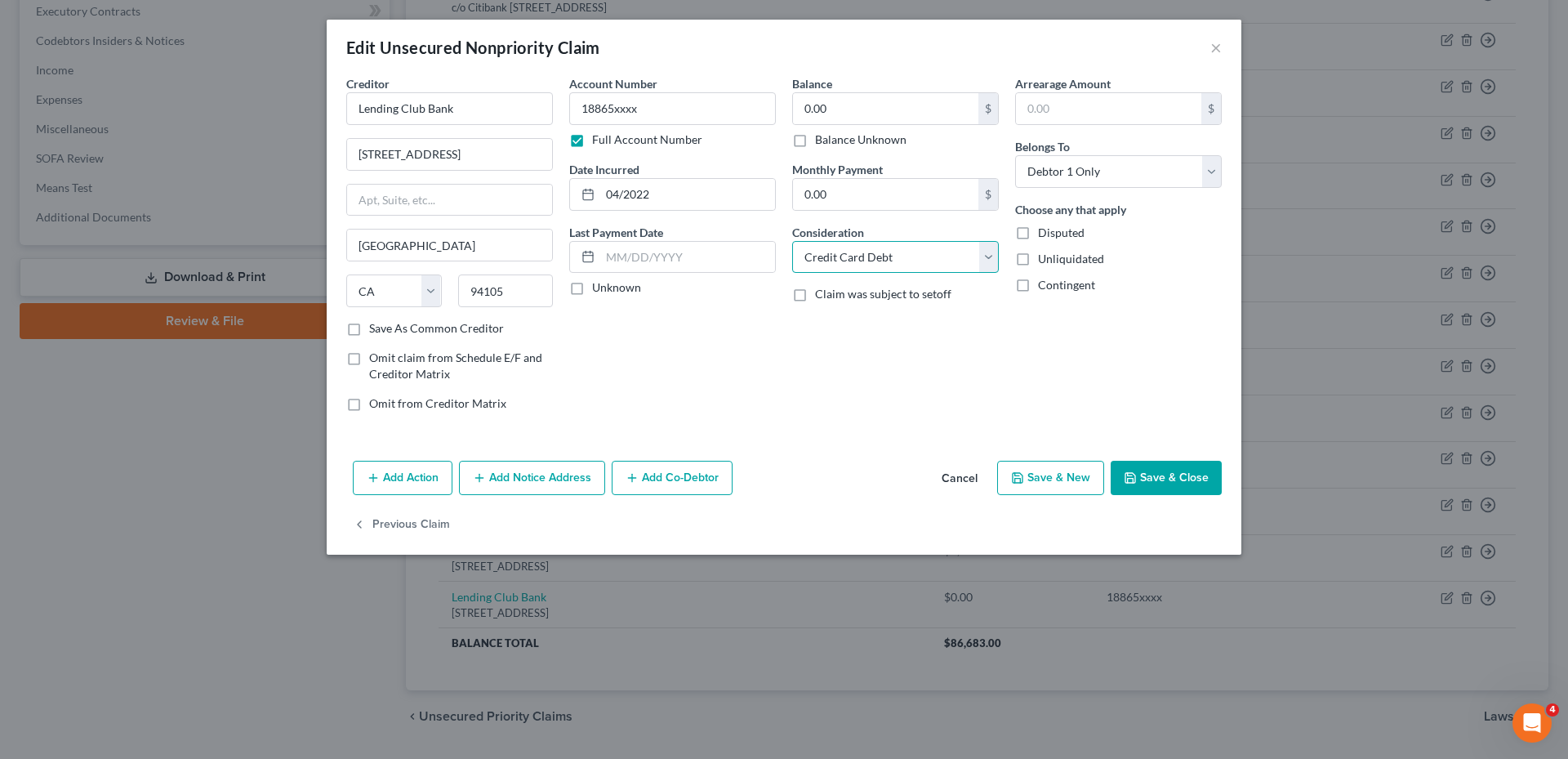
click at [986, 261] on select "Select Cable / Satellite Services Collection Agency Credit Card Debt Debt Couns…" at bounding box center [895, 256] width 206 height 32
click at [792, 241] on select "Select Cable / Satellite Services Collection Agency Credit Card Debt Debt Couns…" at bounding box center [895, 256] width 206 height 32
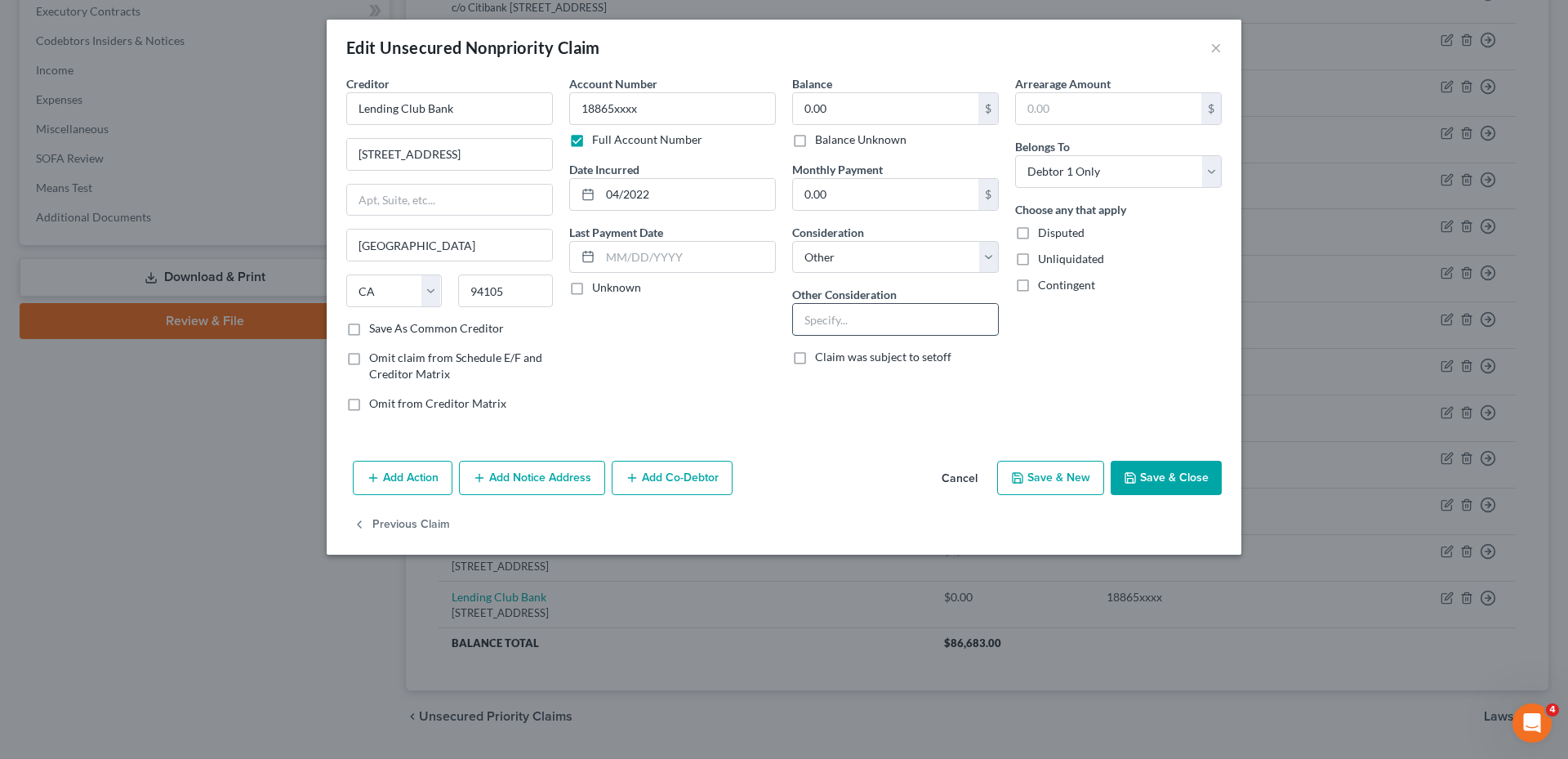
click at [864, 317] on input "text" at bounding box center [895, 319] width 205 height 31
click at [1143, 472] on button "Save & Close" at bounding box center [1167, 478] width 111 height 34
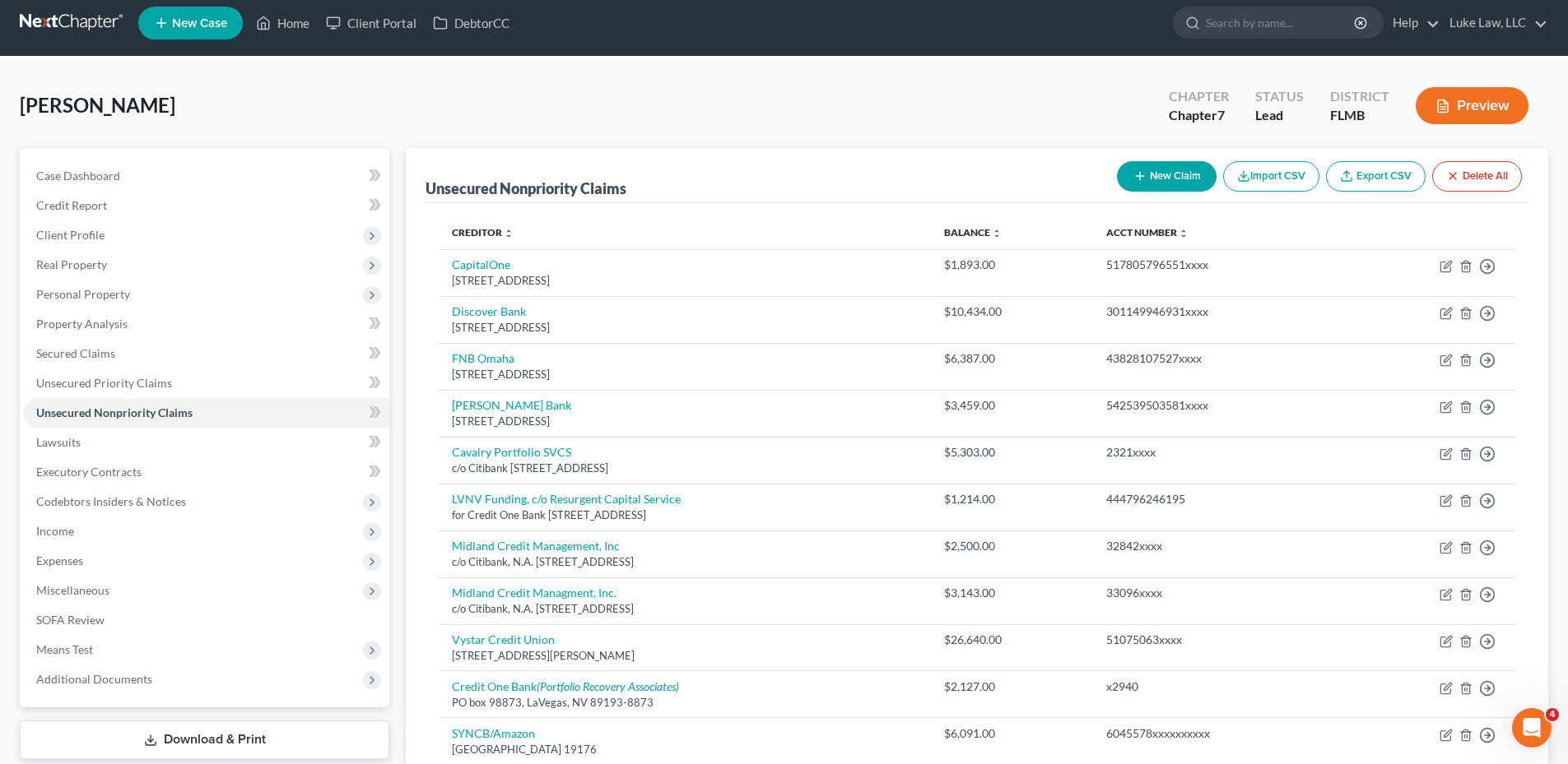
scroll to position [0, 0]
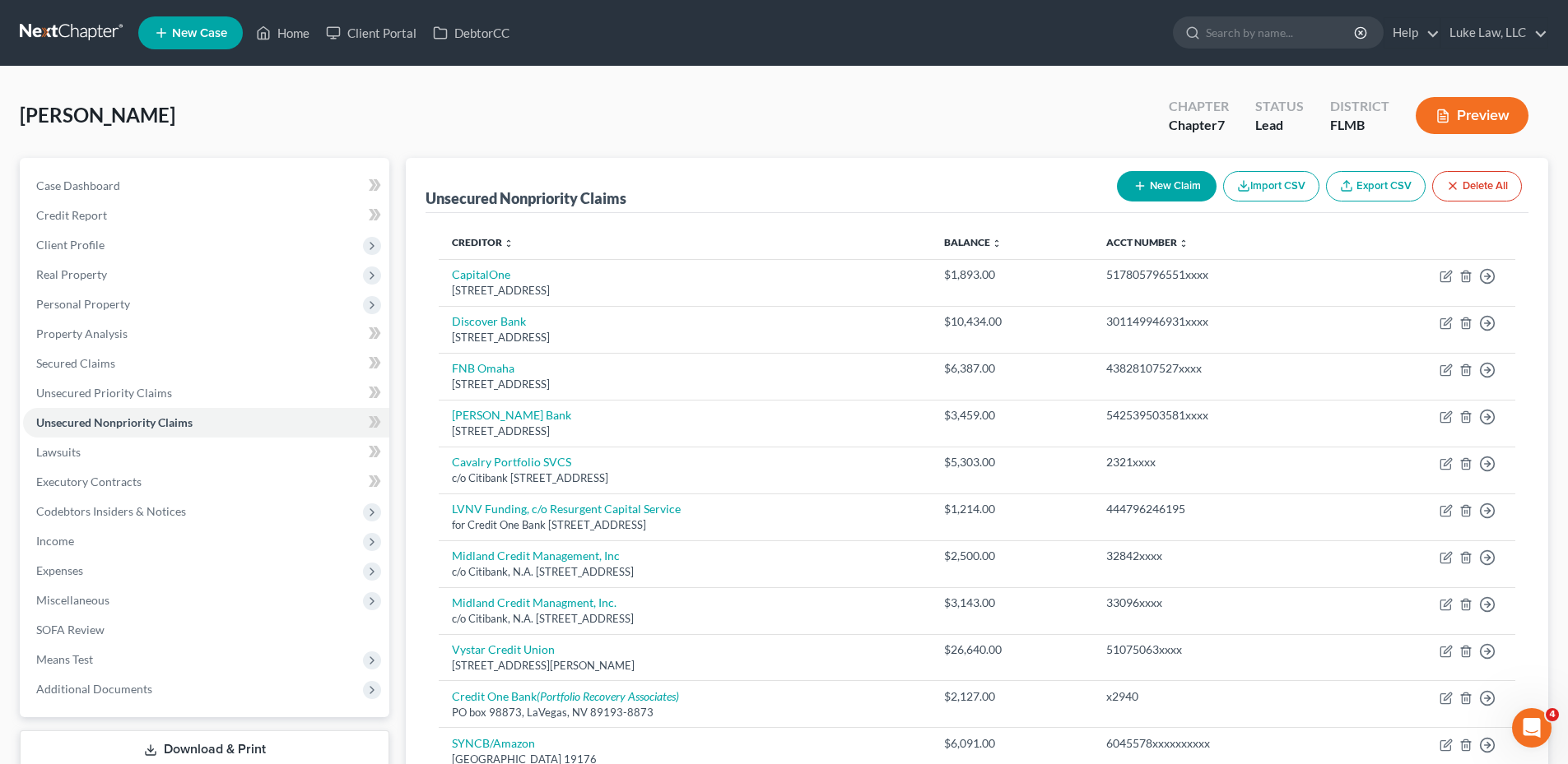
click at [1199, 184] on button "New Claim" at bounding box center [1166, 186] width 100 height 31
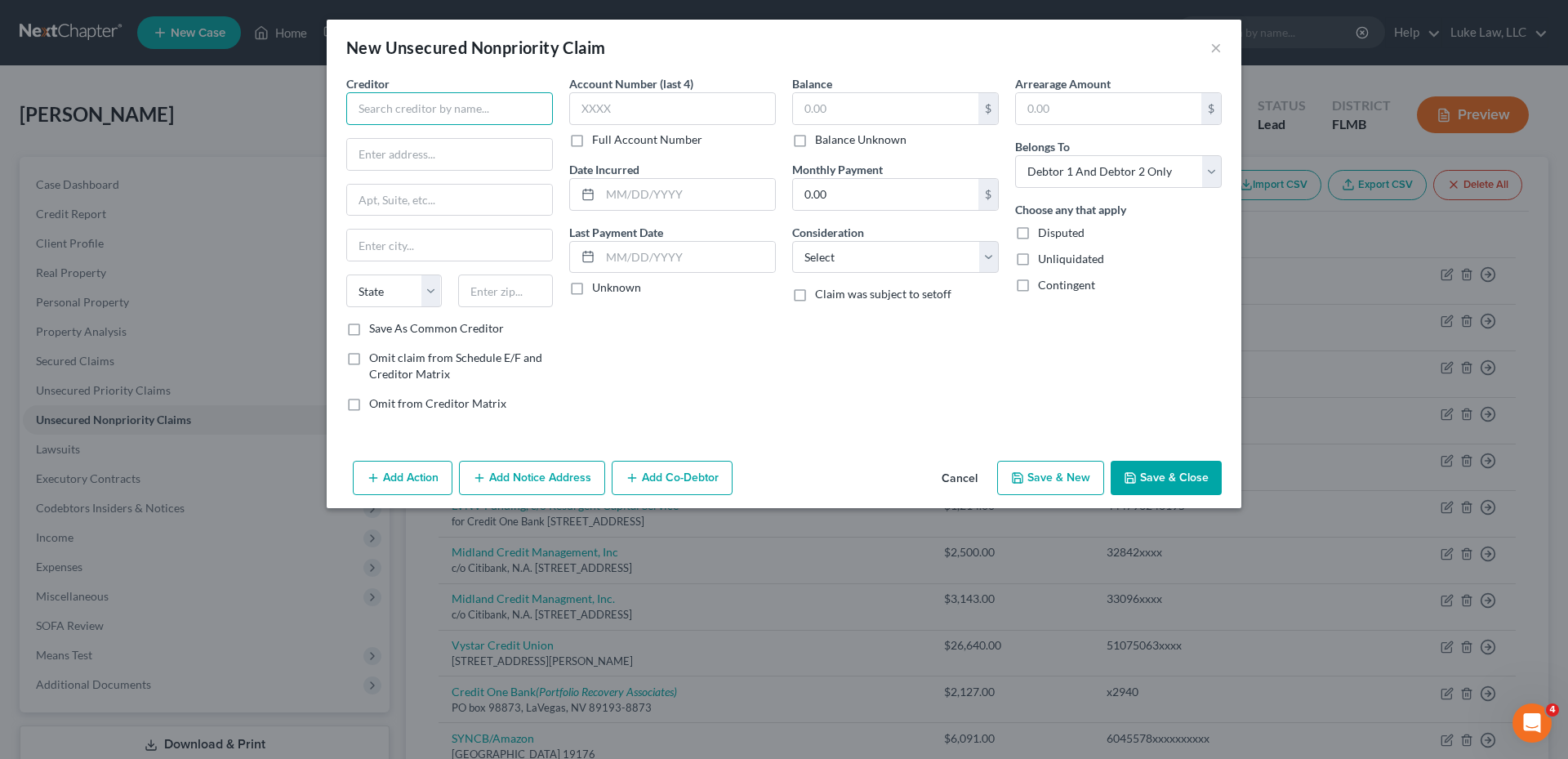
click at [488, 100] on input "text" at bounding box center [449, 108] width 206 height 32
click at [592, 142] on label "Full Account Number" at bounding box center [647, 140] width 110 height 17
click at [599, 142] on input "Full Account Number" at bounding box center [603, 136] width 10 height 10
click at [604, 101] on input "text" at bounding box center [672, 108] width 206 height 32
click at [649, 204] on input "text" at bounding box center [687, 194] width 175 height 31
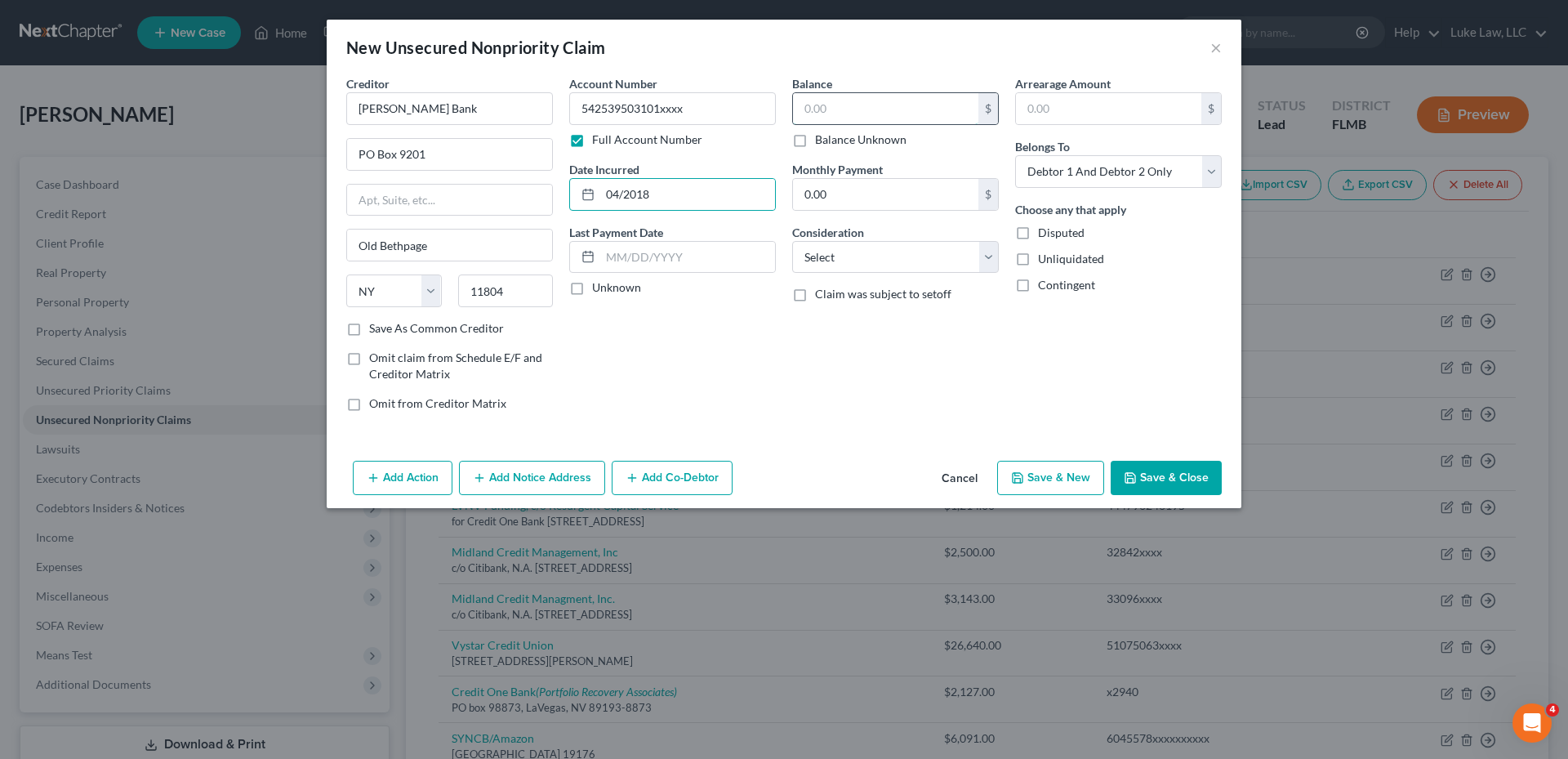
click at [848, 100] on input "text" at bounding box center [885, 109] width 185 height 31
drag, startPoint x: 875, startPoint y: 257, endPoint x: 870, endPoint y: 267, distance: 11.2
click at [875, 257] on select "Select Cable / Satellite Services Collection Agency Credit Card Debt Debt Couns…" at bounding box center [895, 256] width 206 height 32
click at [792, 241] on select "Select Cable / Satellite Services Collection Agency Credit Card Debt Debt Couns…" at bounding box center [895, 256] width 206 height 32
click at [1133, 179] on select "Select Debtor 1 Only Debtor 2 Only Debtor 1 And Debtor 2 Only At Least One Of T…" at bounding box center [1117, 171] width 206 height 32
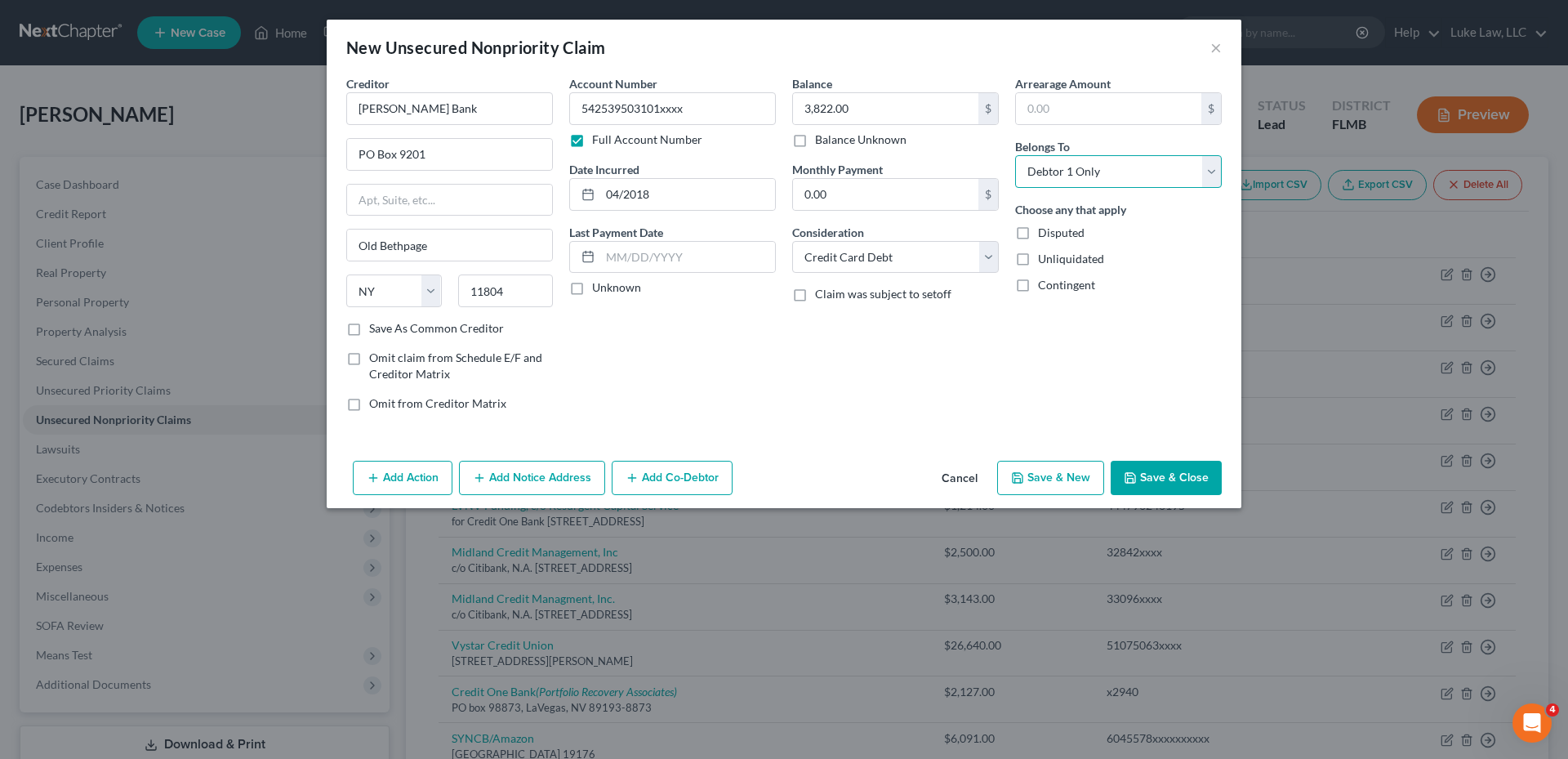
click at [1015, 156] on select "Select Debtor 1 Only Debtor 2 Only Debtor 1 And Debtor 2 Only At Least One Of T…" at bounding box center [1117, 171] width 206 height 32
click at [1146, 473] on button "Save & Close" at bounding box center [1167, 478] width 111 height 34
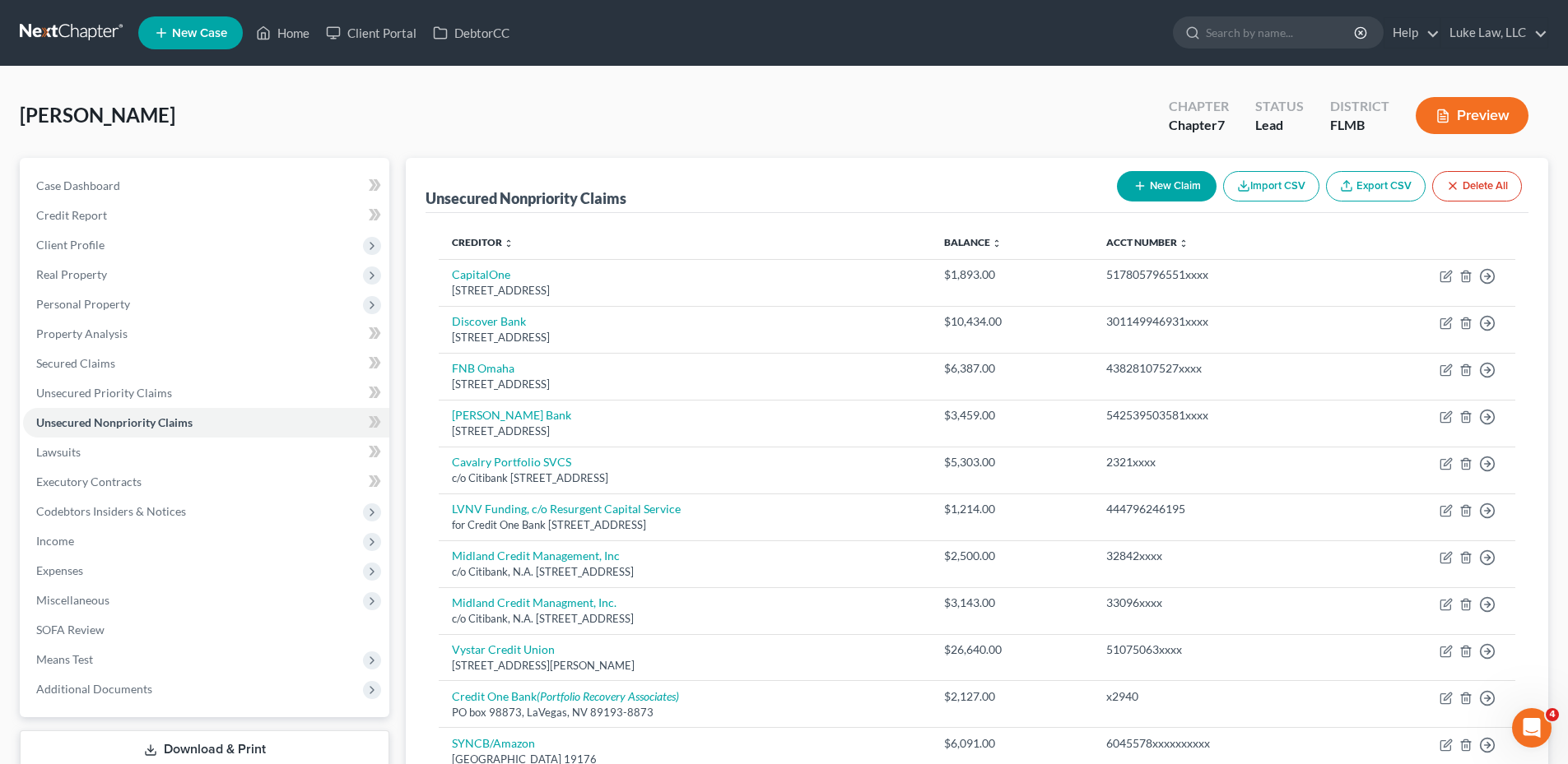
click at [1152, 196] on button "New Claim" at bounding box center [1166, 186] width 100 height 31
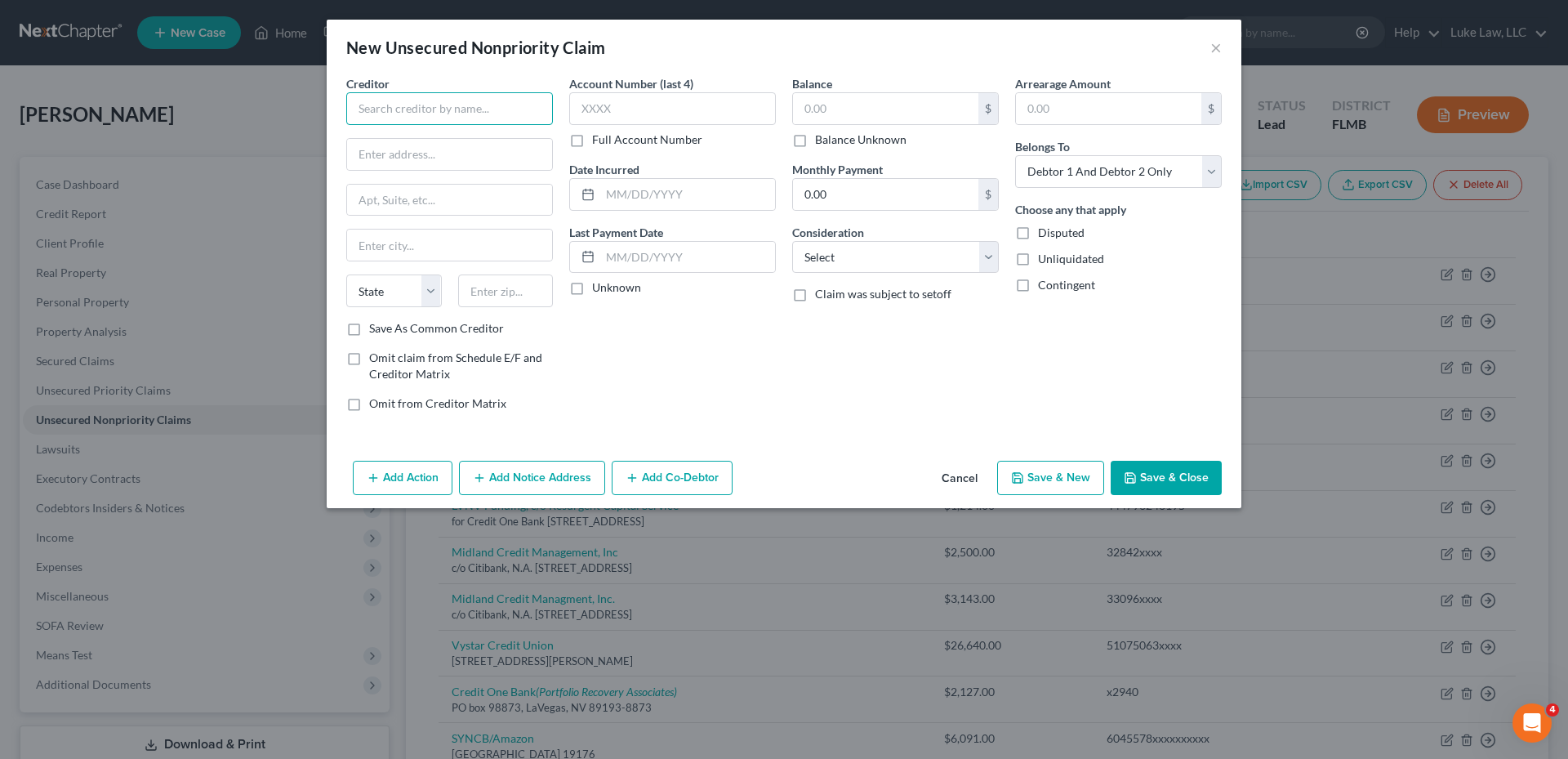
click at [450, 108] on input "text" at bounding box center [449, 108] width 206 height 32
click at [592, 140] on label "Full Account Number" at bounding box center [647, 140] width 110 height 17
click at [599, 140] on input "Full Account Number" at bounding box center [603, 136] width 10 height 10
click at [616, 102] on input "text" at bounding box center [672, 108] width 206 height 32
click at [607, 200] on input "text" at bounding box center [687, 194] width 175 height 31
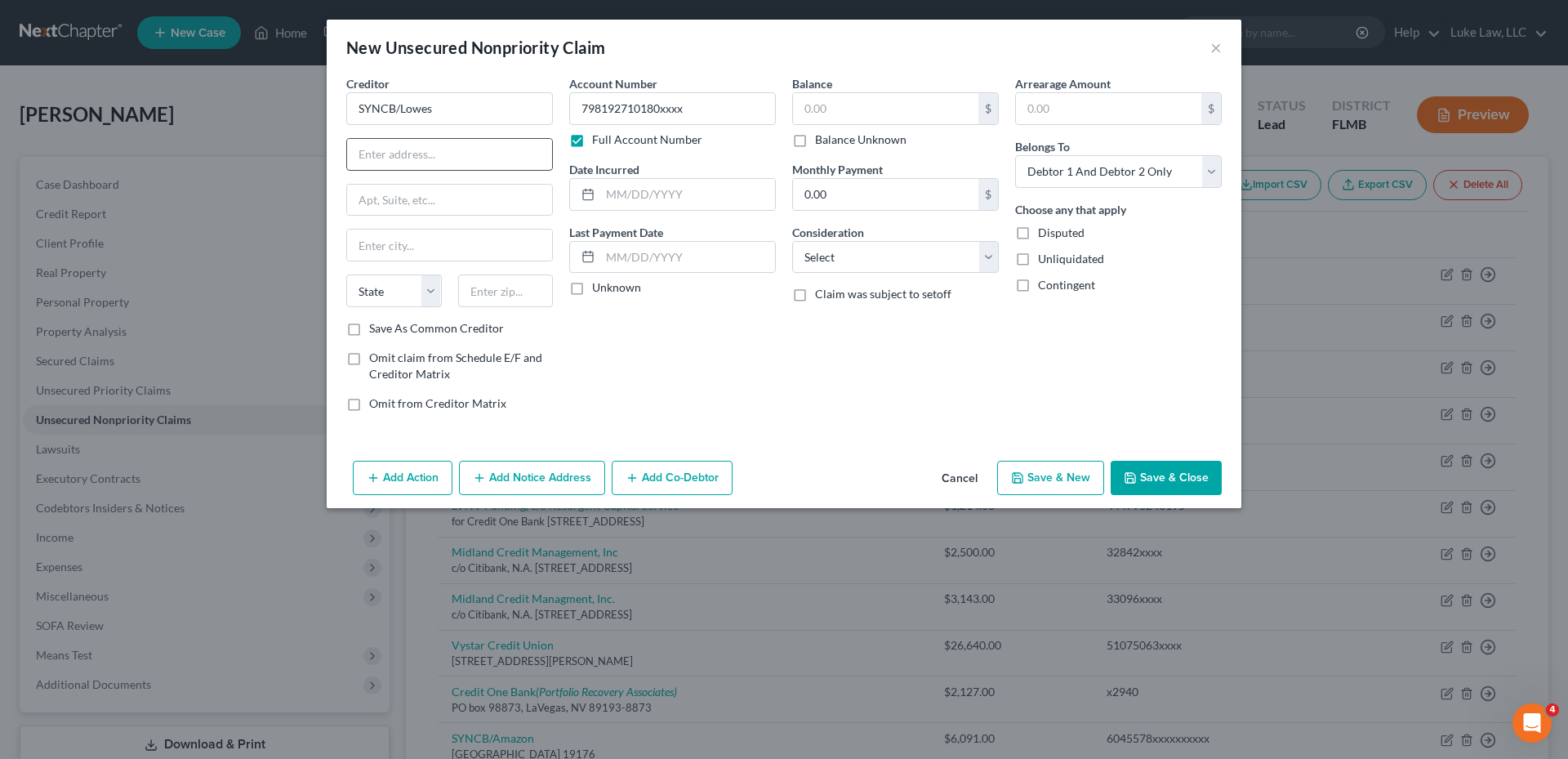
click at [386, 151] on input "text" at bounding box center [450, 155] width 205 height 31
click at [613, 193] on input "text" at bounding box center [687, 194] width 175 height 31
click at [837, 112] on input "text" at bounding box center [885, 109] width 185 height 31
click at [846, 255] on select "Select Cable / Satellite Services Collection Agency Credit Card Debt Debt Couns…" at bounding box center [895, 256] width 206 height 32
click at [792, 241] on select "Select Cable / Satellite Services Collection Agency Credit Card Debt Debt Couns…" at bounding box center [895, 256] width 206 height 32
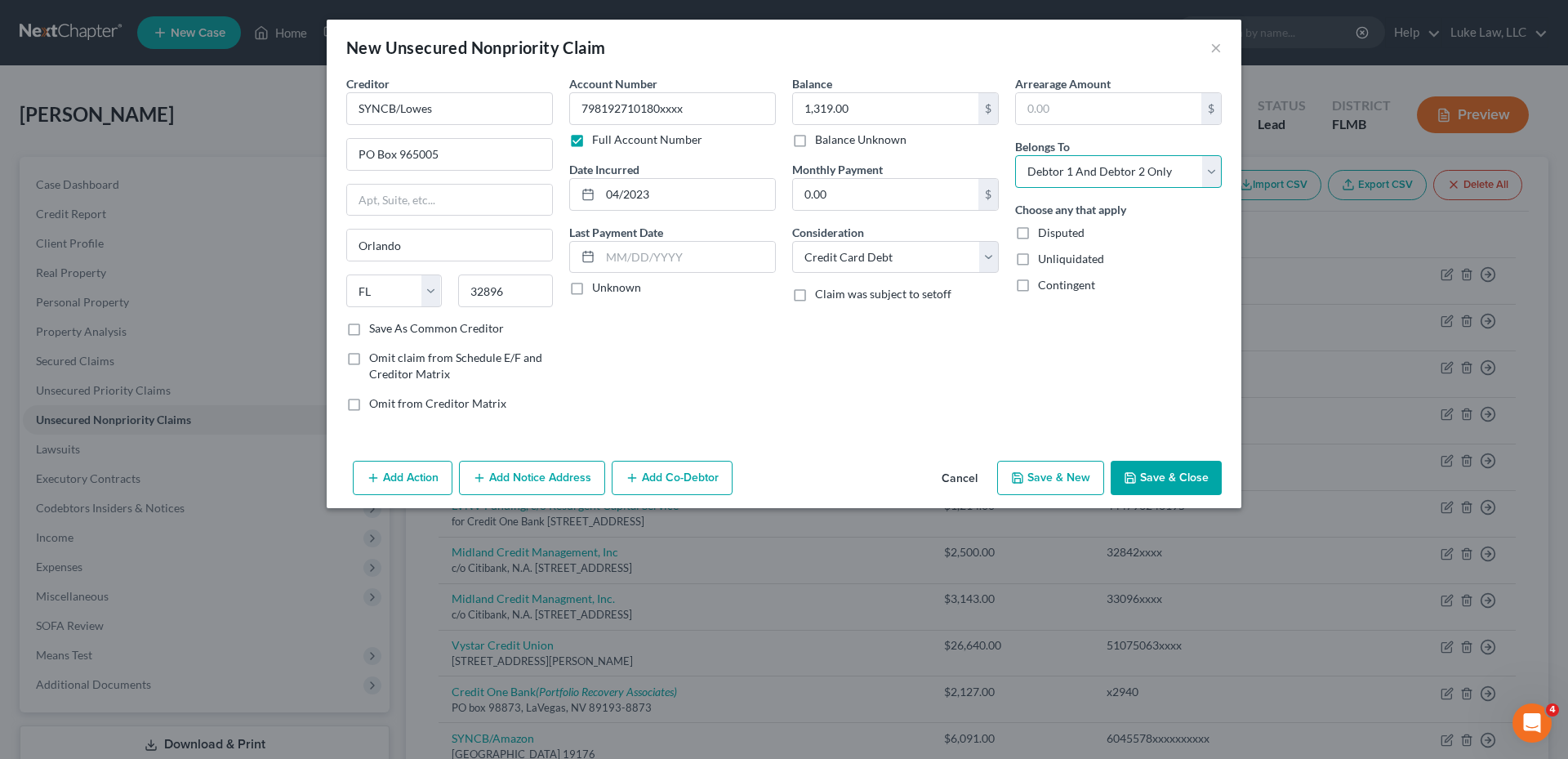
drag, startPoint x: 1095, startPoint y: 168, endPoint x: 1096, endPoint y: 185, distance: 17.0
click at [1095, 168] on select "Select Debtor 1 Only Debtor 2 Only Debtor 1 And Debtor 2 Only At Least One Of T…" at bounding box center [1117, 171] width 206 height 32
click at [1015, 156] on select "Select Debtor 1 Only Debtor 2 Only Debtor 1 And Debtor 2 Only At Least One Of T…" at bounding box center [1117, 171] width 206 height 32
click at [1193, 477] on button "Save & Close" at bounding box center [1167, 478] width 111 height 34
